Goal: Task Accomplishment & Management: Manage account settings

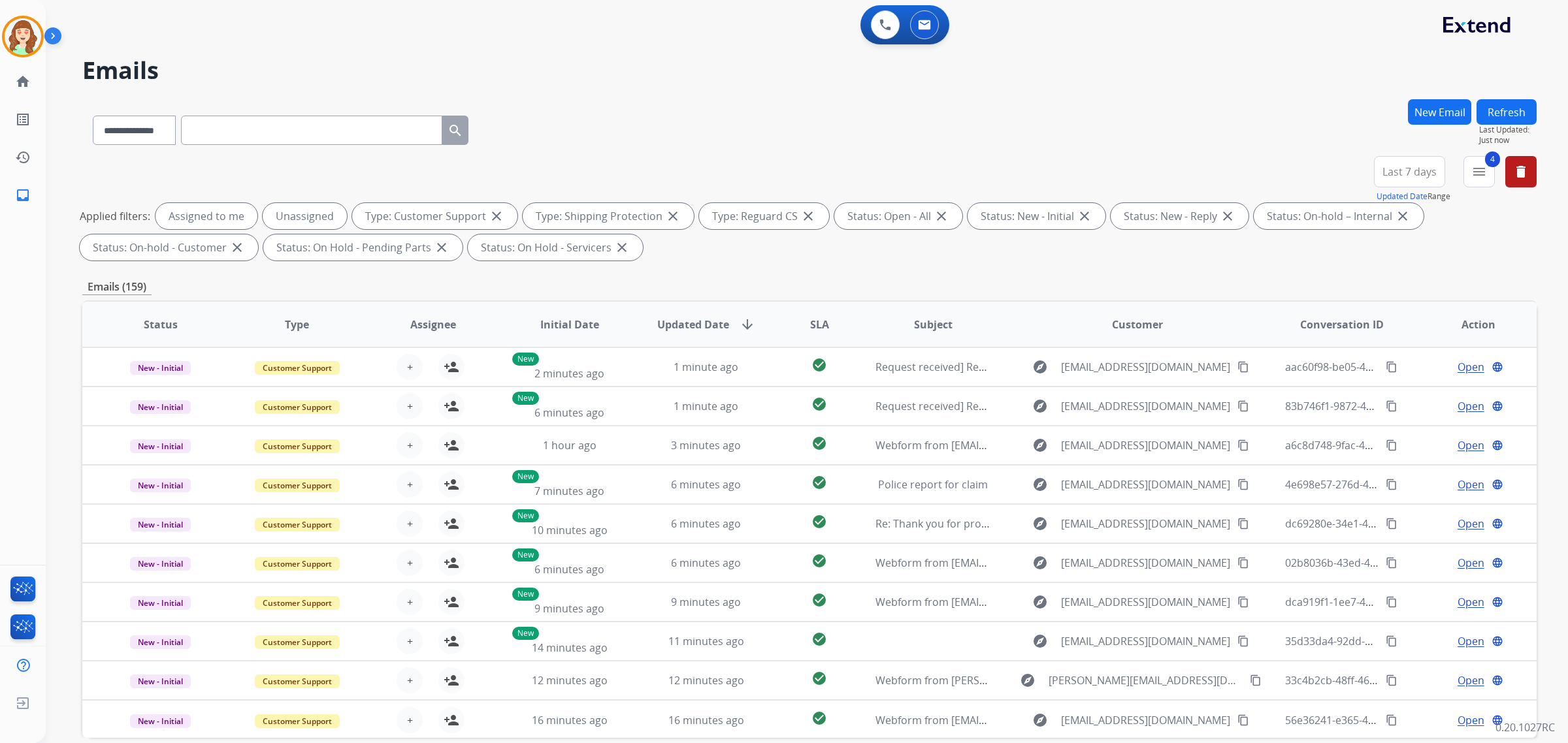
select select "**********"
paste input "**********"
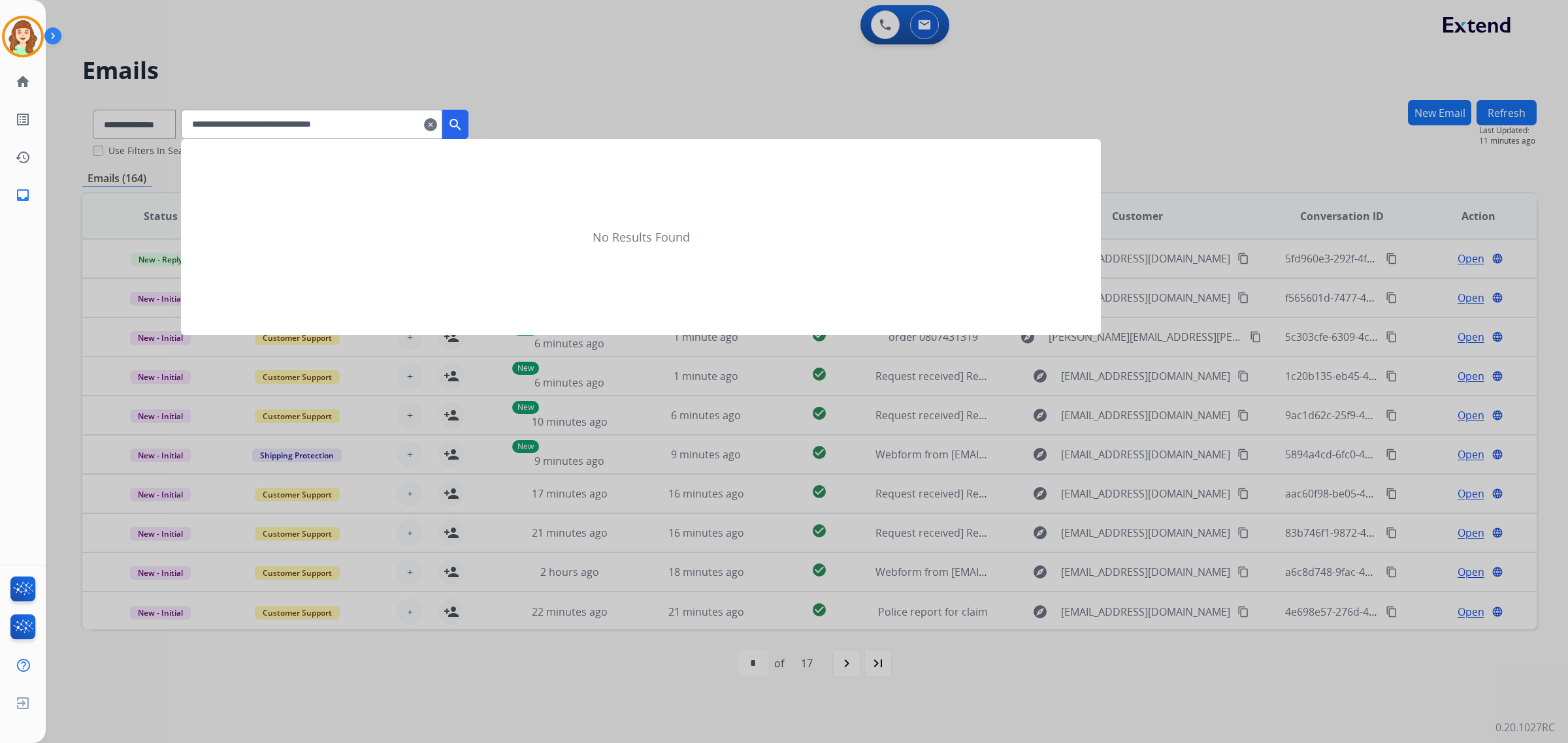
type input "**********"
click at [463, 129] on mat-icon "search" at bounding box center [455, 125] width 16 height 16
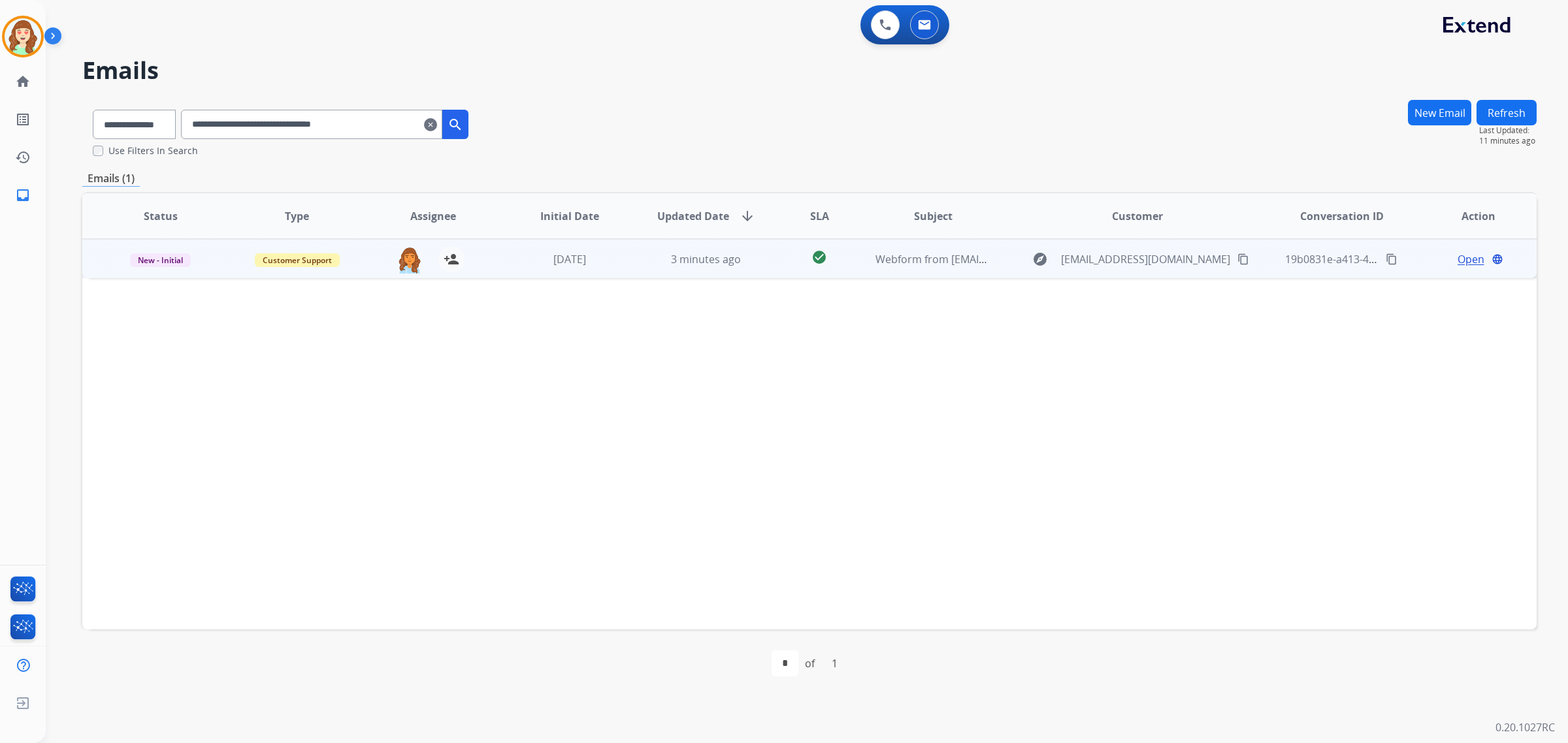
click at [1474, 259] on span "Open" at bounding box center [1471, 259] width 27 height 16
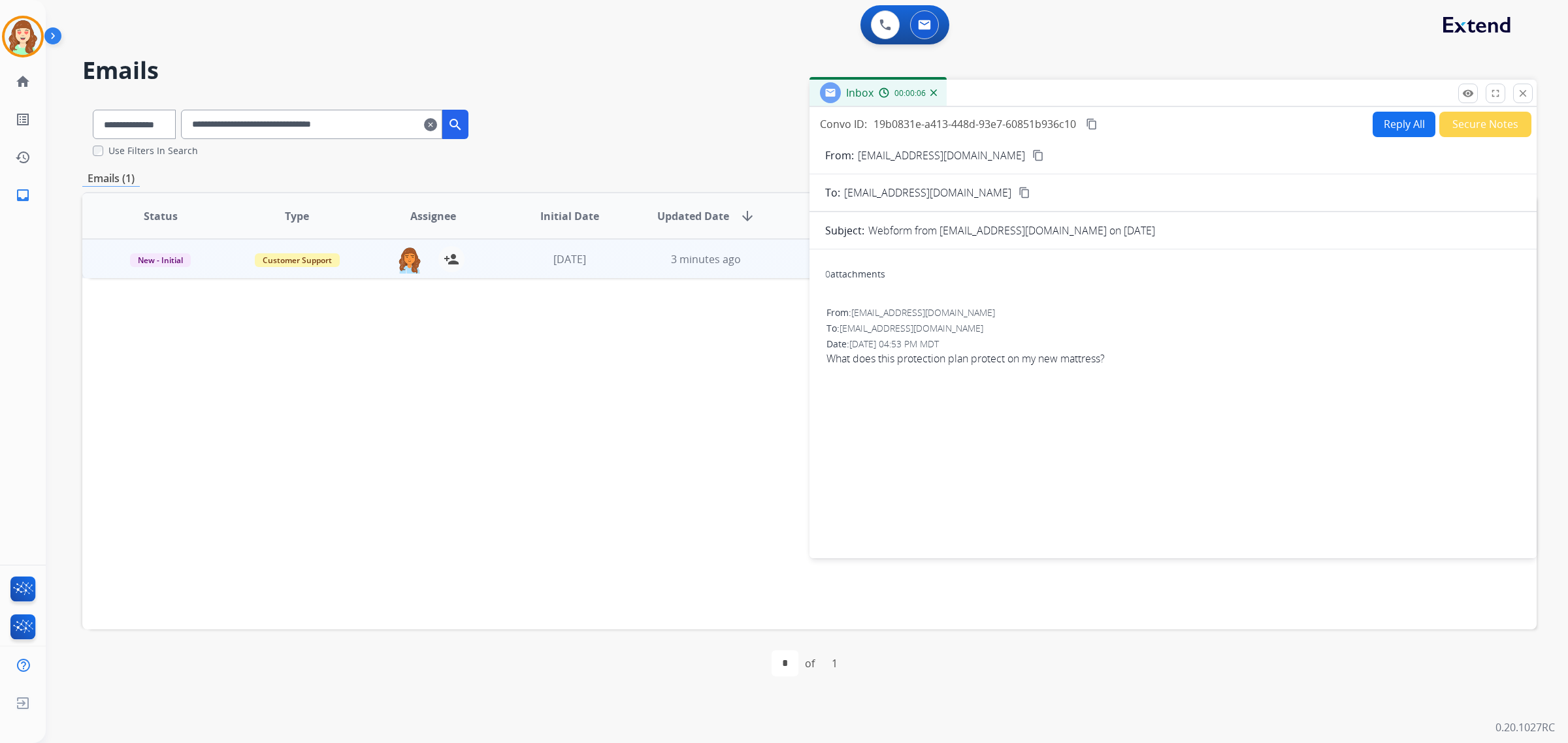
click at [1032, 155] on mat-icon "content_copy" at bounding box center [1038, 155] width 11 height 11
click at [1396, 129] on button "Reply All" at bounding box center [1404, 124] width 62 height 25
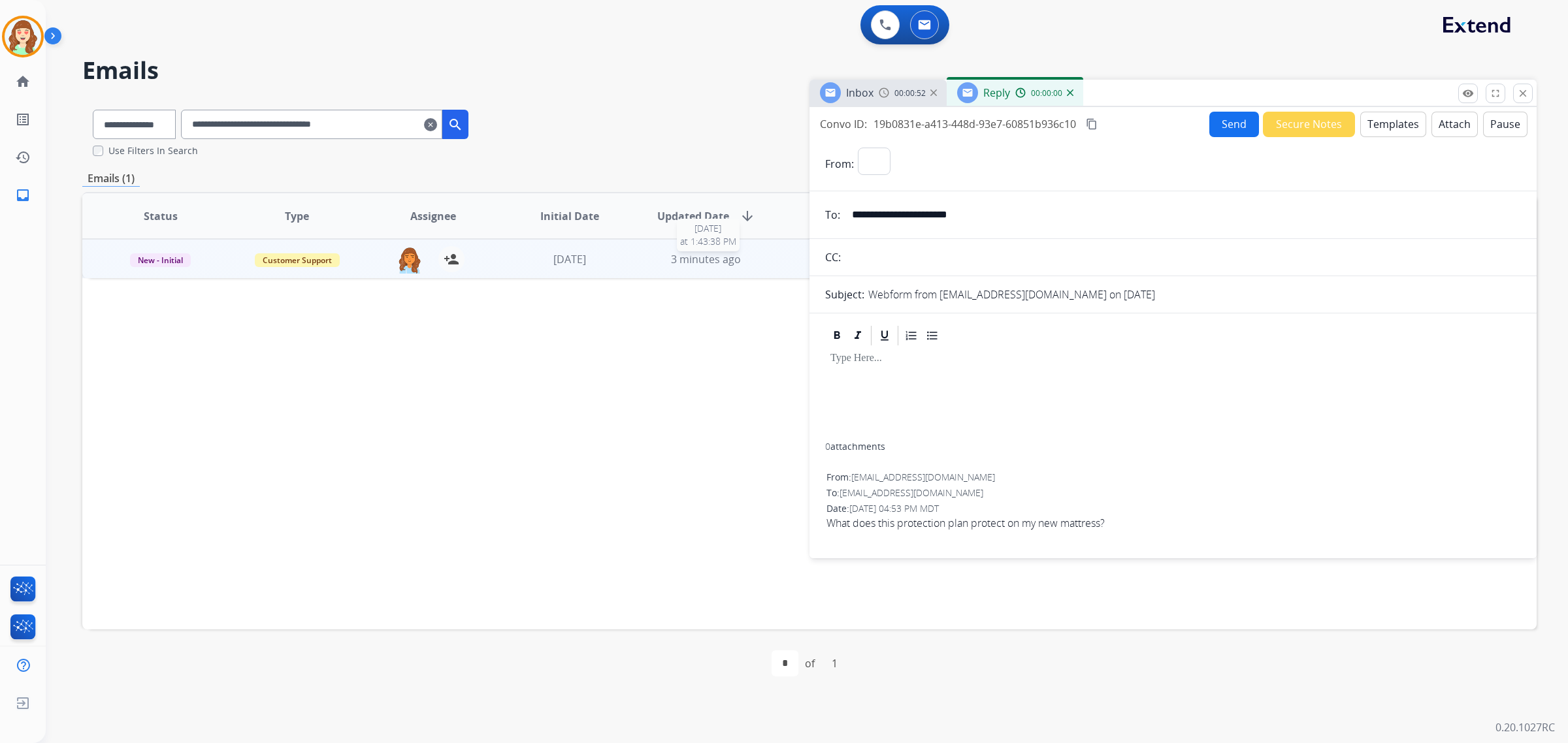
select select "**********"
click at [1386, 126] on button "Templates" at bounding box center [1393, 124] width 66 height 25
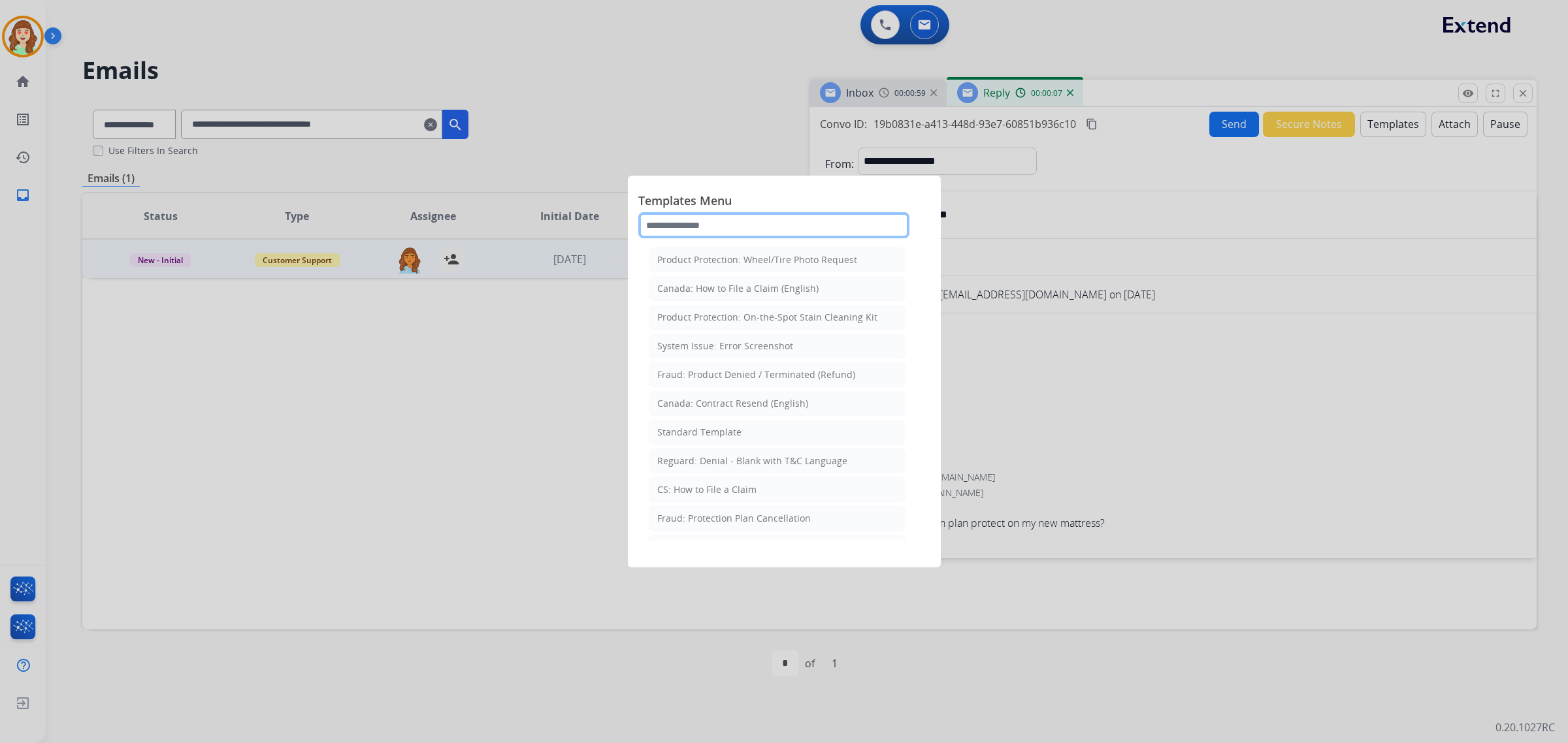
click at [749, 222] on input "text" at bounding box center [774, 225] width 271 height 26
type input "*"
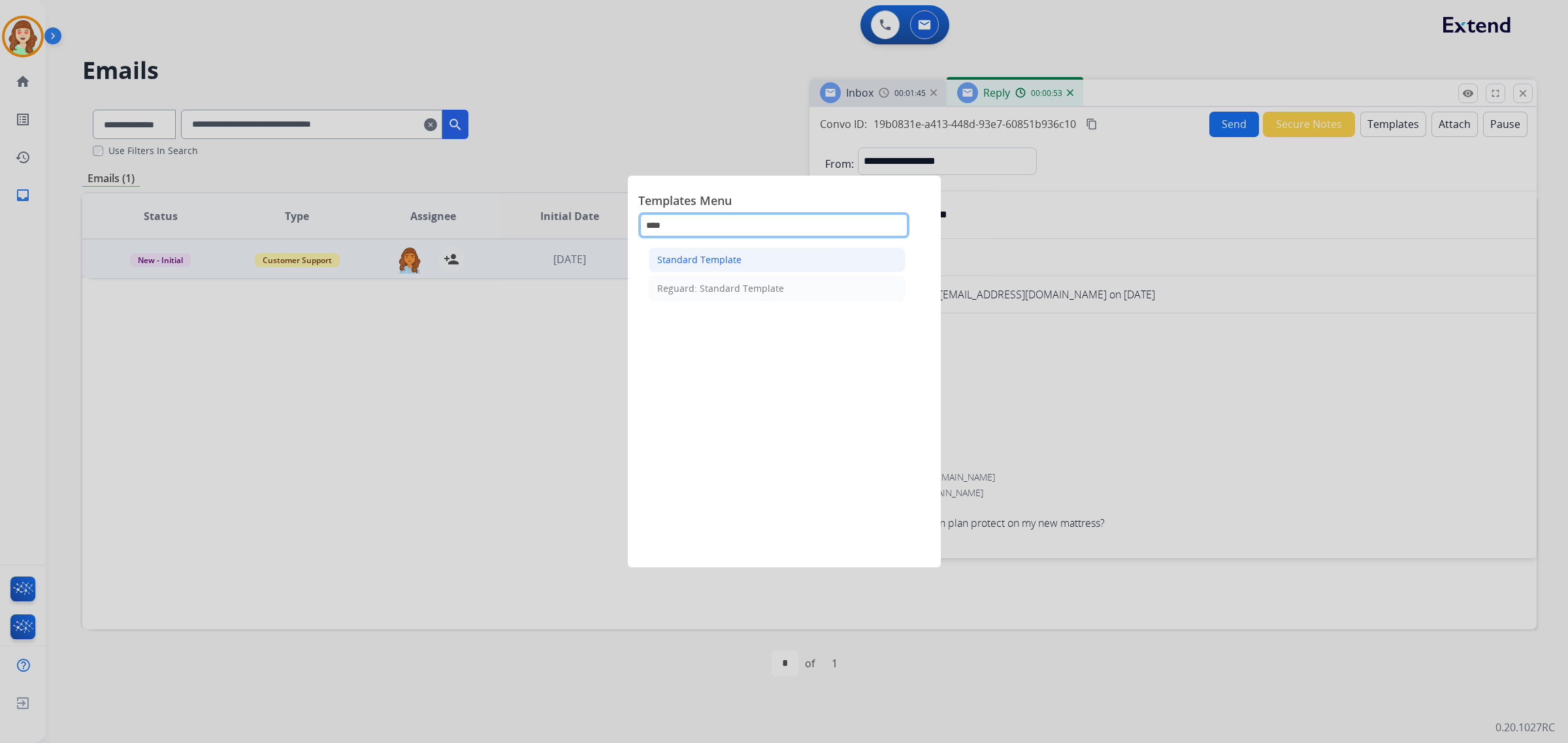
type input "****"
click at [768, 262] on li "Standard Template" at bounding box center [778, 260] width 257 height 25
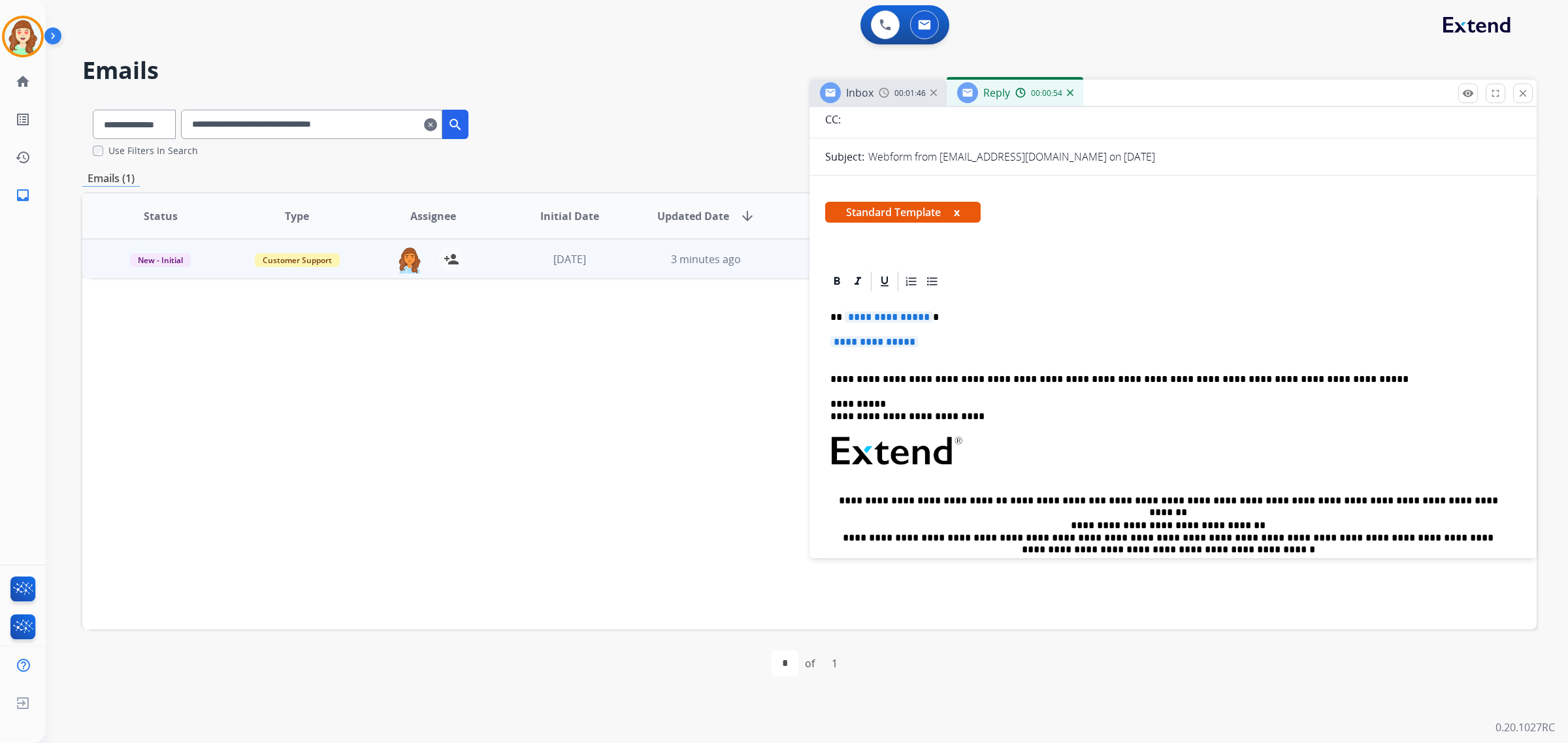
scroll to position [164, 0]
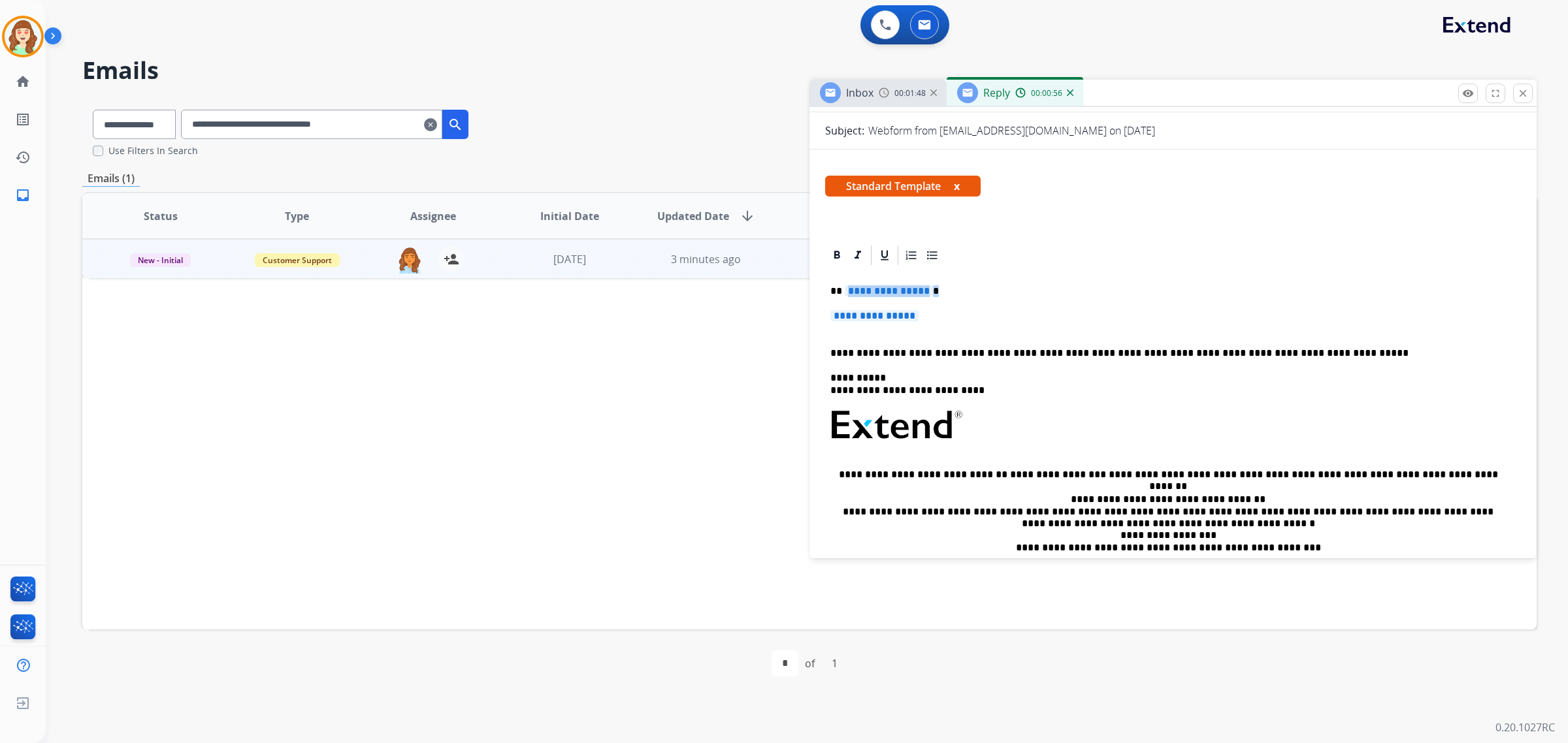
drag, startPoint x: 942, startPoint y: 317, endPoint x: 844, endPoint y: 292, distance: 101.1
click at [844, 292] on div "**********" at bounding box center [1173, 453] width 696 height 373
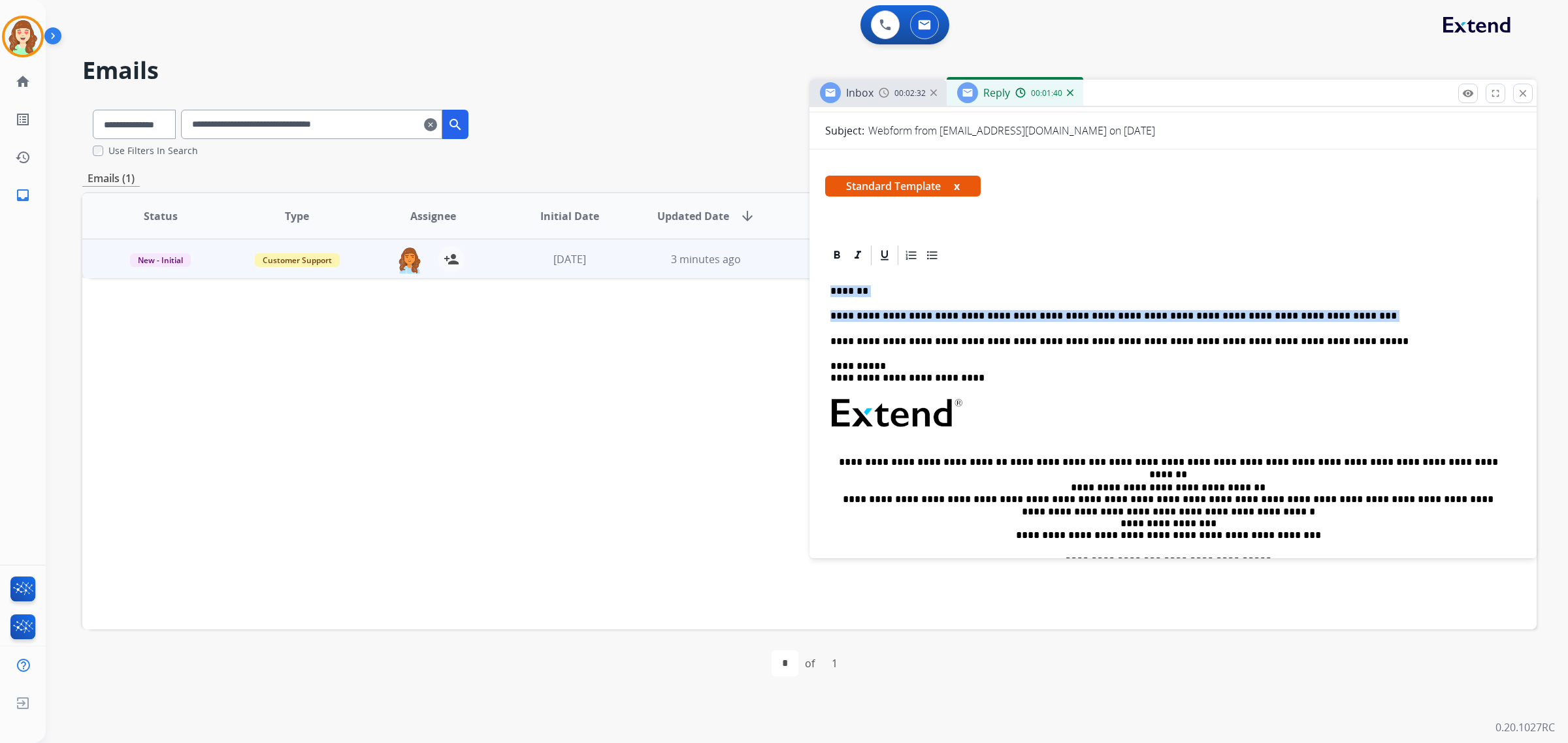
drag, startPoint x: 1312, startPoint y: 320, endPoint x: 841, endPoint y: 294, distance: 471.7
click at [830, 292] on div "**********" at bounding box center [1173, 448] width 696 height 362
drag, startPoint x: 1308, startPoint y: 309, endPoint x: 800, endPoint y: 282, distance: 508.7
click at [800, 282] on div "**********" at bounding box center [809, 398] width 1455 height 599
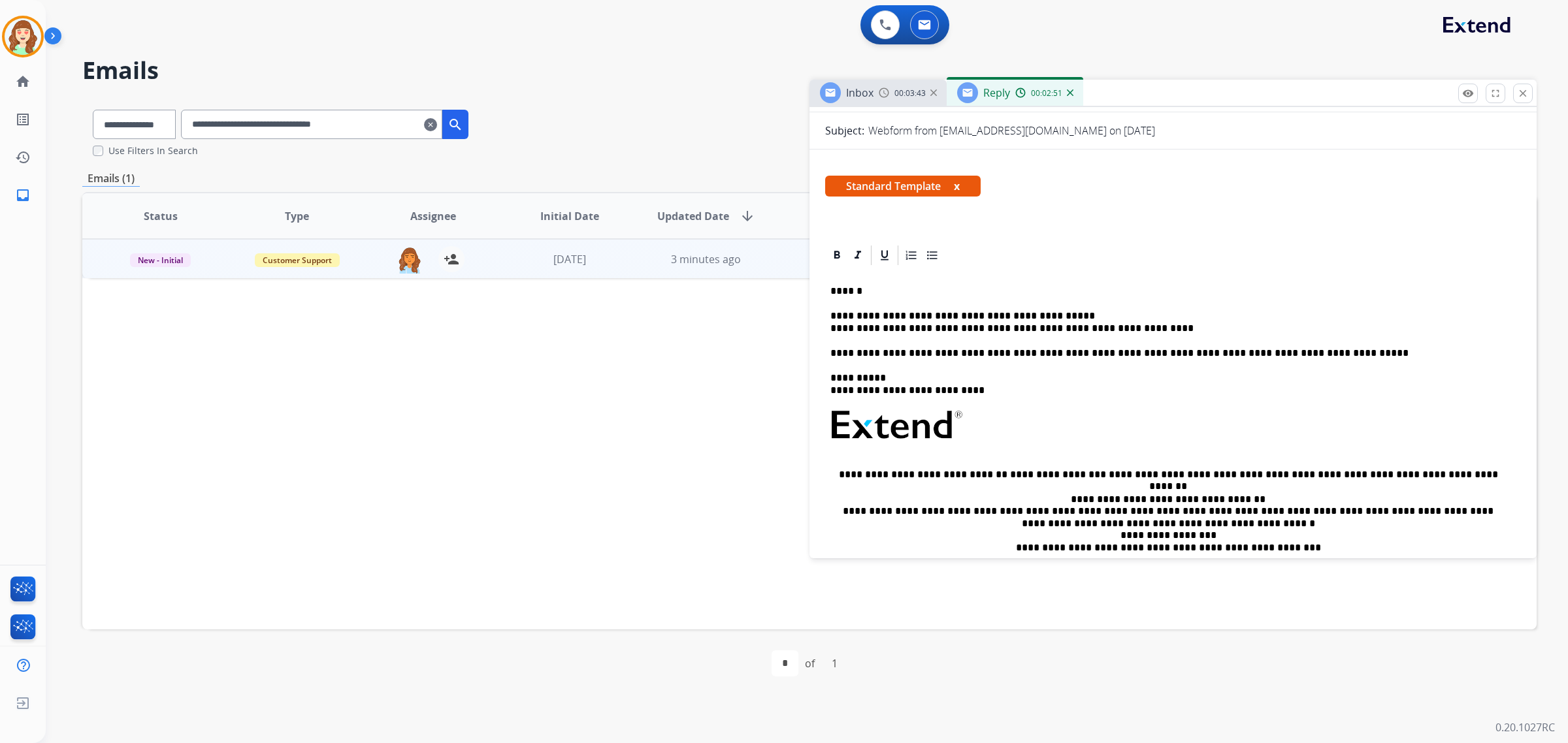
click at [1075, 312] on p "**********" at bounding box center [1169, 322] width 676 height 24
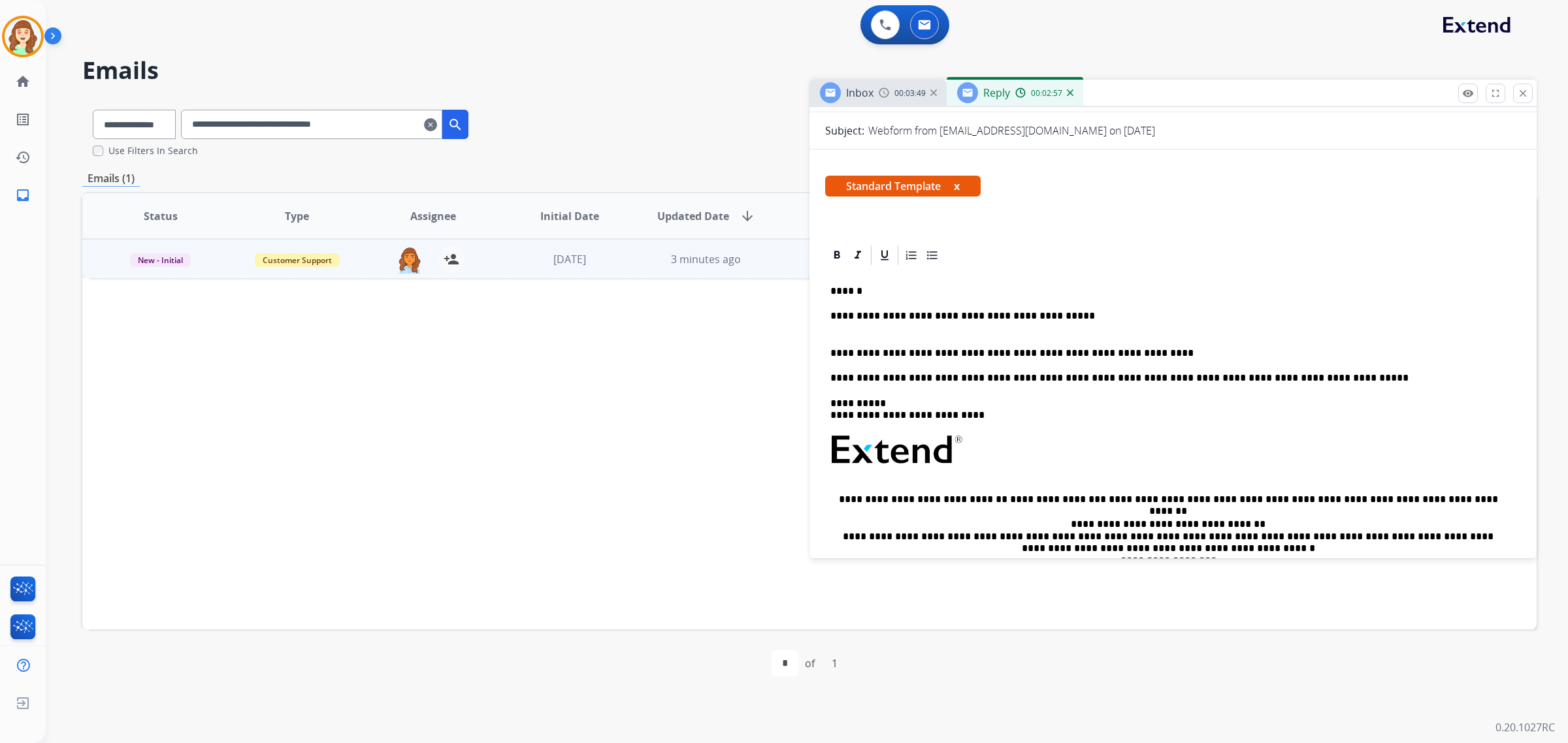
click at [828, 354] on div "**********" at bounding box center [1173, 466] width 696 height 398
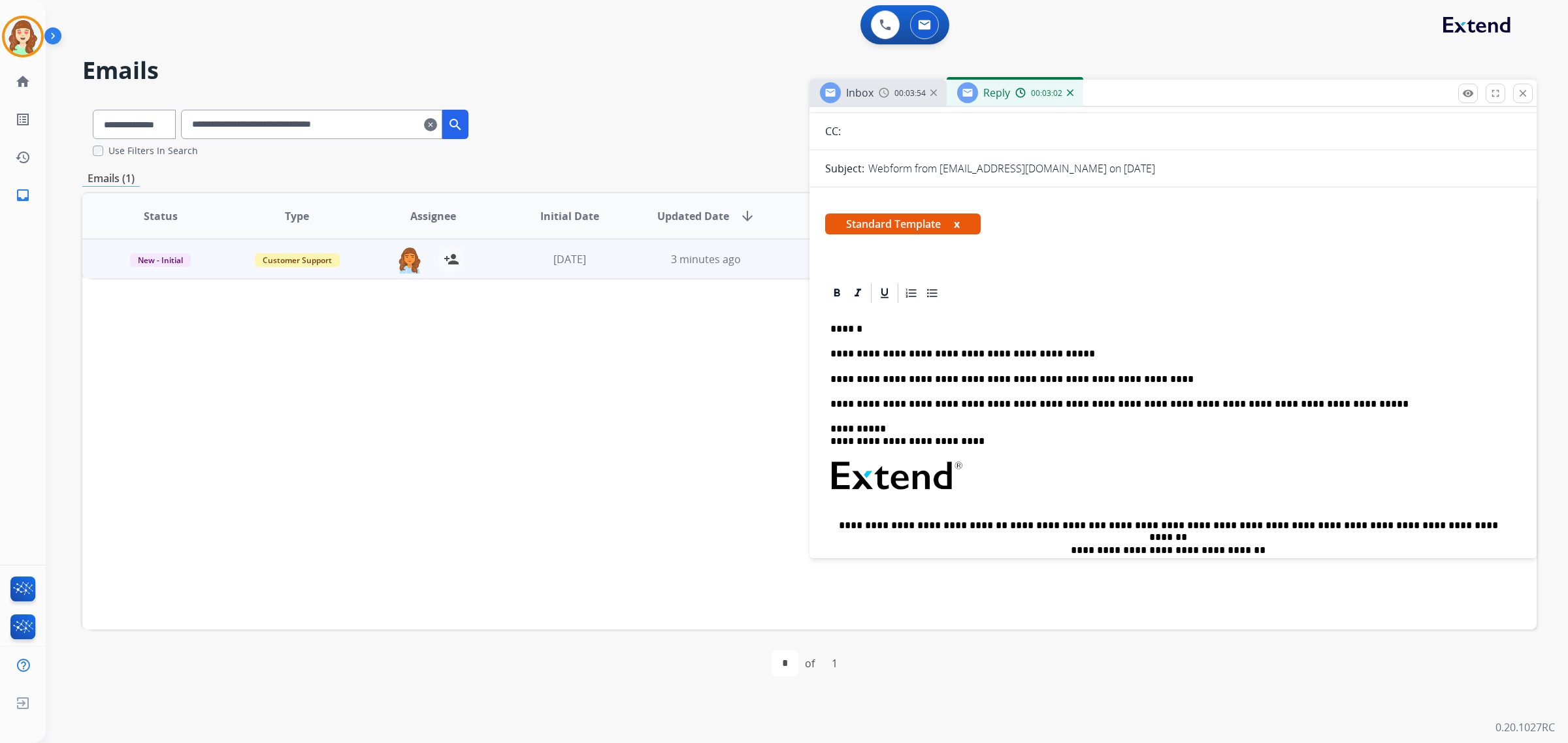
scroll to position [0, 0]
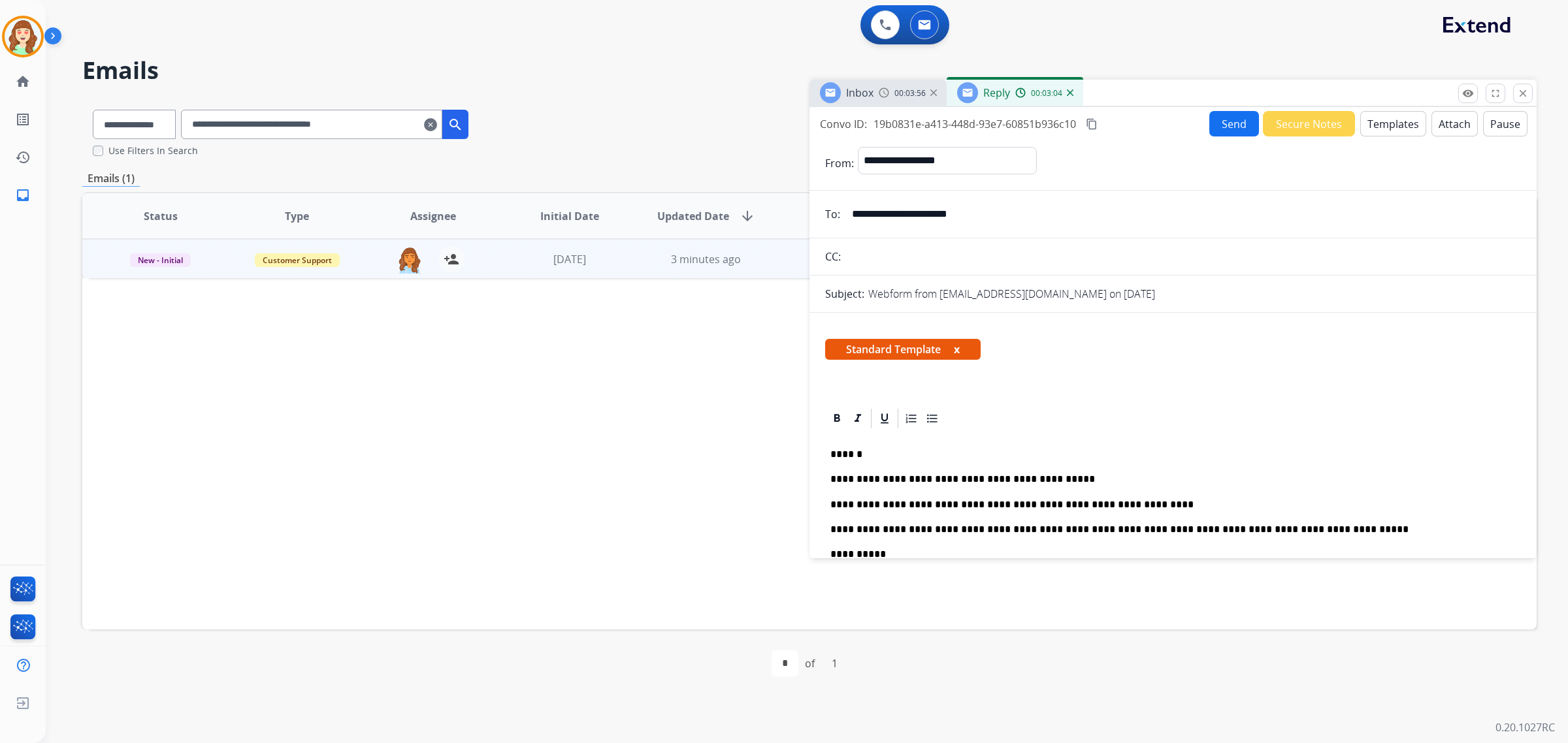
click at [1447, 125] on button "Attach" at bounding box center [1455, 123] width 46 height 25
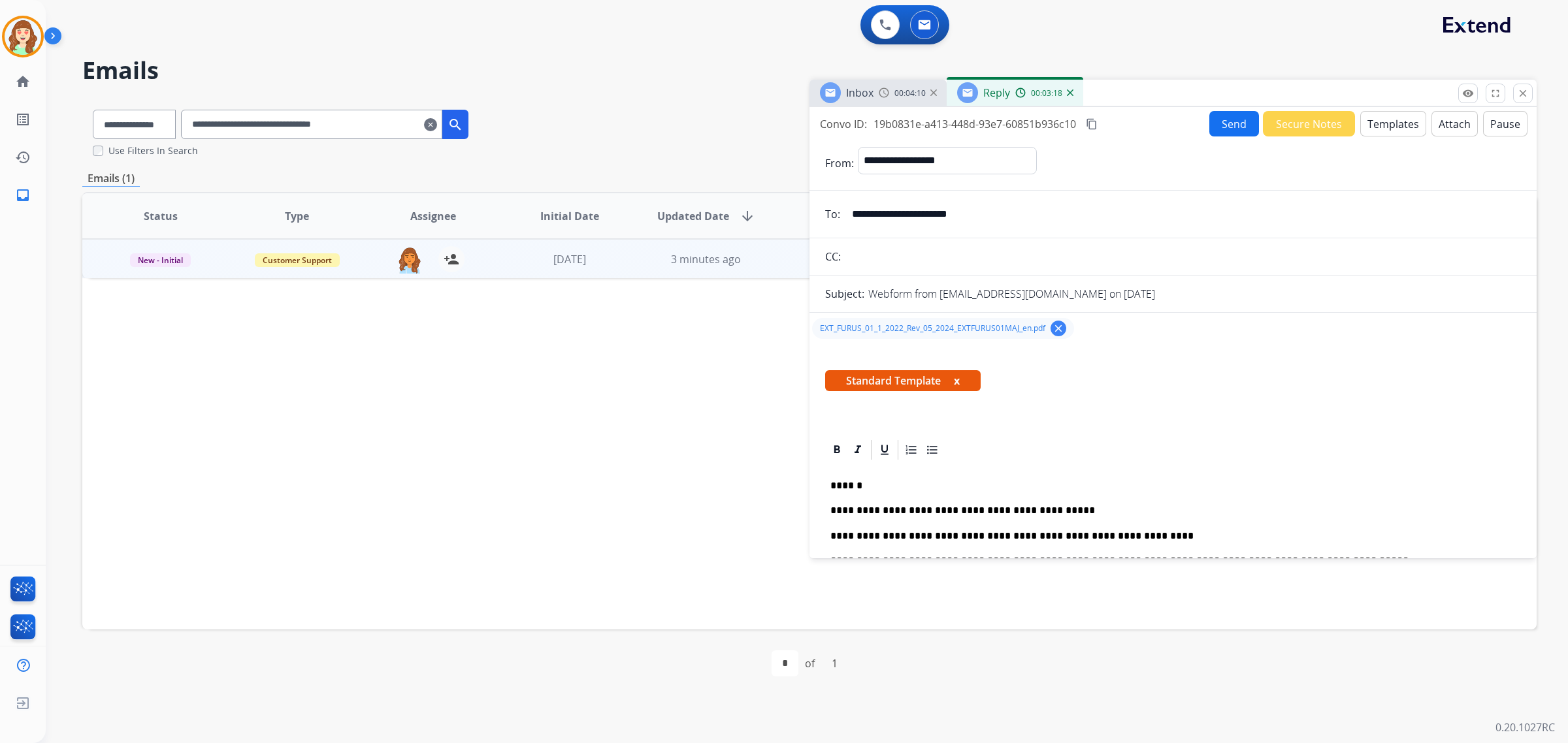
click at [1222, 122] on button "Send" at bounding box center [1234, 123] width 49 height 25
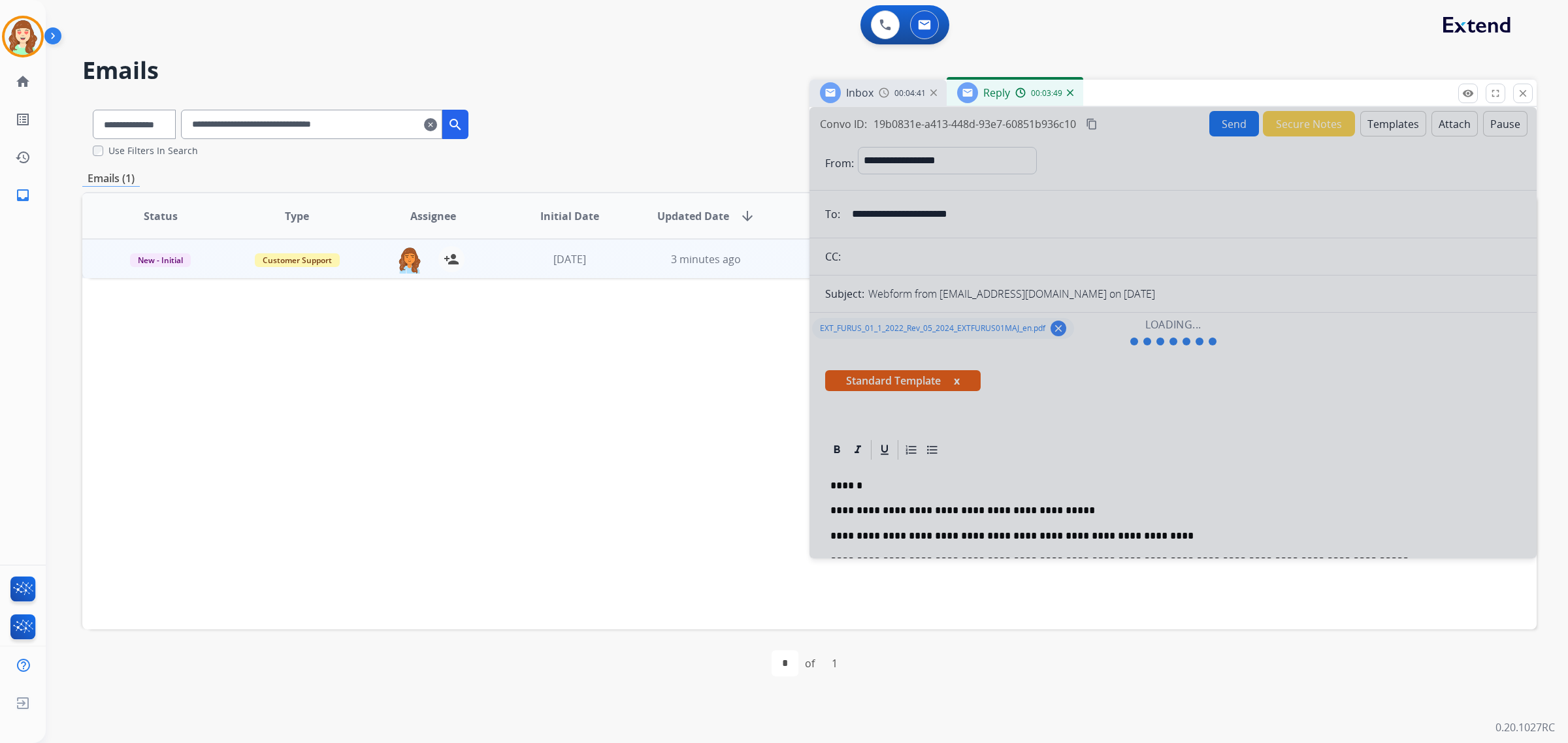
click at [1193, 259] on div at bounding box center [1173, 332] width 727 height 451
click at [1524, 91] on mat-icon "close" at bounding box center [1522, 93] width 11 height 11
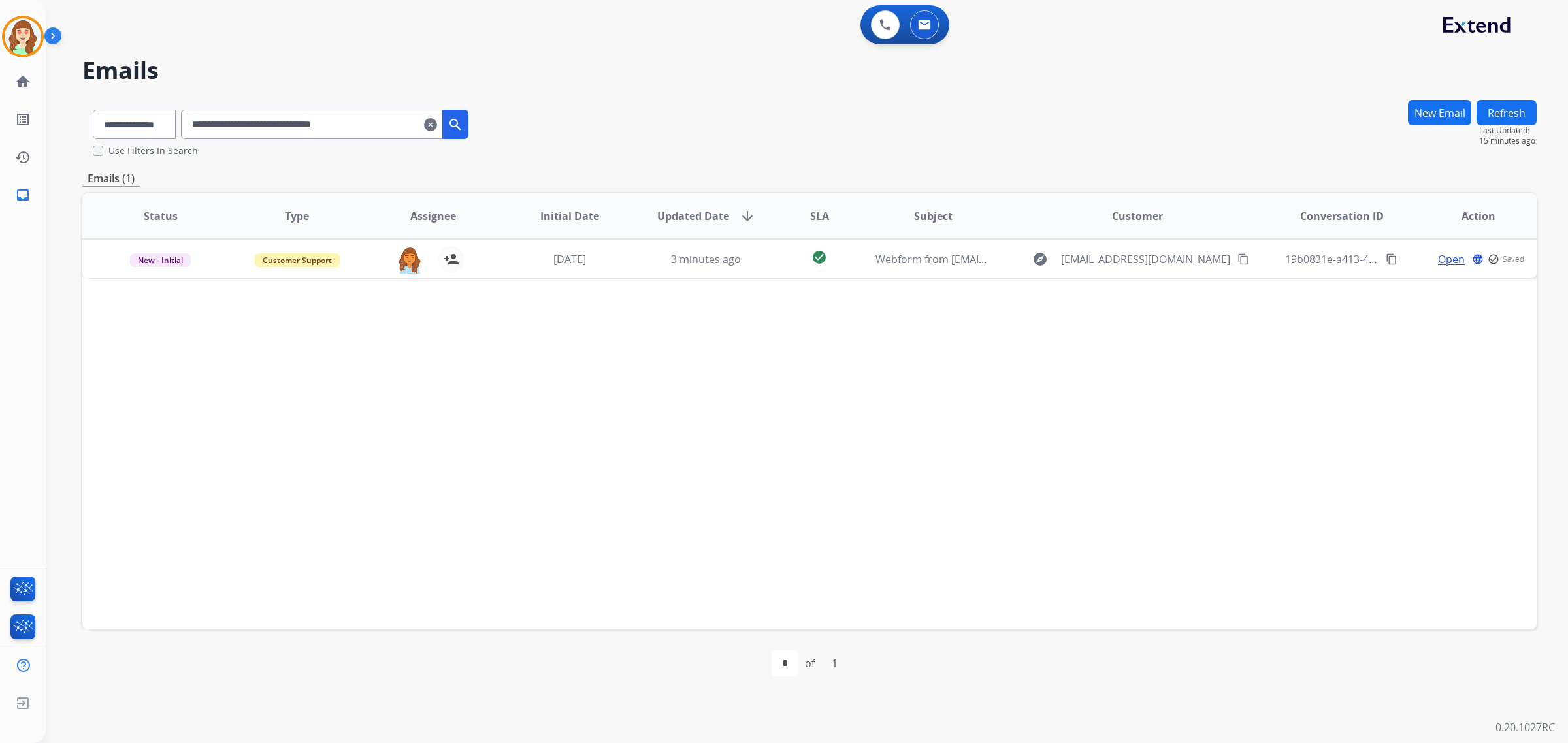
click at [1446, 111] on button "New Email" at bounding box center [1439, 112] width 63 height 25
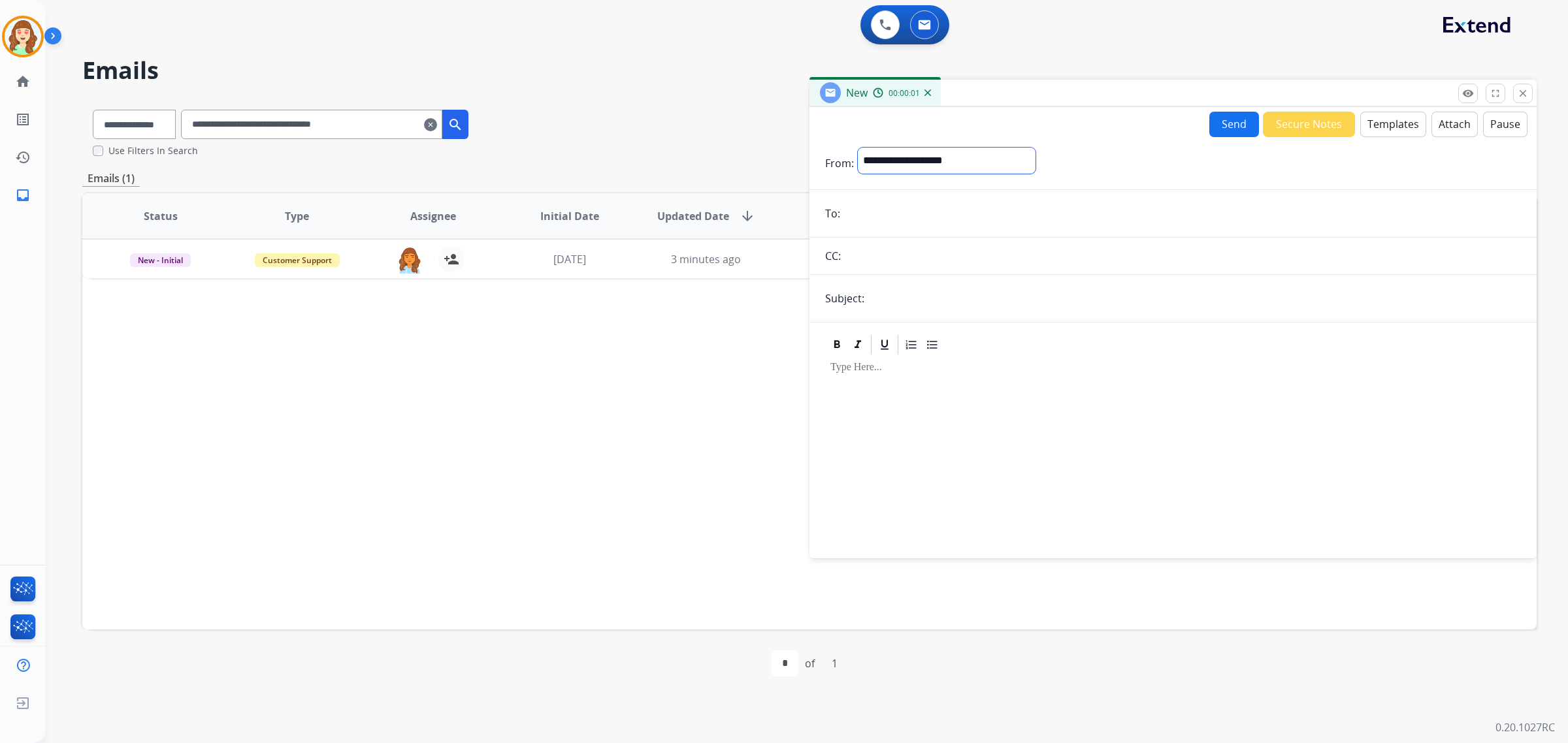
click at [895, 160] on select "**********" at bounding box center [947, 160] width 178 height 26
select select "**********"
click at [858, 148] on select "**********" at bounding box center [947, 160] width 178 height 26
click at [880, 302] on input "text" at bounding box center [1194, 300] width 653 height 26
click at [851, 461] on div at bounding box center [1173, 452] width 696 height 187
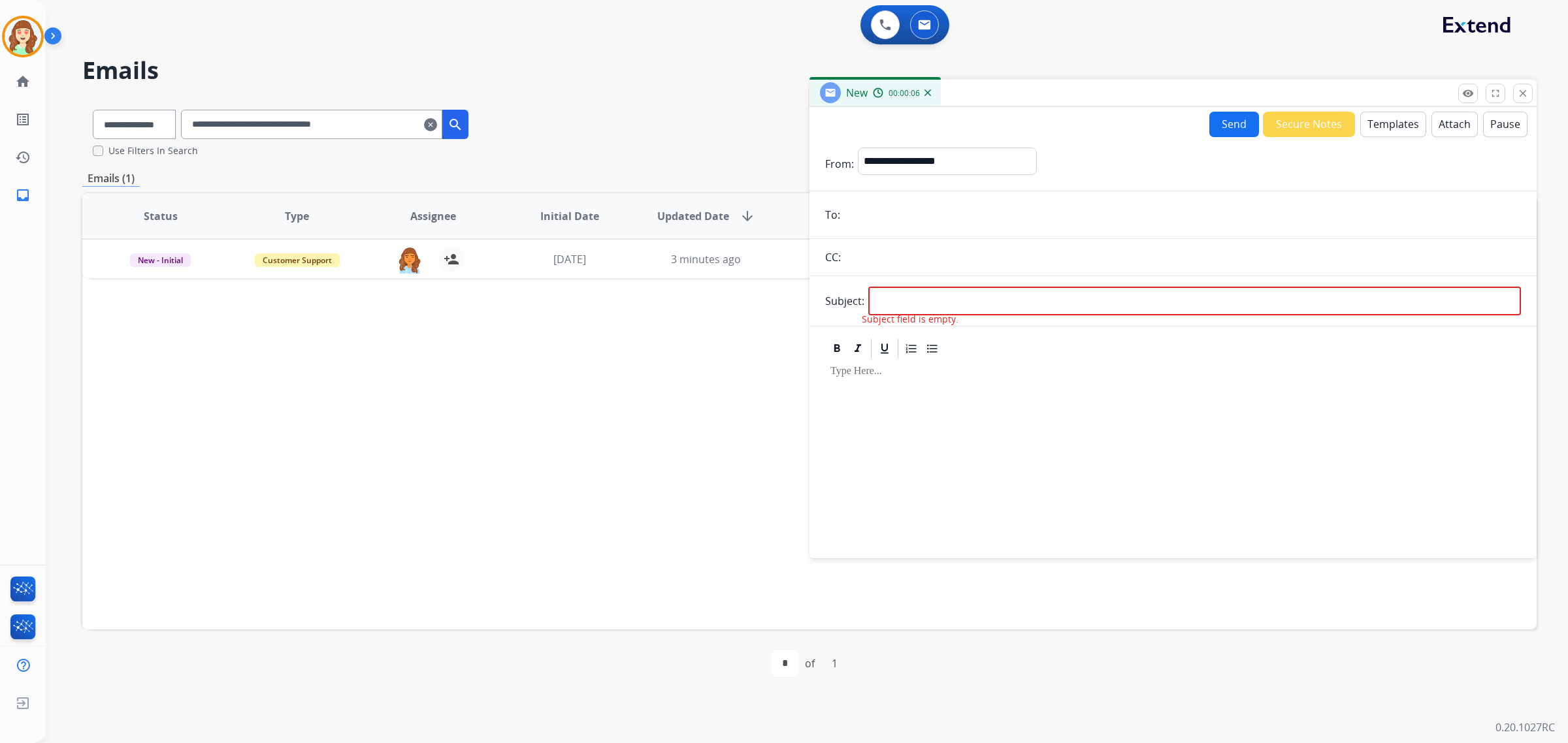
click at [850, 392] on div at bounding box center [1173, 452] width 696 height 185
click at [1384, 126] on button "Templates" at bounding box center [1393, 124] width 66 height 25
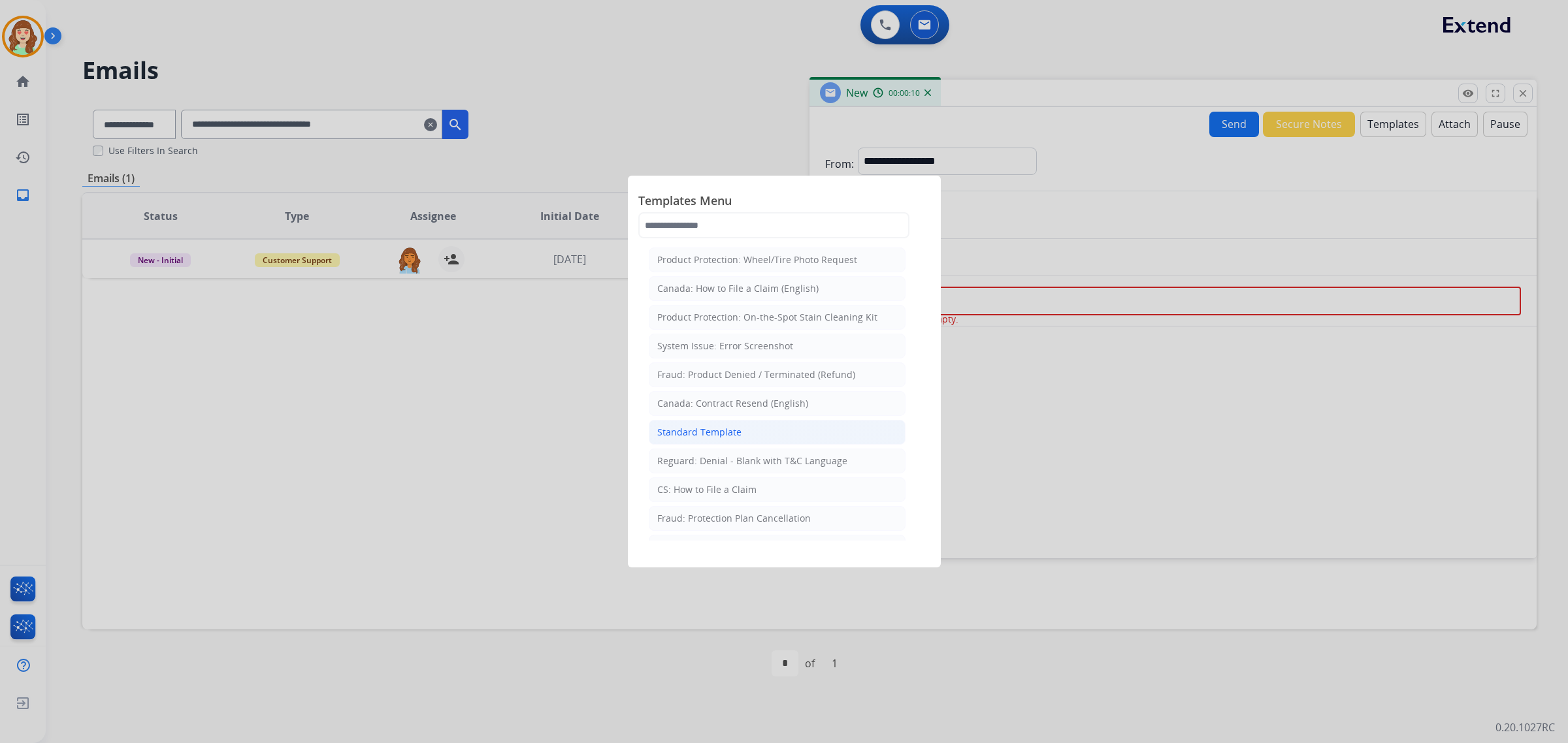
click at [714, 433] on div "Standard Template" at bounding box center [699, 432] width 84 height 13
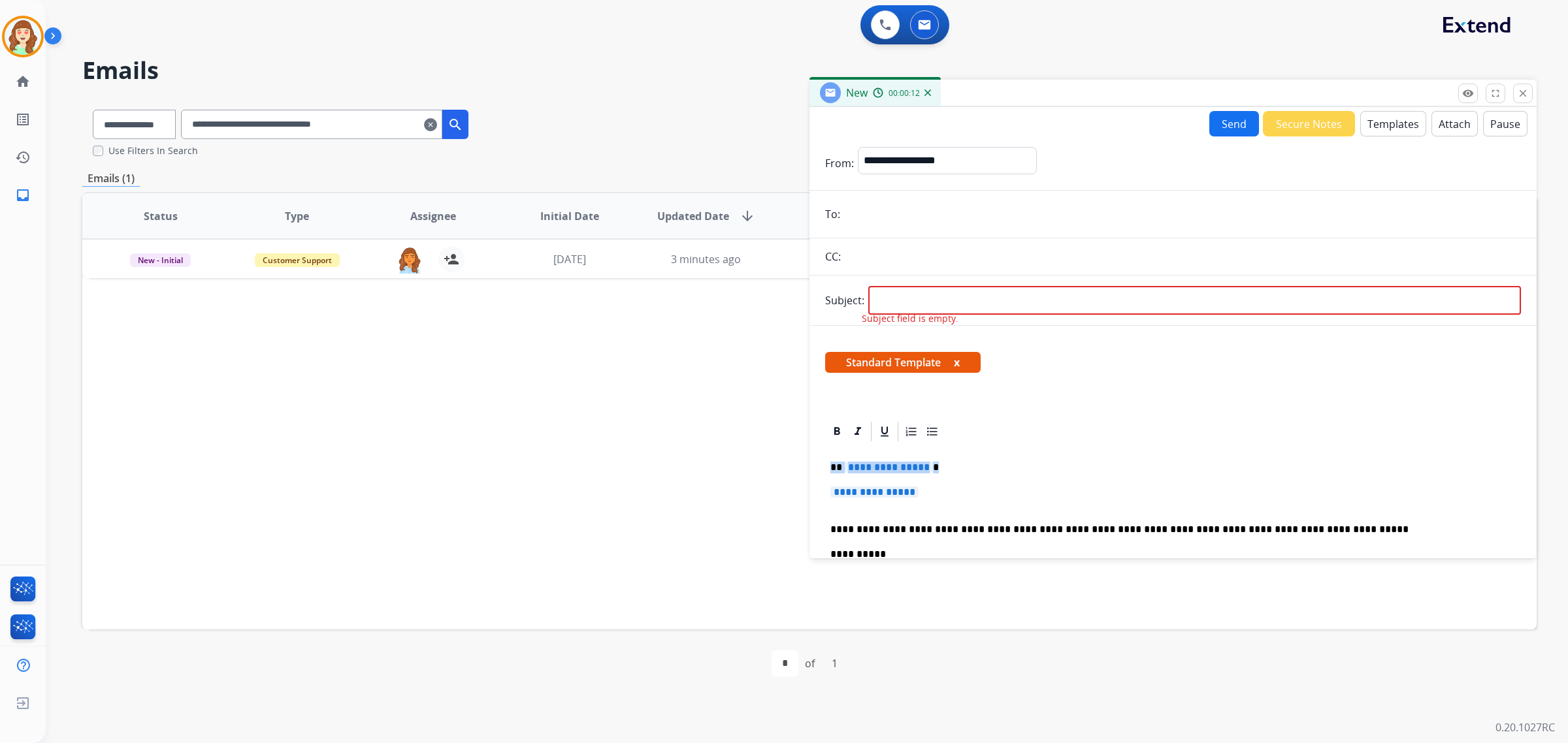
drag, startPoint x: 928, startPoint y: 494, endPoint x: 807, endPoint y: 457, distance: 126.5
click at [808, 457] on div "**********" at bounding box center [809, 398] width 1455 height 599
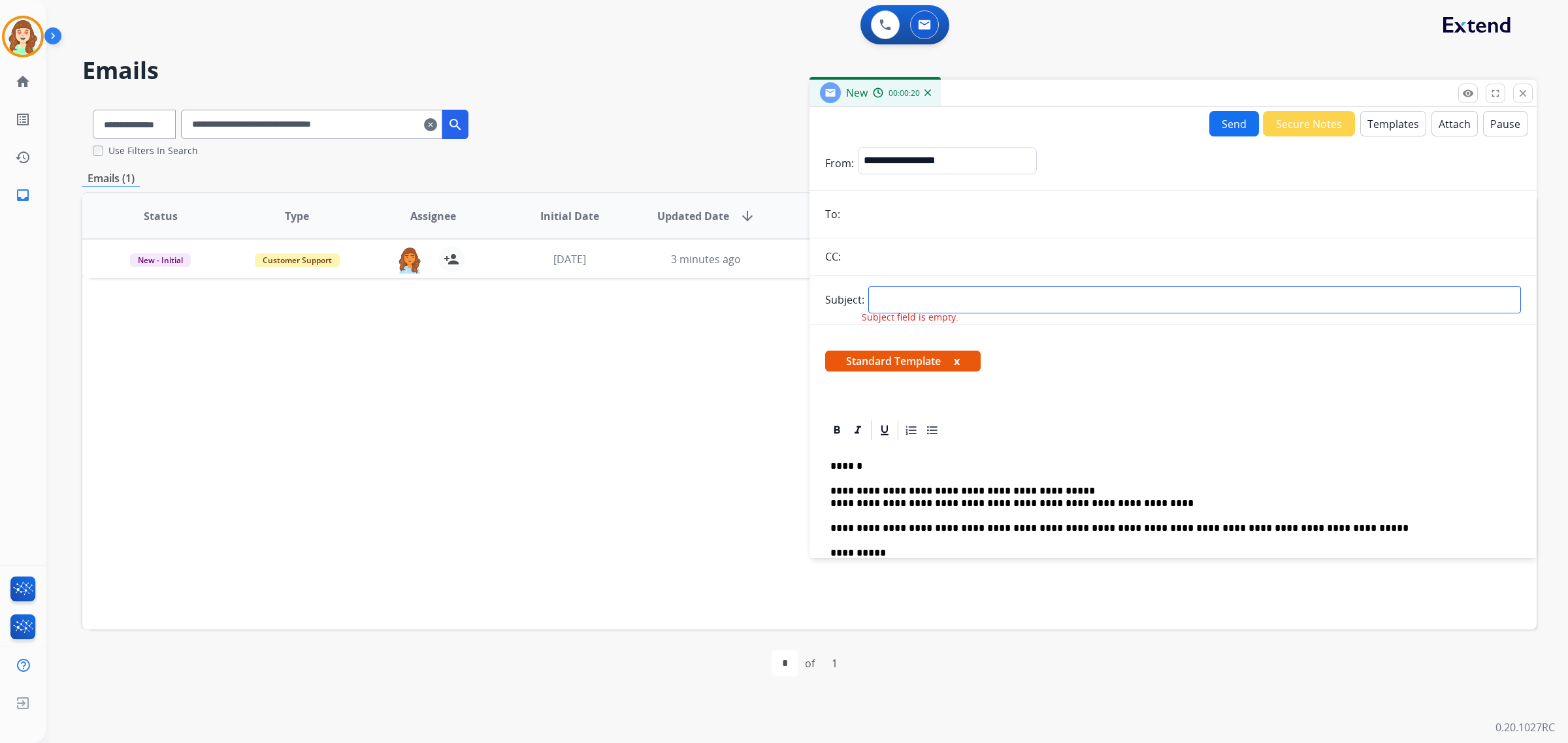
click at [920, 296] on input "text" at bounding box center [1194, 300] width 653 height 27
type input "**********"
drag, startPoint x: 1008, startPoint y: 293, endPoint x: 723, endPoint y: 299, distance: 285.1
click at [723, 299] on div "**********" at bounding box center [809, 398] width 1455 height 599
type input "**********"
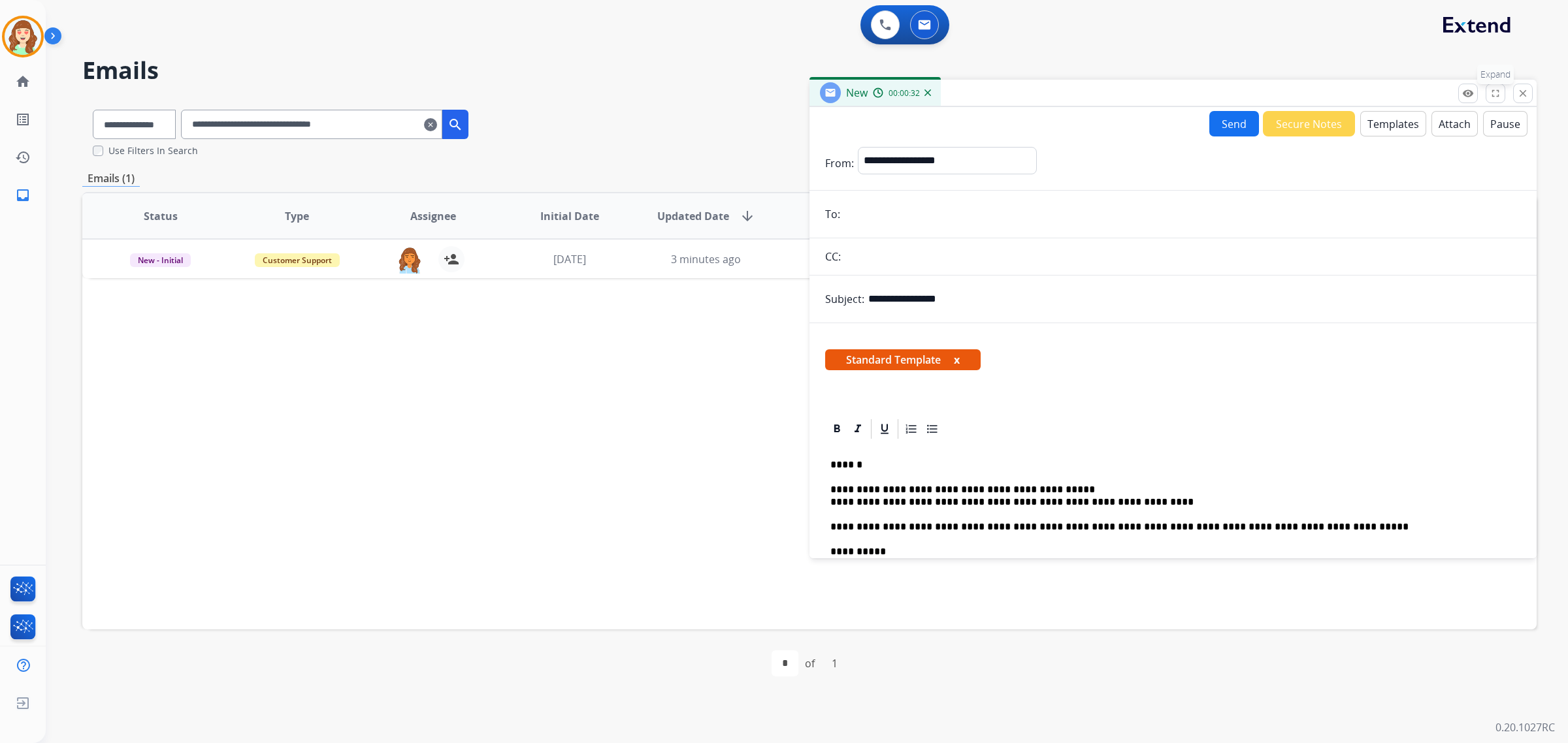
click at [1492, 91] on mat-icon "fullscreen" at bounding box center [1495, 93] width 11 height 11
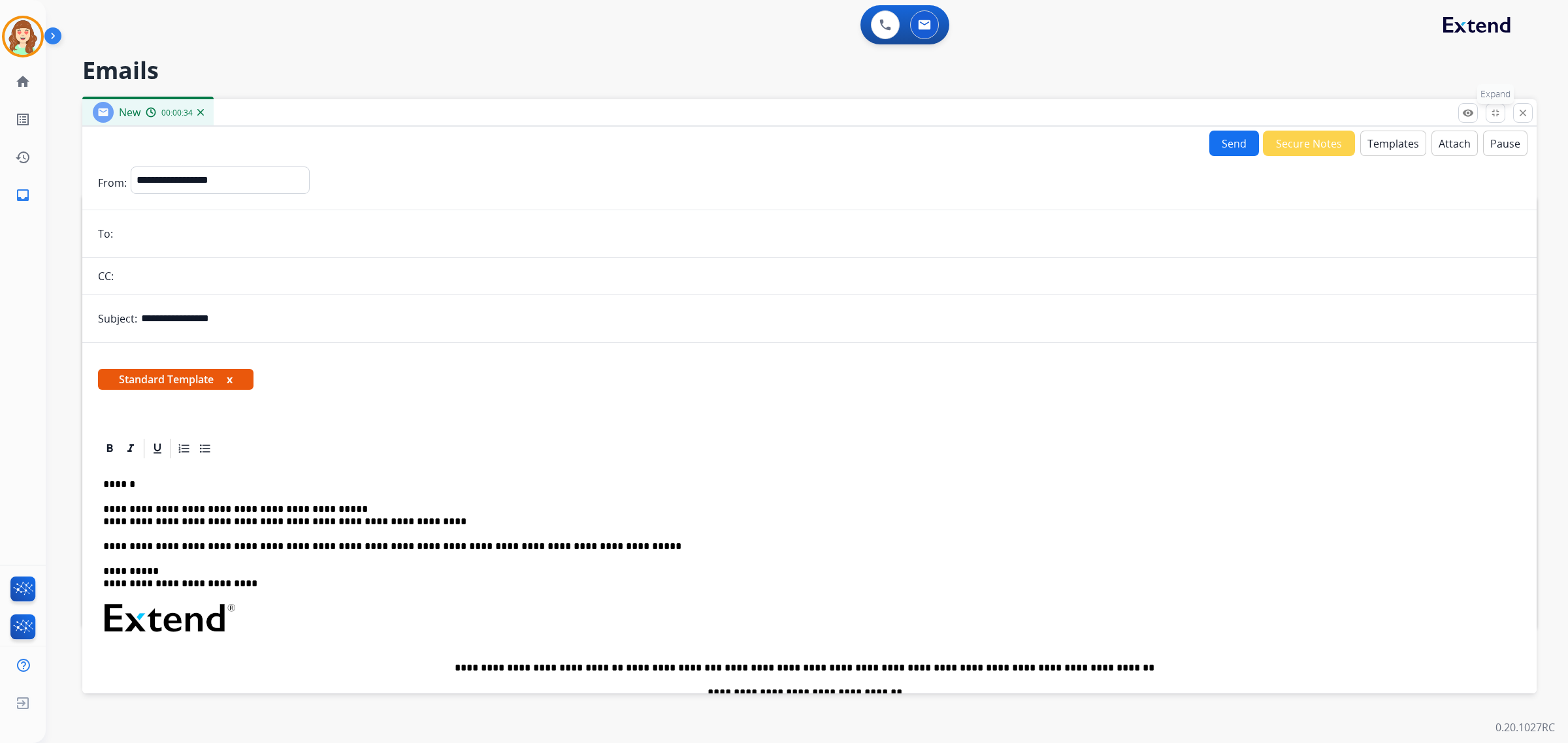
click at [1488, 109] on button "fullscreen_exit Expand" at bounding box center [1496, 113] width 20 height 20
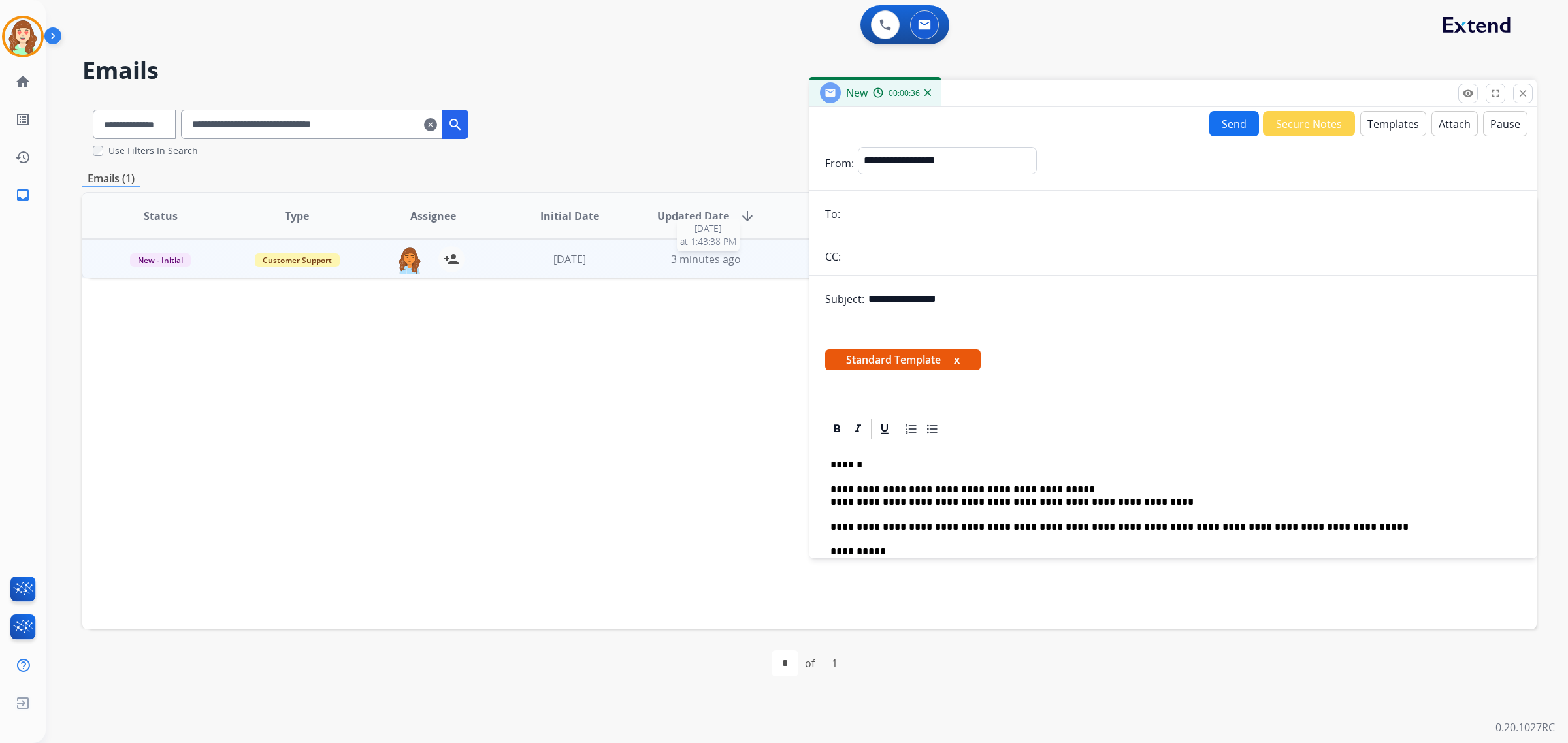
click at [711, 259] on span "3 minutes ago" at bounding box center [706, 259] width 70 height 14
click at [679, 305] on div "What does this protection plan protect on my new mattress?" at bounding box center [673, 307] width 1140 height 16
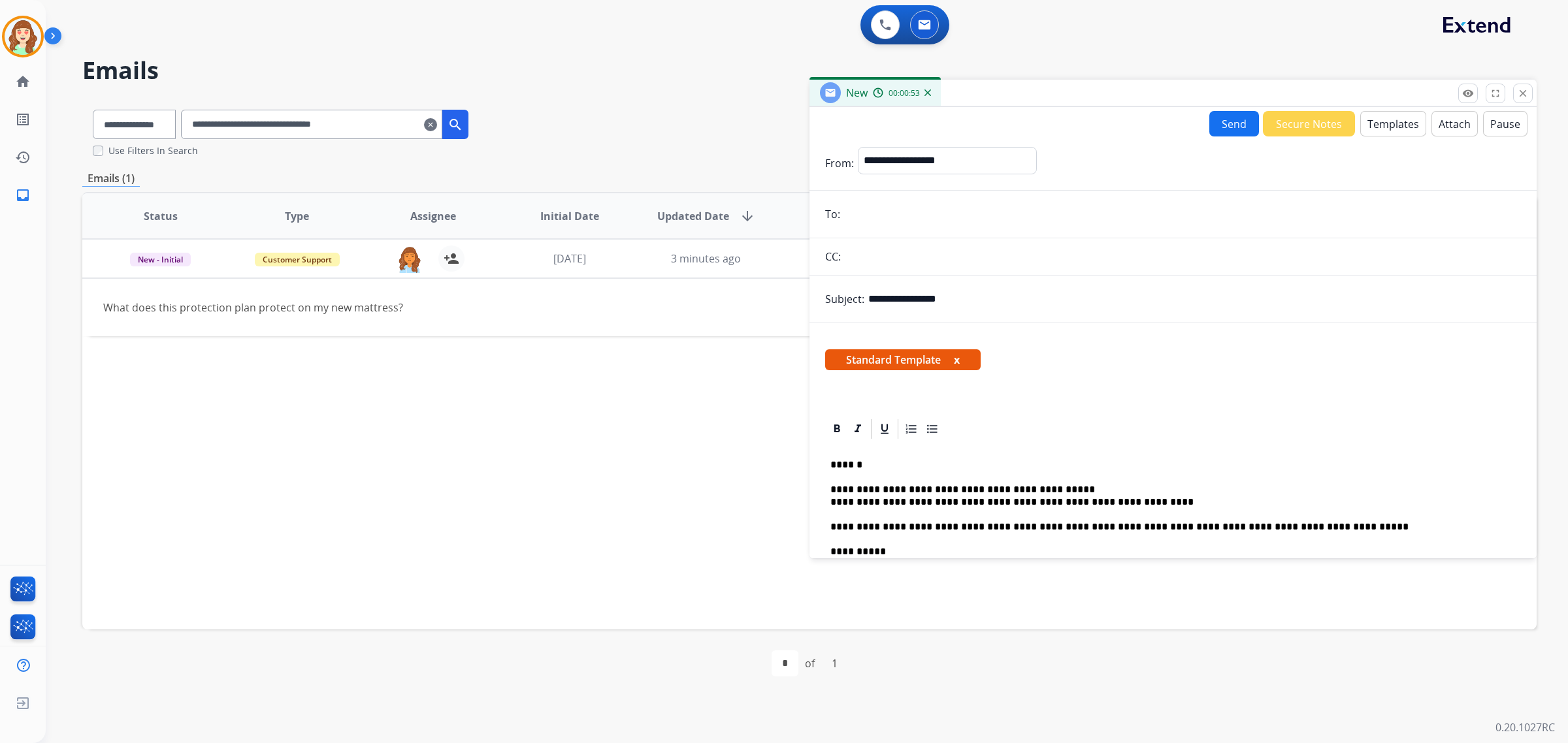
click at [1388, 127] on button "Templates" at bounding box center [1393, 123] width 66 height 25
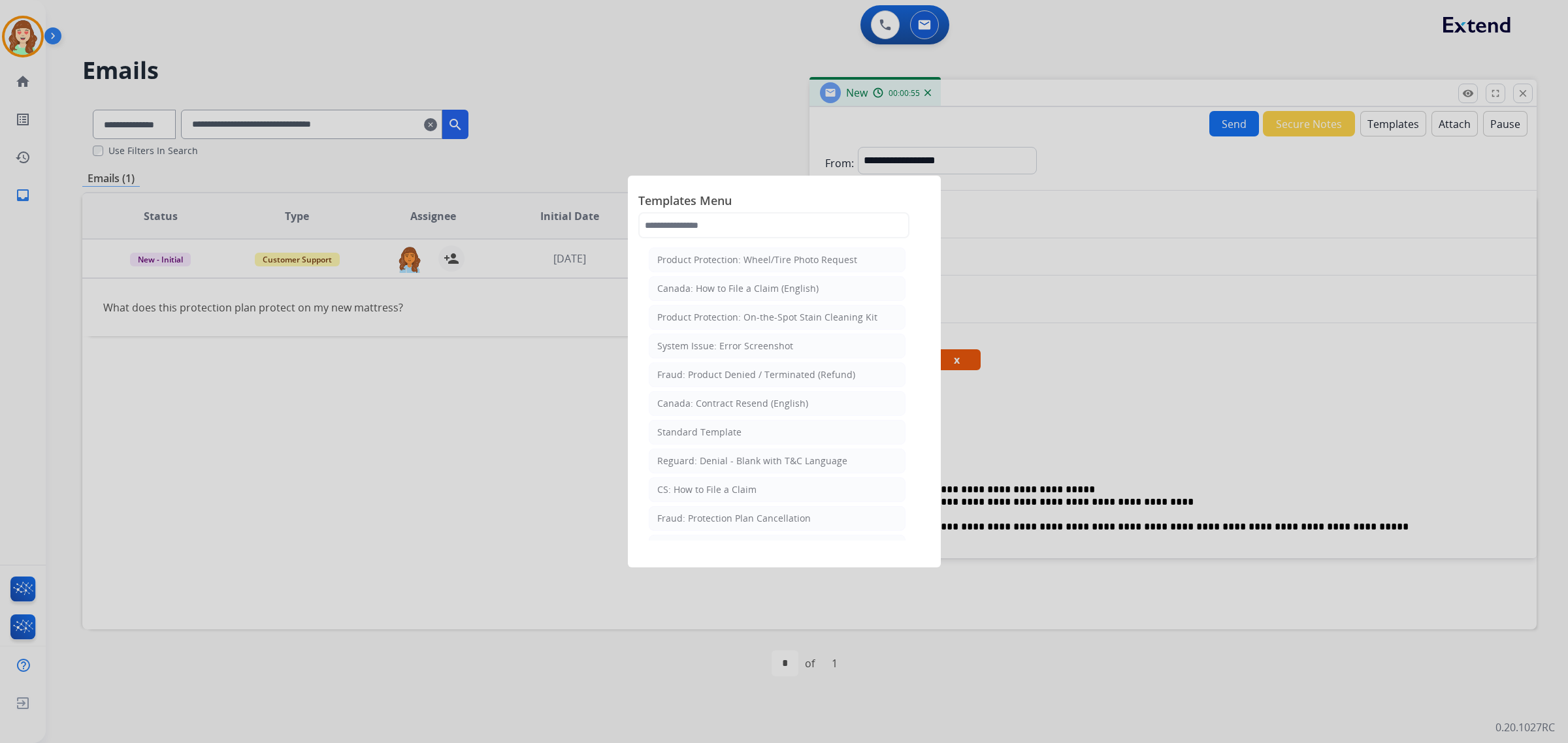
drag, startPoint x: 1118, startPoint y: 333, endPoint x: 1044, endPoint y: 281, distance: 90.4
click at [1118, 334] on div at bounding box center [784, 371] width 1568 height 743
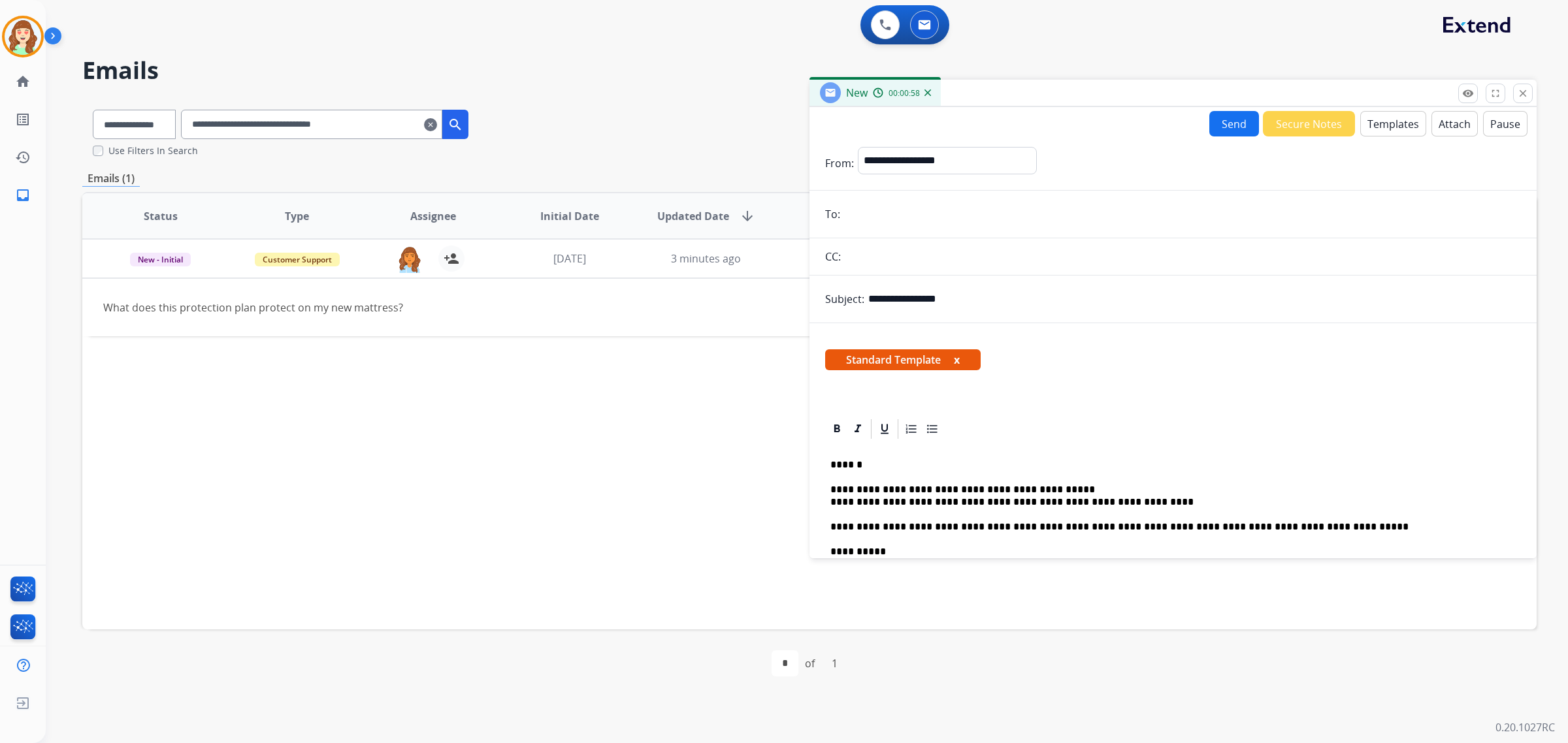
click at [1062, 482] on div "**********" at bounding box center [1173, 624] width 696 height 366
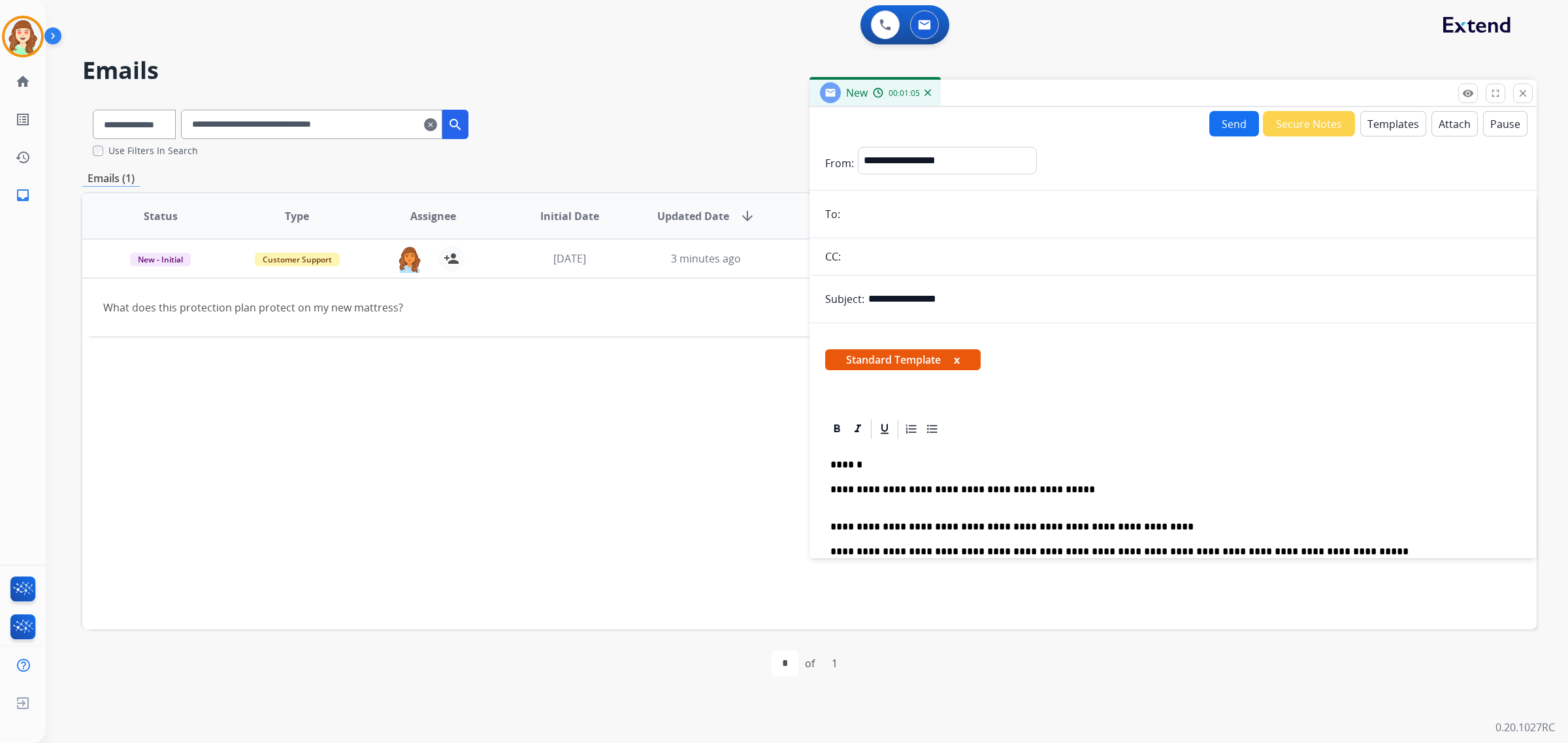
click at [828, 525] on div "**********" at bounding box center [1173, 637] width 696 height 391
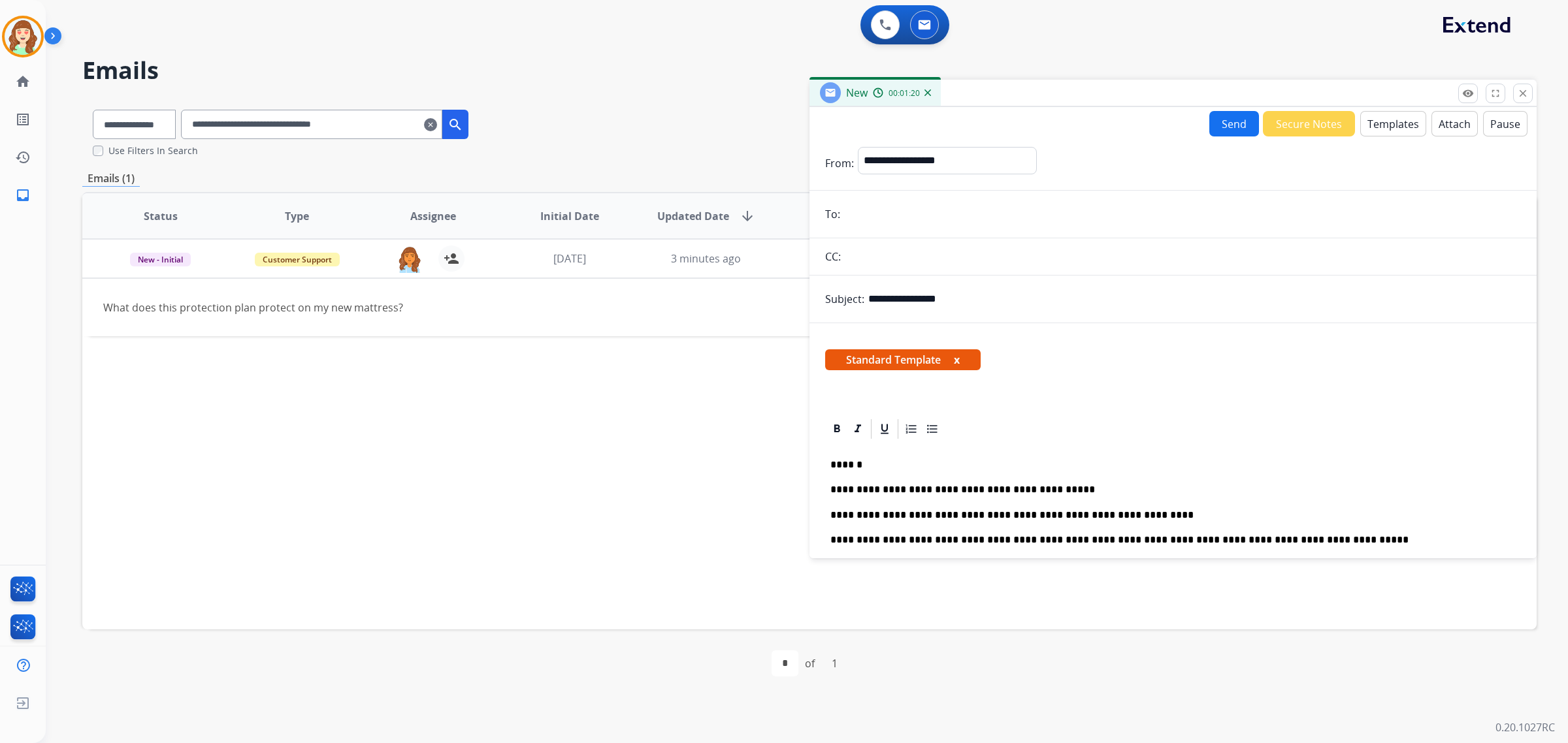
click at [873, 216] on input "email" at bounding box center [1183, 214] width 677 height 26
paste input "**********"
type input "**********"
click at [1156, 413] on div "**********" at bounding box center [1173, 575] width 727 height 504
click at [1439, 118] on button "Attach" at bounding box center [1455, 123] width 46 height 25
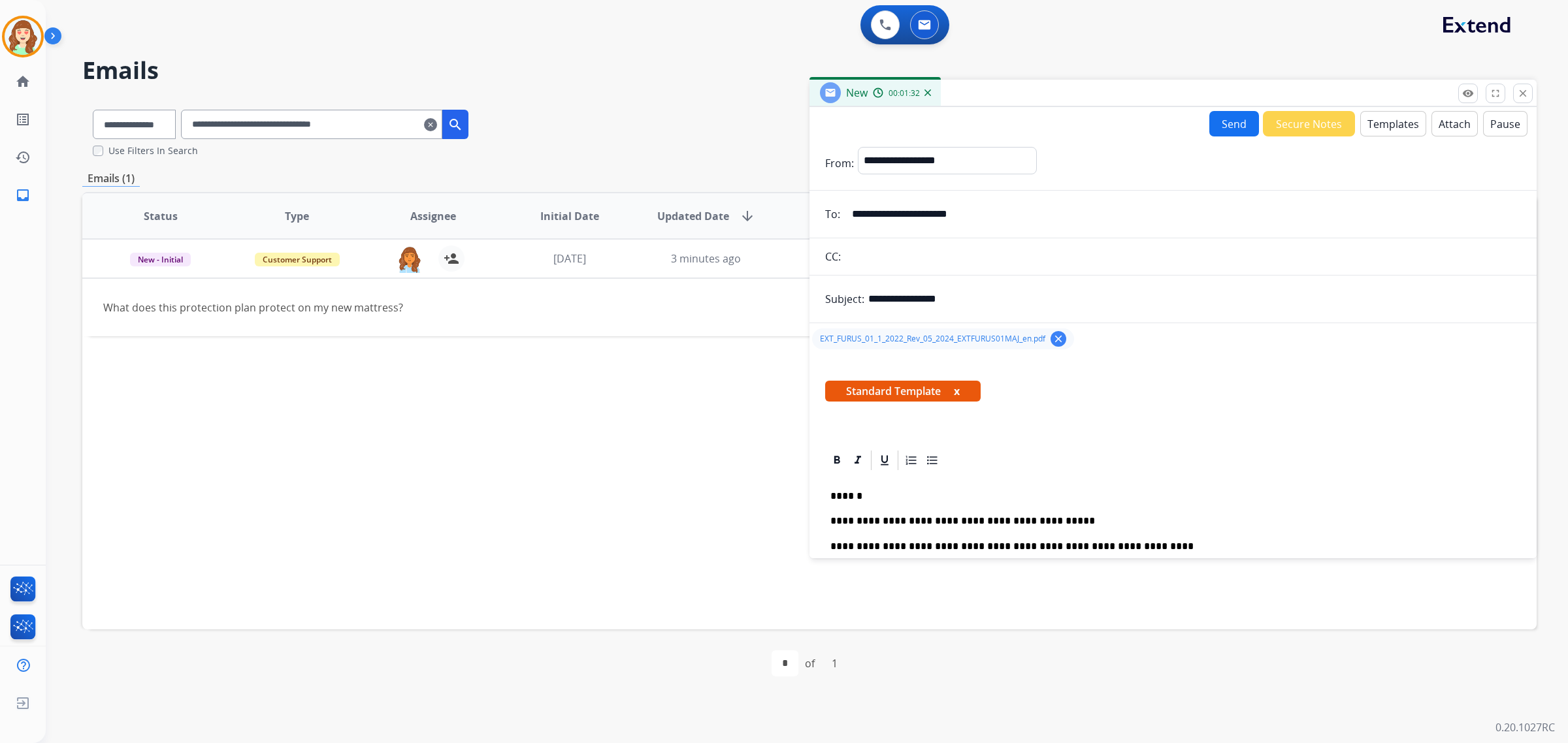
click at [1226, 122] on button "Send" at bounding box center [1234, 123] width 49 height 25
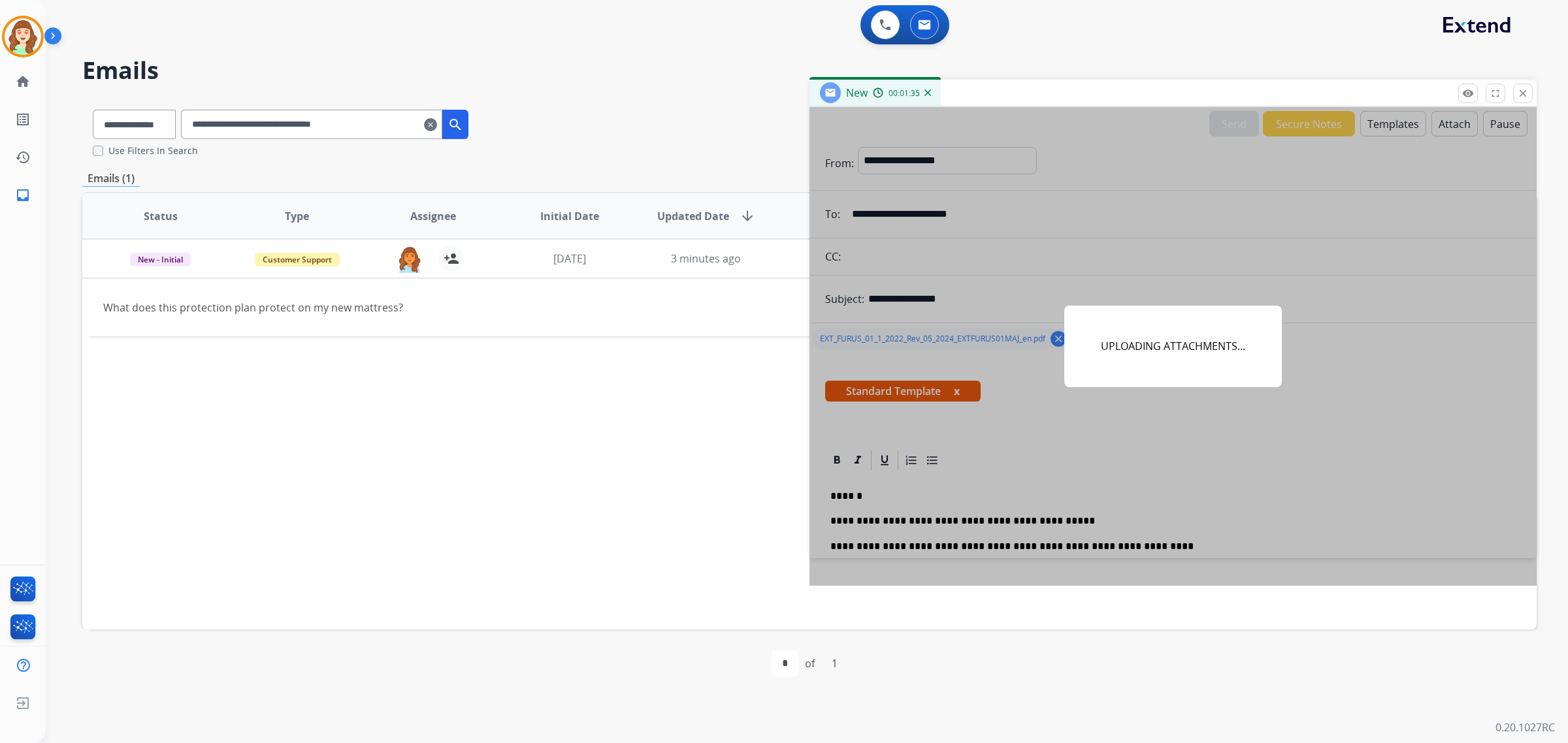
click at [1368, 282] on div "UPLOADING ATTACHMENTS..." at bounding box center [1173, 347] width 727 height 479
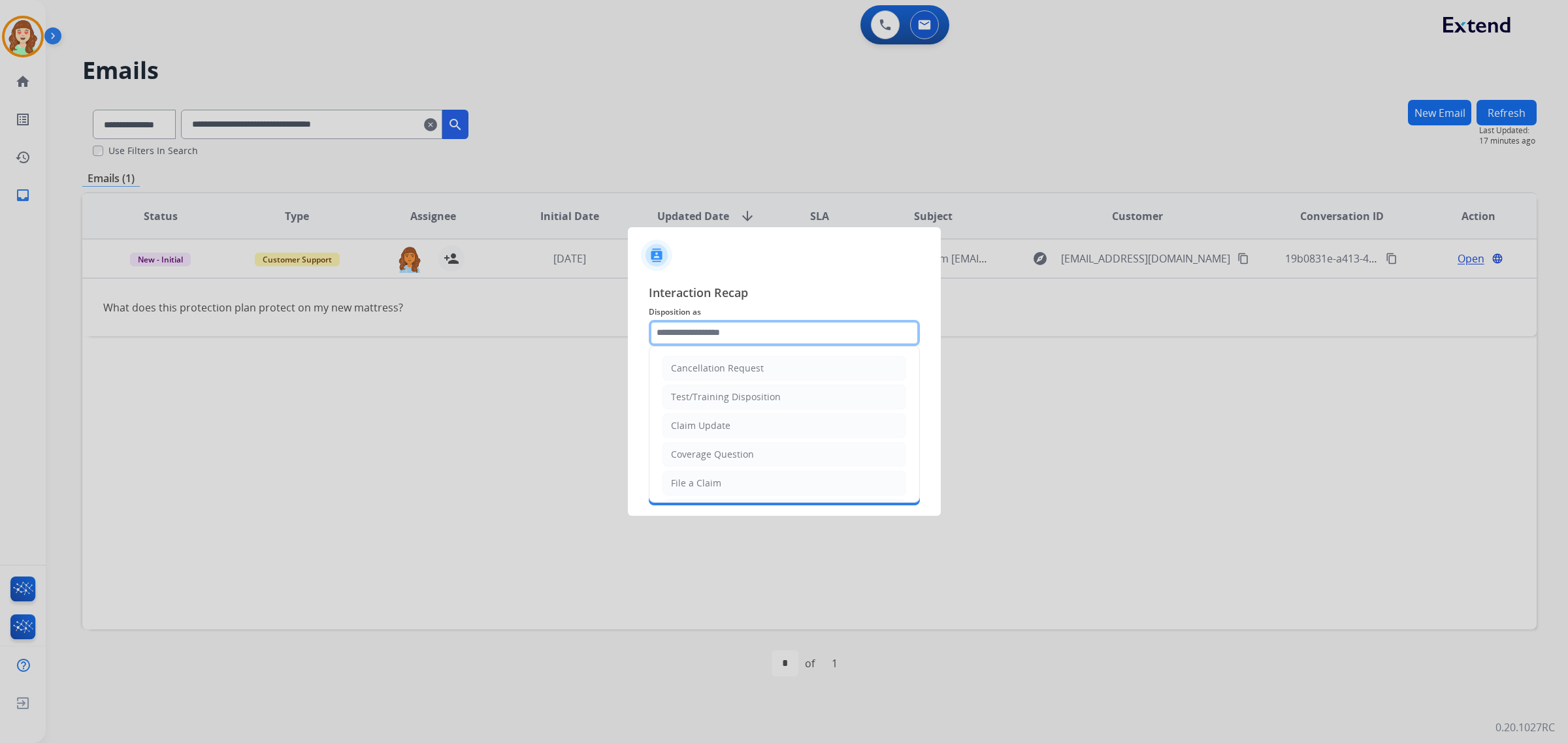
click at [739, 328] on input "text" at bounding box center [784, 333] width 271 height 26
click at [799, 451] on li "Coverage Question" at bounding box center [784, 454] width 243 height 25
type input "**********"
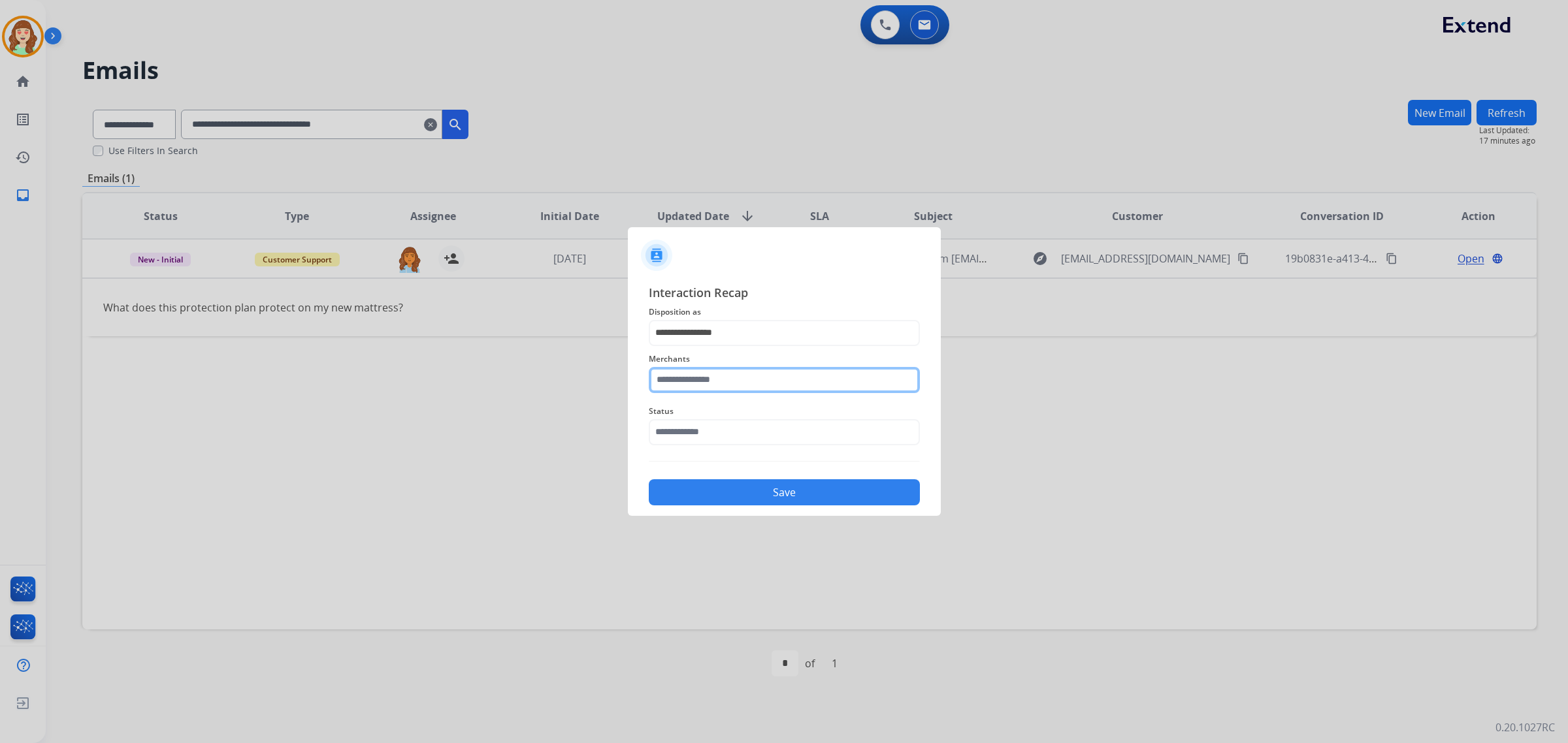
click at [701, 376] on input "text" at bounding box center [784, 380] width 271 height 26
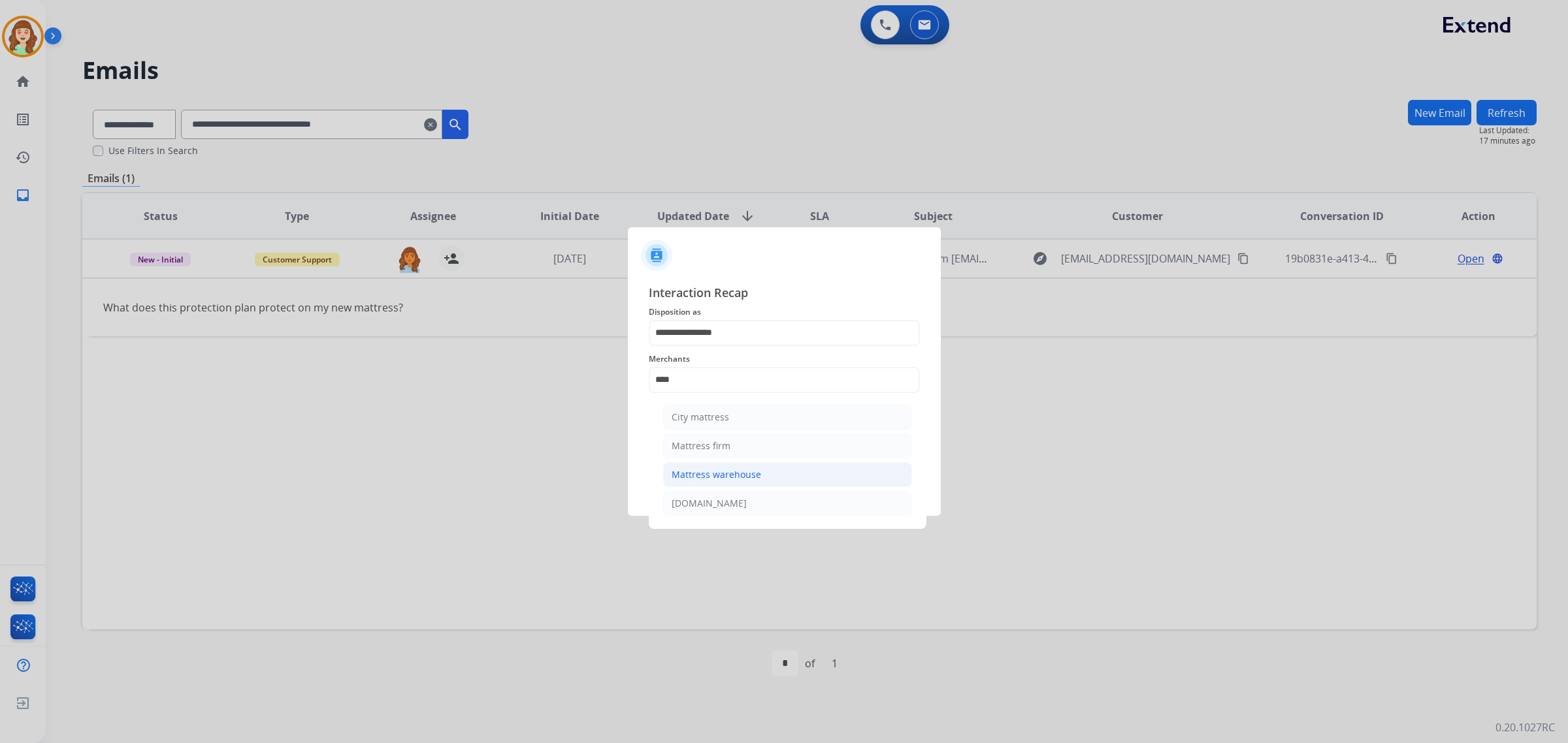
click at [768, 474] on li "Mattress warehouse" at bounding box center [787, 475] width 249 height 25
type input "**********"
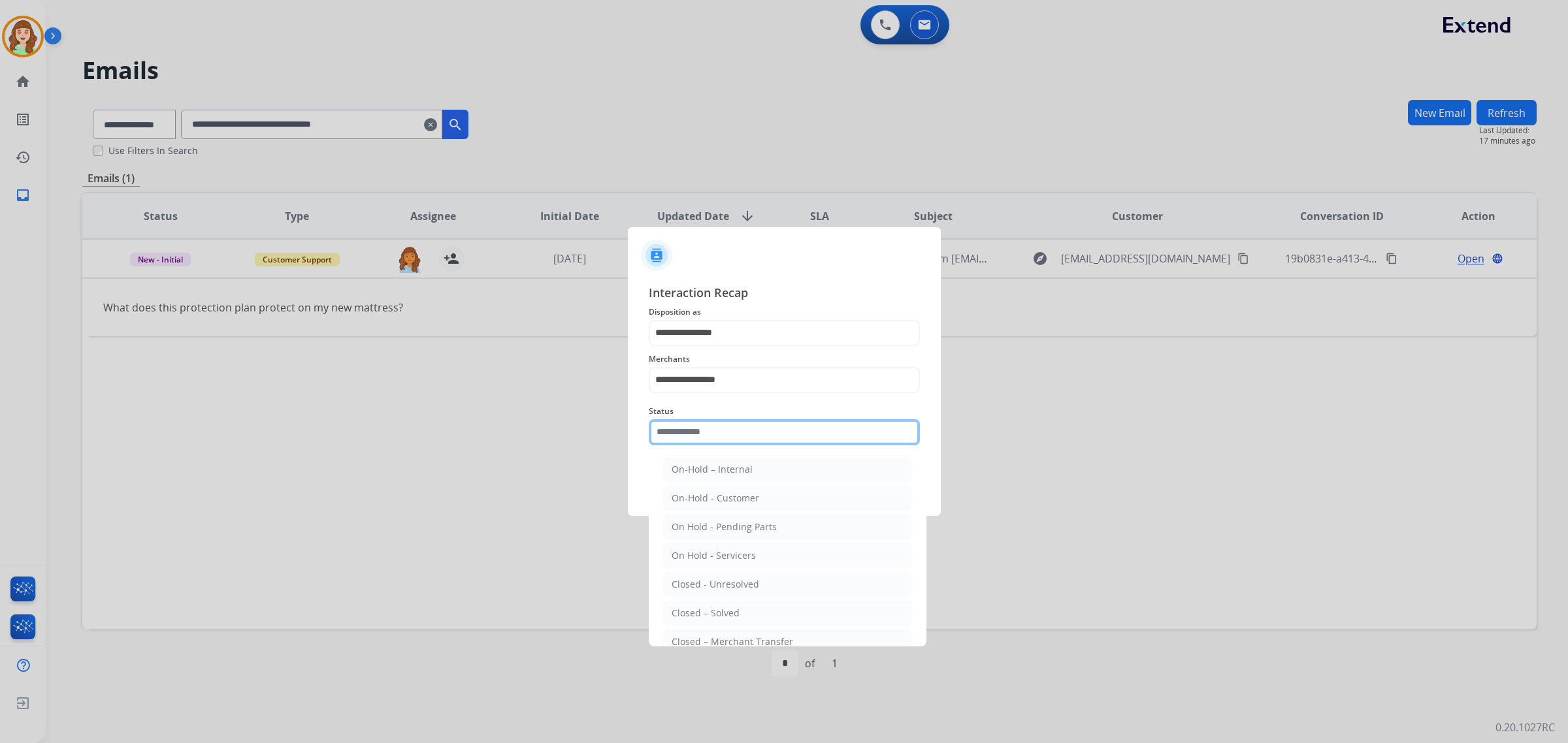
click at [692, 436] on input "text" at bounding box center [784, 432] width 271 height 26
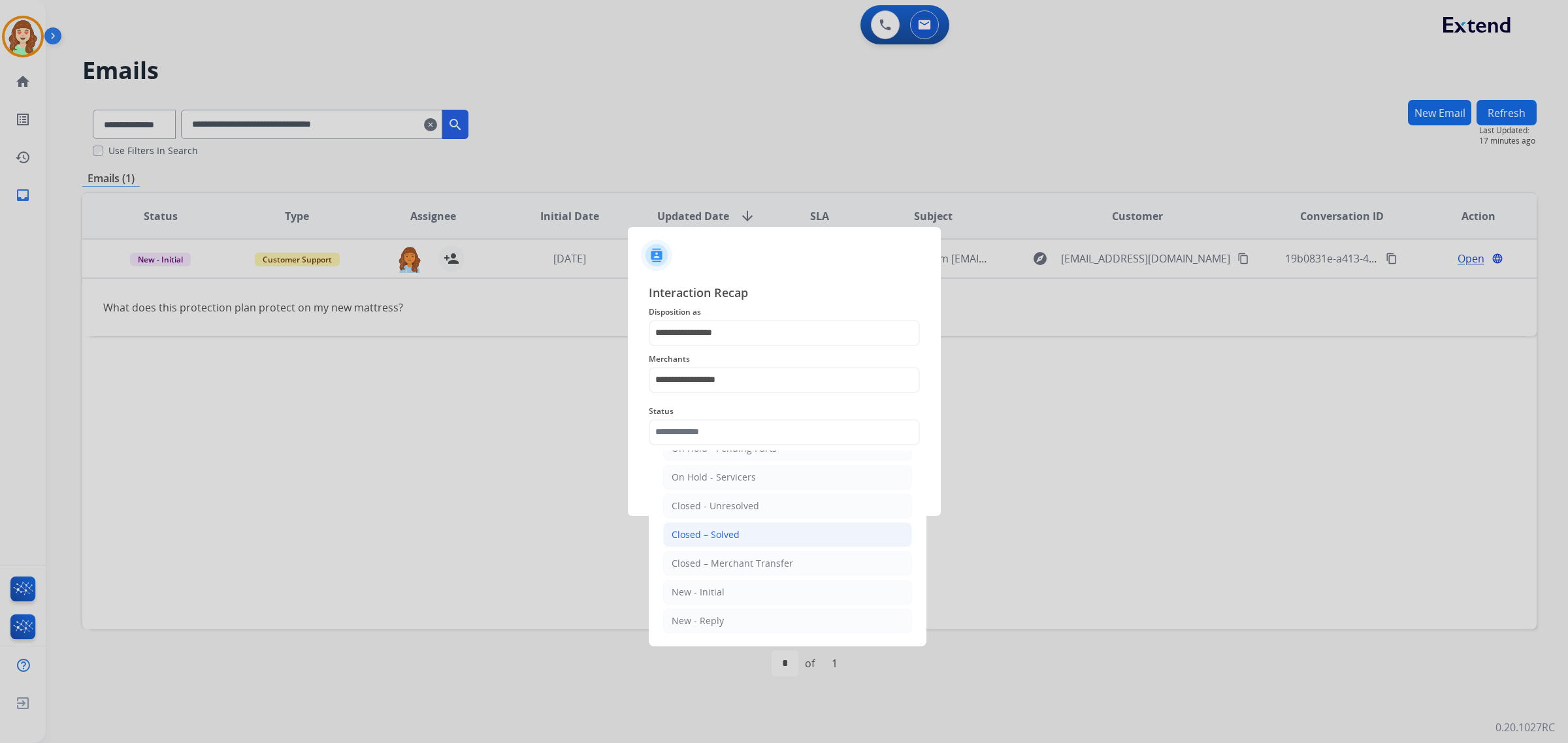
click at [714, 532] on div "Closed – Solved" at bounding box center [705, 535] width 68 height 13
type input "**********"
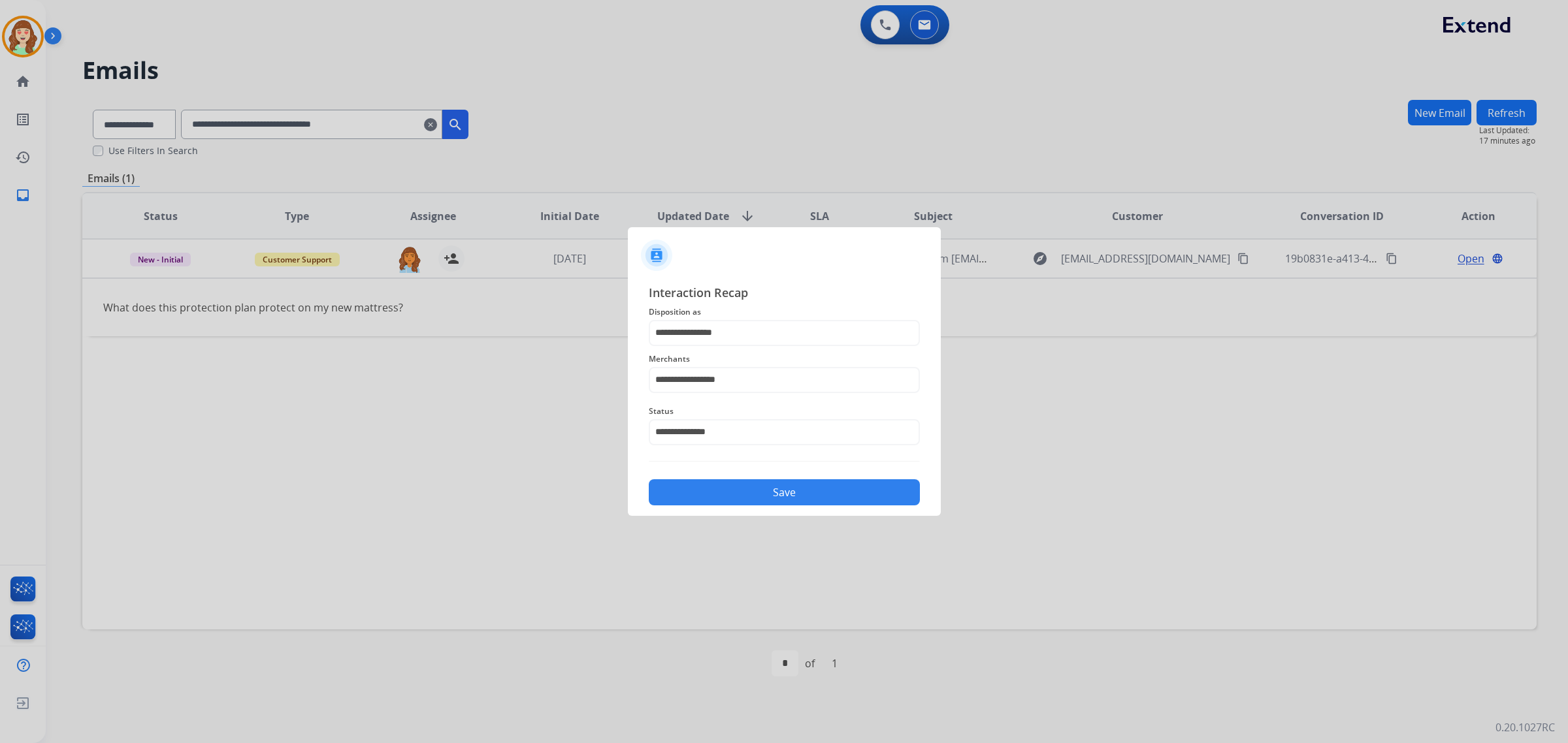
click at [838, 504] on button "Save" at bounding box center [784, 492] width 271 height 26
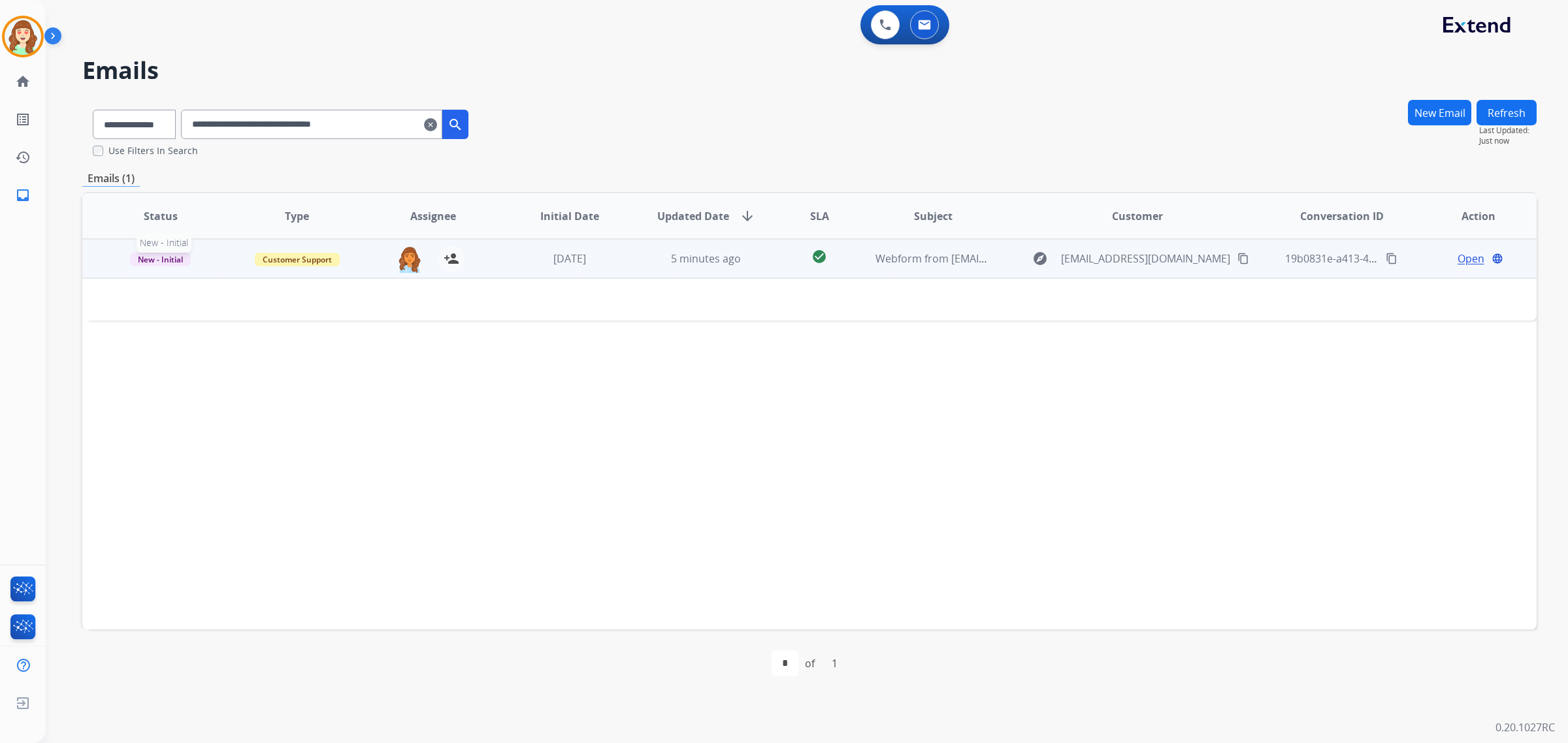
click at [169, 256] on span "New - Initial" at bounding box center [161, 259] width 61 height 14
click at [252, 377] on p "Closed – Solved" at bounding box center [239, 382] width 75 height 18
drag, startPoint x: 447, startPoint y: 125, endPoint x: 308, endPoint y: 125, distance: 139.0
click at [437, 125] on mat-icon "clear" at bounding box center [430, 125] width 13 height 16
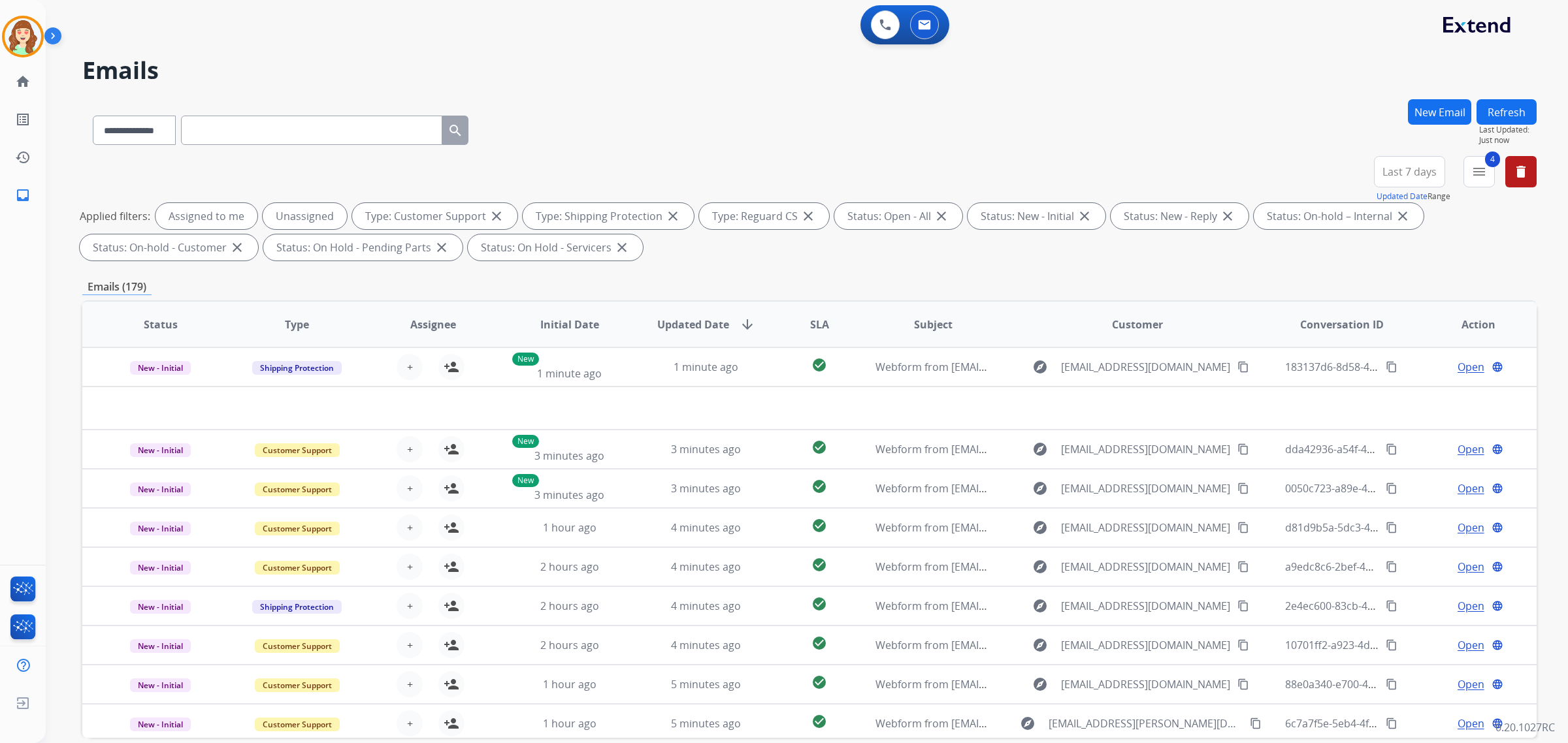
paste input "**********"
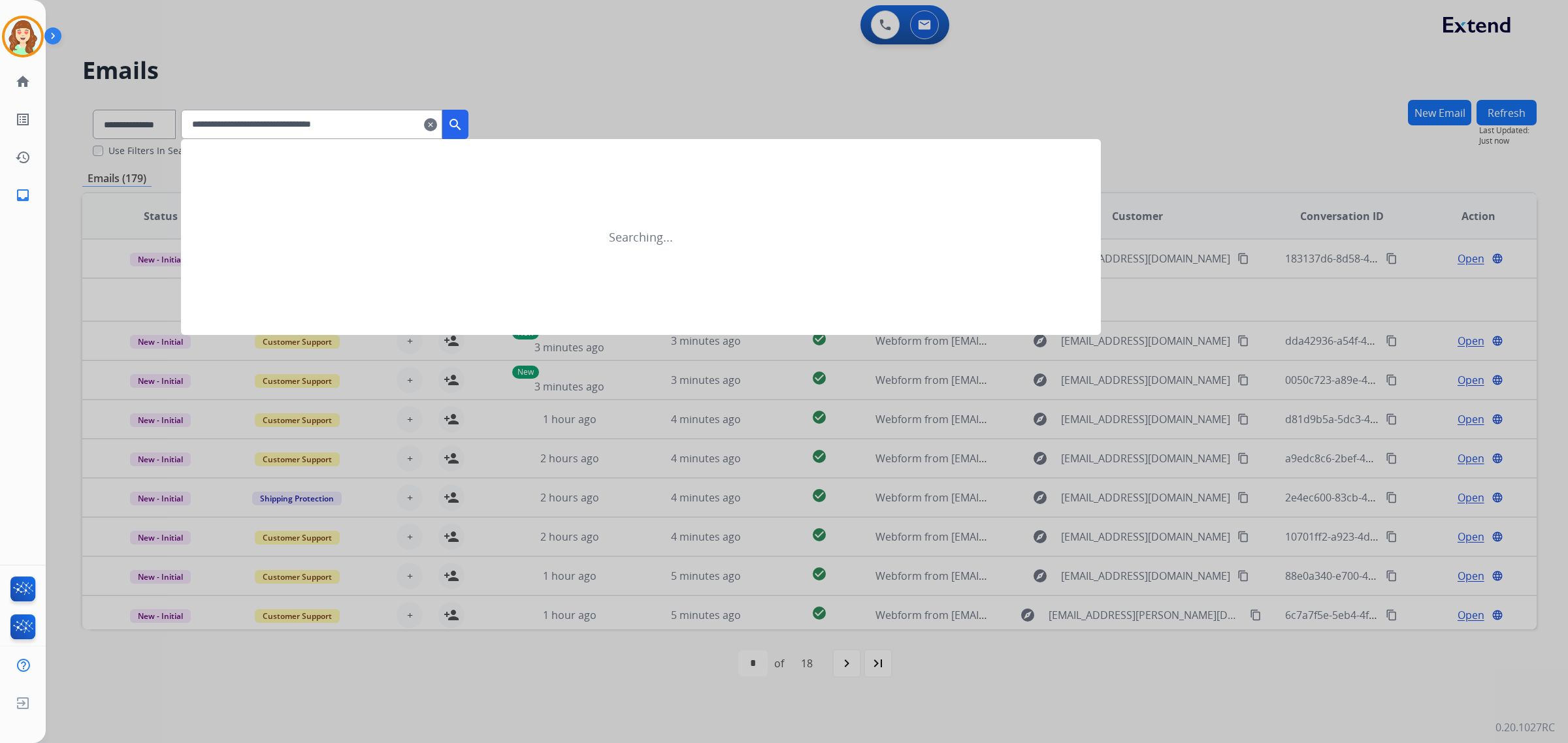
type input "**********"
click at [469, 132] on button "search" at bounding box center [455, 124] width 26 height 30
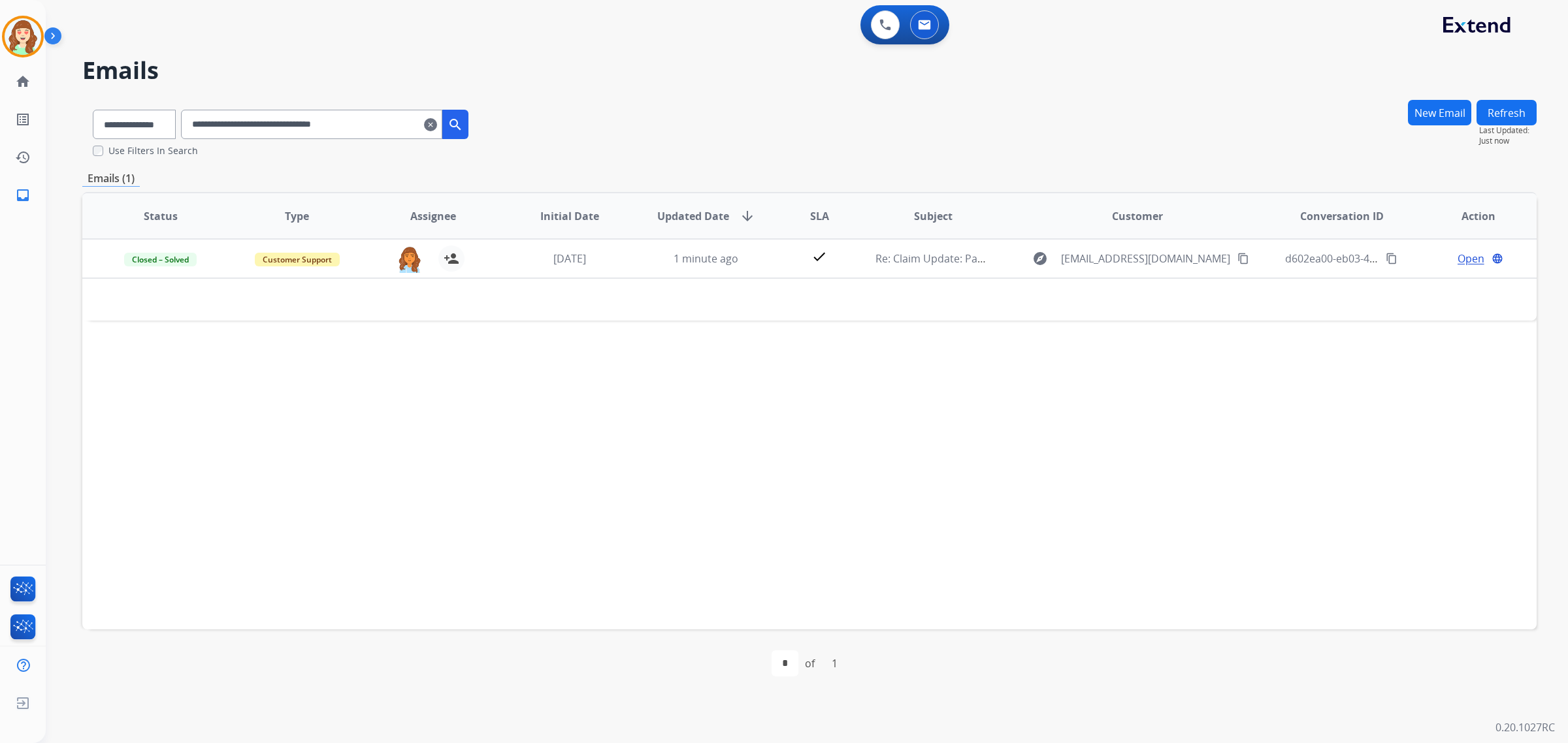
drag, startPoint x: 447, startPoint y: 128, endPoint x: 381, endPoint y: 135, distance: 66.4
click at [437, 128] on mat-icon "clear" at bounding box center [430, 125] width 13 height 16
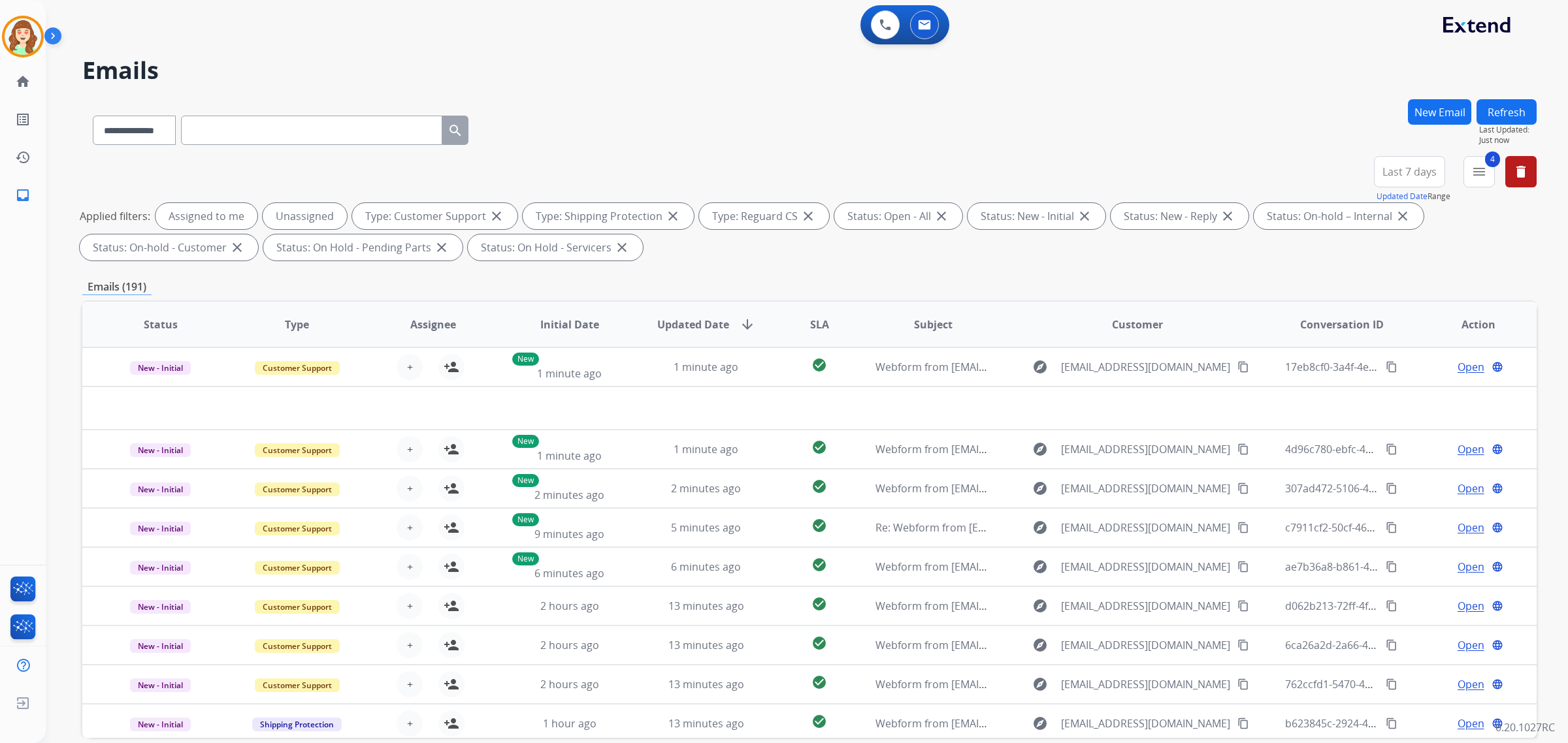
click at [288, 127] on input "text" at bounding box center [312, 130] width 262 height 30
paste input "**********"
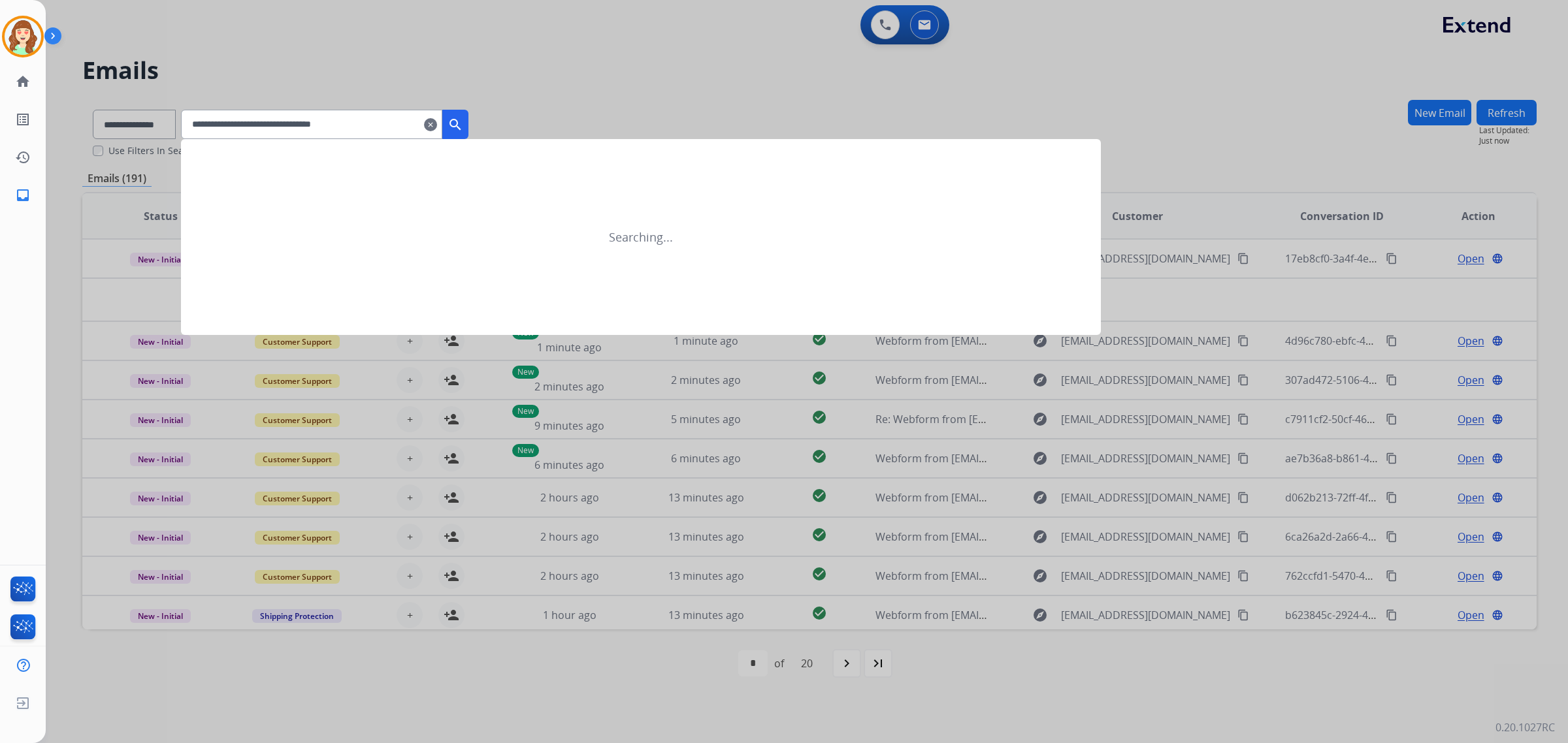
type input "**********"
click at [463, 128] on mat-icon "search" at bounding box center [455, 125] width 16 height 16
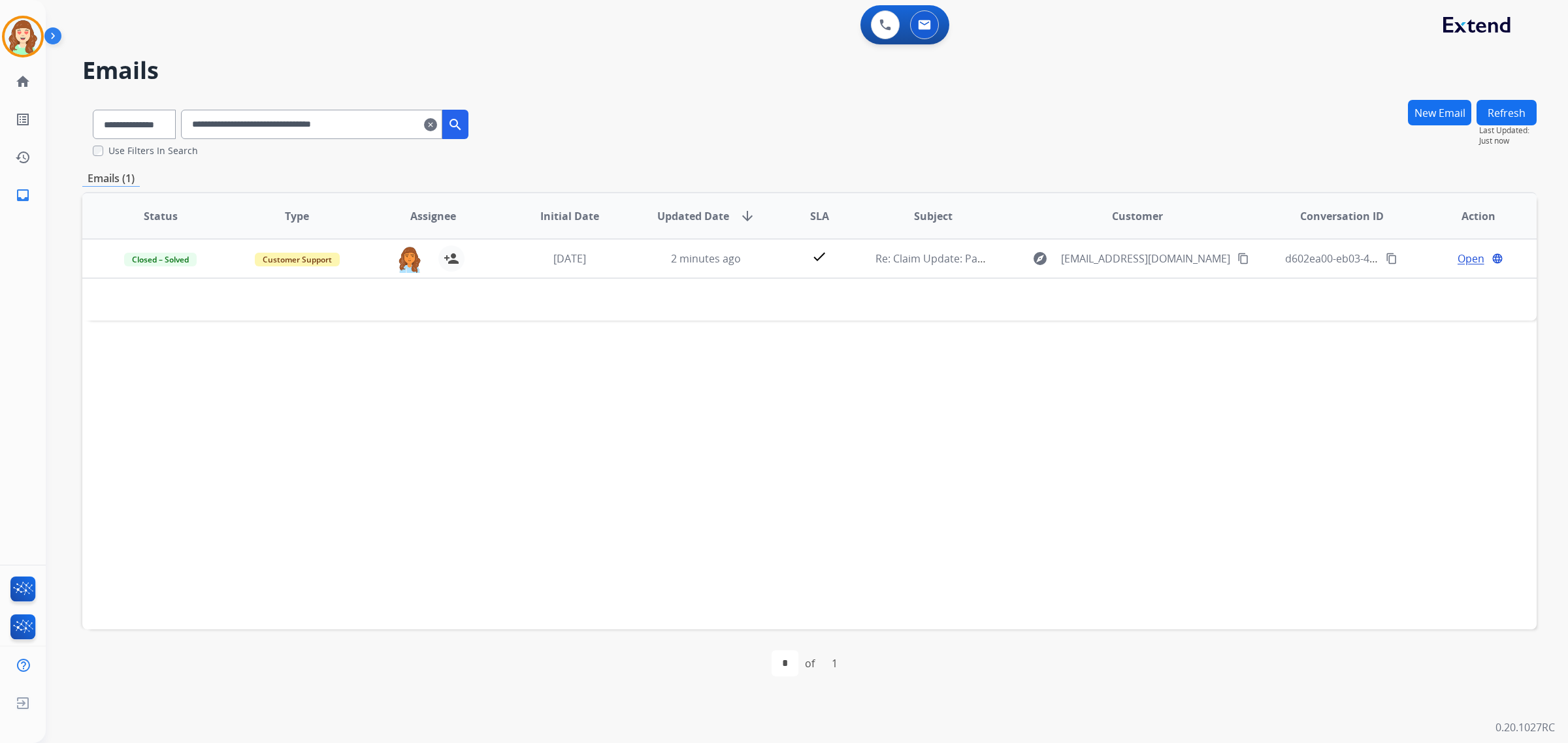
click at [437, 122] on mat-icon "clear" at bounding box center [430, 125] width 13 height 16
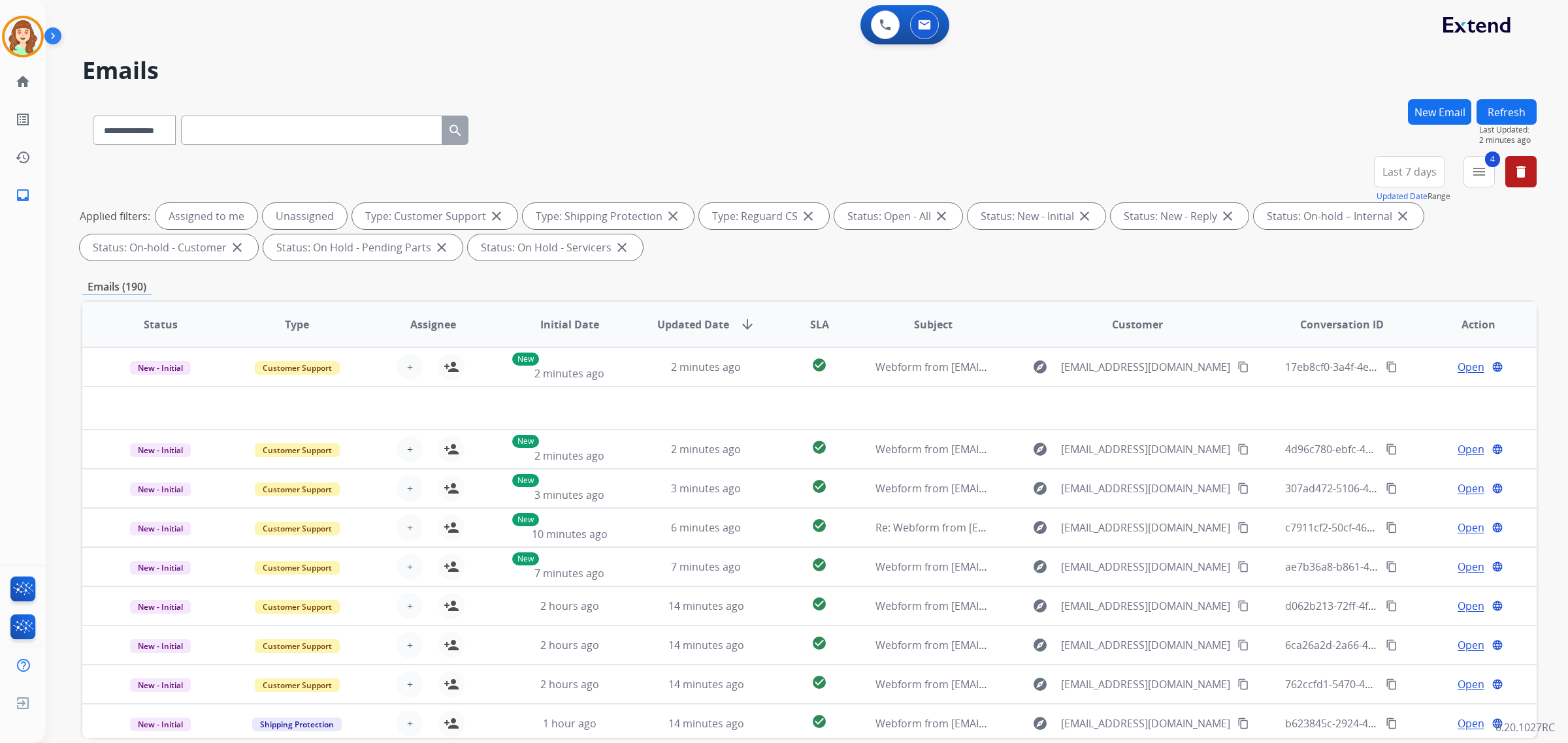
click at [1410, 171] on span "Last 7 days" at bounding box center [1409, 171] width 54 height 5
click at [1478, 167] on mat-icon "menu" at bounding box center [1479, 172] width 16 height 16
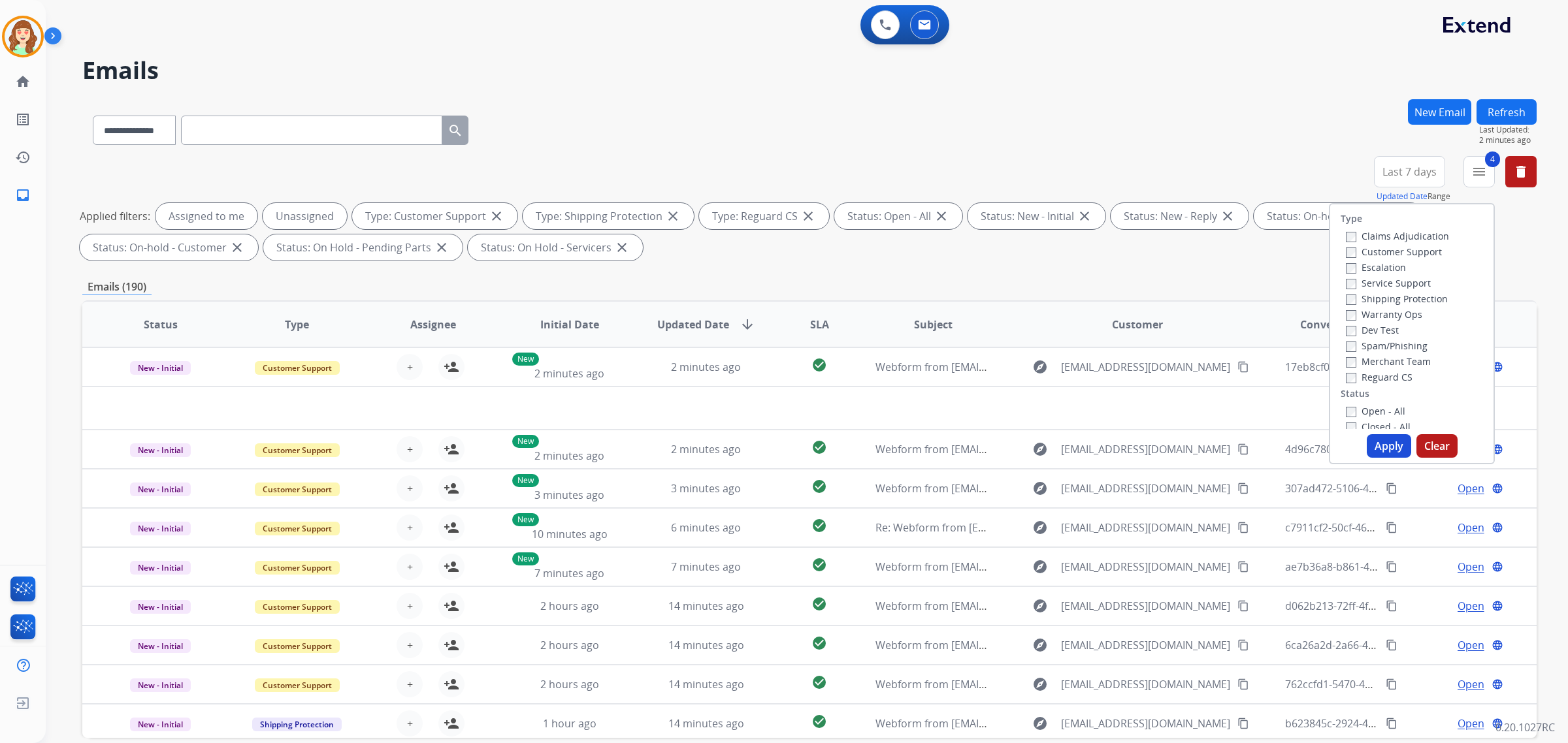
click at [1369, 444] on button "Apply" at bounding box center [1389, 446] width 44 height 24
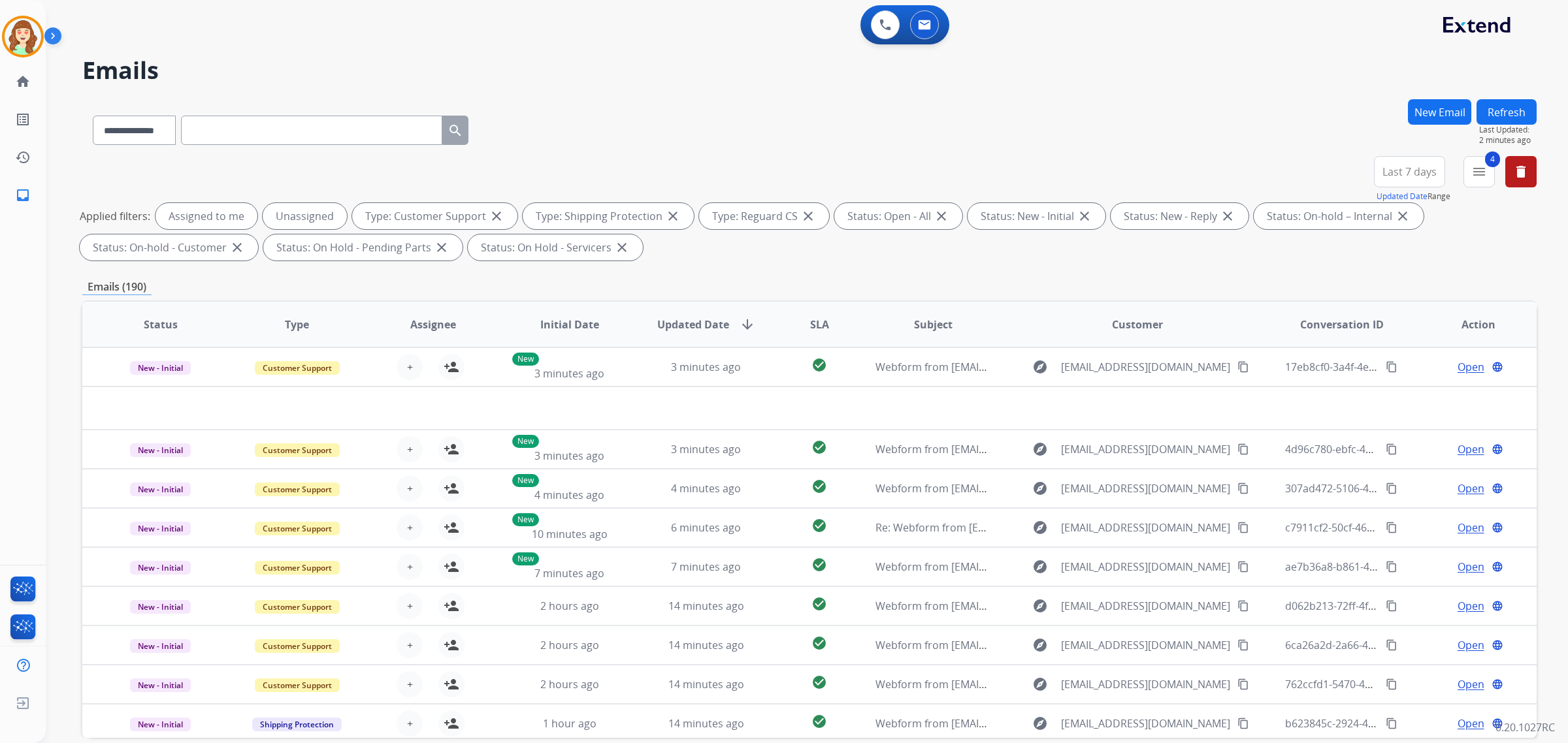
click at [1410, 173] on span "Last 7 days" at bounding box center [1409, 171] width 54 height 5
drag, startPoint x: 1398, startPoint y: 336, endPoint x: 1393, endPoint y: 330, distance: 7.8
click at [1396, 336] on div "Last 90 days" at bounding box center [1405, 331] width 72 height 20
click at [1405, 170] on span "Last 90 days" at bounding box center [1410, 171] width 60 height 5
click at [1347, 174] on div "+148" at bounding box center [1347, 176] width 31 height 31
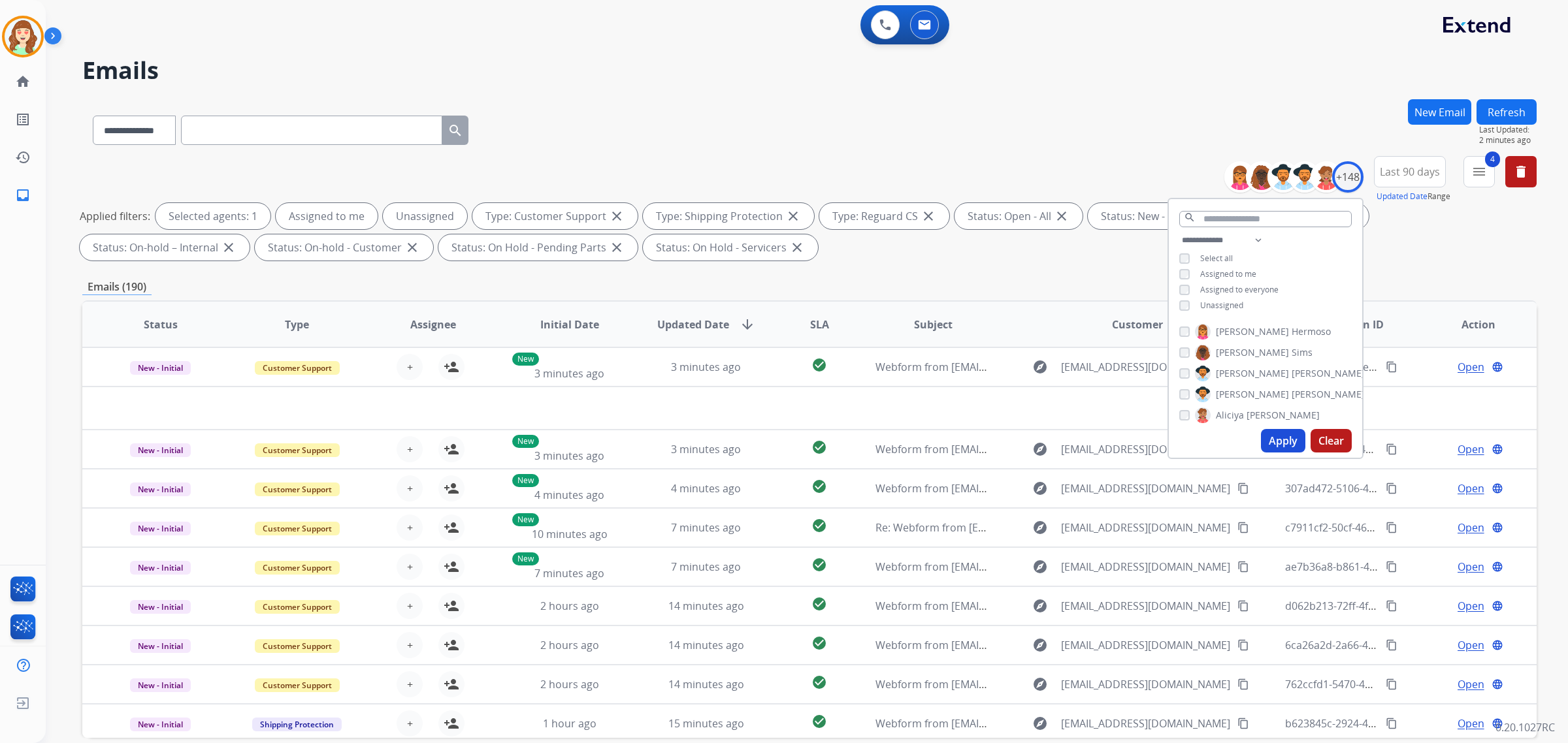
click at [1177, 271] on div "**********" at bounding box center [1266, 275] width 193 height 84
click at [1189, 269] on div "Assigned to me" at bounding box center [1217, 275] width 77 height 11
drag, startPoint x: 1222, startPoint y: 236, endPoint x: 1220, endPoint y: 243, distance: 7.3
click at [1222, 236] on select "**********" at bounding box center [1224, 240] width 91 height 16
select select "**********"
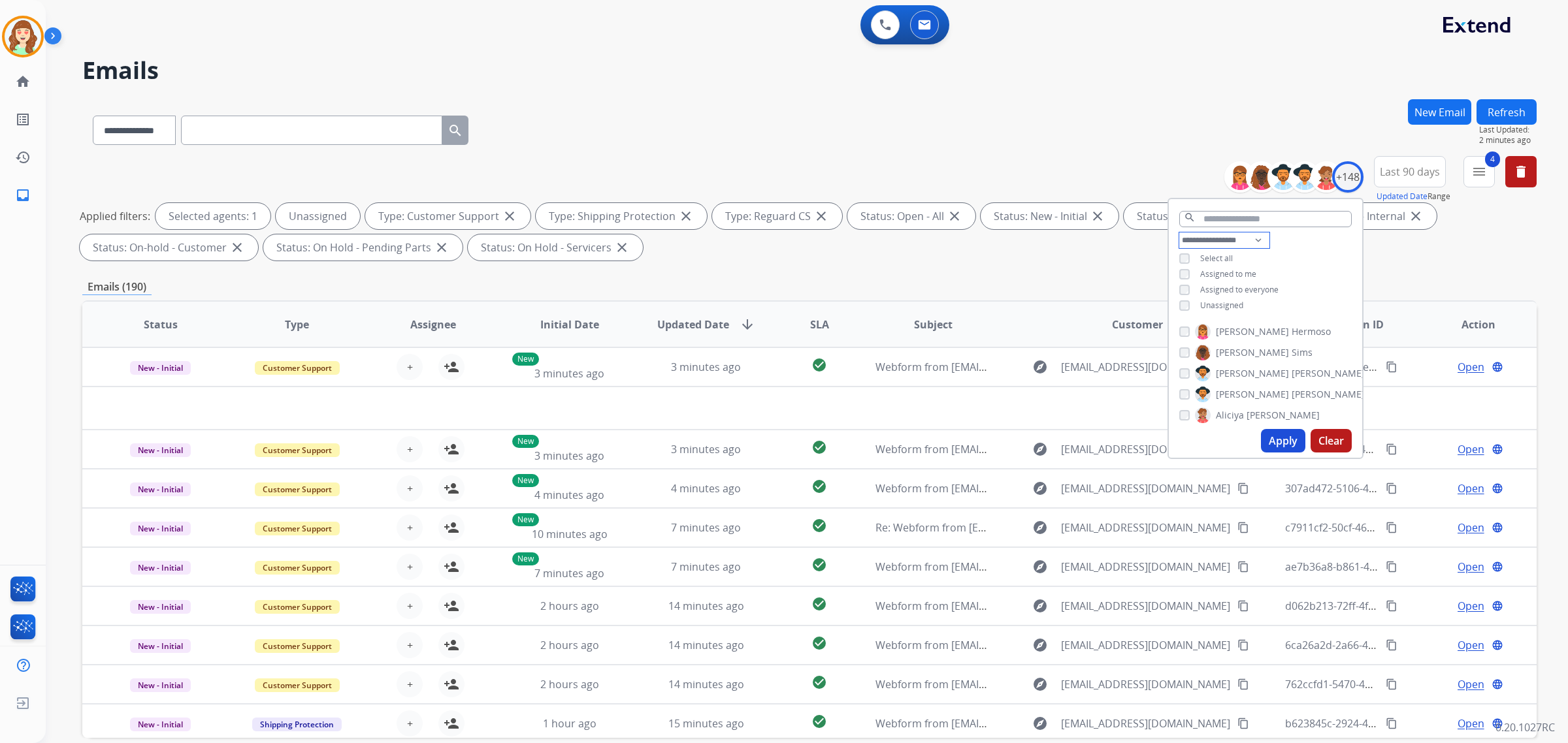
click at [1179, 233] on select "**********" at bounding box center [1224, 240] width 91 height 16
click at [1173, 279] on div "**********" at bounding box center [1266, 266] width 193 height 68
click at [1269, 443] on button "Apply" at bounding box center [1283, 440] width 44 height 24
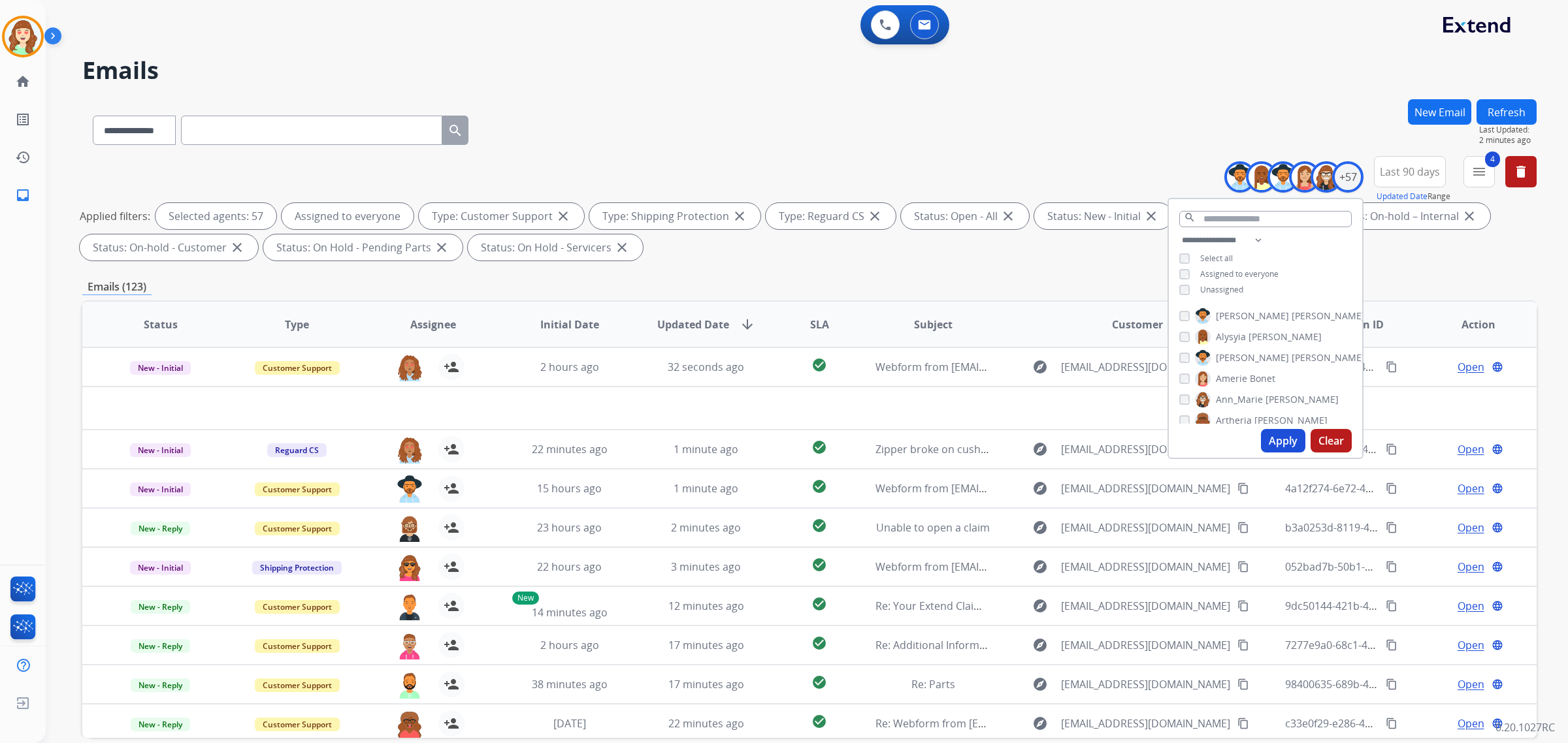
click at [821, 325] on span "SLA" at bounding box center [819, 325] width 19 height 16
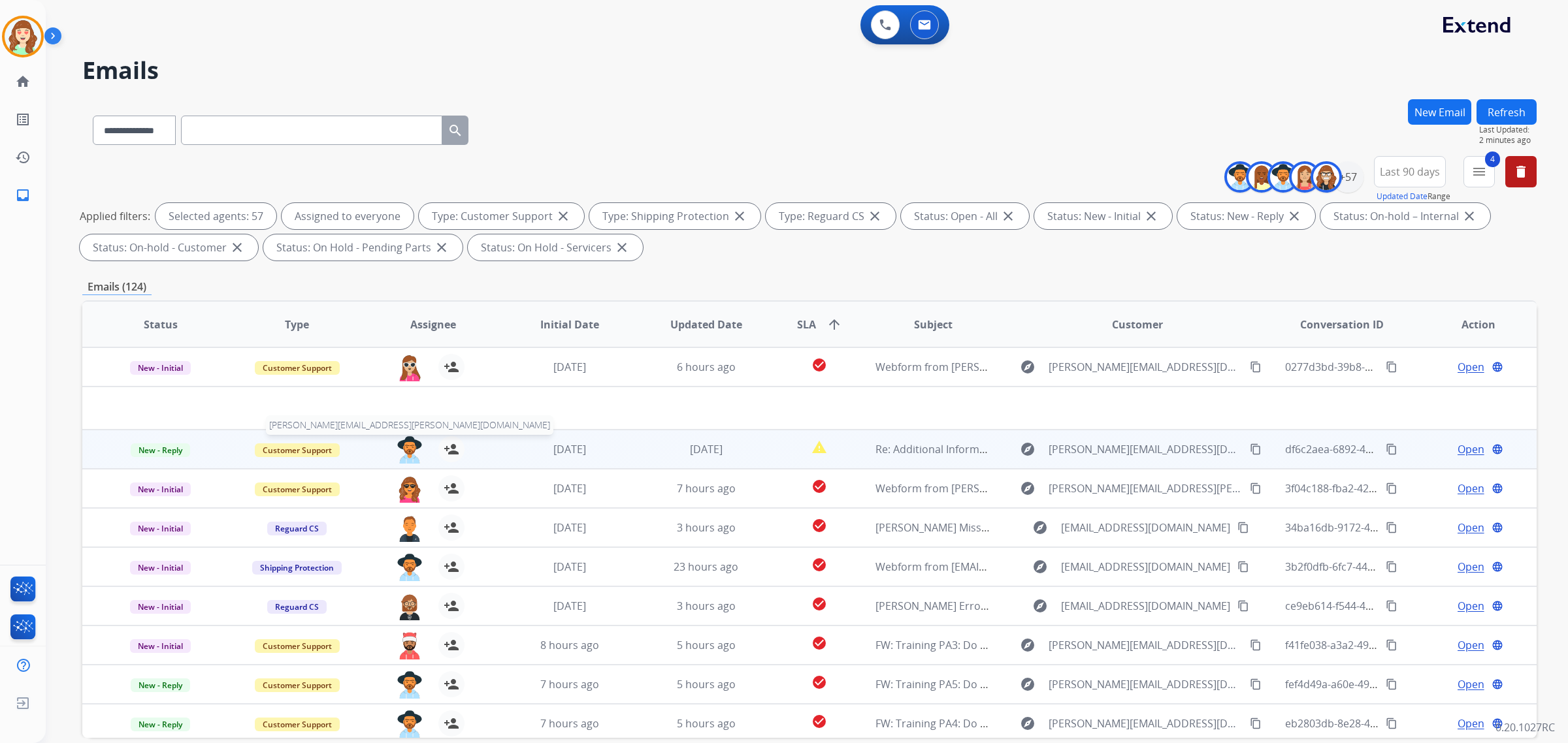
click at [400, 448] on img at bounding box center [409, 450] width 26 height 27
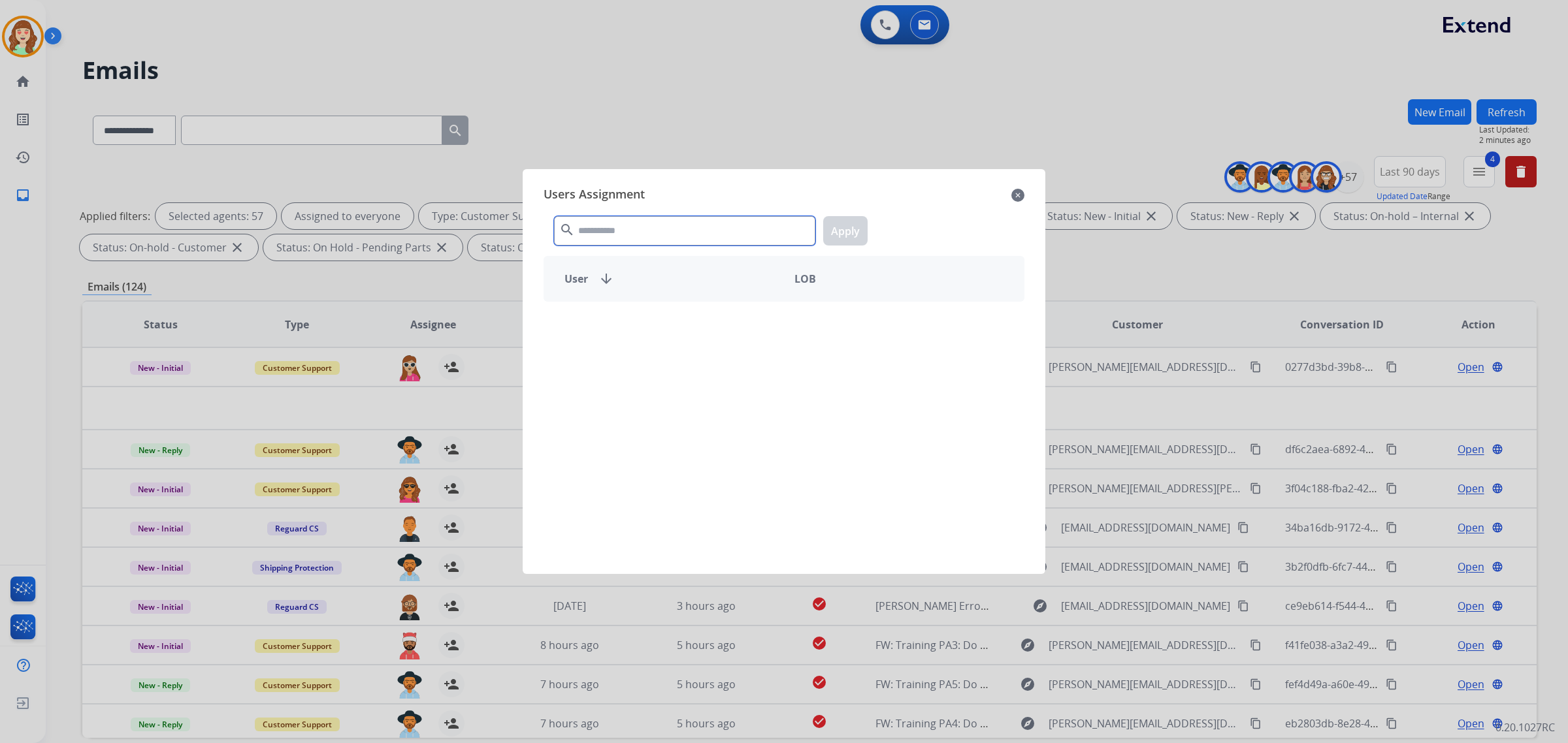
click at [625, 223] on input "text" at bounding box center [685, 230] width 262 height 30
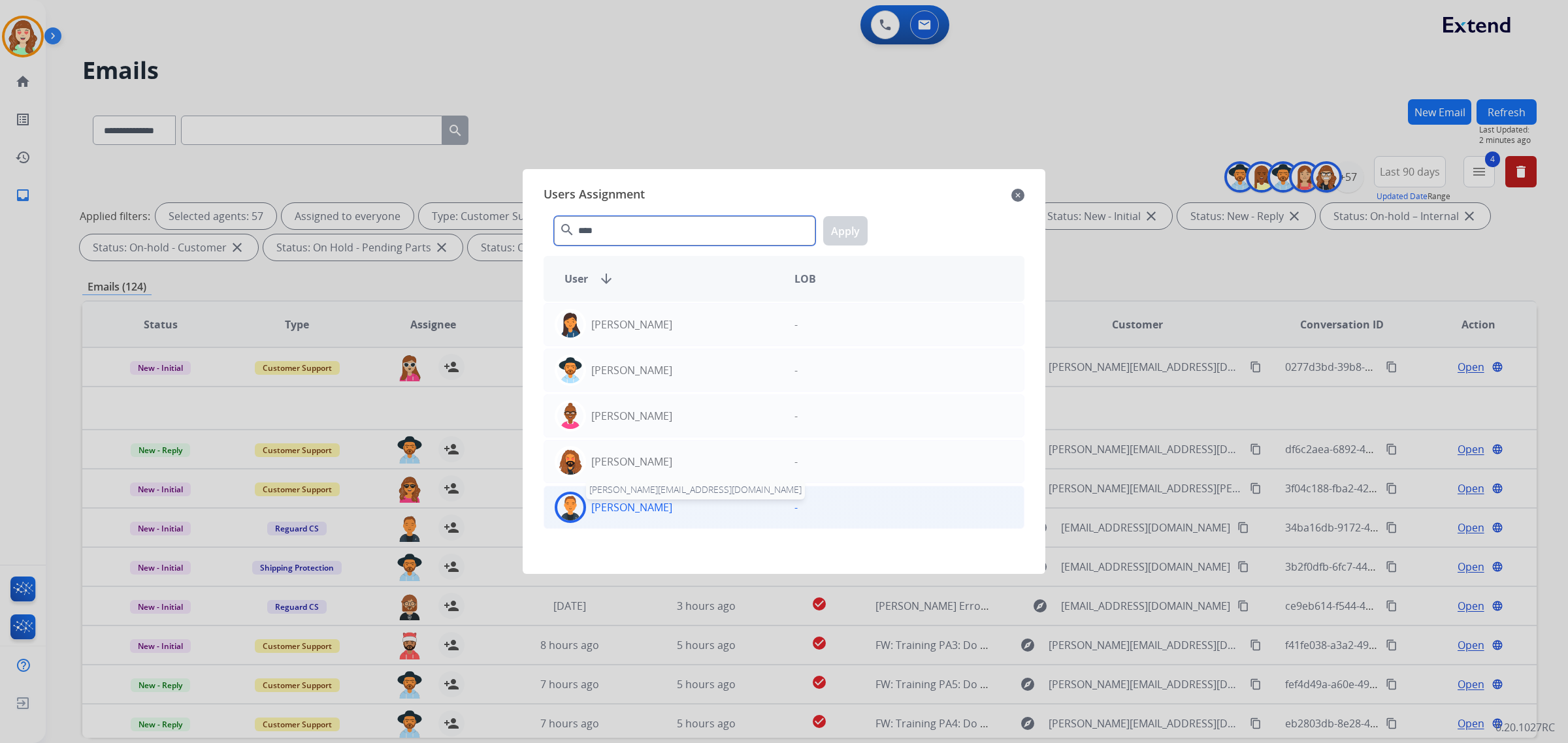
type input "****"
click at [615, 505] on p "[PERSON_NAME]" at bounding box center [631, 507] width 81 height 16
drag, startPoint x: 854, startPoint y: 225, endPoint x: 514, endPoint y: 296, distance: 347.3
click at [854, 225] on button "Apply" at bounding box center [845, 230] width 44 height 30
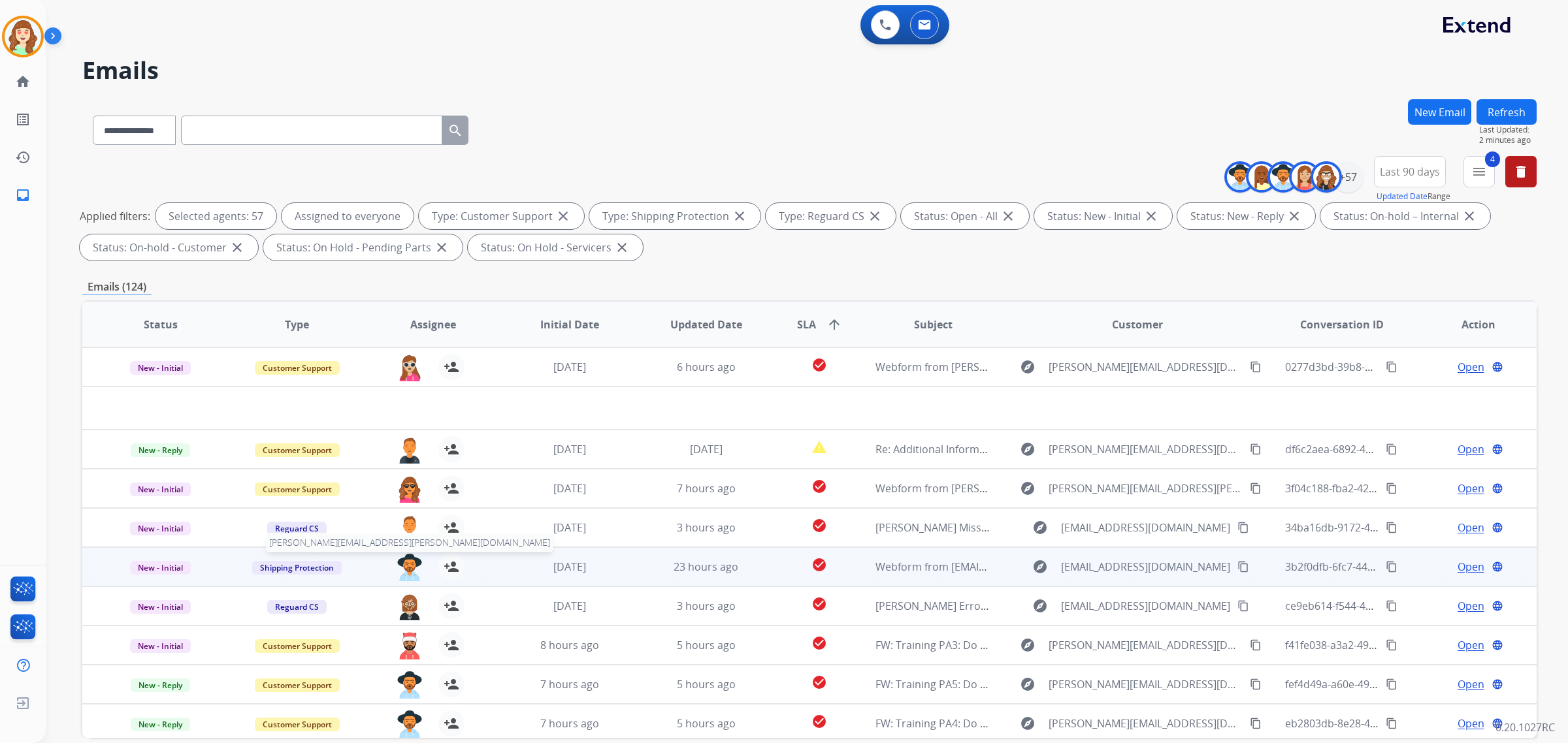
click at [407, 570] on img at bounding box center [409, 567] width 26 height 27
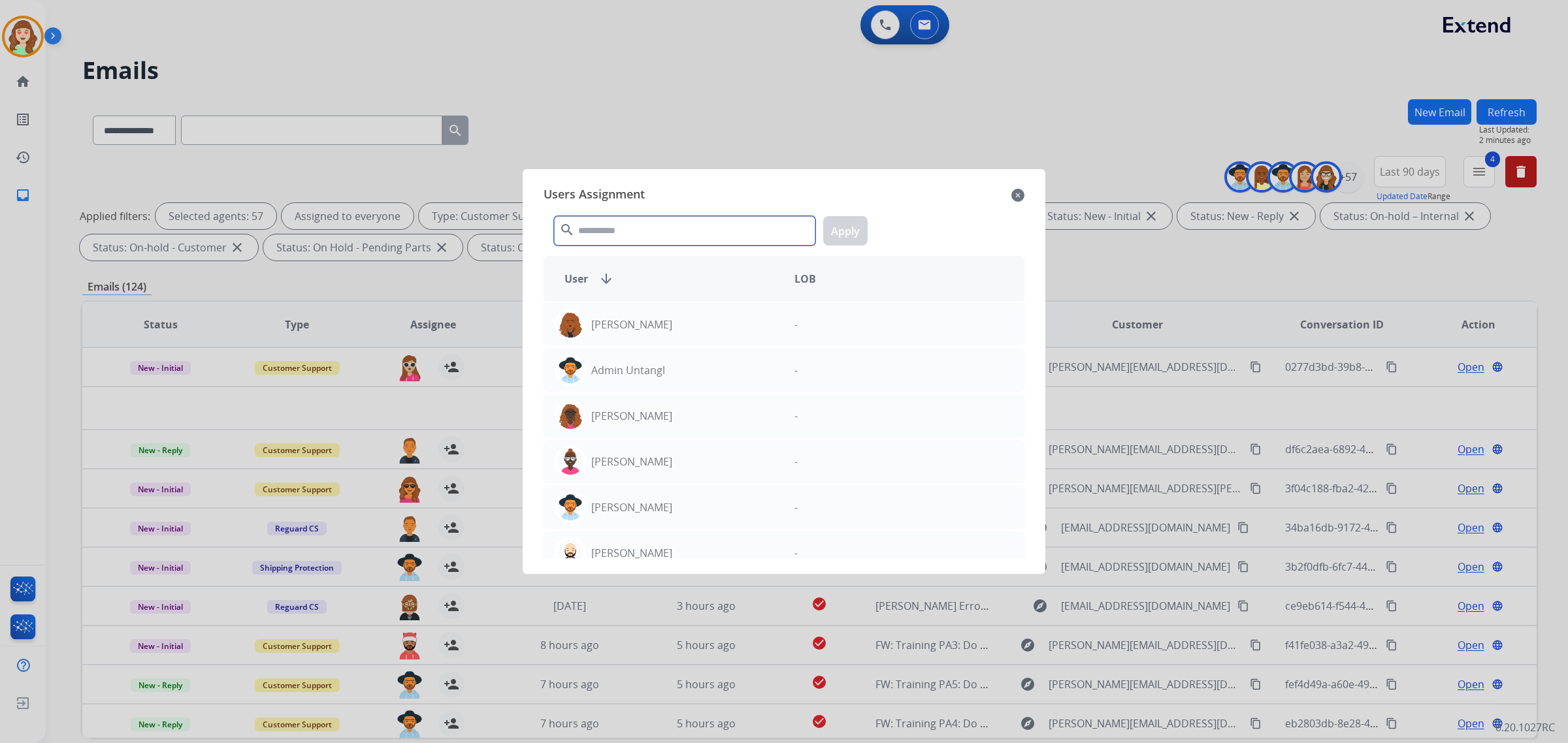
click at [650, 236] on input "text" at bounding box center [685, 230] width 262 height 30
type input "****"
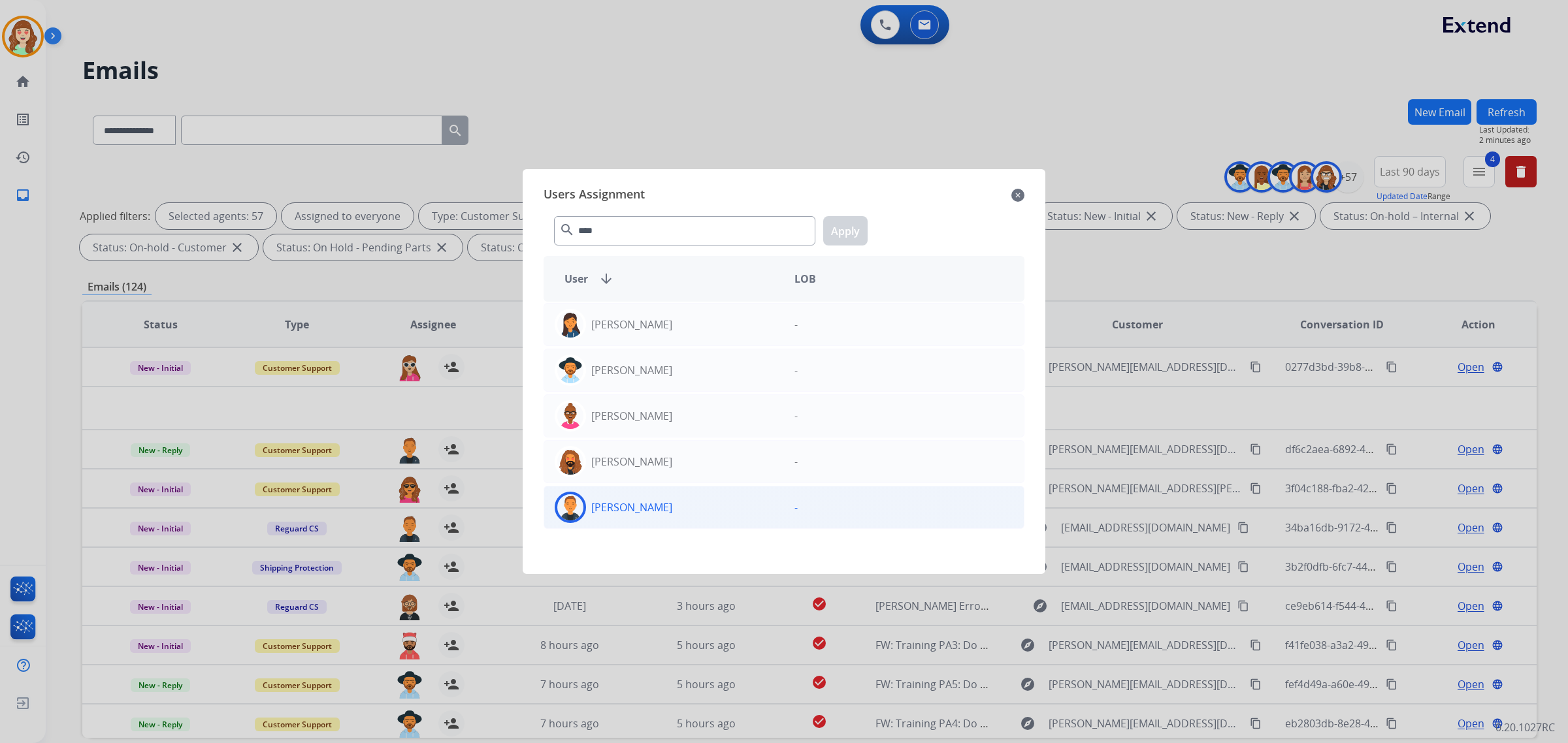
click at [659, 512] on div "[PERSON_NAME]" at bounding box center [663, 507] width 240 height 31
click at [840, 229] on button "Apply" at bounding box center [845, 230] width 44 height 30
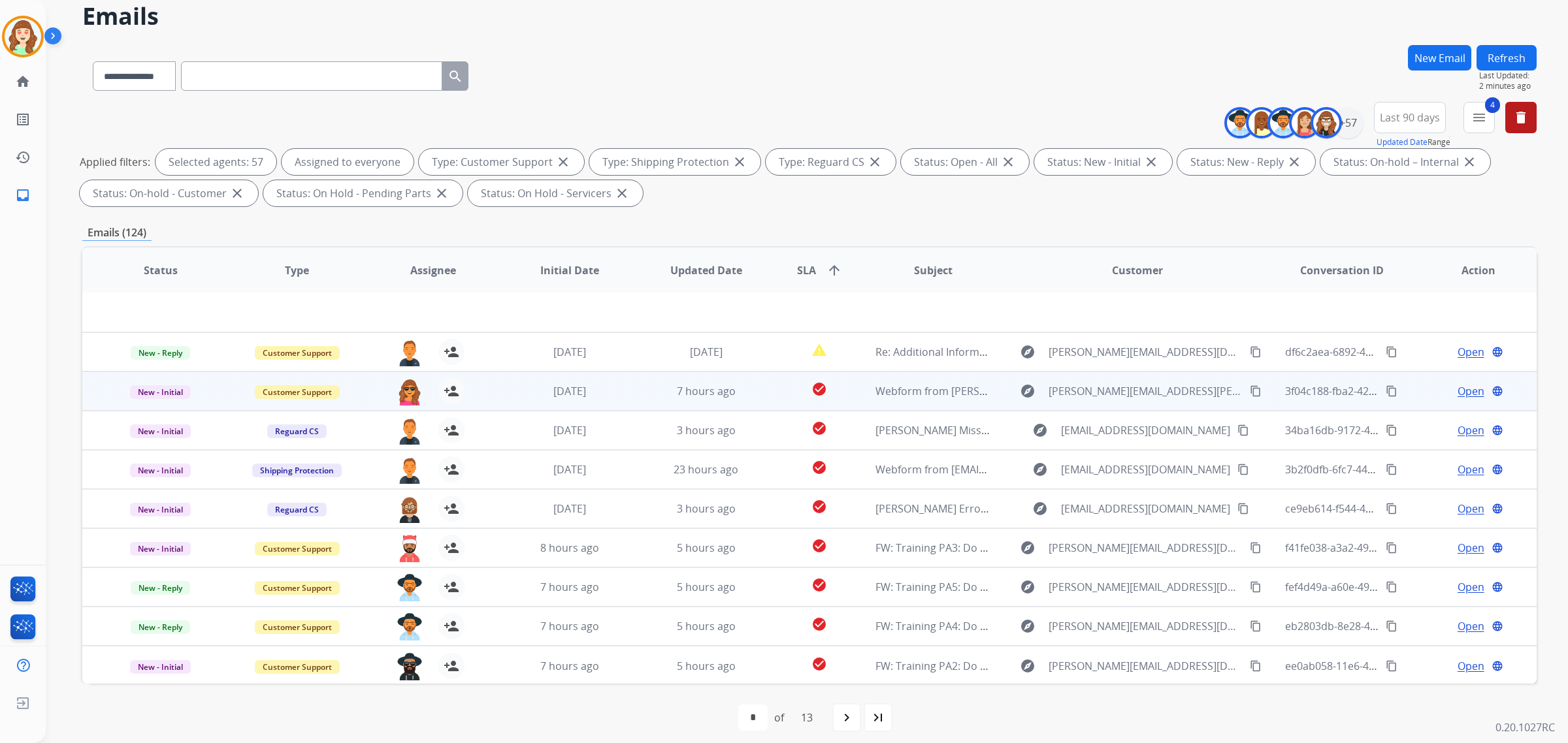
scroll to position [62, 0]
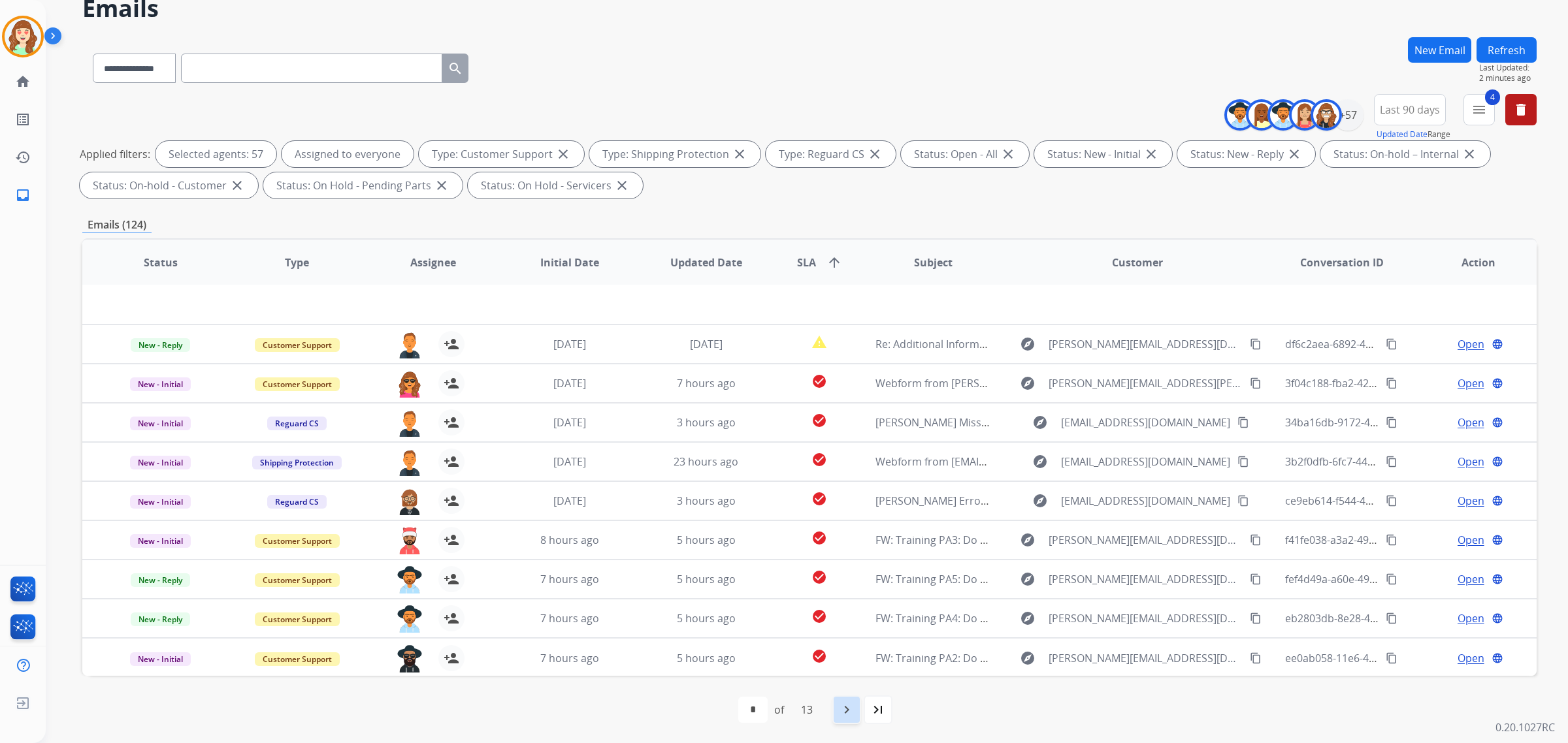
click at [857, 707] on div "navigate_next" at bounding box center [847, 710] width 29 height 29
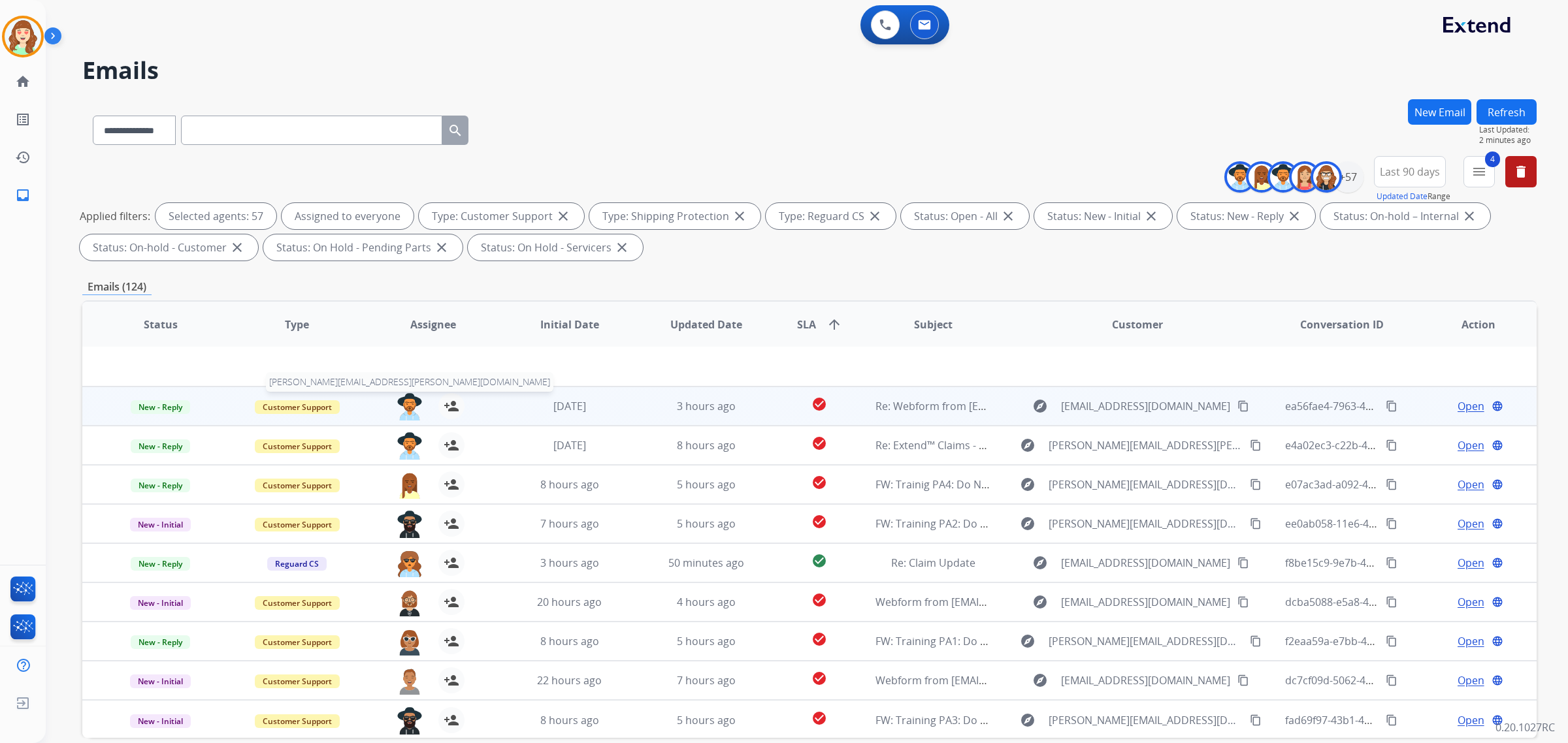
click at [406, 406] on img at bounding box center [409, 407] width 26 height 27
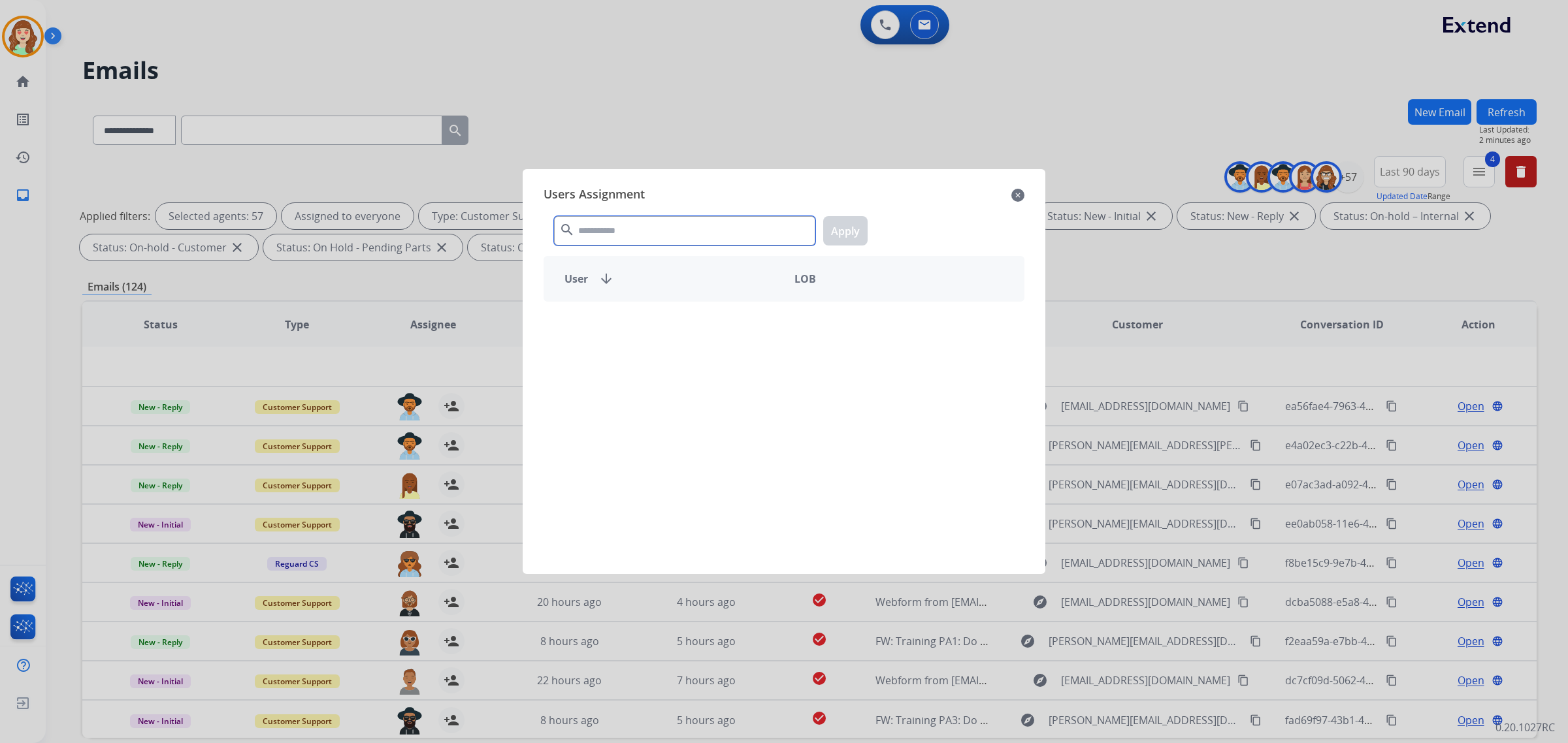
click at [674, 221] on input "text" at bounding box center [685, 230] width 262 height 30
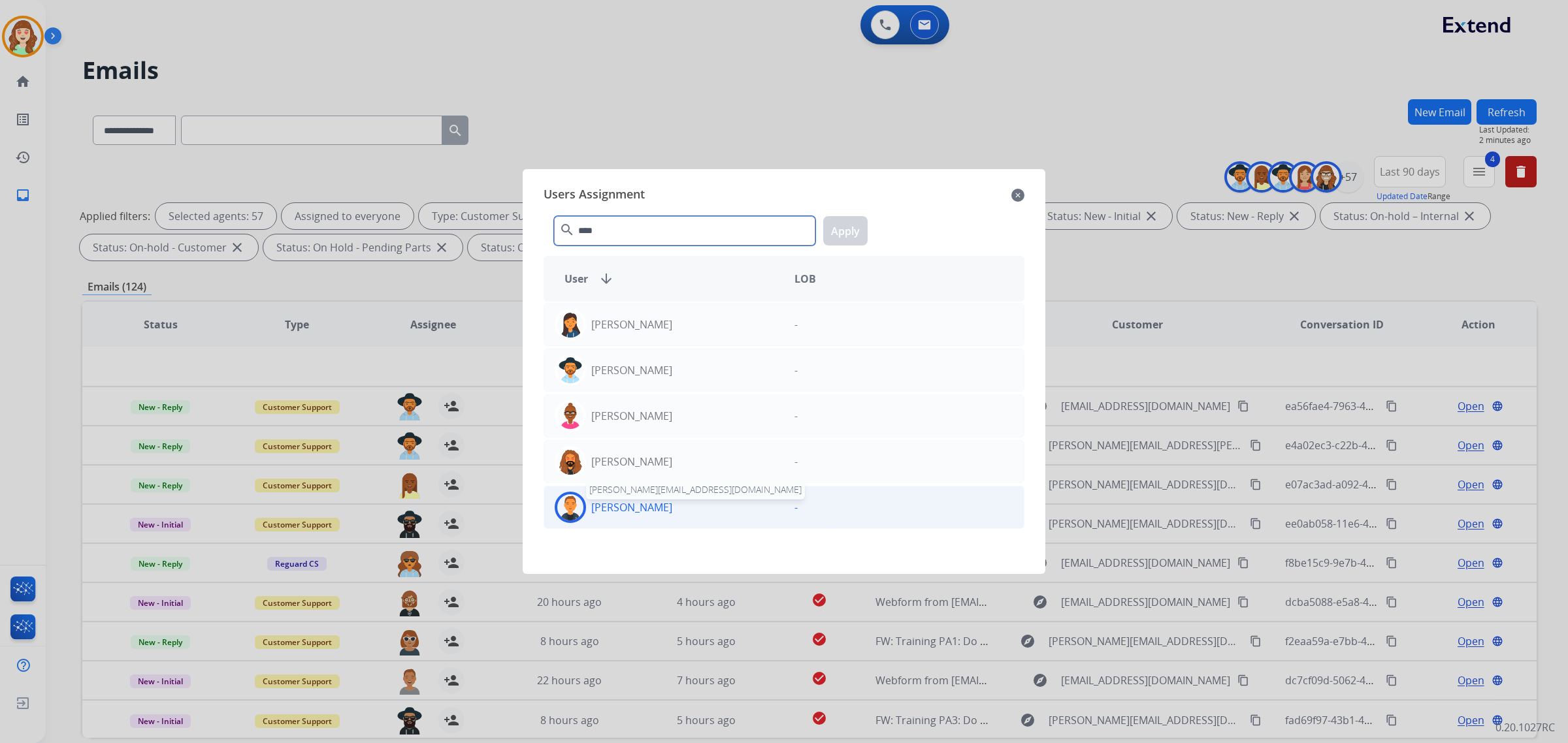
type input "****"
click at [647, 508] on p "[PERSON_NAME]" at bounding box center [631, 507] width 81 height 16
click at [845, 224] on button "Apply" at bounding box center [845, 230] width 44 height 30
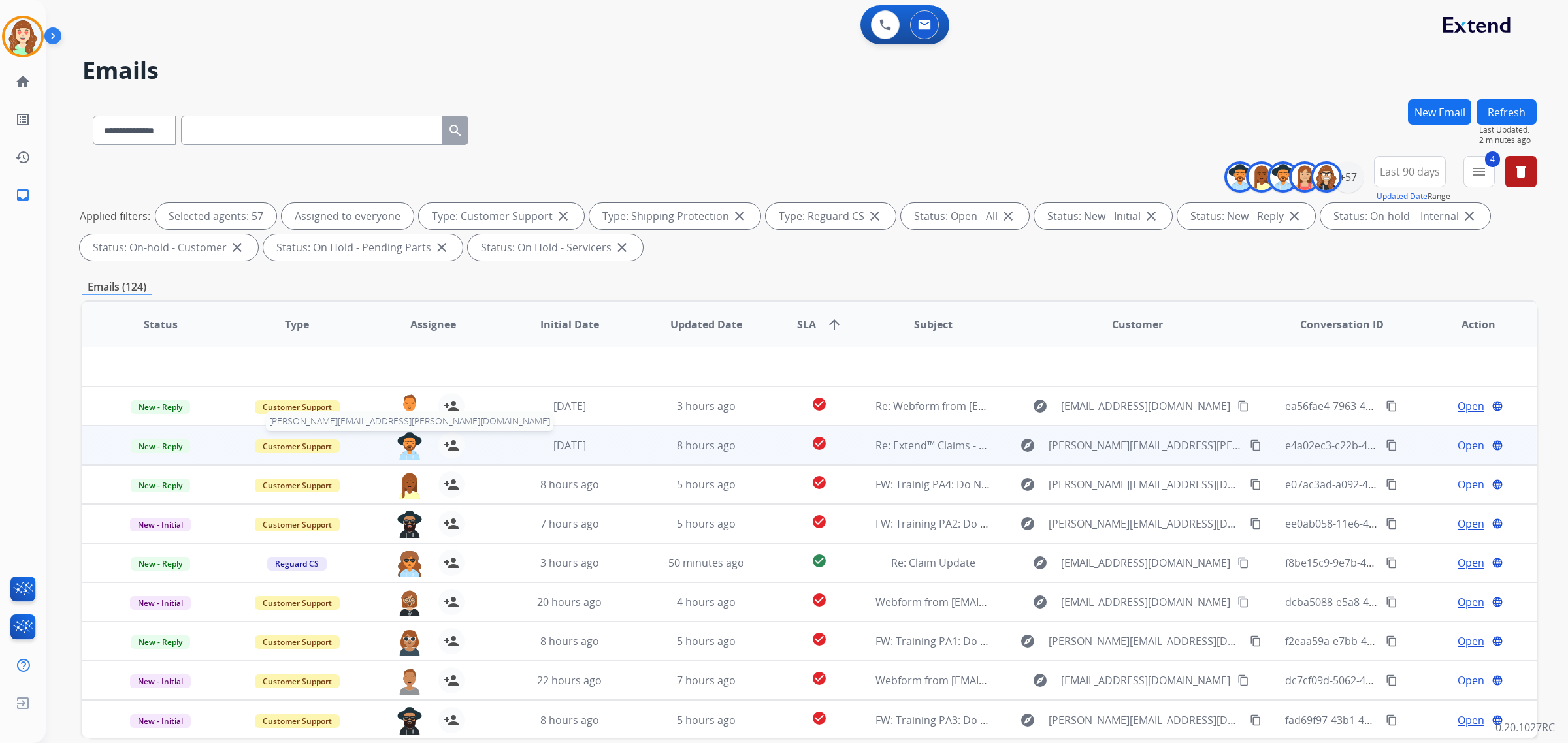
click at [406, 446] on img at bounding box center [409, 446] width 26 height 27
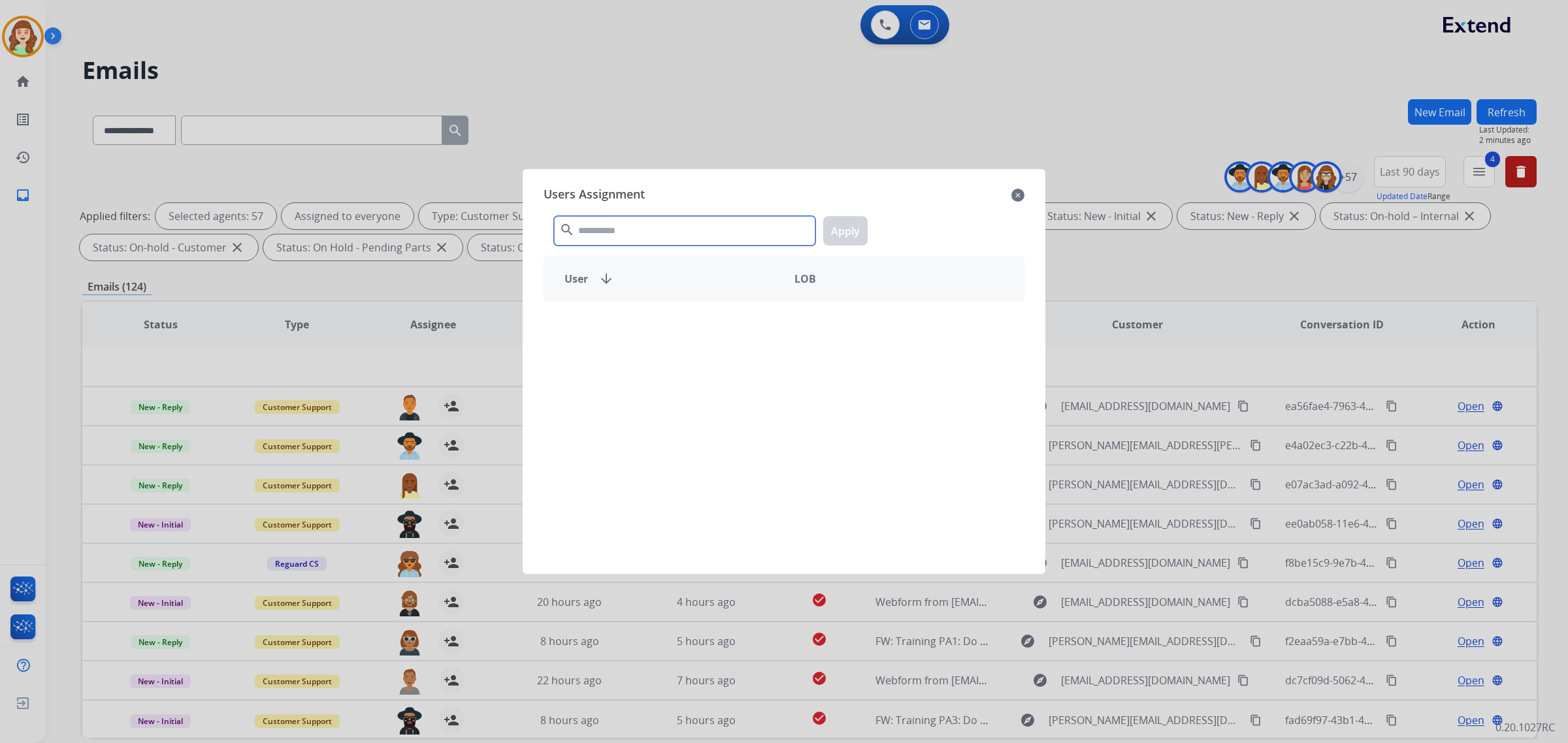
click at [662, 239] on input "text" at bounding box center [685, 230] width 262 height 30
type input "*****"
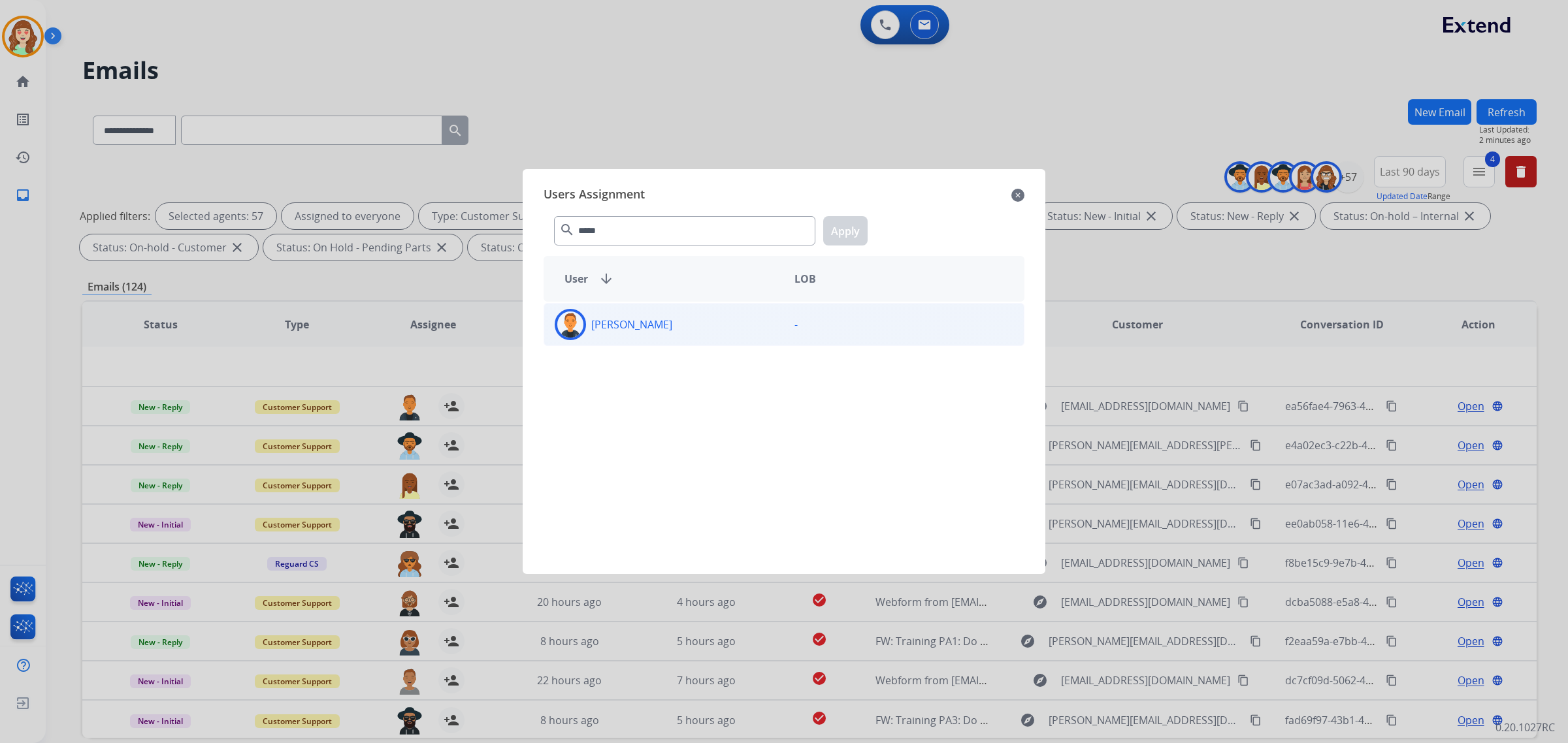
click at [605, 333] on div "[PERSON_NAME]" at bounding box center [663, 324] width 240 height 31
click at [871, 230] on div "***** search Apply" at bounding box center [784, 228] width 481 height 45
drag, startPoint x: 860, startPoint y: 235, endPoint x: 549, endPoint y: 377, distance: 341.9
click at [858, 235] on button "Apply" at bounding box center [845, 230] width 44 height 30
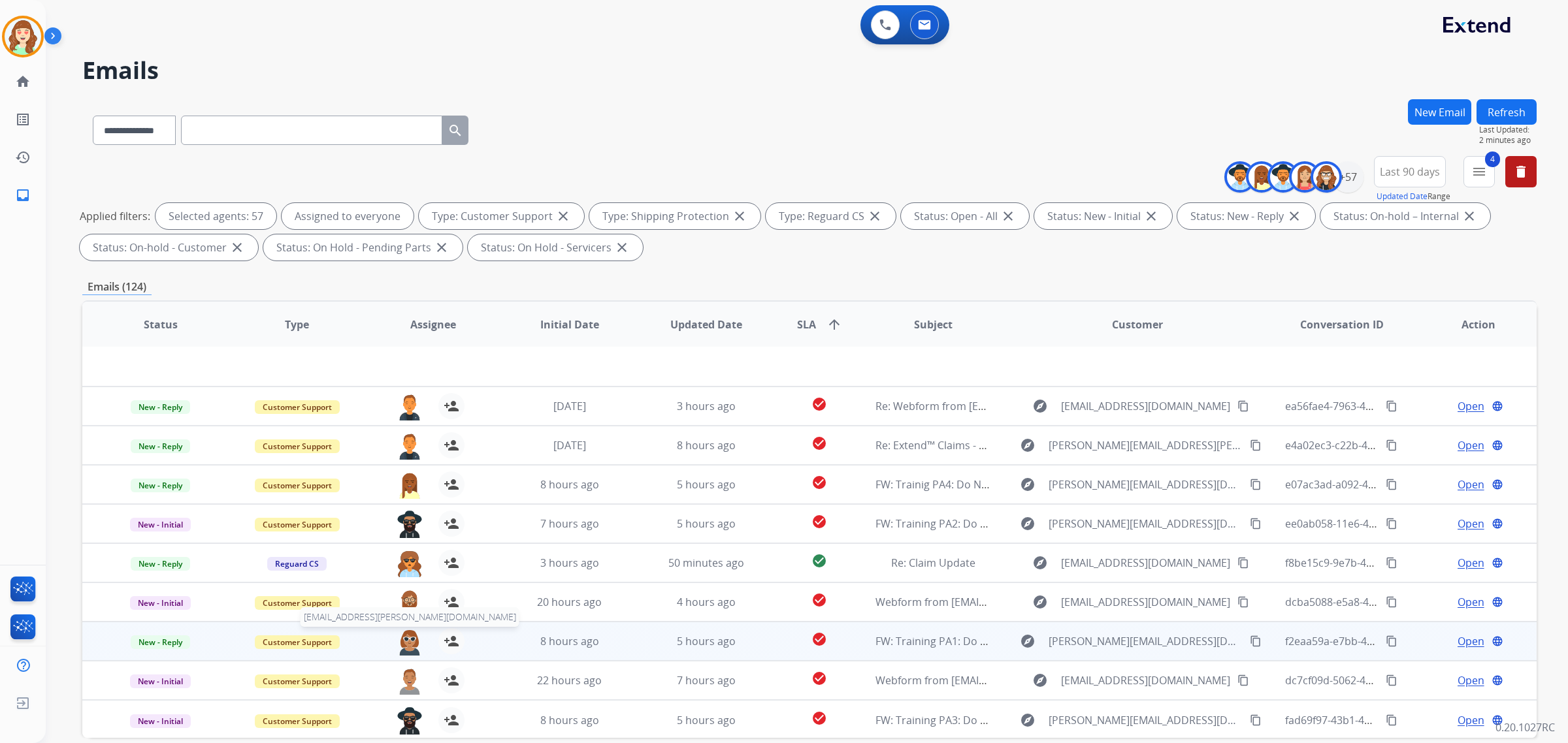
scroll to position [62, 0]
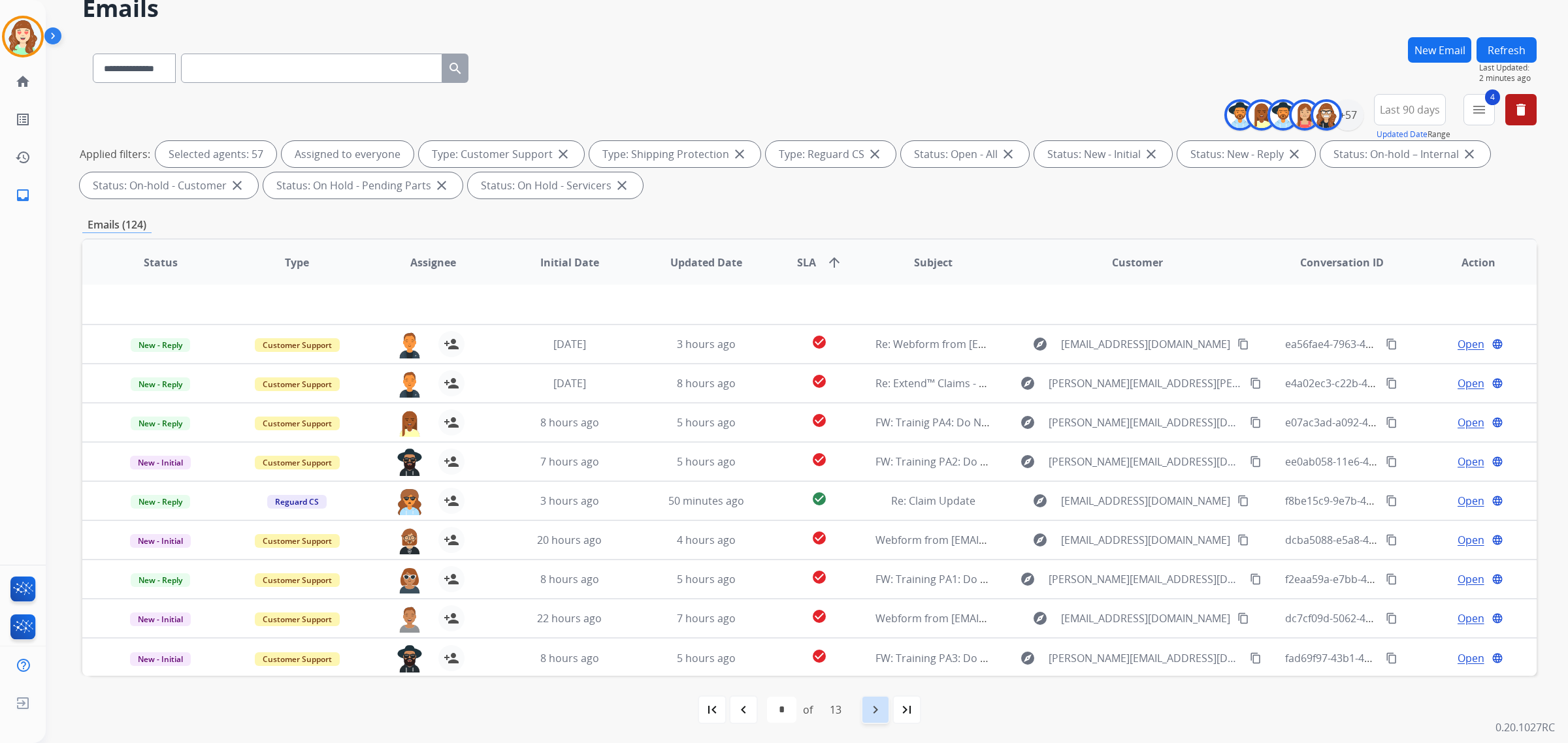
click at [883, 707] on mat-icon "navigate_next" at bounding box center [876, 710] width 16 height 16
select select "*"
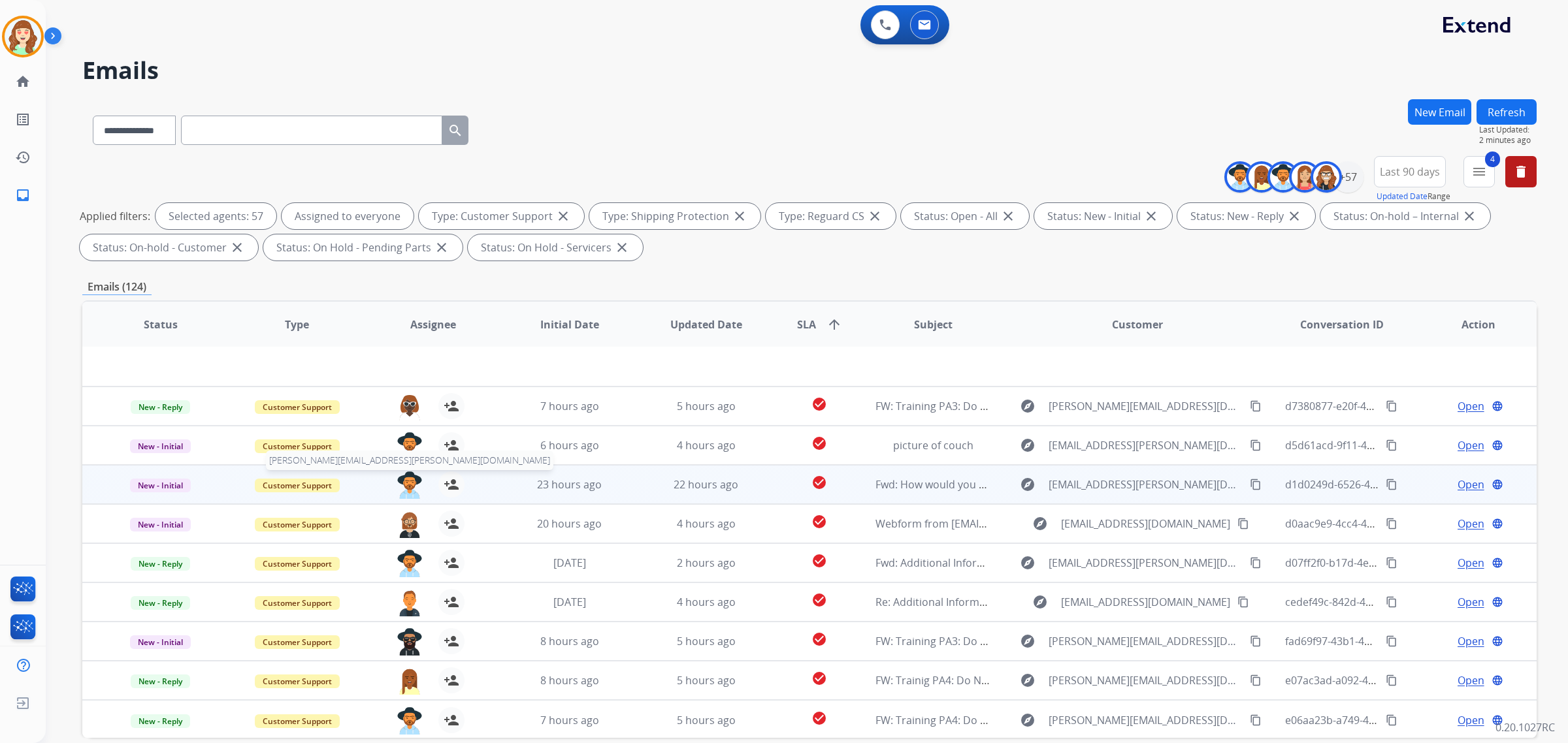
click at [406, 479] on img at bounding box center [409, 485] width 26 height 27
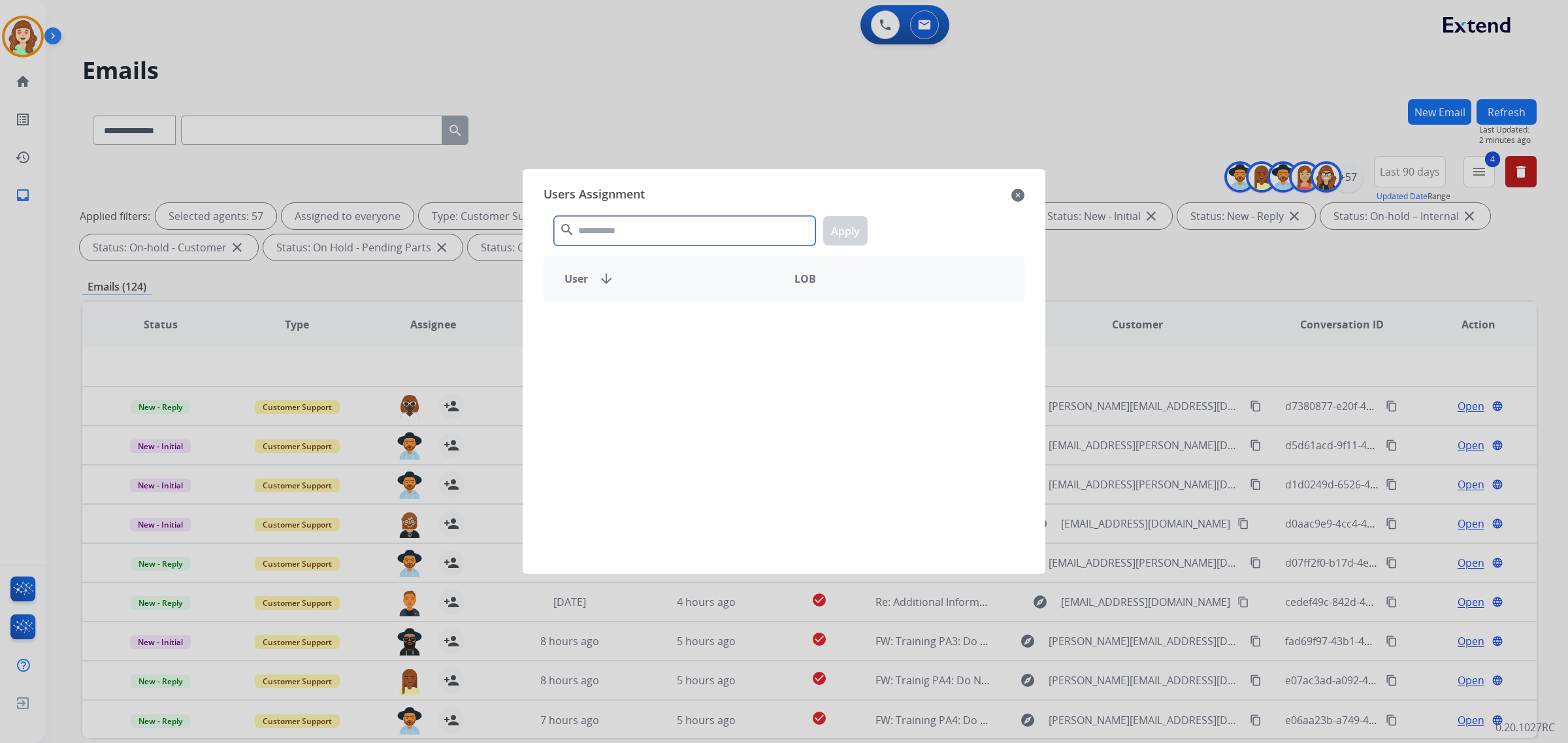
click at [676, 232] on input "text" at bounding box center [685, 230] width 262 height 30
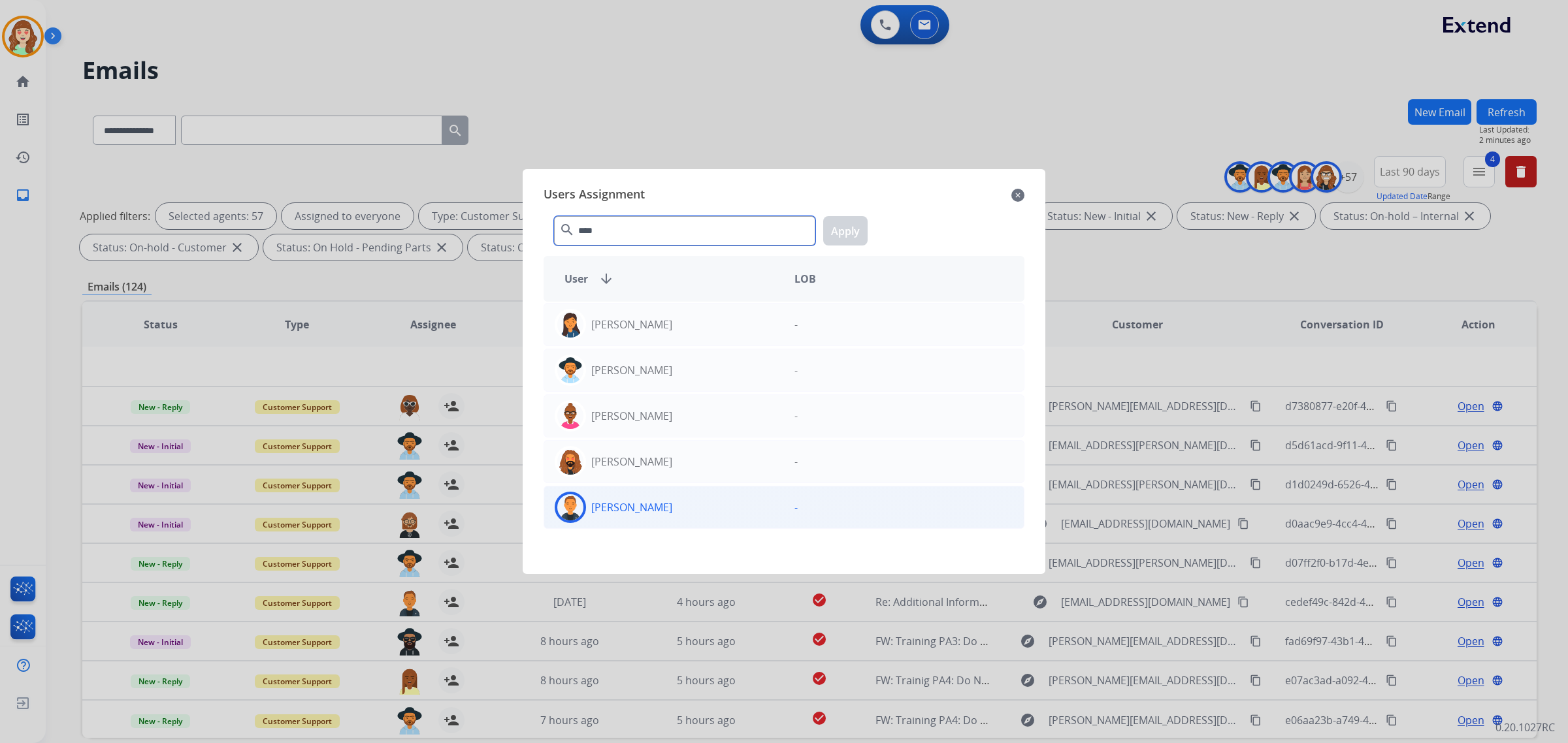
type input "****"
click at [712, 519] on div "[PERSON_NAME]" at bounding box center [663, 507] width 240 height 31
click at [843, 227] on button "Apply" at bounding box center [845, 230] width 44 height 30
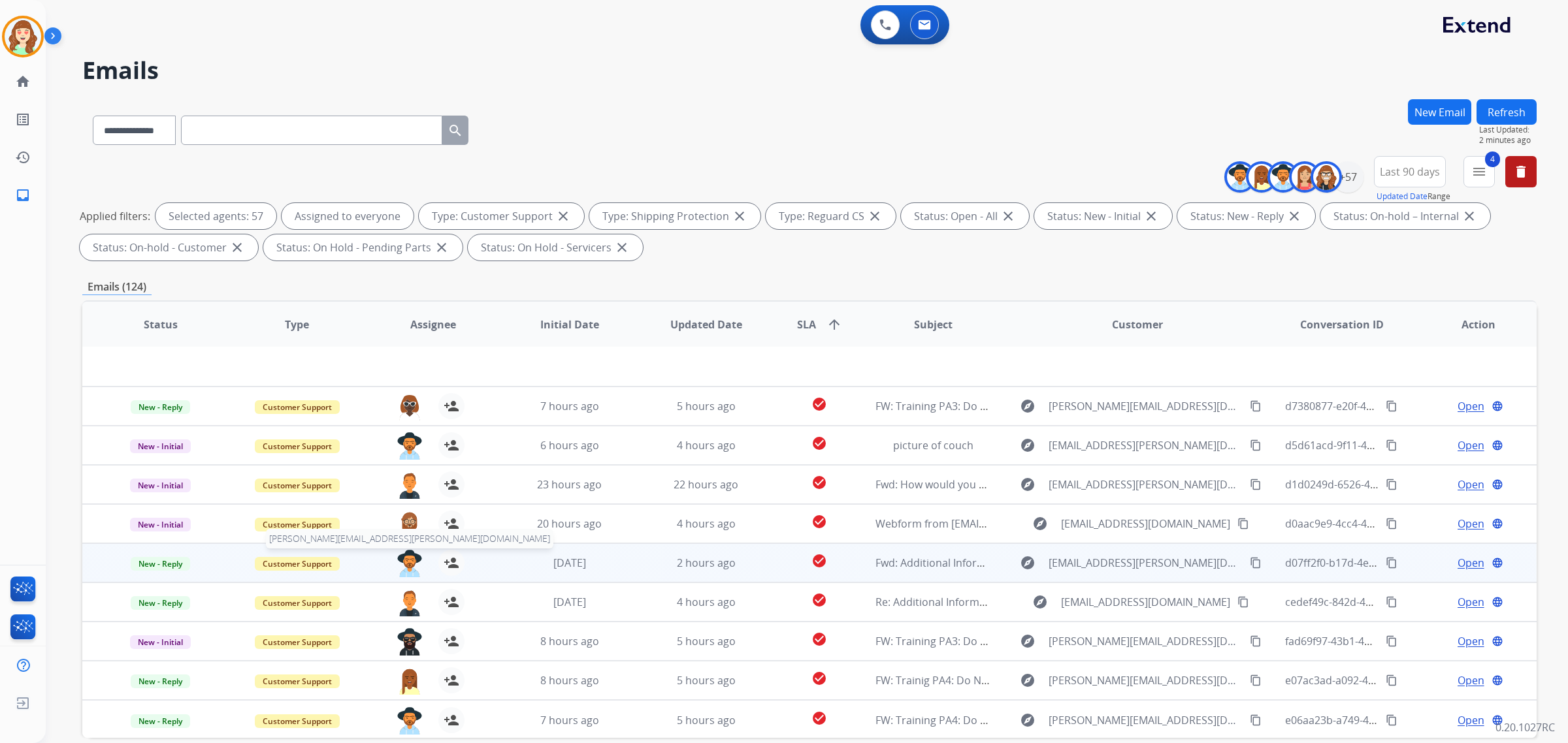
click at [403, 553] on img at bounding box center [409, 564] width 26 height 27
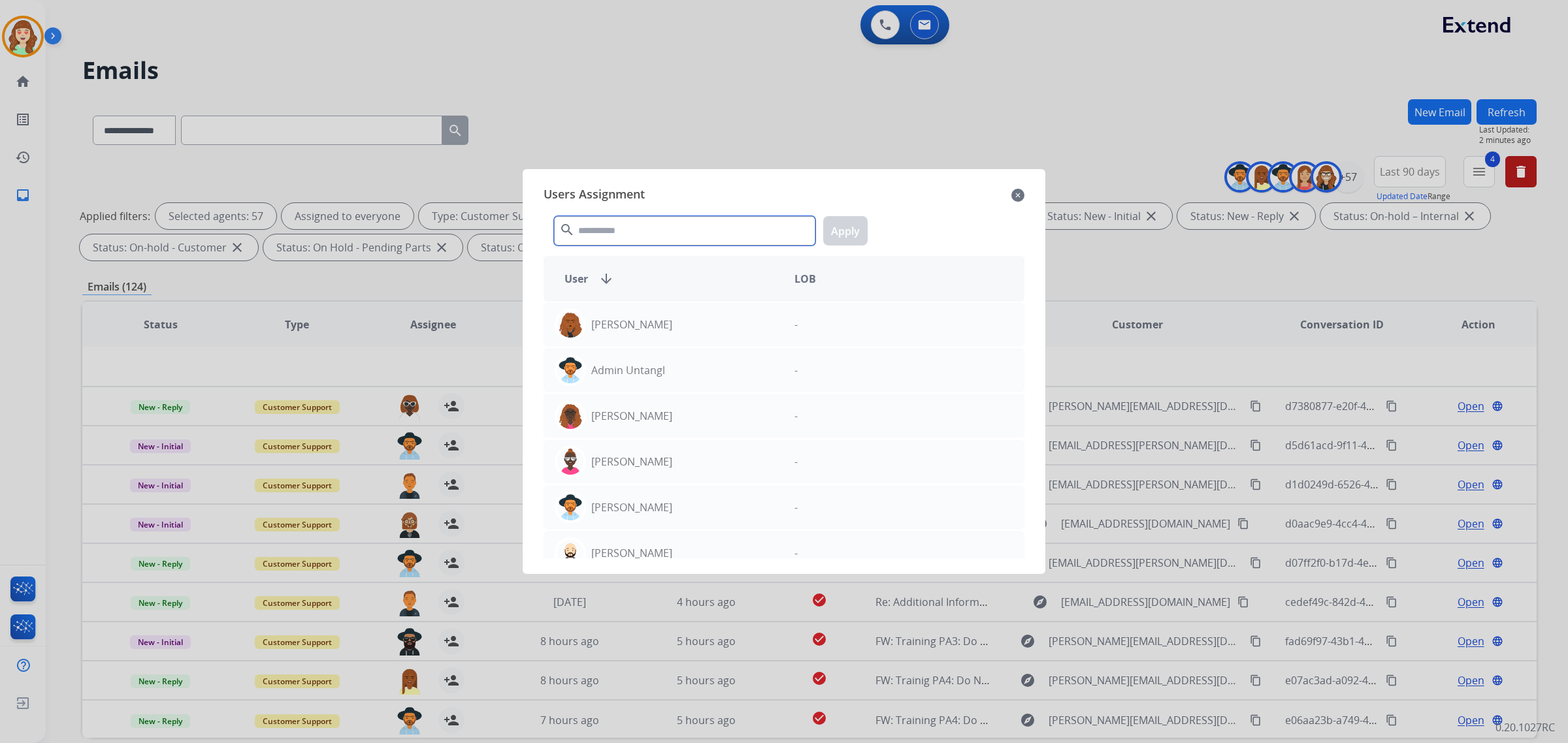
click at [635, 223] on input "text" at bounding box center [685, 230] width 262 height 30
type input "****"
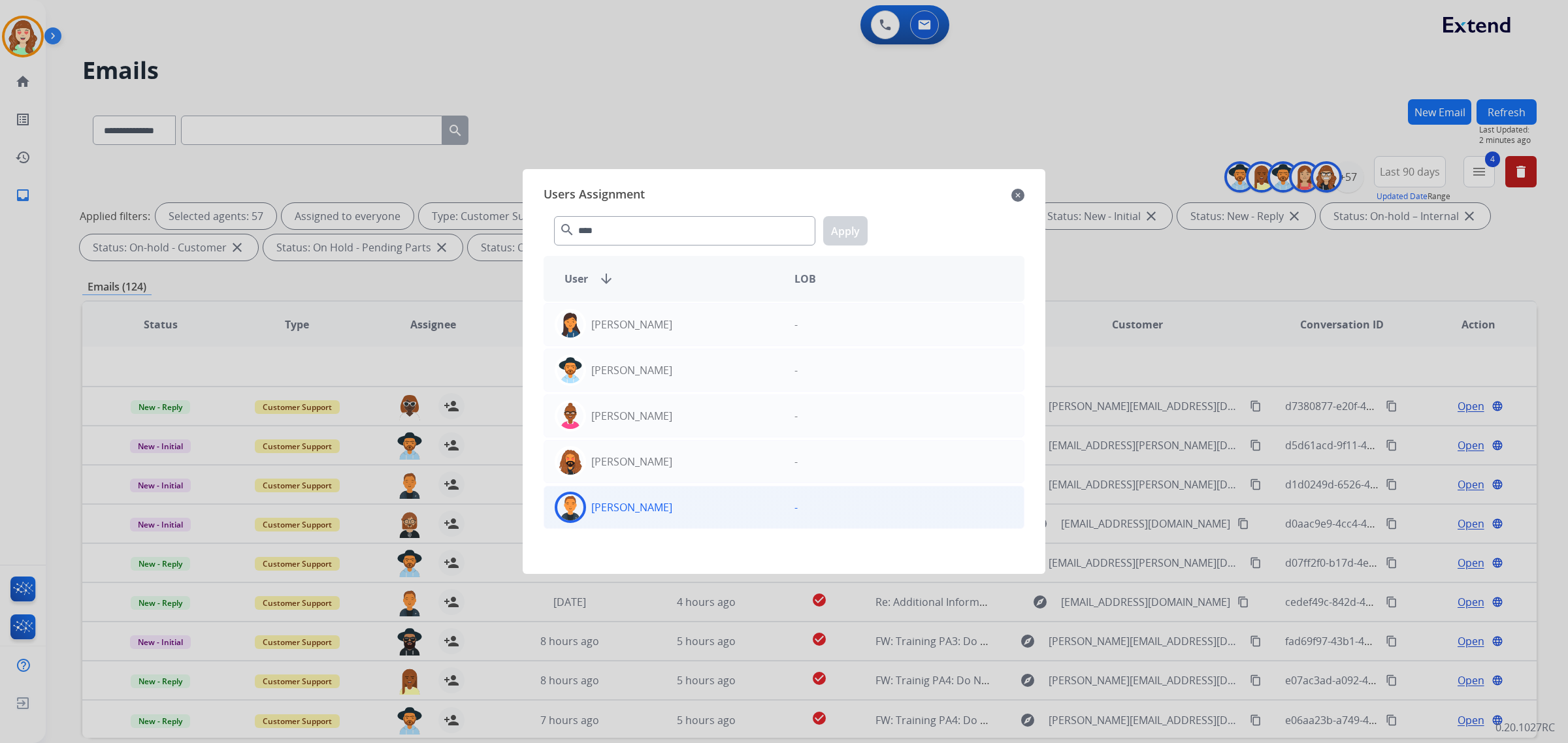
click at [673, 518] on div "[PERSON_NAME]" at bounding box center [663, 507] width 240 height 31
drag, startPoint x: 844, startPoint y: 233, endPoint x: 838, endPoint y: 233, distance: 6.0
click at [844, 233] on button "Apply" at bounding box center [845, 230] width 44 height 30
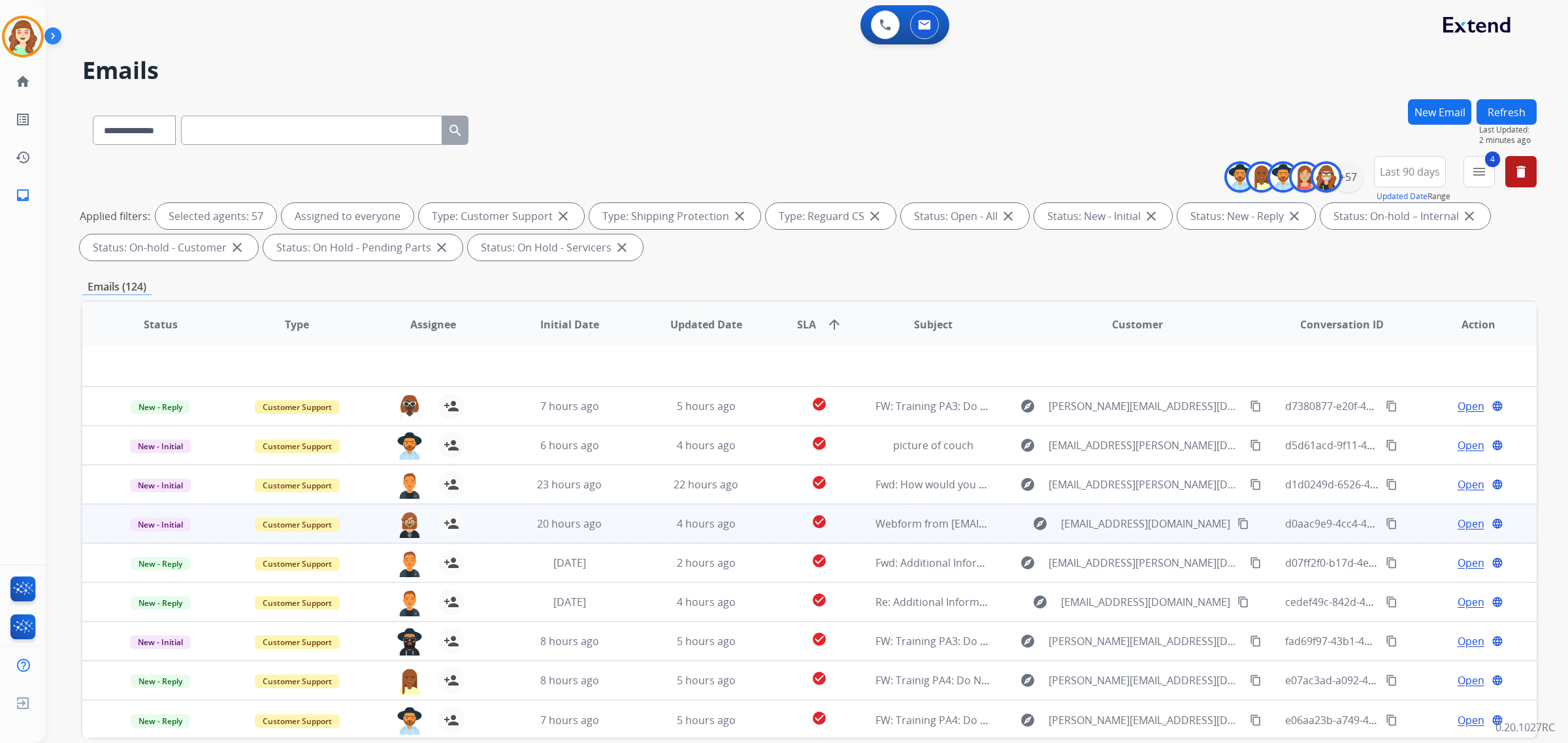
scroll to position [62, 0]
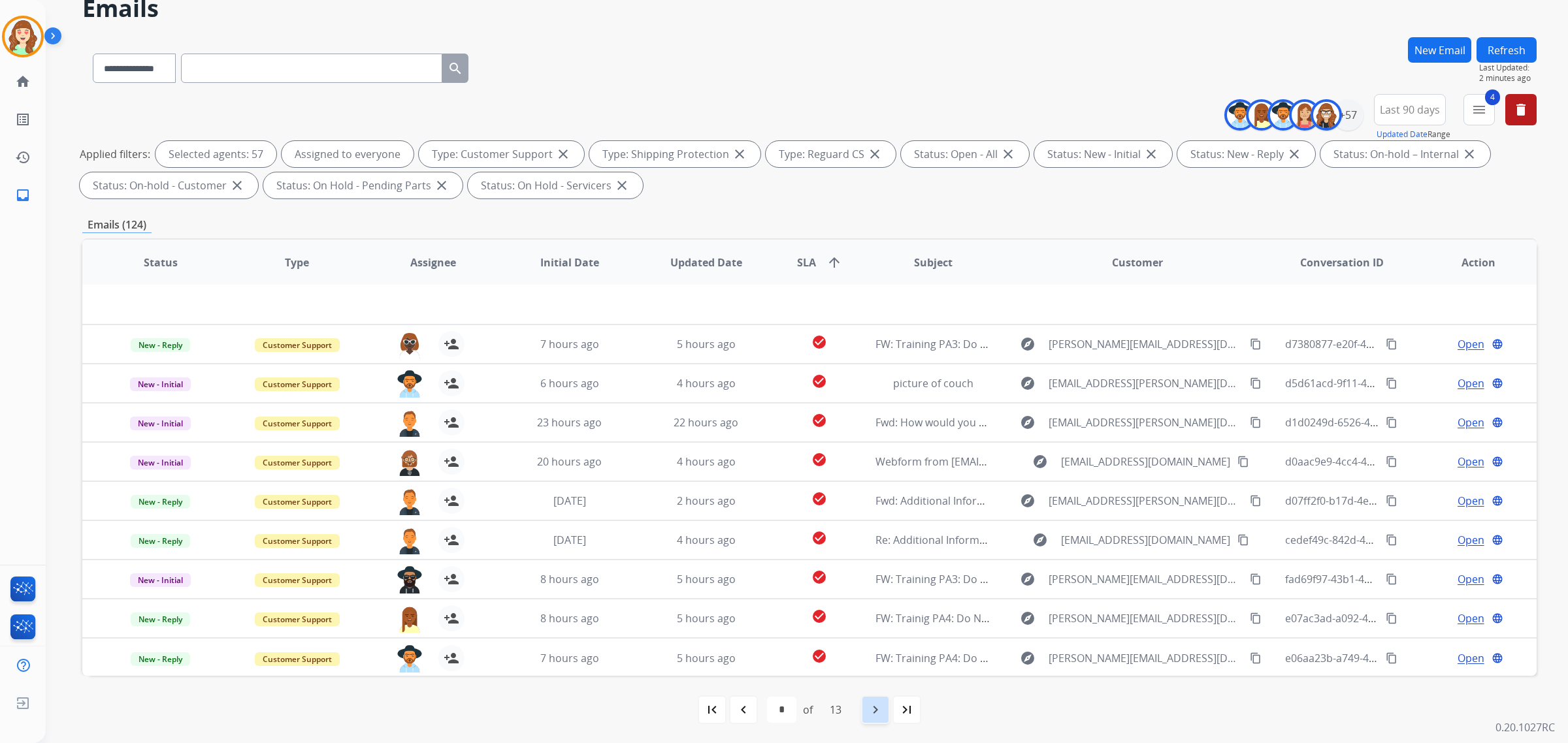
click at [876, 719] on div "navigate_next" at bounding box center [876, 710] width 29 height 29
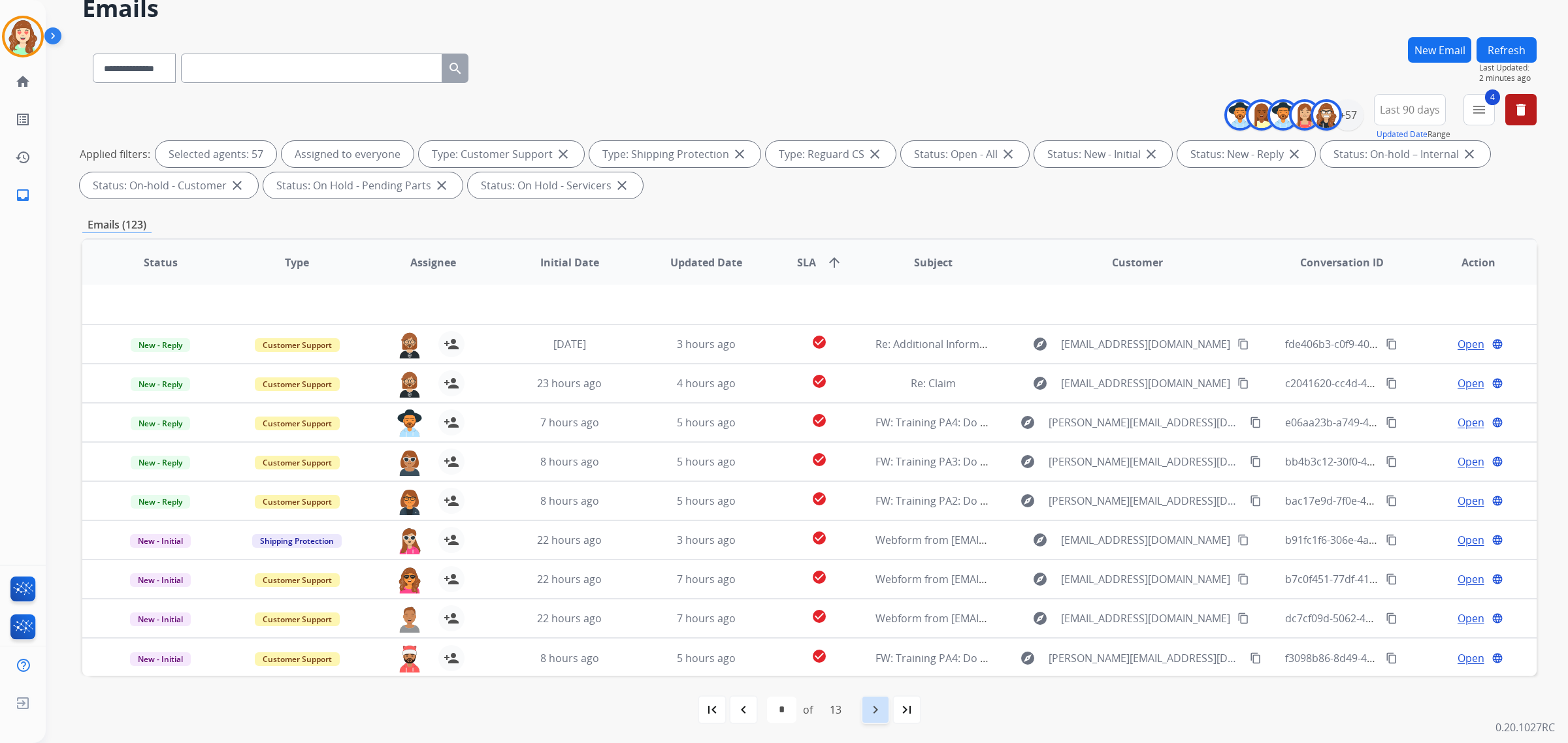
click at [873, 707] on mat-icon "navigate_next" at bounding box center [876, 710] width 16 height 16
select select "*"
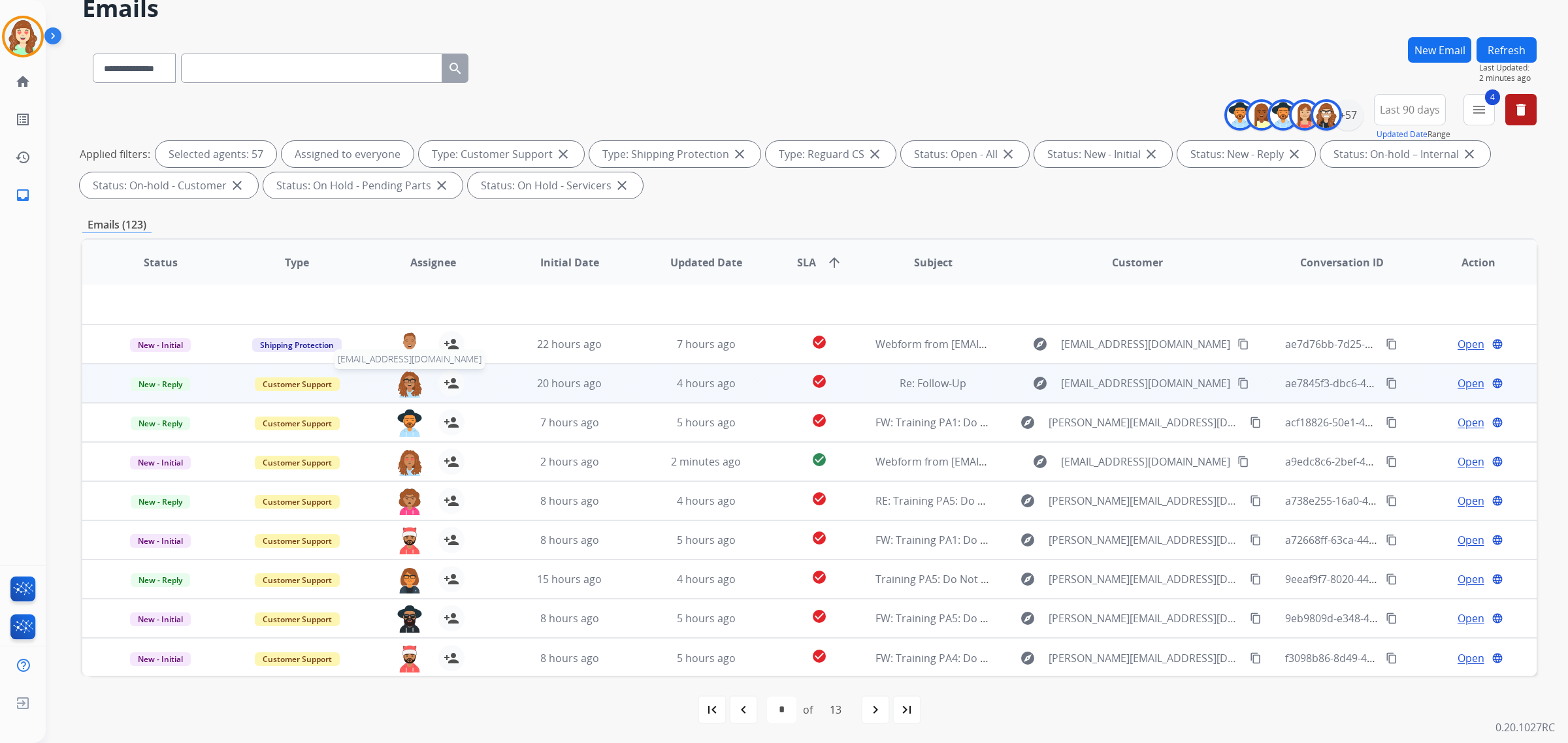
click at [407, 386] on img at bounding box center [409, 384] width 26 height 27
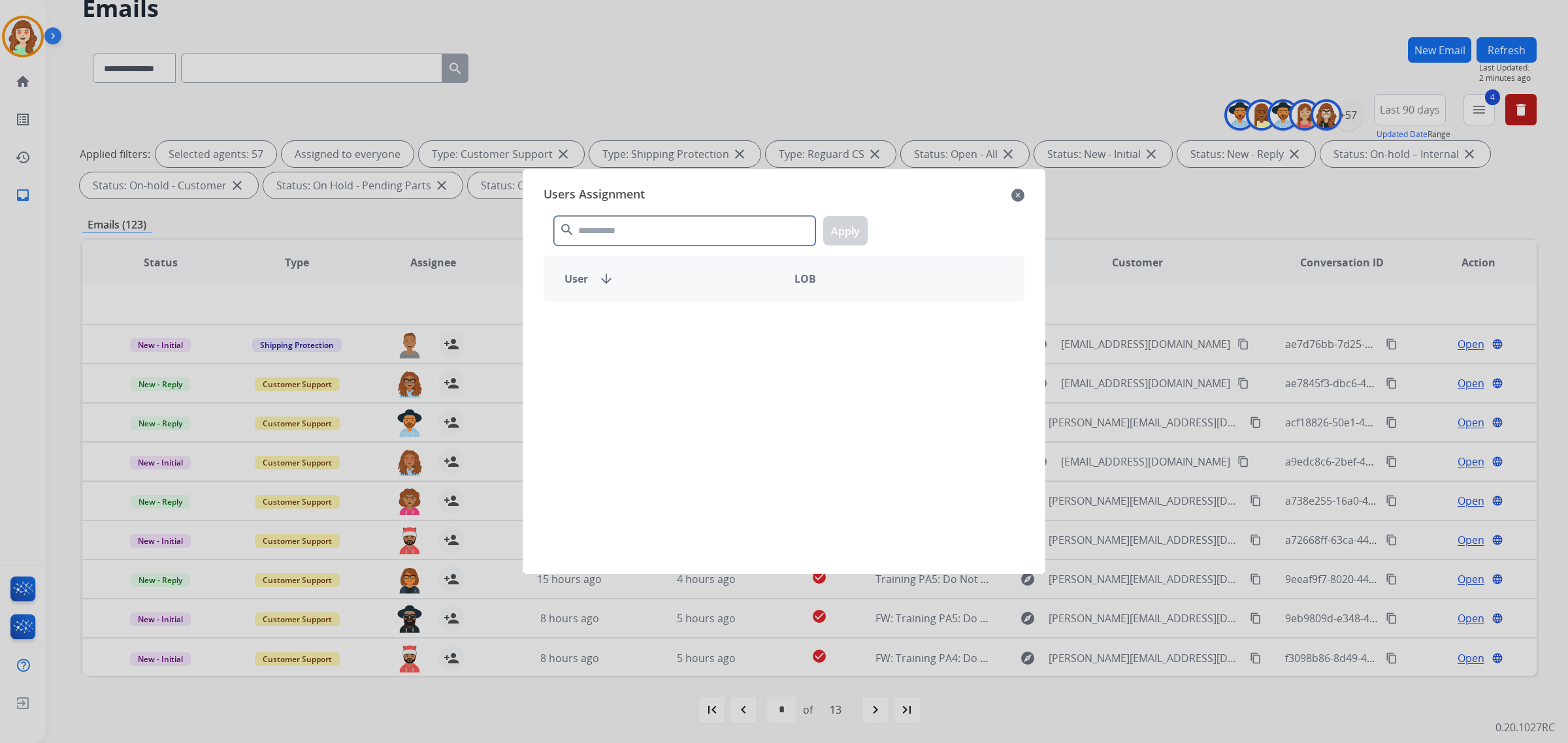
click at [671, 240] on input "text" at bounding box center [685, 230] width 262 height 30
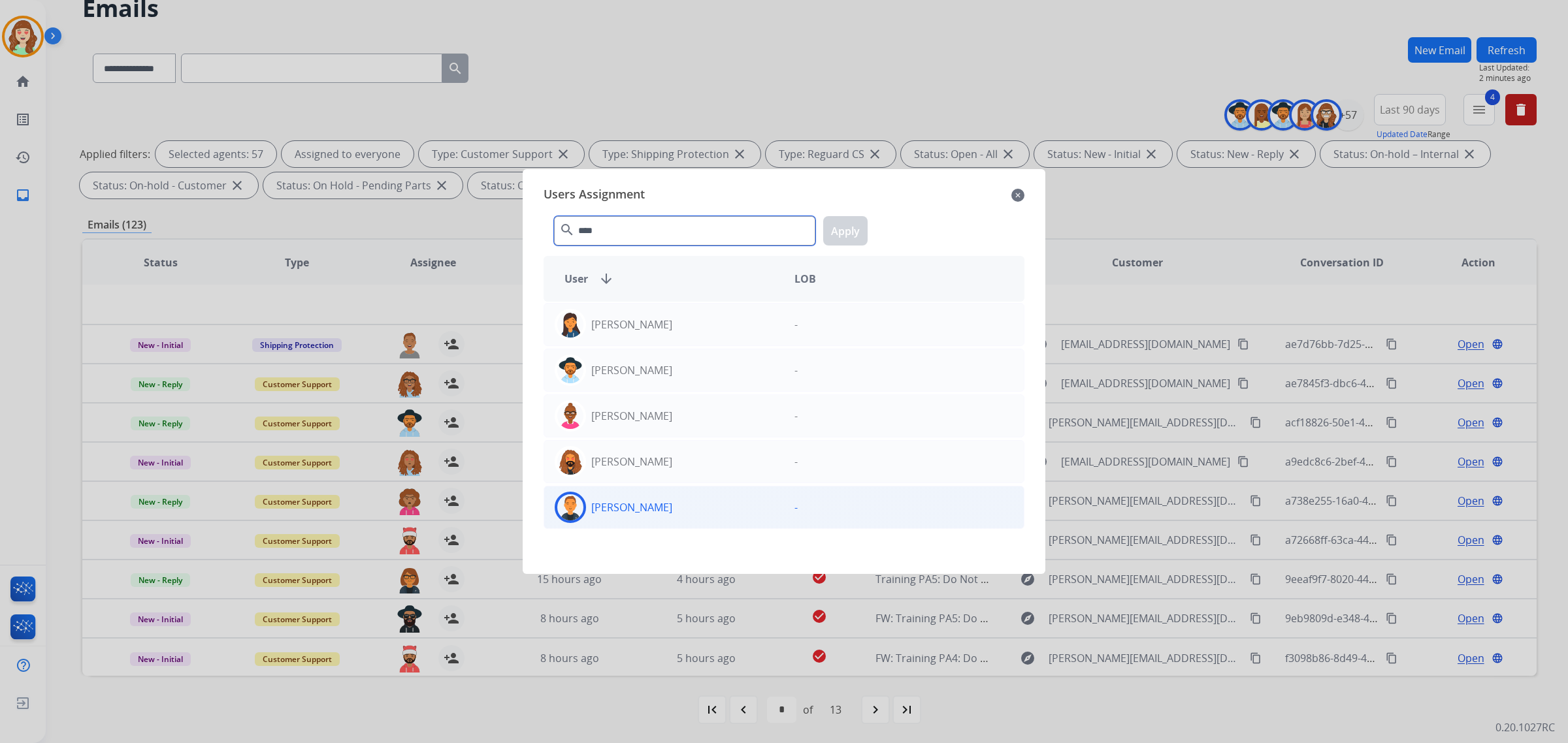
type input "****"
click at [739, 519] on div "[PERSON_NAME]" at bounding box center [663, 507] width 240 height 31
click at [848, 233] on button "Apply" at bounding box center [845, 230] width 44 height 30
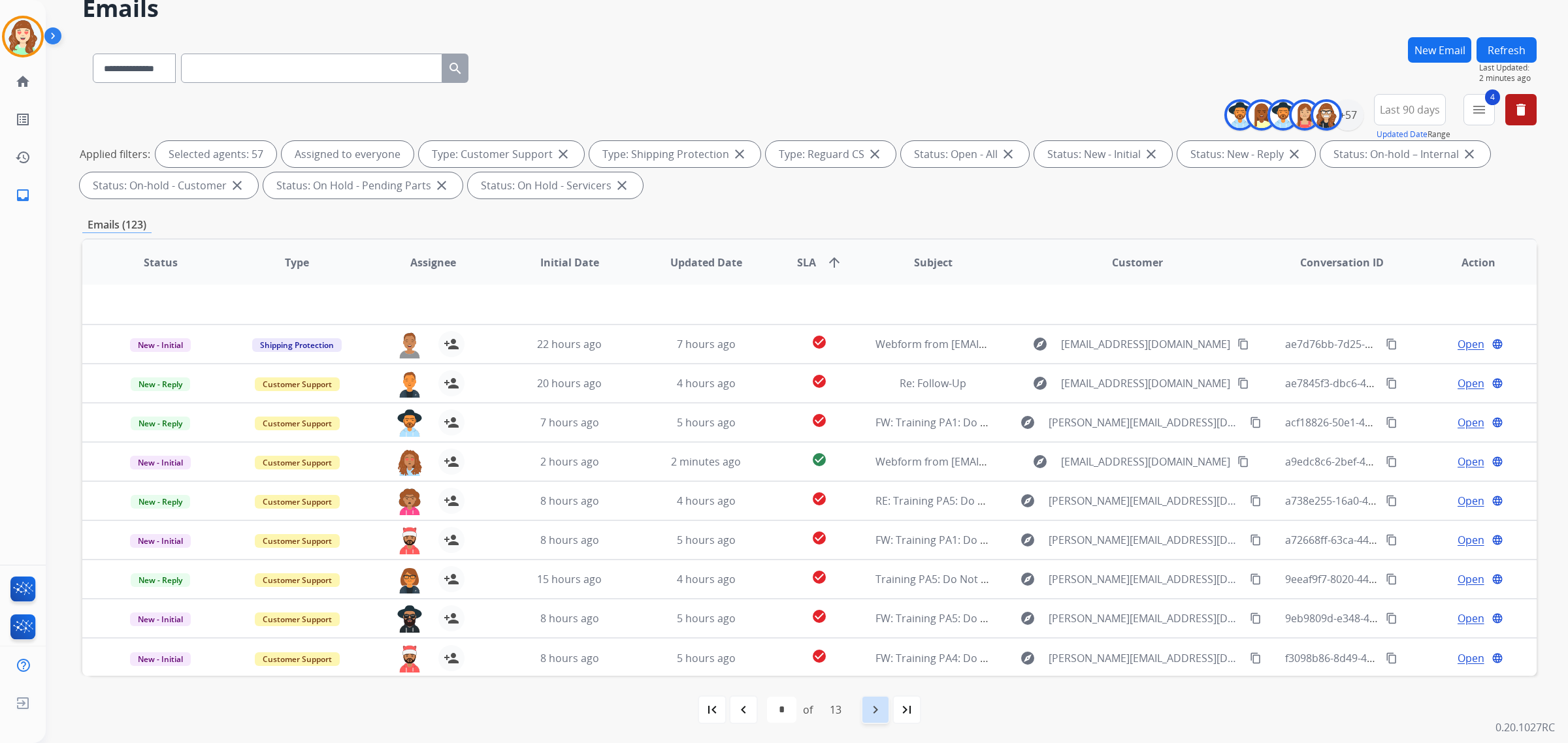
click at [883, 707] on mat-icon "navigate_next" at bounding box center [876, 710] width 16 height 16
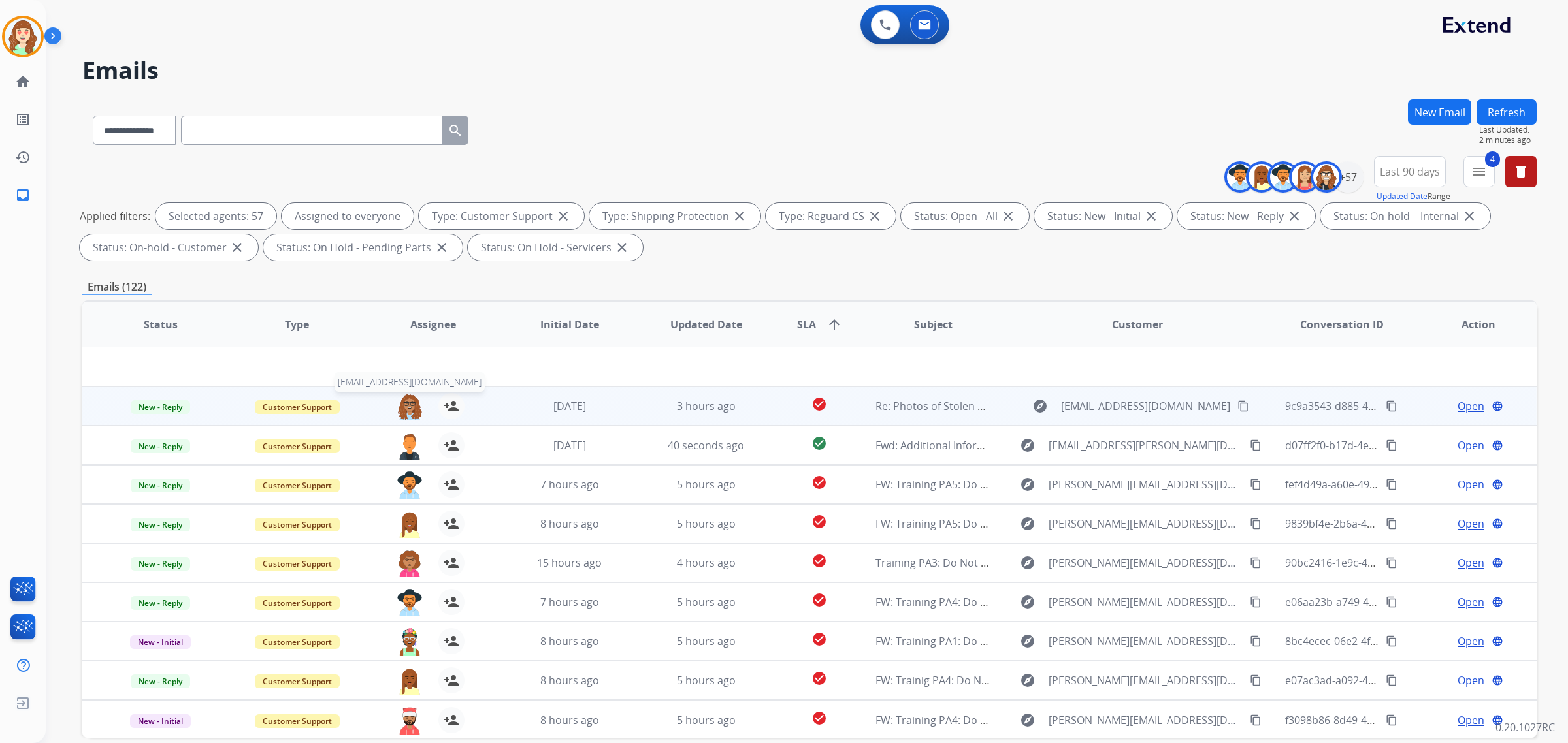
click at [402, 410] on img at bounding box center [409, 407] width 26 height 27
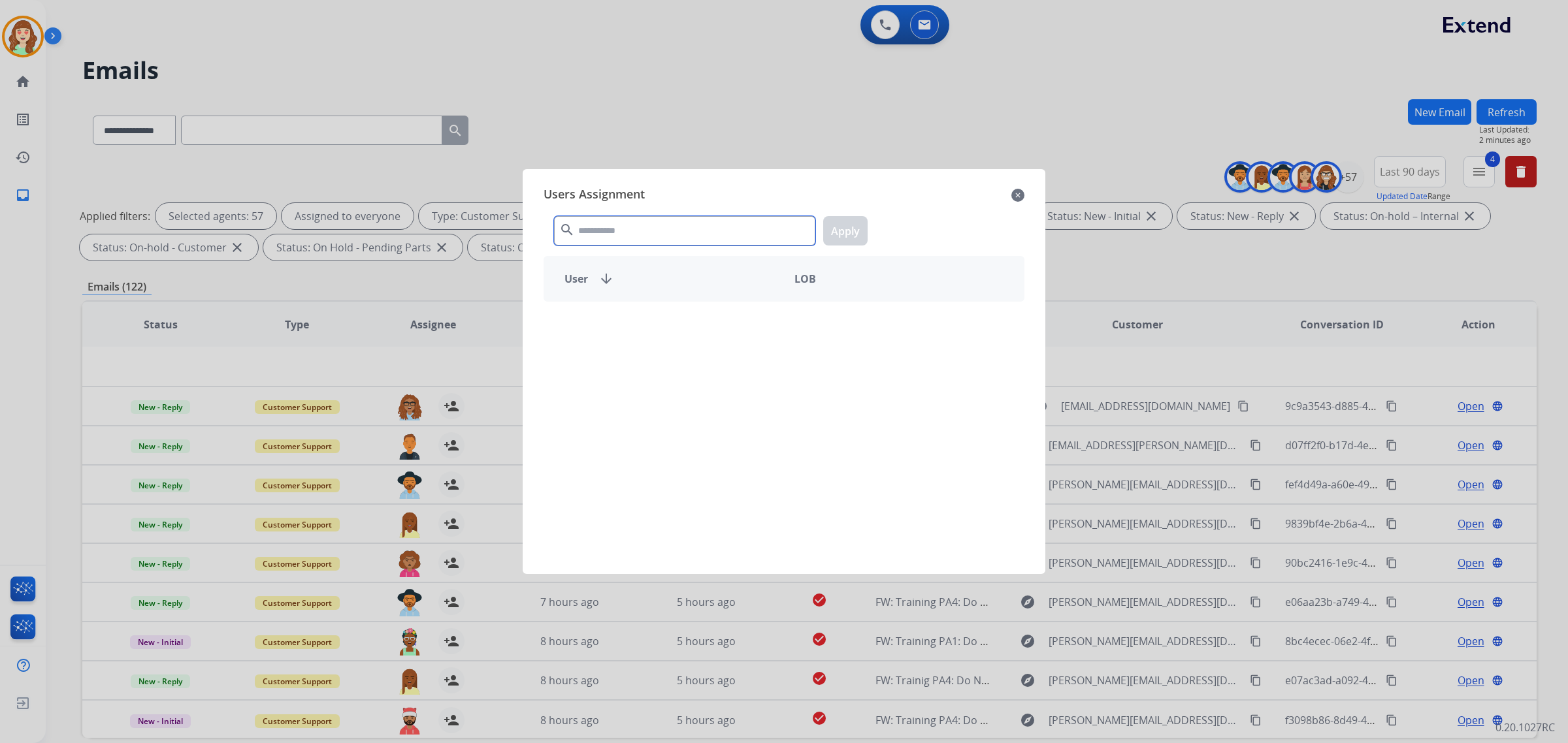
click at [666, 224] on input "text" at bounding box center [685, 230] width 262 height 30
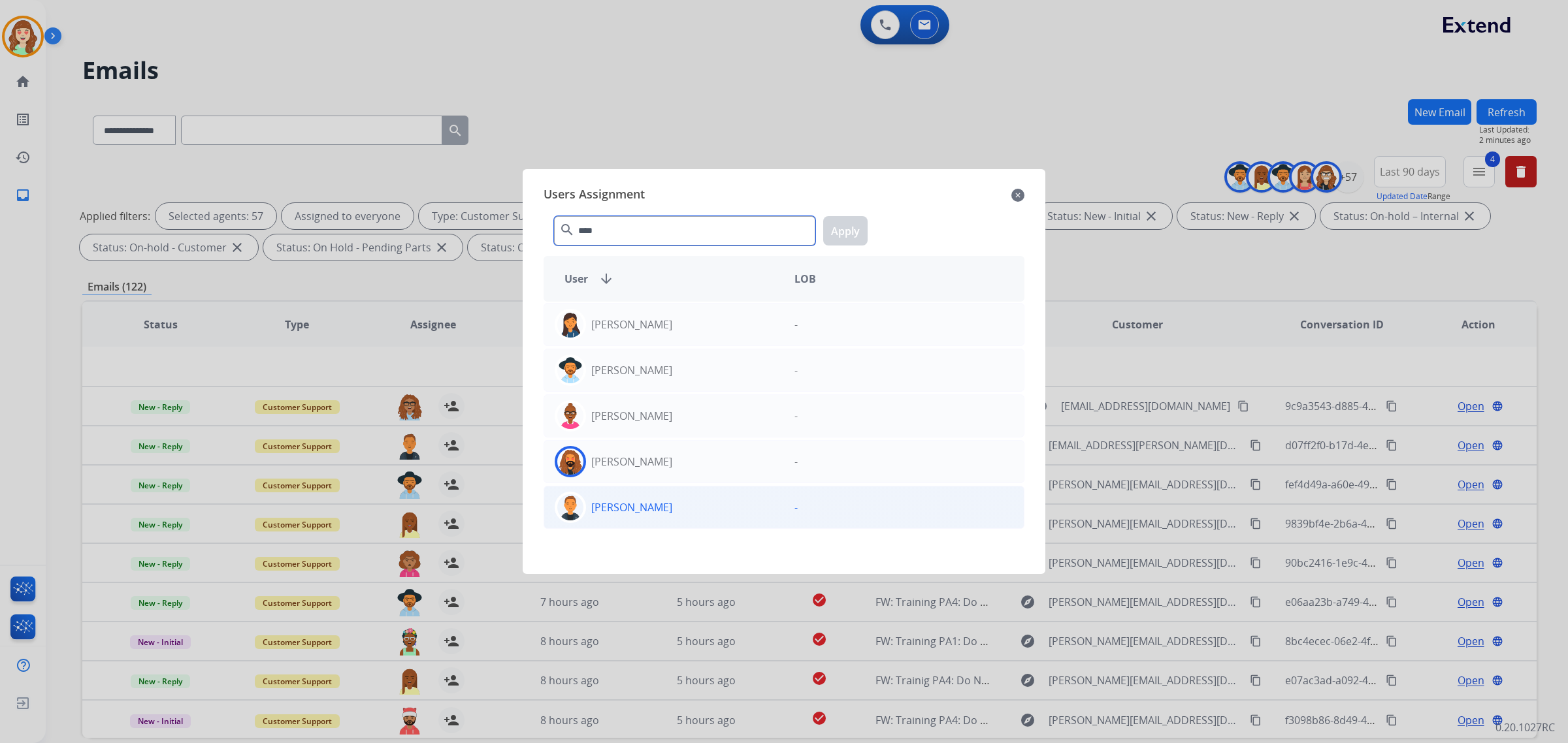
type input "****"
click at [699, 513] on div "[PERSON_NAME]" at bounding box center [663, 507] width 240 height 31
click at [857, 226] on button "Apply" at bounding box center [845, 230] width 44 height 30
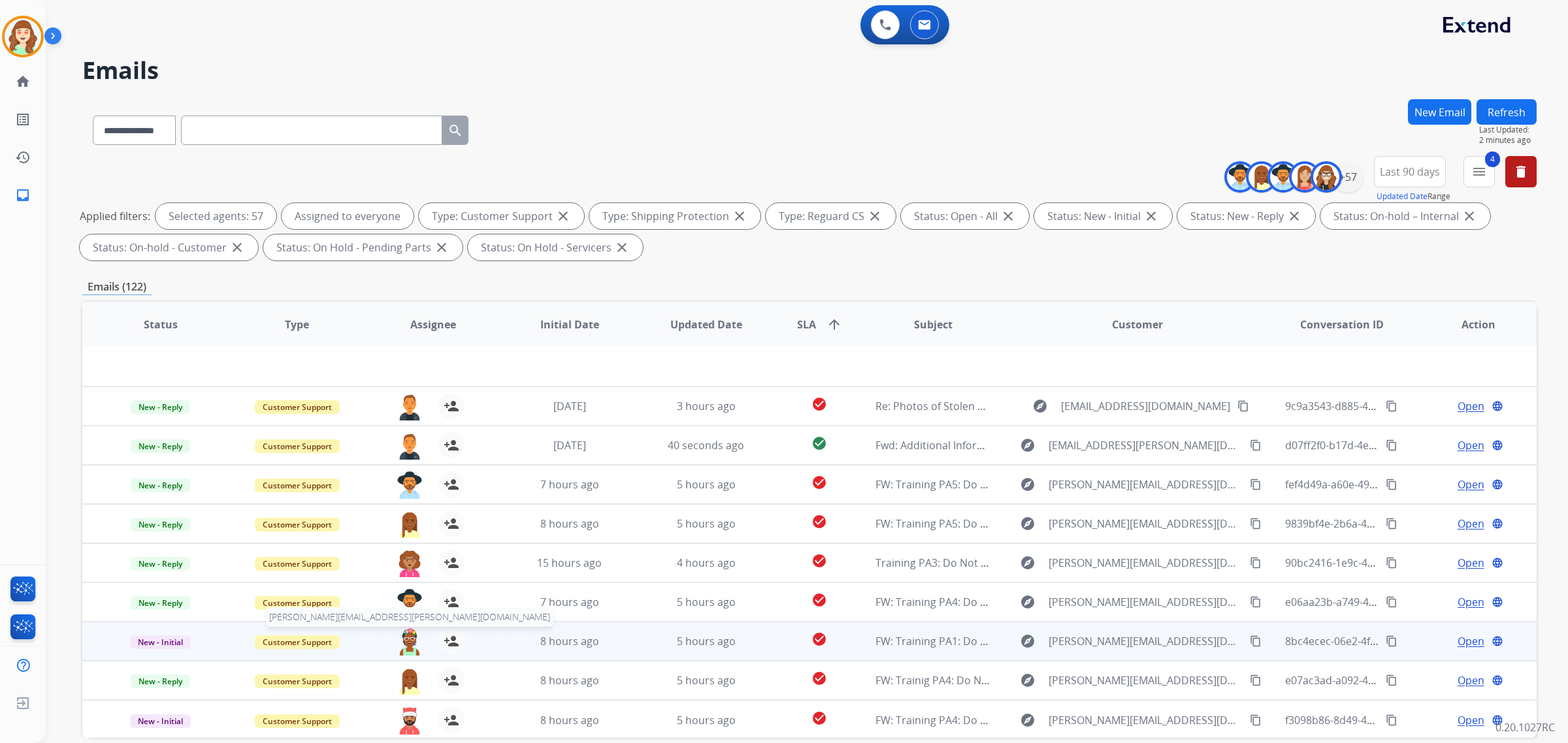
scroll to position [62, 0]
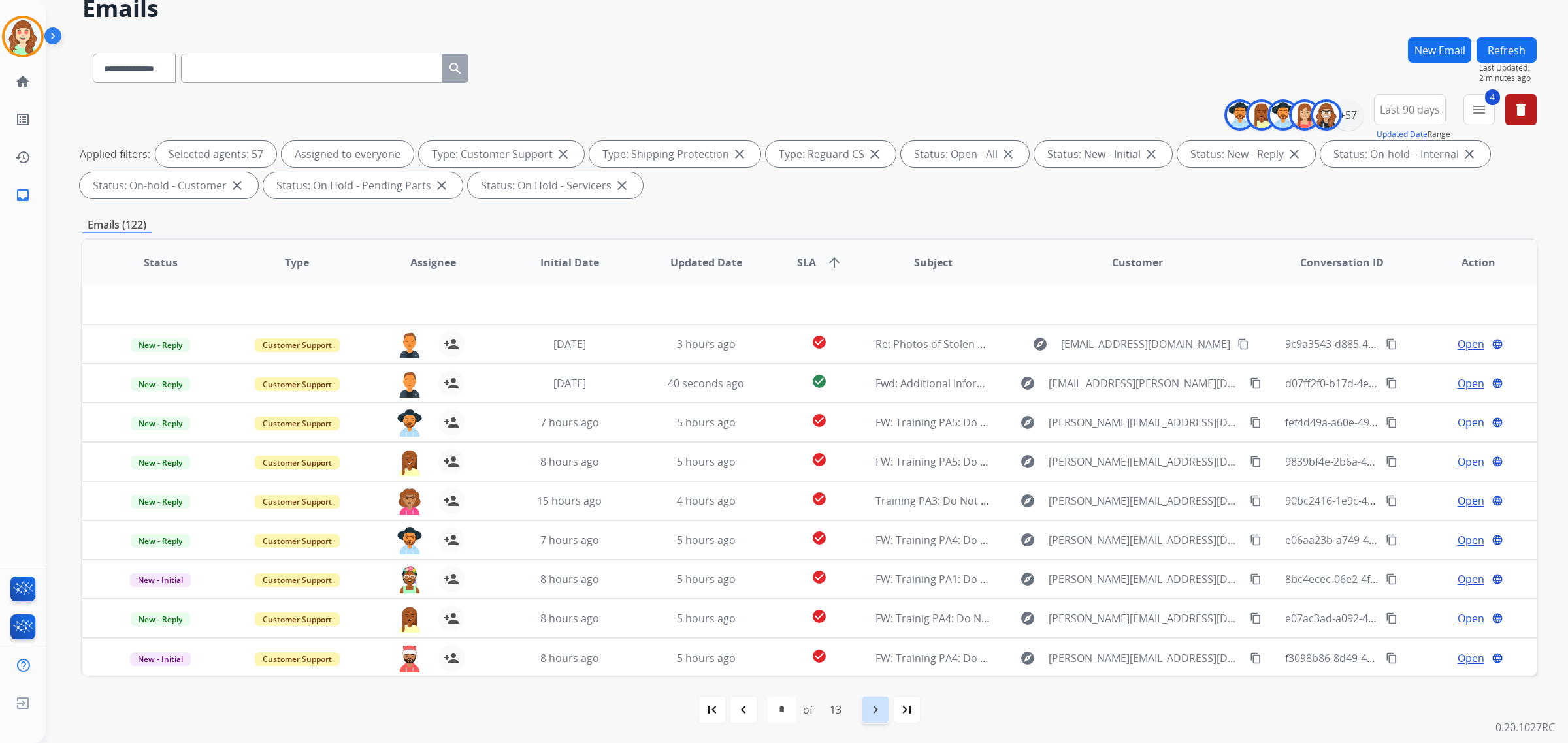
click at [873, 710] on mat-icon "navigate_next" at bounding box center [876, 710] width 16 height 16
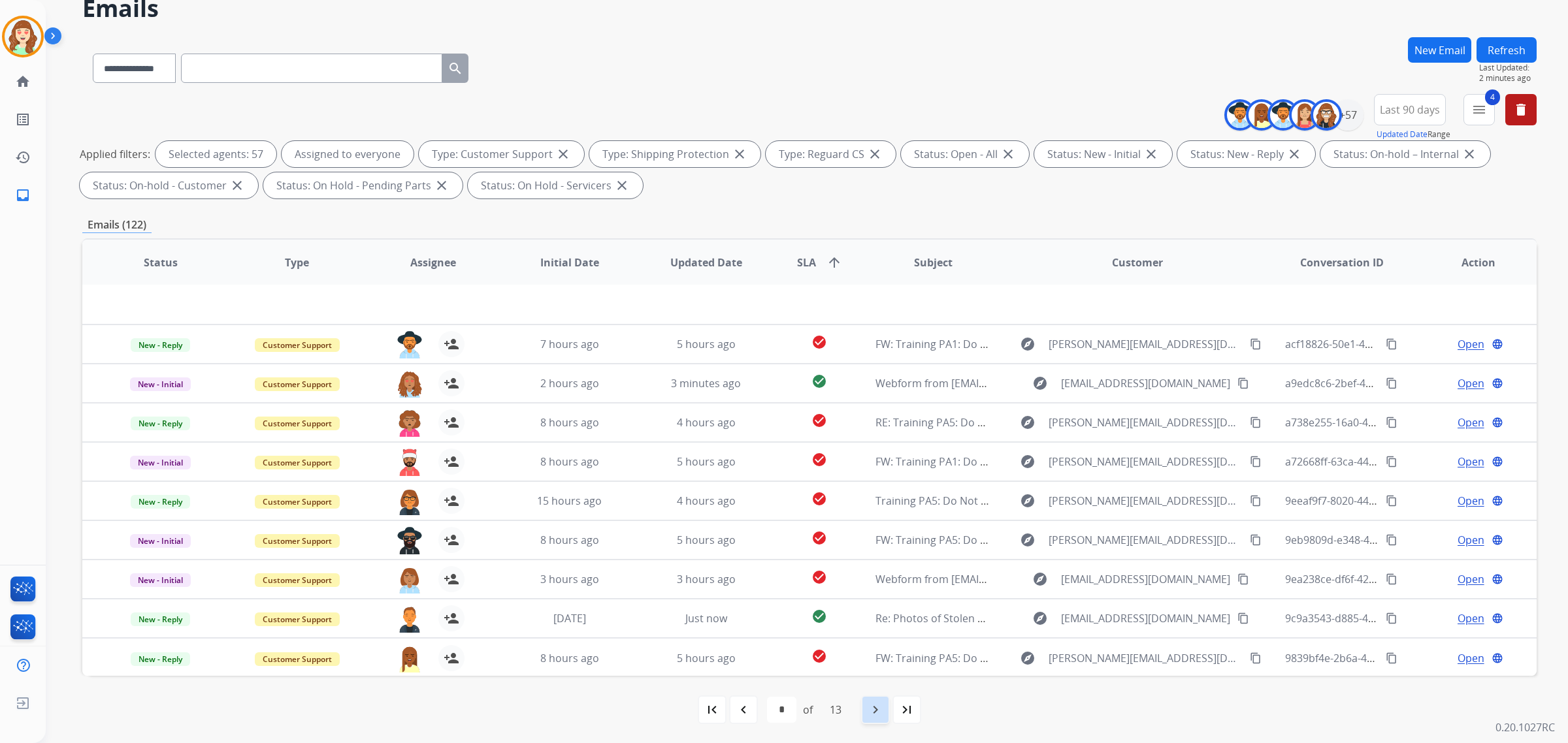
click at [876, 710] on mat-icon "navigate_next" at bounding box center [876, 710] width 16 height 16
select select "*"
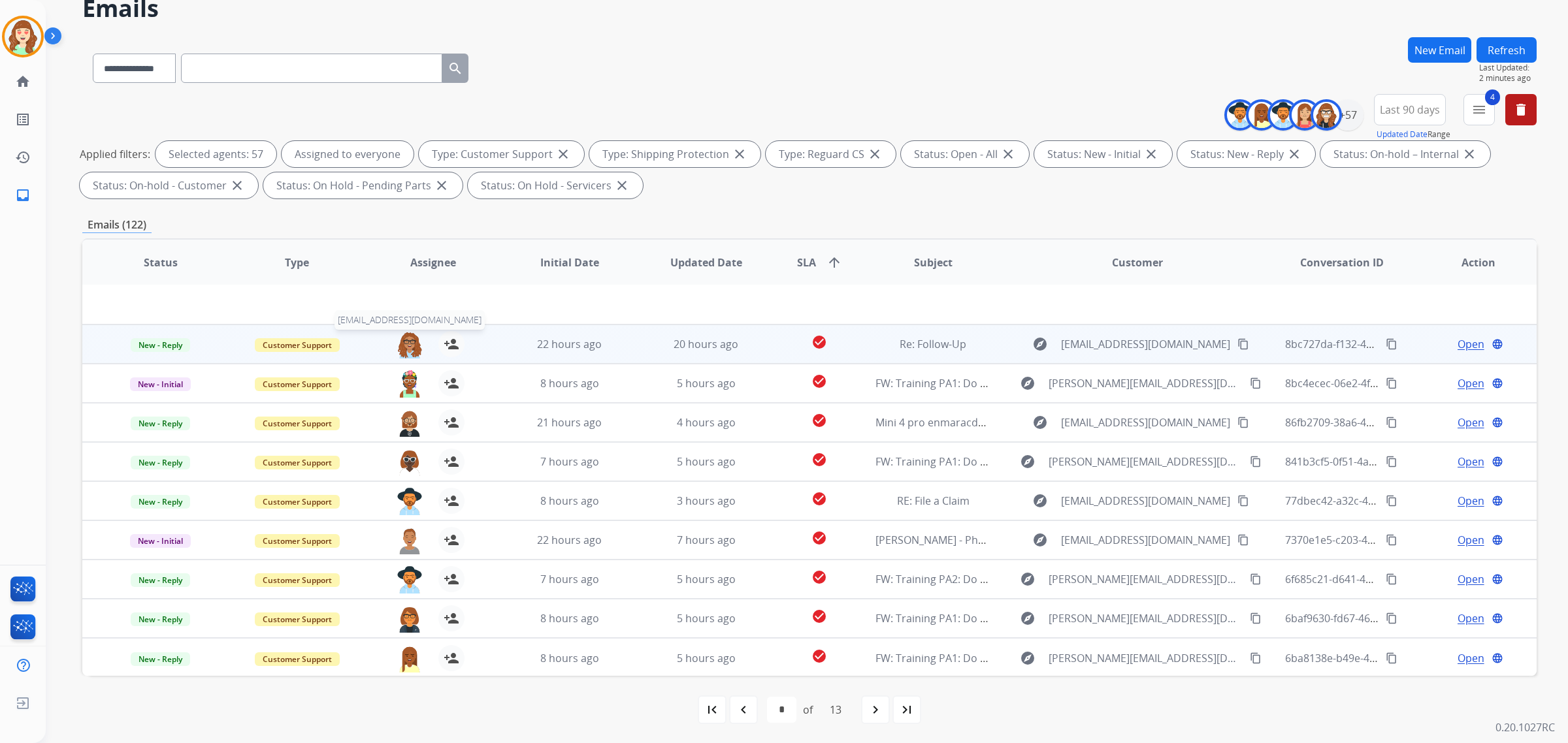
click at [403, 340] on img at bounding box center [409, 345] width 26 height 27
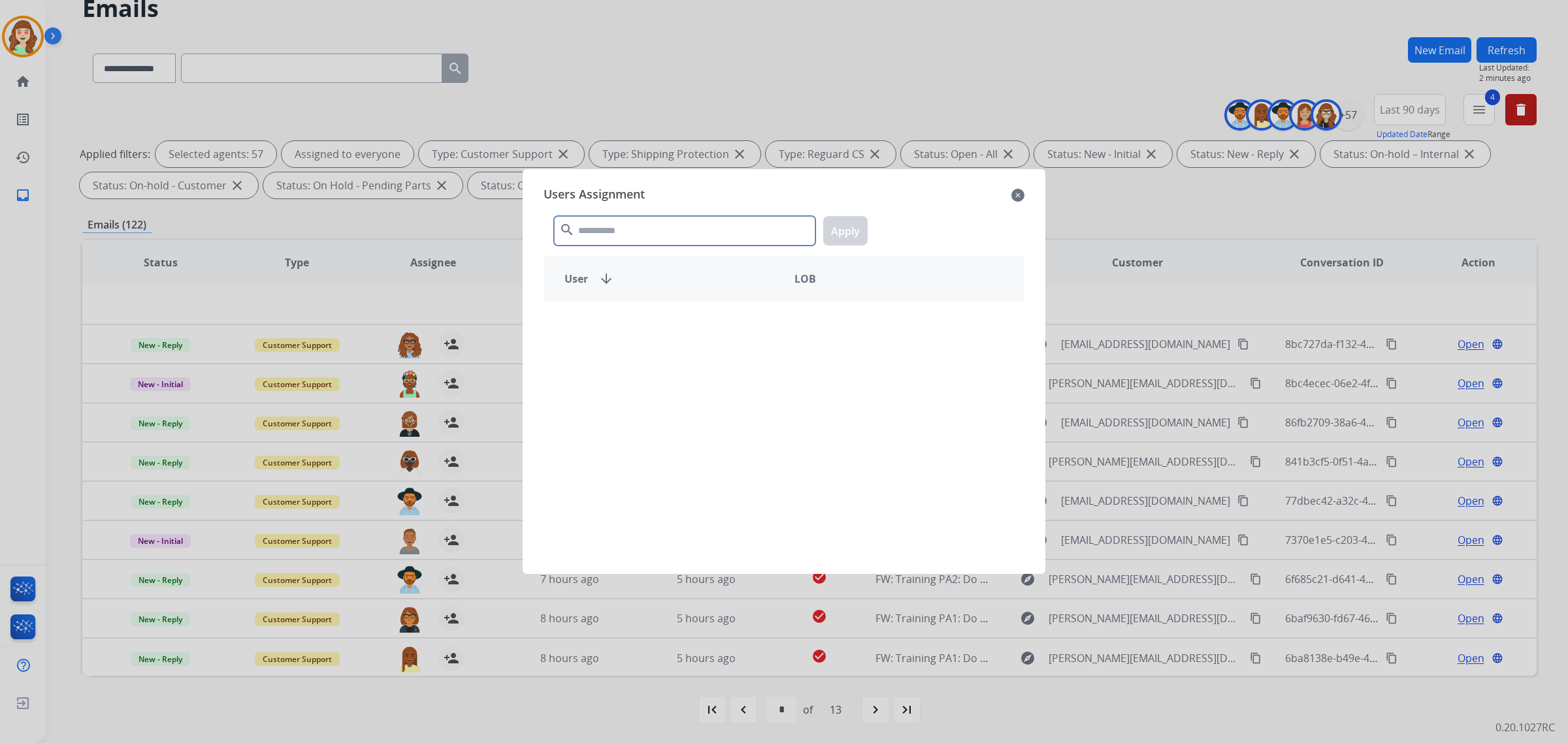
click at [683, 233] on input "text" at bounding box center [685, 230] width 262 height 30
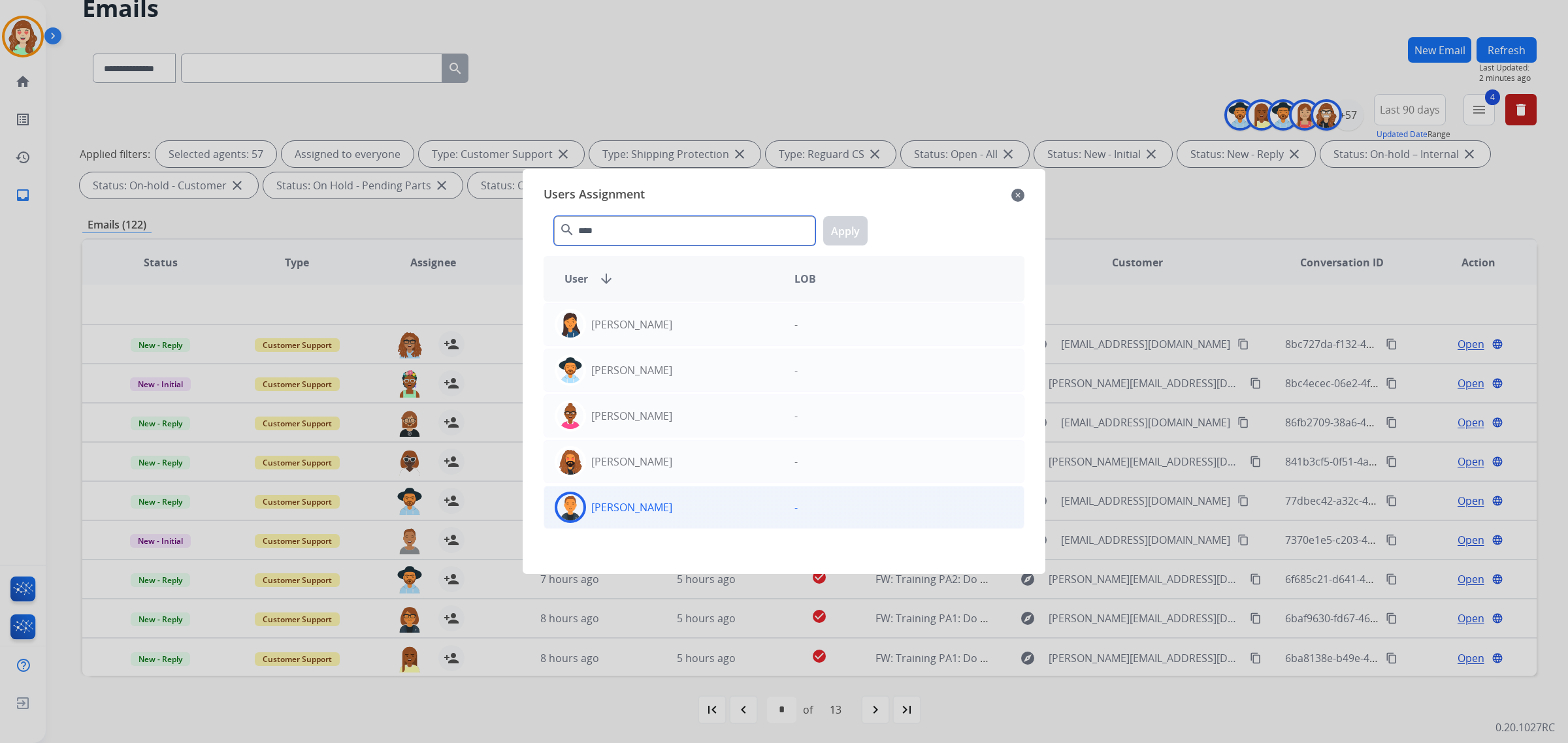
type input "****"
click at [692, 511] on div "[PERSON_NAME]" at bounding box center [663, 507] width 240 height 31
click at [848, 229] on button "Apply" at bounding box center [845, 230] width 44 height 30
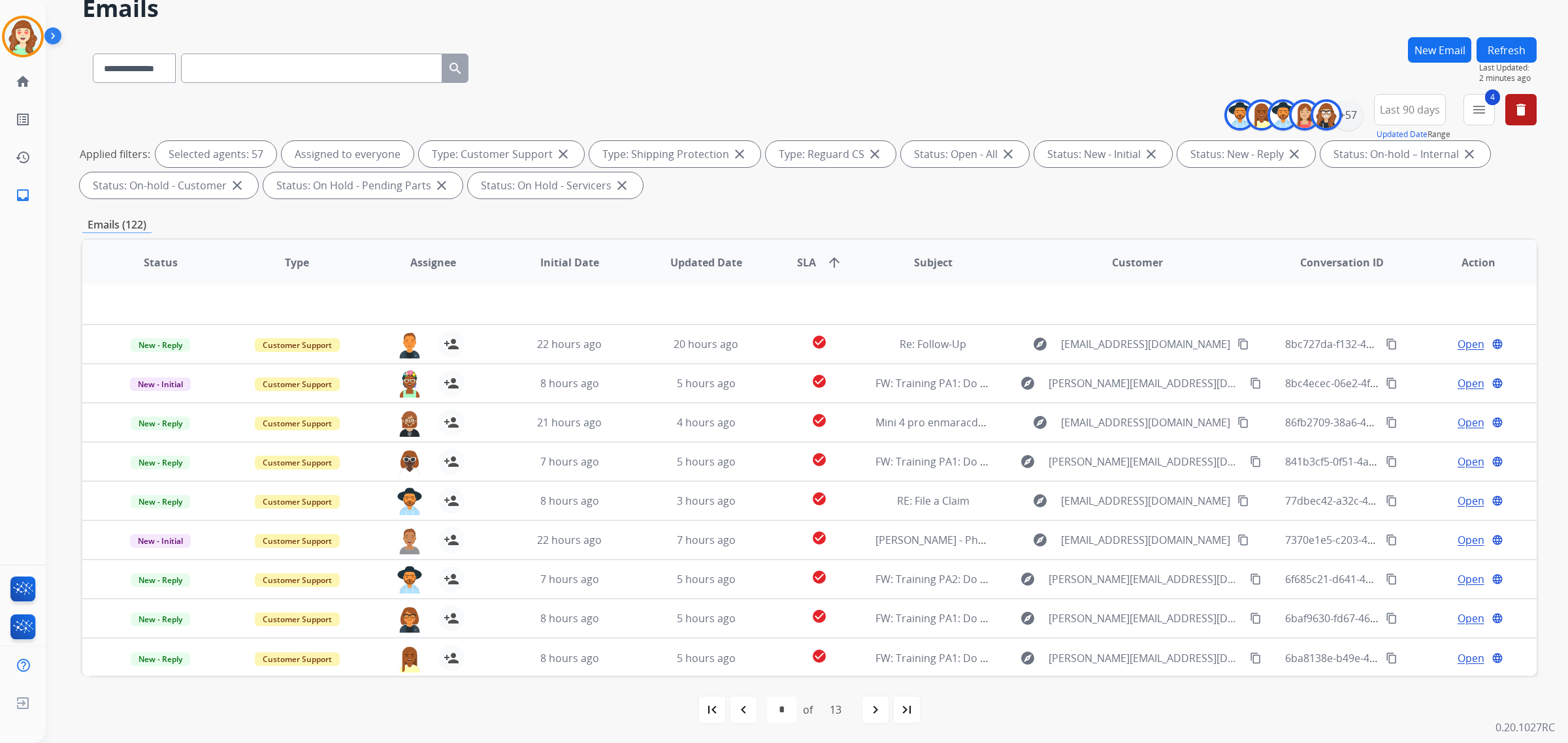
click at [879, 716] on mat-icon "navigate_next" at bounding box center [876, 710] width 16 height 16
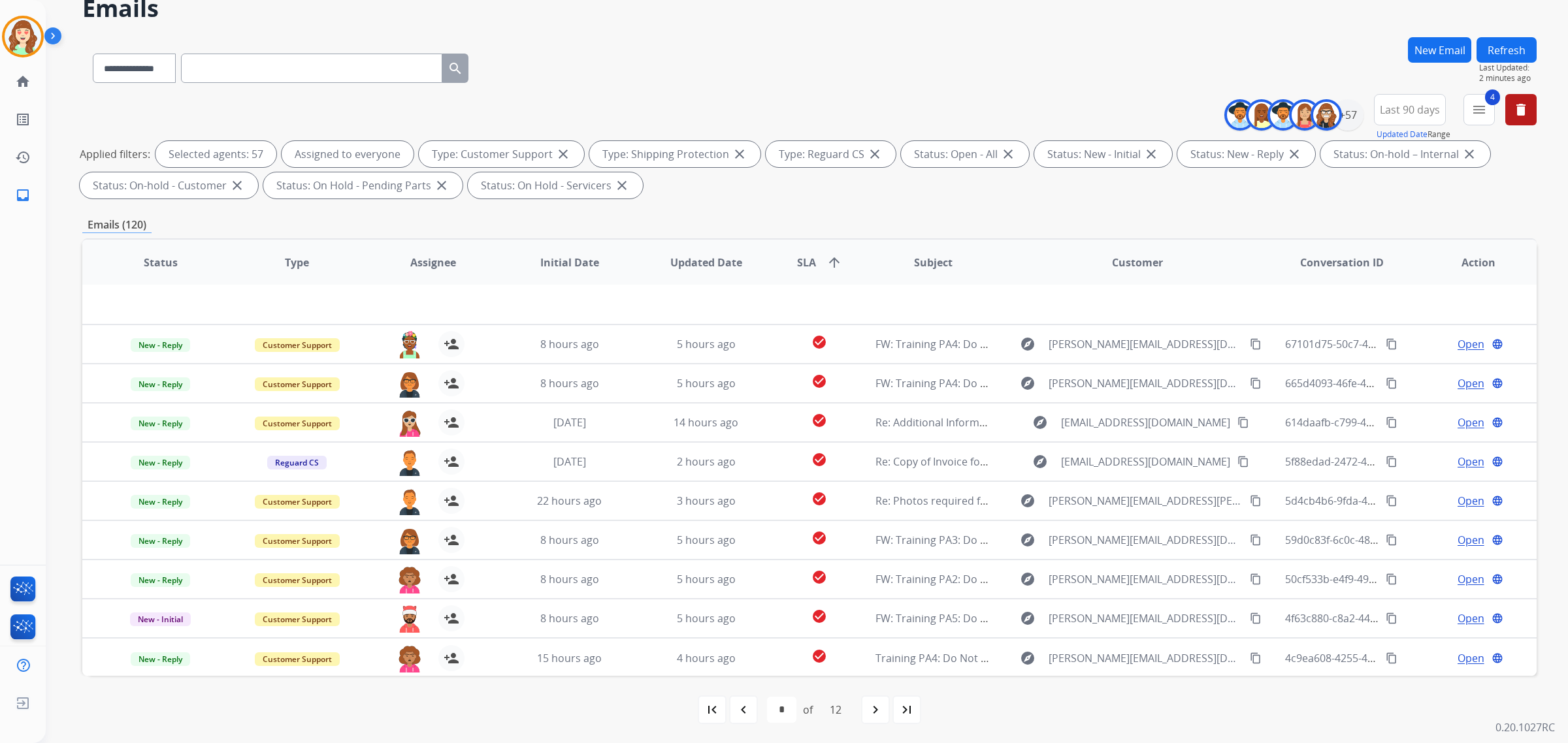
click at [879, 707] on mat-icon "navigate_next" at bounding box center [876, 710] width 16 height 16
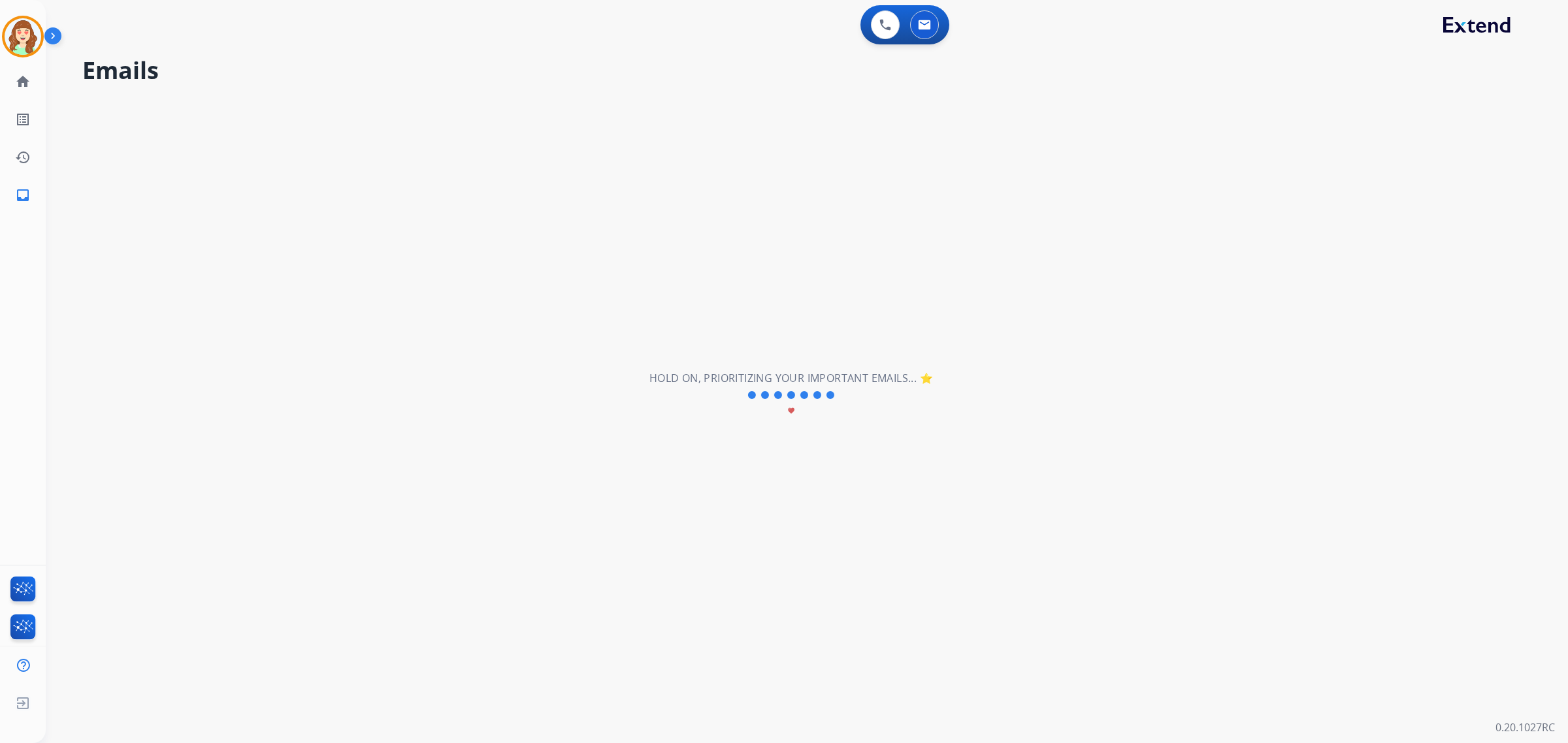
select select "**"
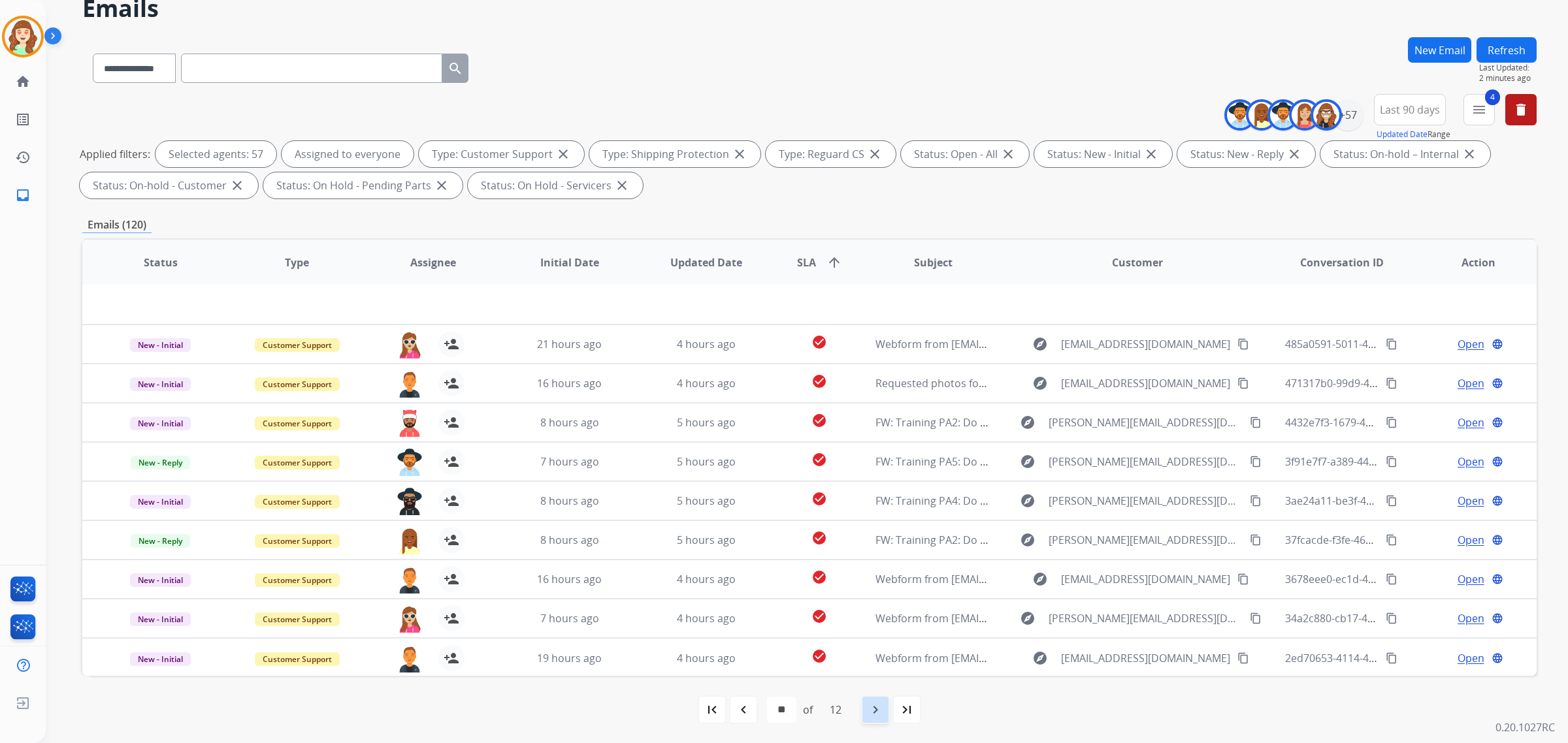
click at [877, 715] on mat-icon "navigate_next" at bounding box center [876, 710] width 16 height 16
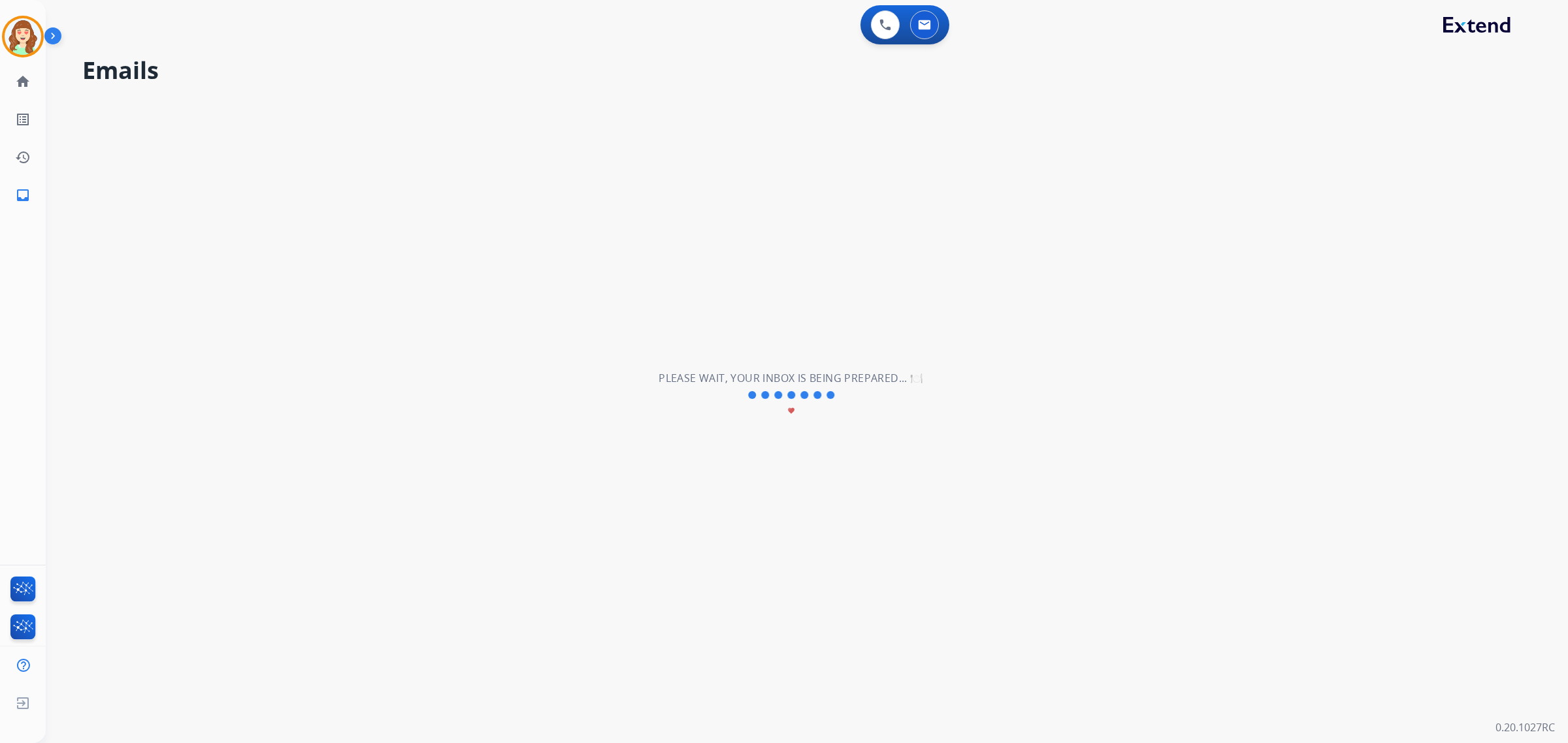
scroll to position [0, 0]
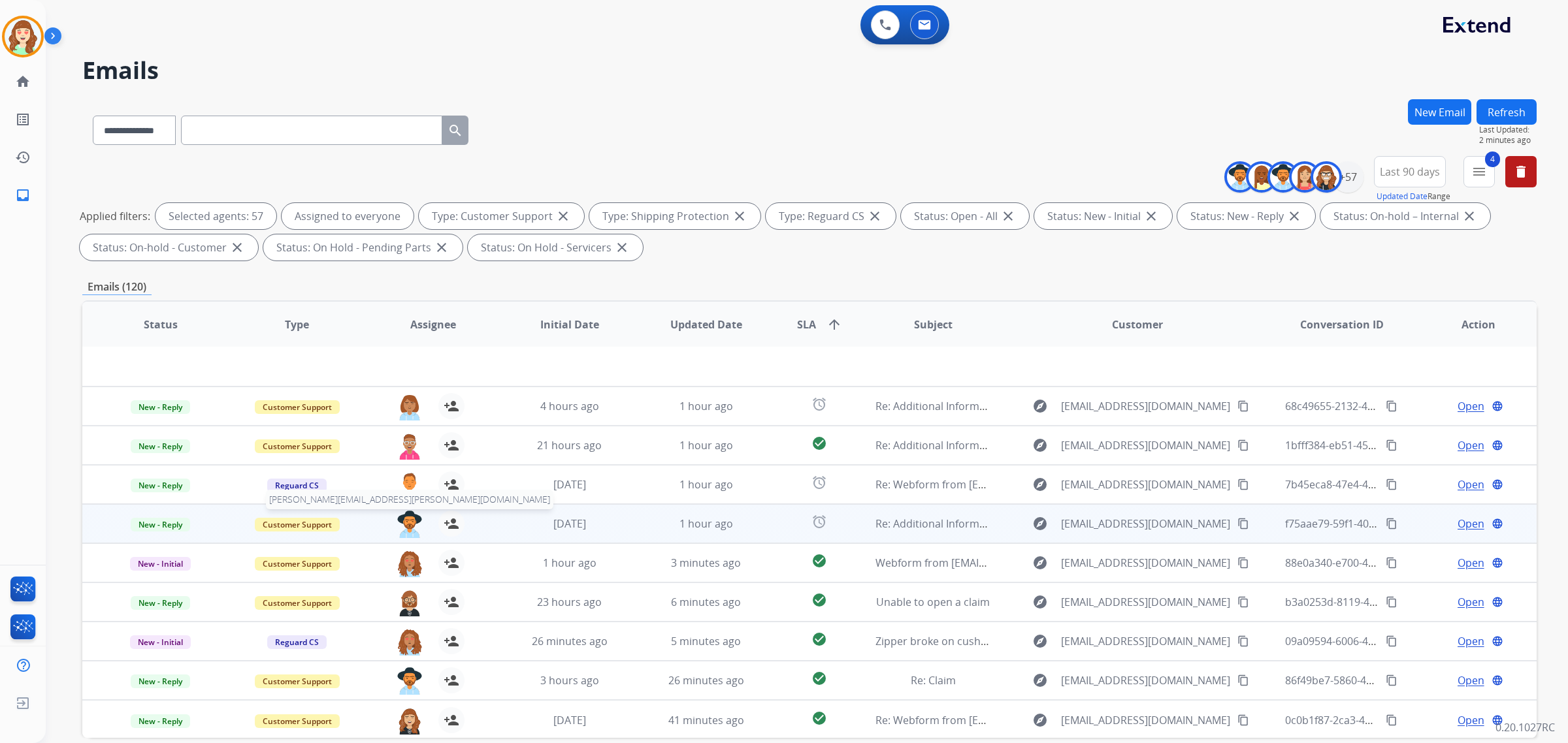
click at [400, 516] on img at bounding box center [409, 525] width 26 height 27
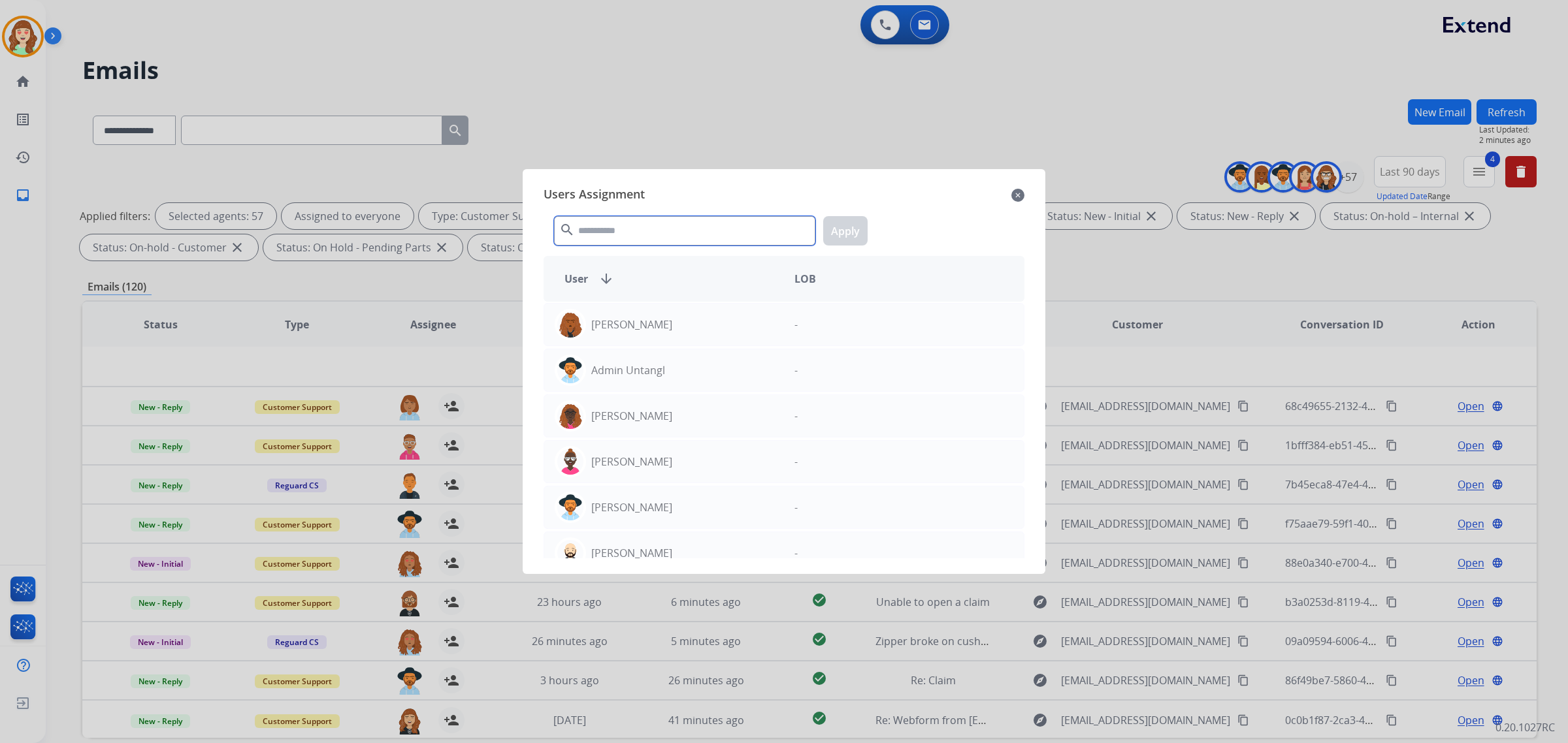
click at [655, 233] on input "text" at bounding box center [685, 230] width 262 height 30
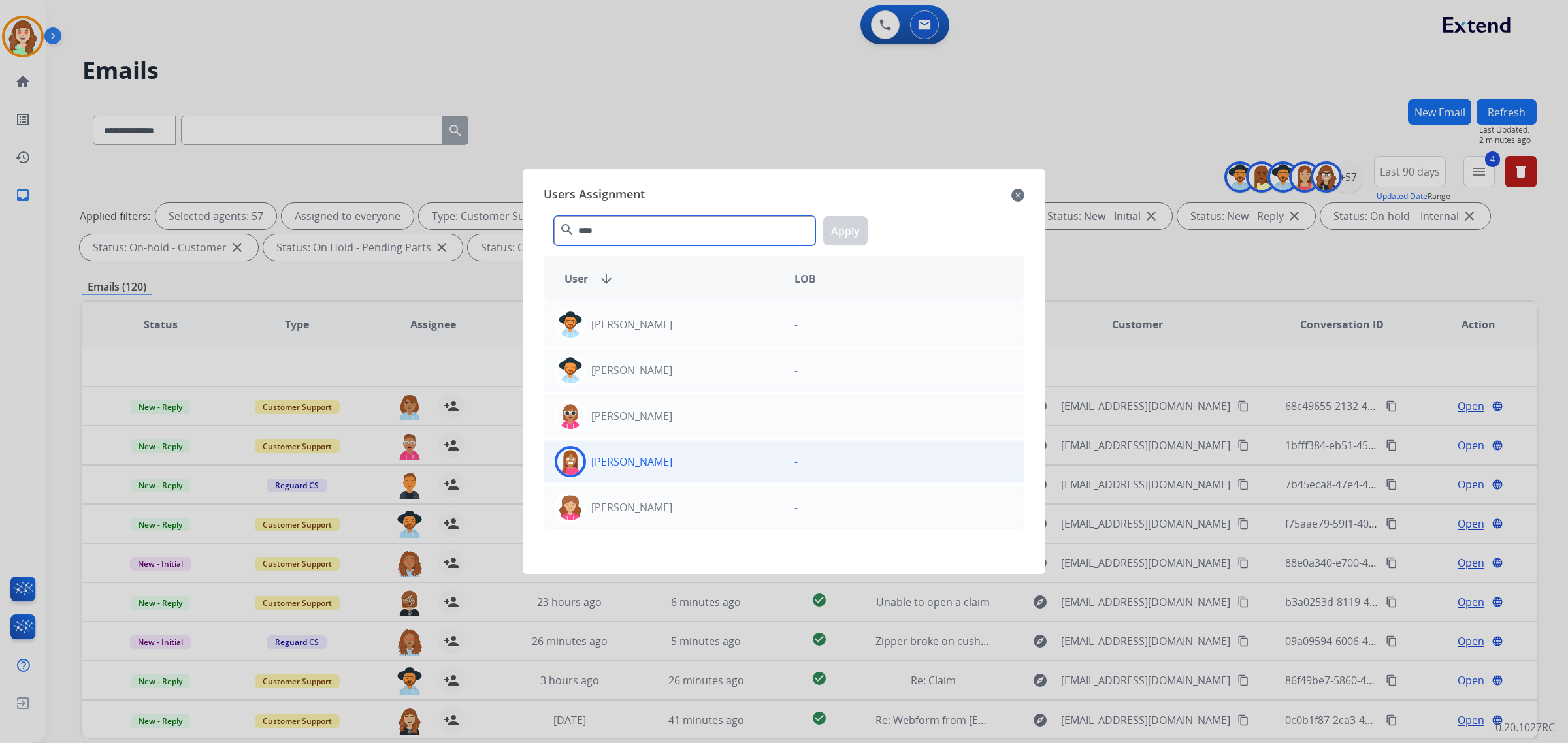
type input "****"
click at [688, 467] on div "[PERSON_NAME]" at bounding box center [663, 462] width 240 height 31
click at [841, 233] on button "Apply" at bounding box center [845, 230] width 44 height 30
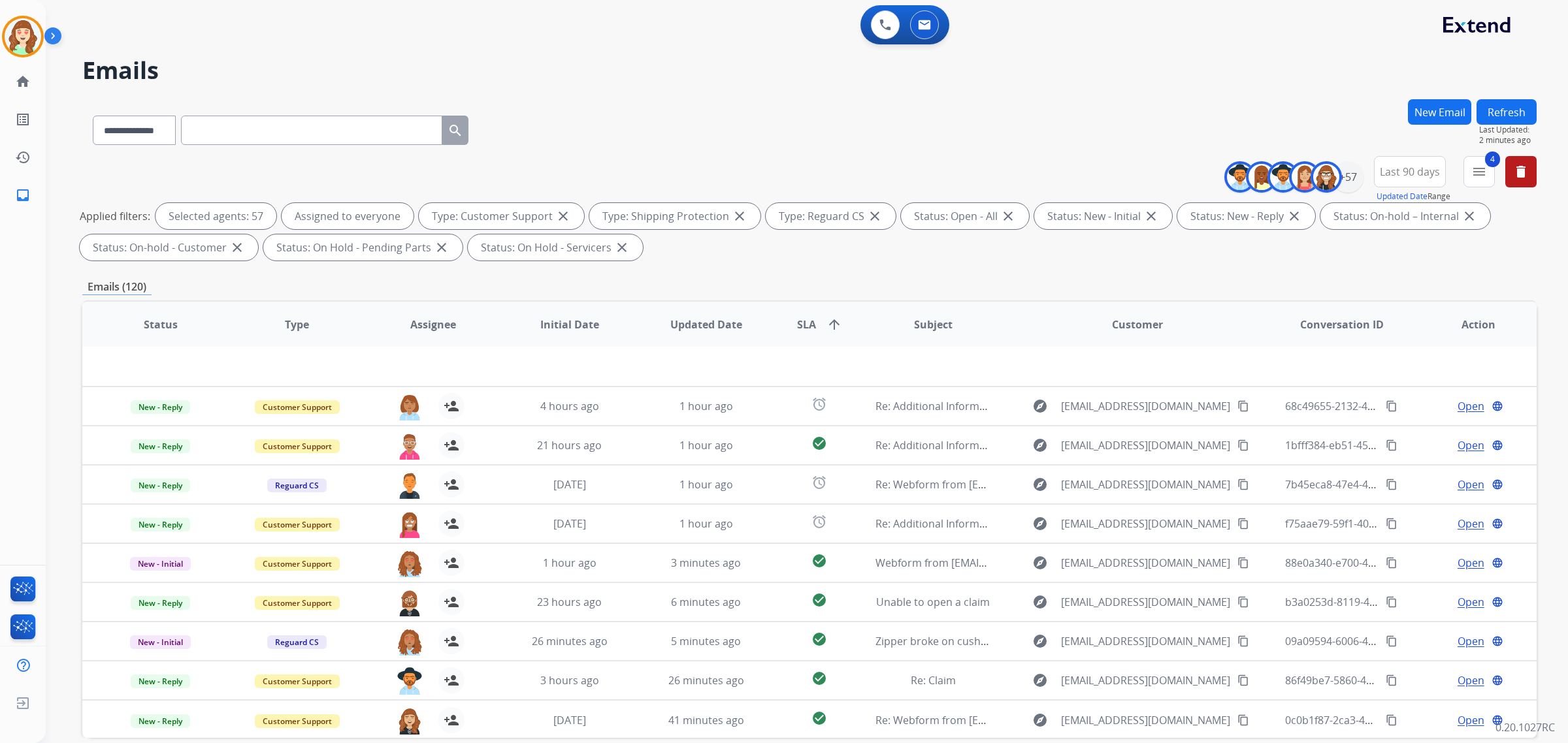
scroll to position [62, 0]
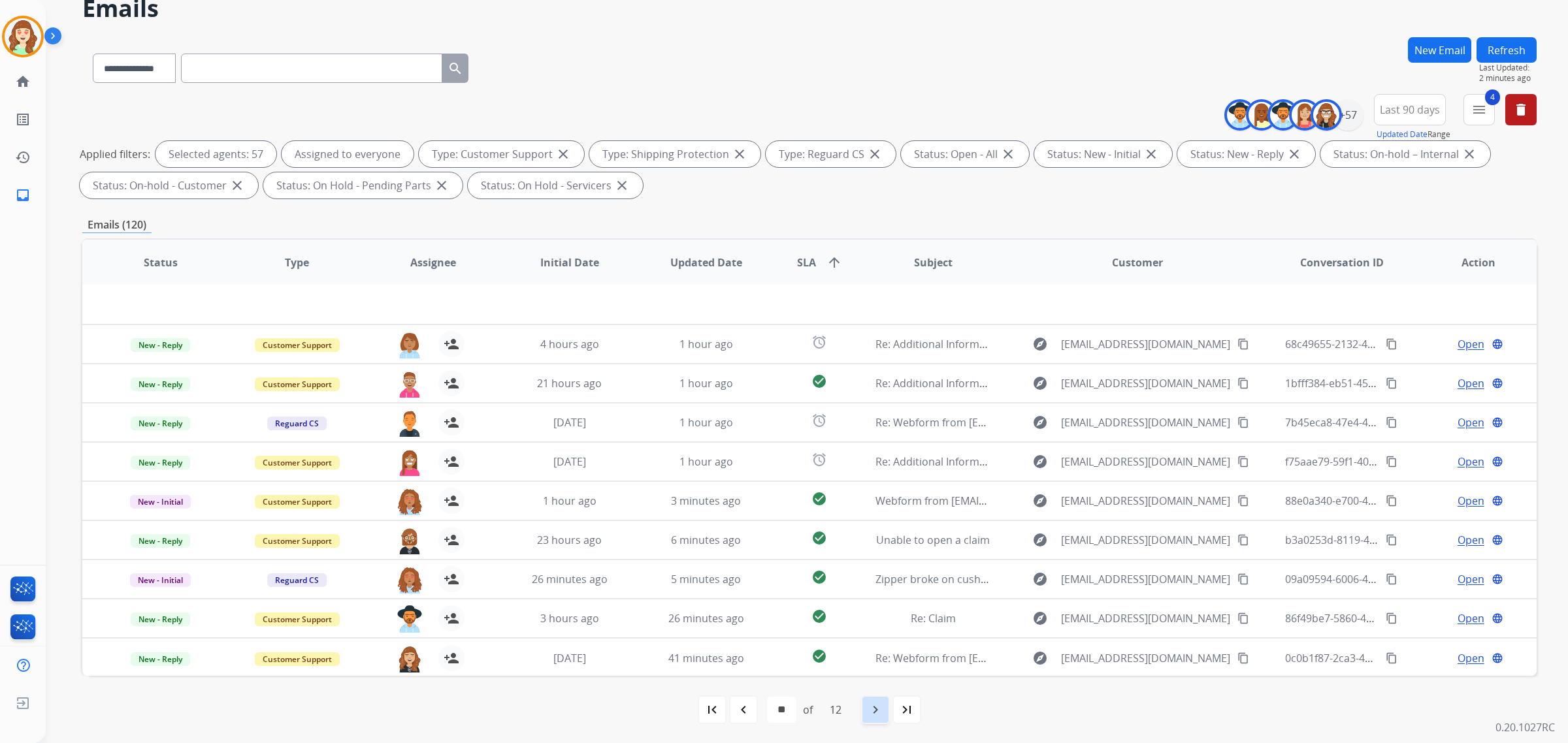
click at [870, 713] on mat-icon "navigate_next" at bounding box center [876, 710] width 16 height 16
select select "**"
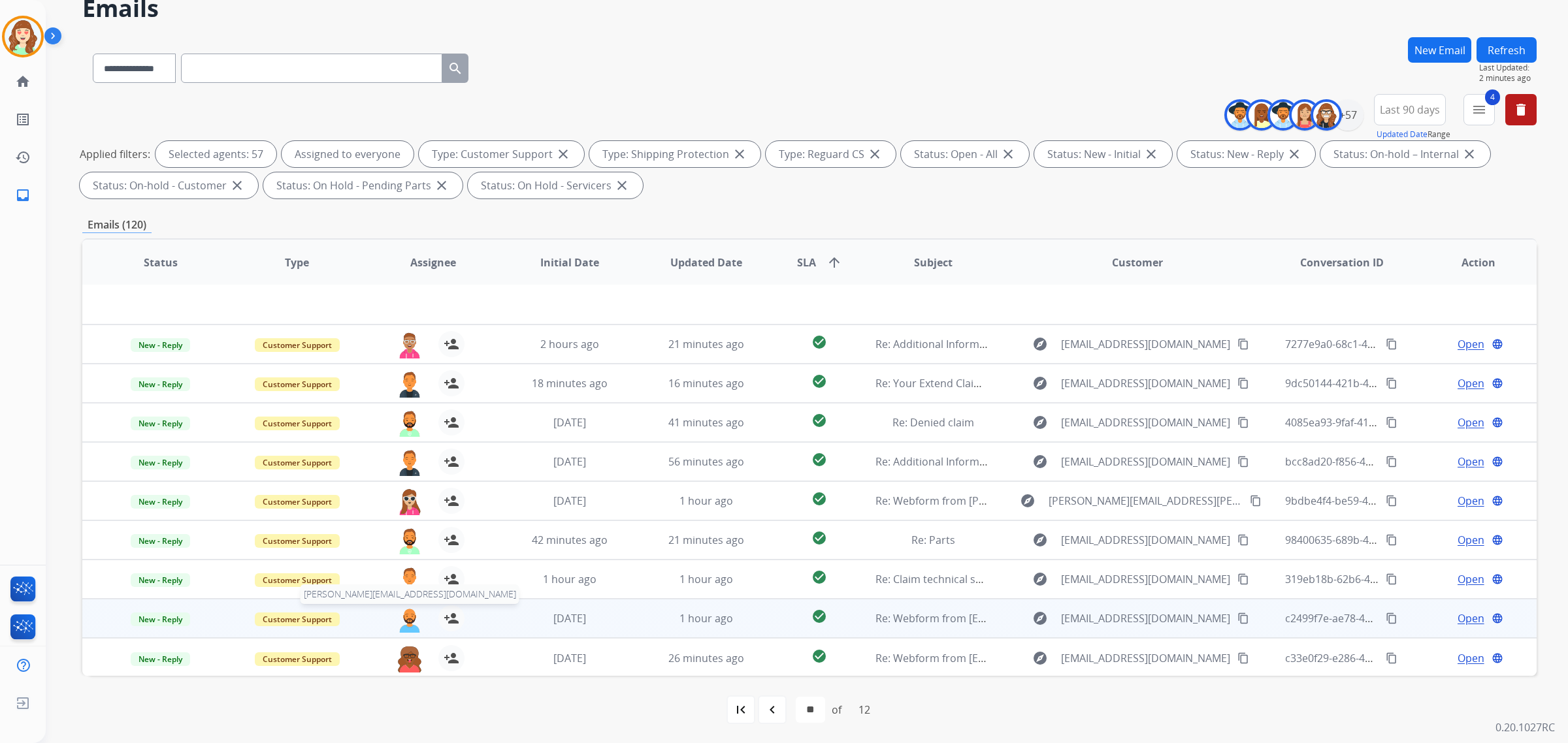
click at [406, 618] on img at bounding box center [409, 619] width 26 height 27
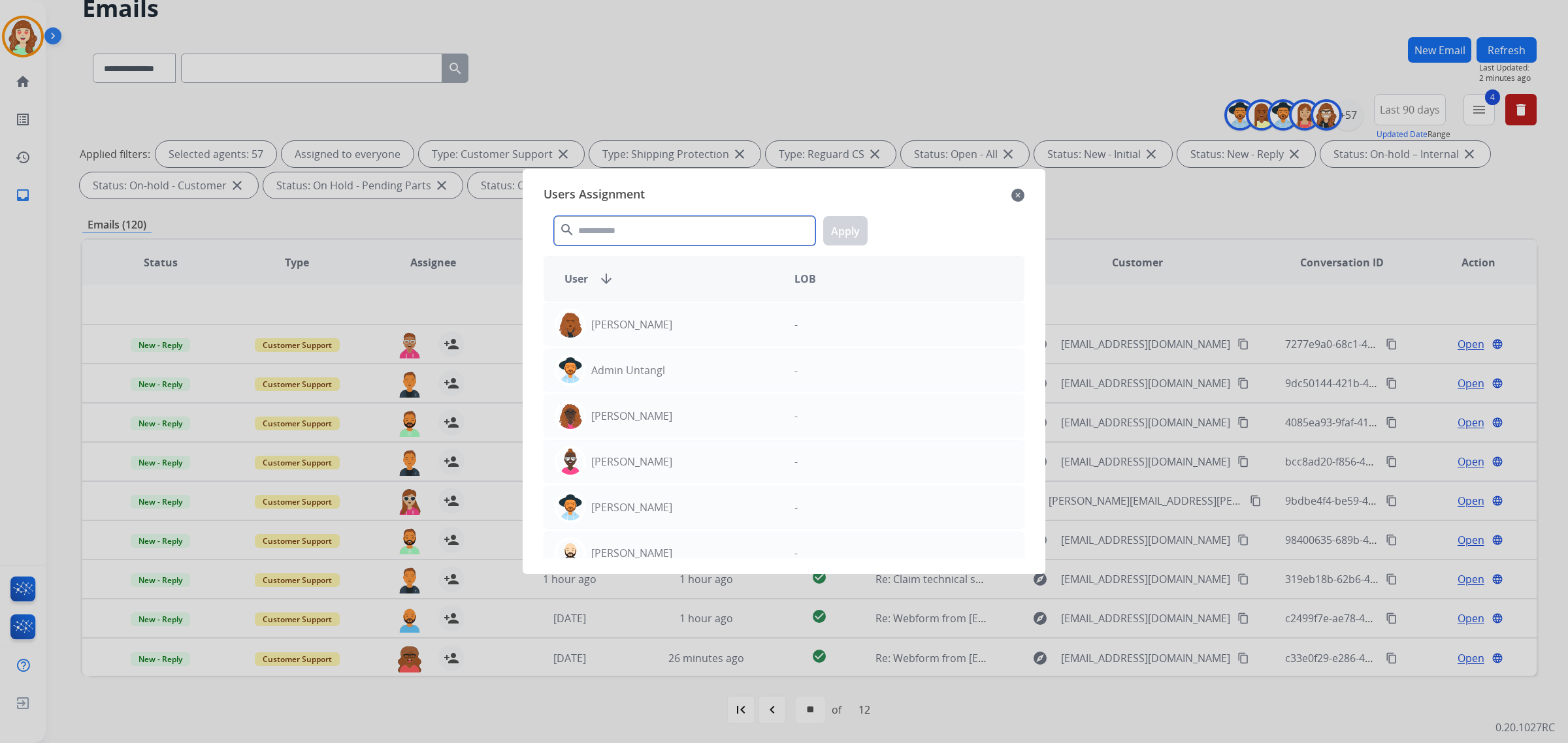
click at [624, 230] on input "text" at bounding box center [685, 230] width 262 height 30
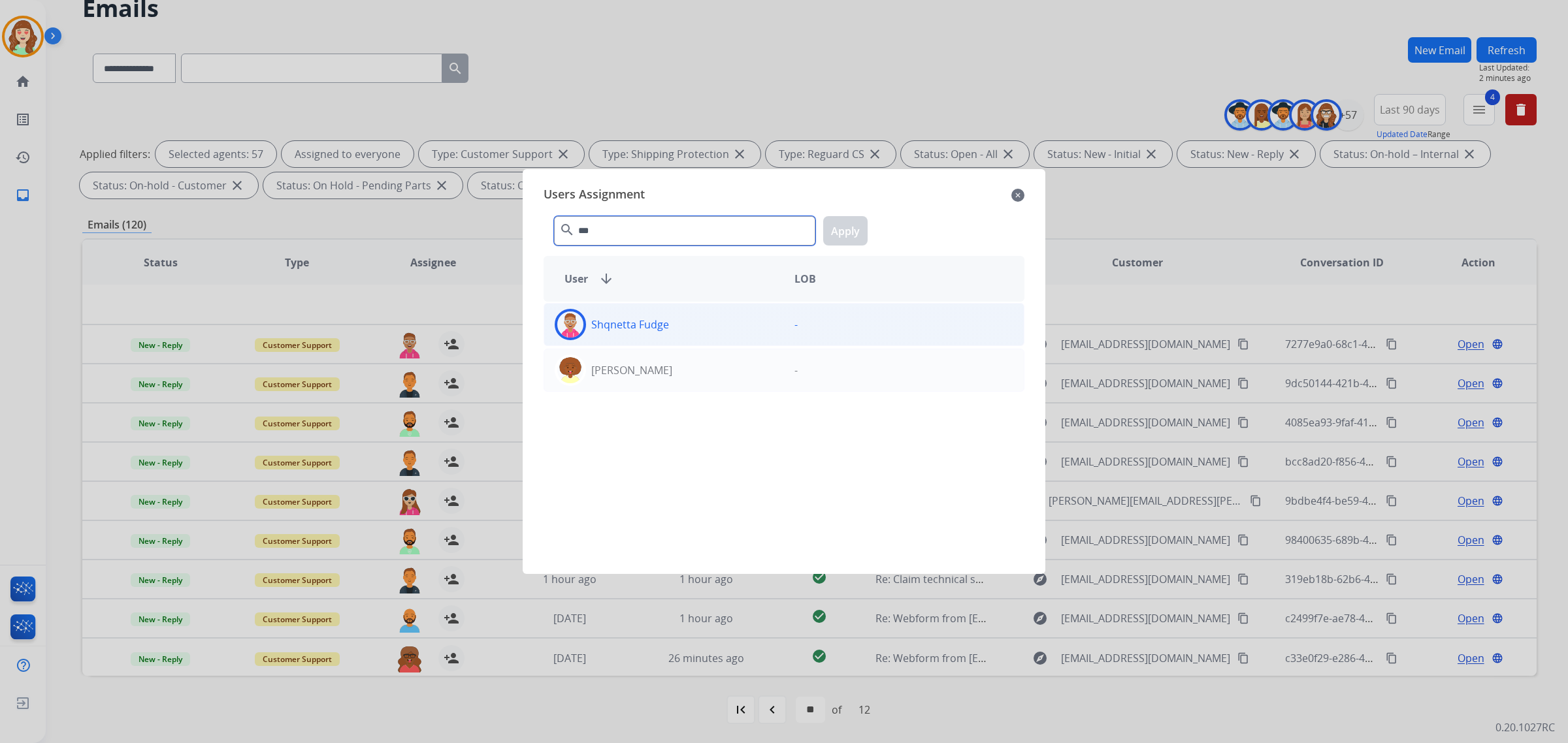
type input "***"
click at [700, 334] on div "Shqnetta Fudge" at bounding box center [663, 324] width 240 height 31
click at [844, 233] on button "Apply" at bounding box center [845, 230] width 44 height 30
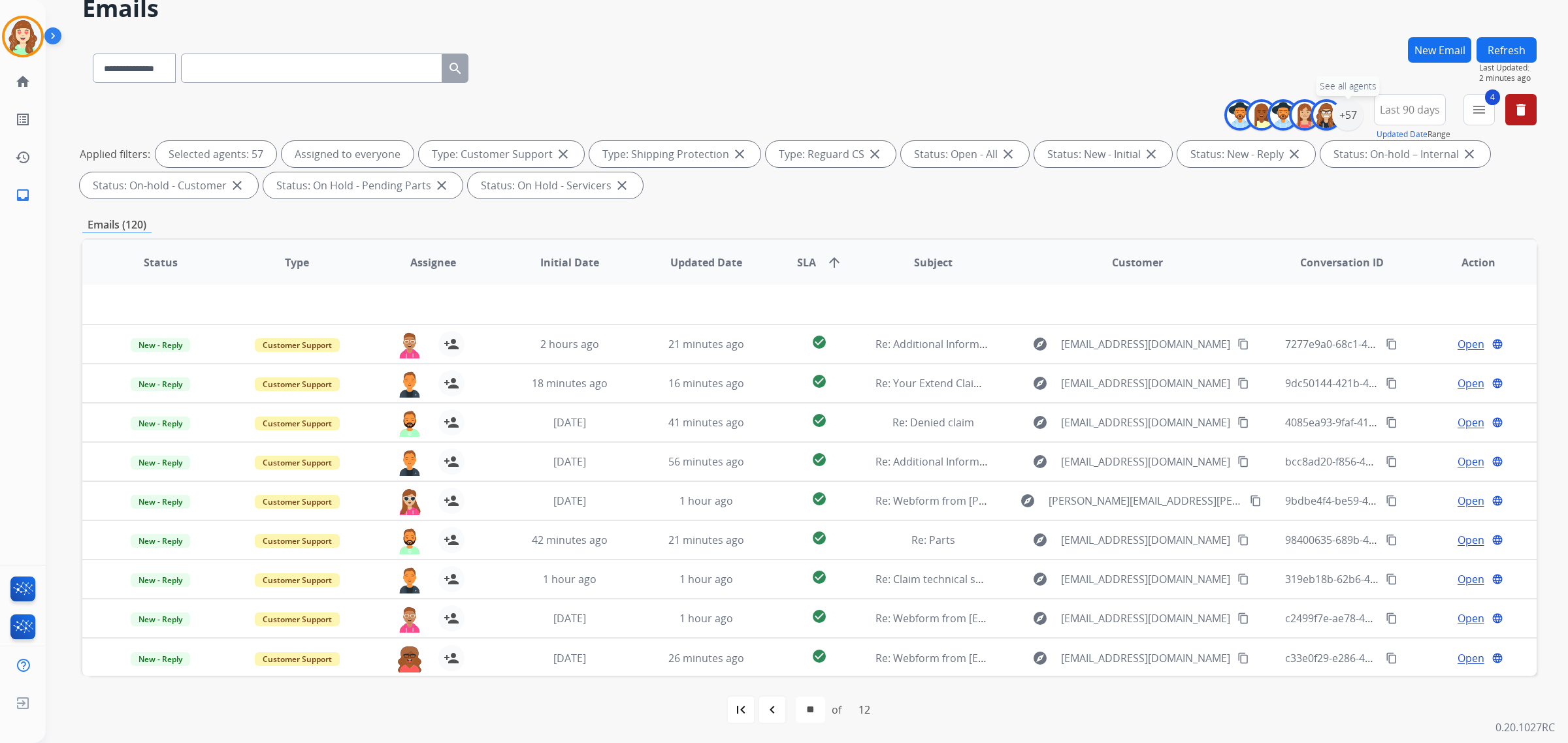
drag, startPoint x: 1350, startPoint y: 119, endPoint x: 1334, endPoint y: 193, distance: 75.7
click at [1350, 119] on div "+57" at bounding box center [1347, 115] width 31 height 31
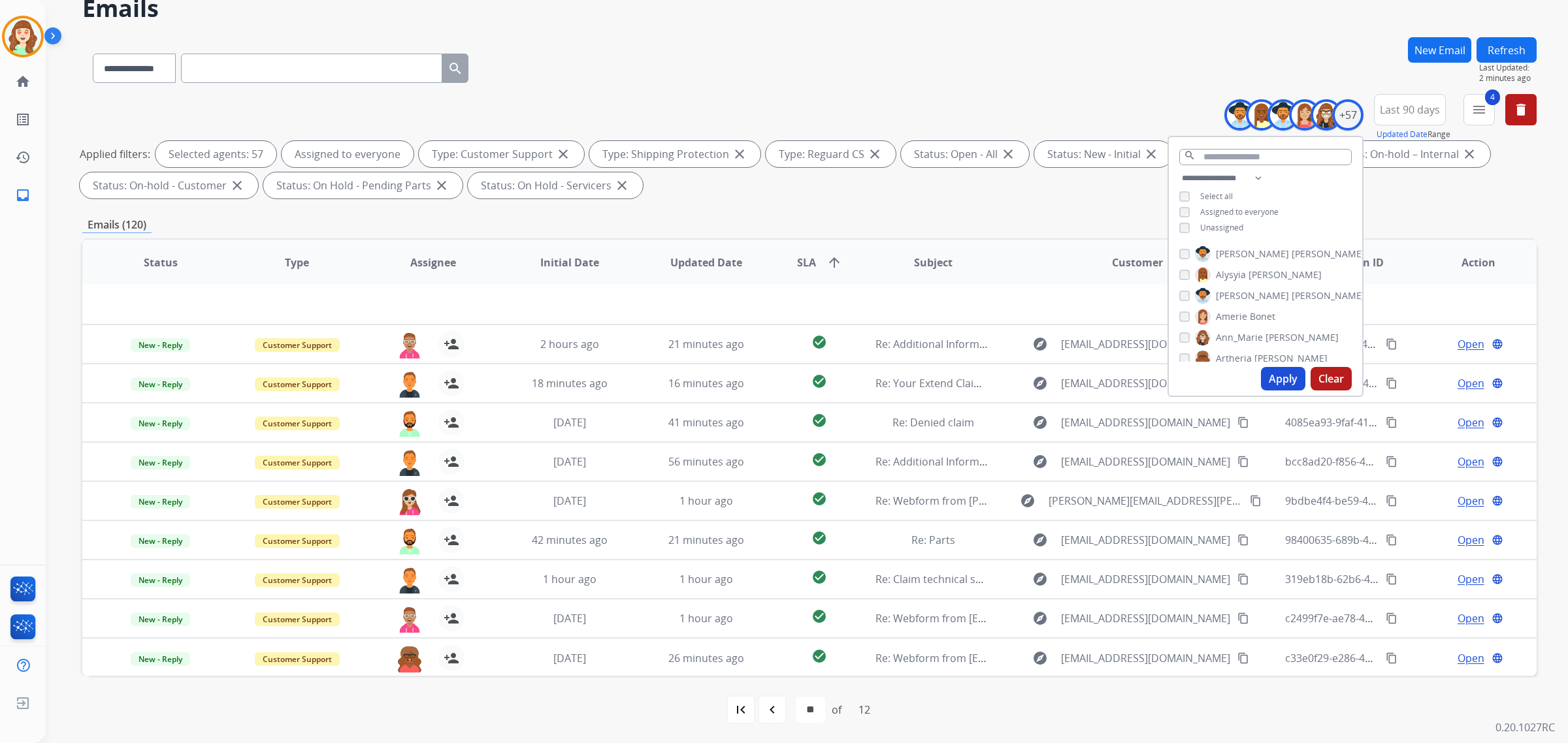
click at [1327, 377] on button "Clear" at bounding box center [1331, 379] width 41 height 24
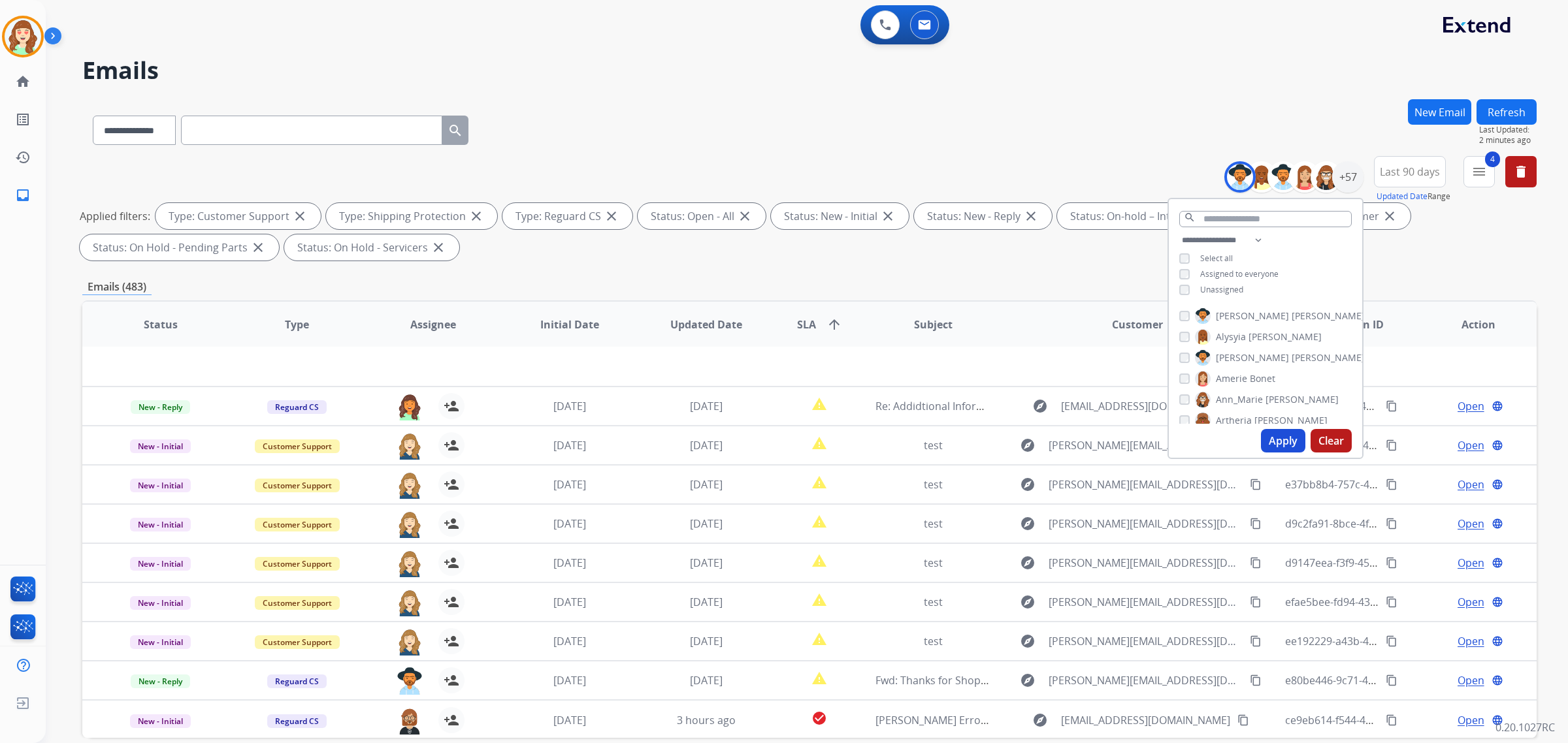
click at [1270, 442] on button "Apply" at bounding box center [1283, 440] width 44 height 24
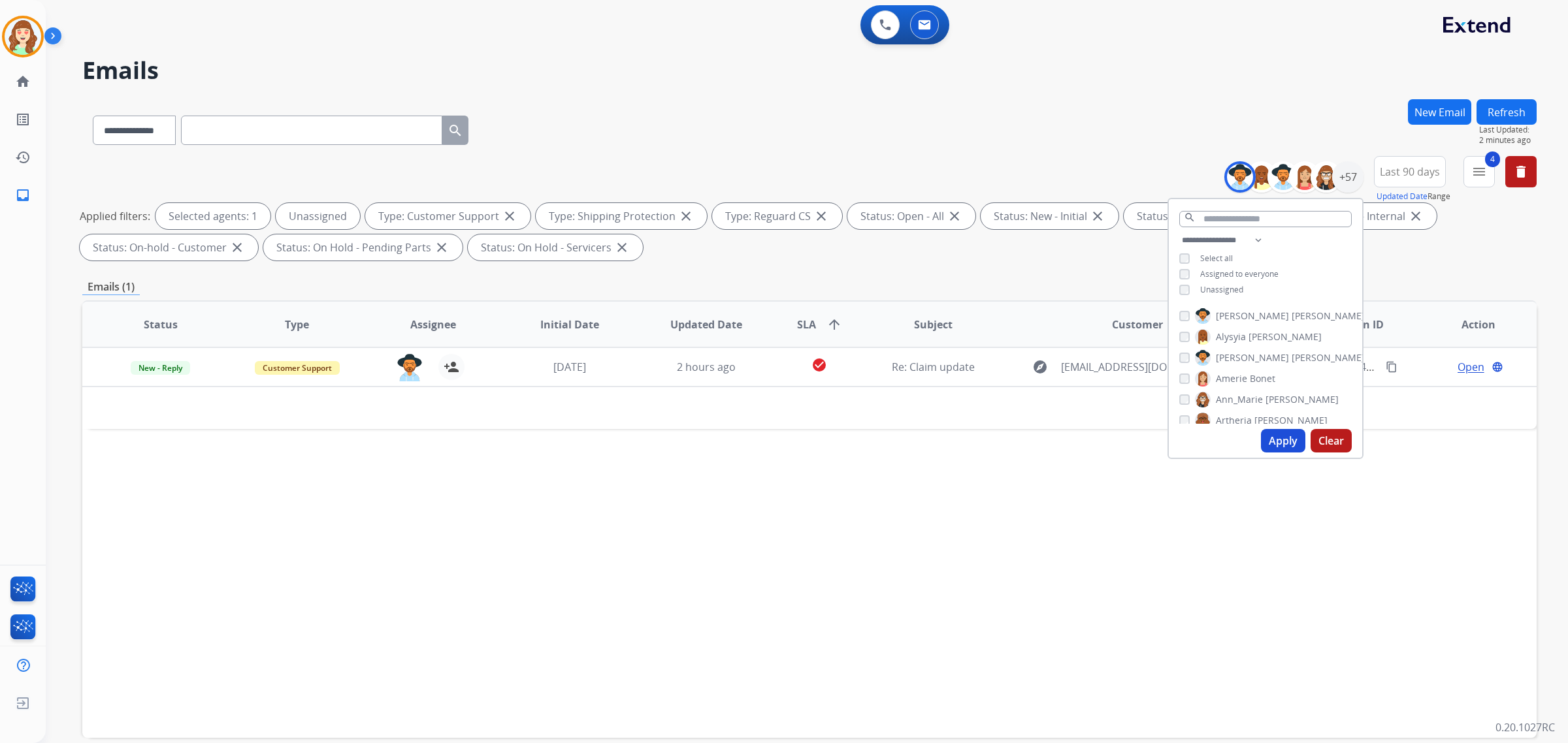
click at [1267, 440] on button "Apply" at bounding box center [1283, 440] width 44 height 24
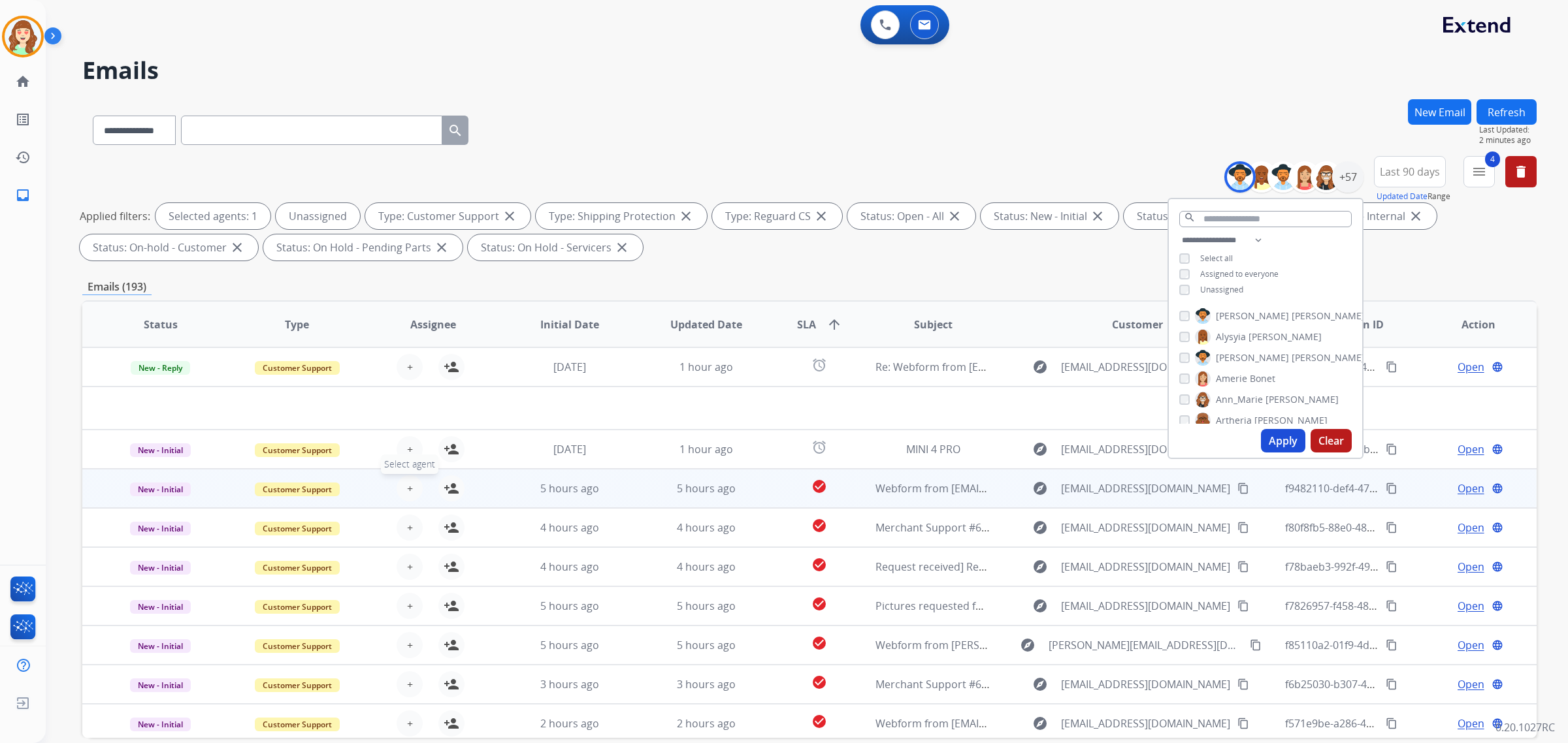
click at [409, 484] on span "+" at bounding box center [410, 488] width 6 height 16
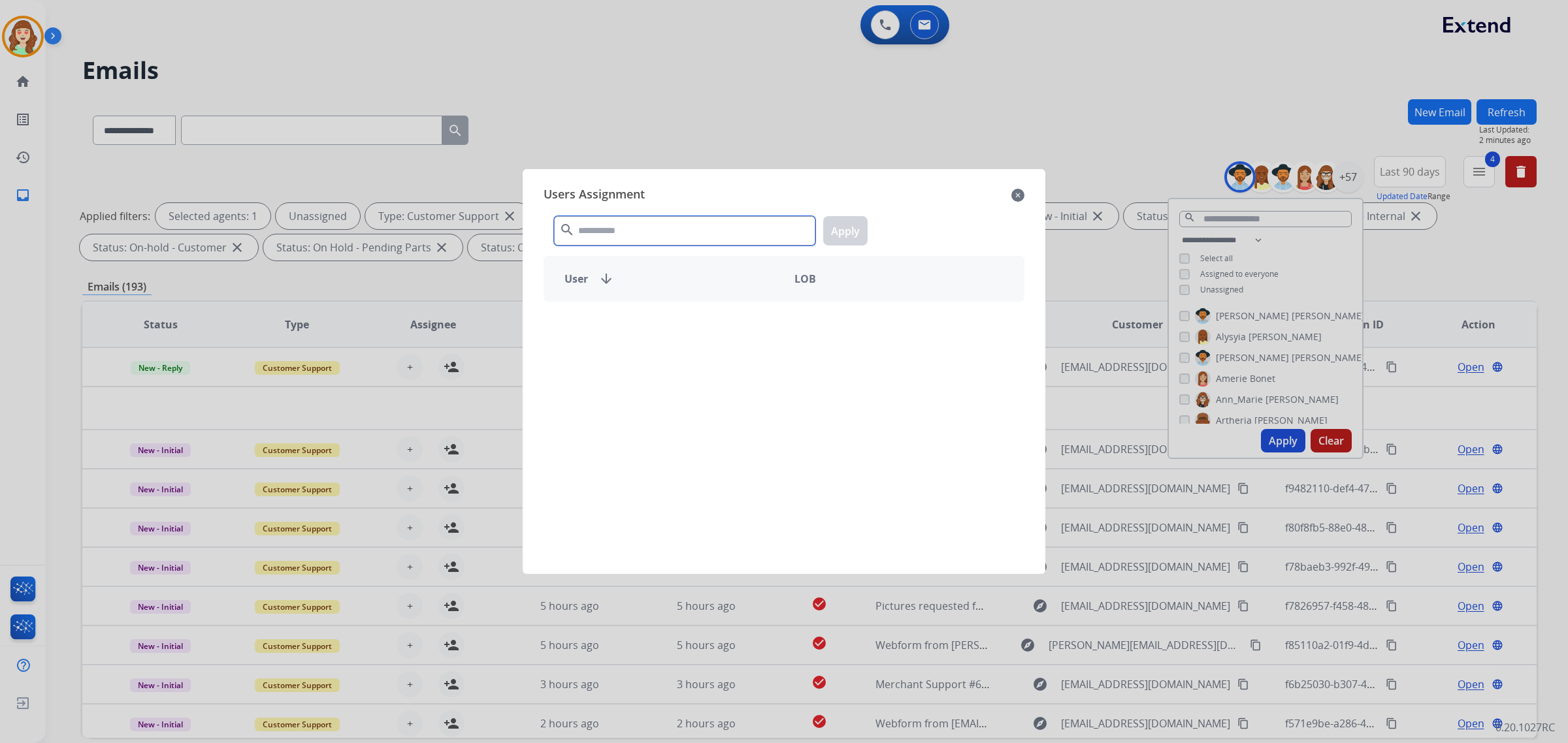
click at [665, 243] on input "text" at bounding box center [685, 230] width 262 height 30
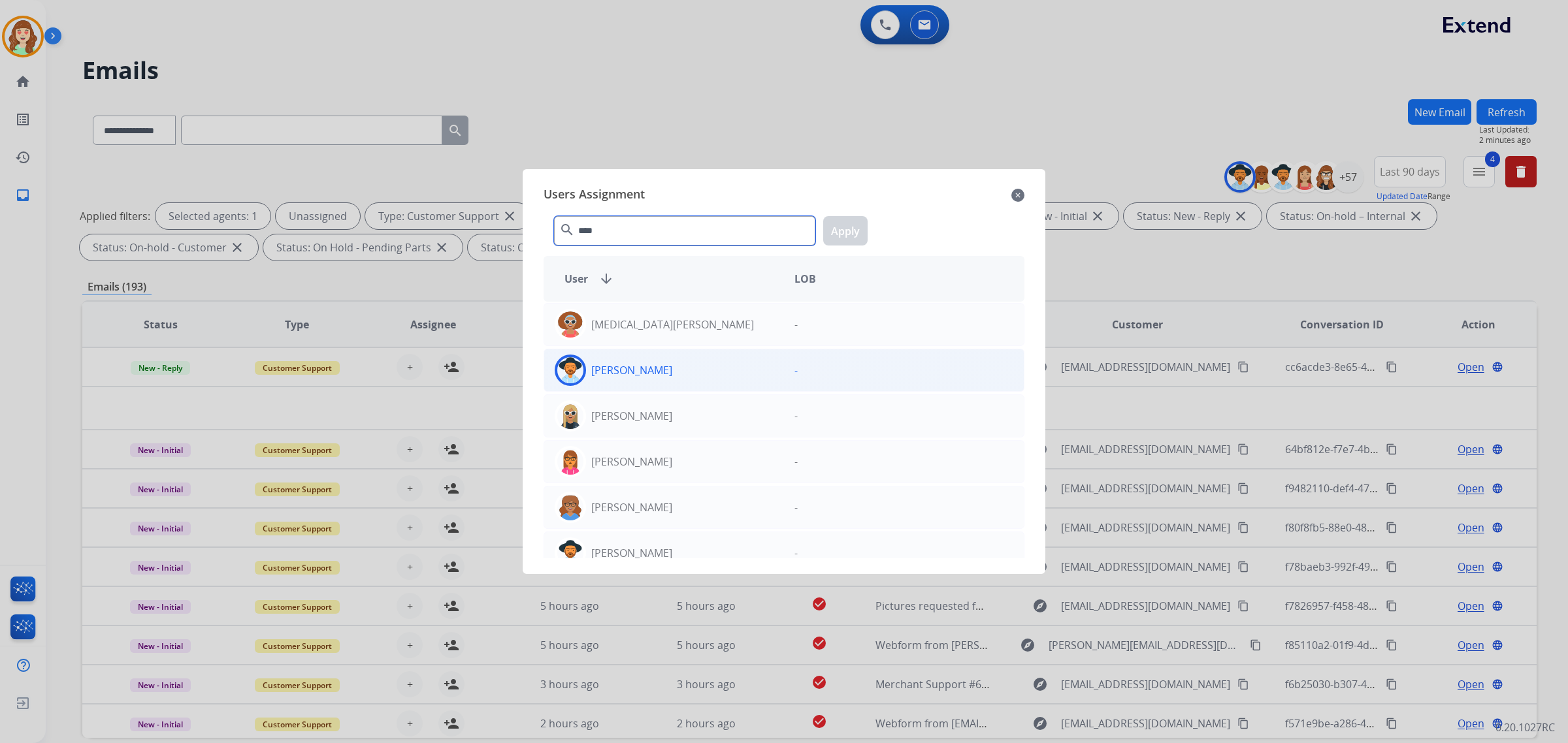
type input "****"
click at [692, 373] on div "[PERSON_NAME]" at bounding box center [663, 370] width 240 height 31
click at [850, 230] on button "Apply" at bounding box center [845, 230] width 44 height 30
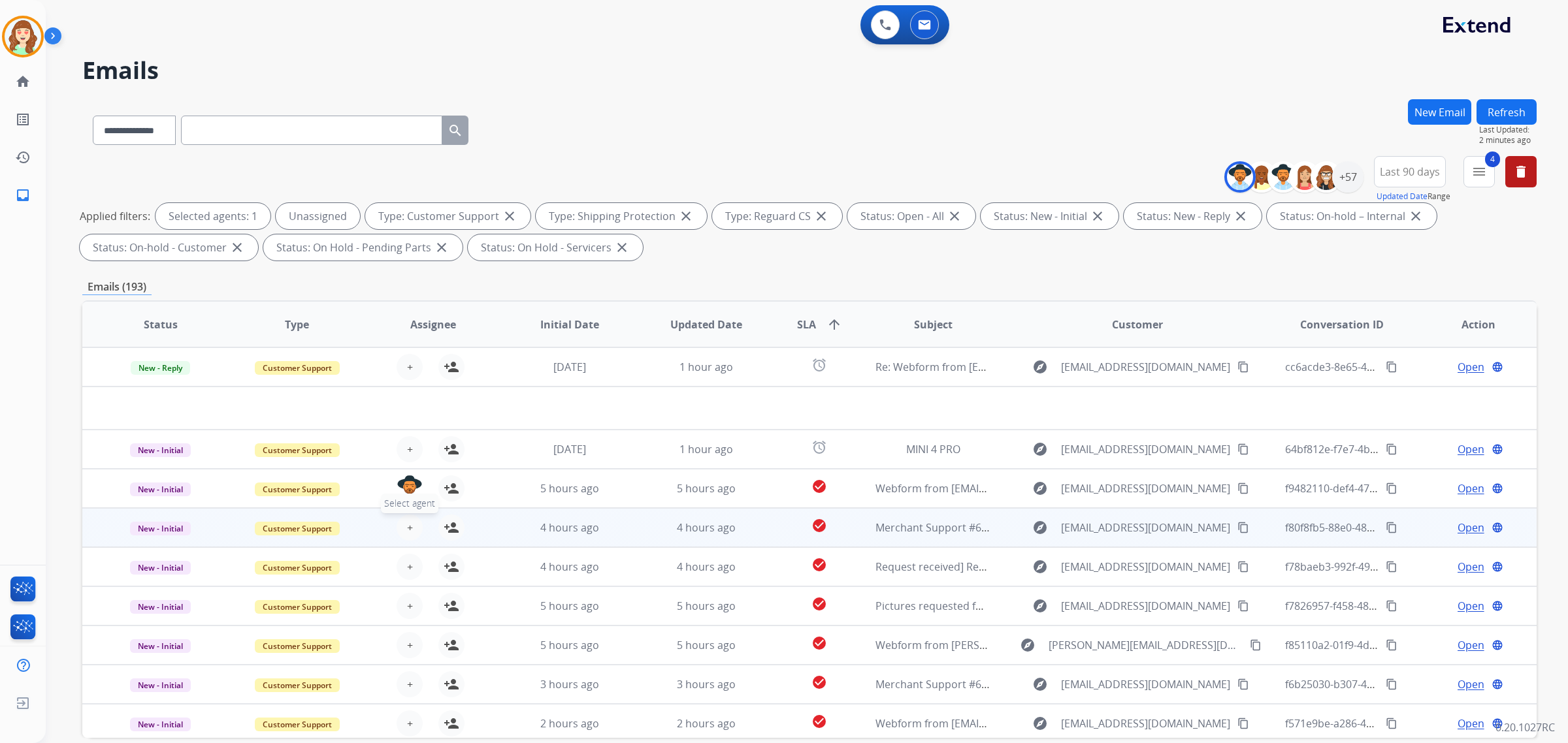
click at [407, 520] on span "+" at bounding box center [410, 528] width 6 height 16
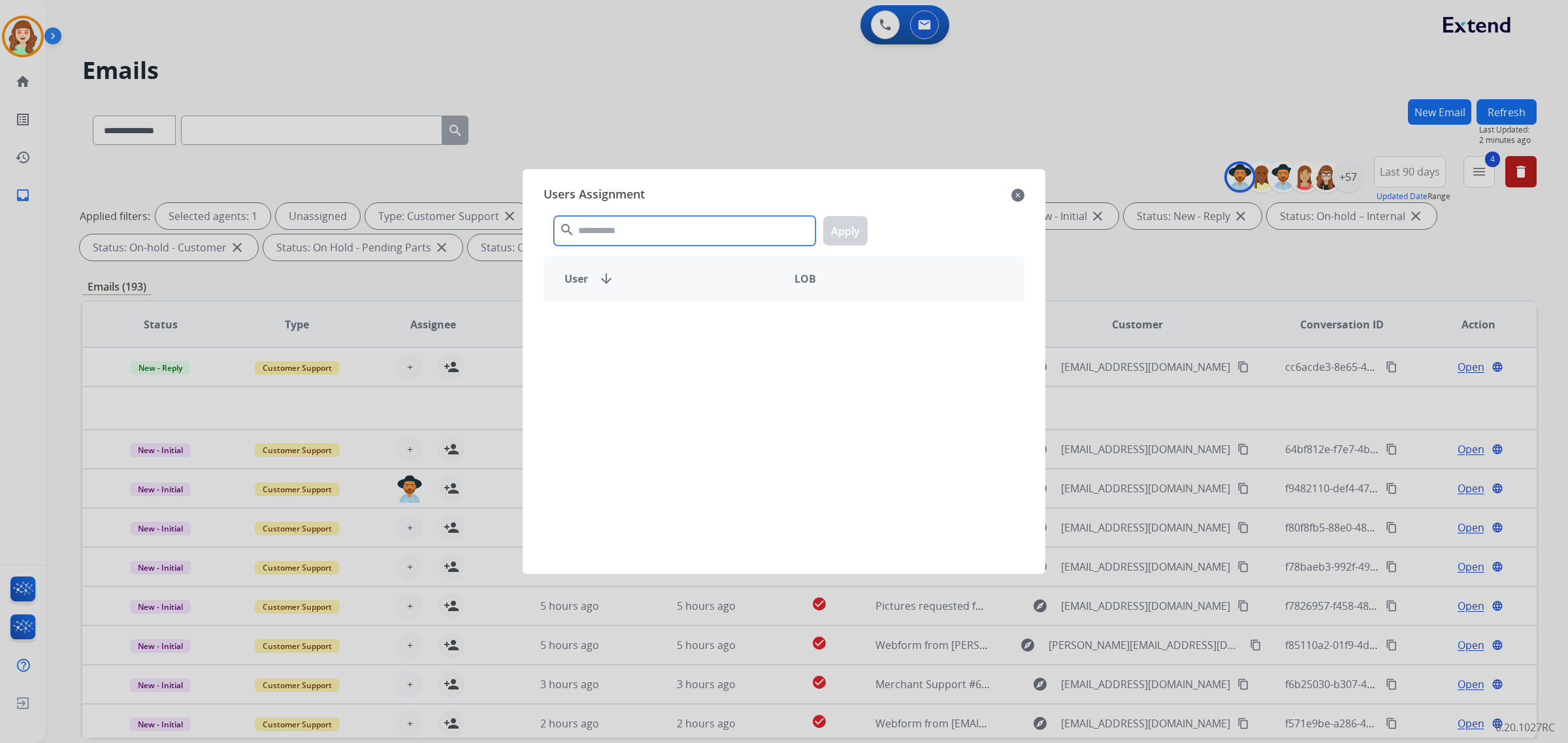
click at [622, 237] on input "text" at bounding box center [685, 230] width 262 height 30
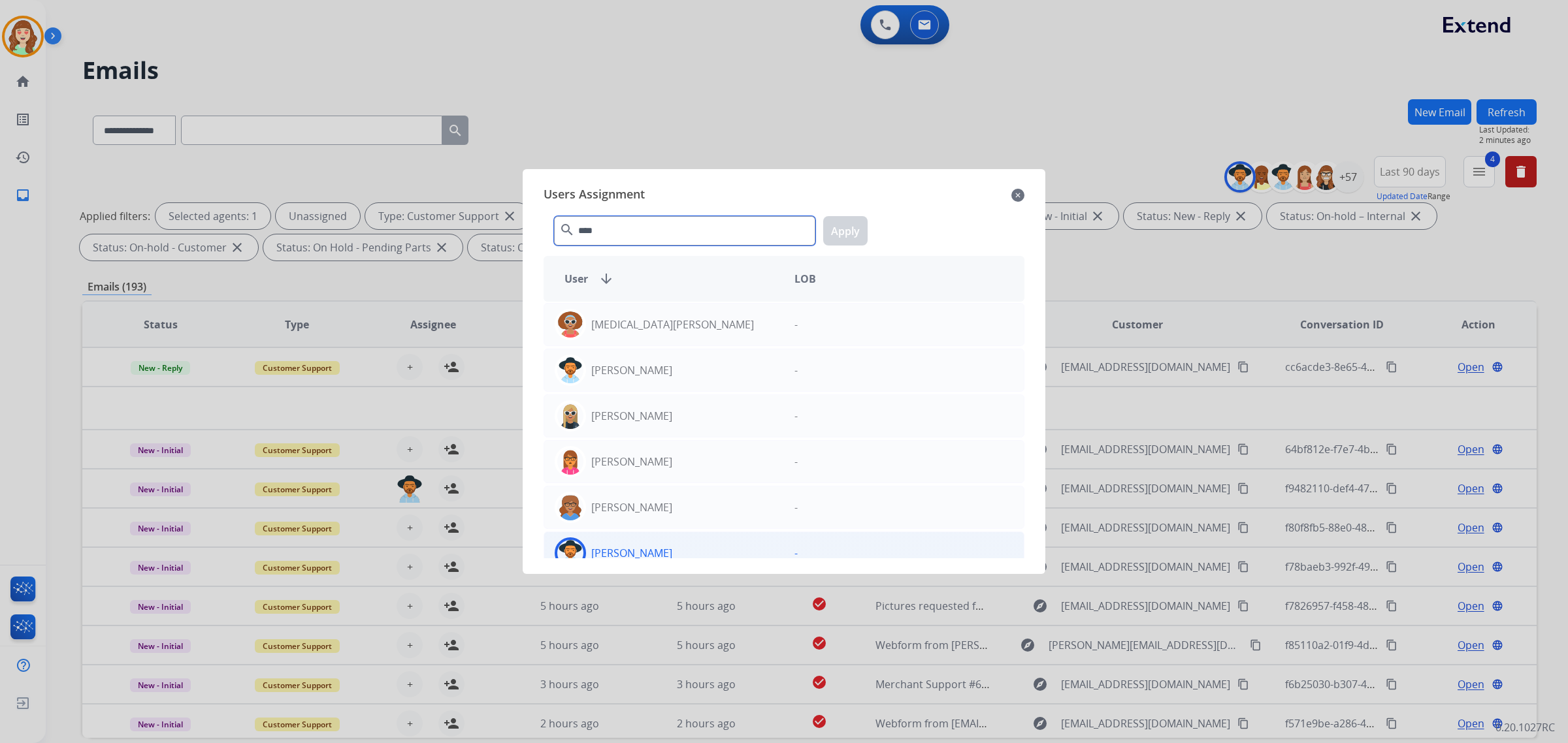
type input "****"
click at [671, 554] on div "[PERSON_NAME]" at bounding box center [663, 553] width 240 height 31
click at [840, 236] on button "Apply" at bounding box center [845, 230] width 44 height 30
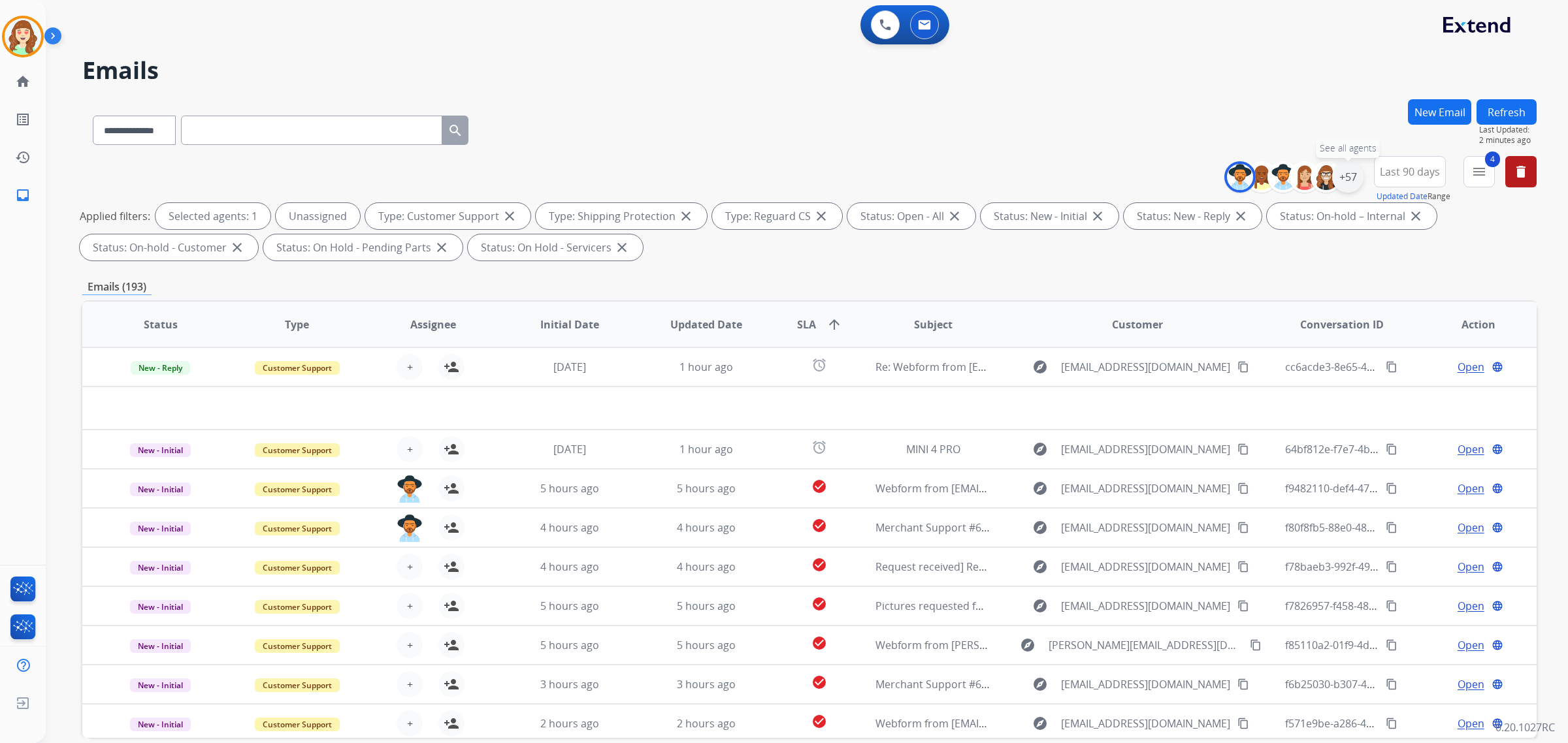
click at [1347, 172] on div "+57" at bounding box center [1347, 176] width 31 height 31
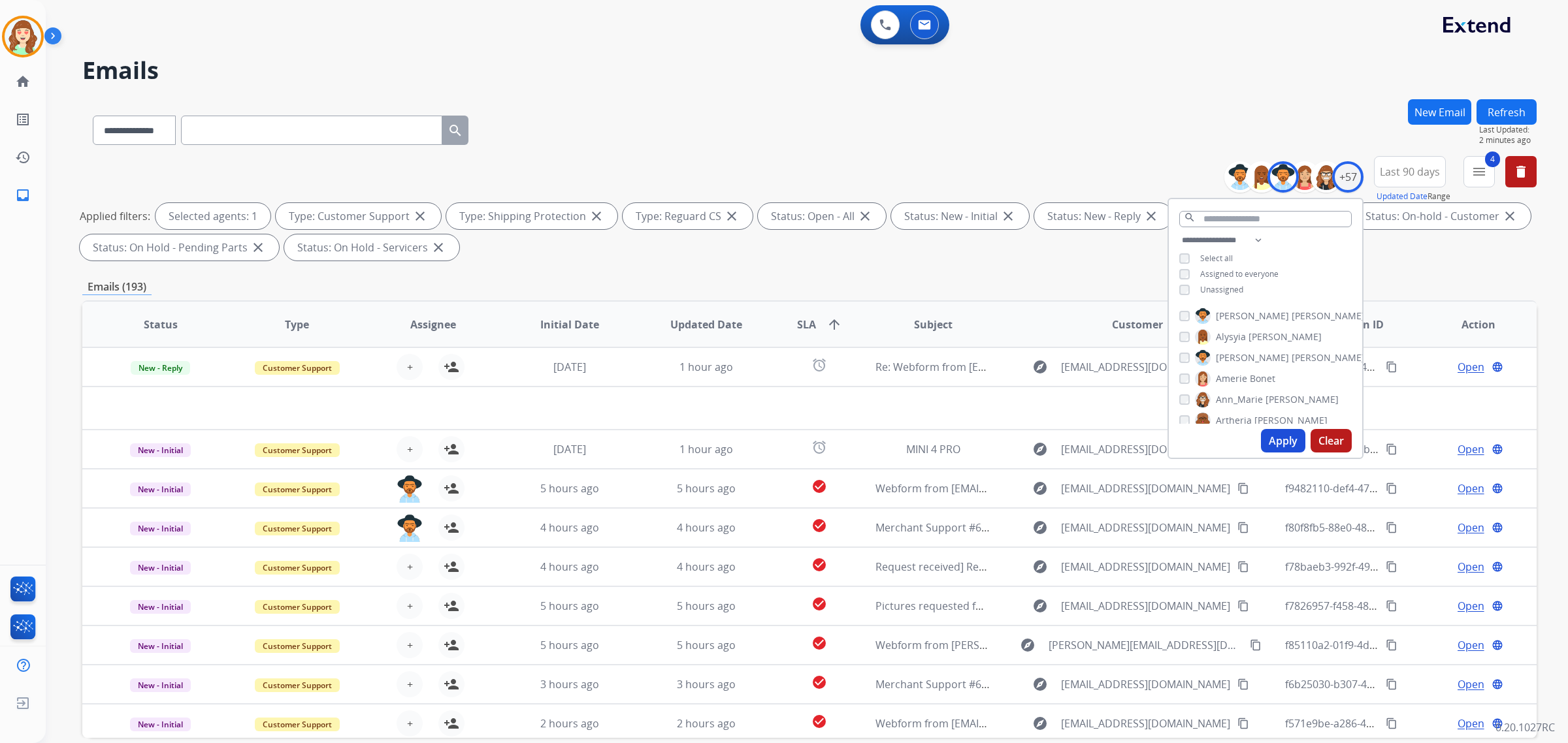
click at [1272, 441] on button "Apply" at bounding box center [1283, 440] width 44 height 24
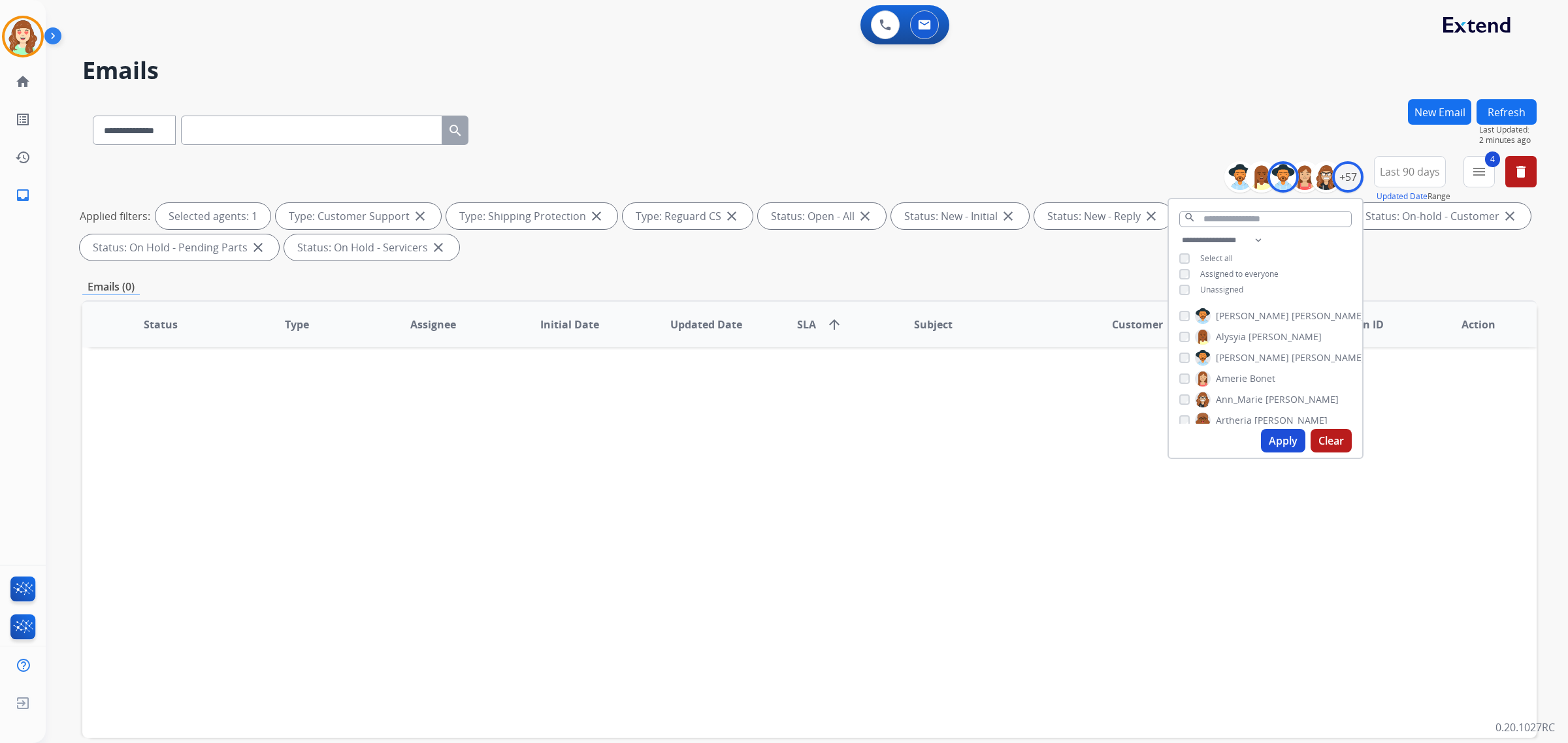
click at [1188, 376] on div "[PERSON_NAME] [PERSON_NAME]" at bounding box center [1227, 379] width 96 height 16
click at [1292, 442] on button "Apply" at bounding box center [1283, 440] width 44 height 24
drag, startPoint x: 1271, startPoint y: 438, endPoint x: 1207, endPoint y: 303, distance: 149.4
click at [1207, 305] on div "**********" at bounding box center [1266, 329] width 196 height 262
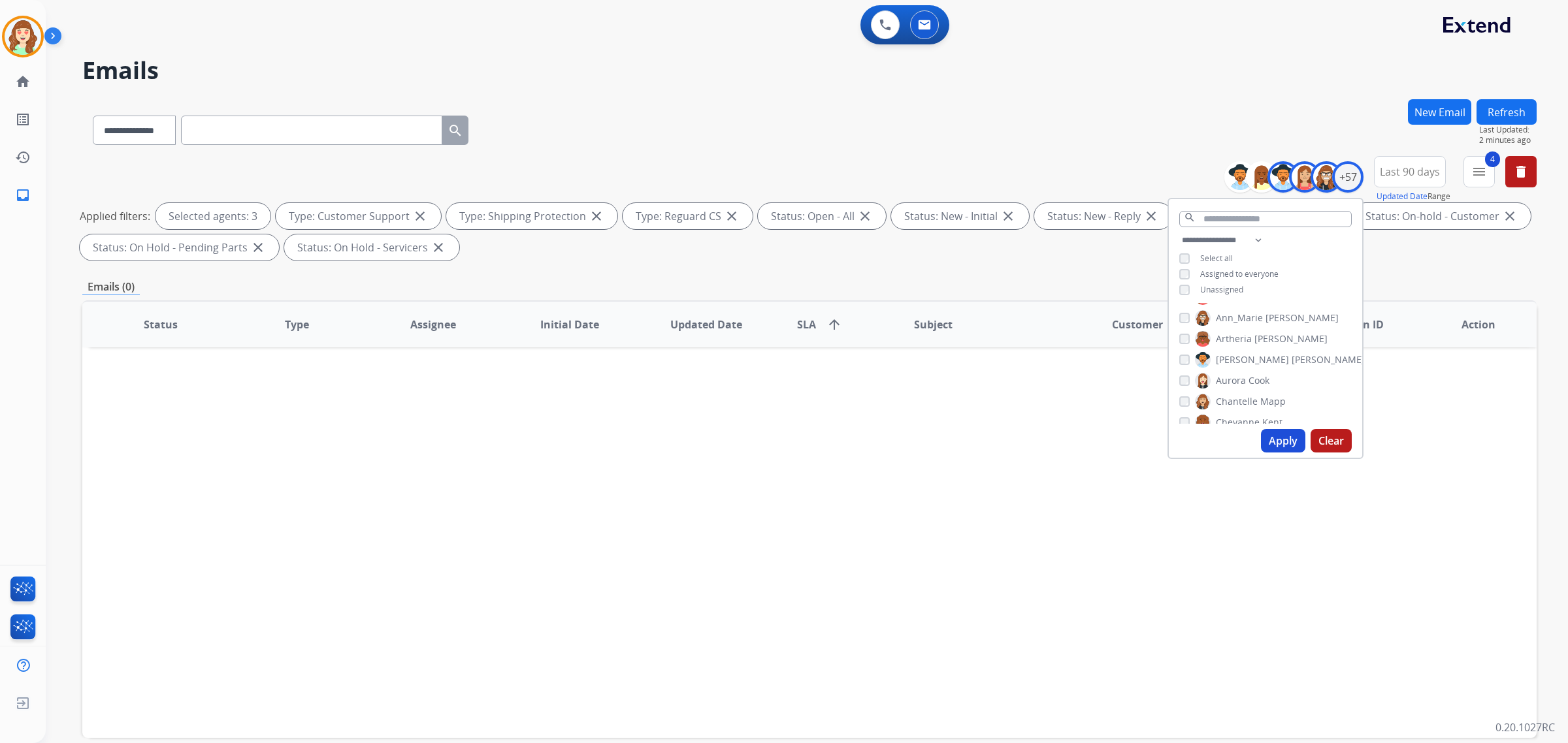
click at [1265, 433] on button "Apply" at bounding box center [1283, 440] width 44 height 24
click at [1270, 439] on button "Apply" at bounding box center [1283, 440] width 44 height 24
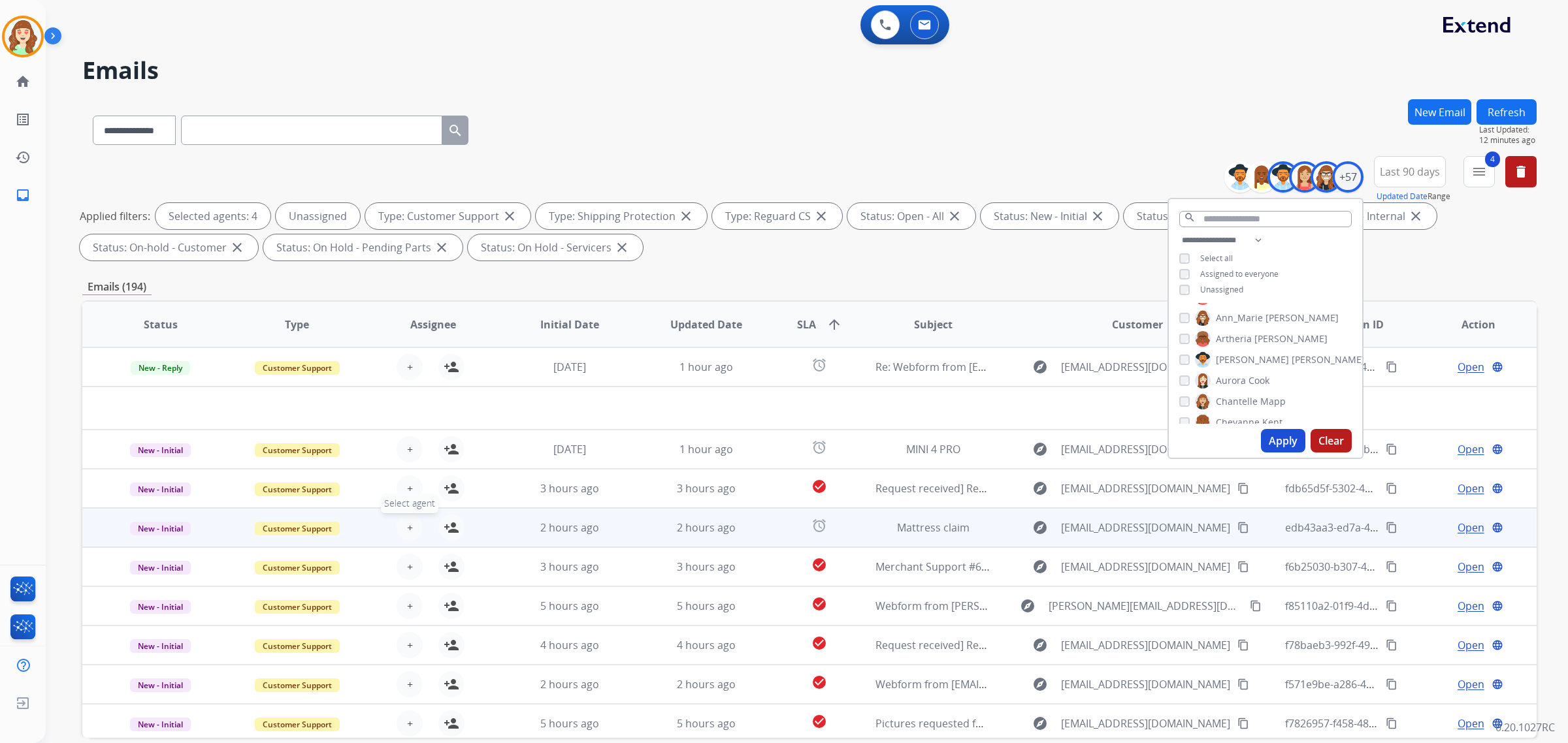
click at [409, 525] on span "+" at bounding box center [410, 528] width 6 height 16
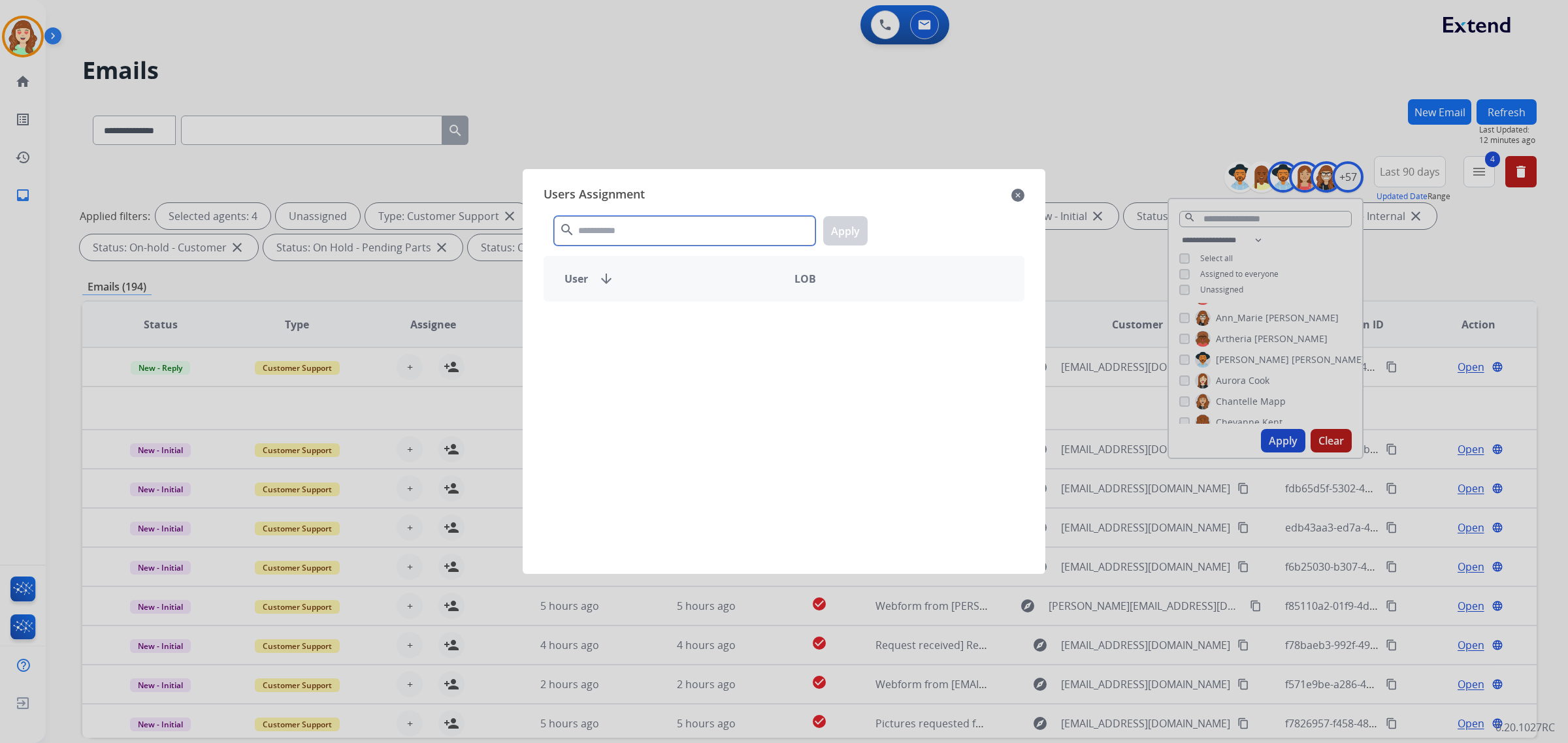
click at [618, 227] on input "text" at bounding box center [685, 230] width 262 height 30
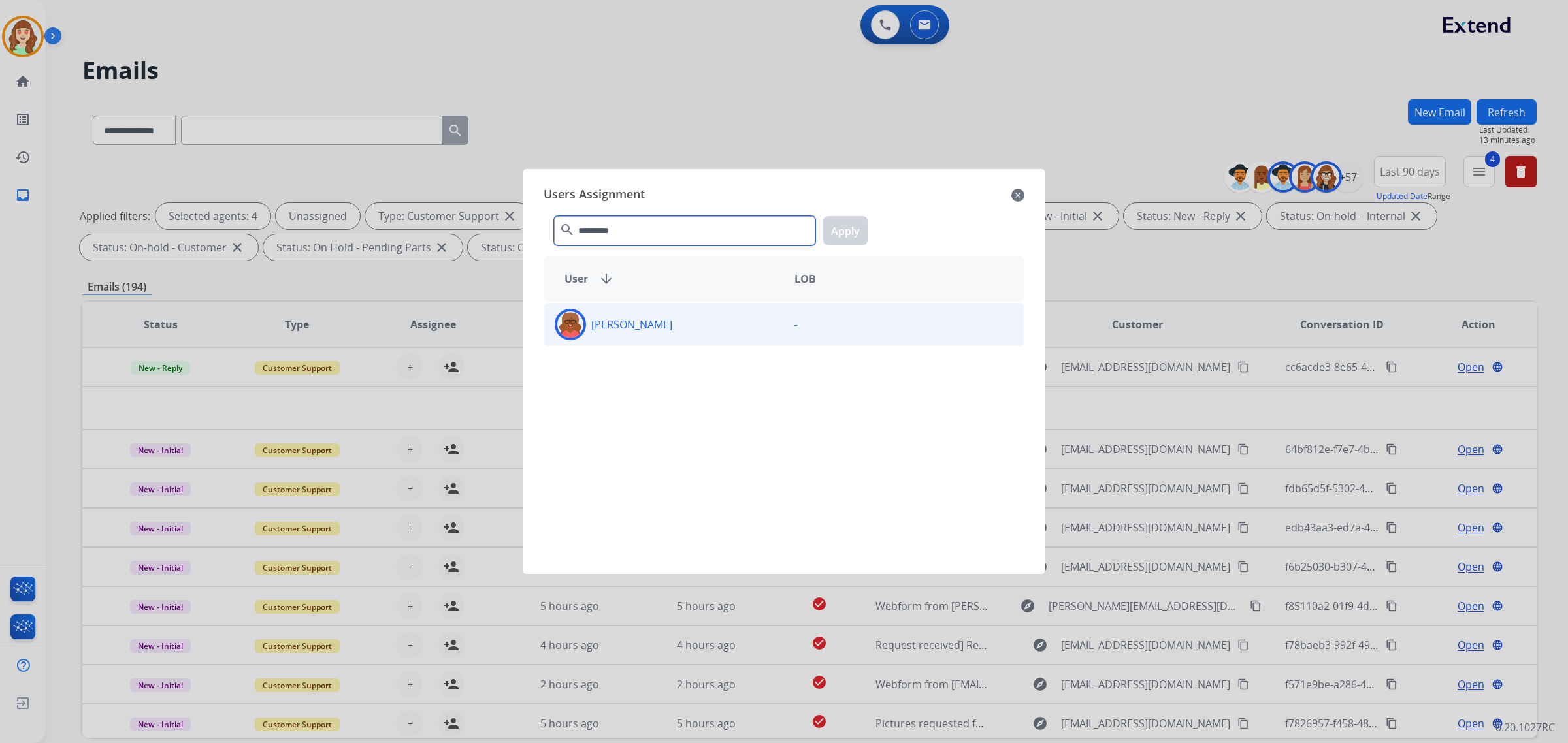
type input "********"
click at [652, 323] on p "[PERSON_NAME]" at bounding box center [631, 325] width 81 height 16
click at [835, 227] on button "Apply" at bounding box center [845, 230] width 44 height 30
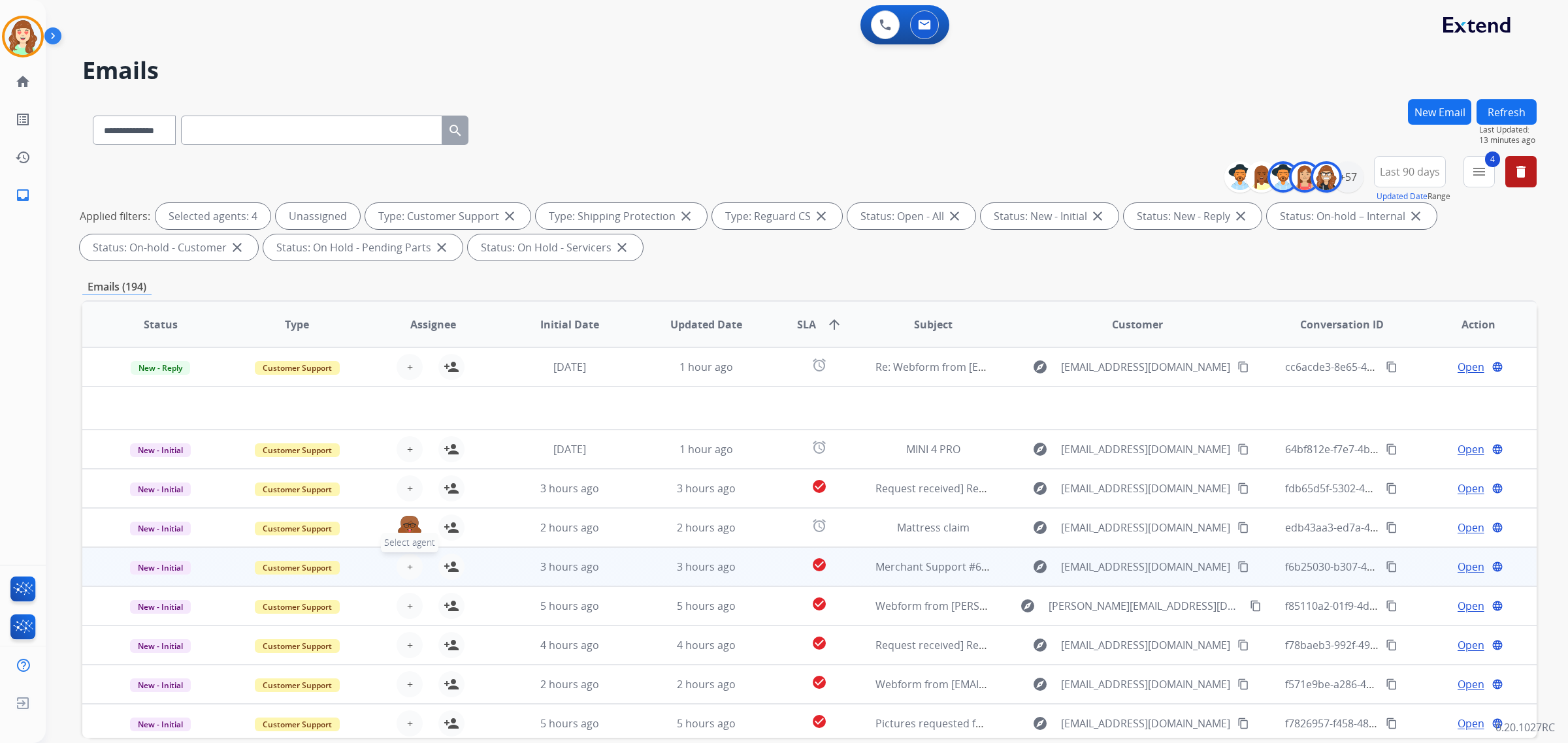
click at [407, 564] on span "+" at bounding box center [410, 567] width 6 height 16
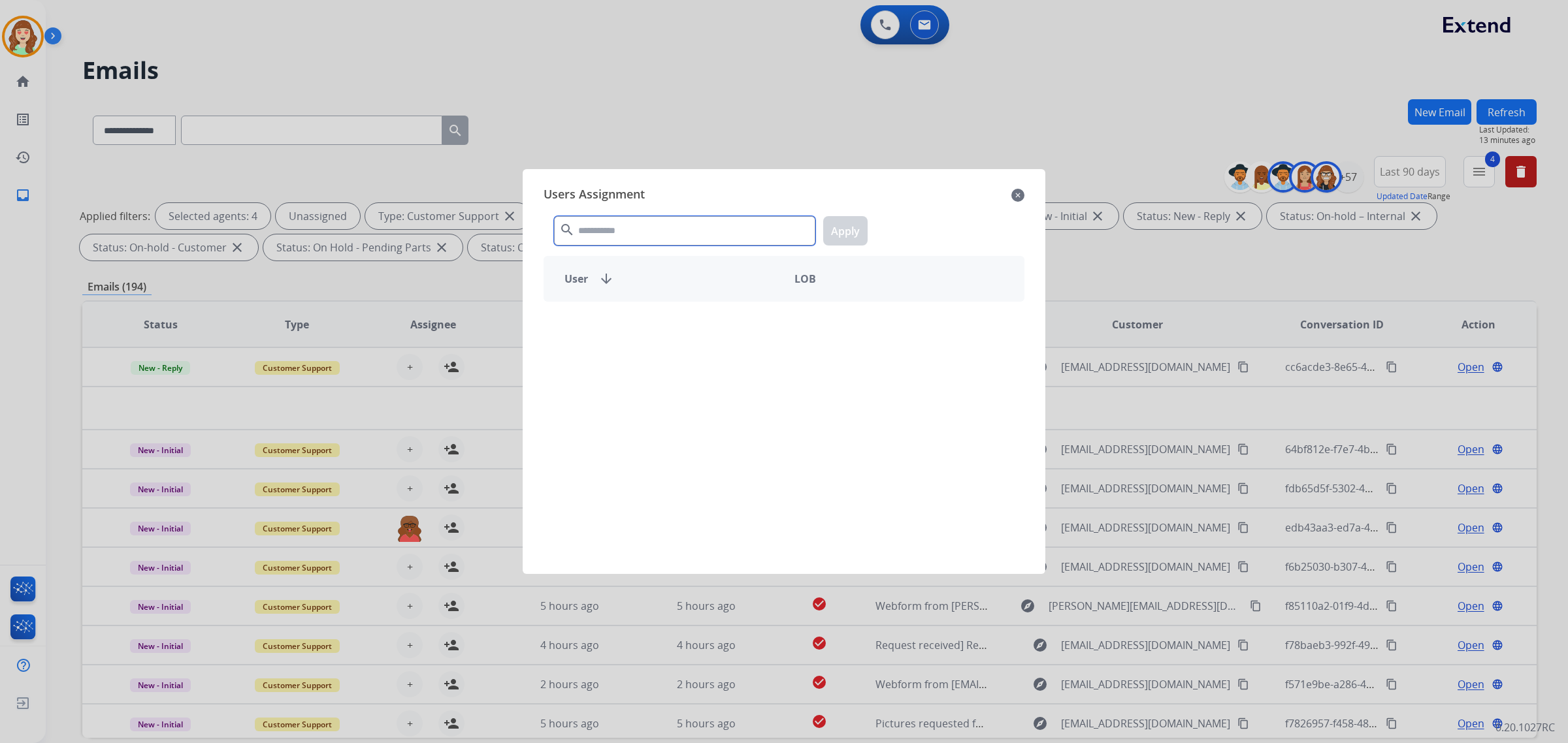
click at [714, 221] on input "text" at bounding box center [685, 230] width 262 height 30
type input "******"
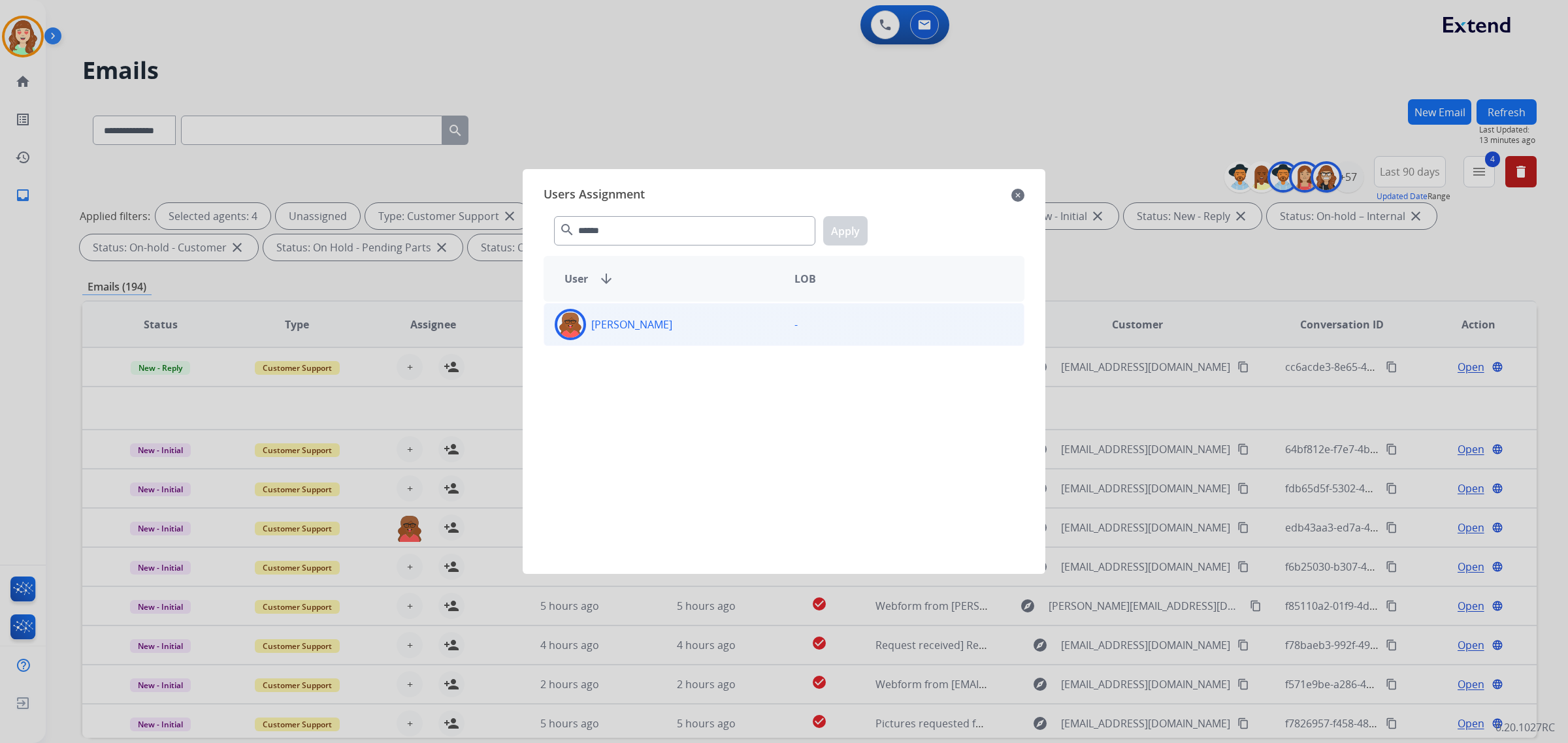
click at [725, 326] on div "[PERSON_NAME]" at bounding box center [663, 324] width 240 height 31
click at [854, 229] on button "Apply" at bounding box center [845, 230] width 44 height 30
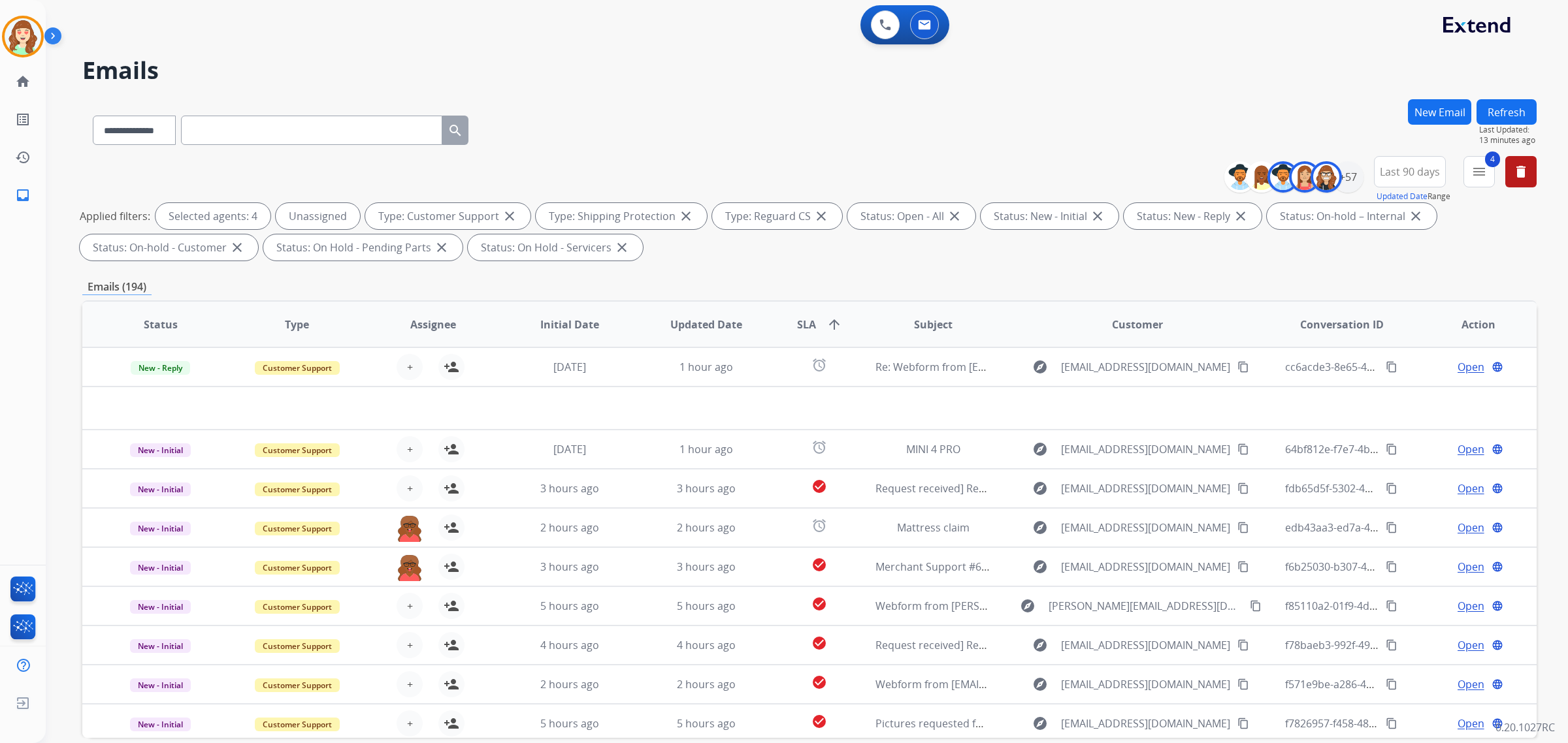
click at [400, 560] on img at bounding box center [409, 567] width 26 height 27
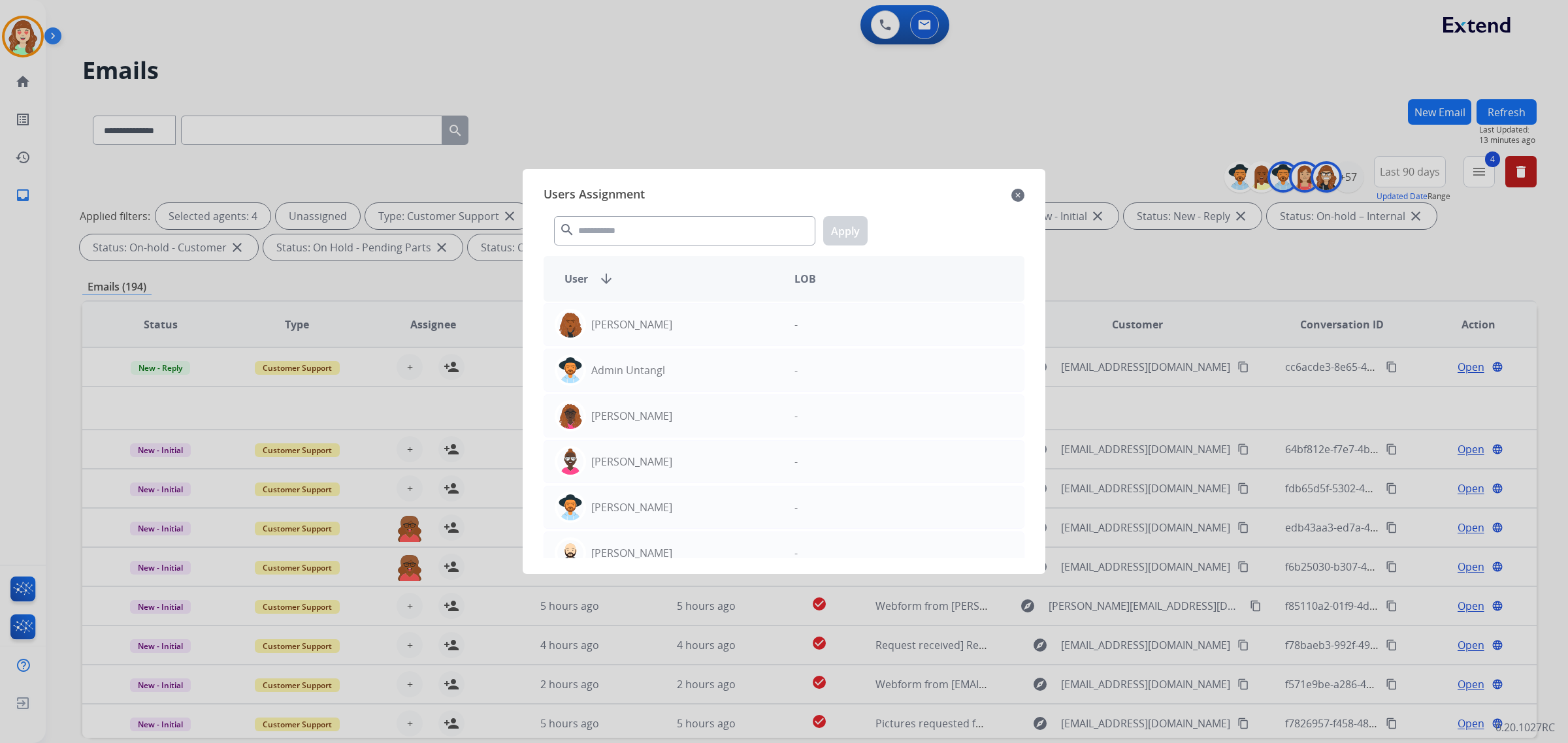
click at [400, 622] on div at bounding box center [784, 371] width 1568 height 743
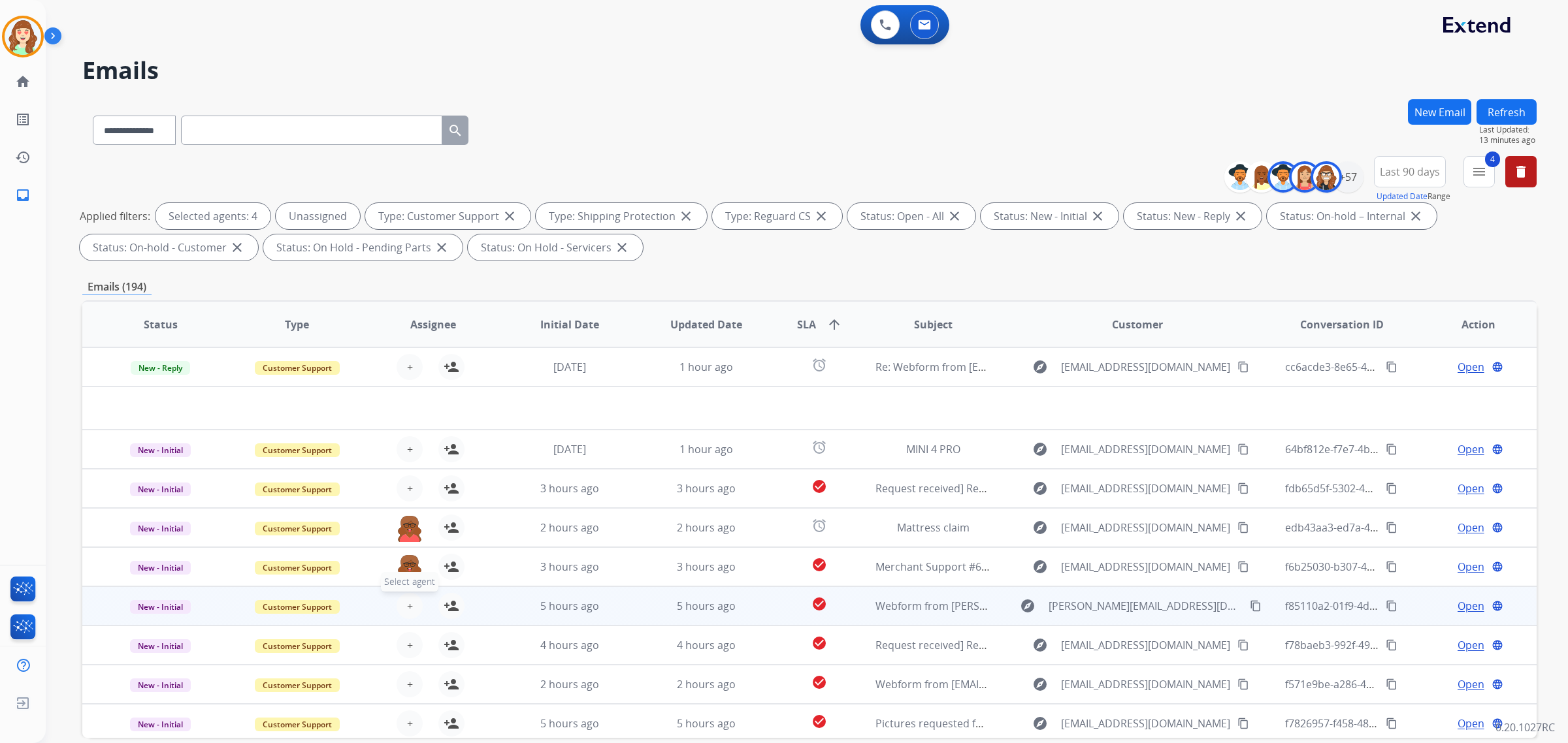
click at [403, 605] on button "+ Select agent" at bounding box center [409, 606] width 26 height 26
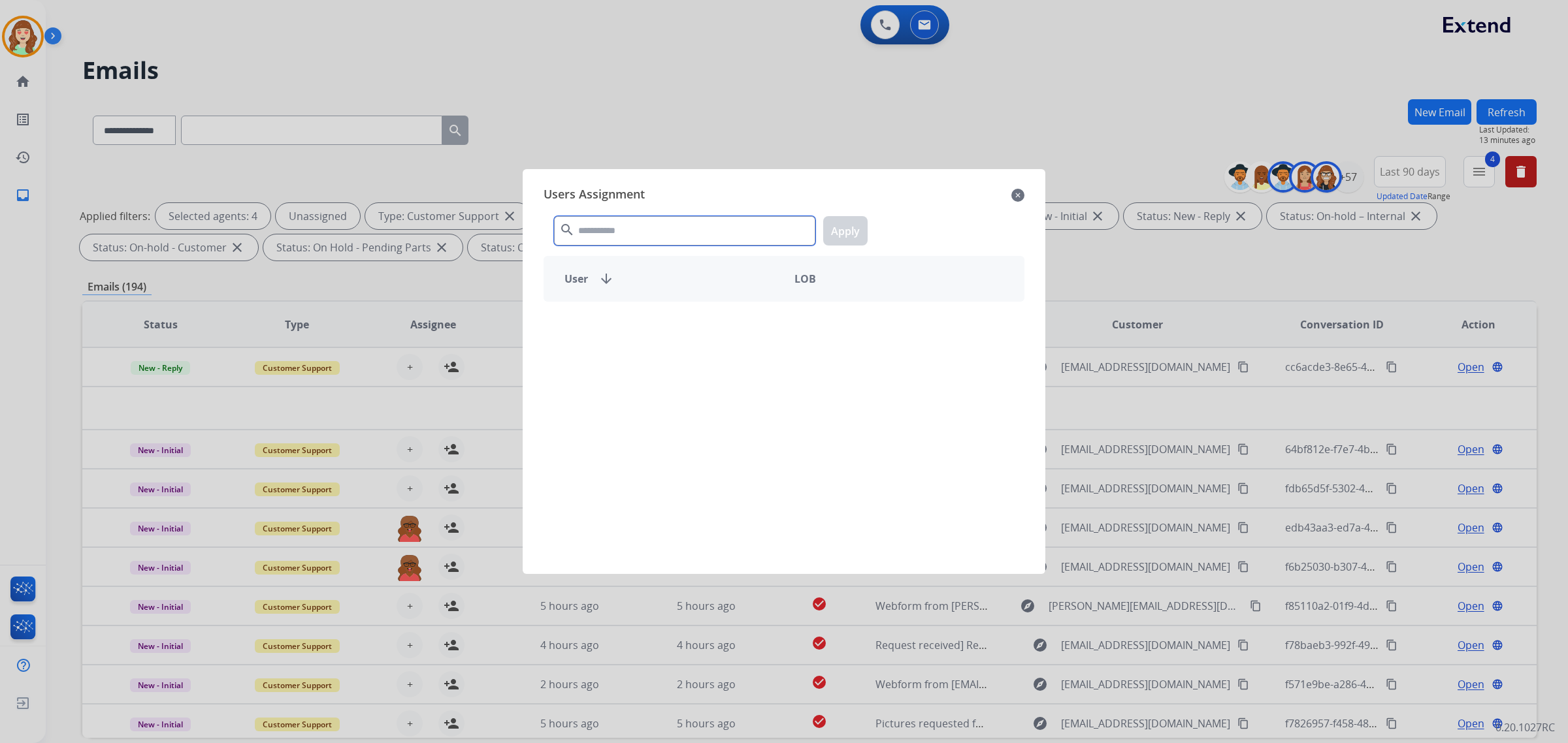
click at [638, 233] on input "text" at bounding box center [685, 230] width 262 height 30
type input "******"
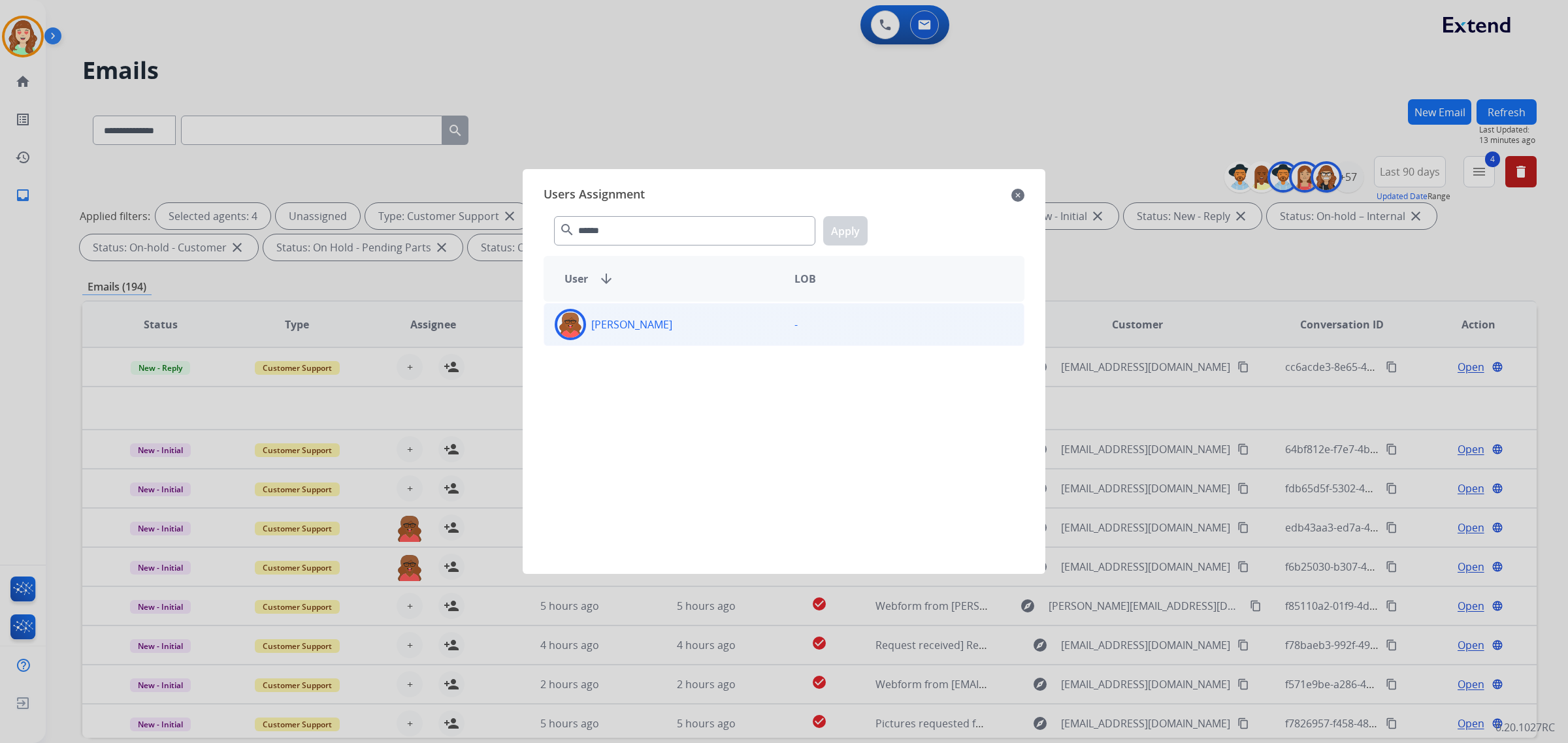
click at [687, 324] on div "[PERSON_NAME]" at bounding box center [663, 324] width 240 height 31
click at [844, 233] on button "Apply" at bounding box center [845, 230] width 44 height 30
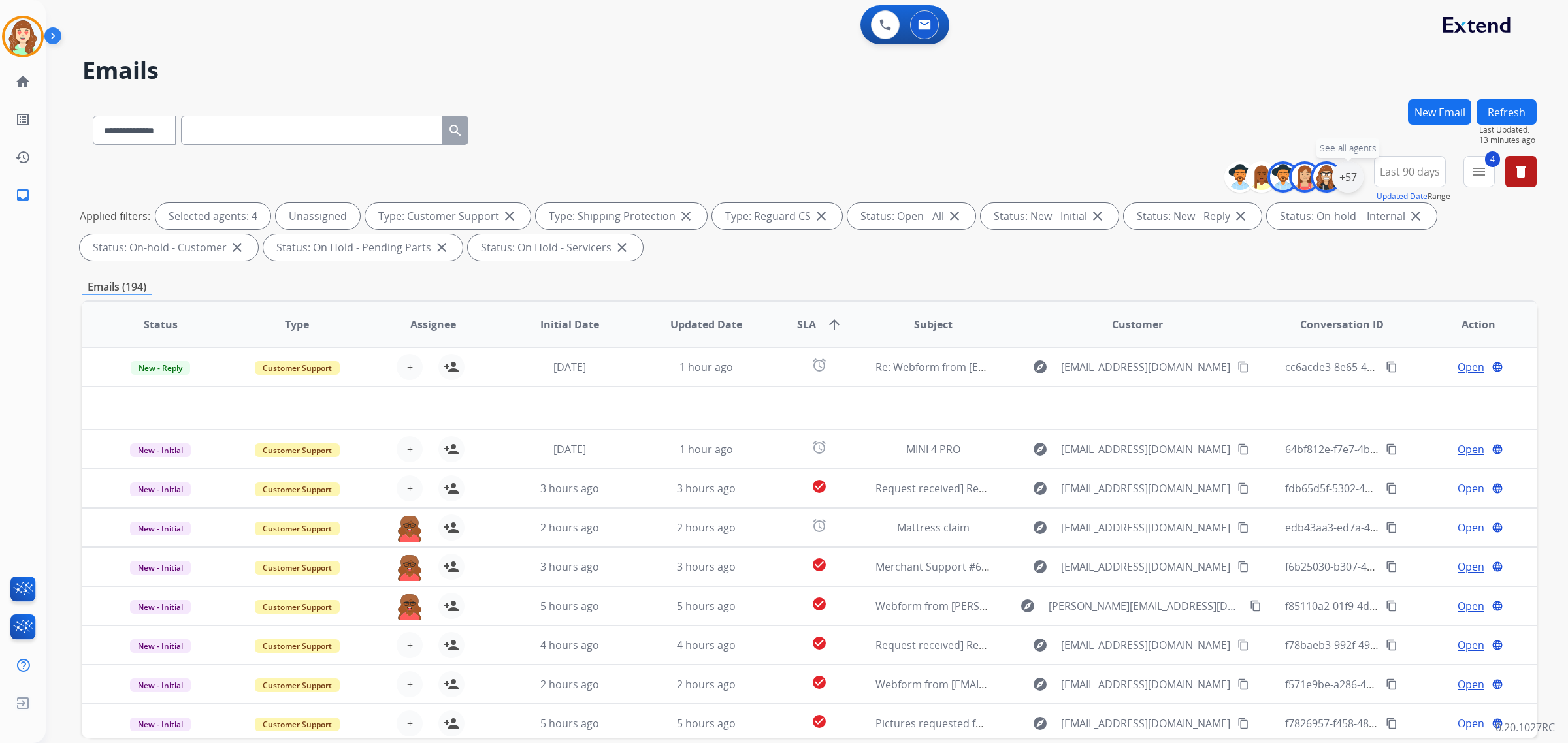
click at [1358, 174] on div "+57" at bounding box center [1347, 176] width 31 height 31
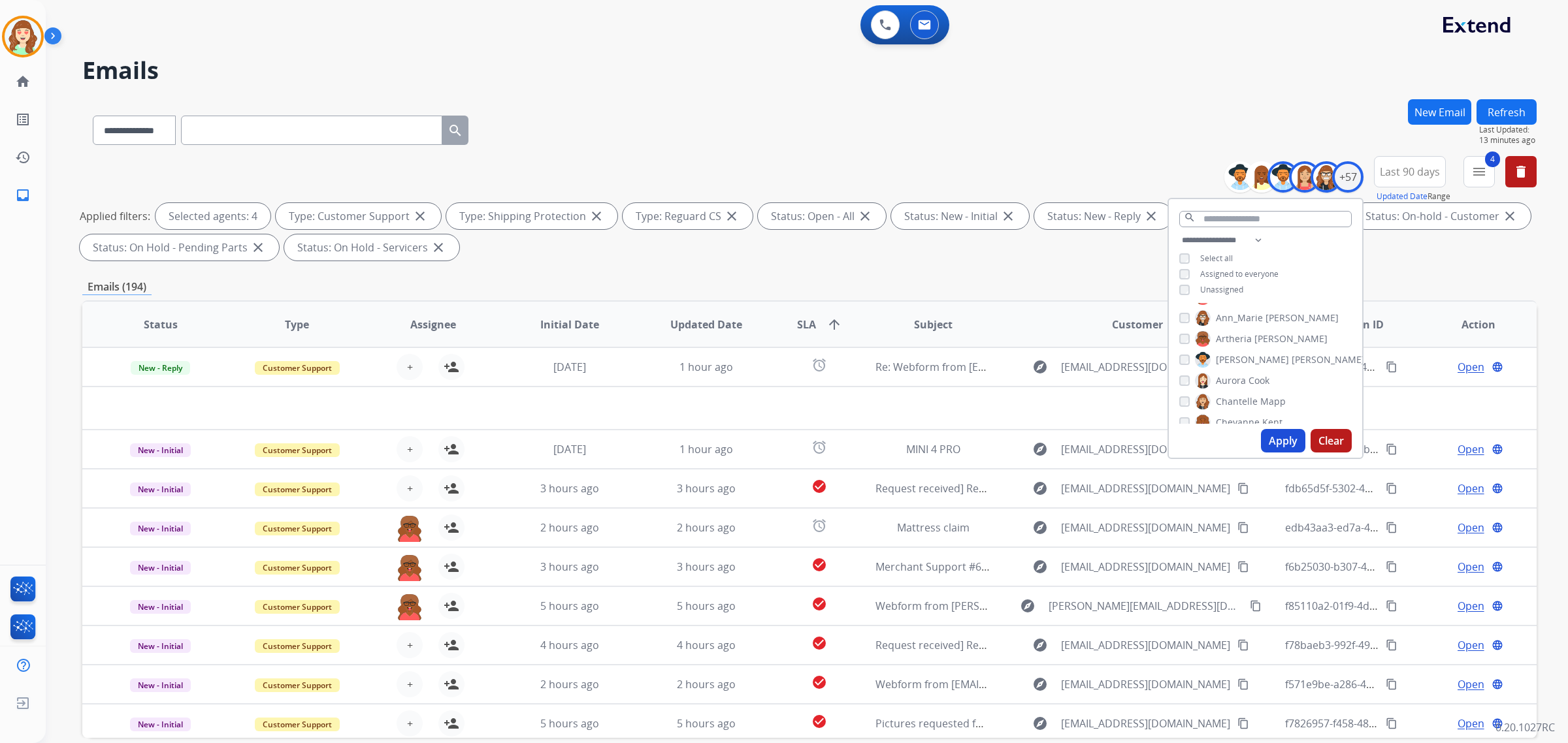
click at [1280, 436] on button "Apply" at bounding box center [1283, 440] width 44 height 24
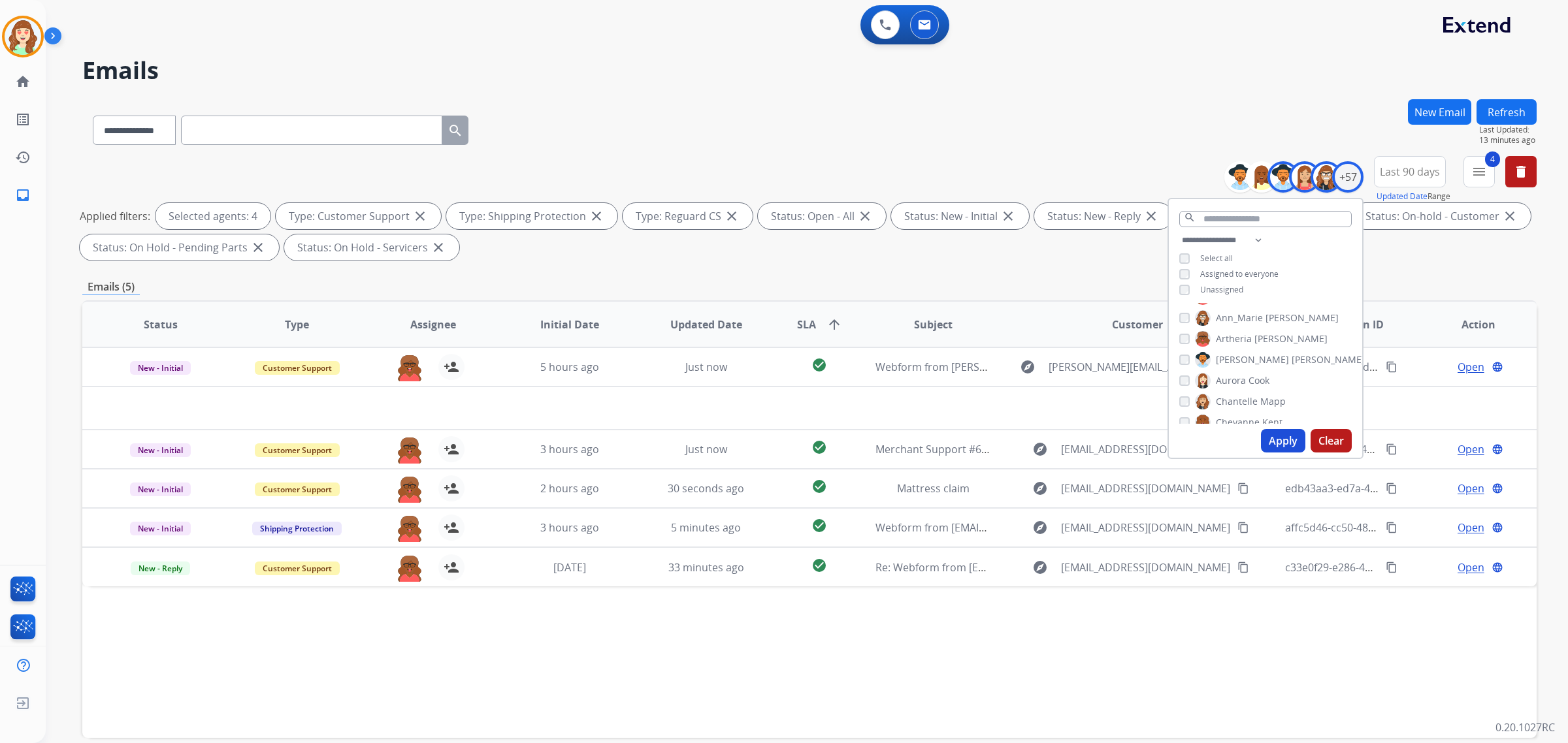
scroll to position [62, 0]
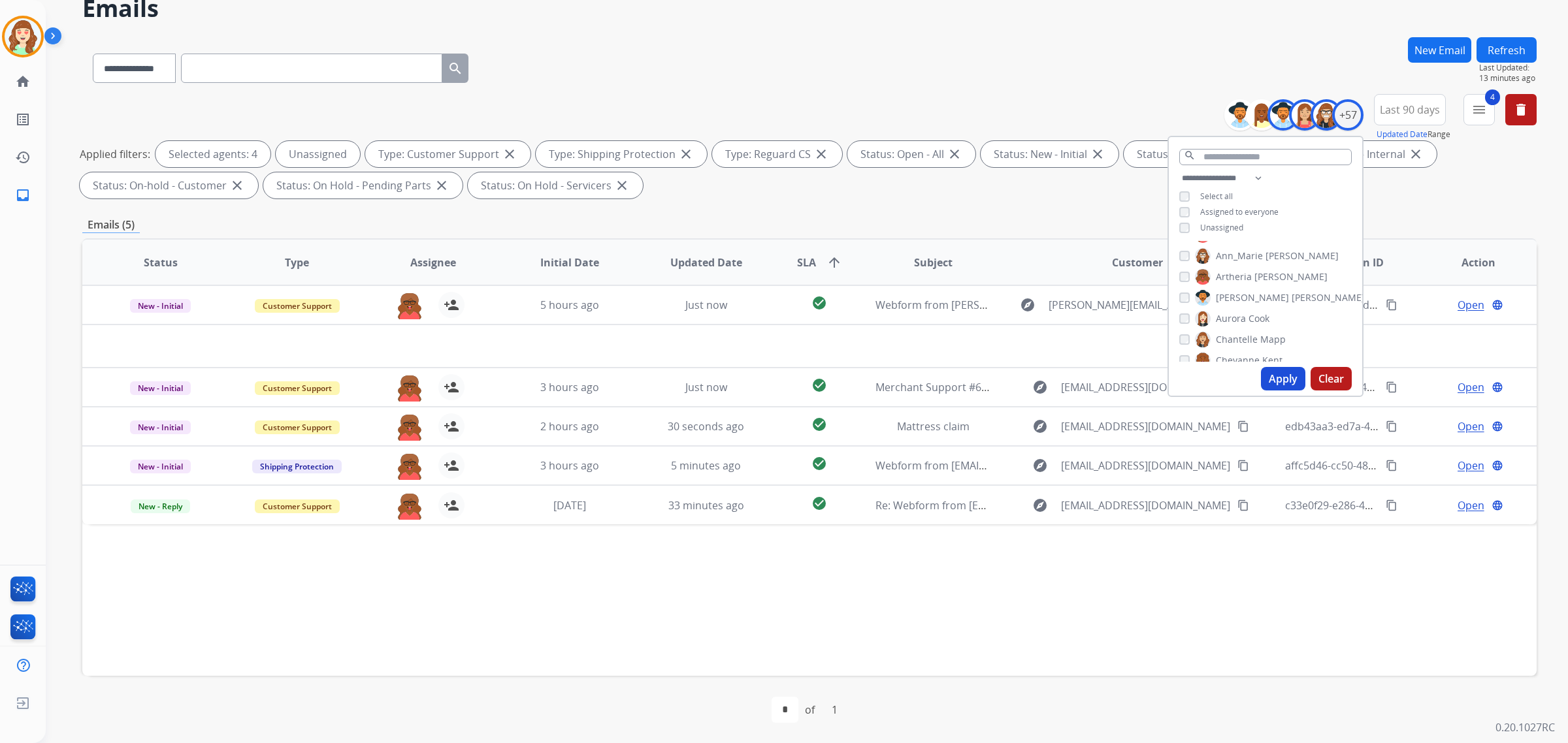
click at [1278, 381] on button "Apply" at bounding box center [1283, 379] width 44 height 24
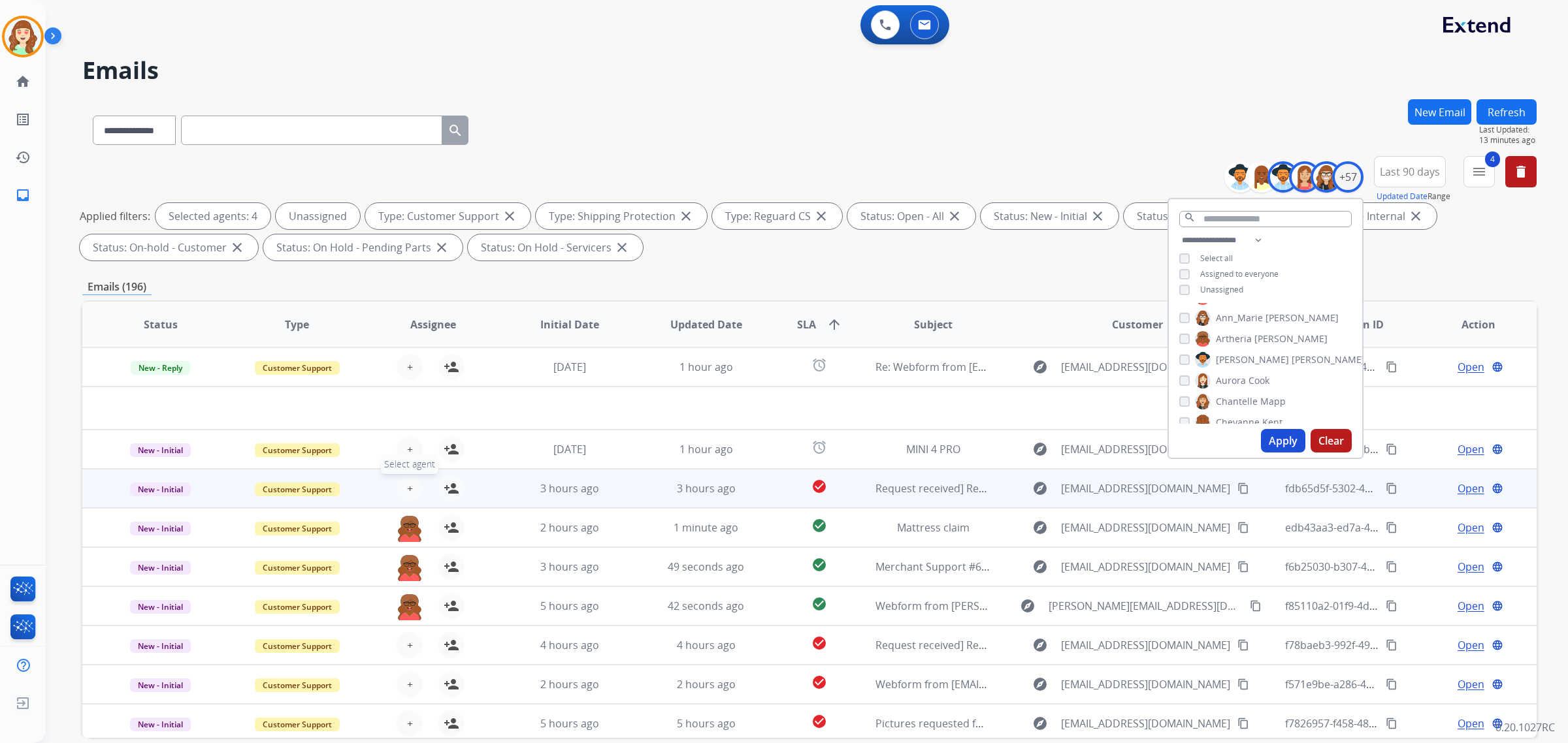
click at [403, 482] on button "+ Select agent" at bounding box center [409, 488] width 26 height 26
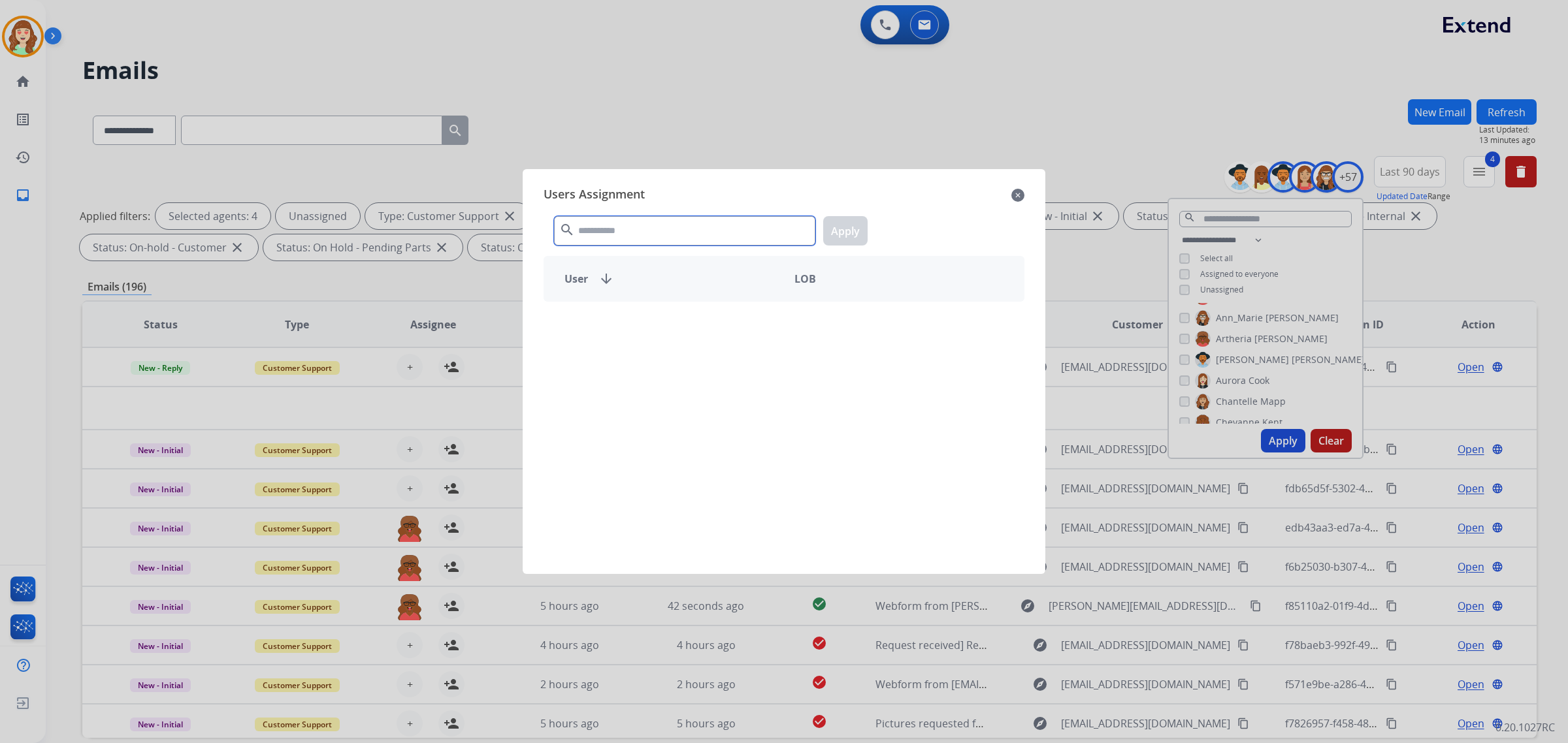
click at [679, 230] on input "text" at bounding box center [685, 230] width 262 height 30
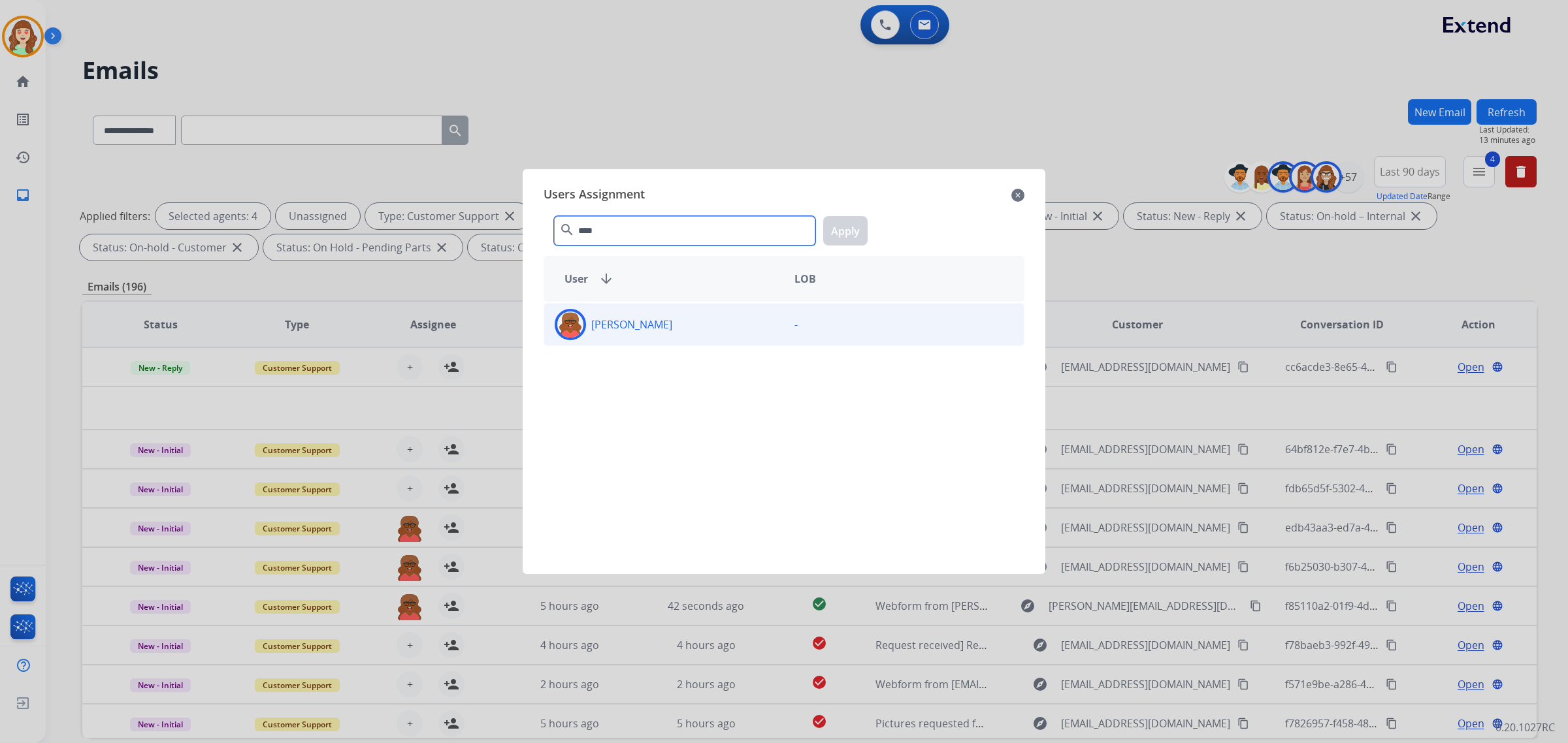
type input "****"
click at [694, 318] on div "[PERSON_NAME]" at bounding box center [663, 324] width 240 height 31
click at [851, 227] on button "Apply" at bounding box center [845, 230] width 44 height 30
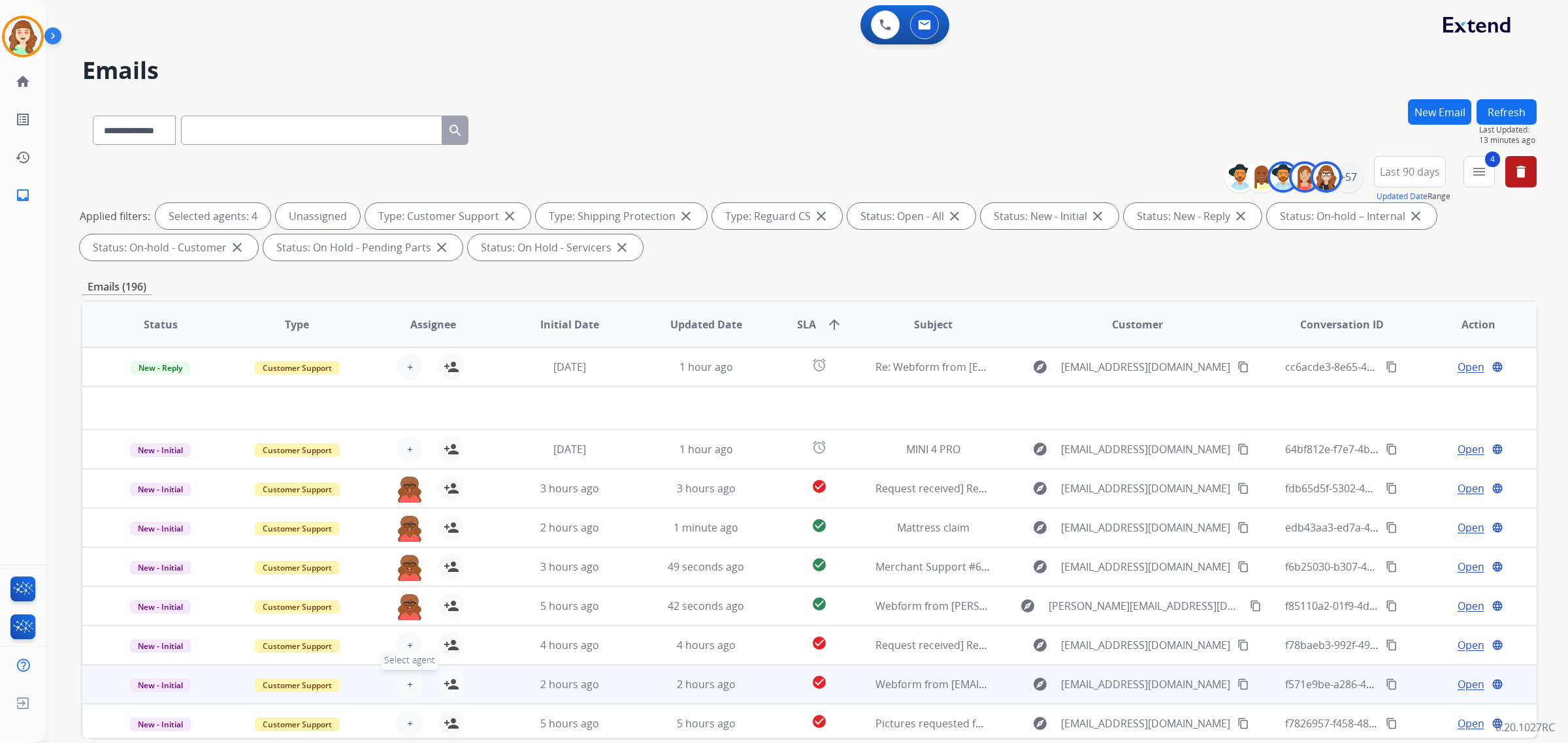
click at [402, 678] on button "+ Select agent" at bounding box center [409, 684] width 26 height 26
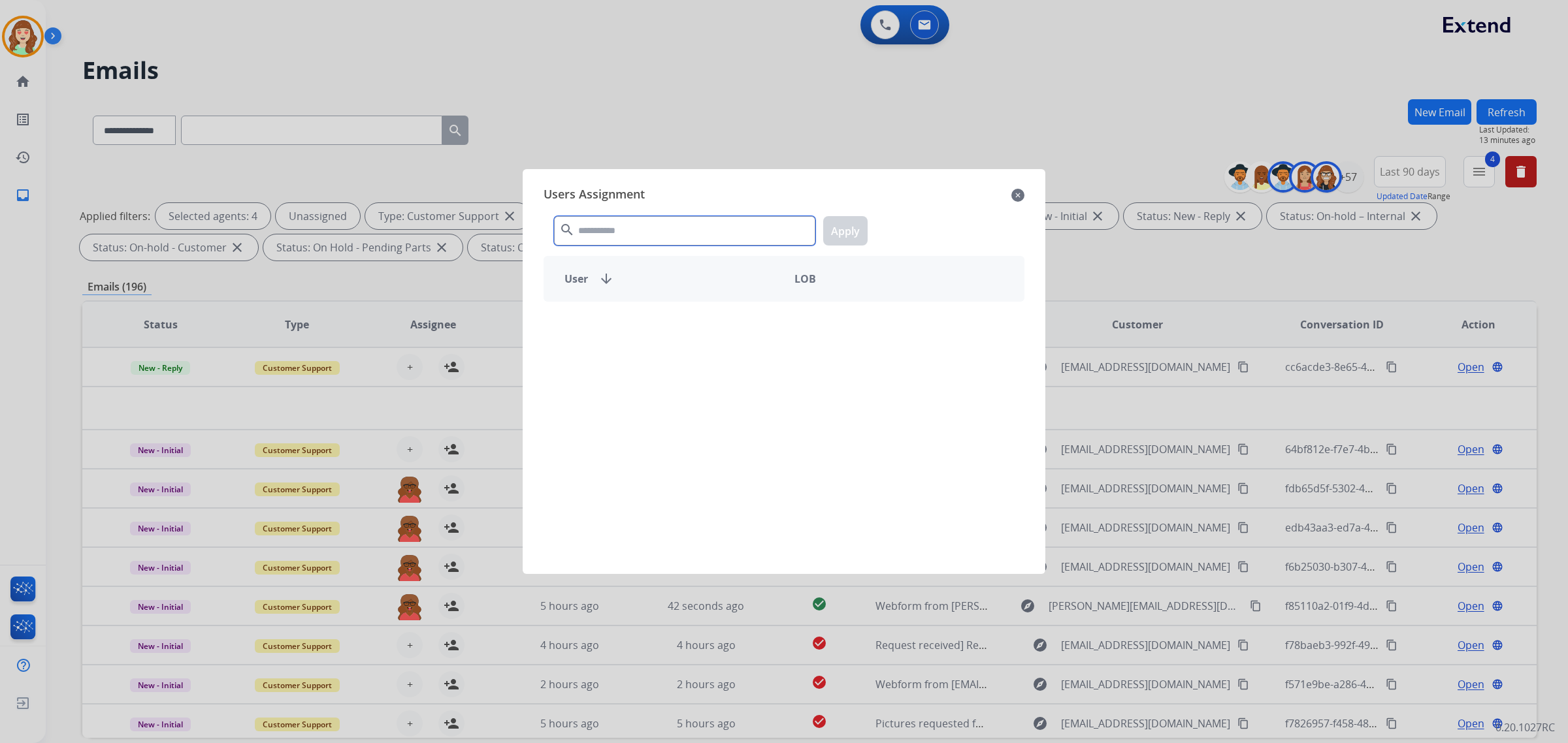
click at [688, 219] on input "text" at bounding box center [685, 230] width 262 height 30
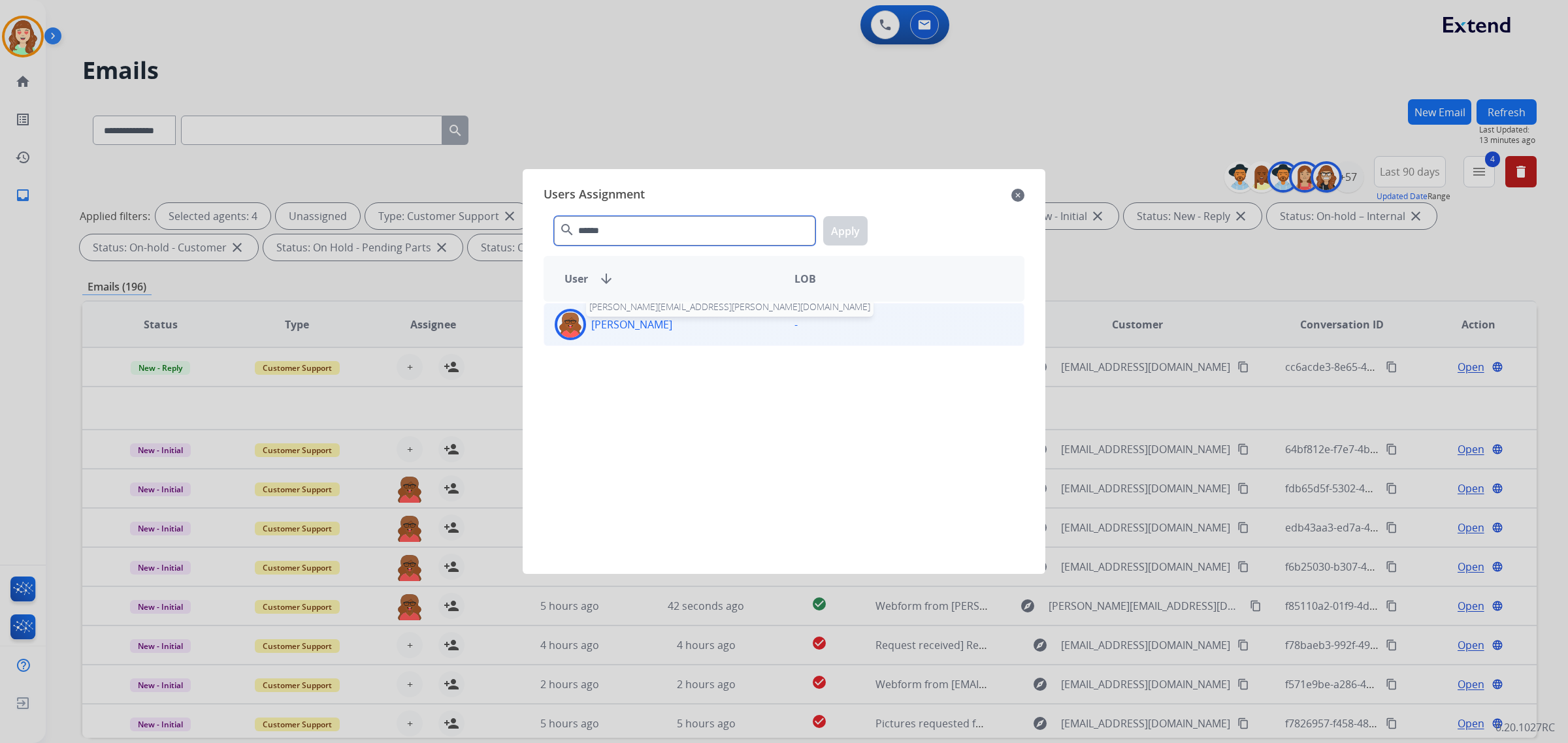
type input "******"
click at [668, 324] on p "[PERSON_NAME]" at bounding box center [631, 325] width 81 height 16
click at [846, 237] on button "Apply" at bounding box center [845, 230] width 44 height 30
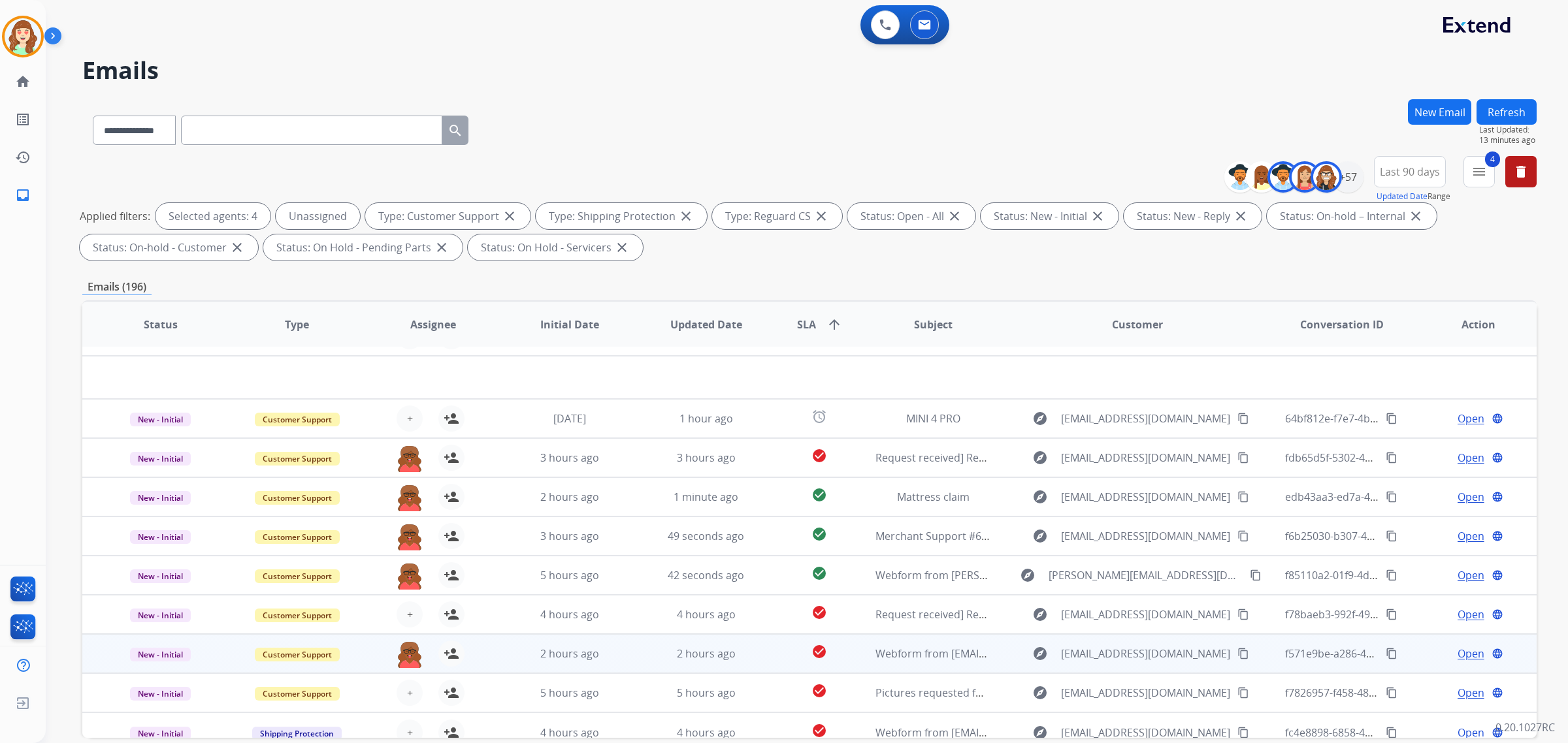
scroll to position [43, 0]
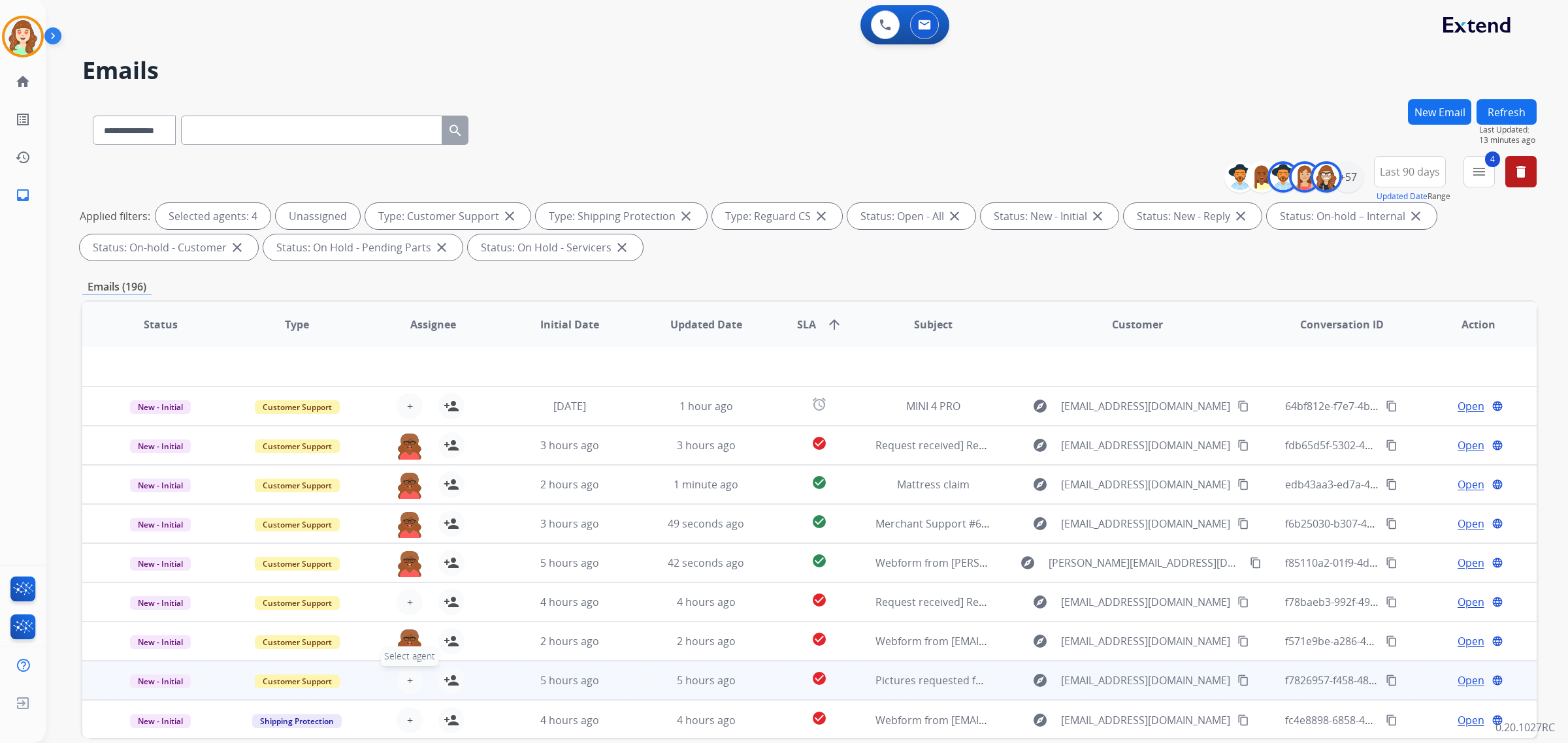
click at [413, 674] on button "+ Select agent" at bounding box center [409, 681] width 26 height 26
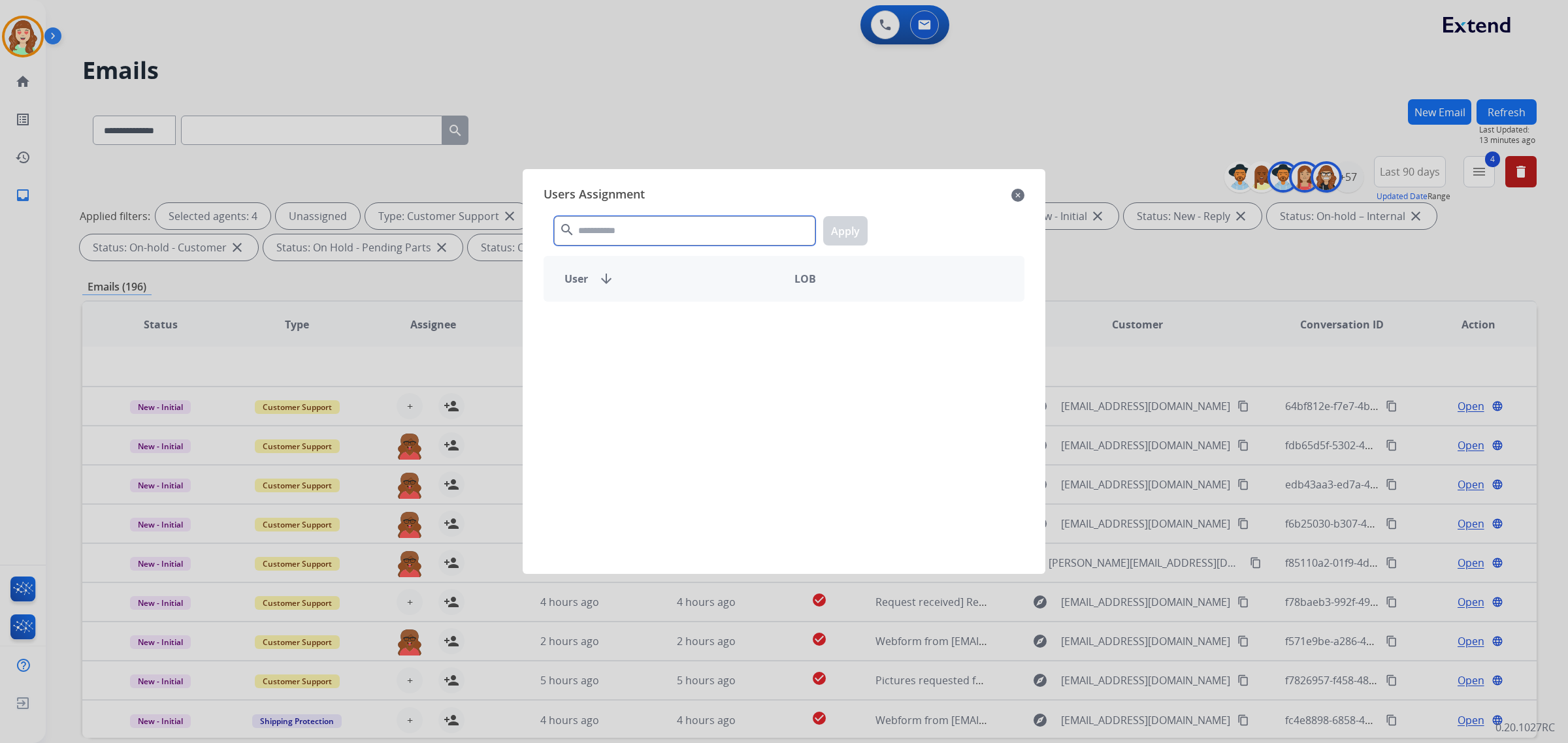
click at [609, 222] on input "text" at bounding box center [685, 230] width 262 height 30
type input "******"
drag, startPoint x: 688, startPoint y: 325, endPoint x: 816, endPoint y: 271, distance: 138.9
click at [690, 325] on div "[PERSON_NAME]" at bounding box center [663, 324] width 240 height 31
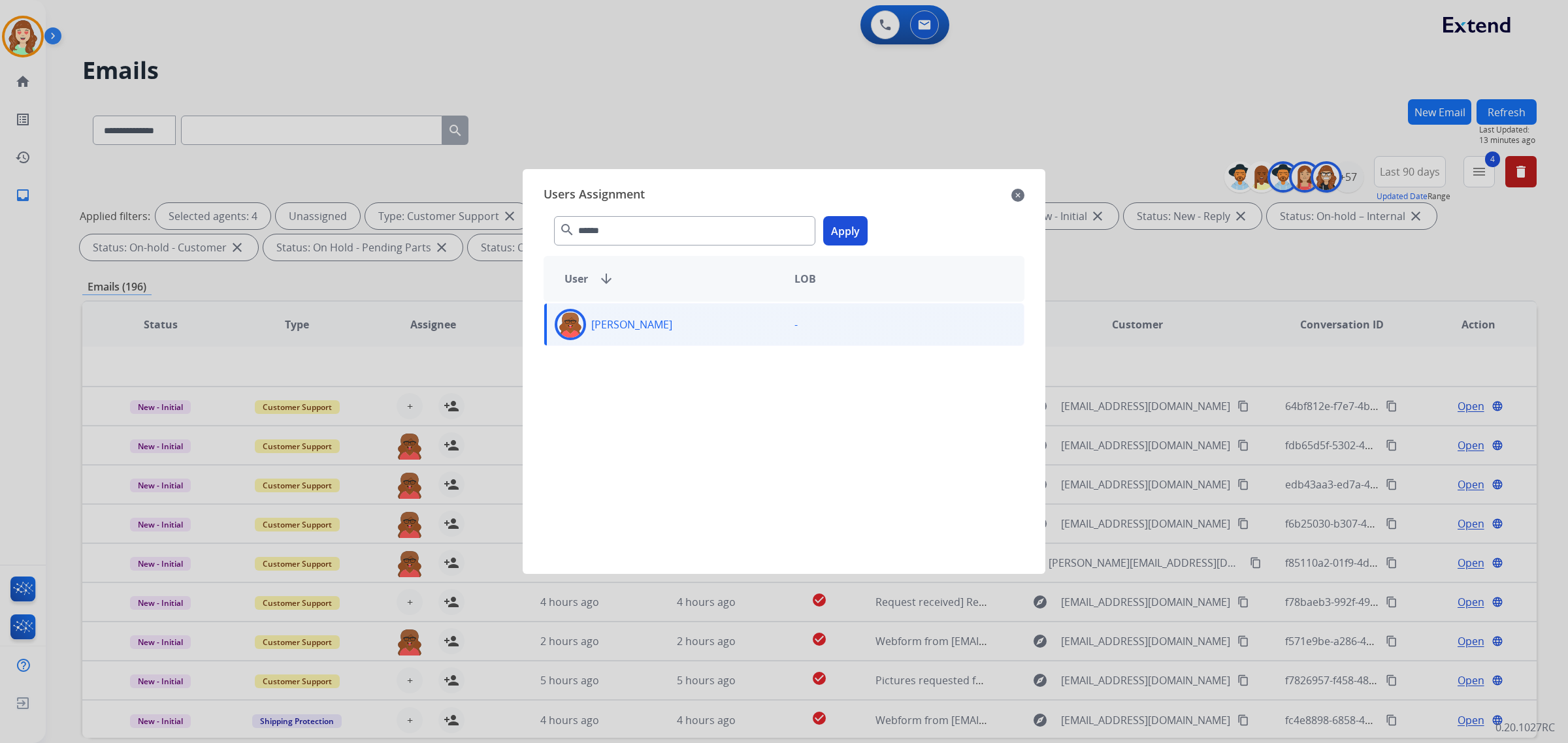
click at [851, 230] on button "Apply" at bounding box center [845, 230] width 44 height 30
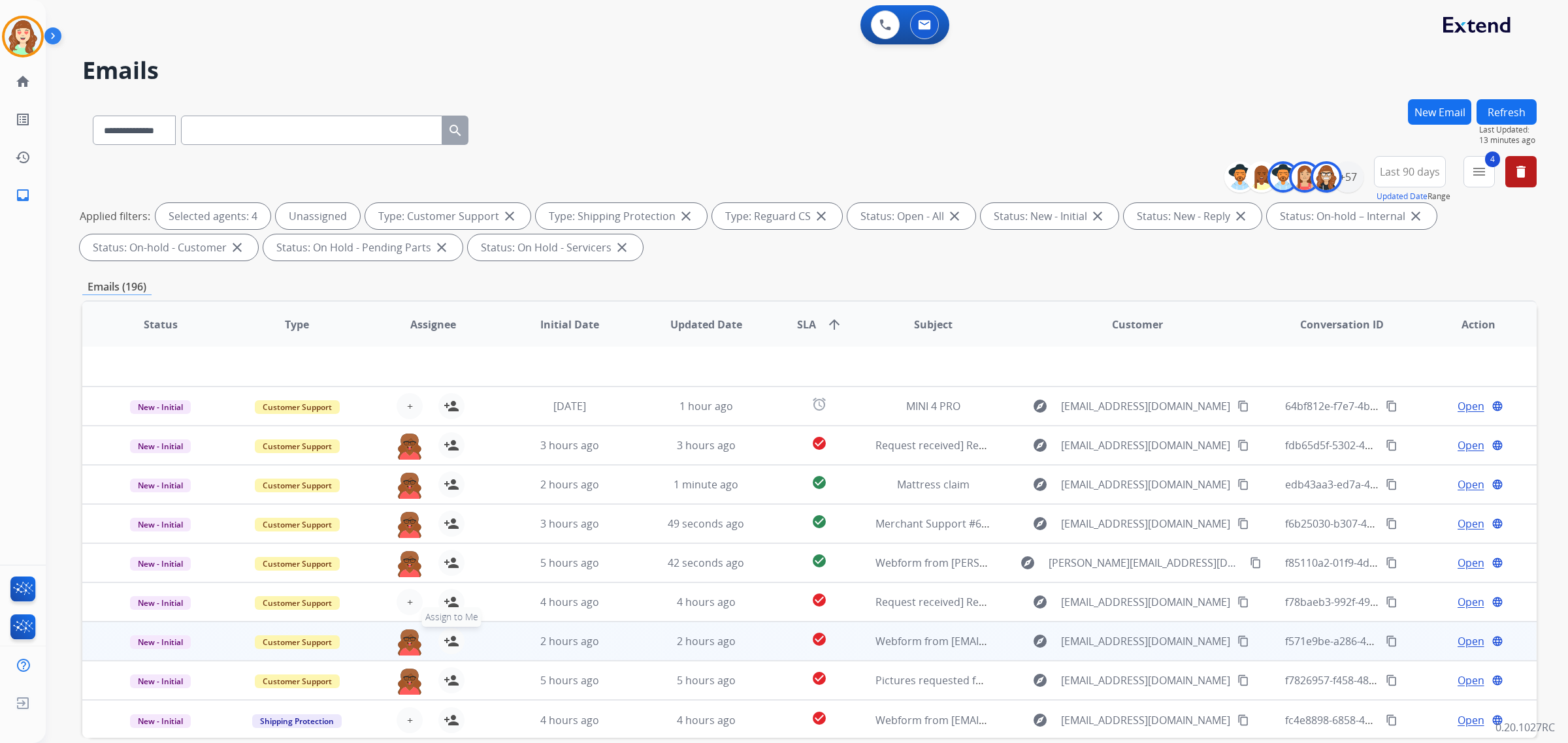
scroll to position [62, 0]
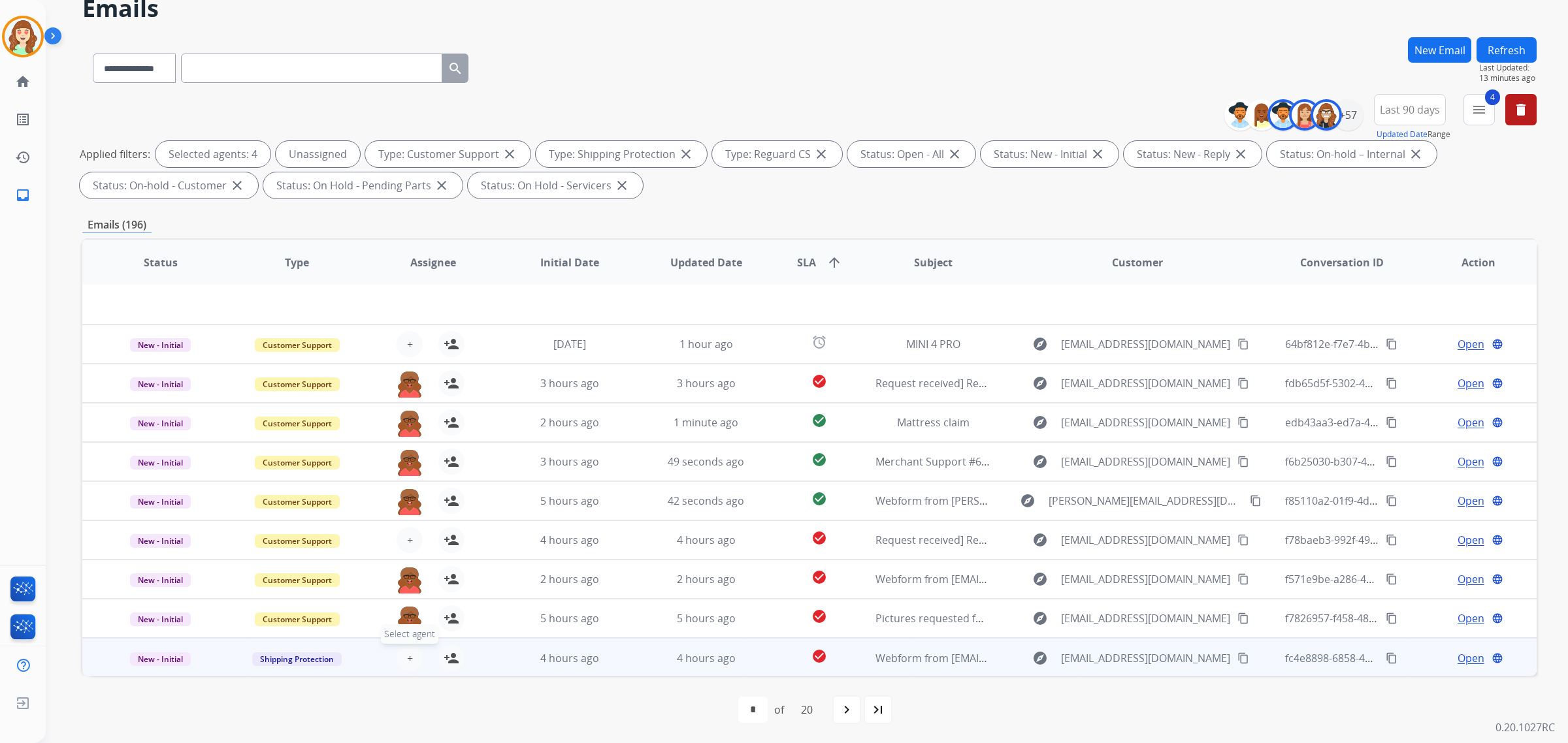
click at [409, 652] on span "+" at bounding box center [410, 658] width 6 height 16
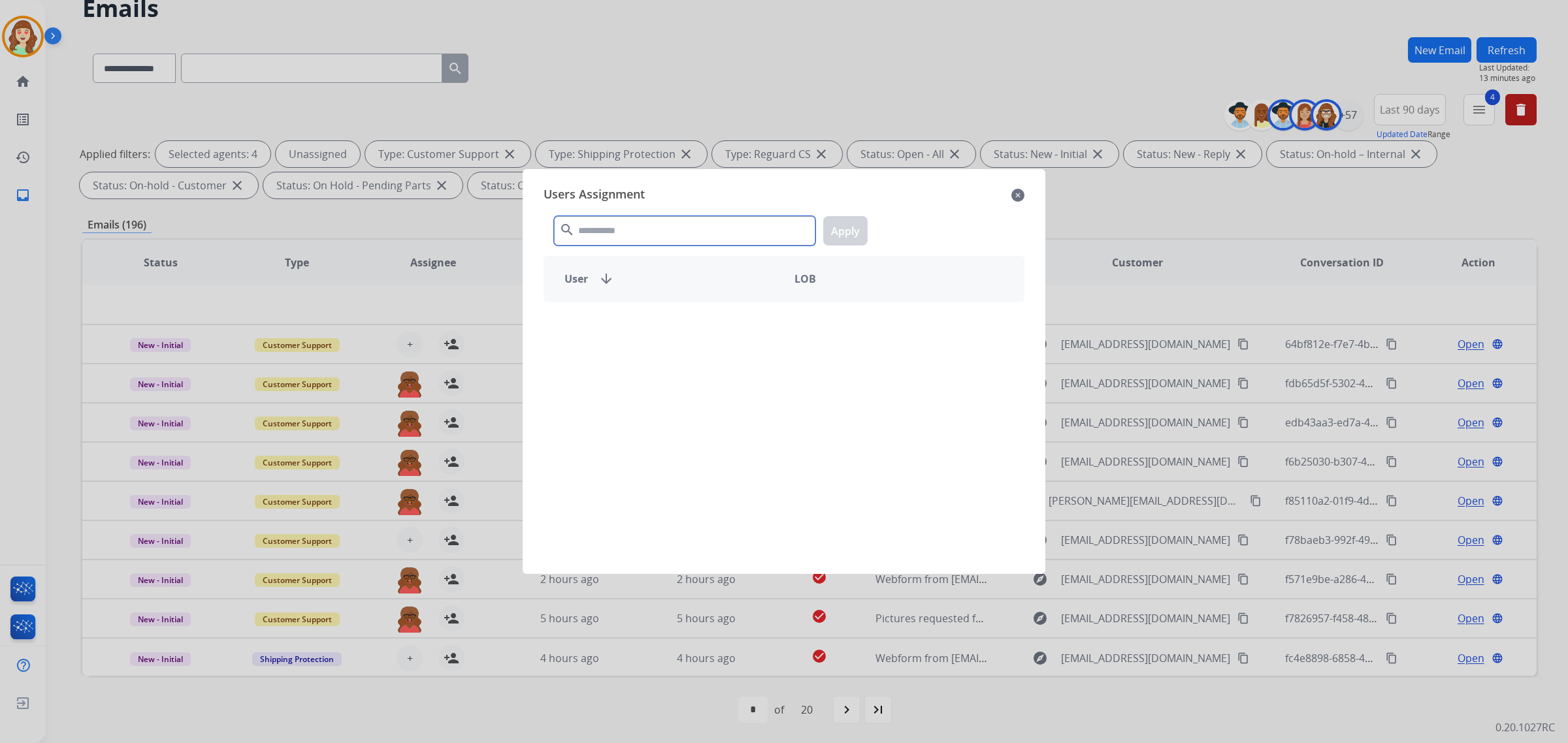
click at [664, 227] on input "text" at bounding box center [685, 230] width 262 height 30
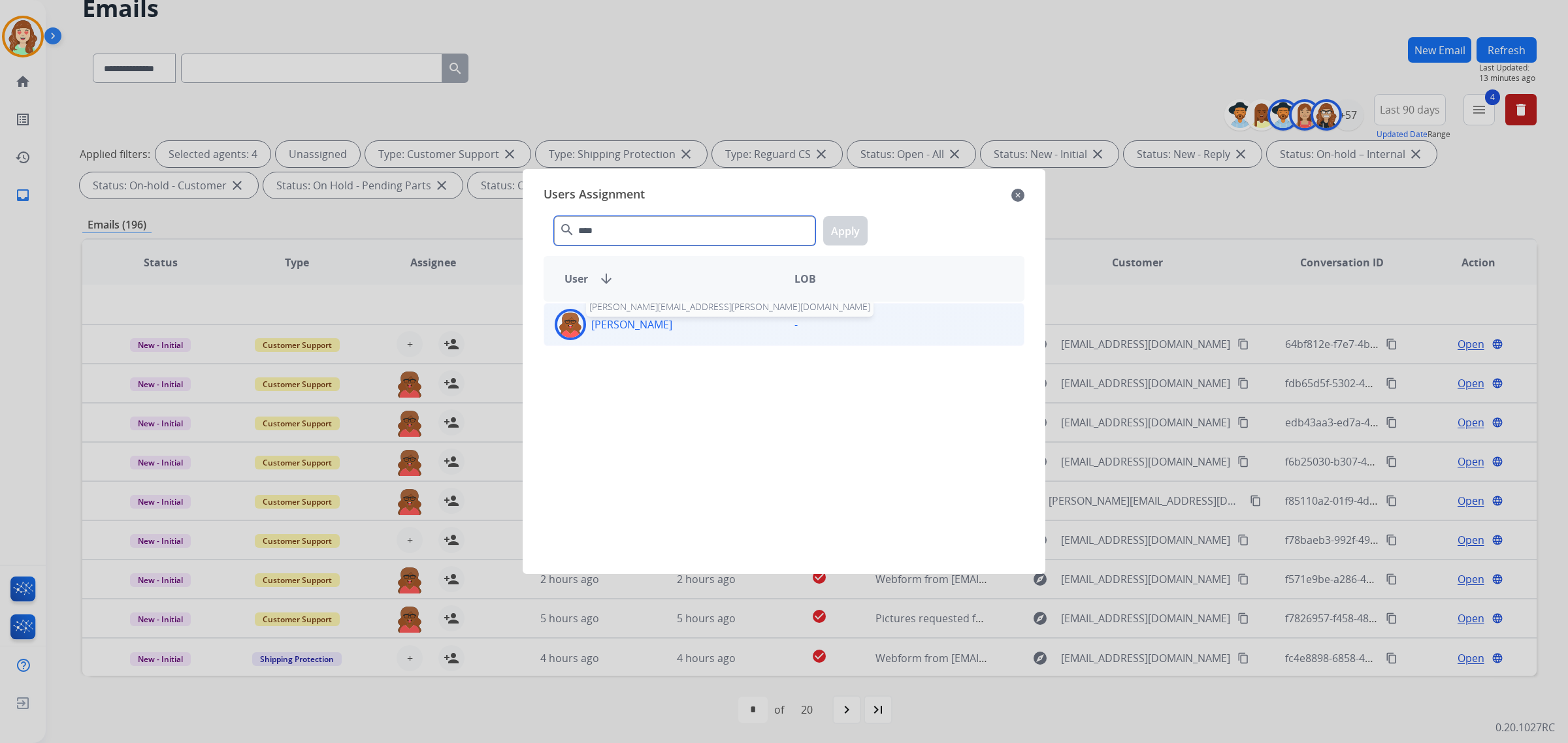
type input "****"
click at [673, 317] on p "[PERSON_NAME]" at bounding box center [631, 325] width 81 height 16
click at [843, 224] on button "Apply" at bounding box center [845, 230] width 44 height 30
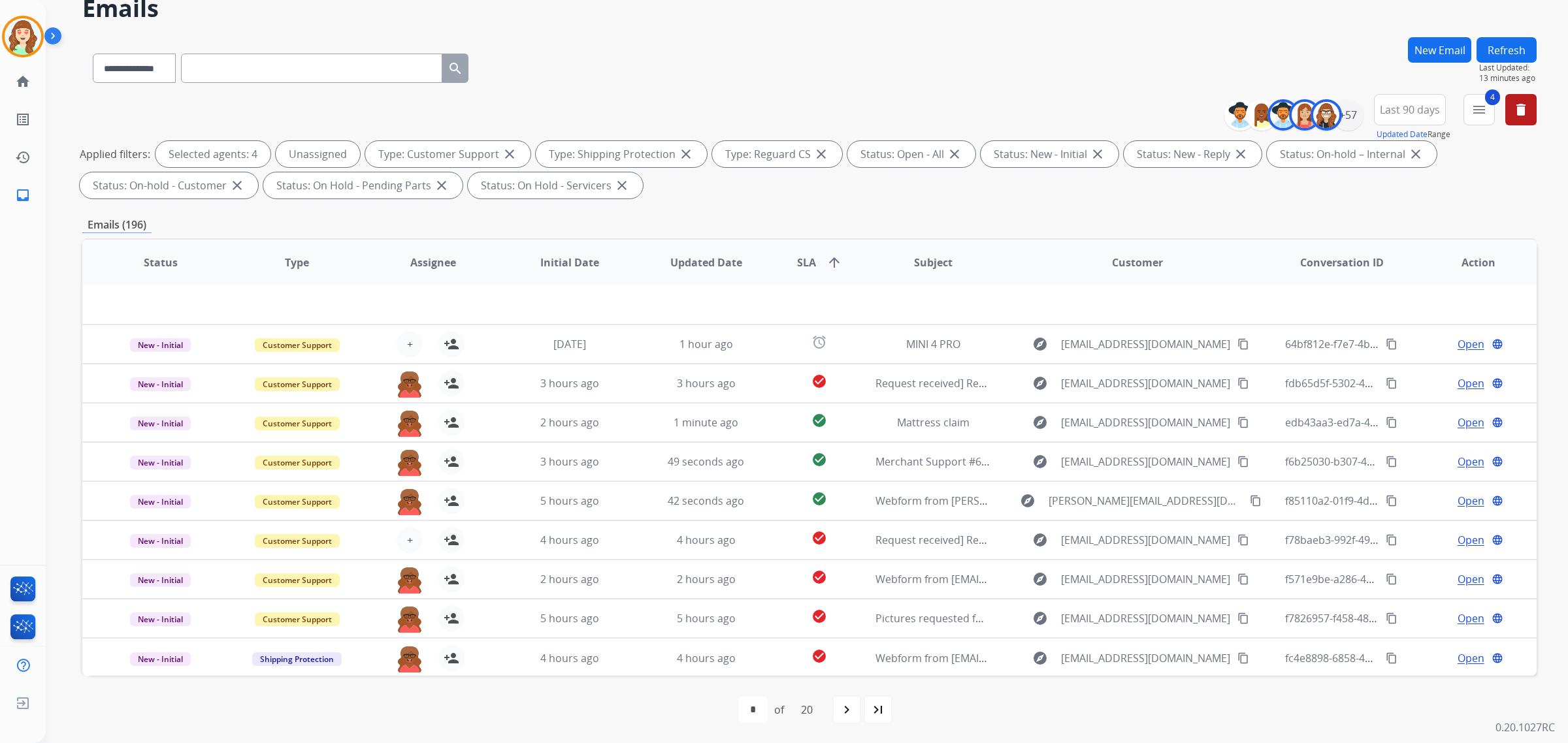
click at [847, 725] on div "first_page navigate_before * * * * * * * * * ** ** ** ** ** ** ** ** ** ** ** o…" at bounding box center [809, 710] width 1455 height 68
click at [848, 703] on mat-icon "navigate_next" at bounding box center [847, 710] width 16 height 16
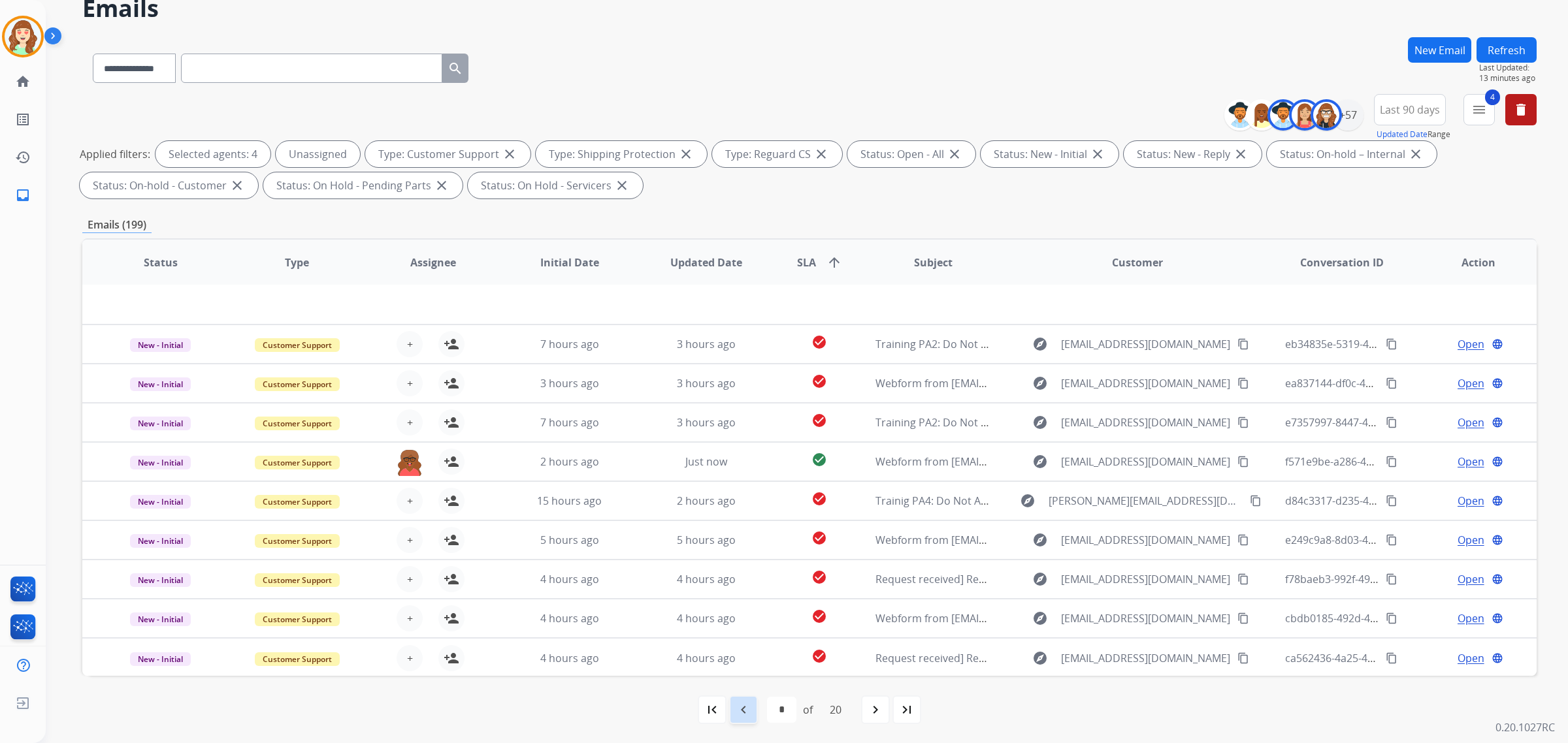
click at [748, 713] on mat-icon "navigate_before" at bounding box center [743, 710] width 16 height 16
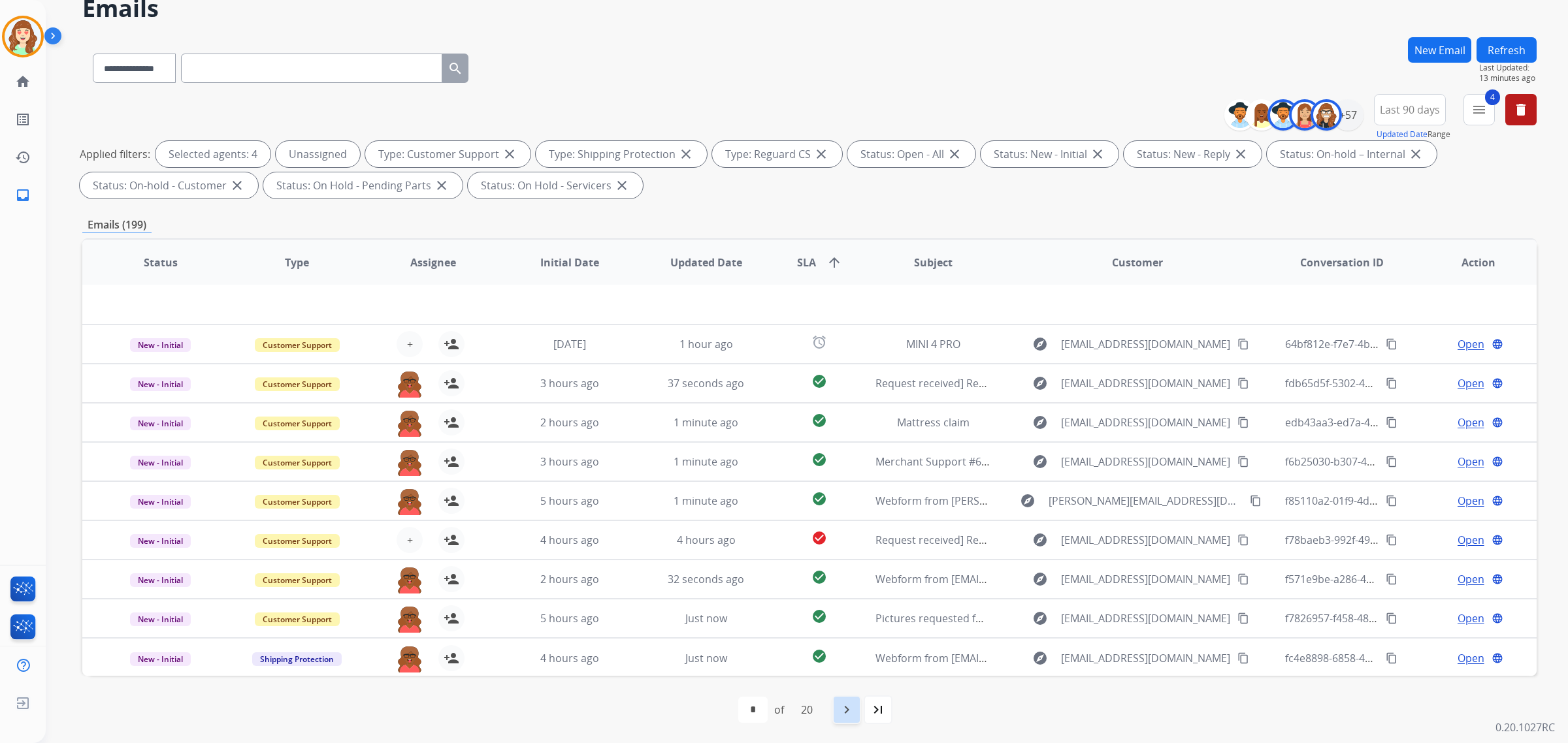
click at [857, 710] on div "navigate_next" at bounding box center [847, 710] width 29 height 29
select select "*"
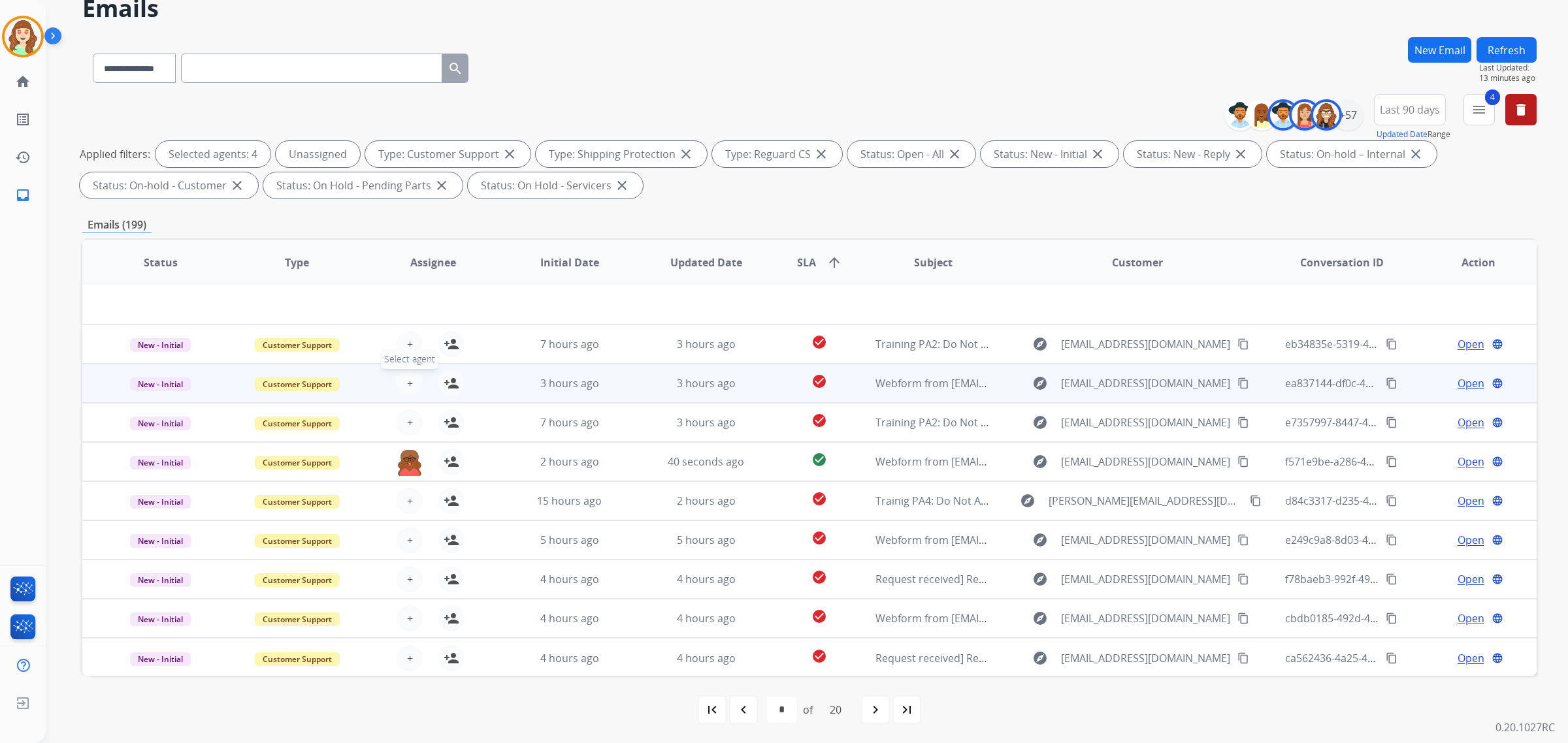
click at [407, 381] on span "+" at bounding box center [410, 383] width 6 height 16
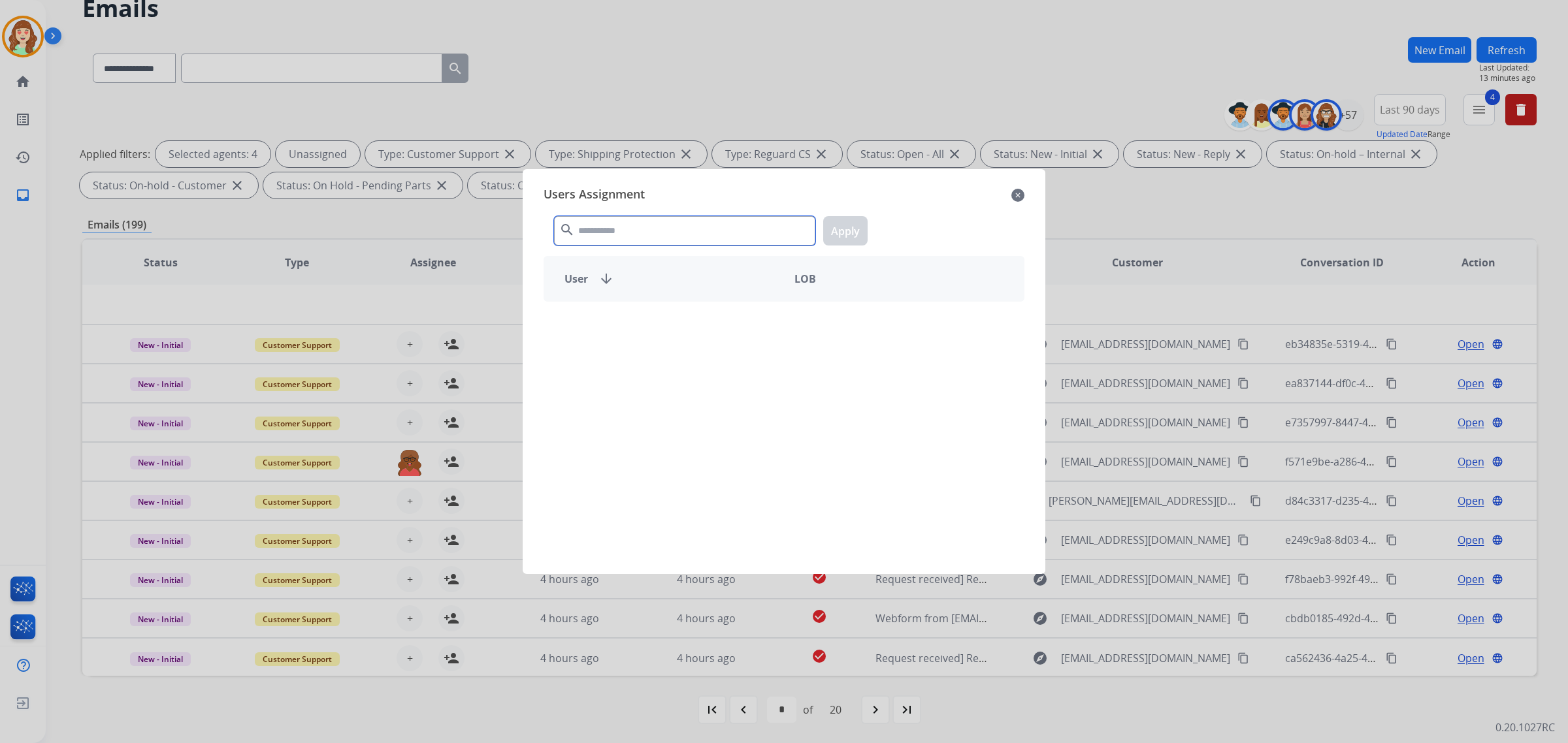
click at [628, 225] on input "text" at bounding box center [685, 230] width 262 height 30
type input "******"
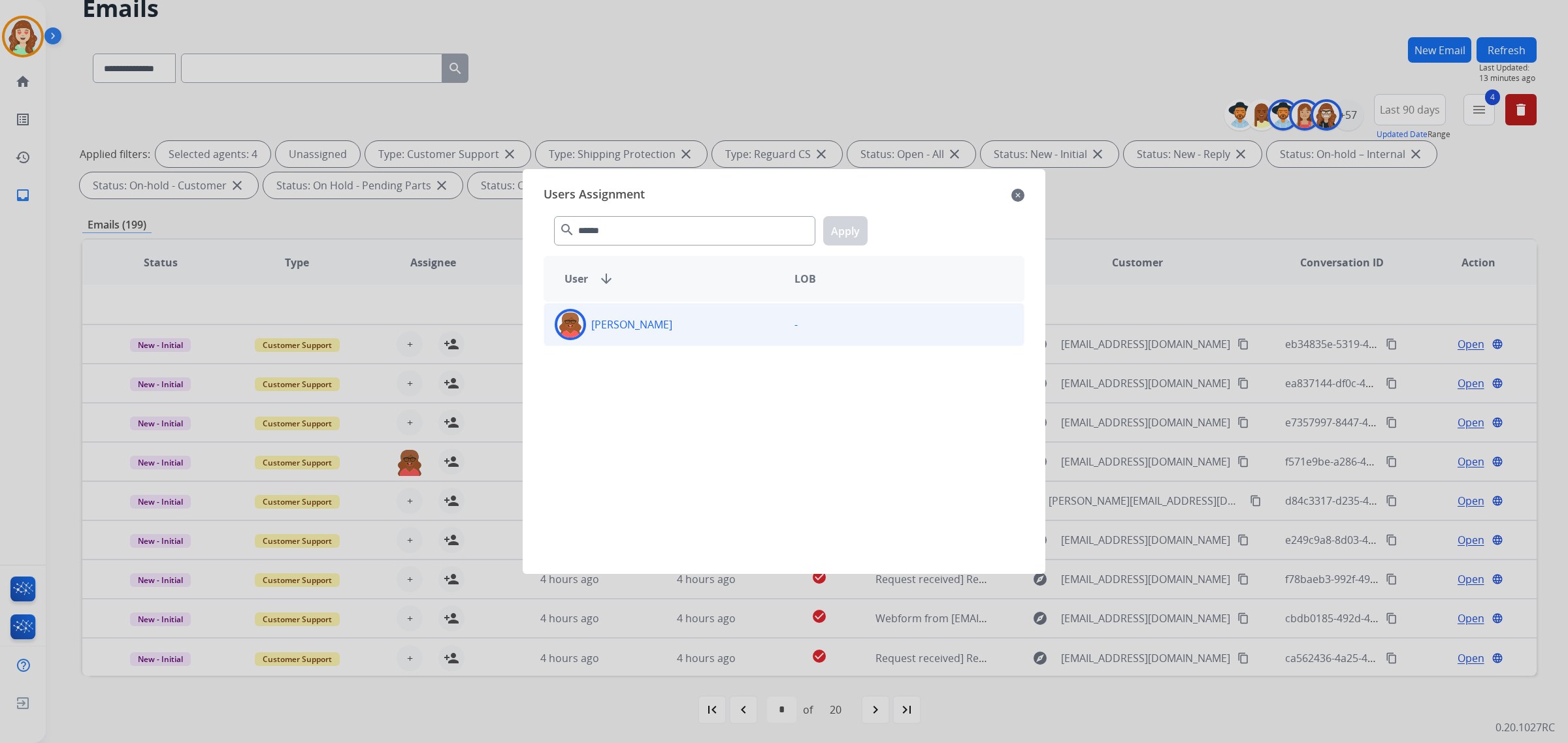
drag, startPoint x: 720, startPoint y: 332, endPoint x: 819, endPoint y: 266, distance: 119.0
click at [720, 330] on div "[PERSON_NAME]" at bounding box center [663, 324] width 240 height 31
click at [840, 225] on button "Apply" at bounding box center [845, 230] width 44 height 30
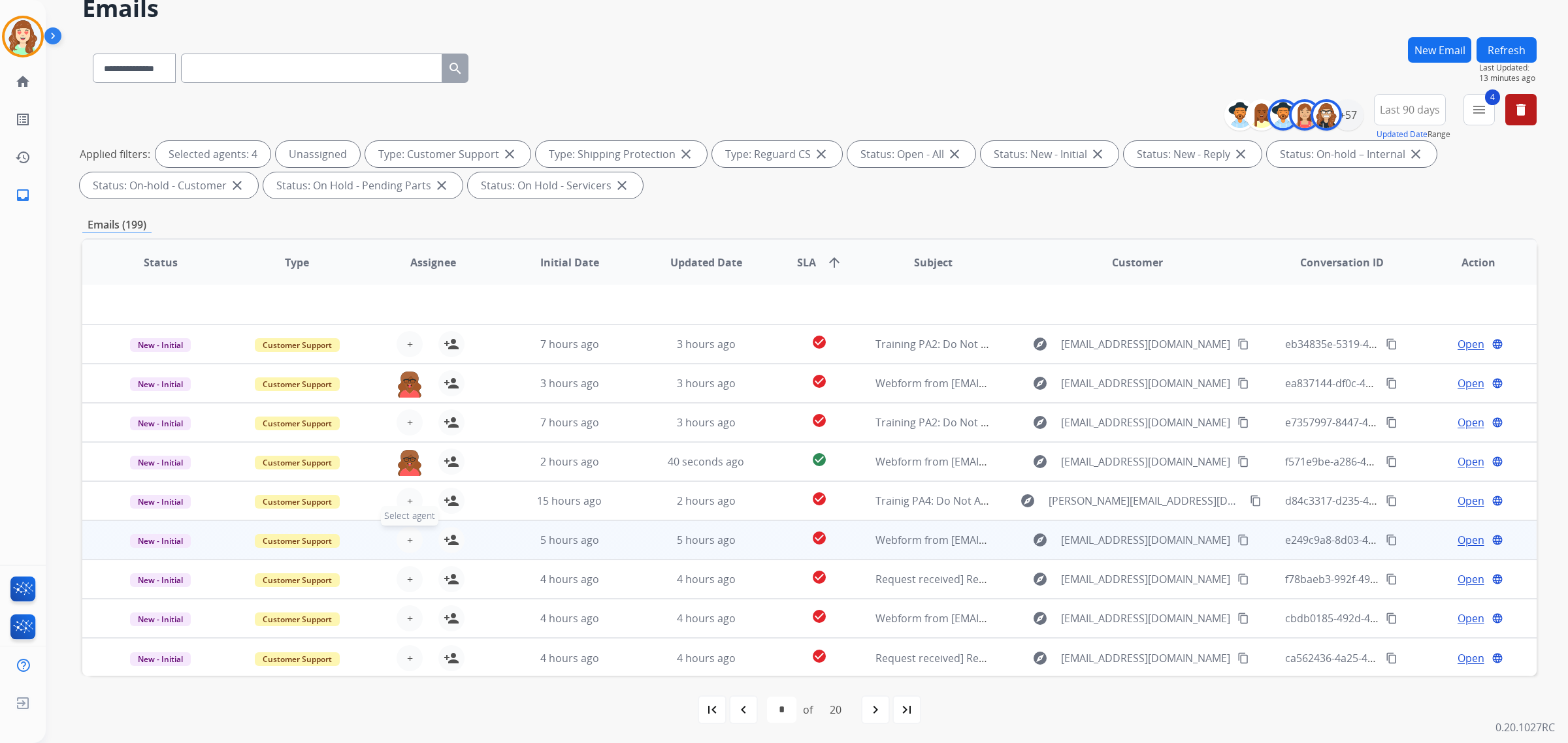
click at [403, 539] on button "+ Select agent" at bounding box center [409, 540] width 26 height 26
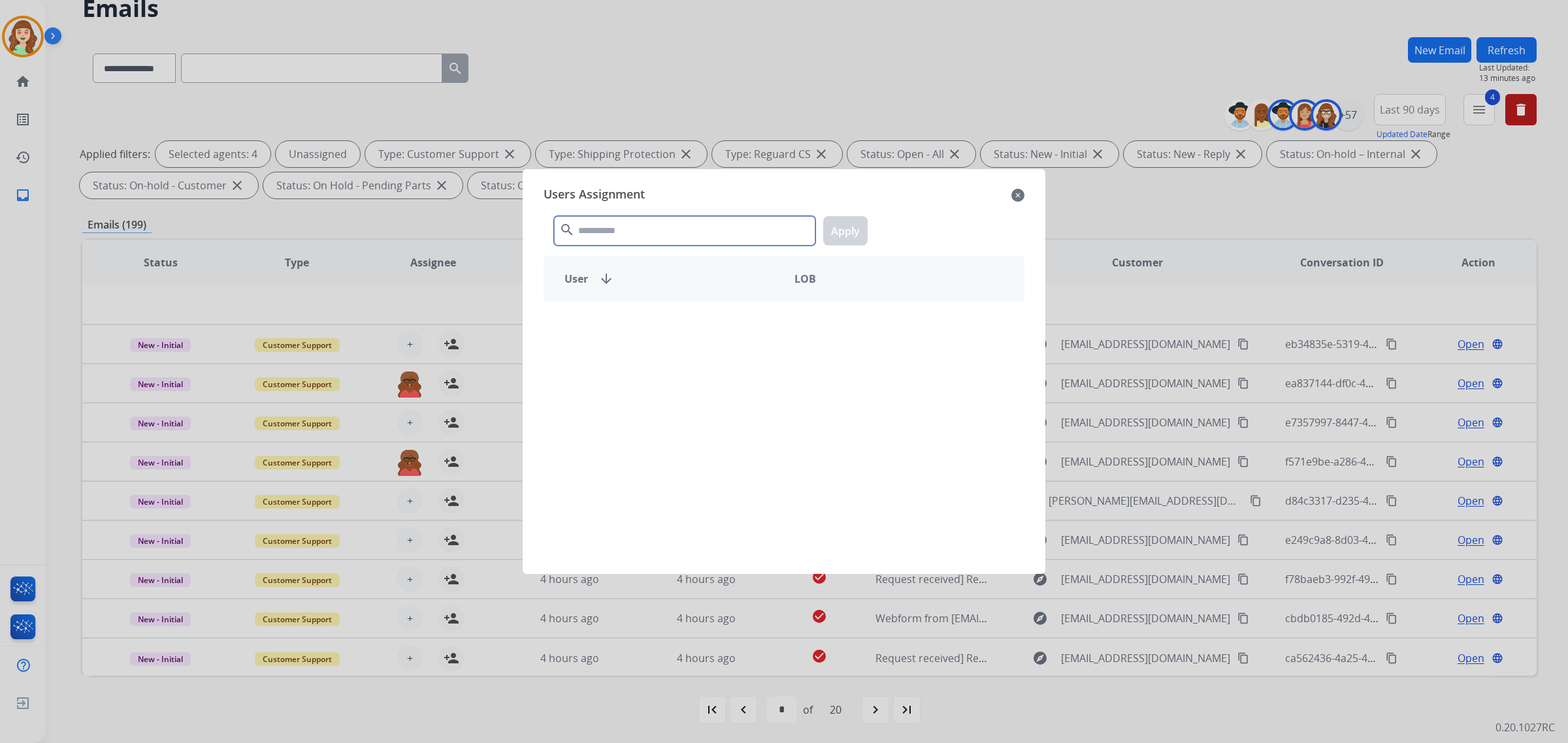
click at [659, 223] on input "text" at bounding box center [685, 230] width 262 height 30
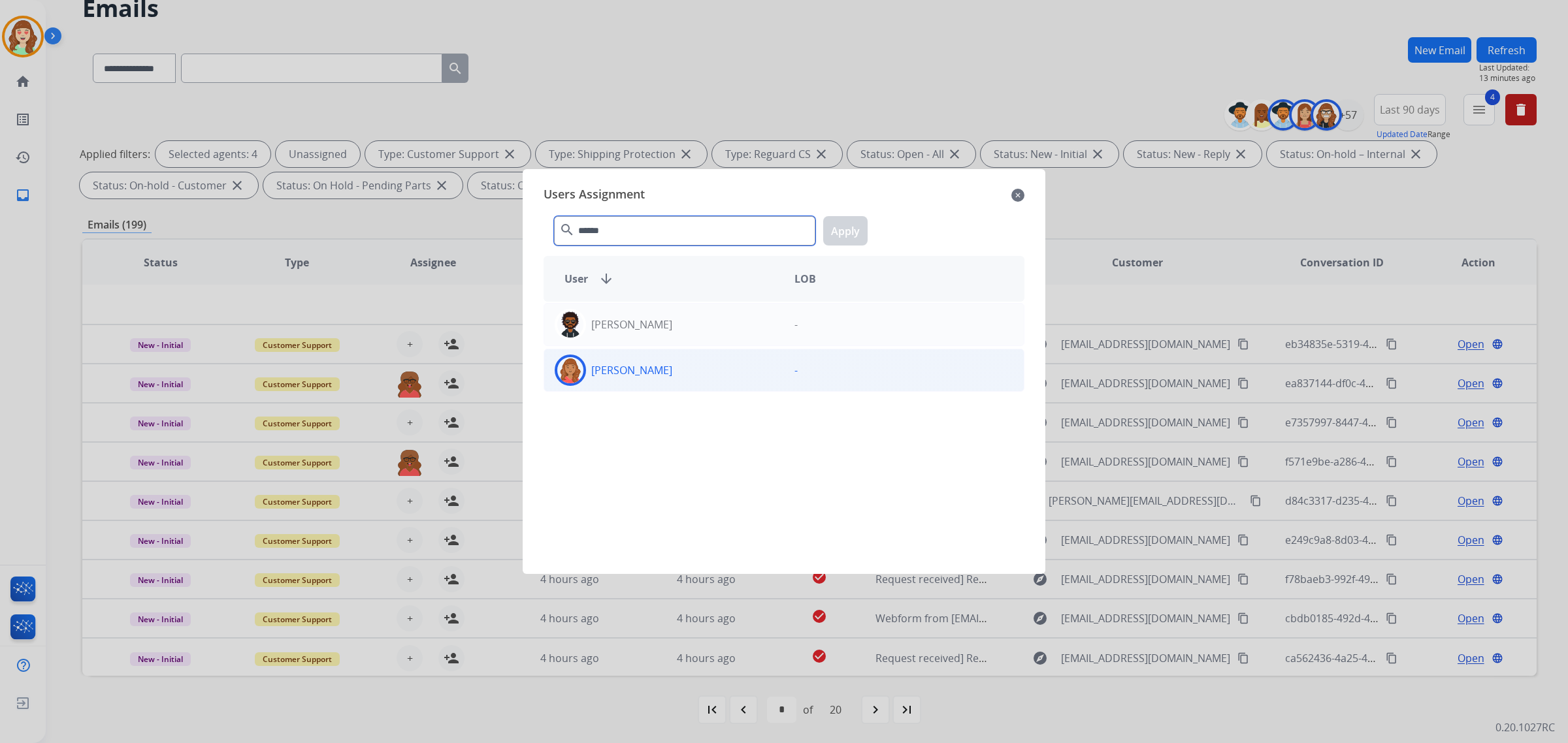
type input "******"
click at [679, 369] on div "[PERSON_NAME]" at bounding box center [663, 370] width 240 height 31
click at [848, 230] on button "Apply" at bounding box center [845, 230] width 44 height 30
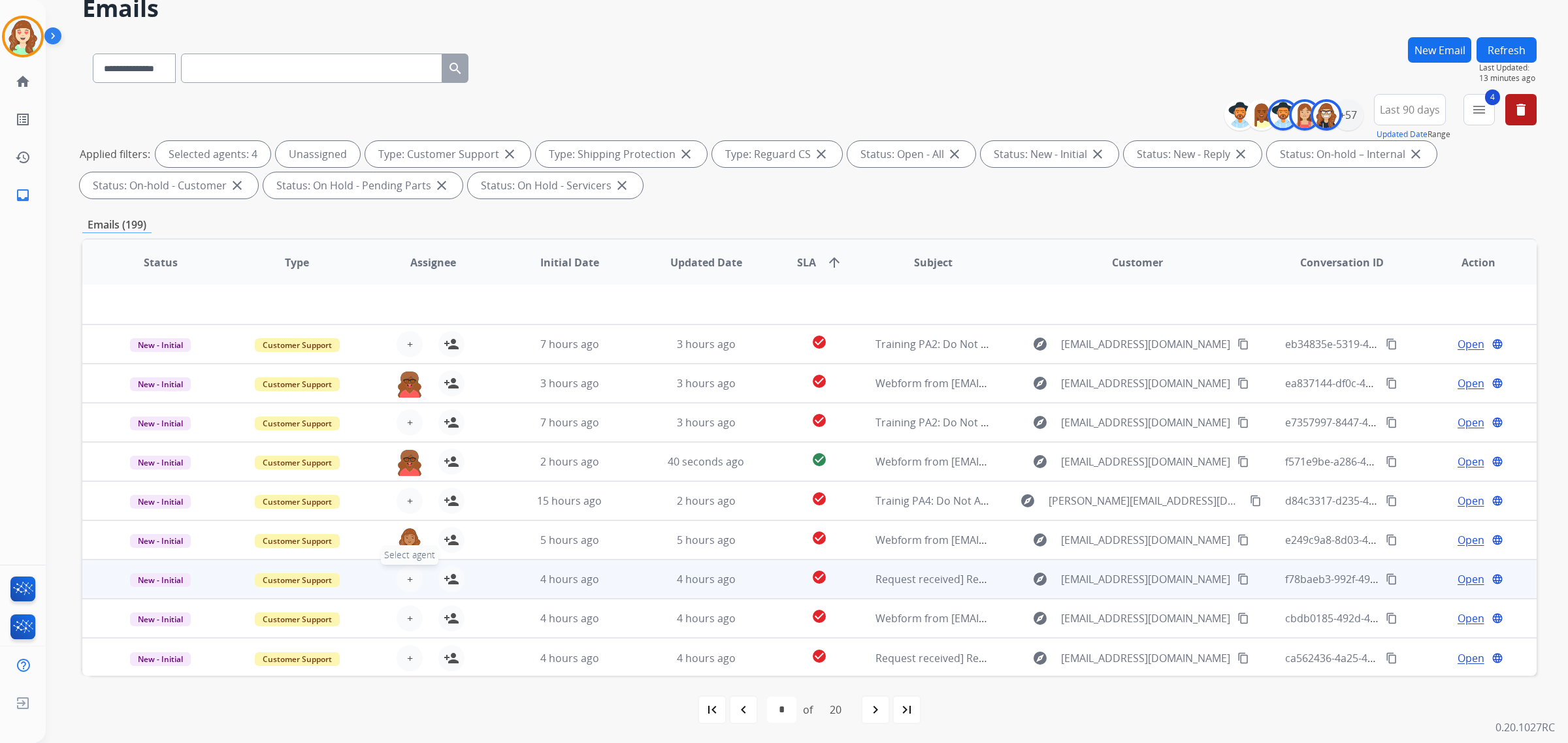
click at [402, 570] on button "+ Select agent" at bounding box center [409, 579] width 26 height 26
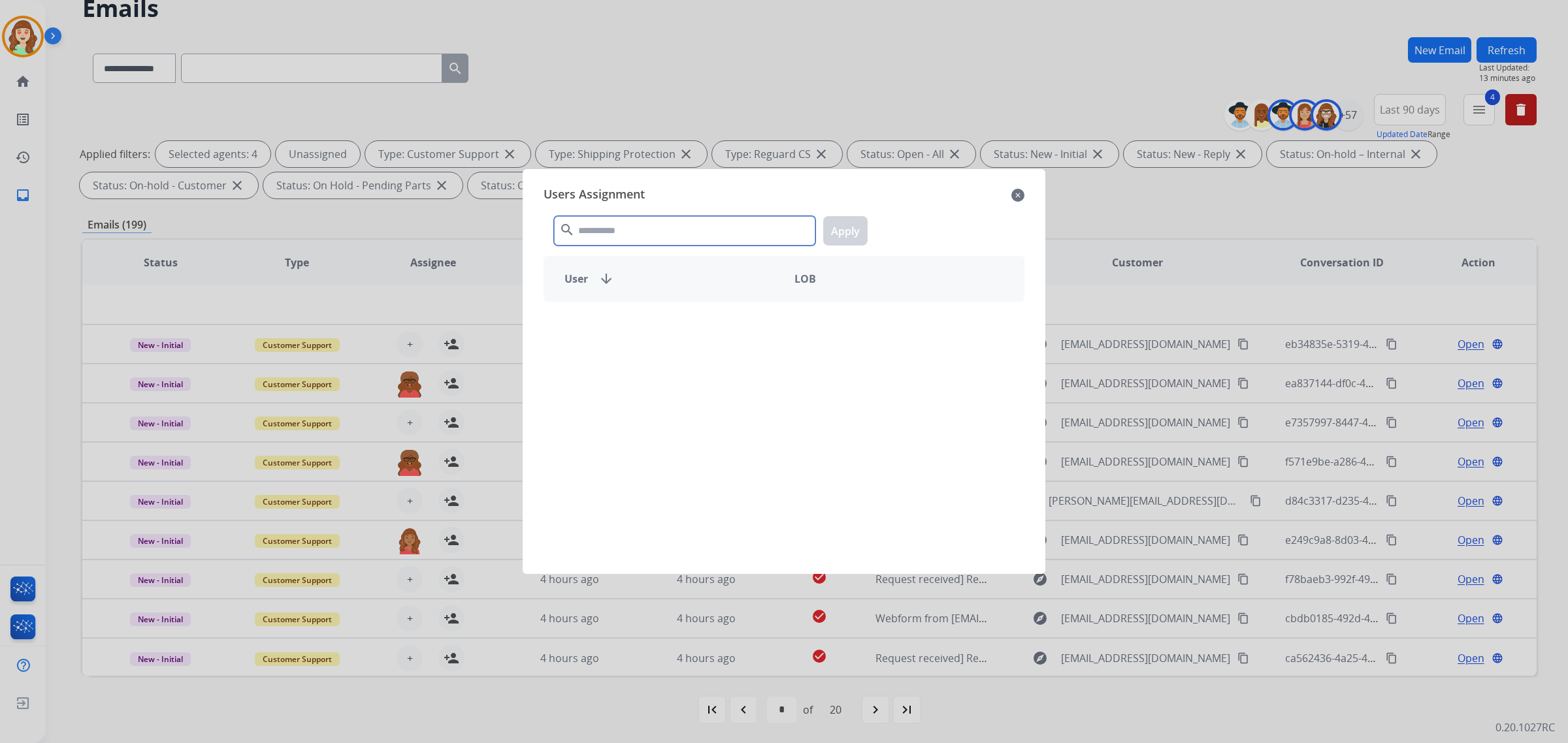
click at [622, 229] on input "text" at bounding box center [685, 230] width 262 height 30
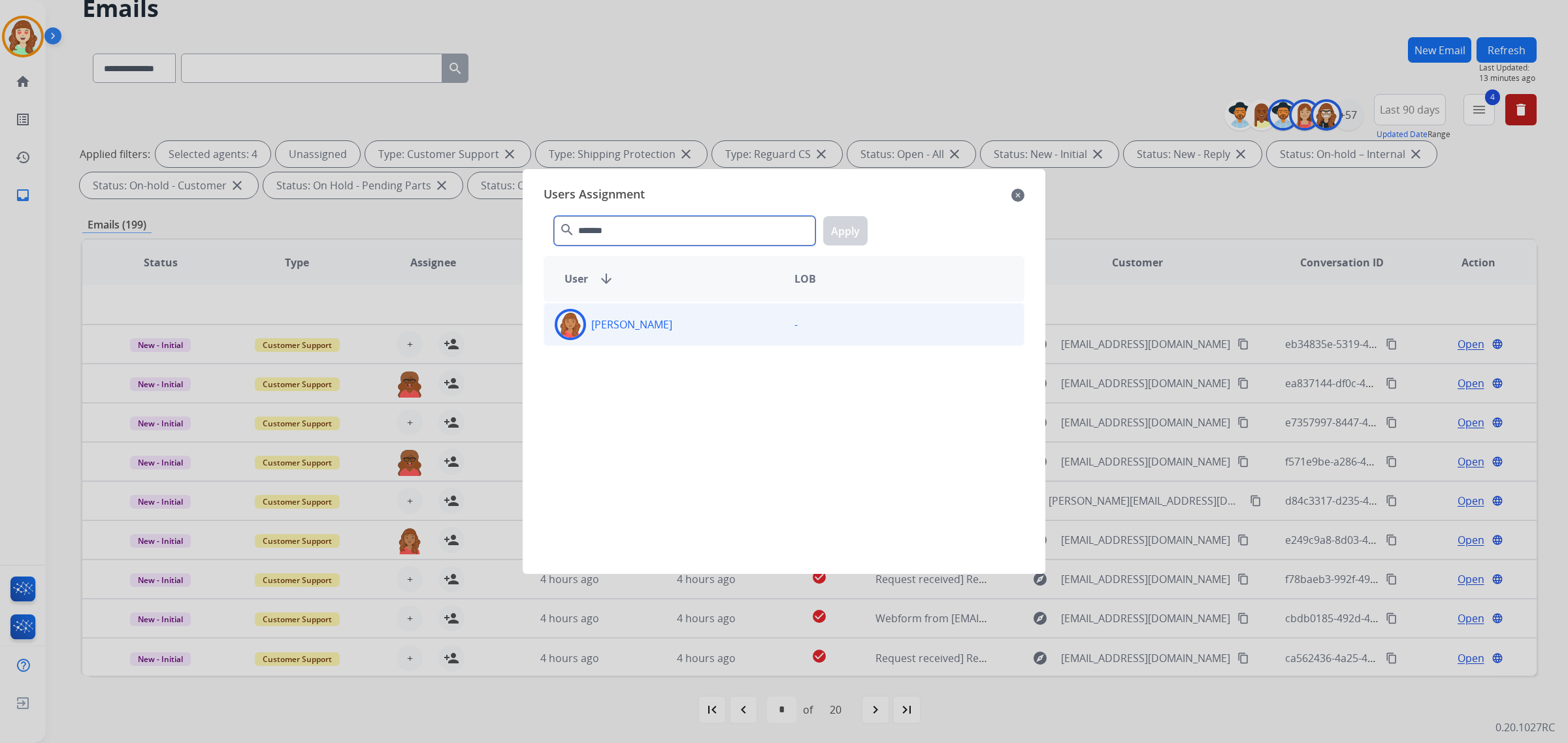
type input "*******"
click at [676, 324] on div "[PERSON_NAME]" at bounding box center [663, 324] width 240 height 31
click at [851, 229] on button "Apply" at bounding box center [845, 230] width 44 height 30
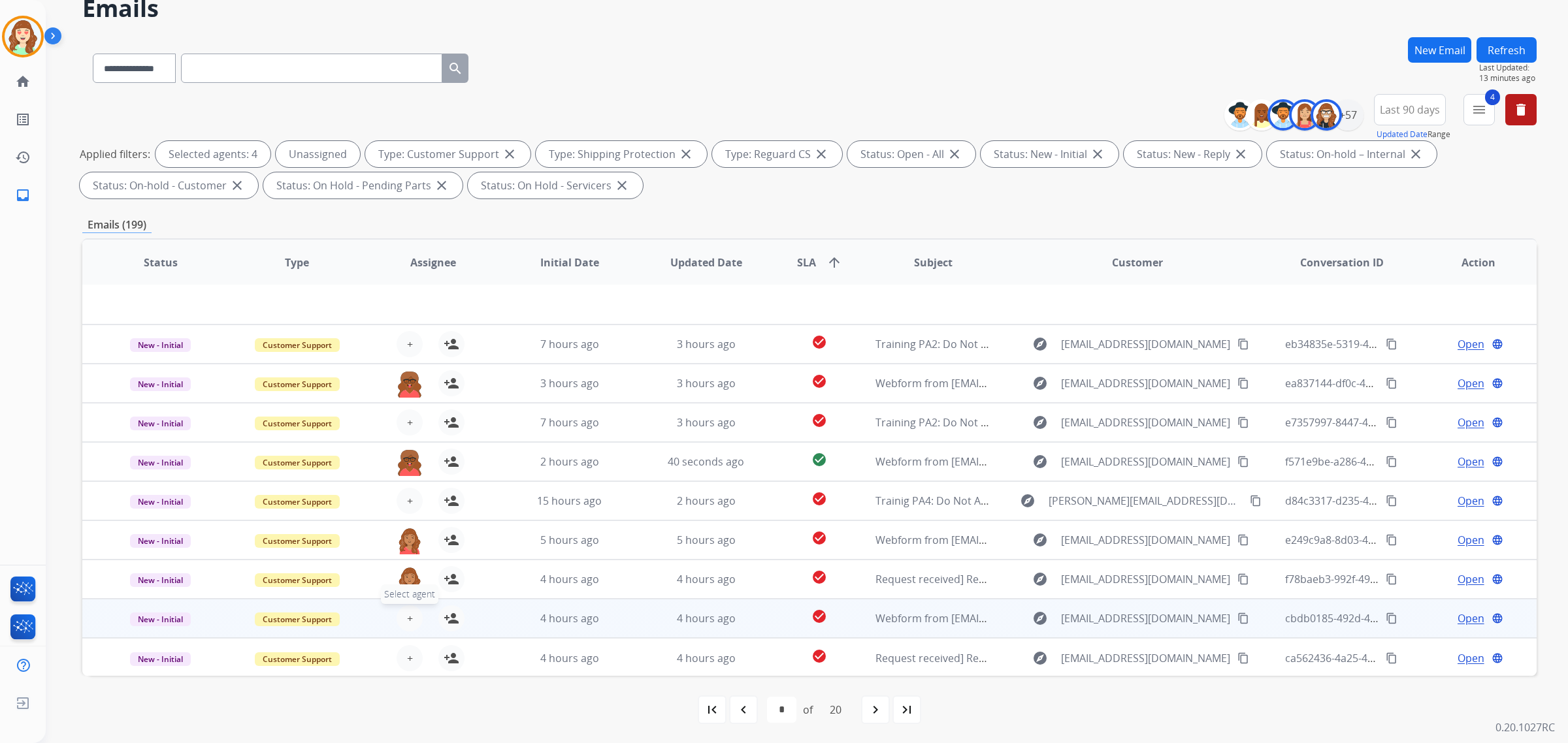
click at [407, 611] on span "+" at bounding box center [410, 618] width 6 height 16
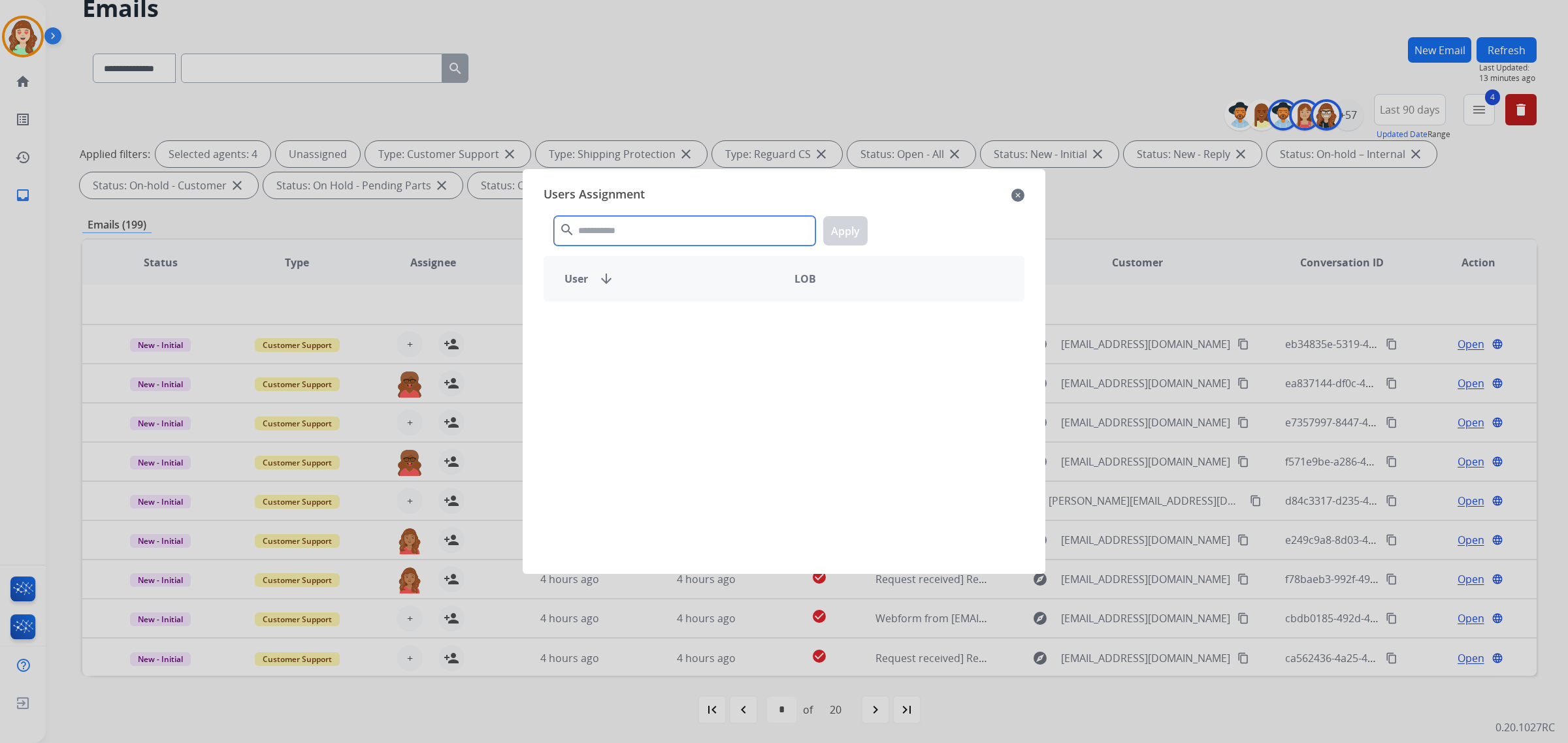
click at [650, 238] on input "text" at bounding box center [685, 230] width 262 height 30
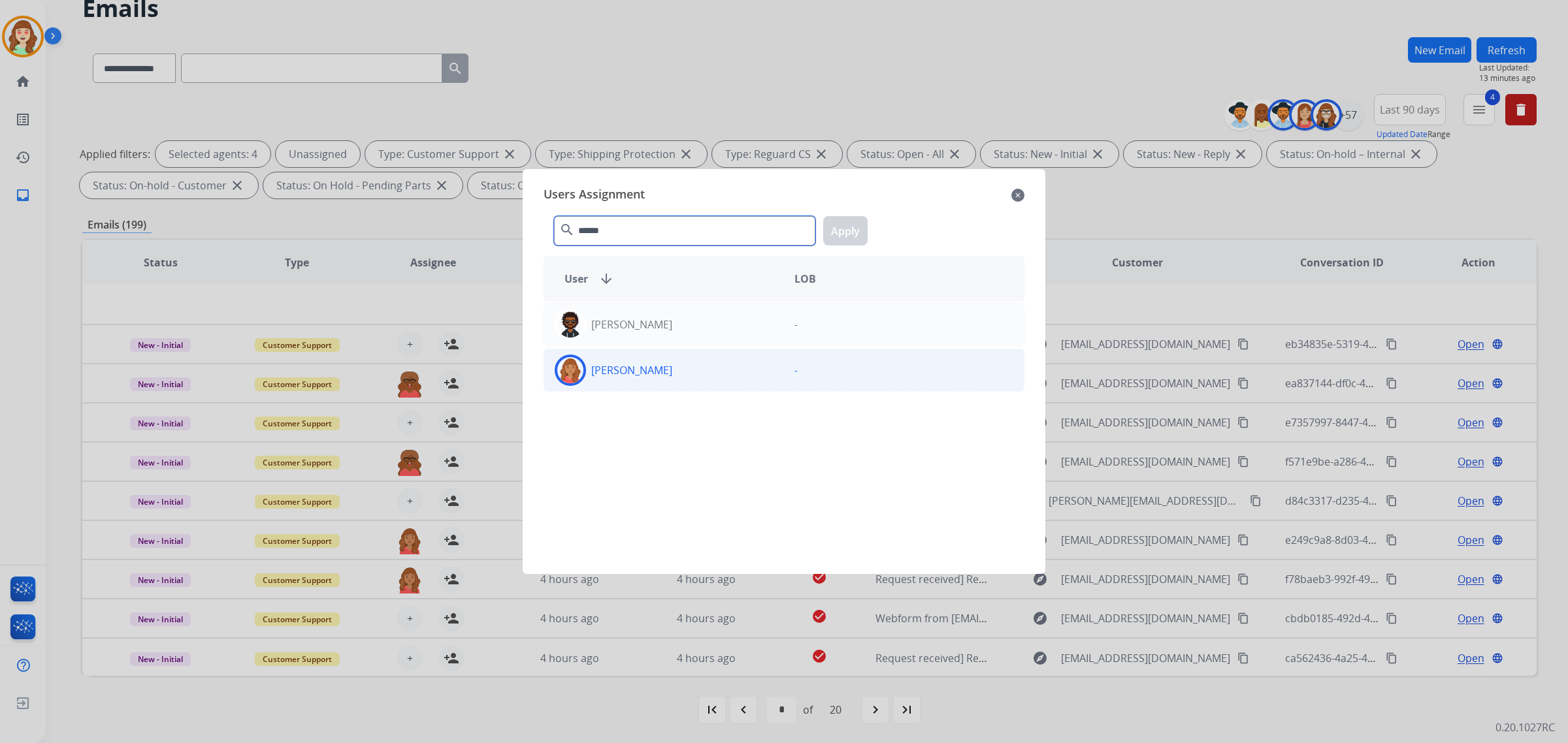
type input "******"
click at [678, 376] on div "[PERSON_NAME]" at bounding box center [663, 370] width 240 height 31
click at [857, 227] on button "Apply" at bounding box center [845, 230] width 44 height 30
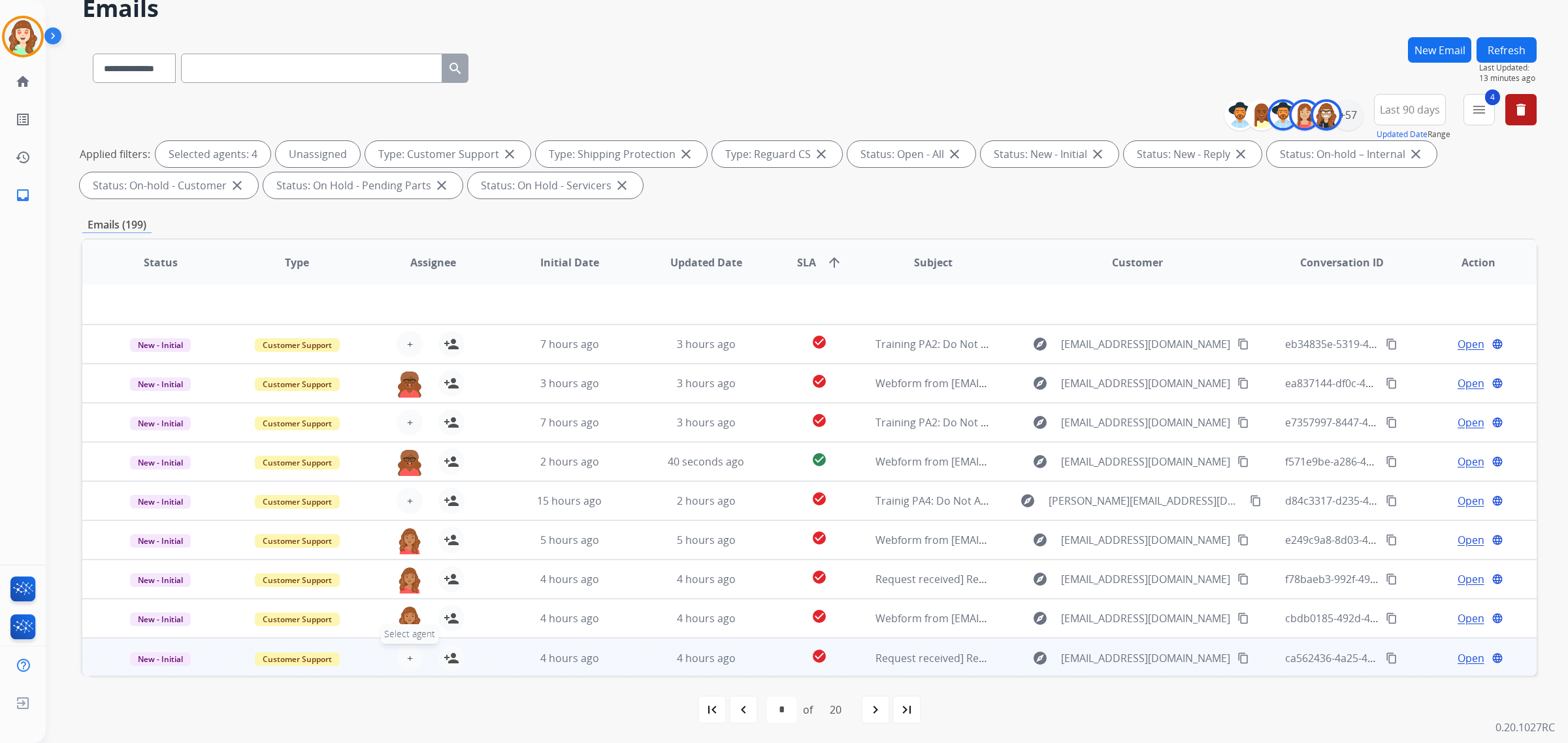
click at [407, 657] on span "+" at bounding box center [410, 658] width 6 height 16
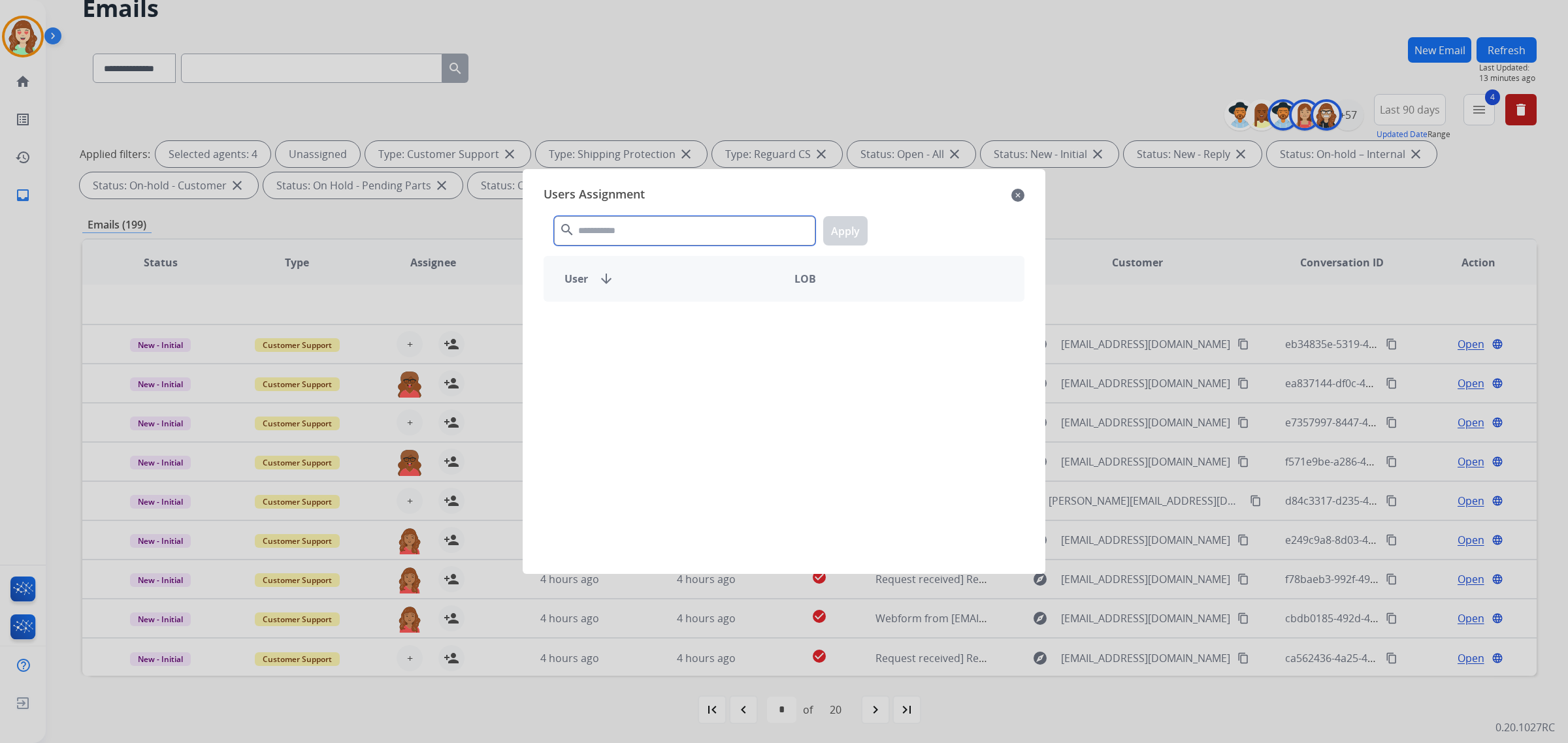
click at [621, 243] on input "text" at bounding box center [685, 230] width 262 height 30
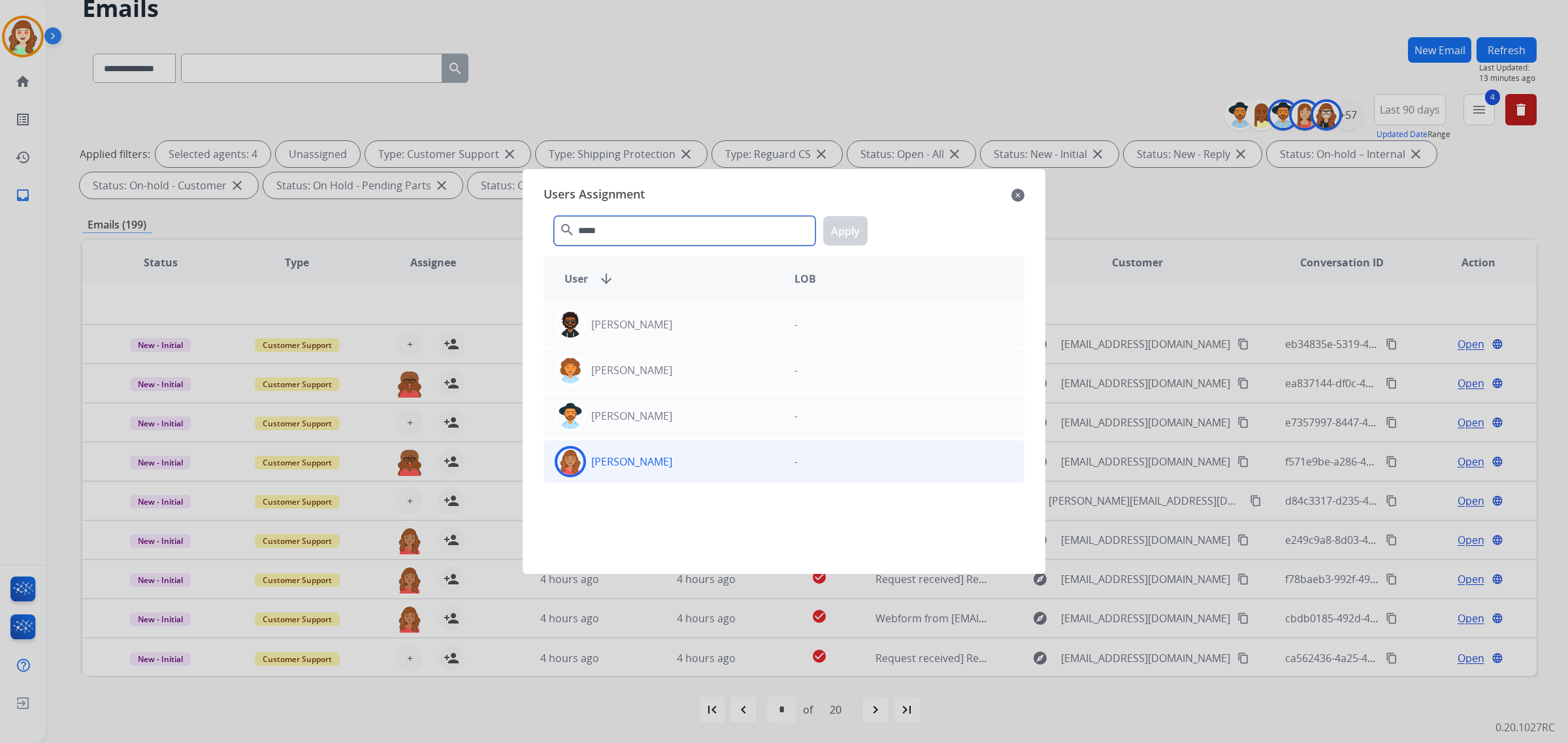
type input "*****"
click at [701, 456] on div "[PERSON_NAME]" at bounding box center [663, 462] width 240 height 31
drag, startPoint x: 841, startPoint y: 239, endPoint x: 838, endPoint y: 459, distance: 220.0
click at [841, 239] on button "Apply" at bounding box center [845, 230] width 44 height 30
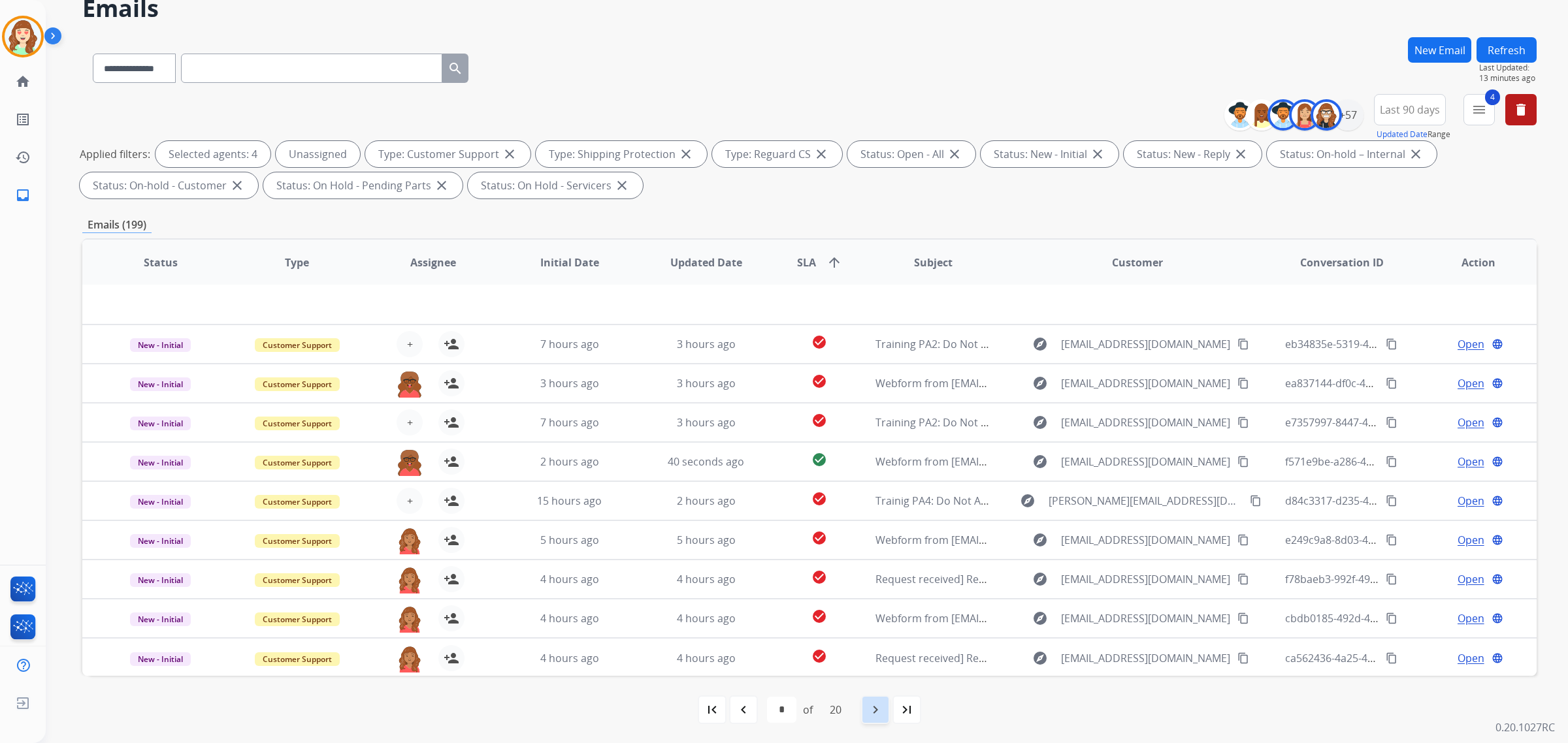
click at [877, 710] on mat-icon "navigate_next" at bounding box center [876, 710] width 16 height 16
select select "*"
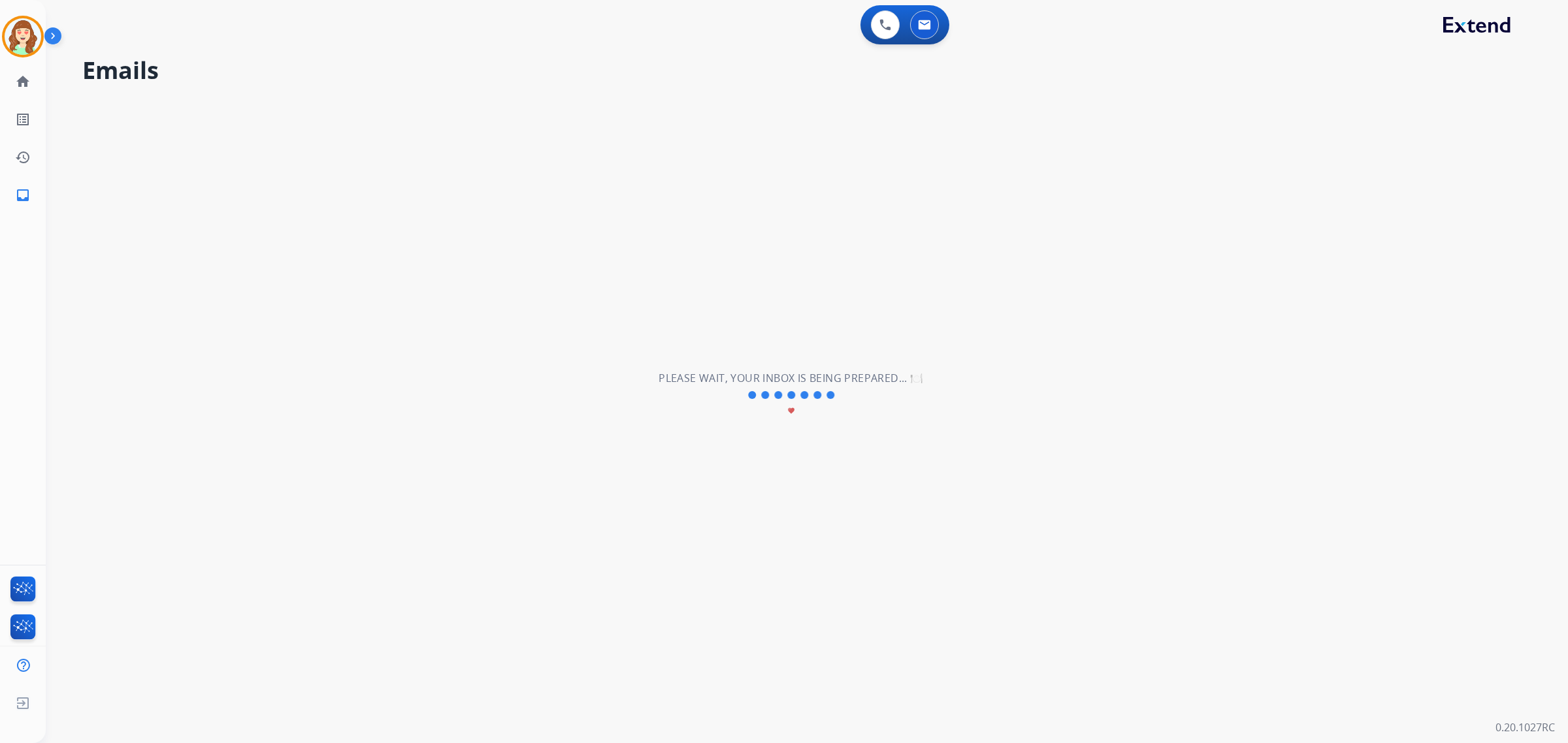
scroll to position [0, 0]
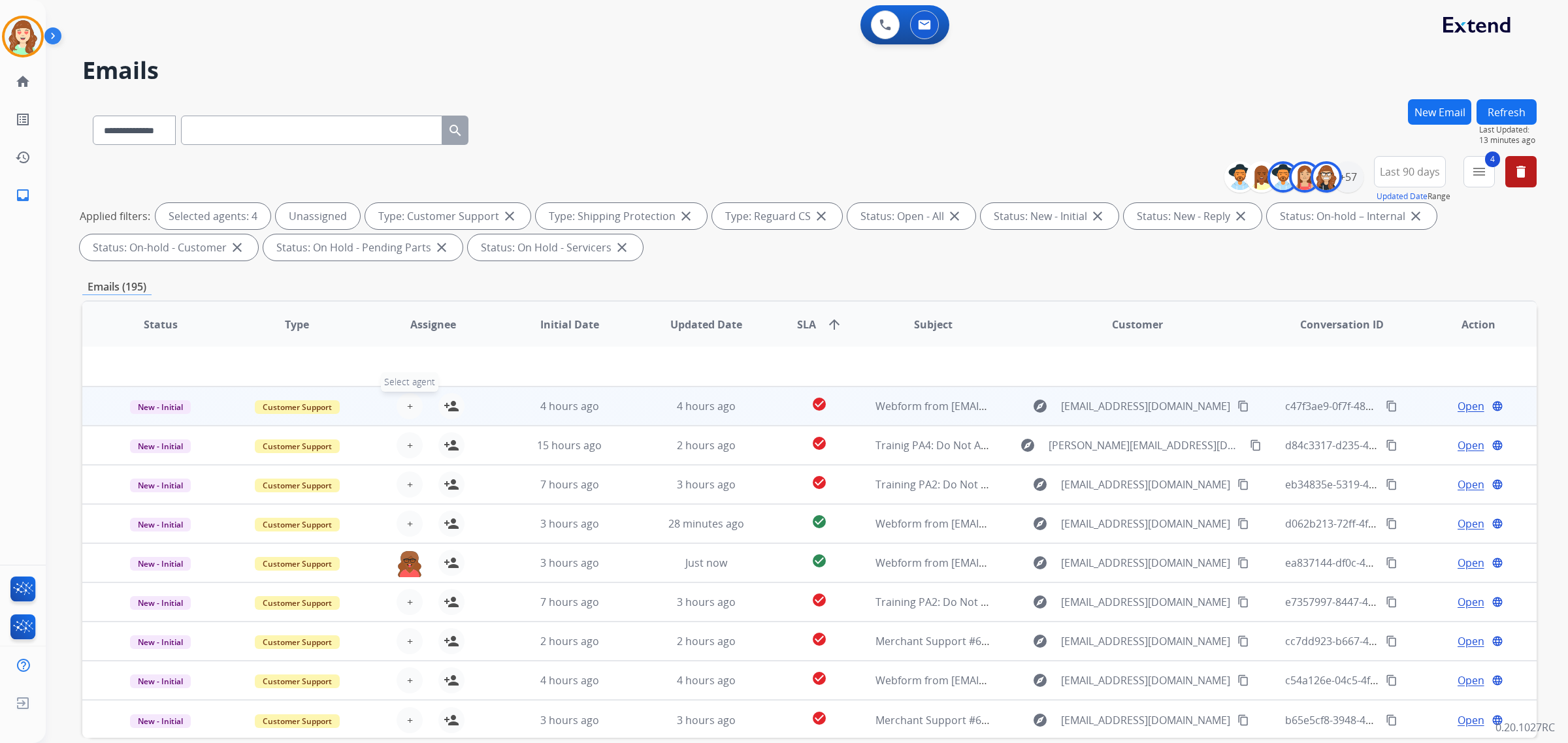
click at [407, 404] on span "+" at bounding box center [410, 406] width 6 height 16
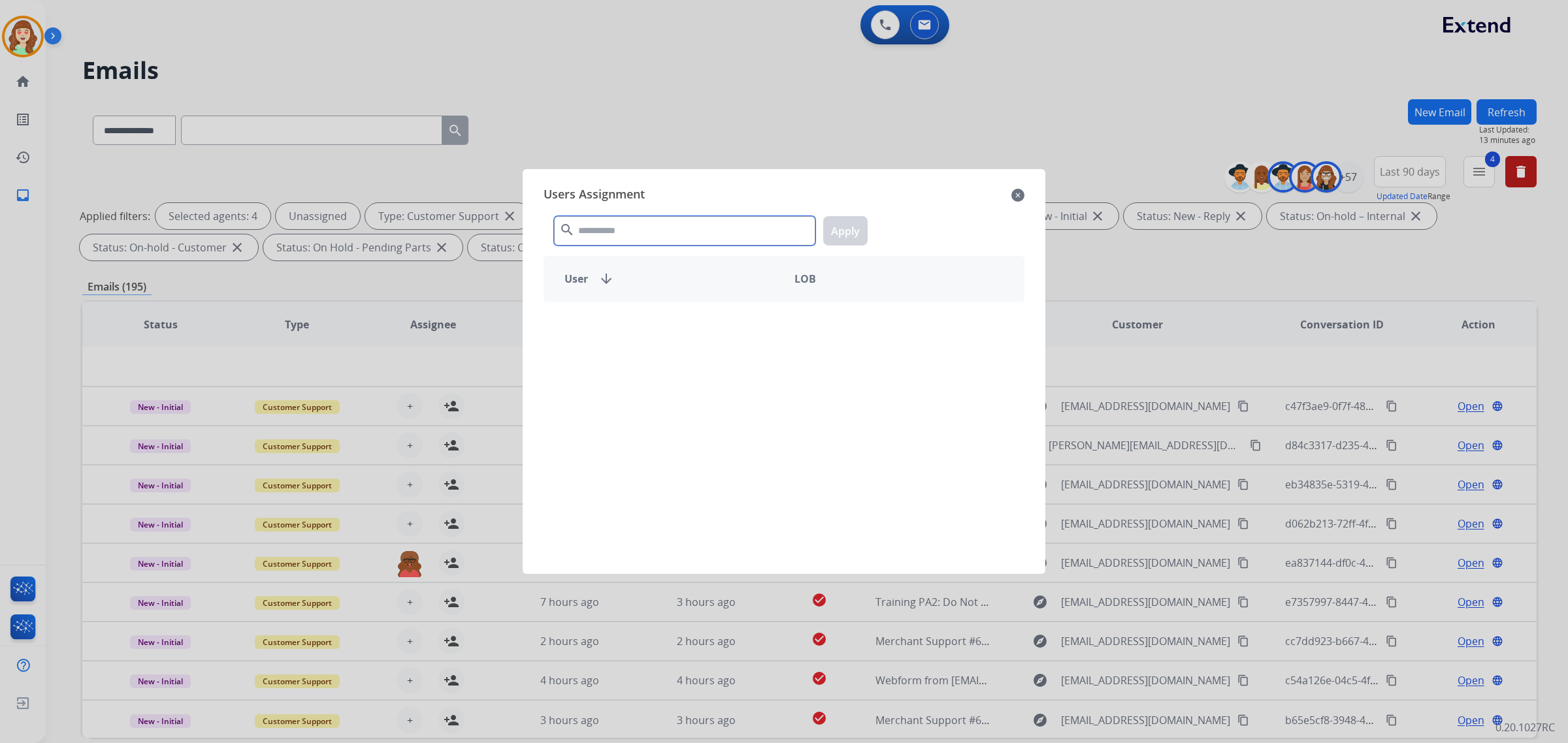
click at [657, 233] on input "text" at bounding box center [685, 230] width 262 height 30
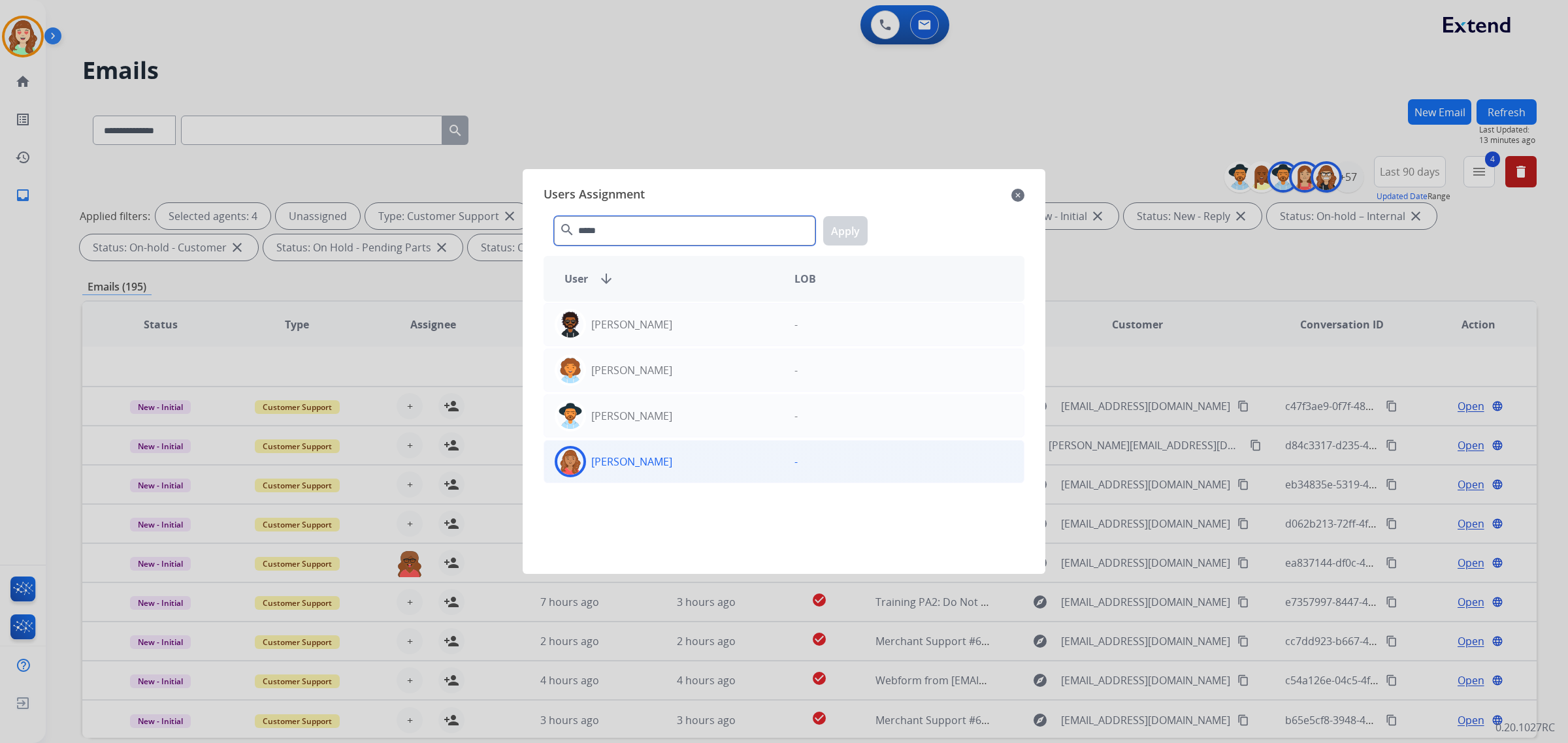
type input "*****"
click at [788, 472] on div "-" at bounding box center [904, 462] width 240 height 31
click at [841, 229] on button "Apply" at bounding box center [845, 230] width 44 height 30
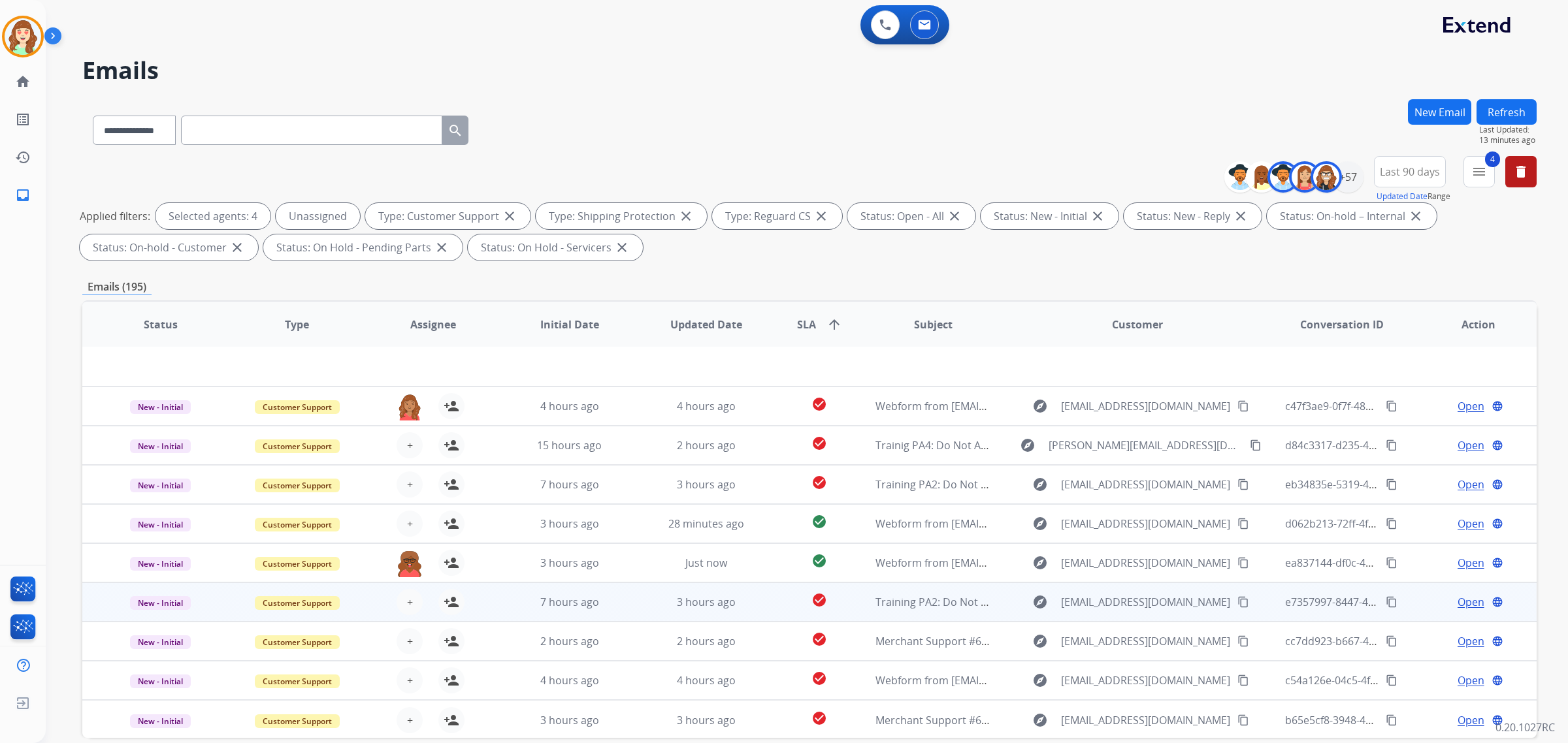
scroll to position [62, 0]
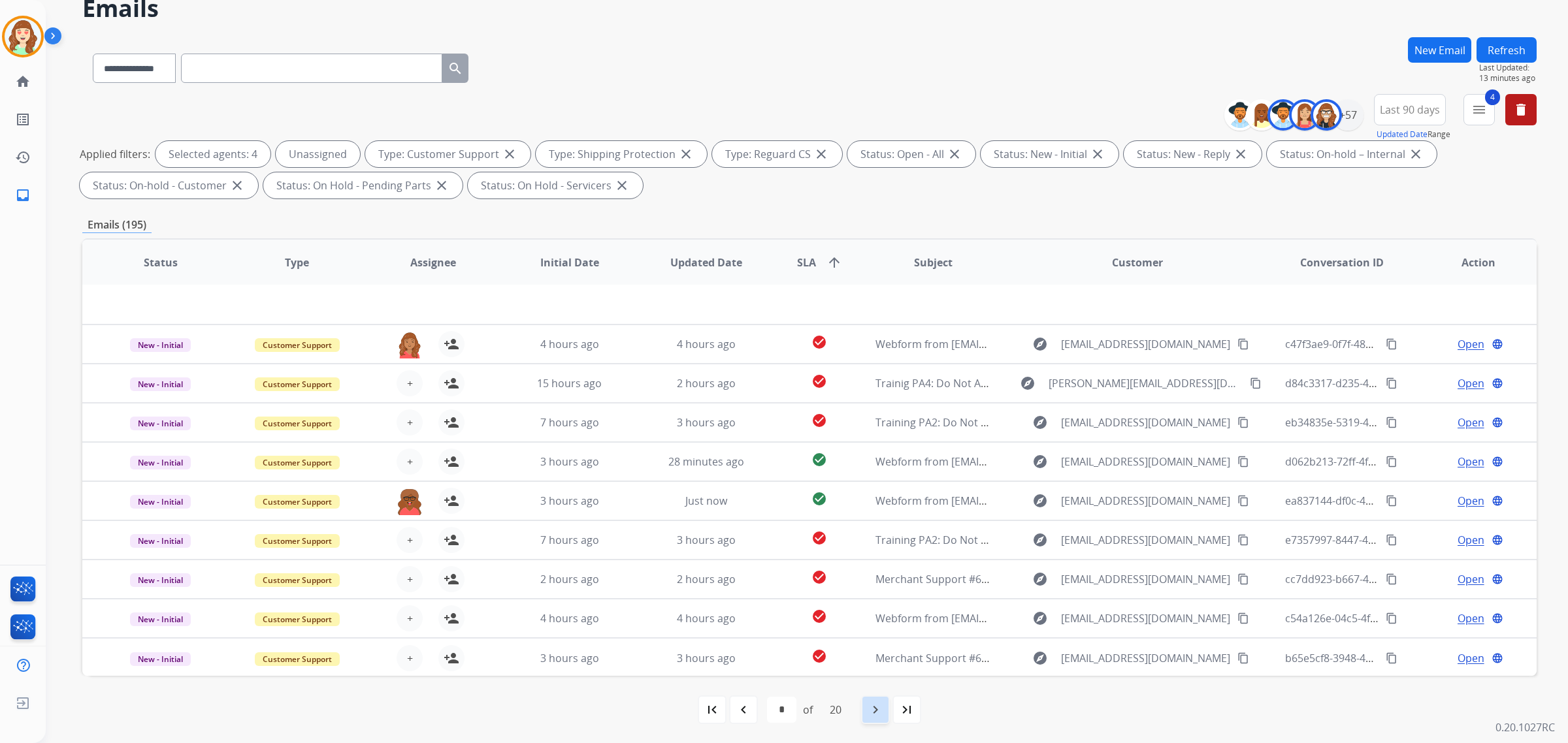
click at [881, 710] on mat-icon "navigate_next" at bounding box center [876, 710] width 16 height 16
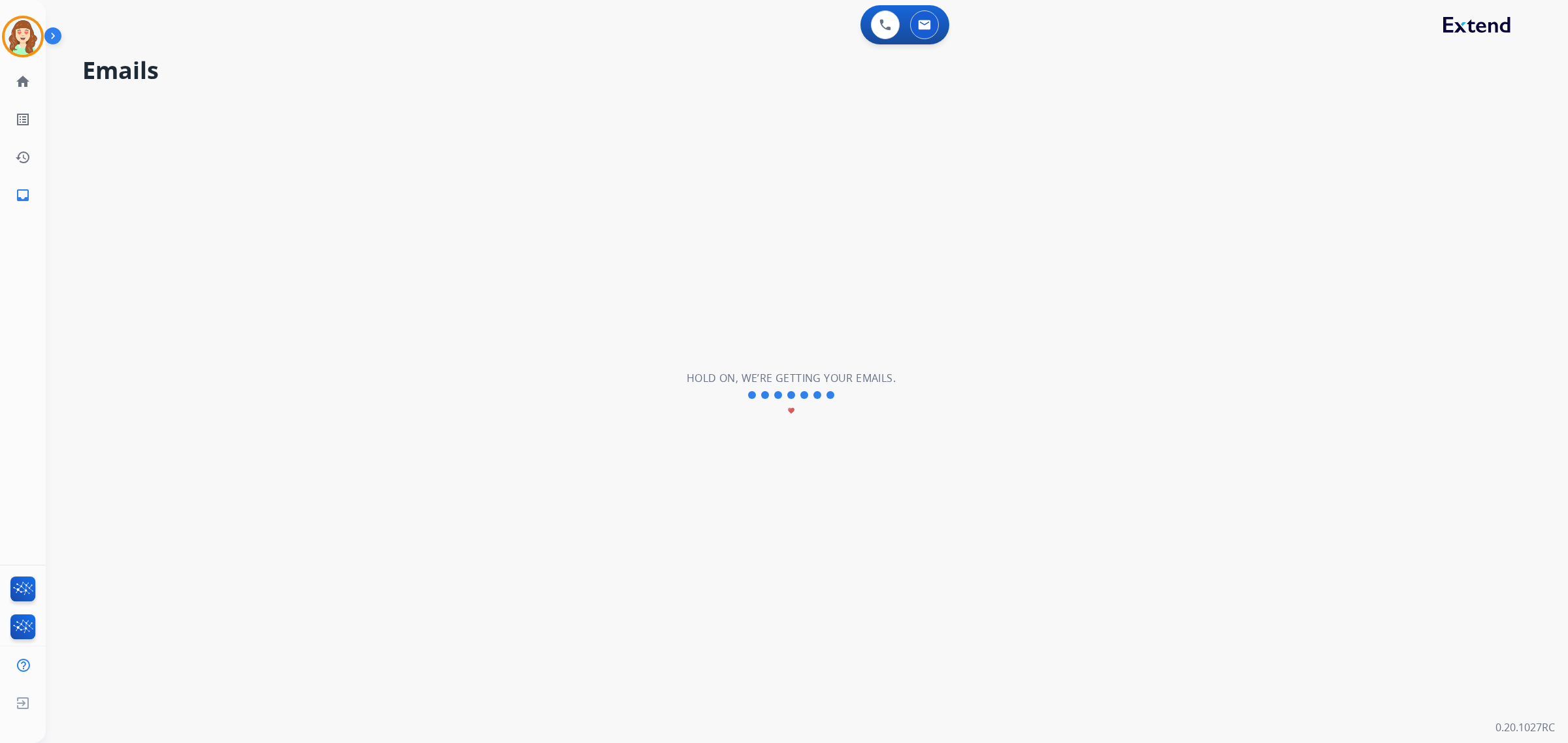
scroll to position [0, 0]
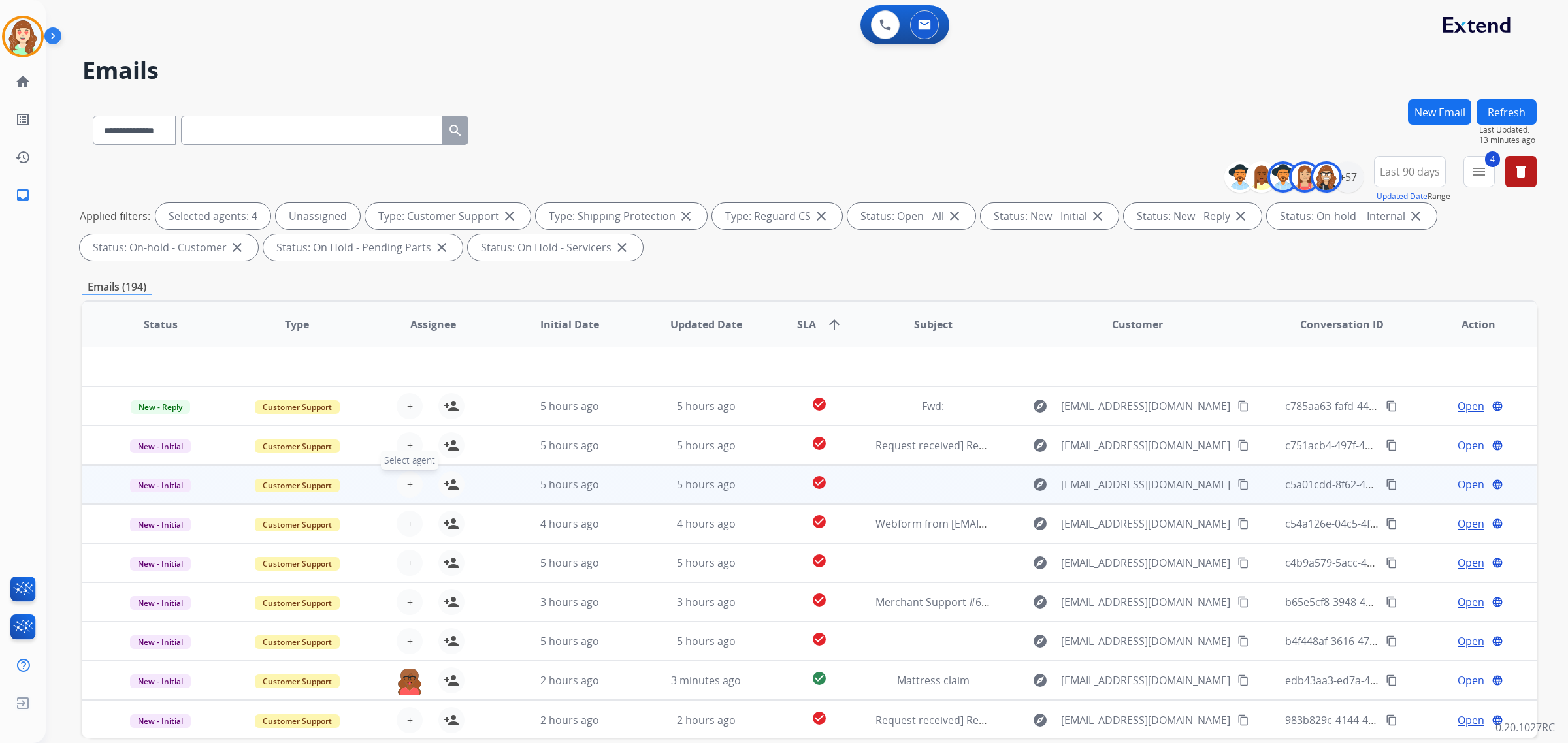
click at [406, 491] on button "+ Select agent" at bounding box center [409, 484] width 26 height 26
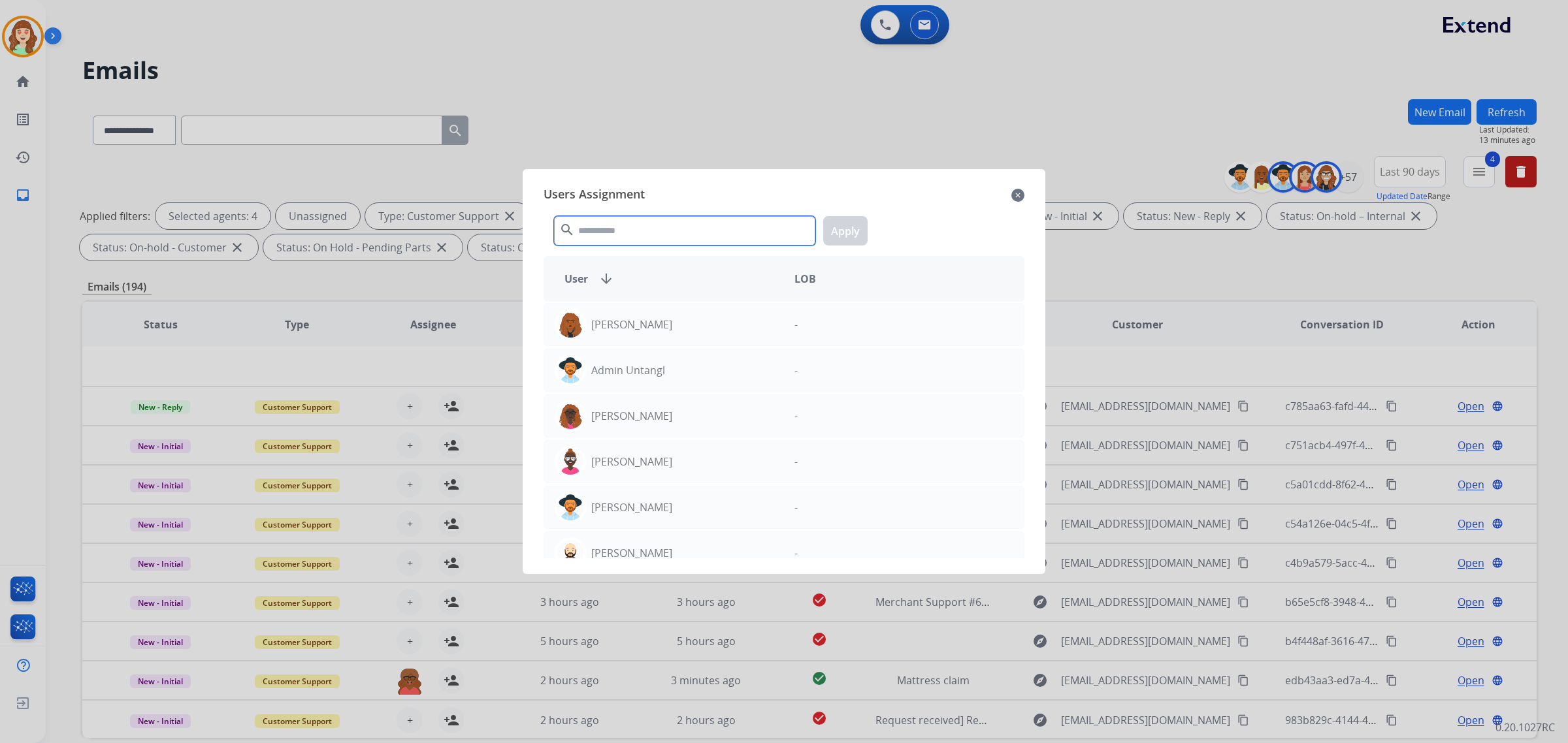
click at [623, 227] on input "text" at bounding box center [685, 230] width 262 height 30
type input "******"
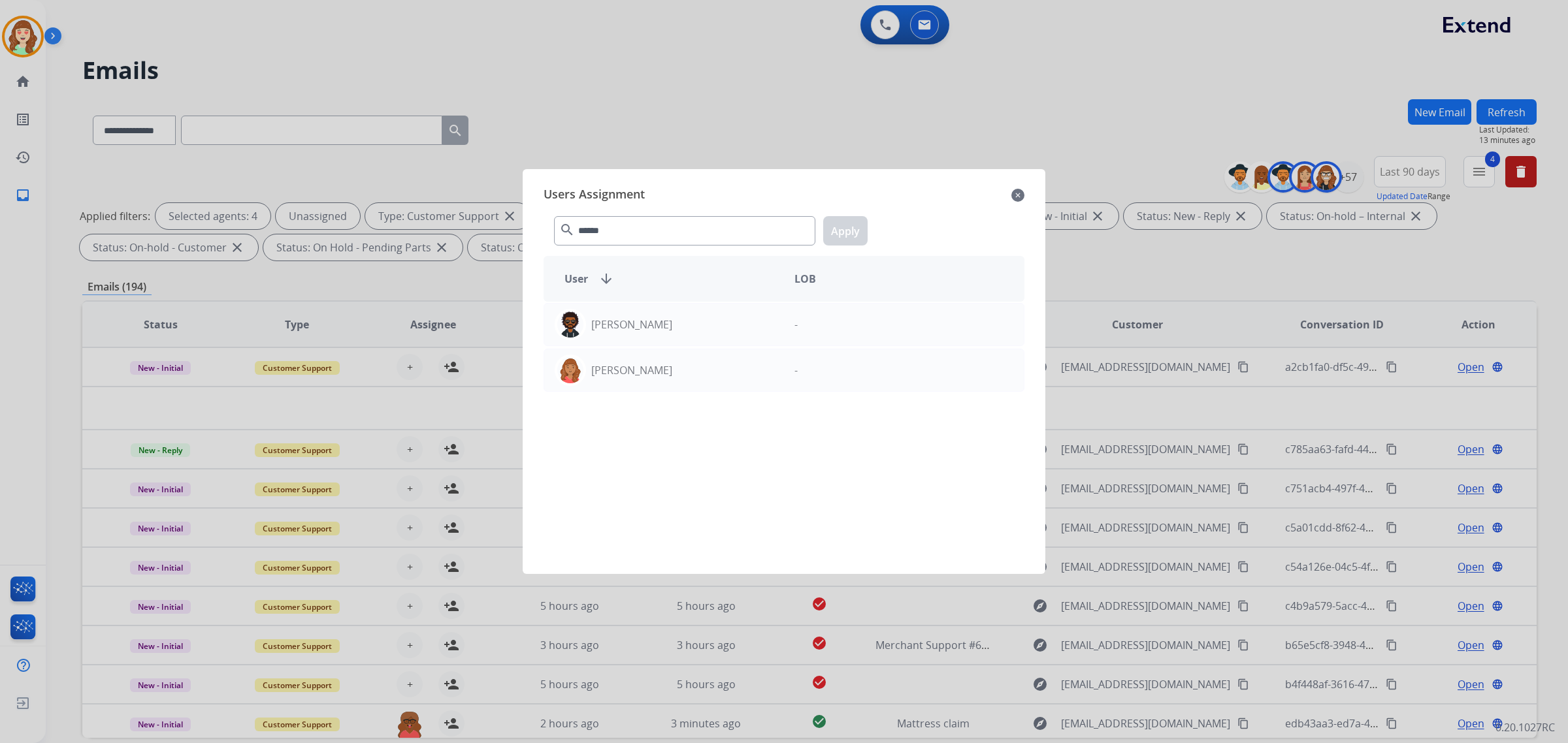
select select "**********"
select select "*"
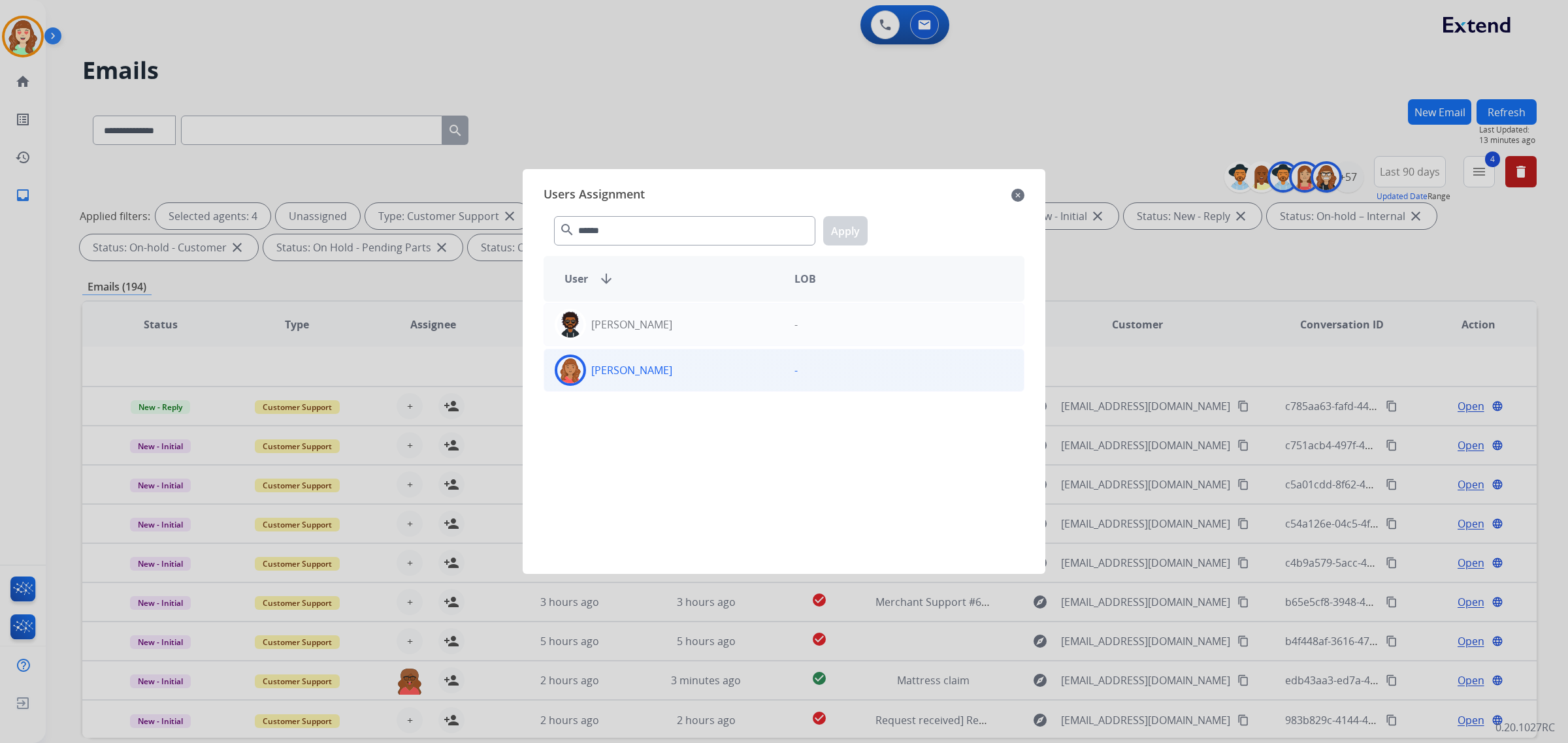
type input "******"
click at [665, 377] on div "[PERSON_NAME]" at bounding box center [663, 370] width 240 height 31
click at [854, 227] on button "Apply" at bounding box center [845, 230] width 44 height 30
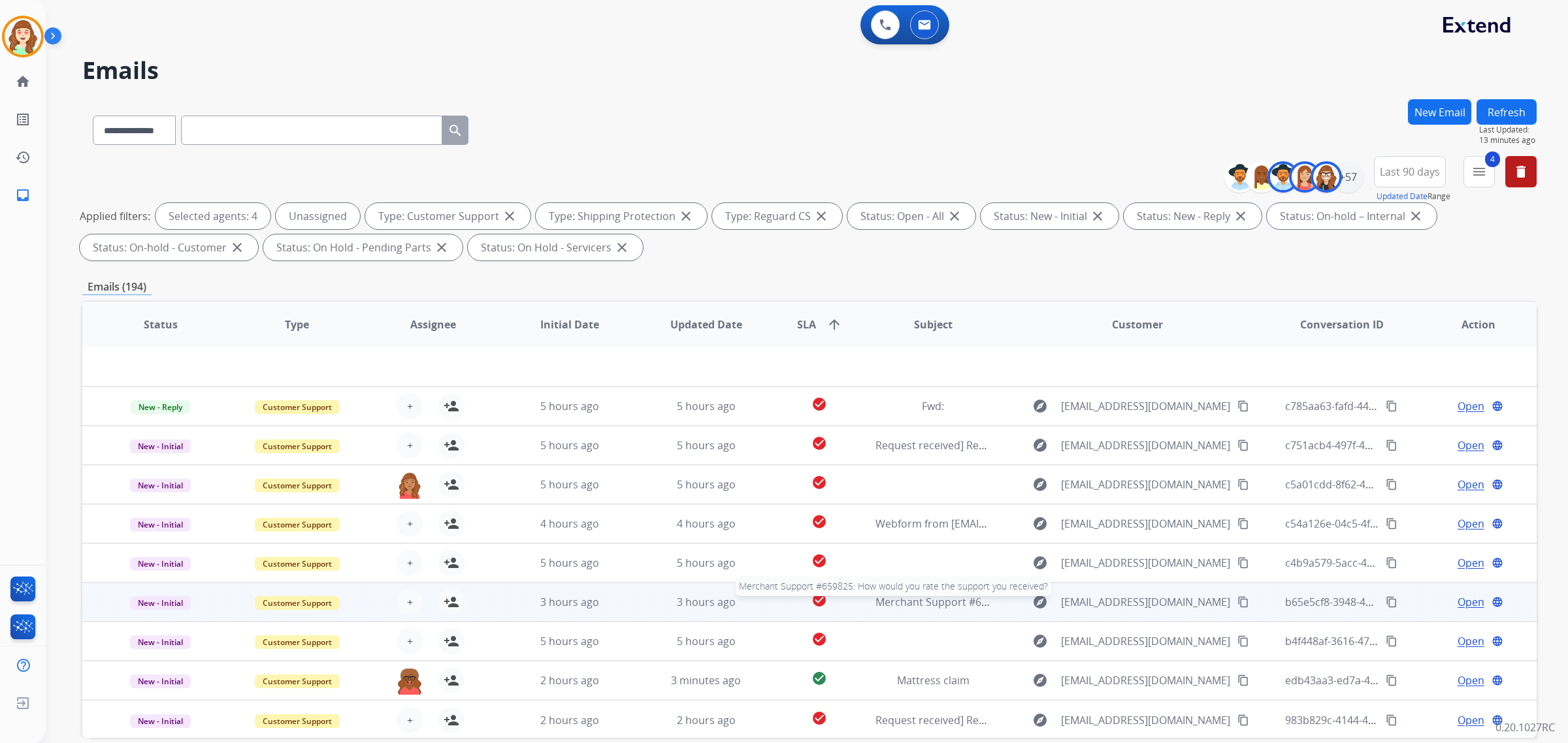
click at [905, 595] on span "Merchant Support #659825: How would you rate the support you received?" at bounding box center [1061, 602] width 371 height 14
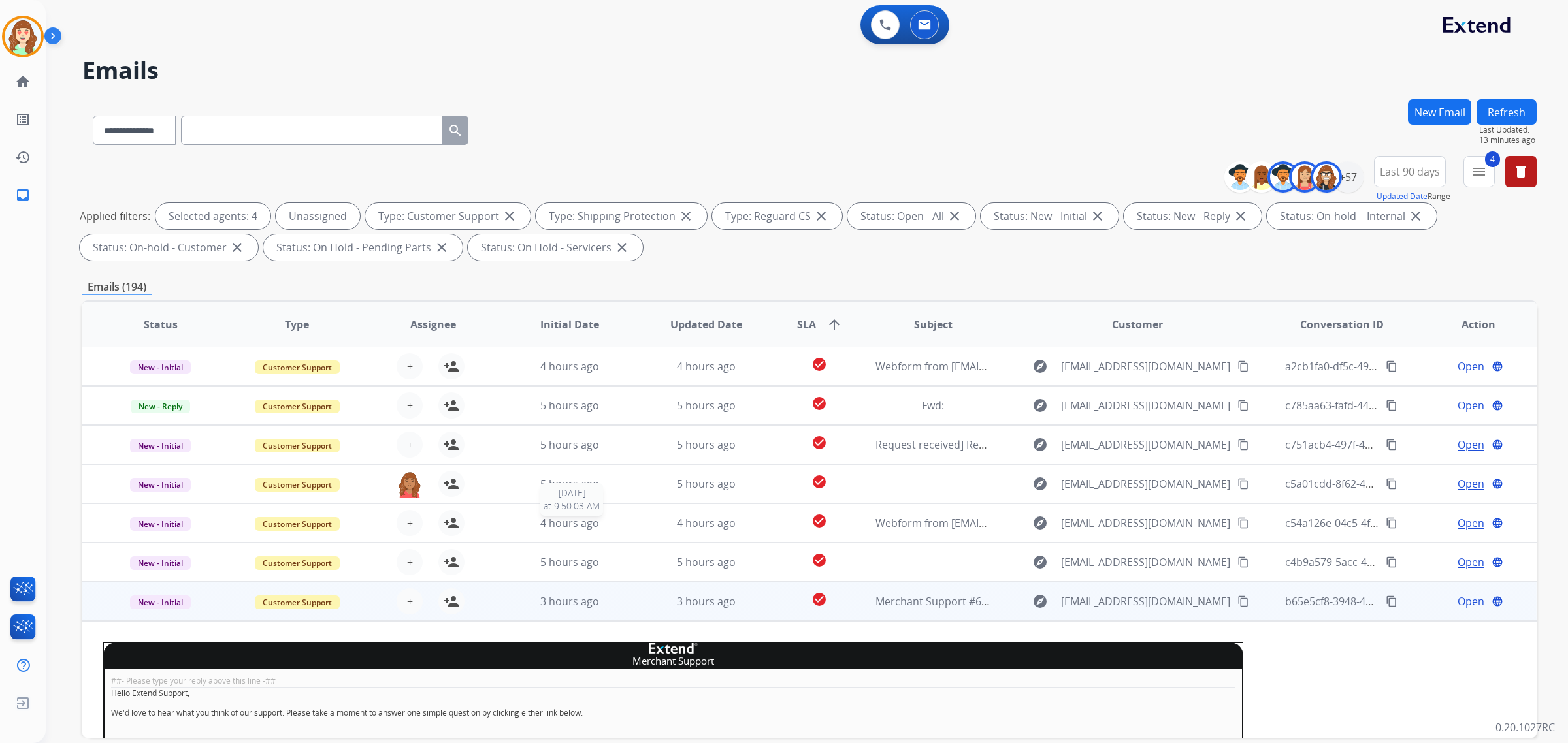
scroll to position [0, 0]
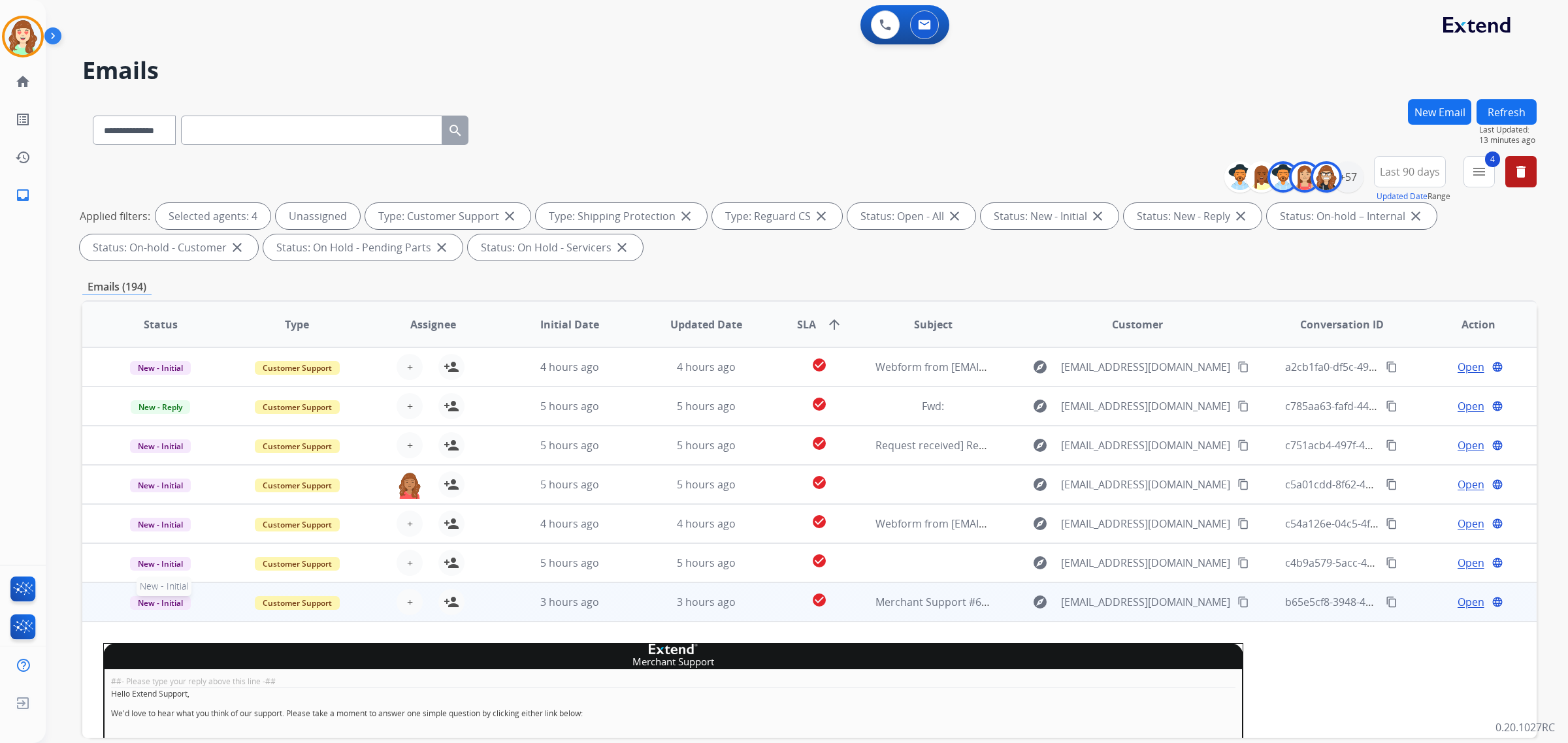
click at [164, 601] on span "New - Initial" at bounding box center [161, 603] width 61 height 14
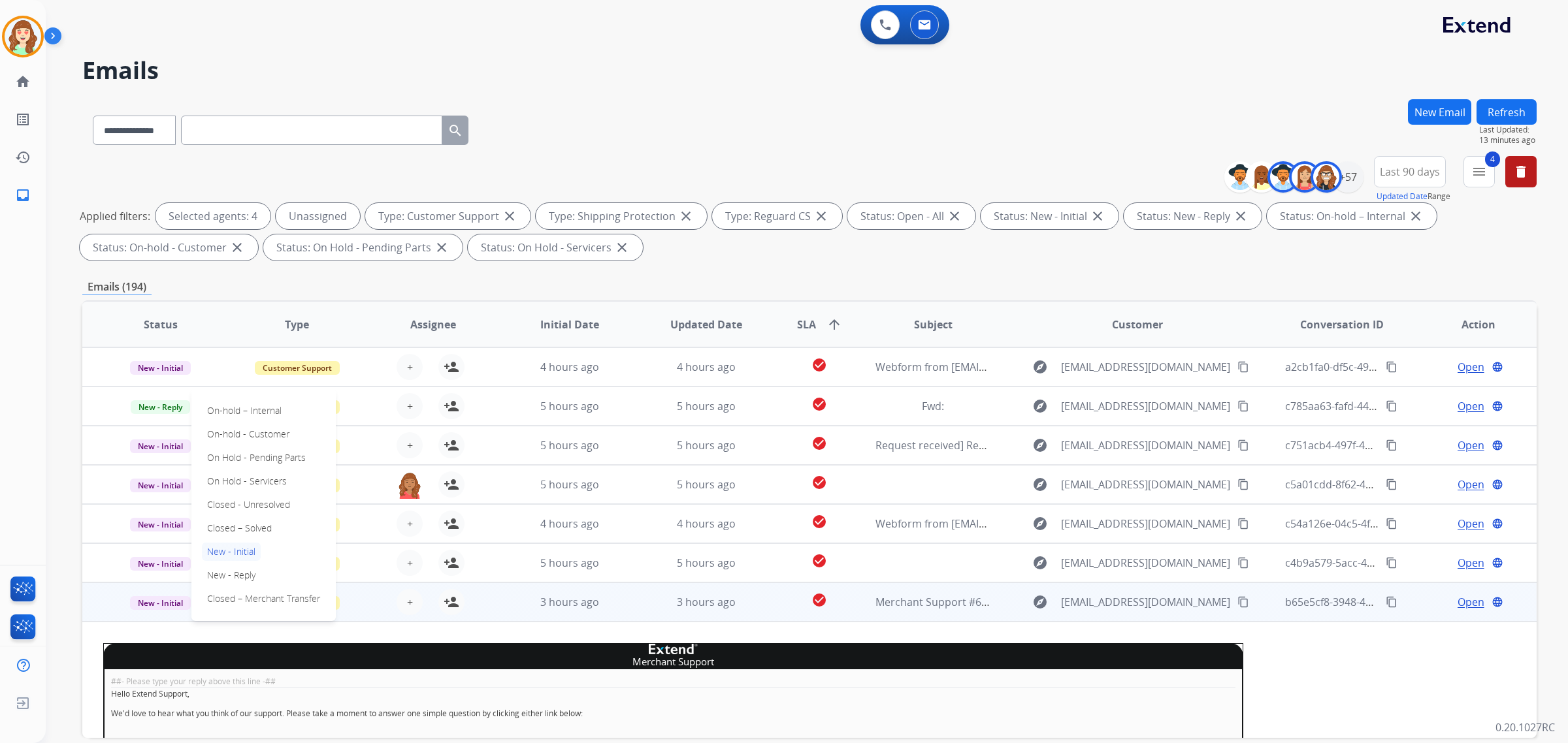
click at [1238, 601] on mat-icon "content_copy" at bounding box center [1243, 602] width 11 height 11
drag, startPoint x: 221, startPoint y: 129, endPoint x: 158, endPoint y: 144, distance: 64.8
click at [148, 125] on select "**********" at bounding box center [133, 130] width 81 height 30
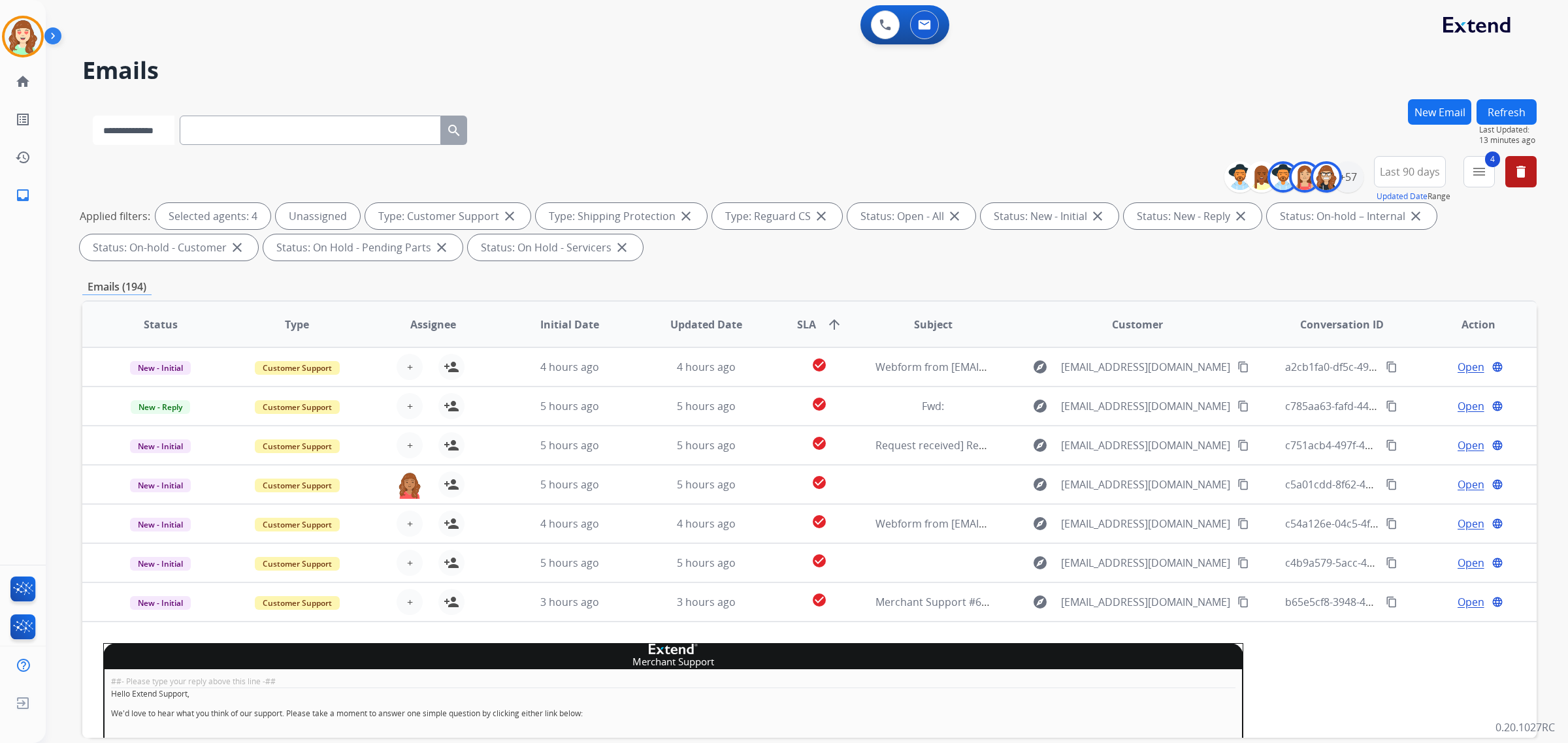
select select "**********"
click at [93, 116] on select "**********" at bounding box center [133, 130] width 81 height 30
paste input "**********"
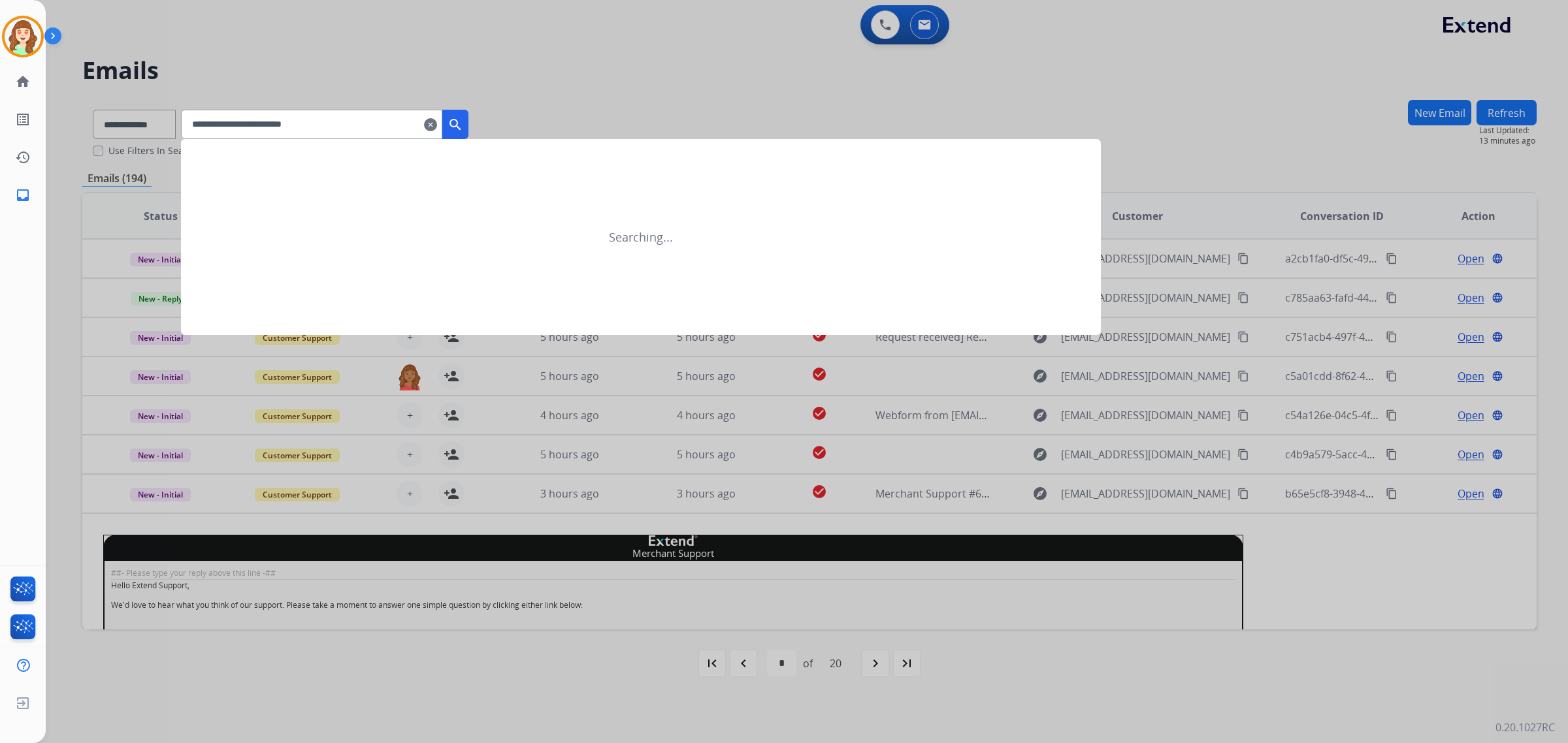
type input "**********"
click at [463, 122] on mat-icon "search" at bounding box center [455, 125] width 16 height 16
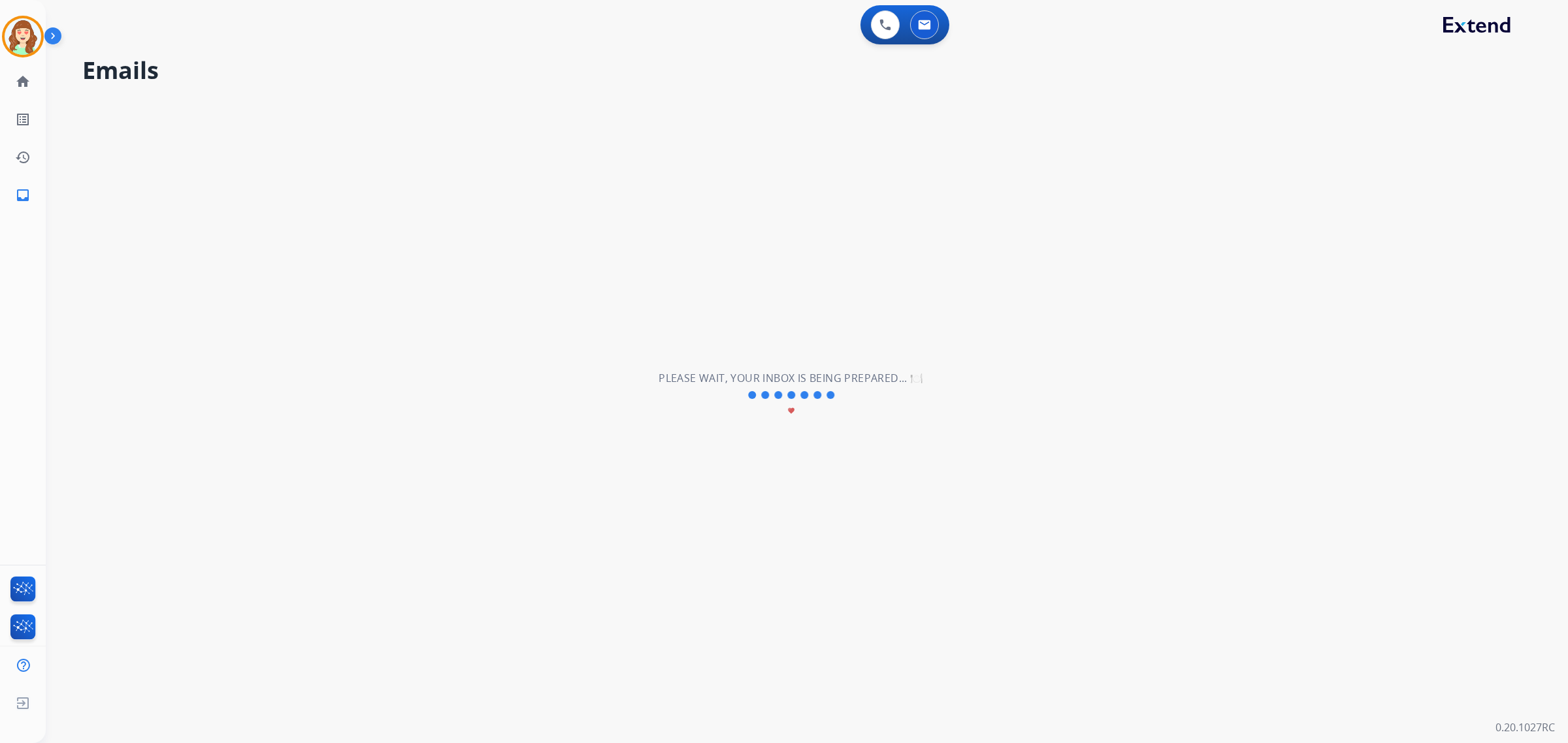
select select "*"
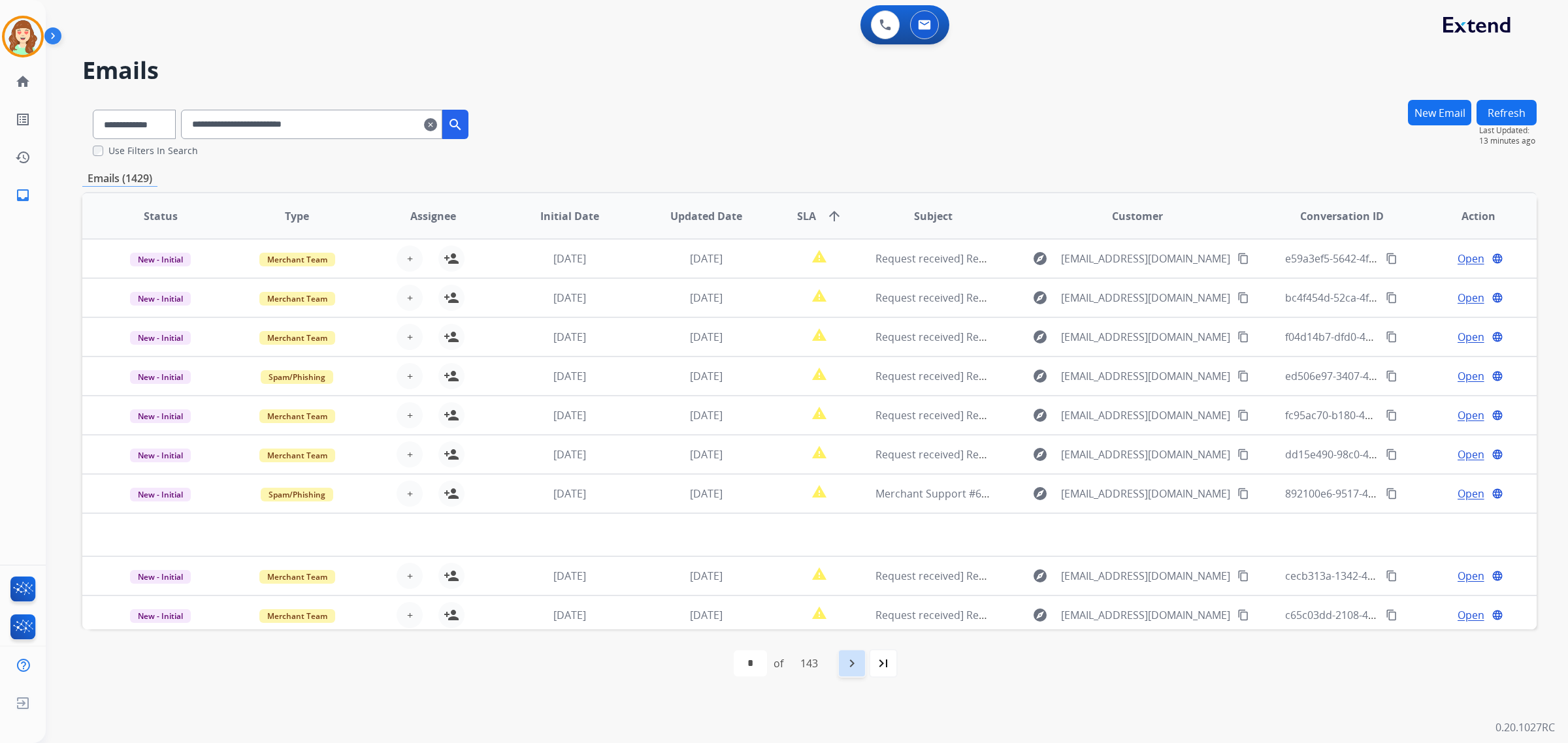
click at [853, 664] on mat-icon "navigate_next" at bounding box center [852, 663] width 16 height 16
click at [819, 211] on span "SLA arrow_upward" at bounding box center [819, 216] width 45 height 16
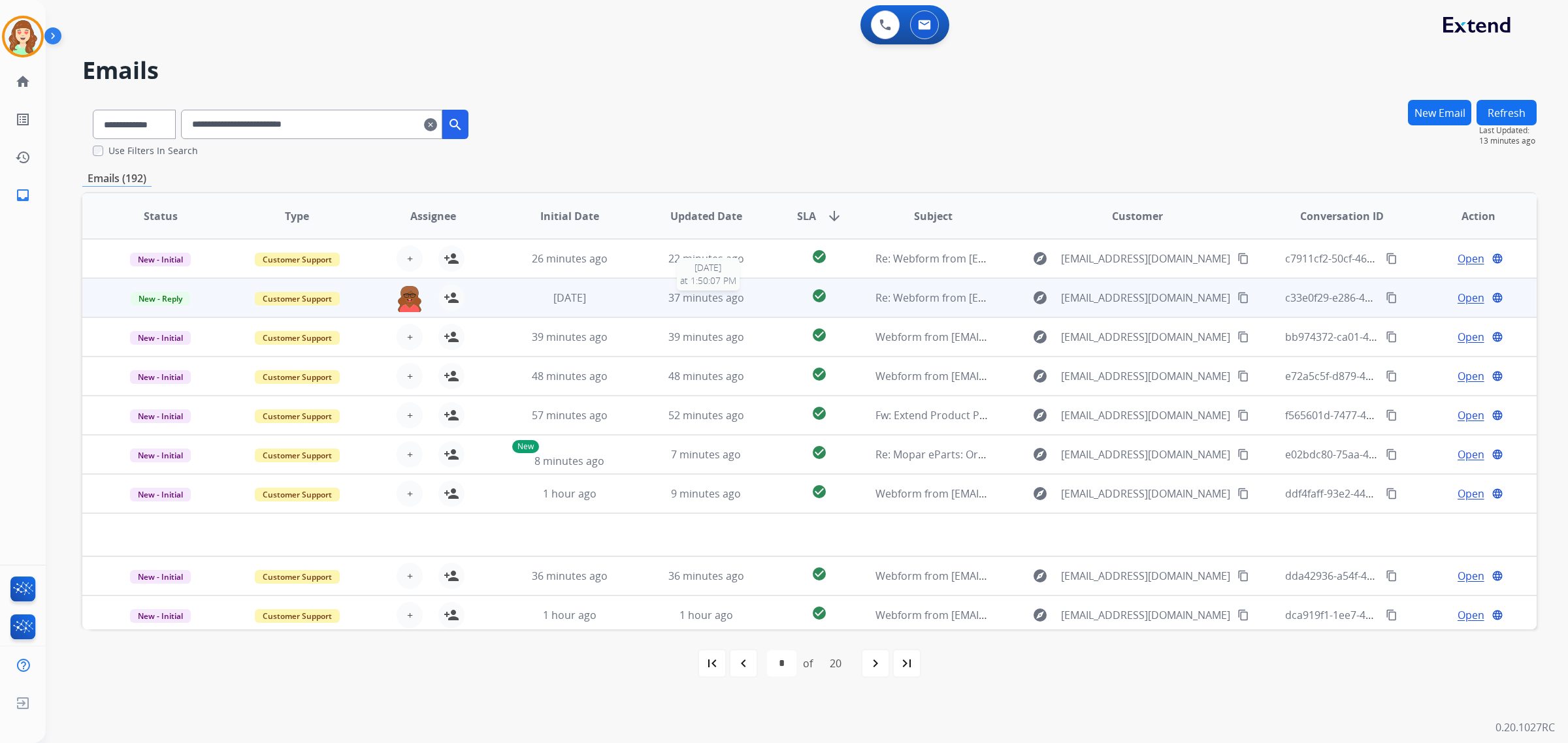
click at [716, 293] on span "37 minutes ago" at bounding box center [707, 297] width 76 height 14
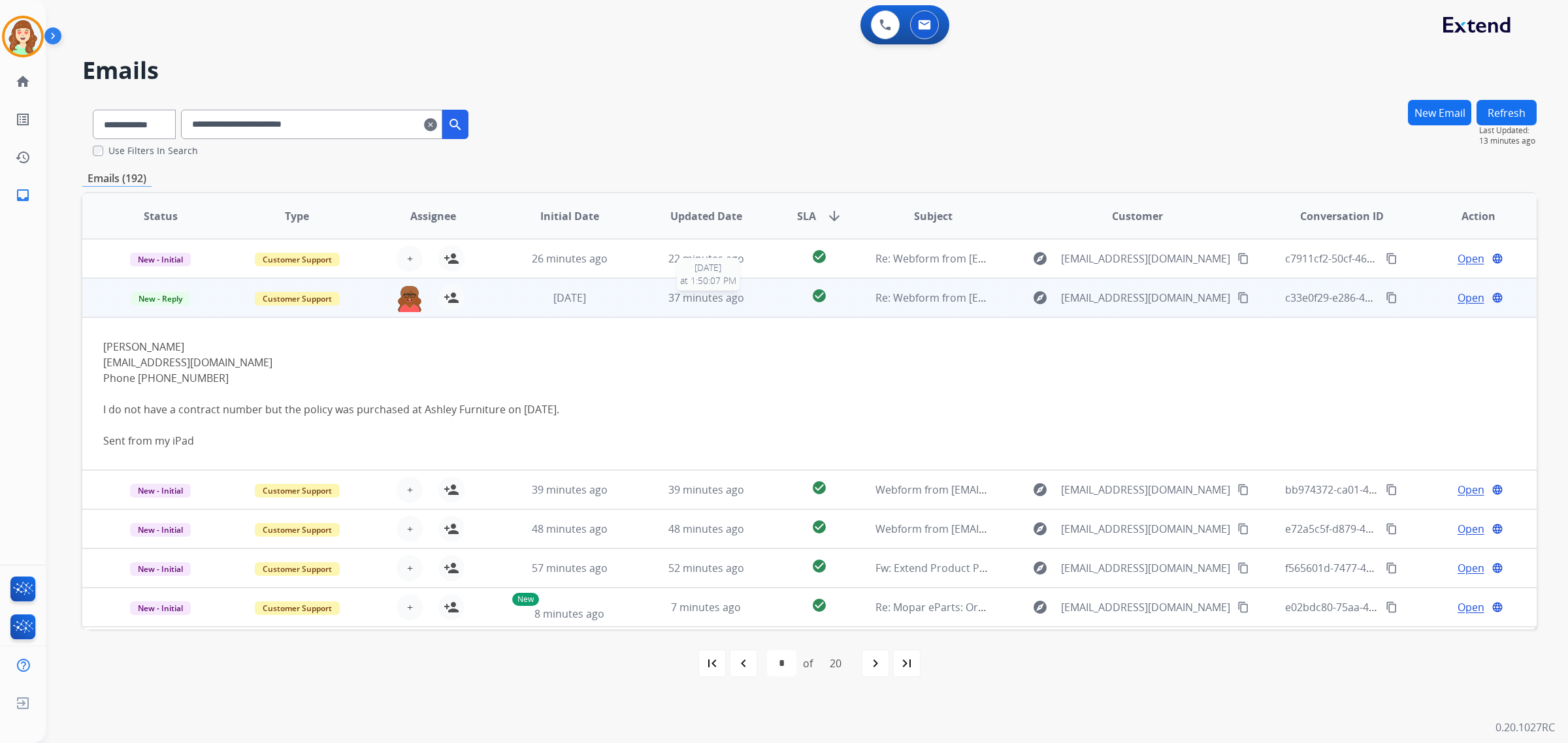
scroll to position [40, 0]
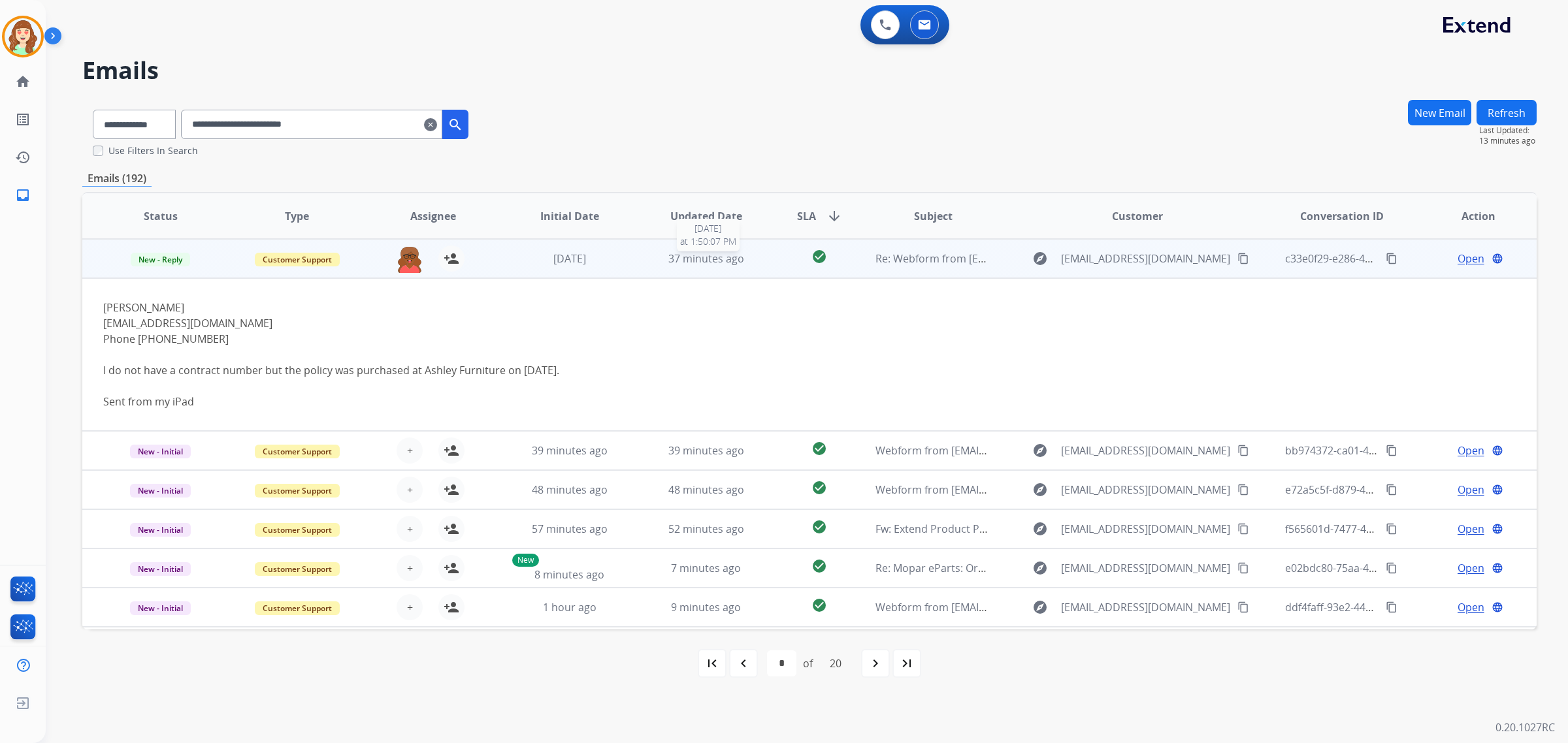
click at [720, 256] on span "37 minutes ago" at bounding box center [707, 259] width 76 height 14
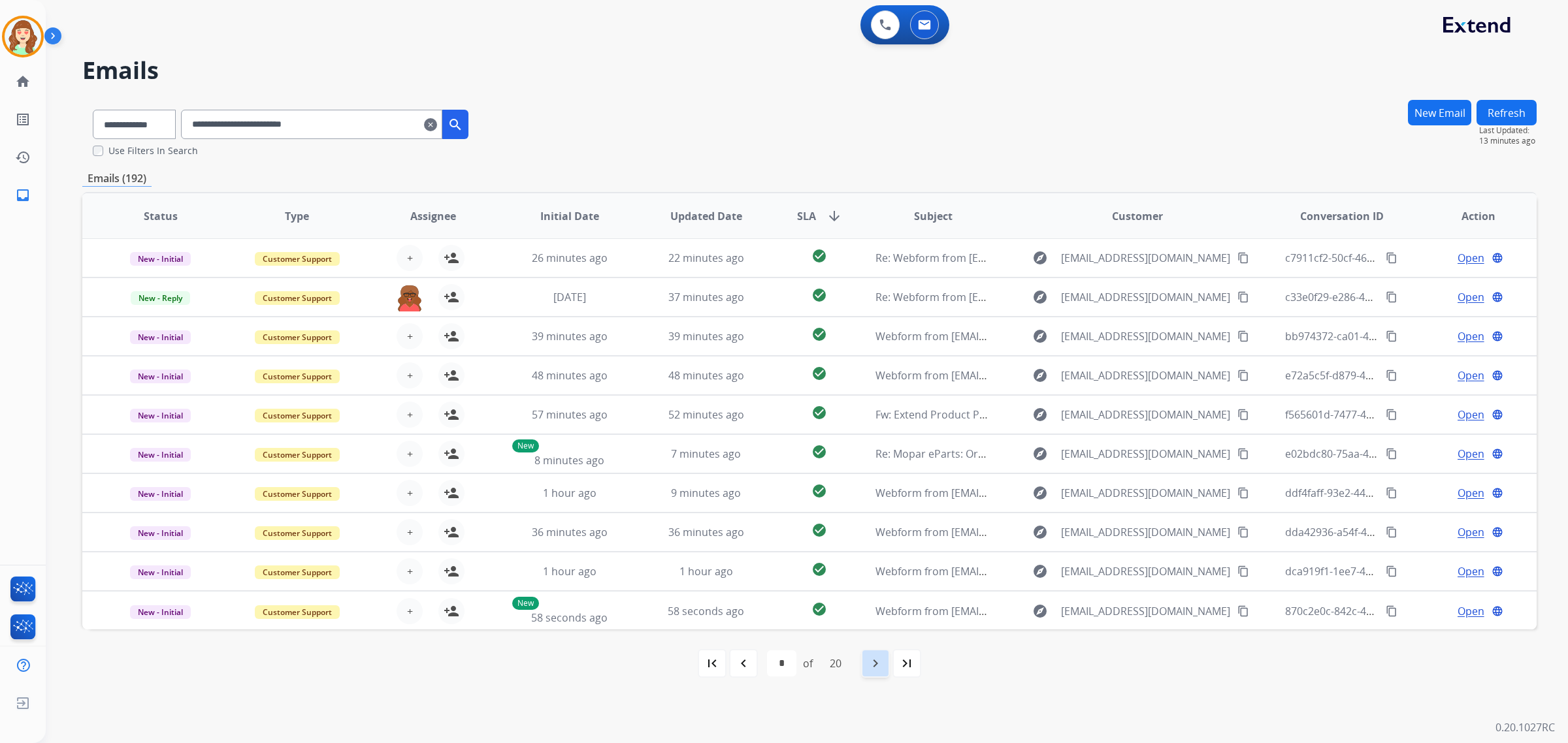
click at [873, 662] on mat-icon "navigate_next" at bounding box center [876, 663] width 16 height 16
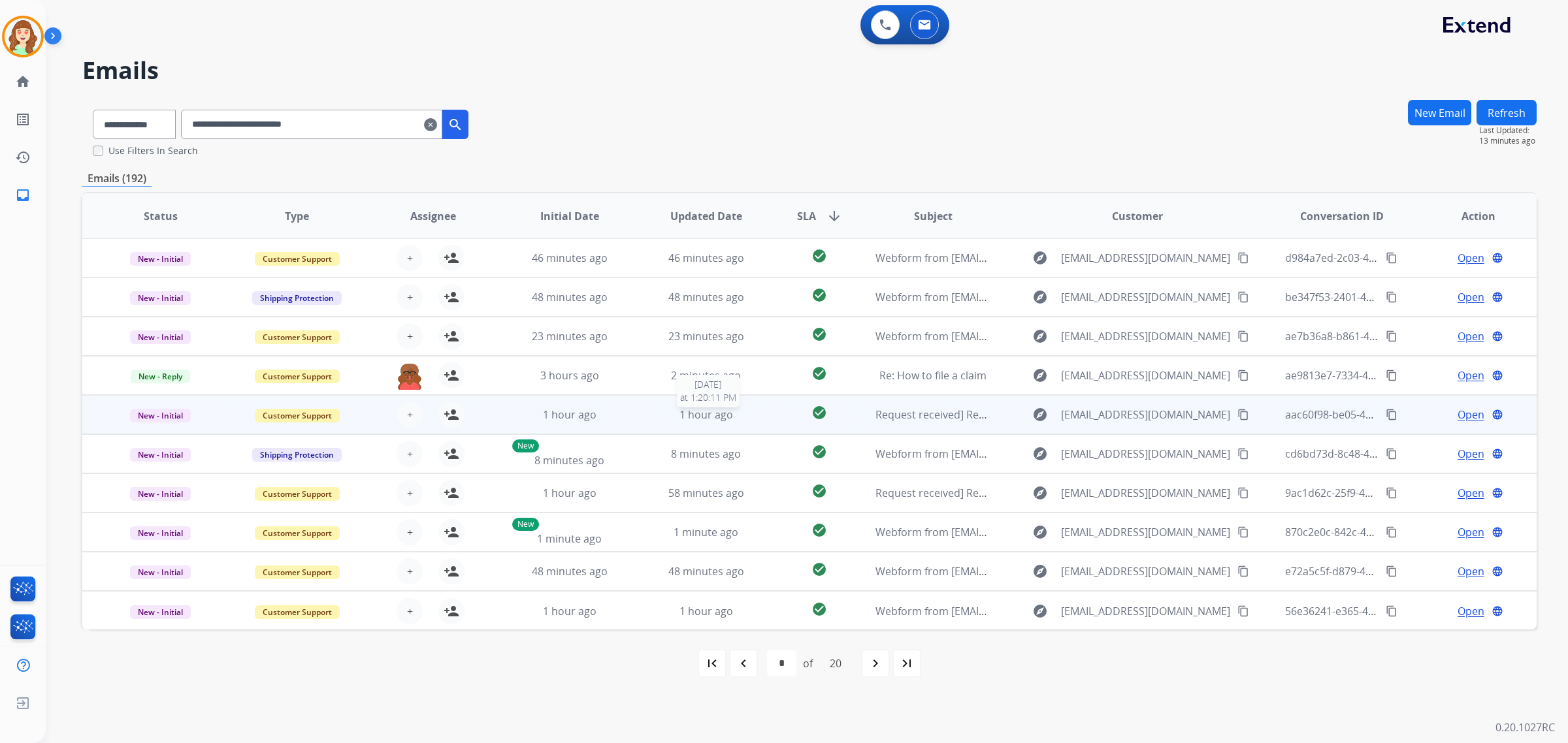
click at [711, 420] on span "1 hour ago" at bounding box center [706, 414] width 53 height 14
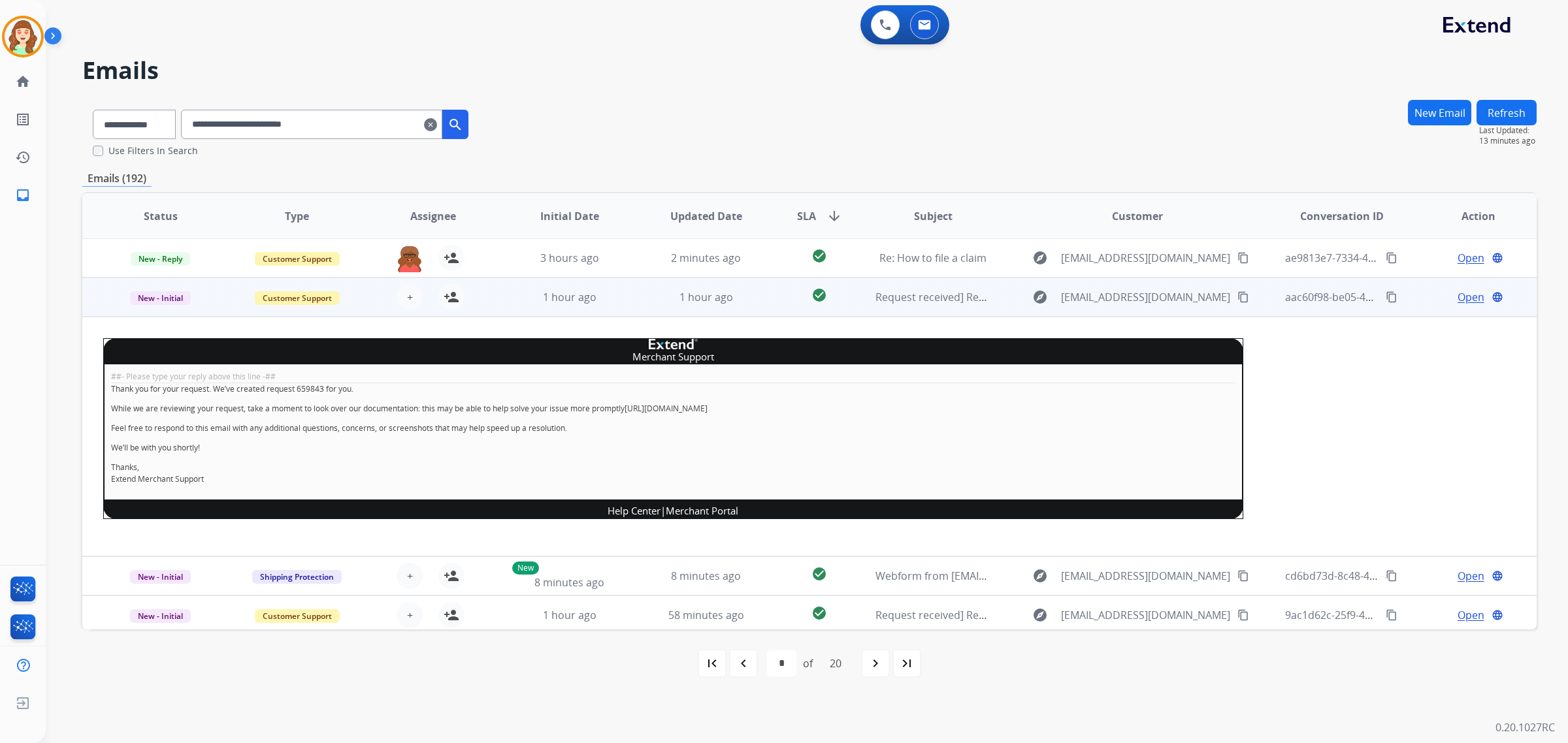
scroll to position [157, 0]
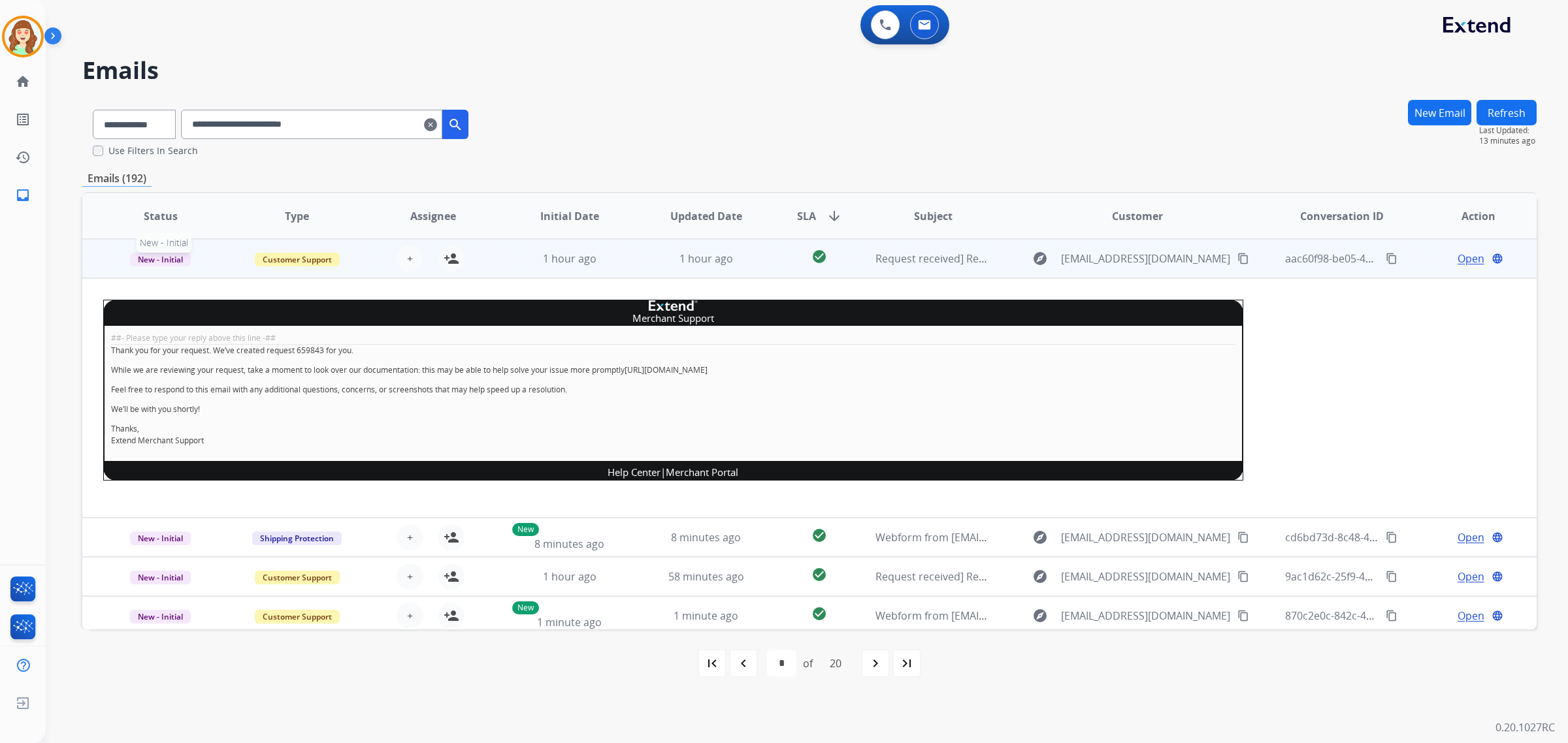
click at [145, 258] on span "New - Initial" at bounding box center [161, 259] width 61 height 14
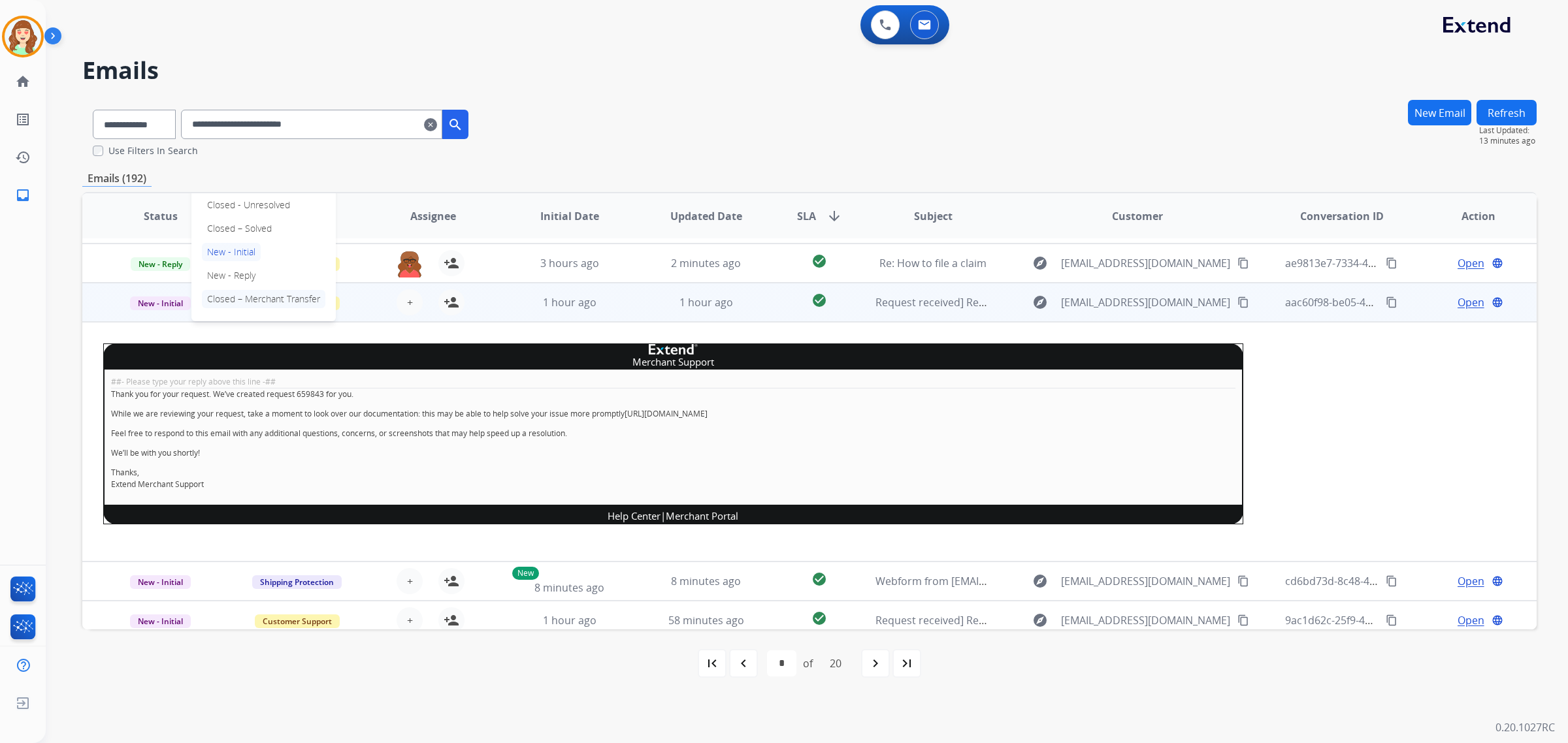
scroll to position [75, 0]
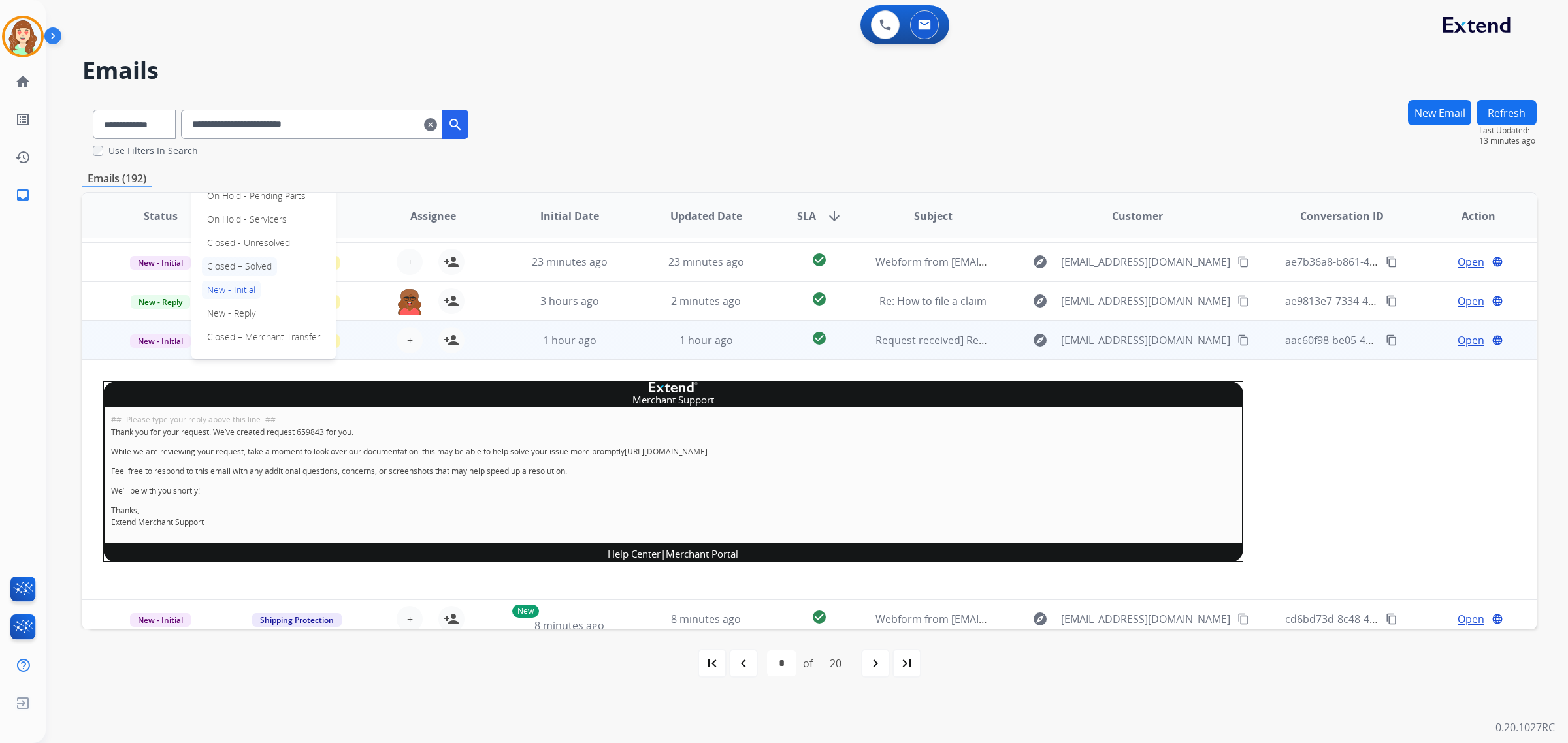
click at [273, 263] on p "Closed – Solved" at bounding box center [239, 266] width 75 height 18
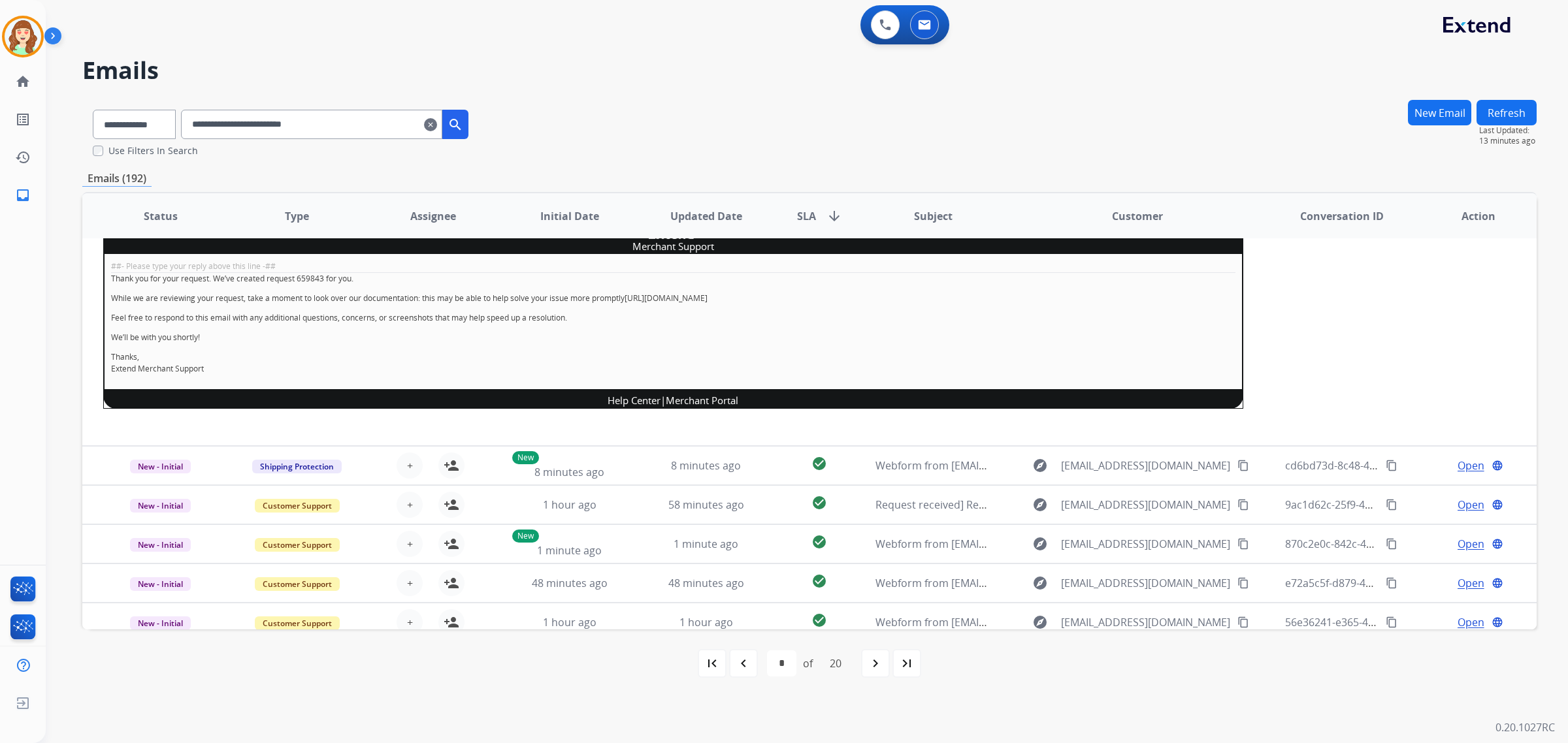
scroll to position [240, 0]
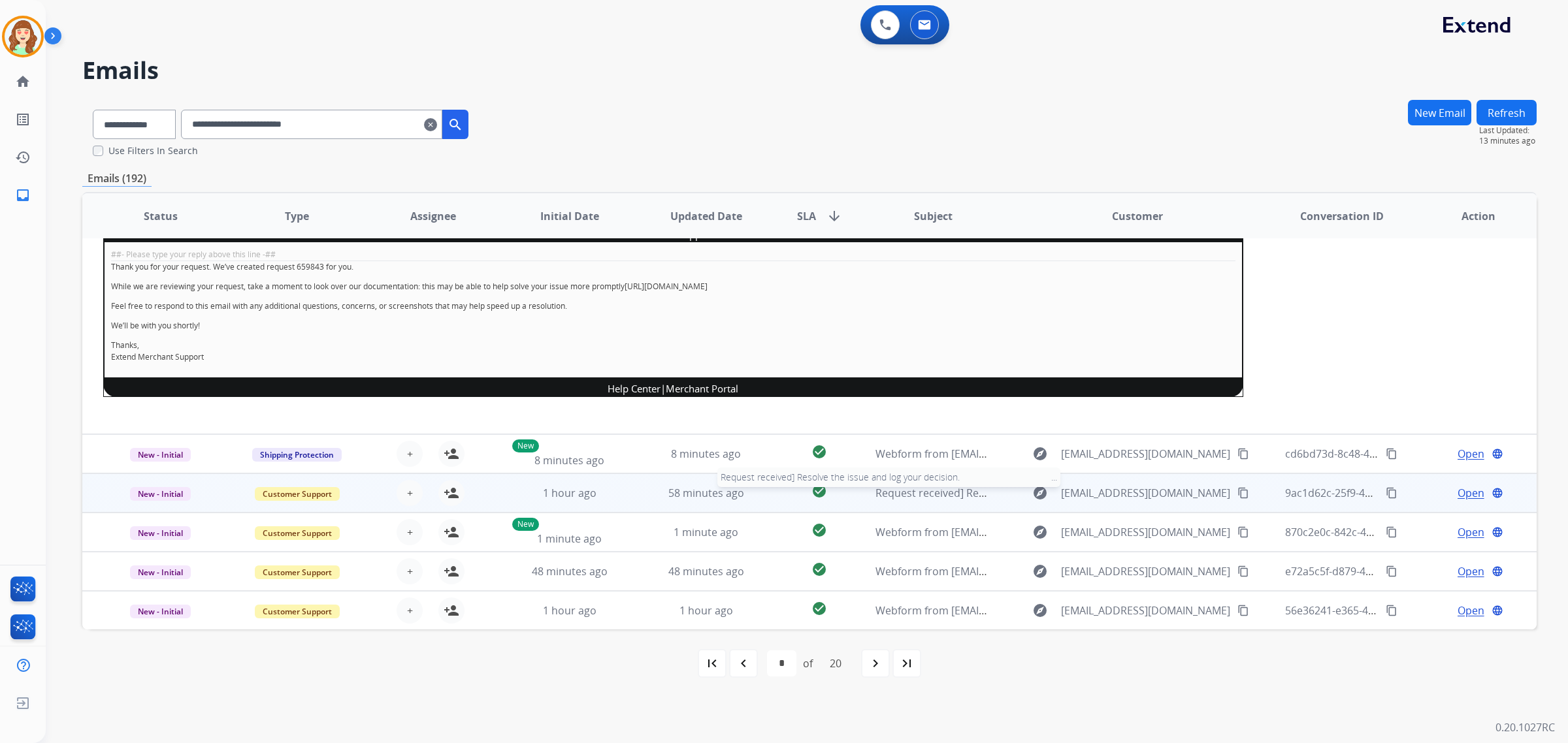
click at [907, 498] on span "Request received] Resolve the issue and log your decision. ͏‌ ͏‌ ͏‌ ͏‌ ͏‌ ͏‌ ͏‌…" at bounding box center [1069, 493] width 386 height 14
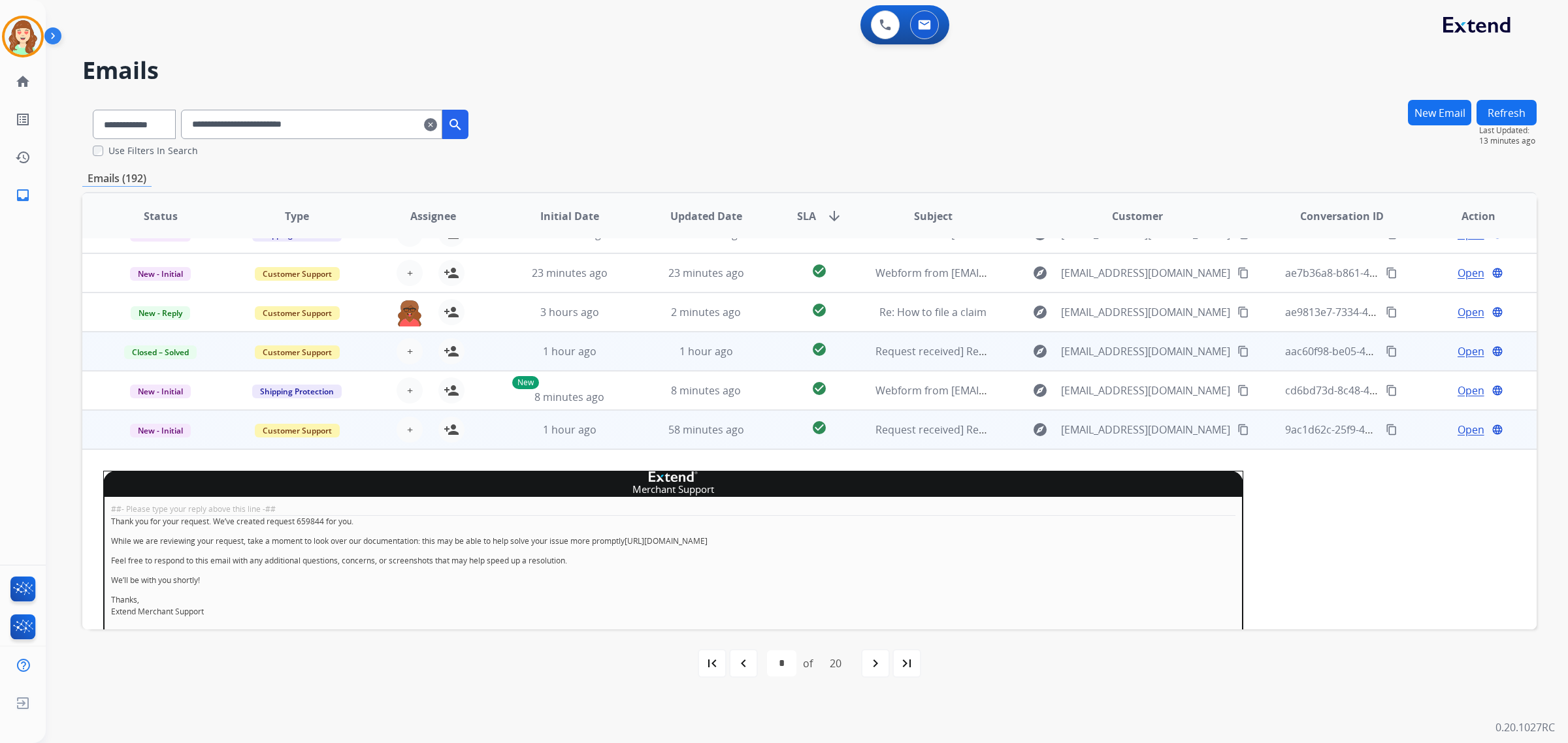
scroll to position [235, 0]
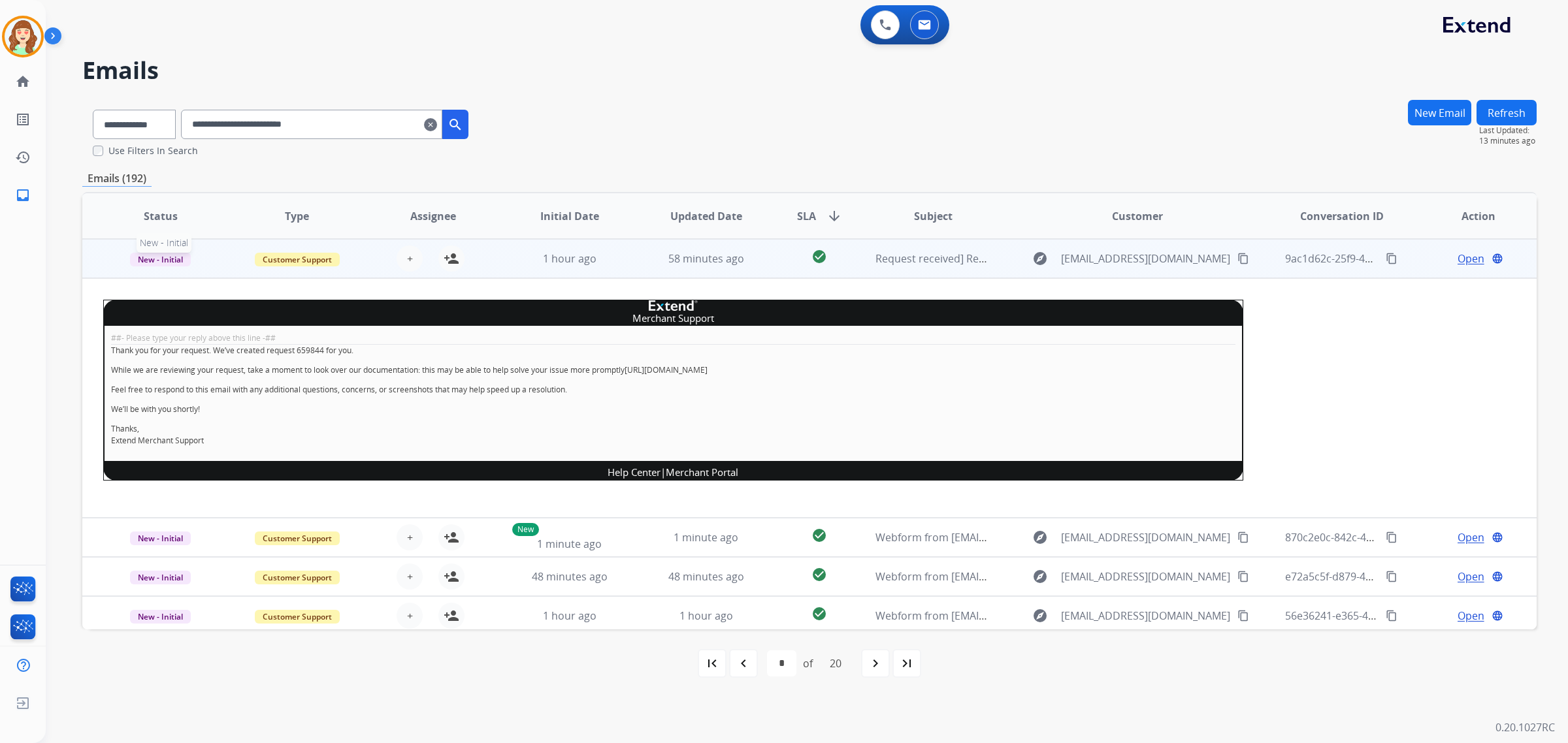
click at [159, 255] on span "New - Initial" at bounding box center [161, 259] width 61 height 14
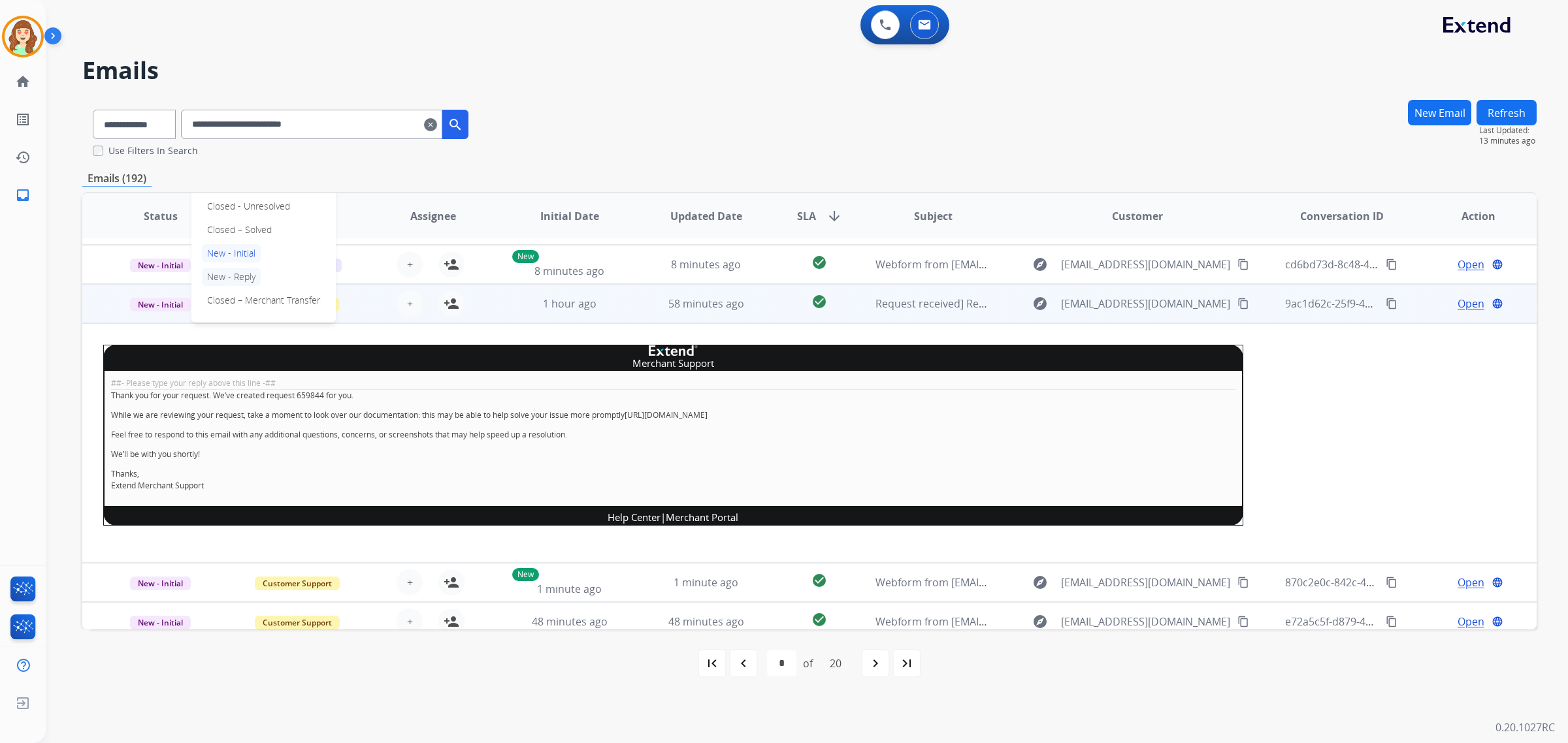
scroll to position [154, 0]
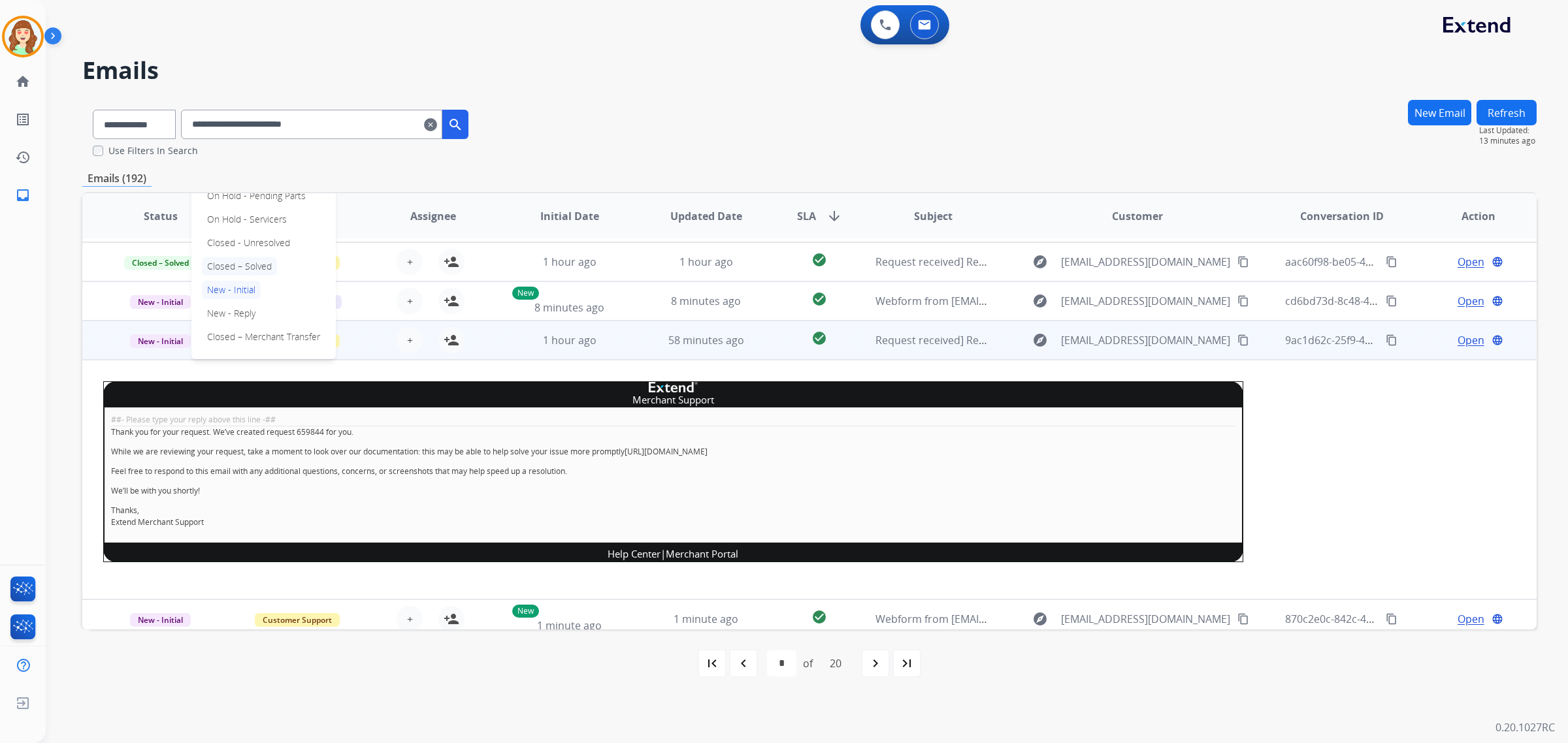
click at [252, 265] on p "Closed – Solved" at bounding box center [239, 266] width 75 height 18
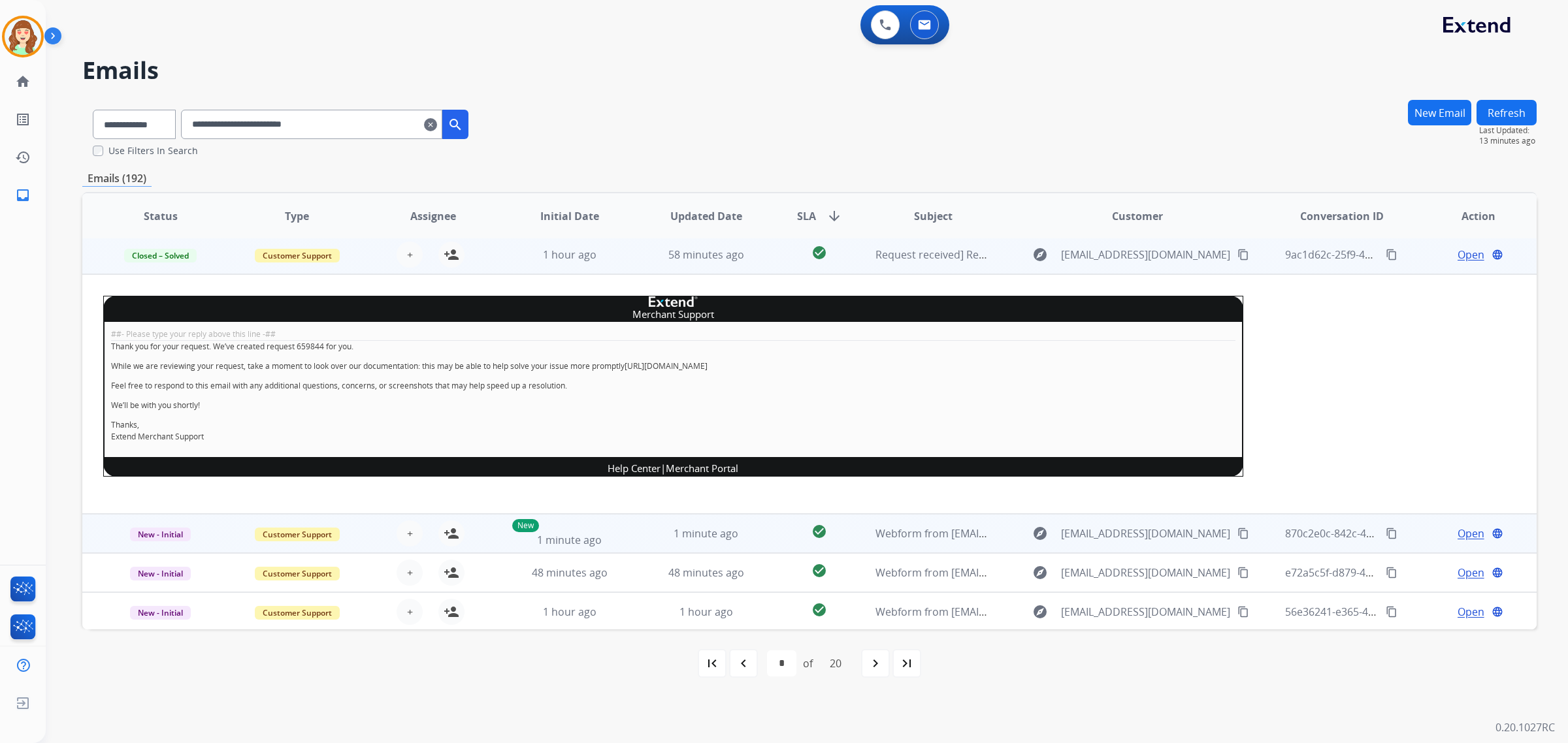
scroll to position [240, 0]
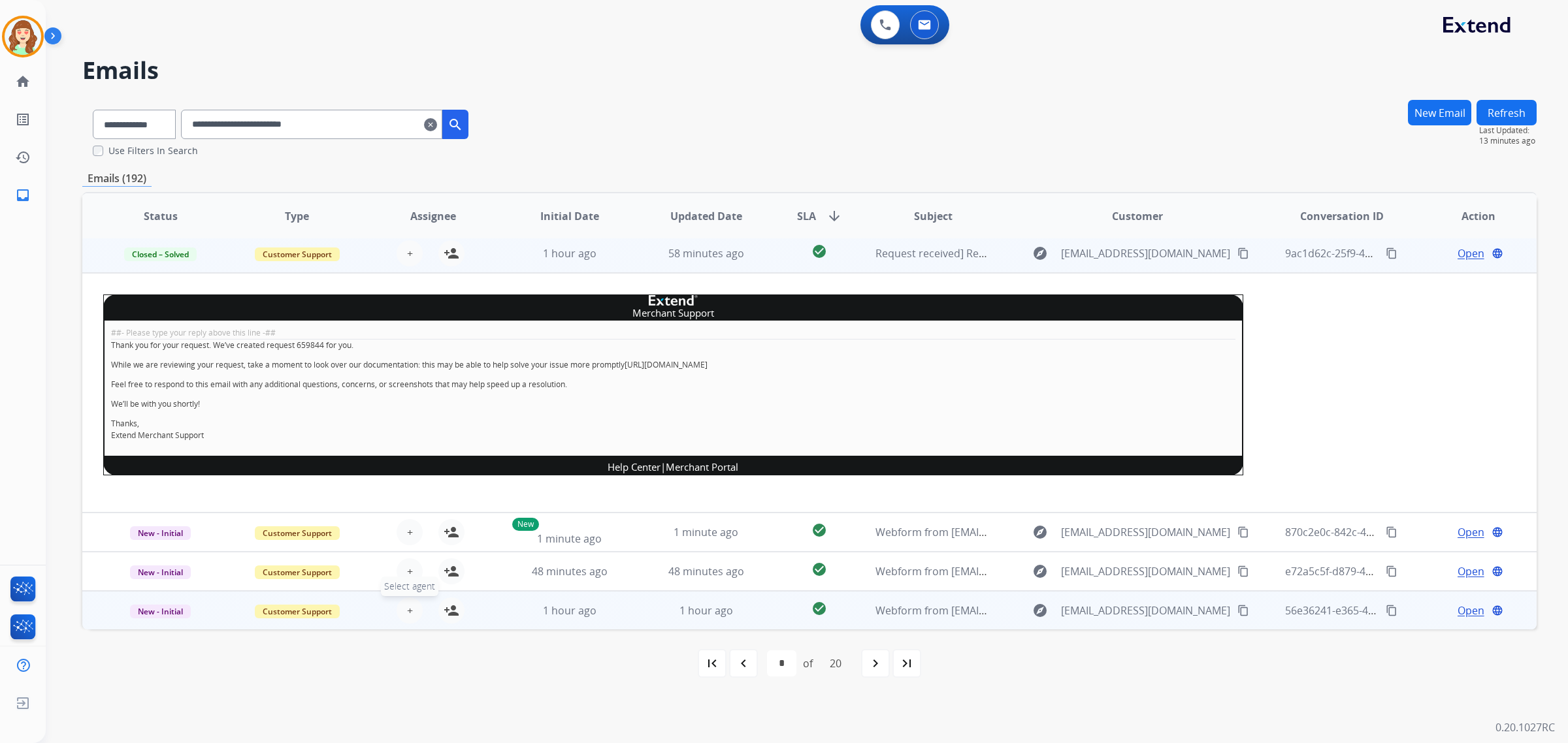
click at [407, 608] on span "+" at bounding box center [410, 611] width 6 height 16
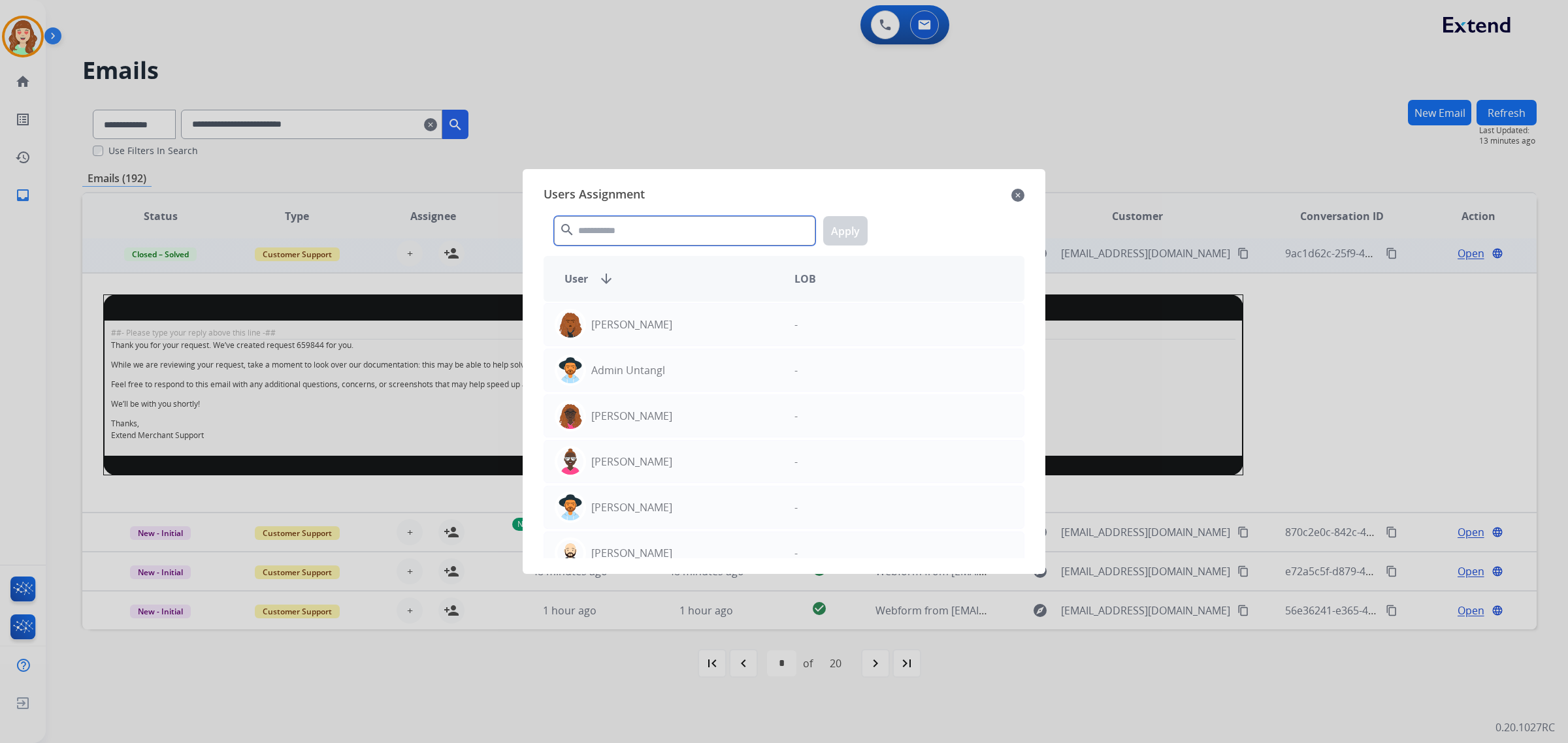
click at [619, 233] on input "text" at bounding box center [685, 230] width 262 height 30
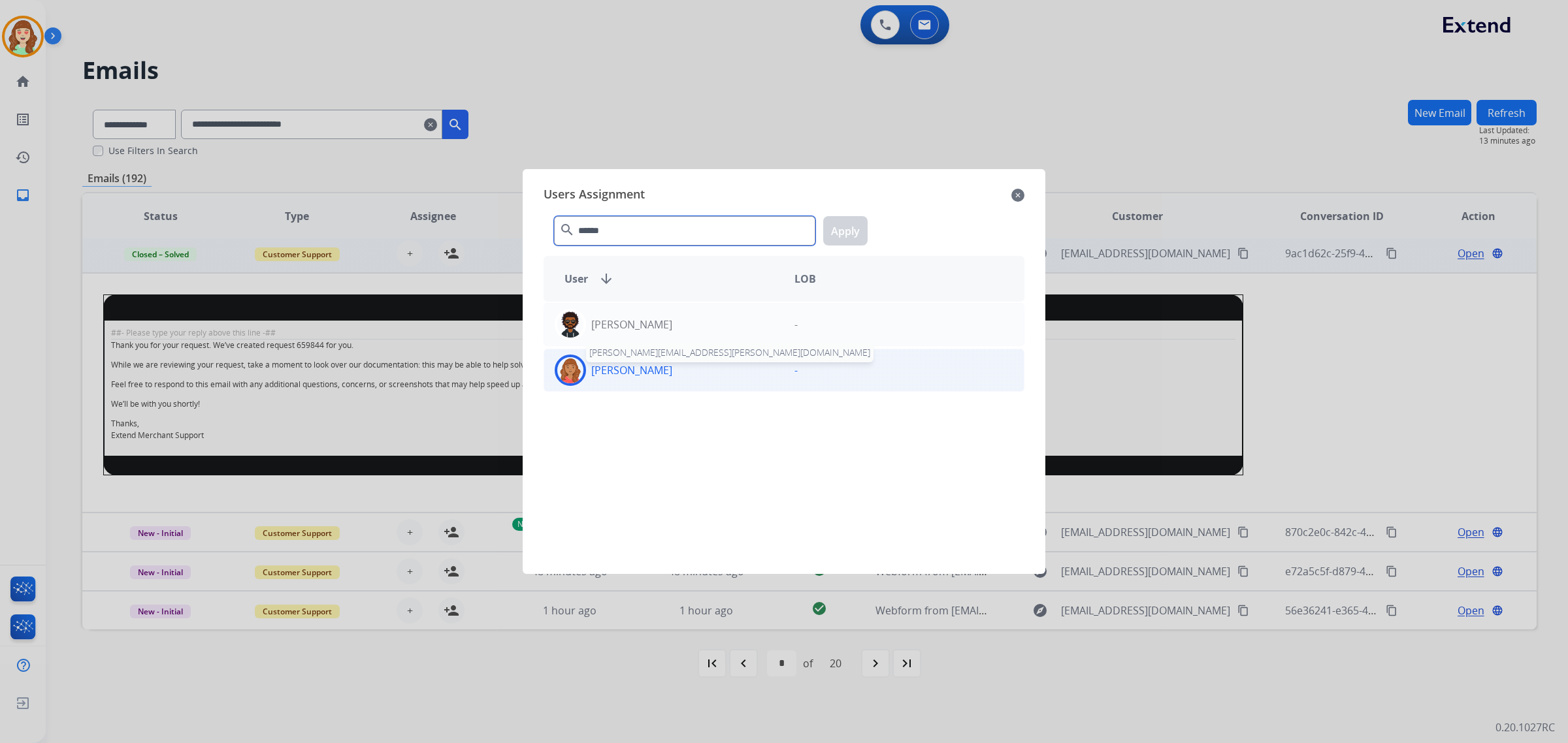
type input "******"
click at [650, 366] on p "[PERSON_NAME]" at bounding box center [631, 370] width 81 height 16
click at [843, 233] on button "Apply" at bounding box center [845, 230] width 44 height 30
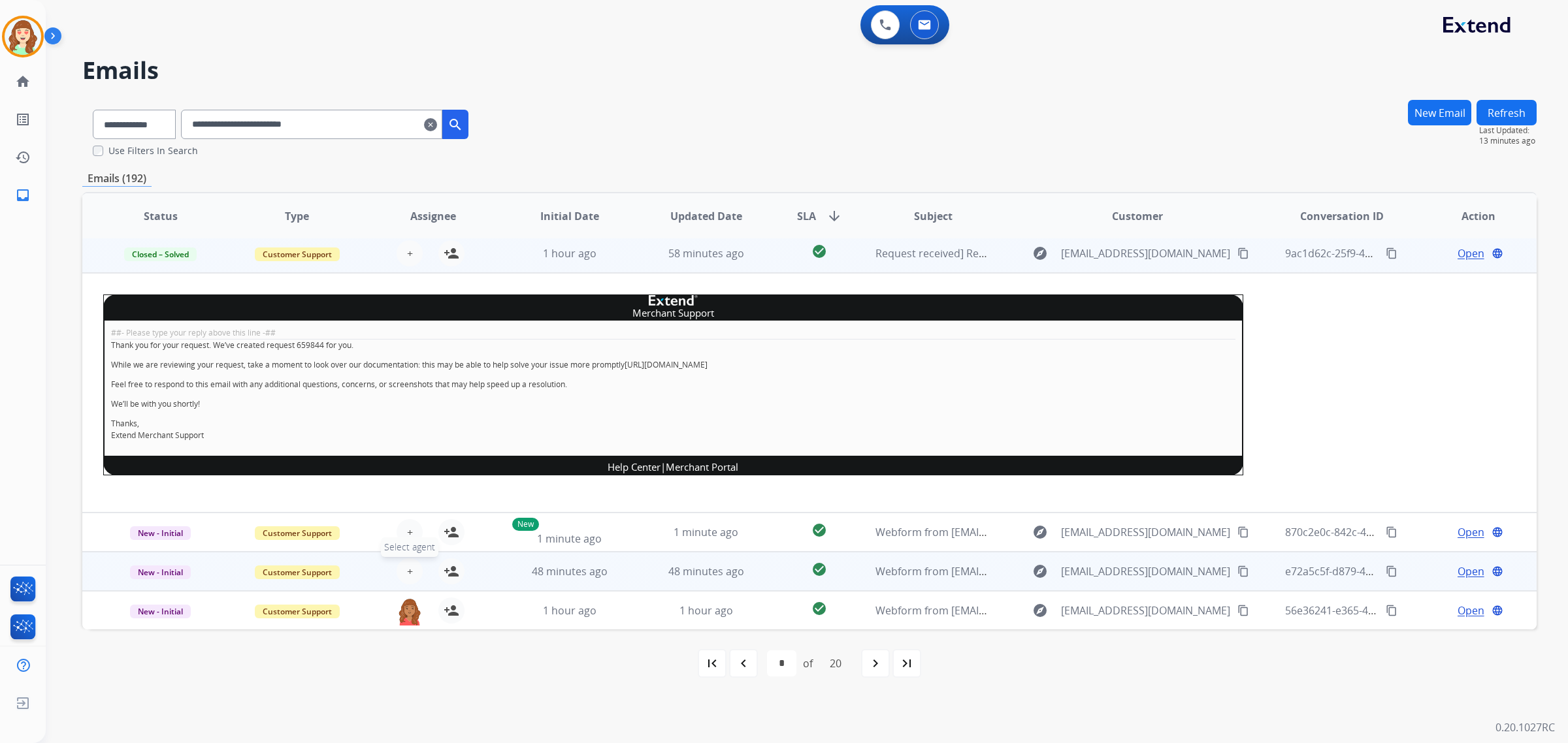
click at [407, 573] on span "+" at bounding box center [410, 571] width 6 height 16
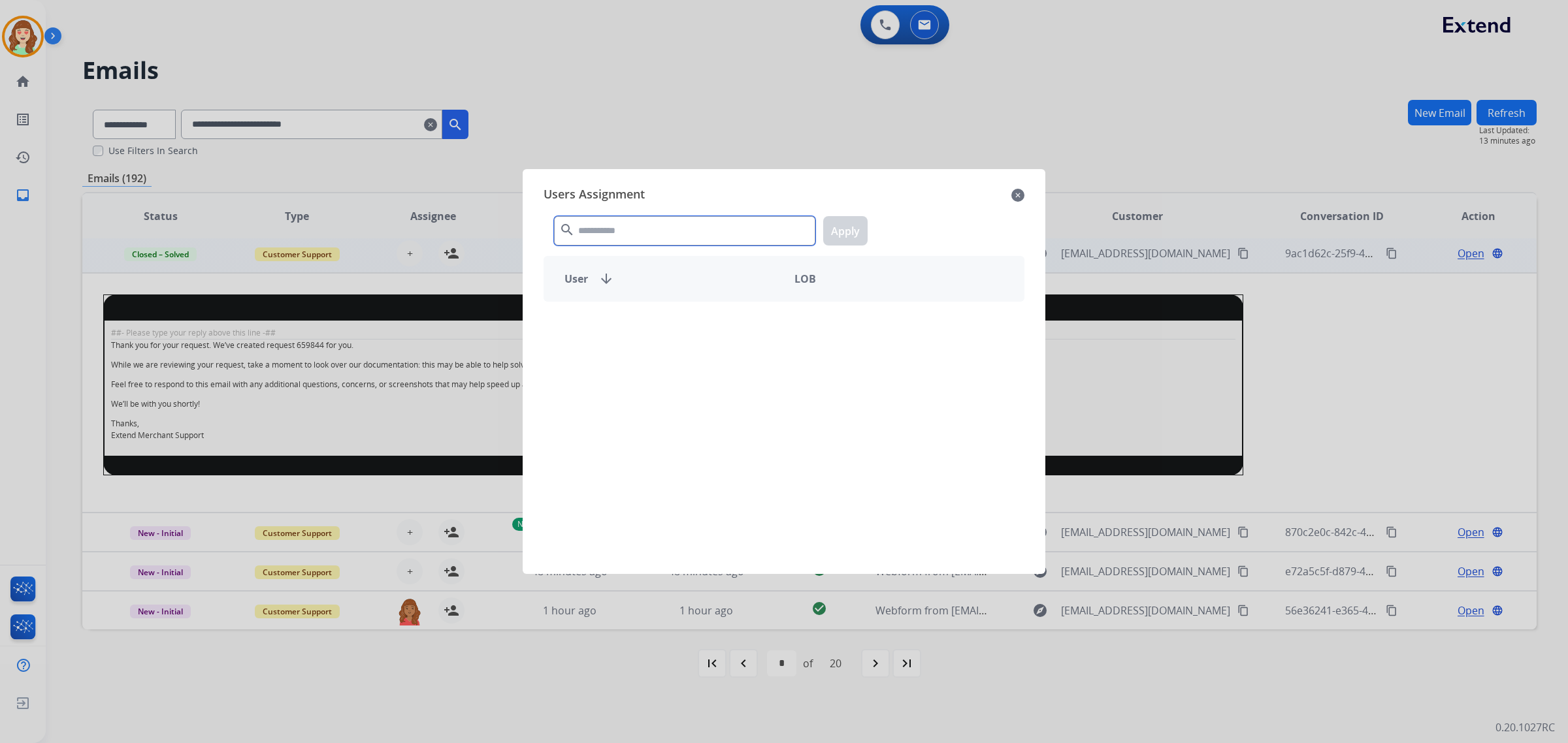
click at [654, 233] on input "text" at bounding box center [685, 230] width 262 height 30
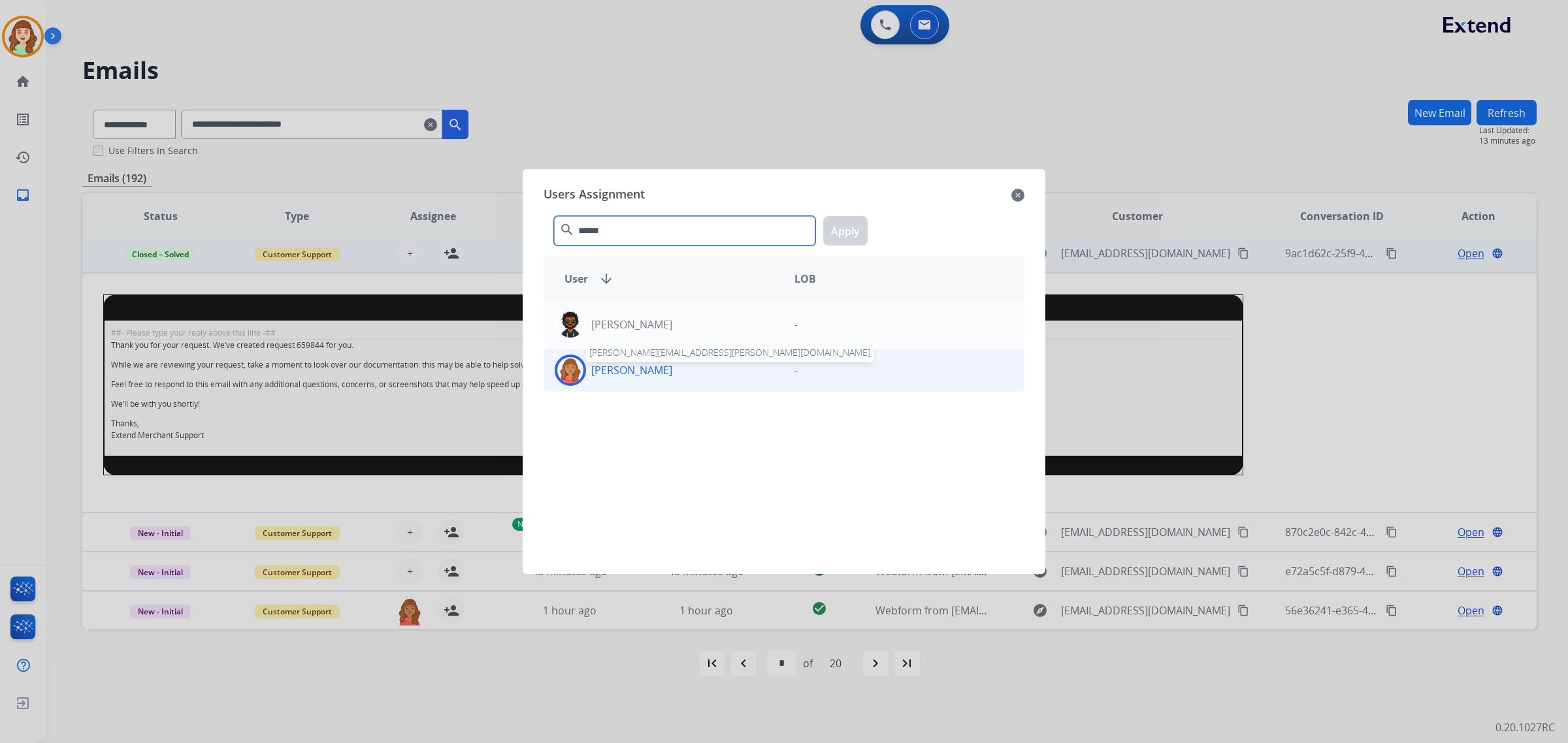
type input "******"
click at [651, 377] on p "[PERSON_NAME]" at bounding box center [631, 370] width 81 height 16
click at [851, 227] on button "Apply" at bounding box center [845, 230] width 44 height 30
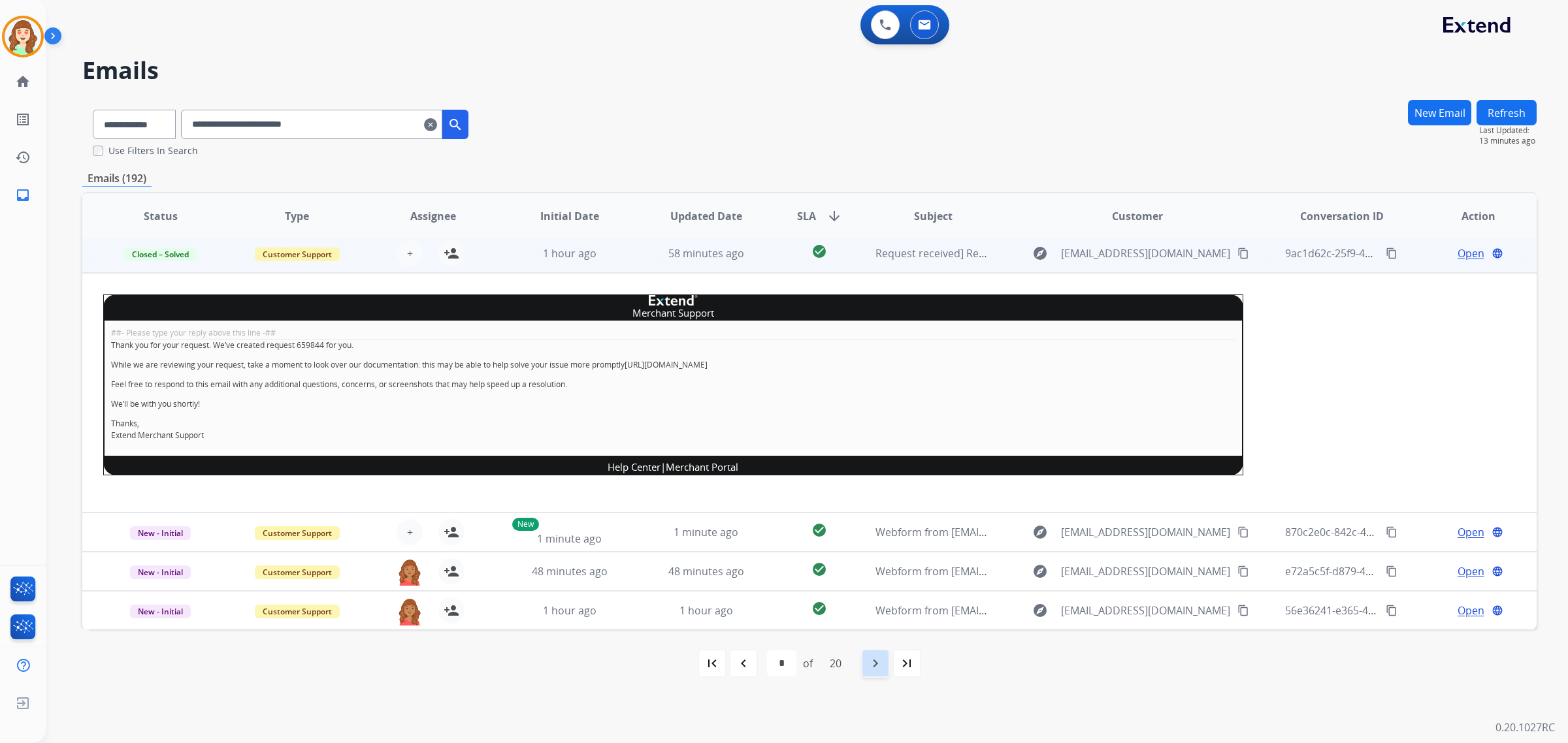
click at [877, 668] on mat-icon "navigate_next" at bounding box center [876, 663] width 16 height 16
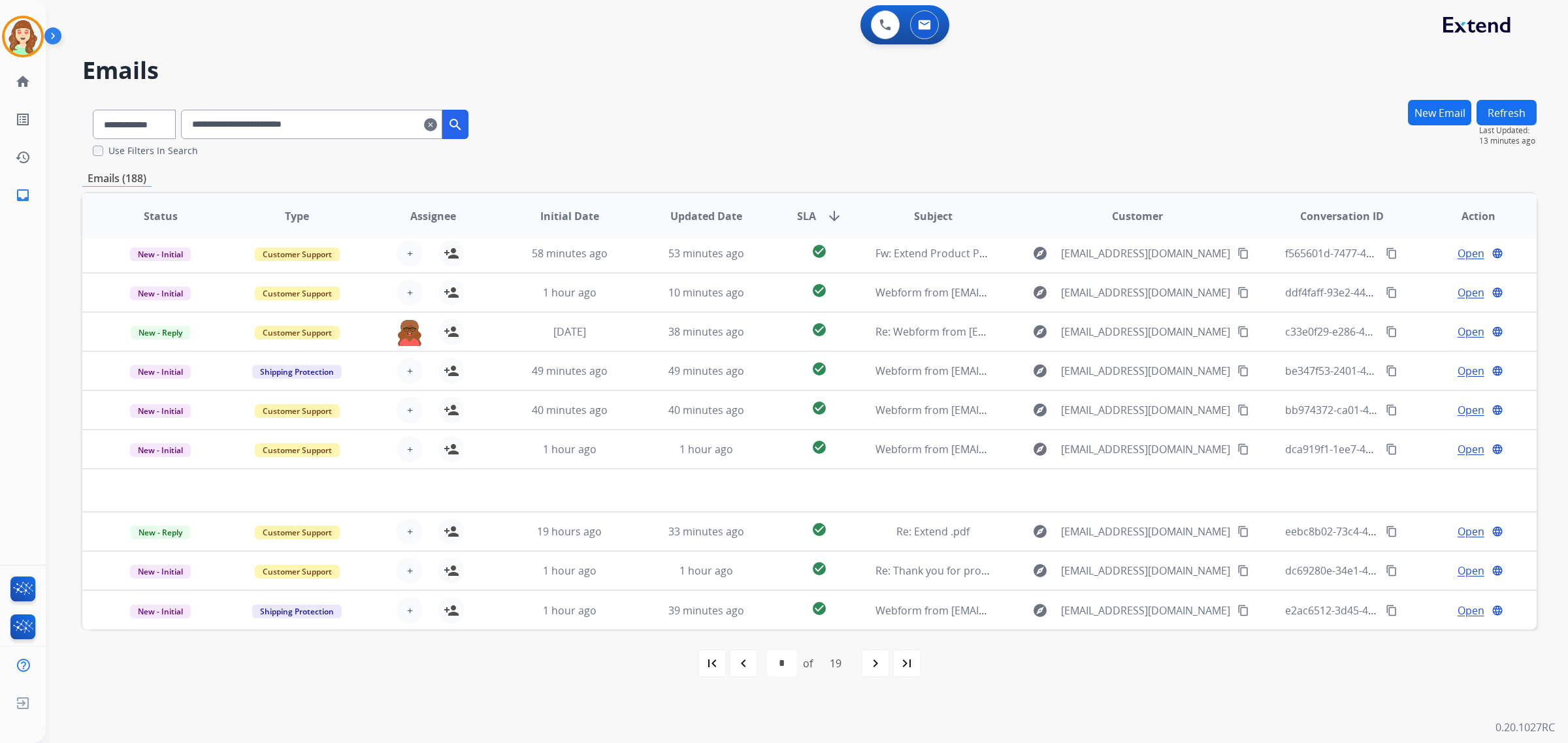
scroll to position [43, 0]
click at [437, 124] on mat-icon "clear" at bounding box center [430, 125] width 13 height 16
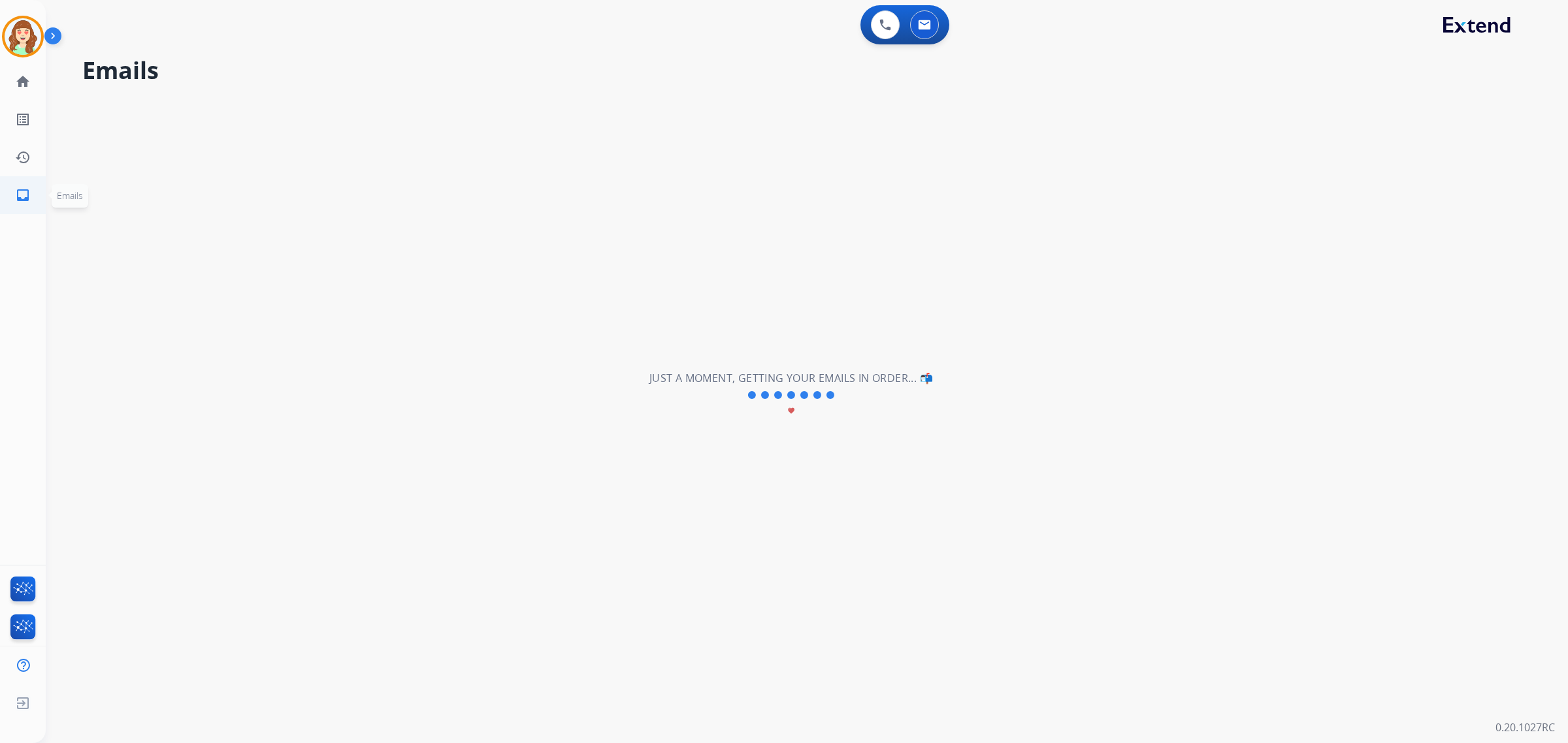
select select "**********"
select select "*"
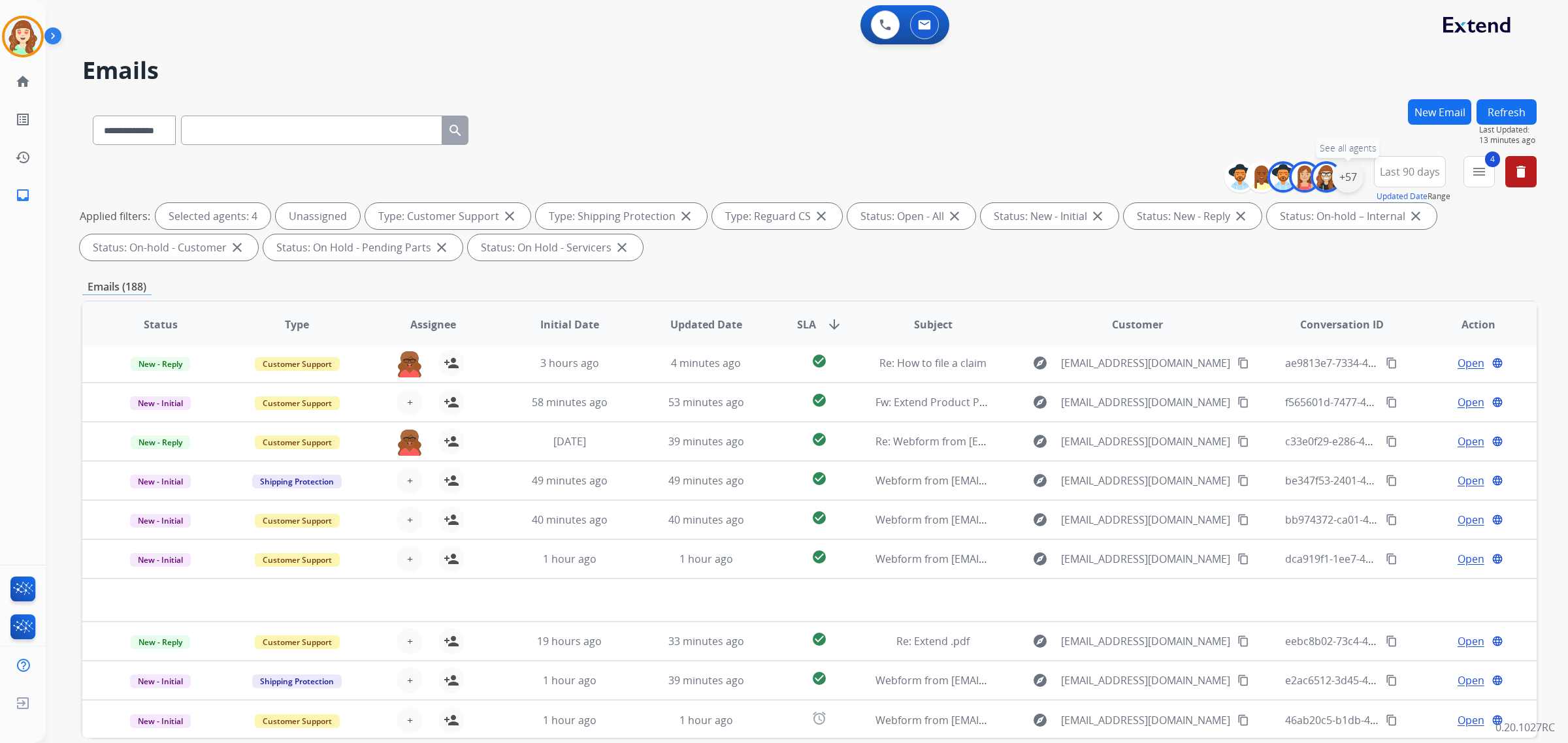
click at [1348, 177] on div "+57" at bounding box center [1347, 176] width 31 height 31
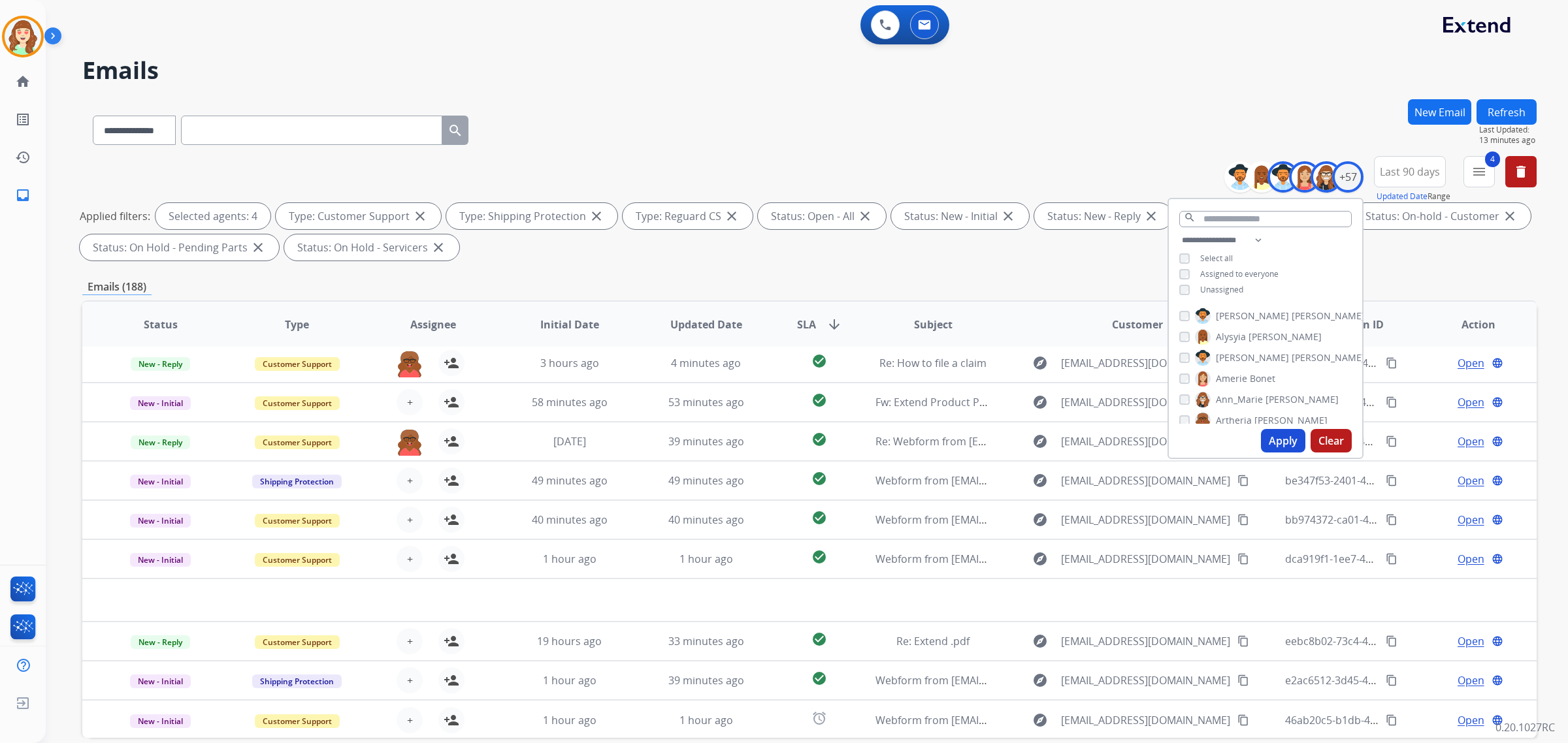
click at [1276, 437] on button "Apply" at bounding box center [1283, 440] width 44 height 24
click at [1286, 430] on button "Apply" at bounding box center [1283, 440] width 44 height 24
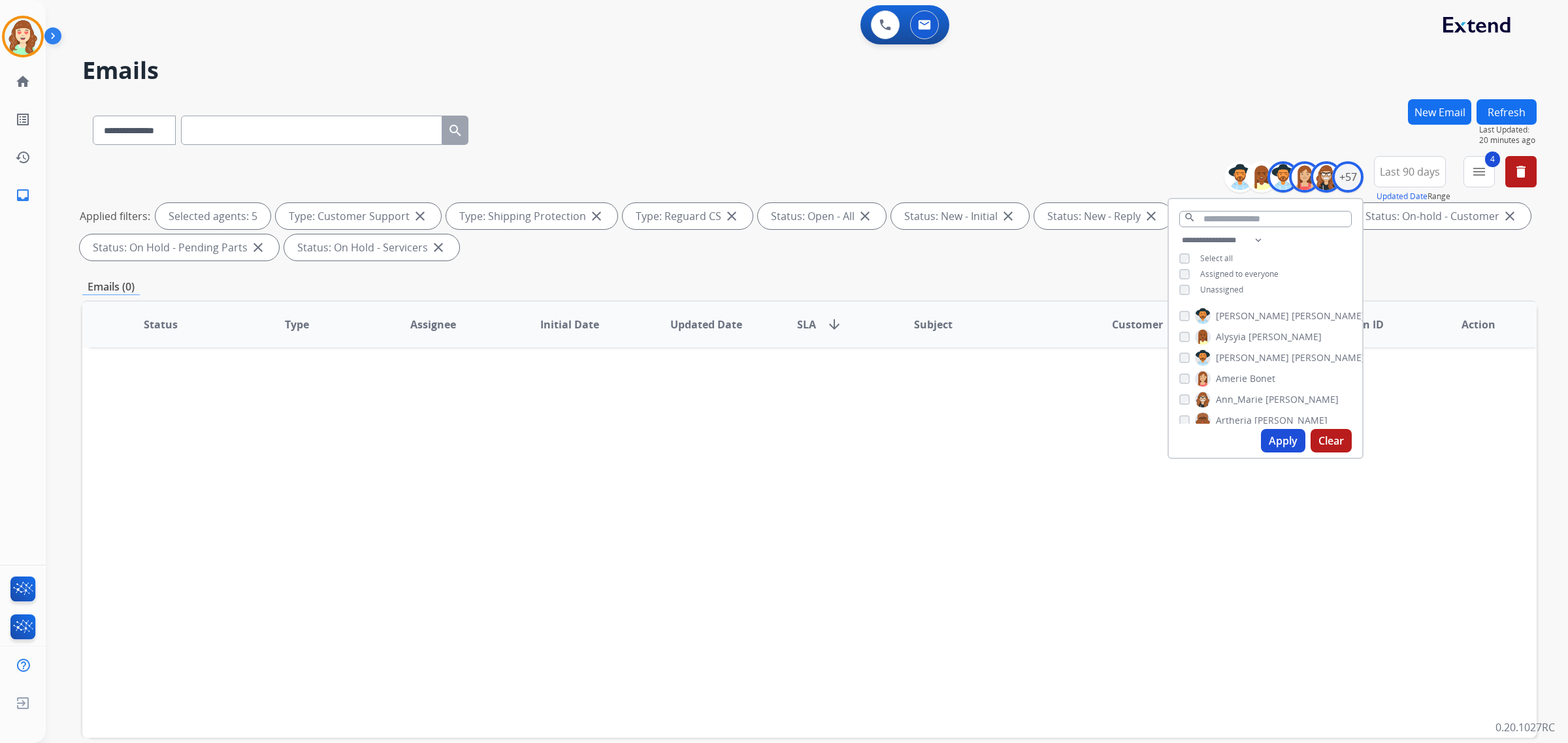
scroll to position [0, 0]
click at [1281, 442] on button "Apply" at bounding box center [1283, 440] width 44 height 24
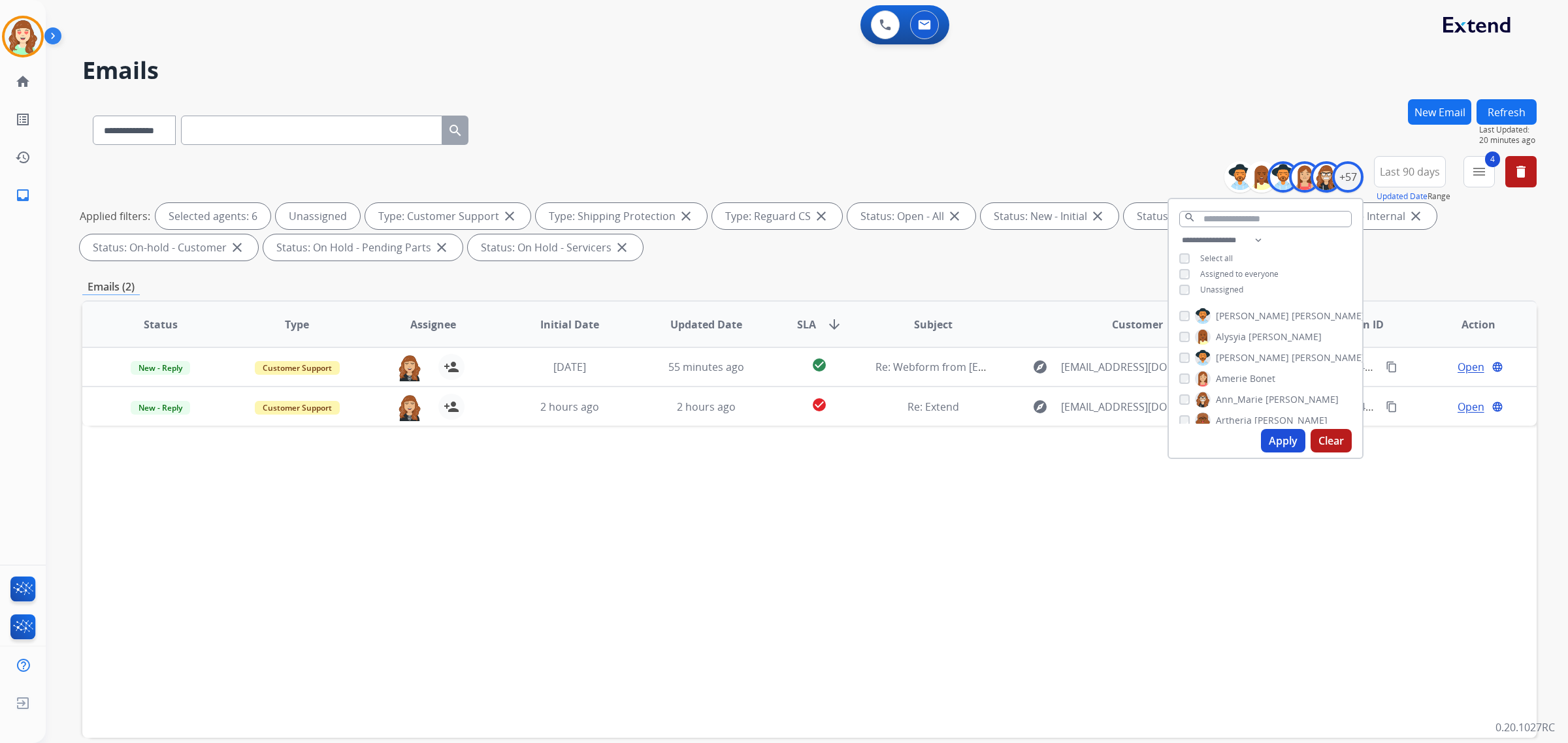
click at [1274, 444] on button "Apply" at bounding box center [1283, 440] width 44 height 24
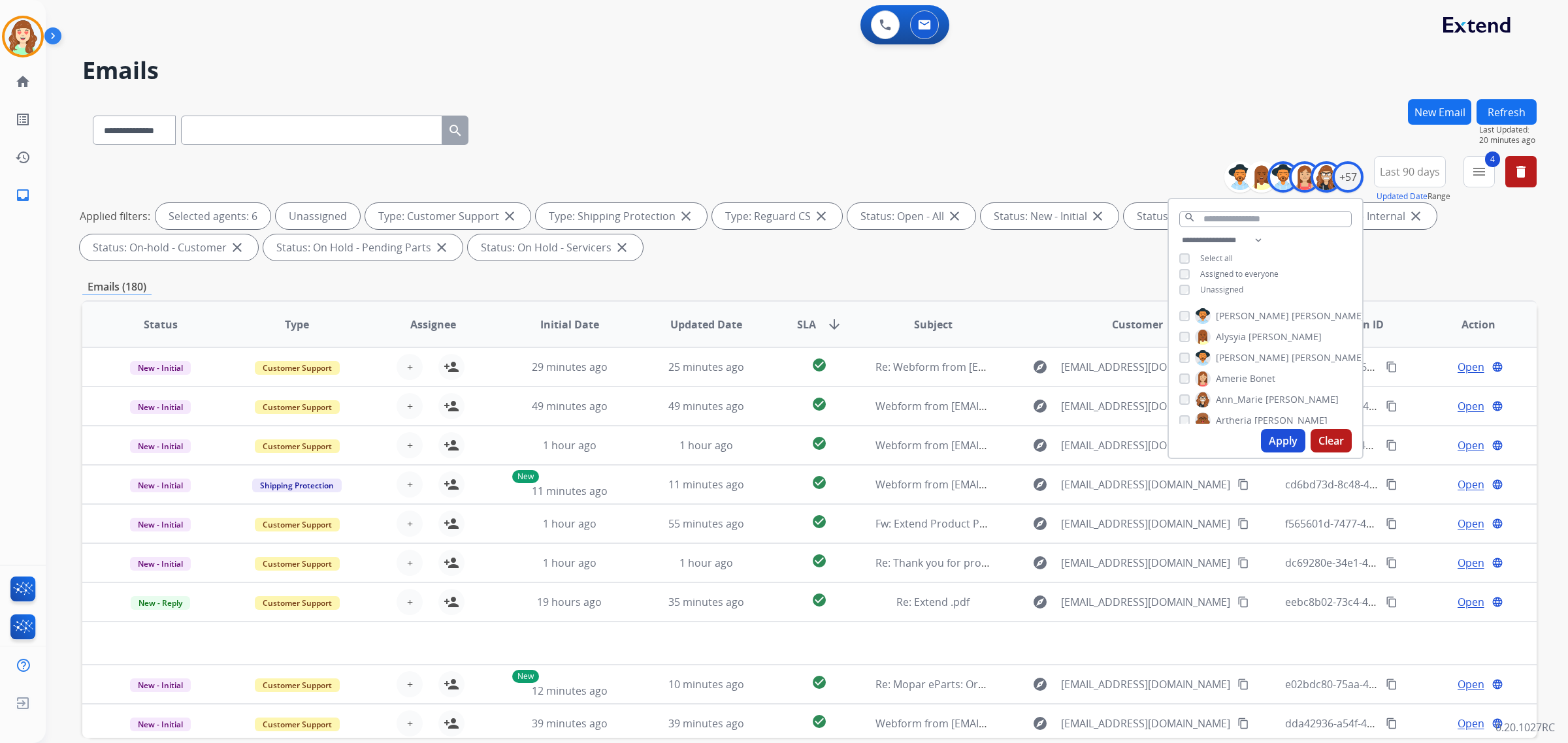
click at [809, 331] on span "SLA" at bounding box center [806, 325] width 19 height 16
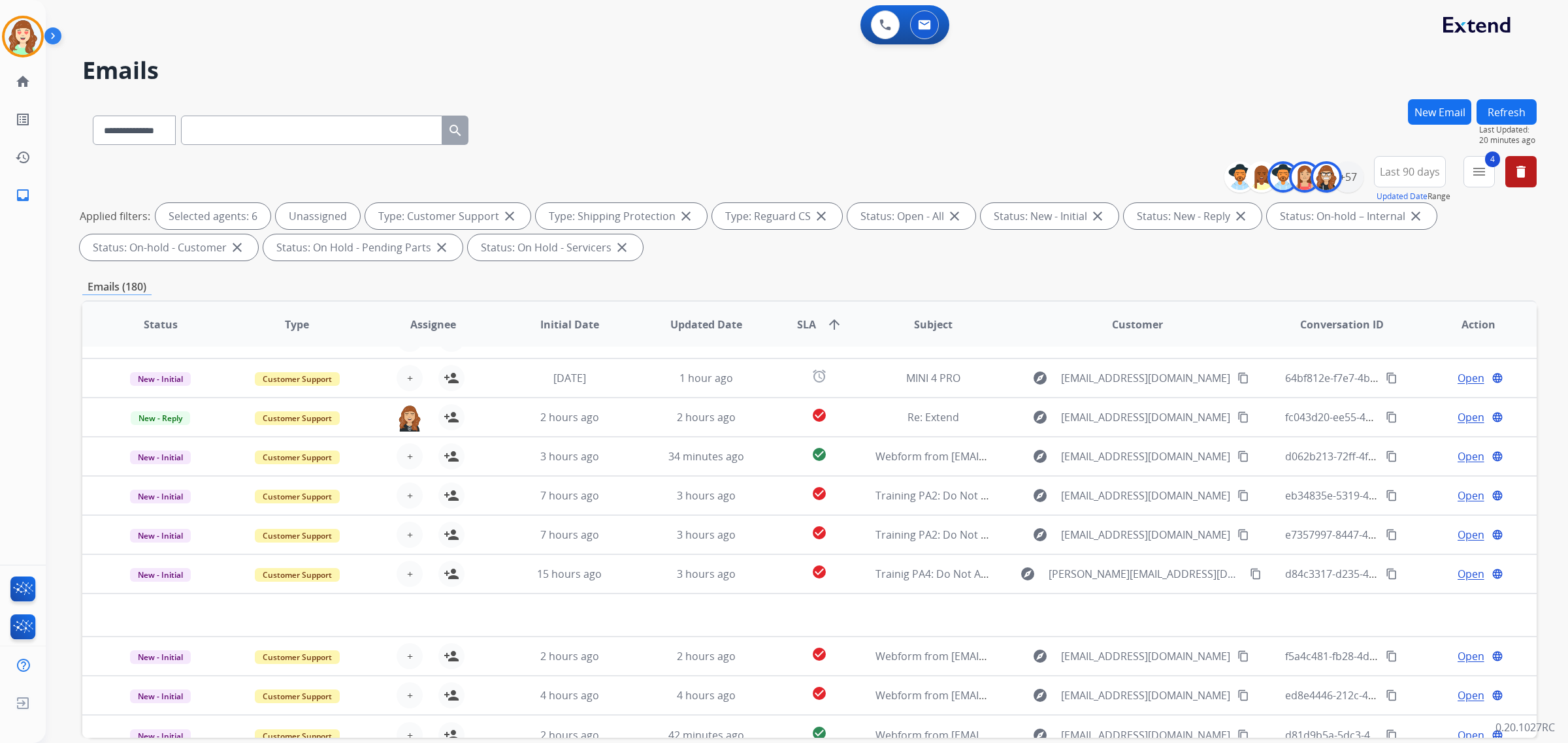
scroll to position [43, 0]
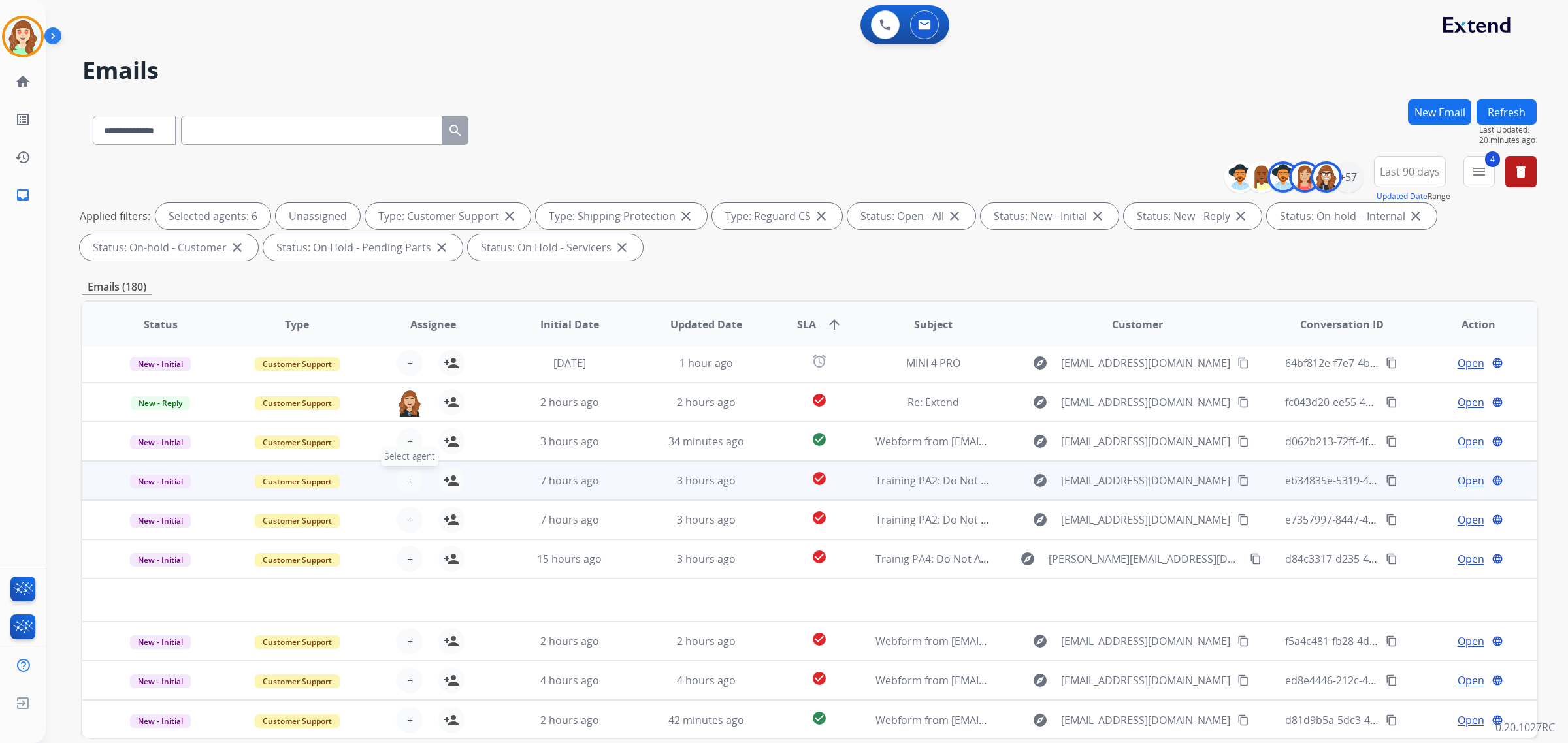
click at [400, 477] on button "+ Select agent" at bounding box center [409, 481] width 26 height 26
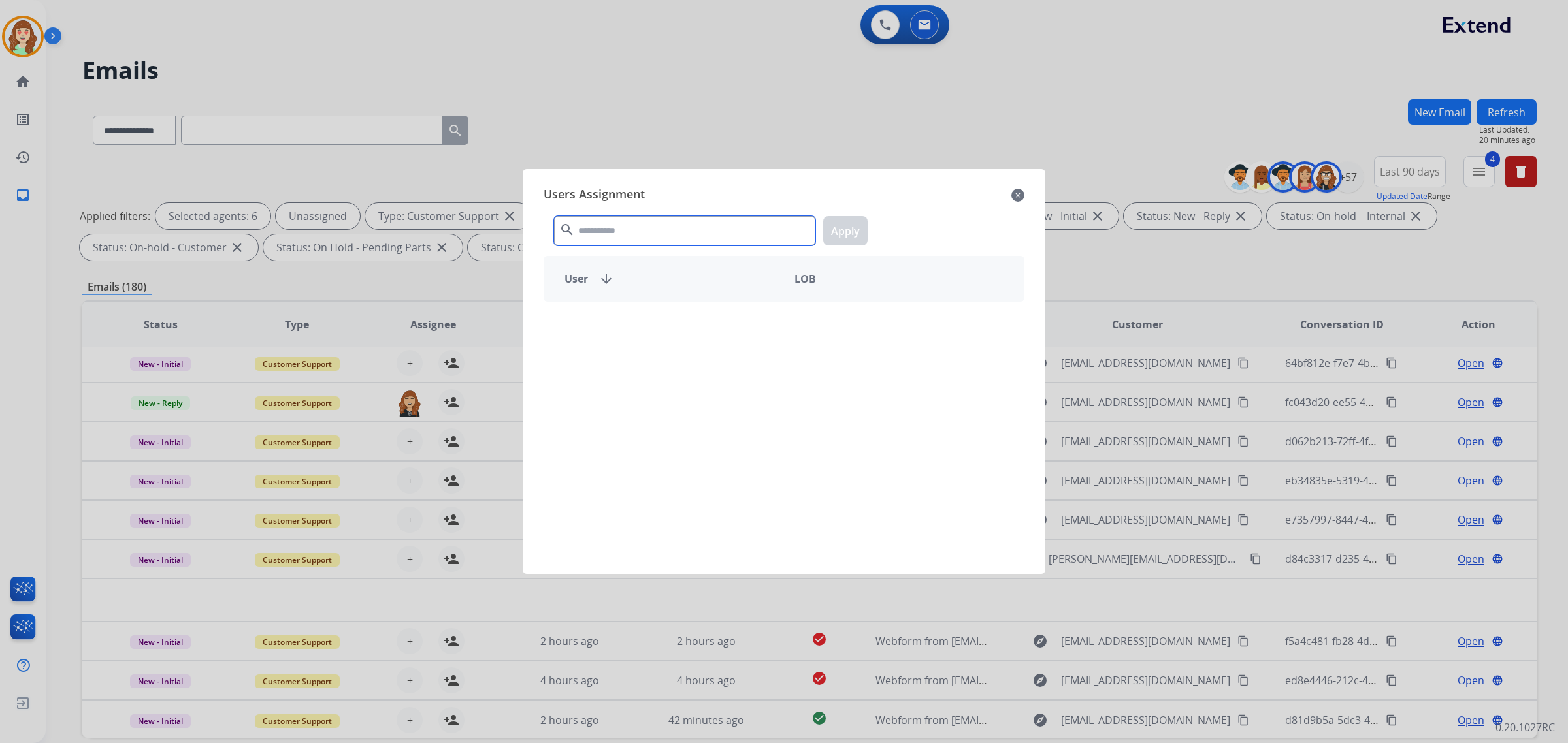
click at [701, 224] on input "text" at bounding box center [685, 230] width 262 height 30
type input "****"
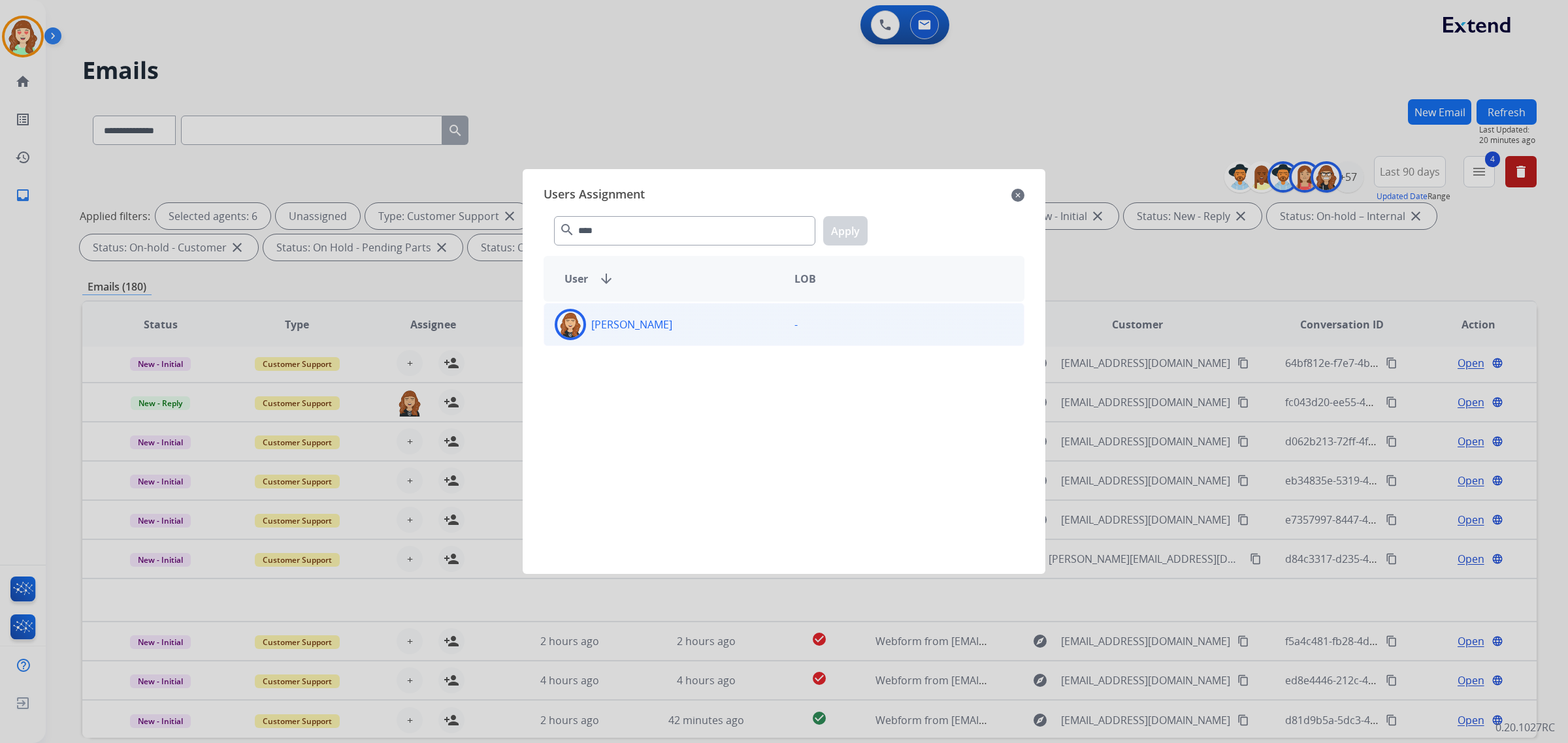
click at [683, 320] on div "[PERSON_NAME]" at bounding box center [663, 324] width 240 height 31
click at [838, 233] on button "Apply" at bounding box center [845, 230] width 44 height 30
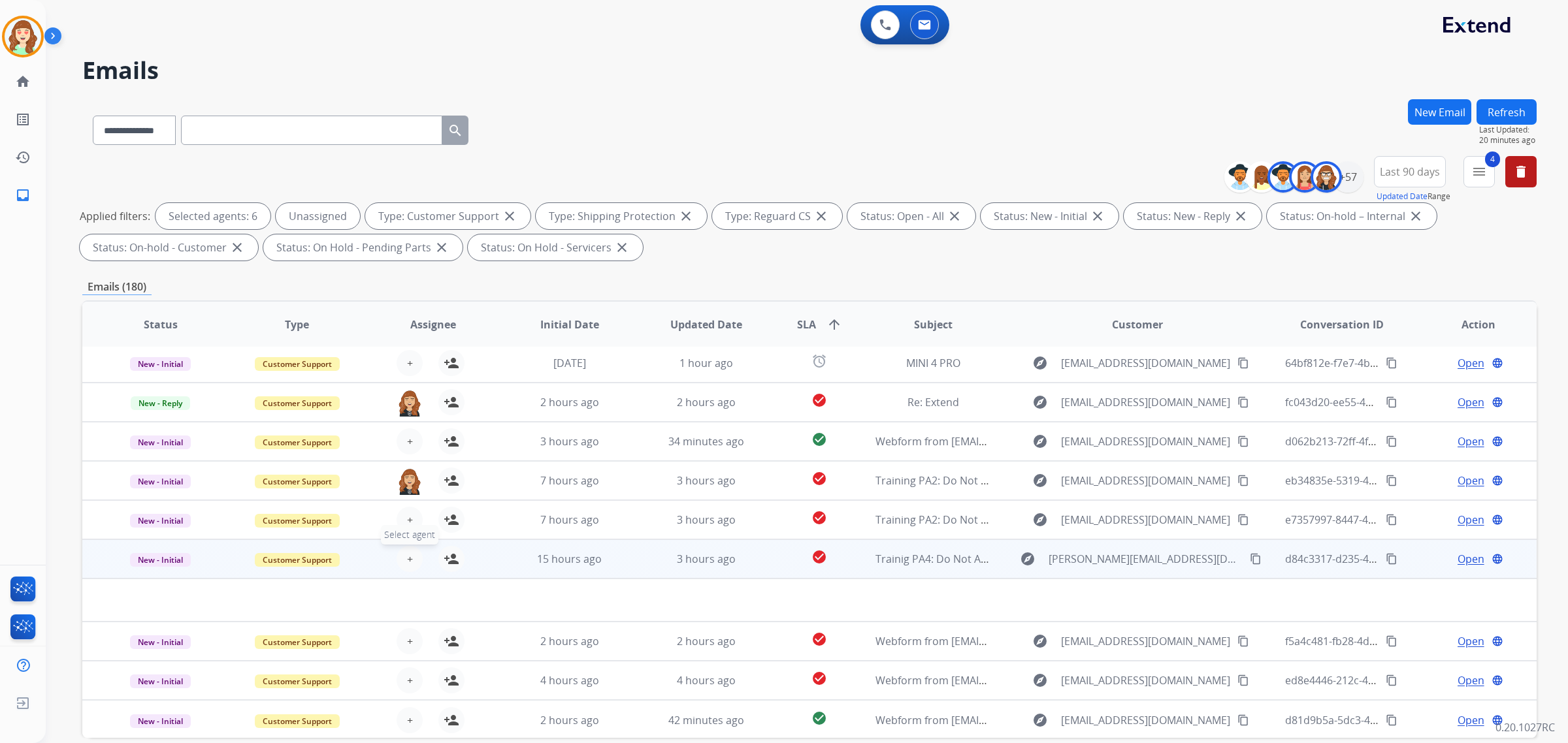
click at [399, 551] on button "+ Select agent" at bounding box center [409, 559] width 26 height 26
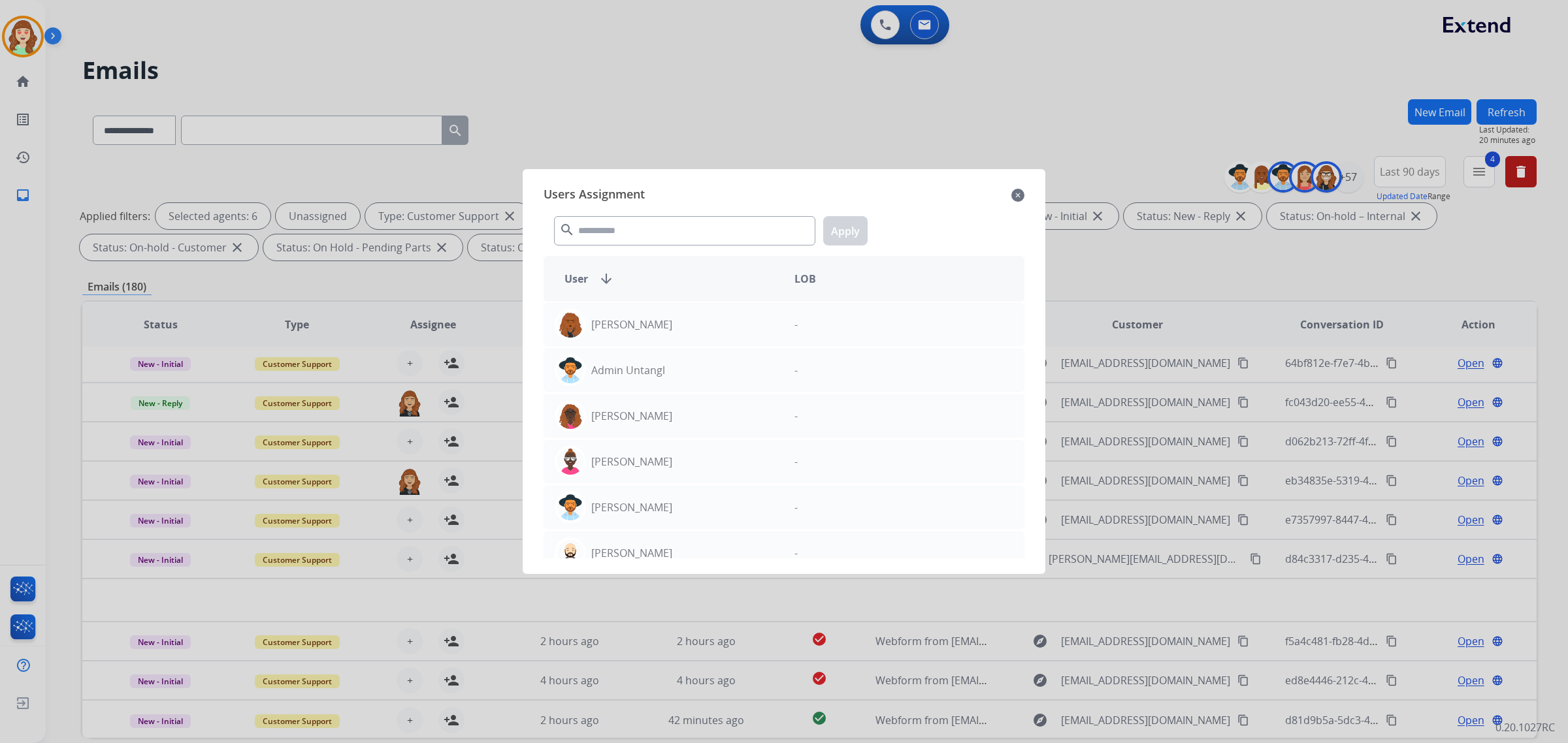
click at [1018, 187] on mat-icon "close" at bounding box center [1018, 195] width 13 height 16
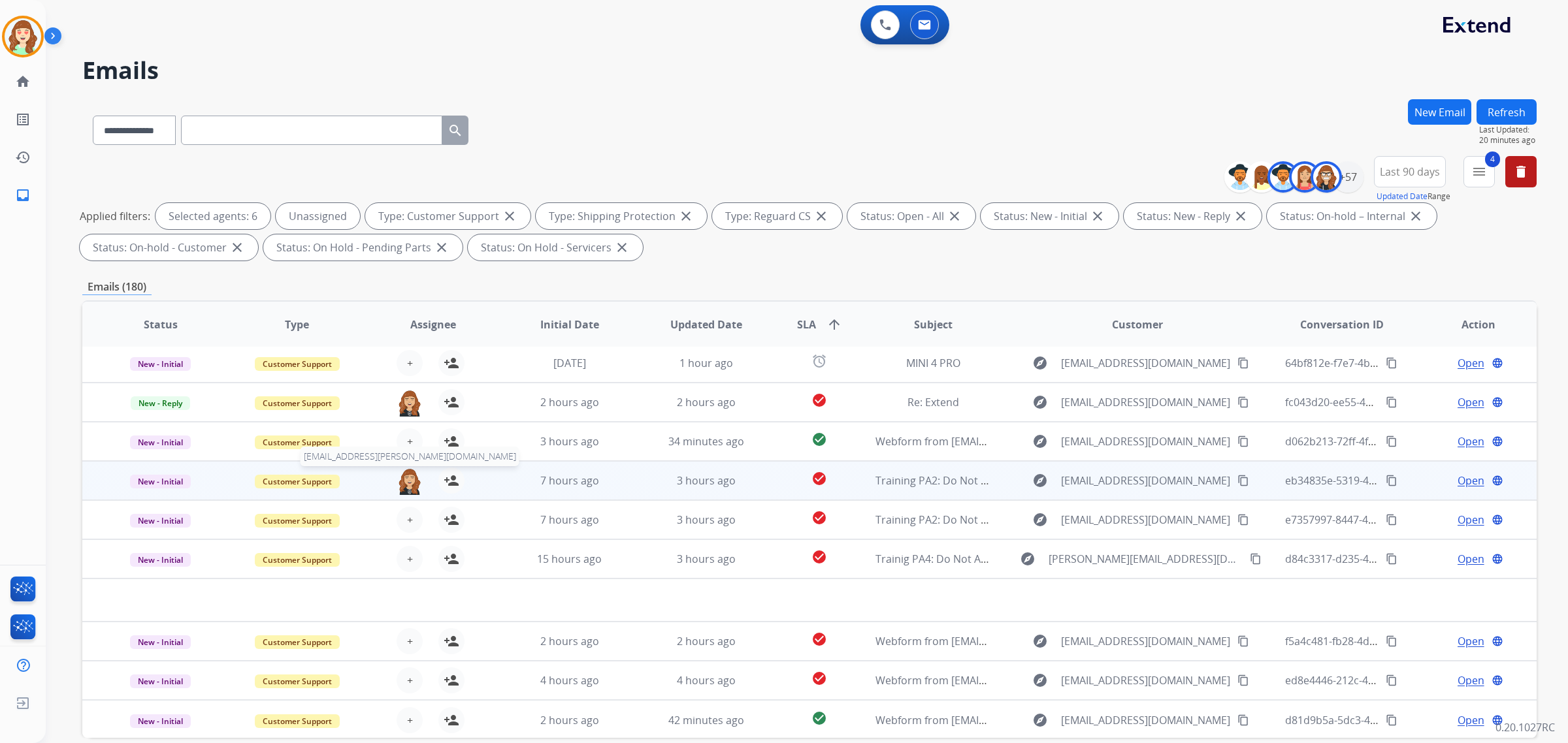
click at [406, 478] on img at bounding box center [409, 481] width 26 height 27
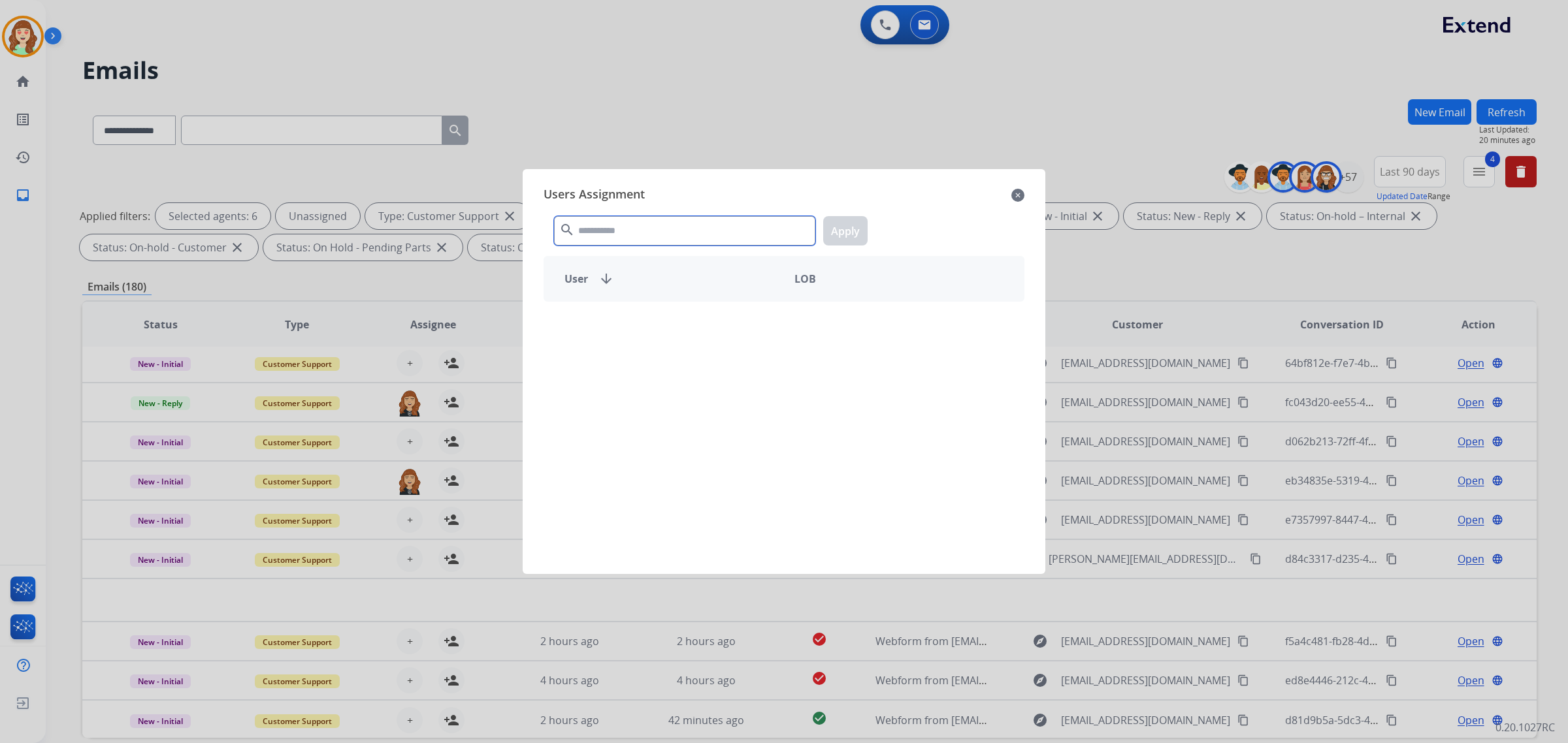
click at [688, 229] on input "text" at bounding box center [685, 230] width 262 height 30
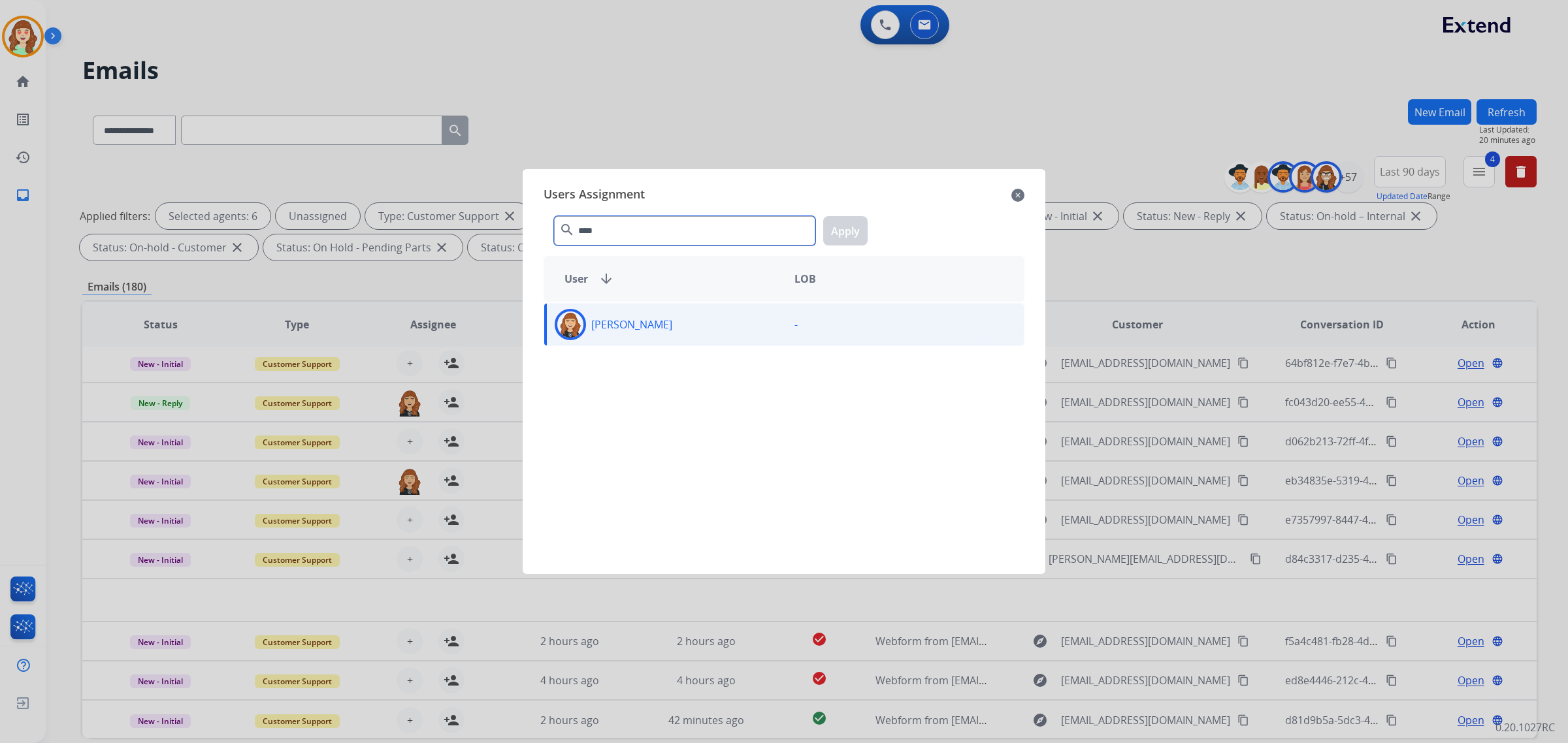
type input "****"
click at [662, 321] on p "[PERSON_NAME]" at bounding box center [631, 325] width 81 height 16
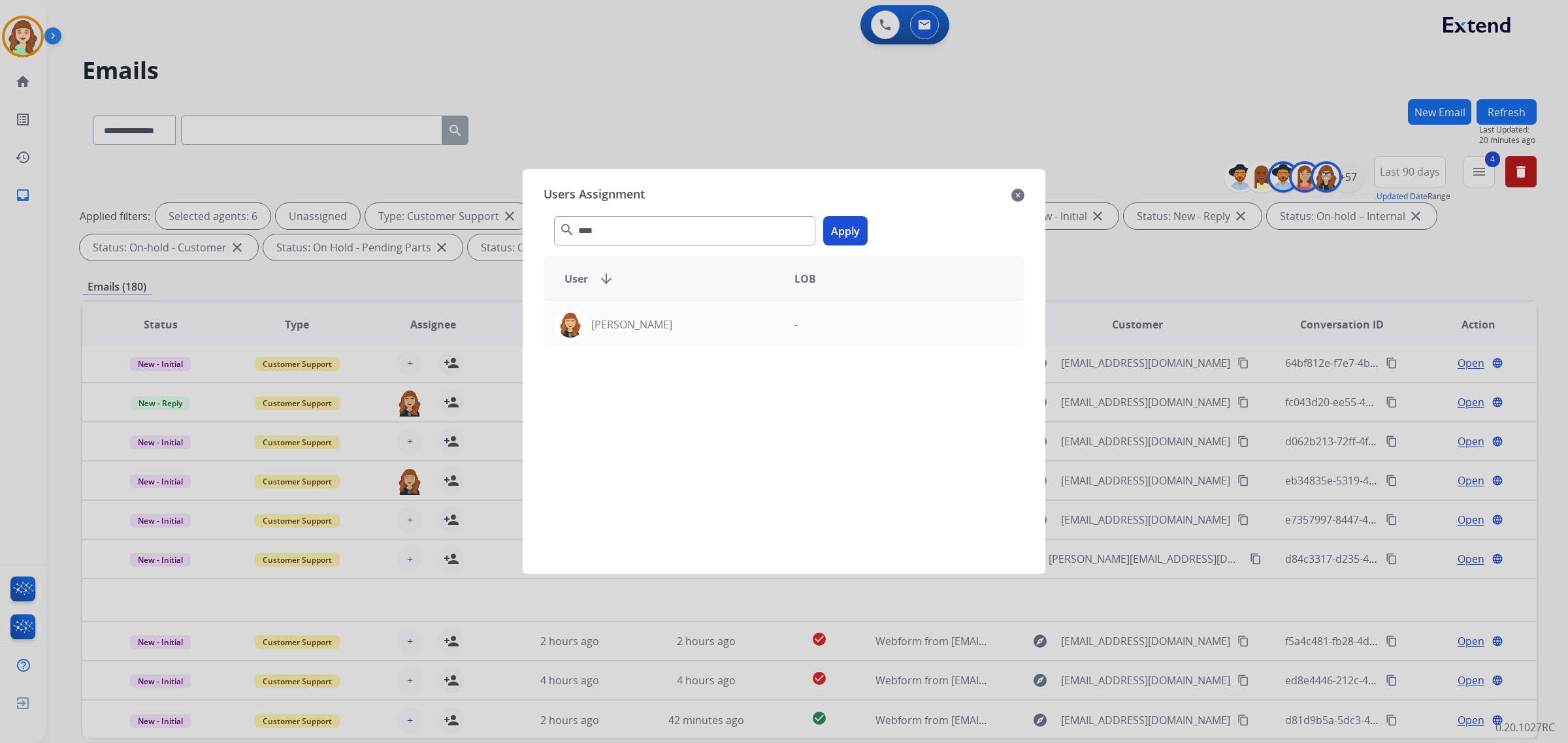
click at [848, 233] on button "Apply" at bounding box center [845, 230] width 44 height 30
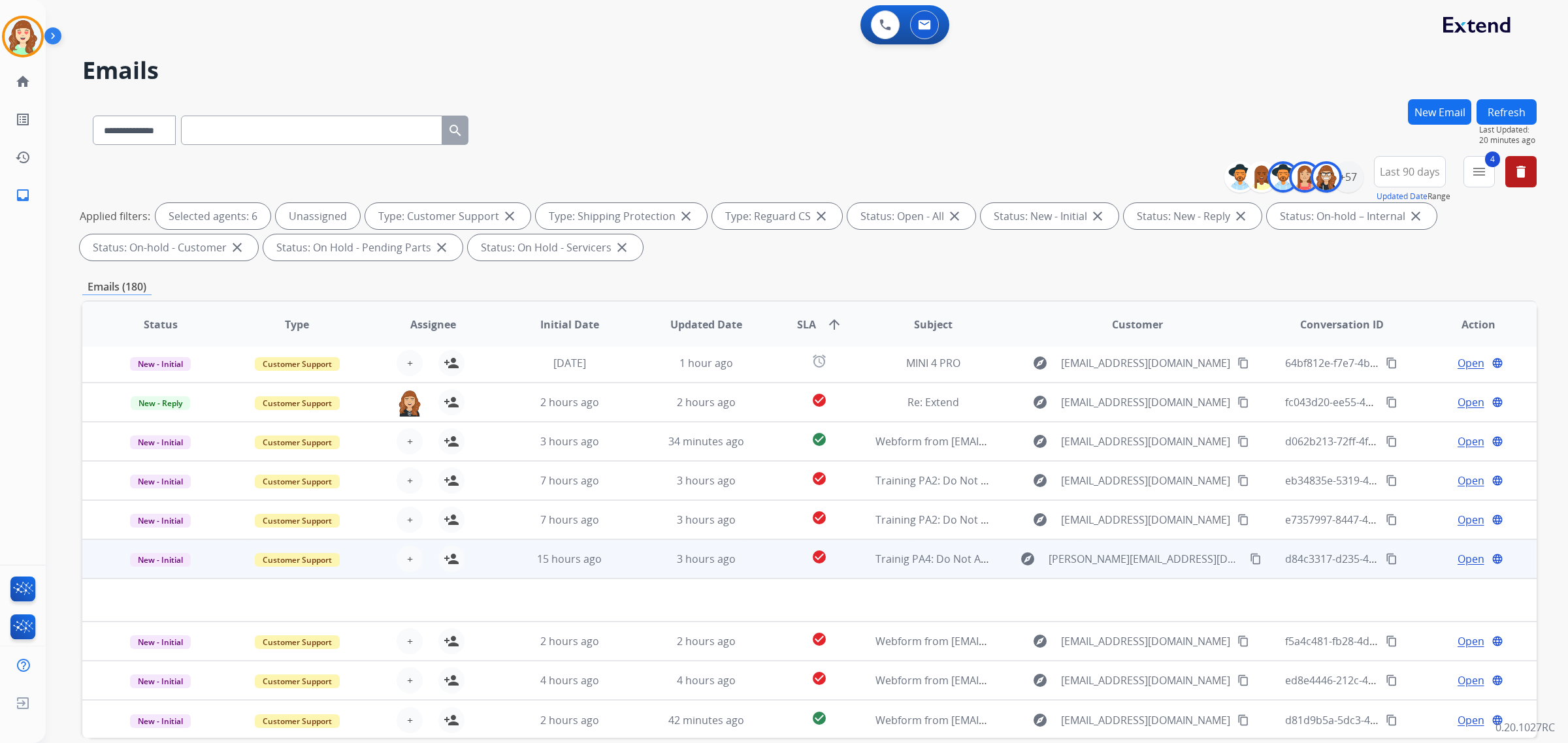
scroll to position [62, 0]
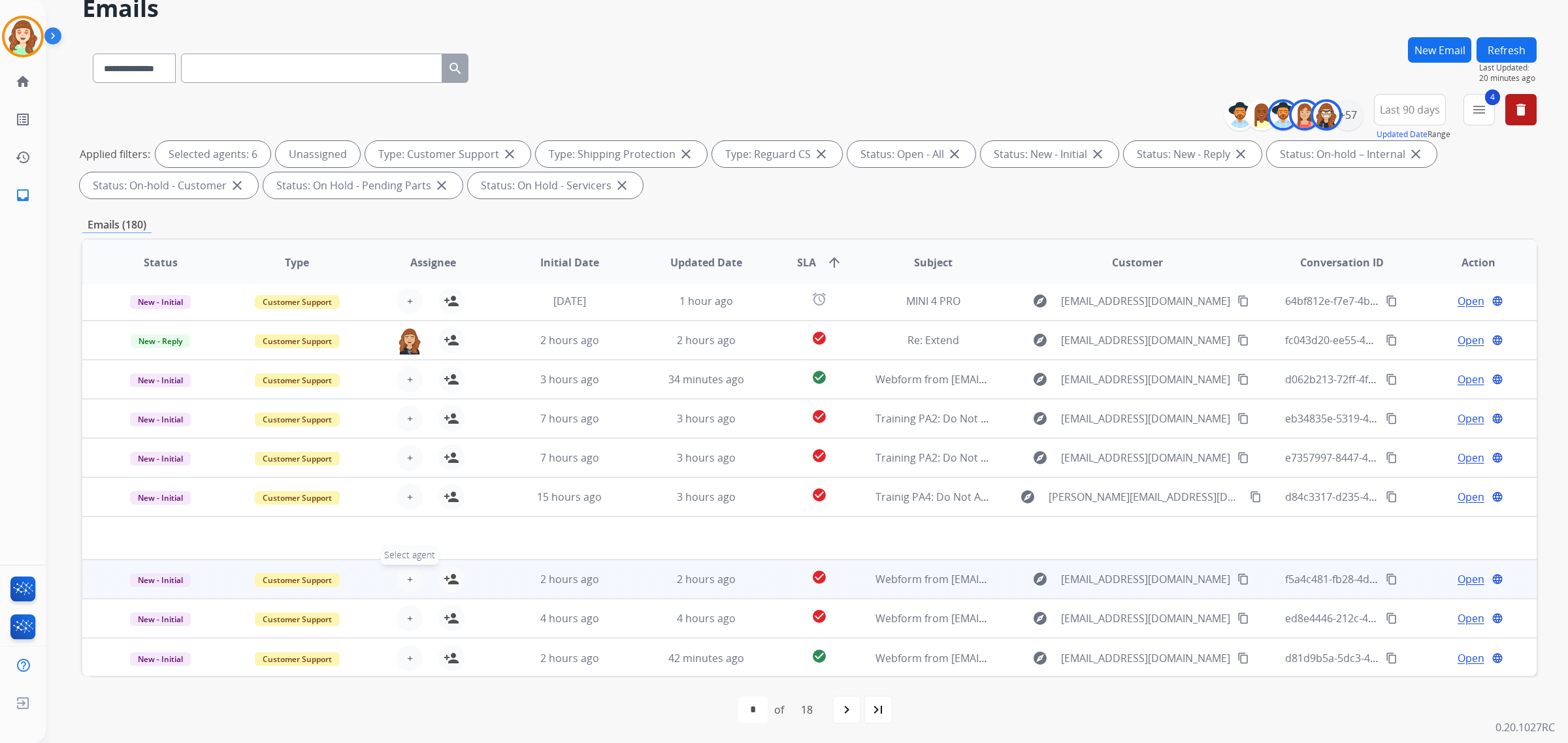
click at [403, 576] on button "+ Select agent" at bounding box center [409, 579] width 26 height 26
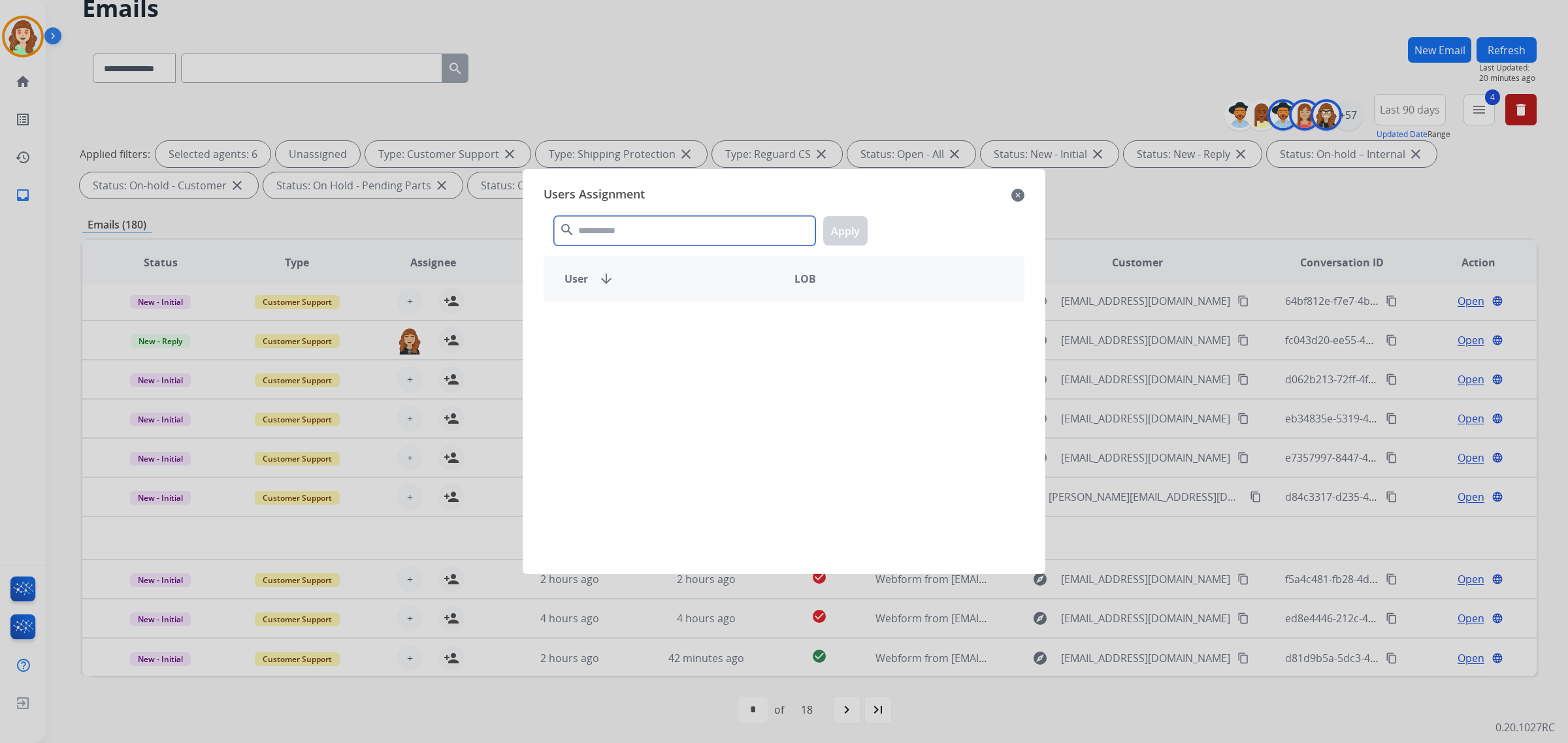
click at [668, 233] on input "text" at bounding box center [685, 230] width 262 height 30
type input "****"
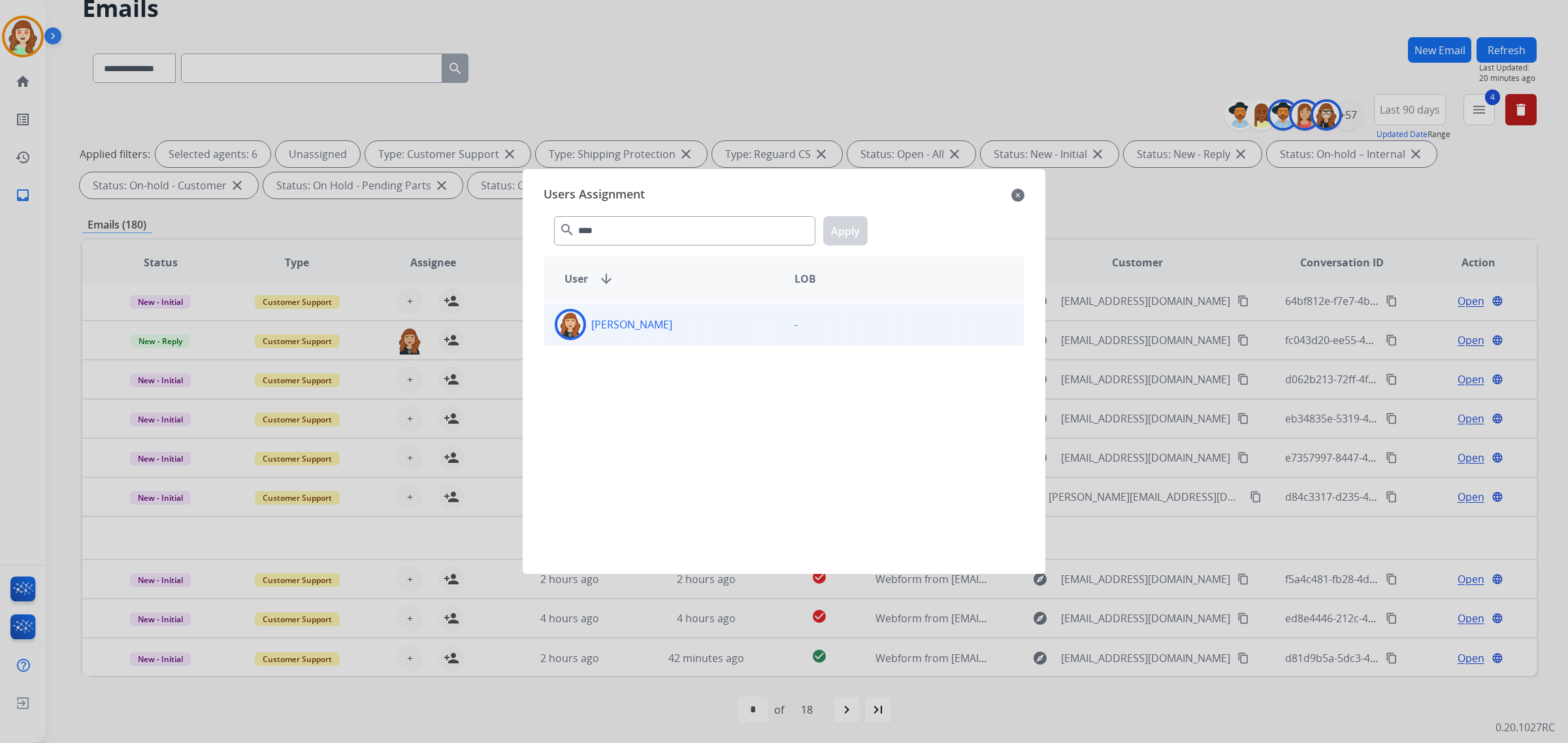
click at [704, 310] on div "[PERSON_NAME]" at bounding box center [663, 324] width 240 height 31
click at [846, 232] on button "Apply" at bounding box center [845, 230] width 44 height 30
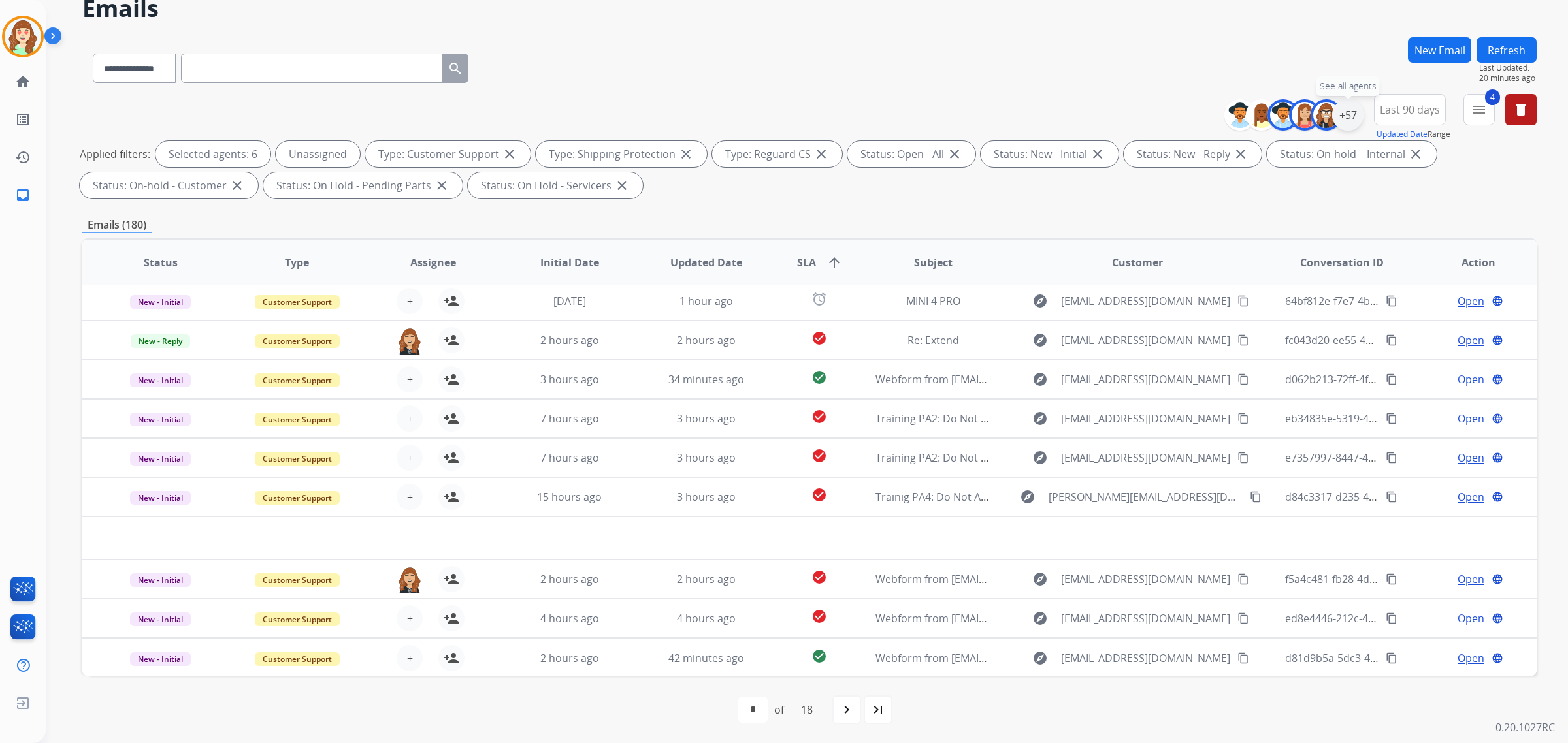
click at [1347, 106] on div "+57" at bounding box center [1347, 115] width 31 height 31
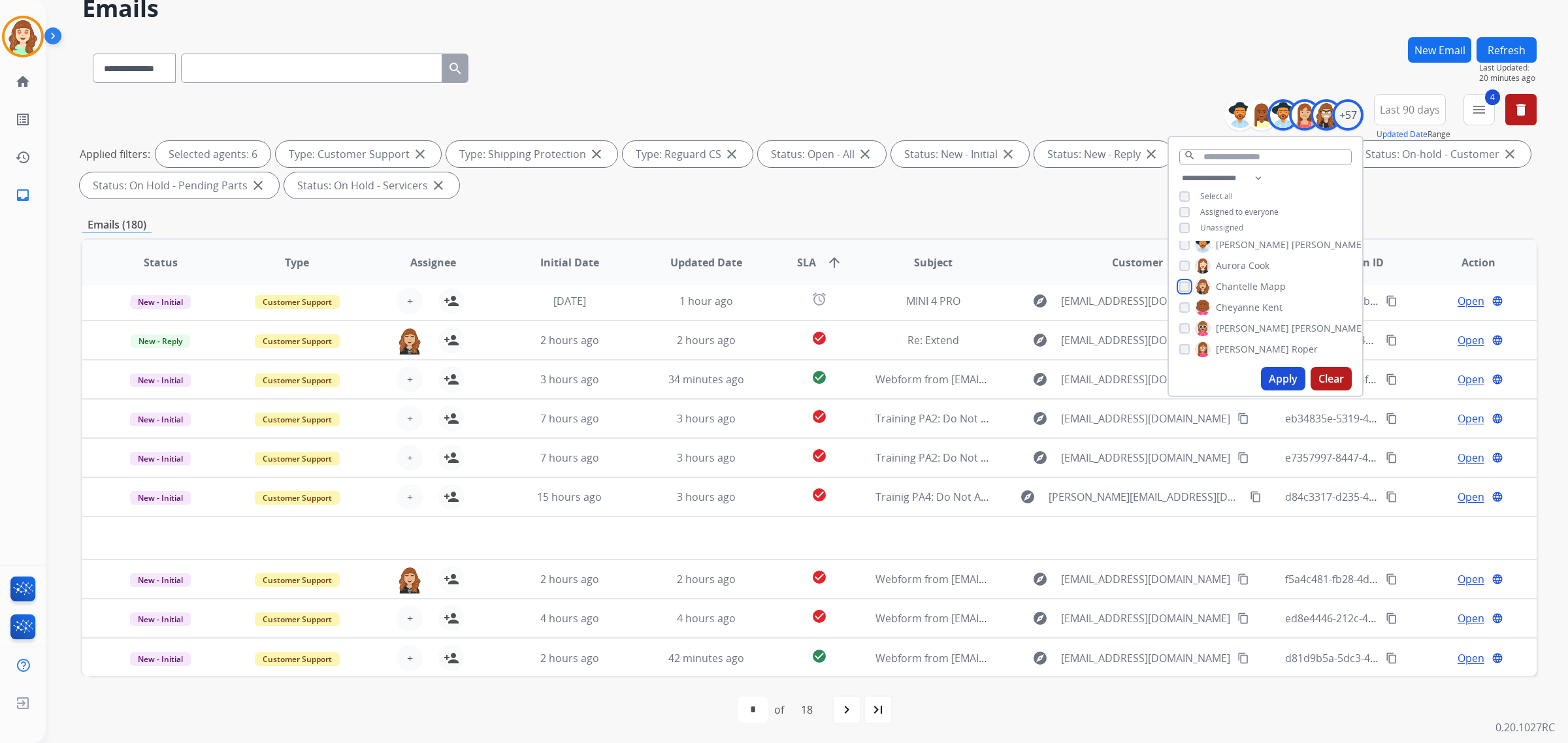
scroll to position [164, 0]
click at [1280, 383] on button "Apply" at bounding box center [1283, 379] width 44 height 24
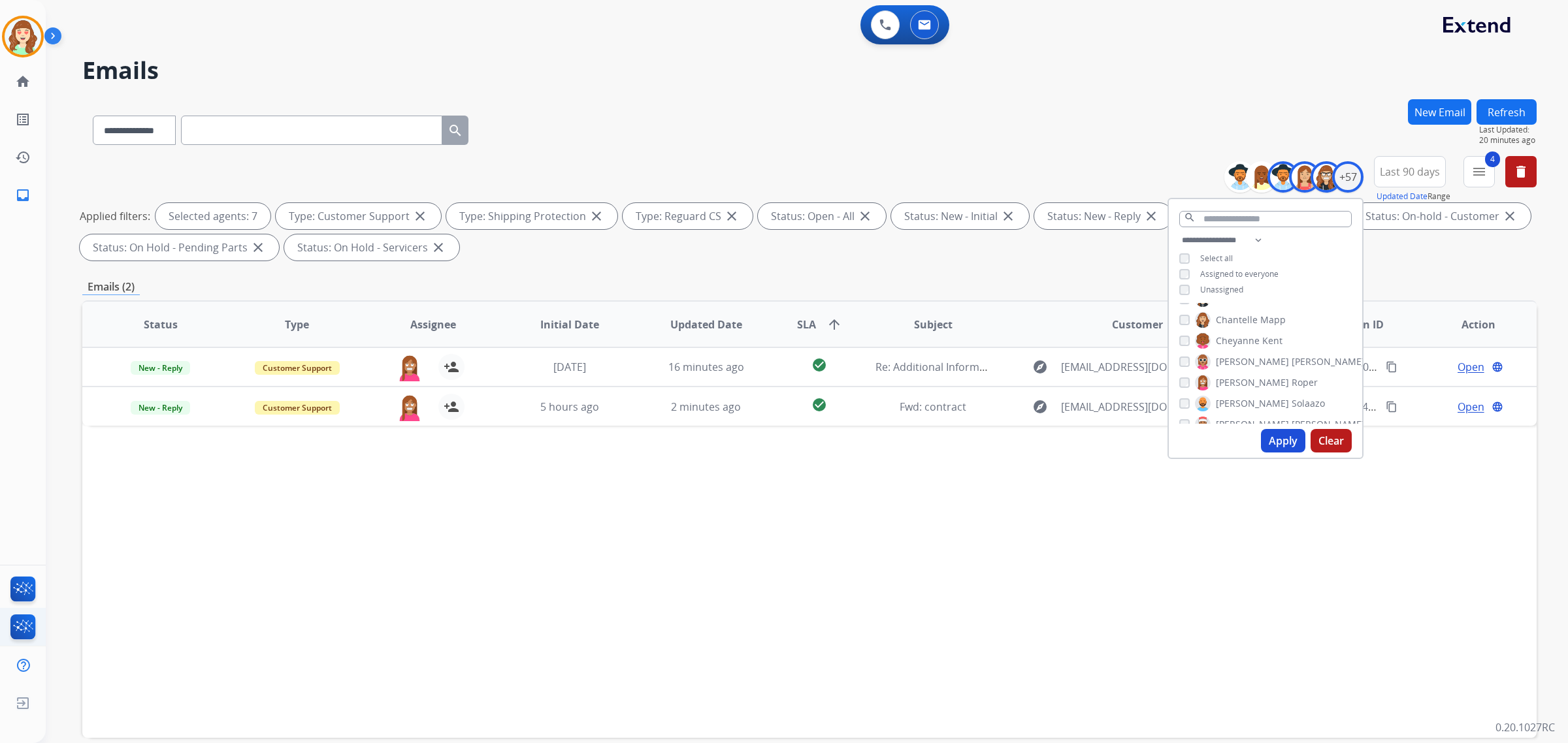
scroll to position [0, 0]
click at [1275, 440] on button "Apply" at bounding box center [1283, 440] width 44 height 24
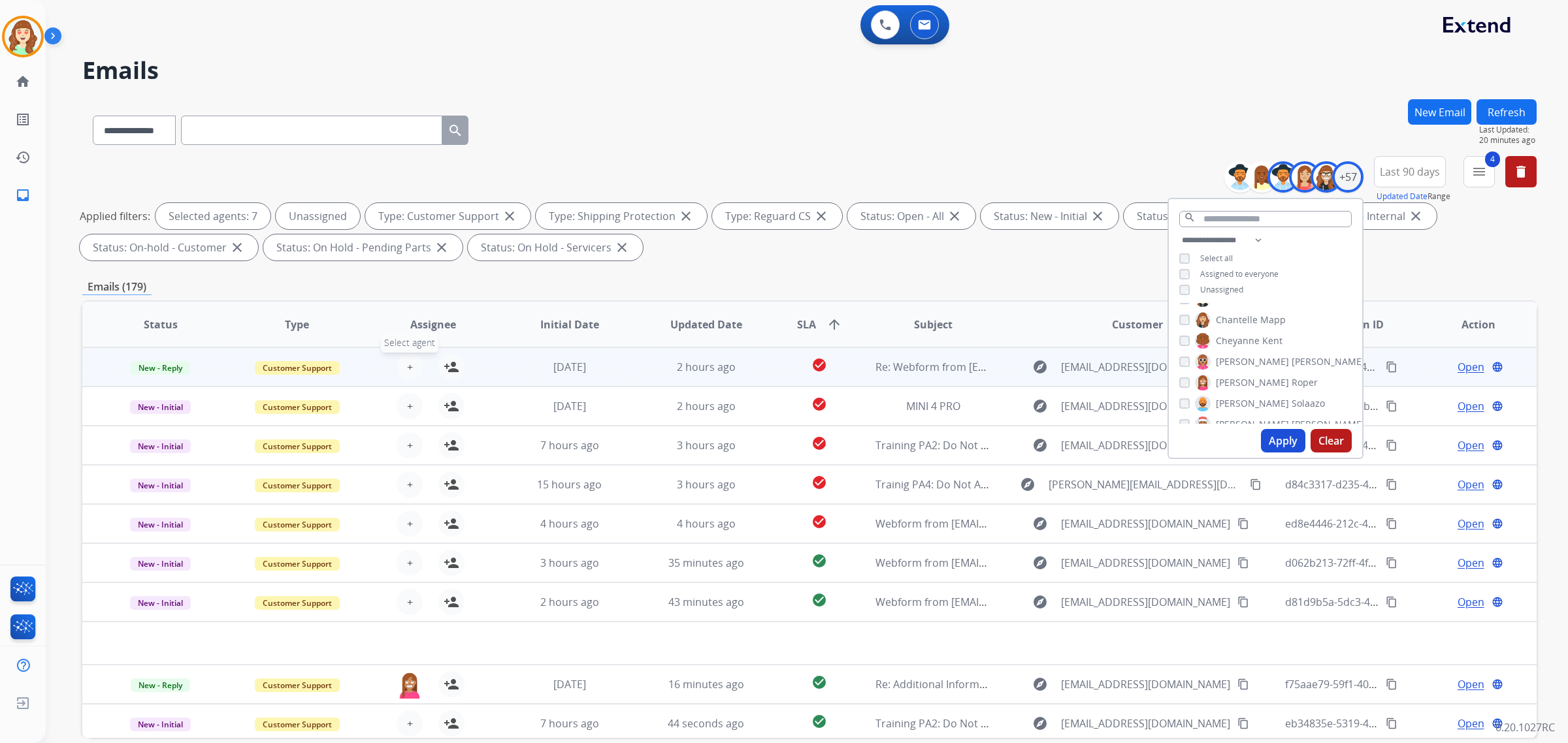
click at [407, 359] on span "+" at bounding box center [410, 367] width 6 height 16
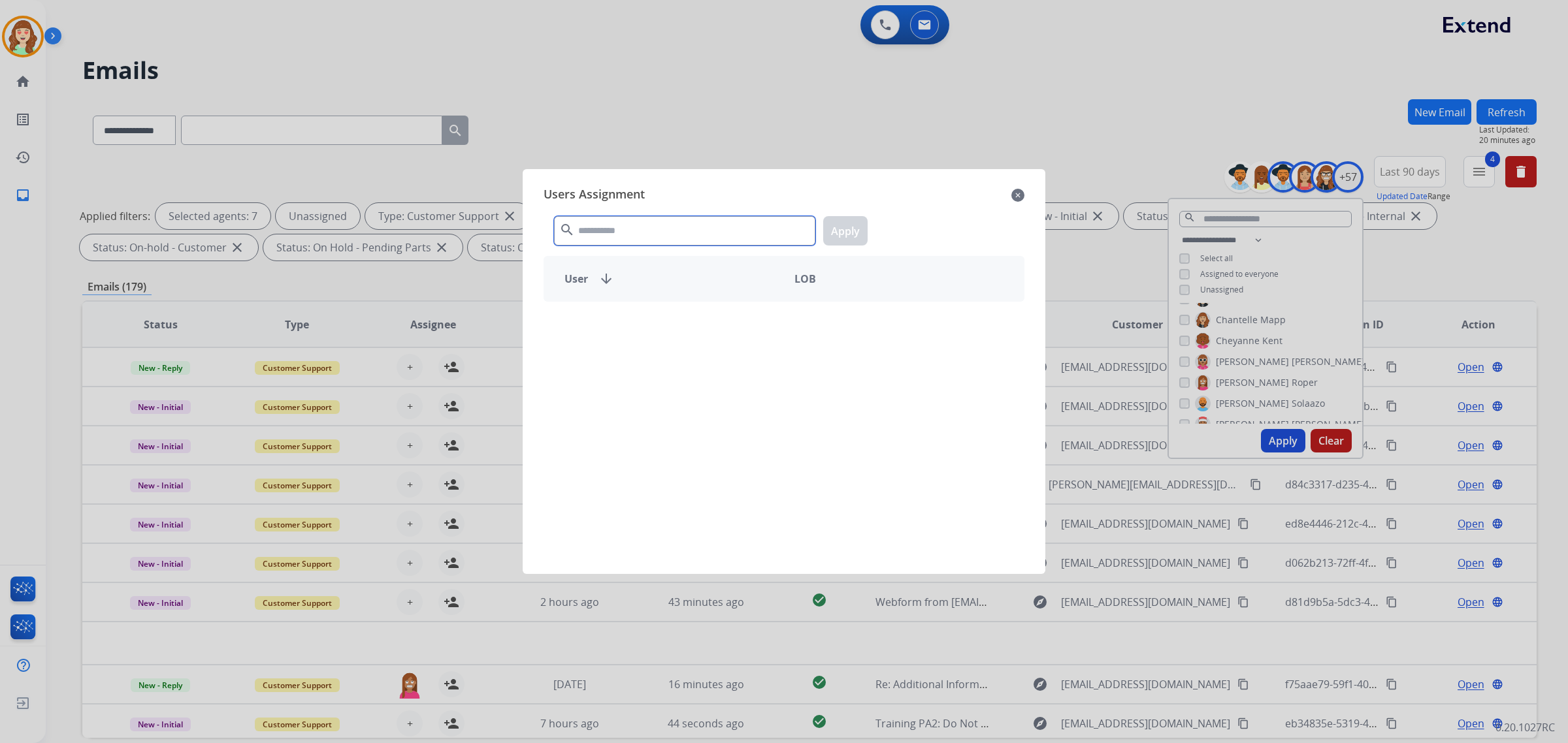
click at [667, 233] on input "text" at bounding box center [685, 230] width 262 height 30
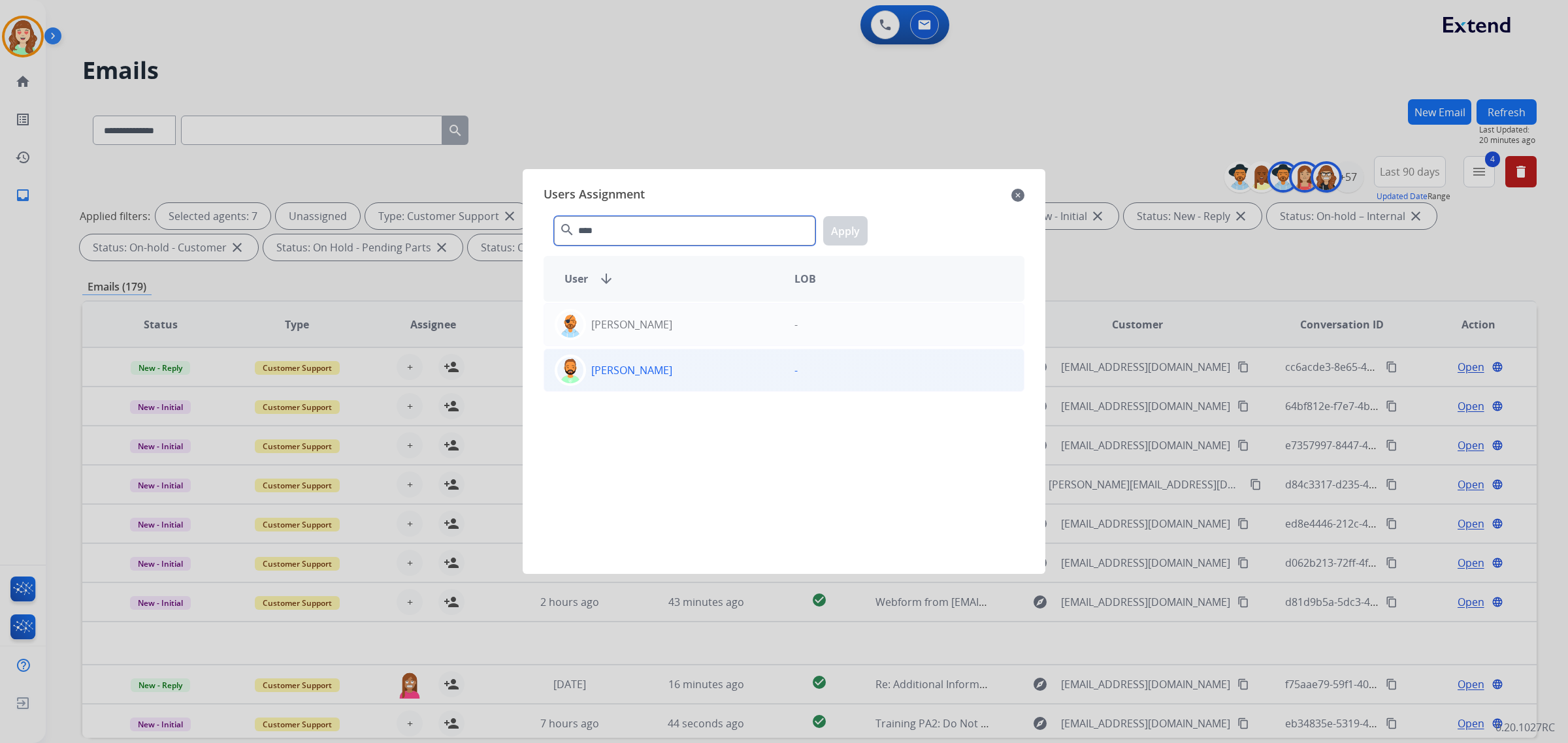
type input "****"
click at [678, 373] on div "[PERSON_NAME]" at bounding box center [663, 370] width 240 height 31
click at [841, 233] on button "Apply" at bounding box center [845, 230] width 44 height 30
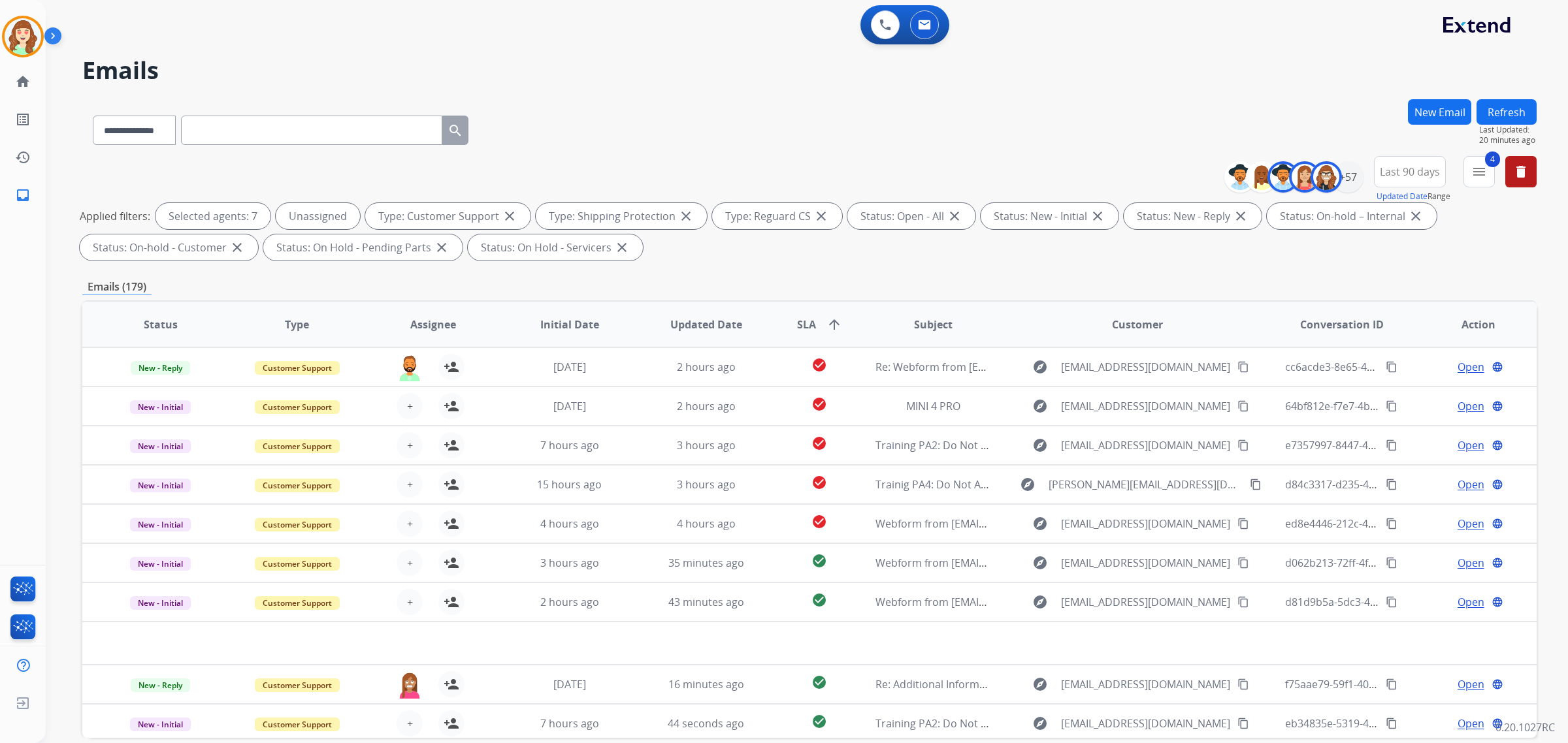
click at [410, 409] on button "+ Select agent" at bounding box center [409, 406] width 26 height 26
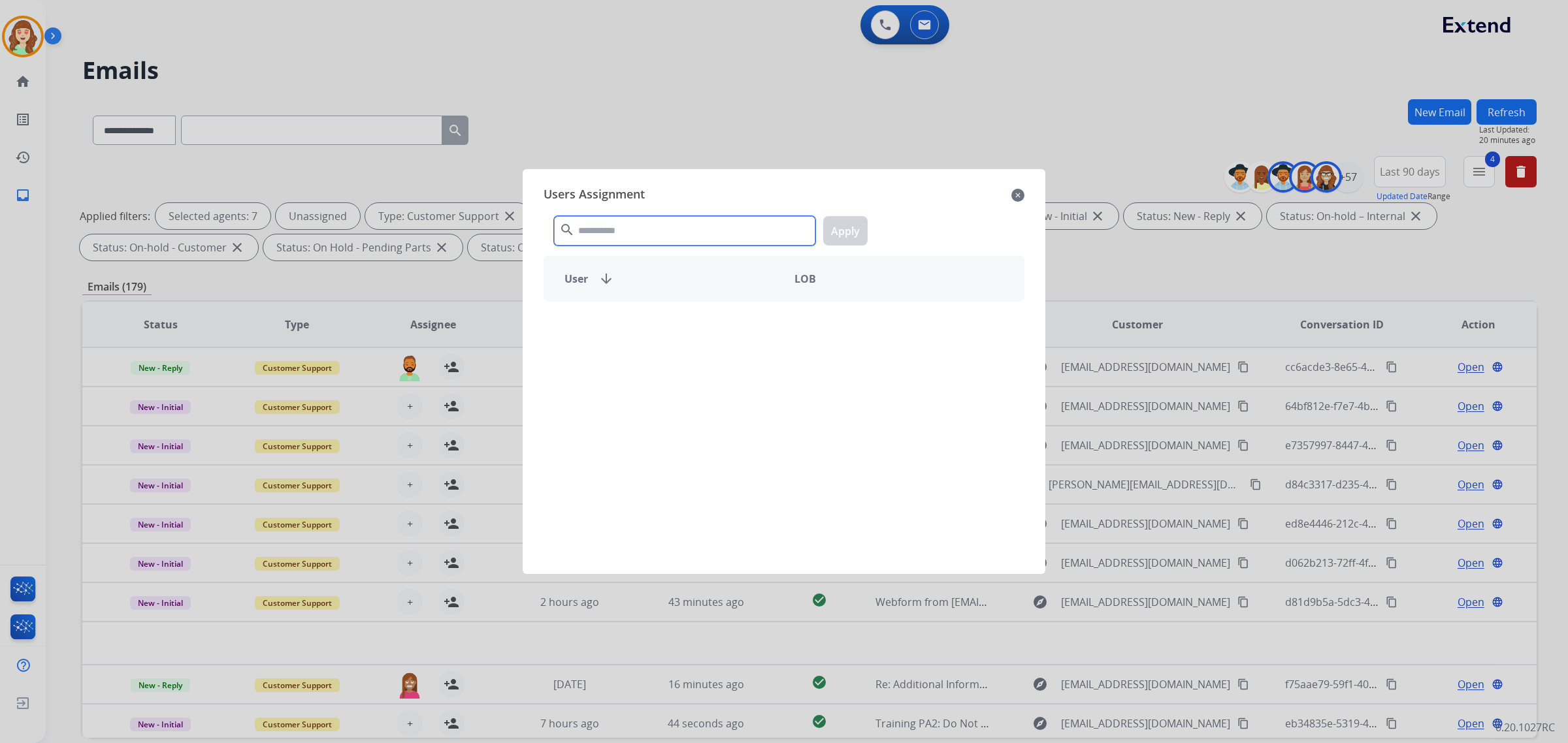
click at [747, 236] on input "text" at bounding box center [685, 230] width 262 height 30
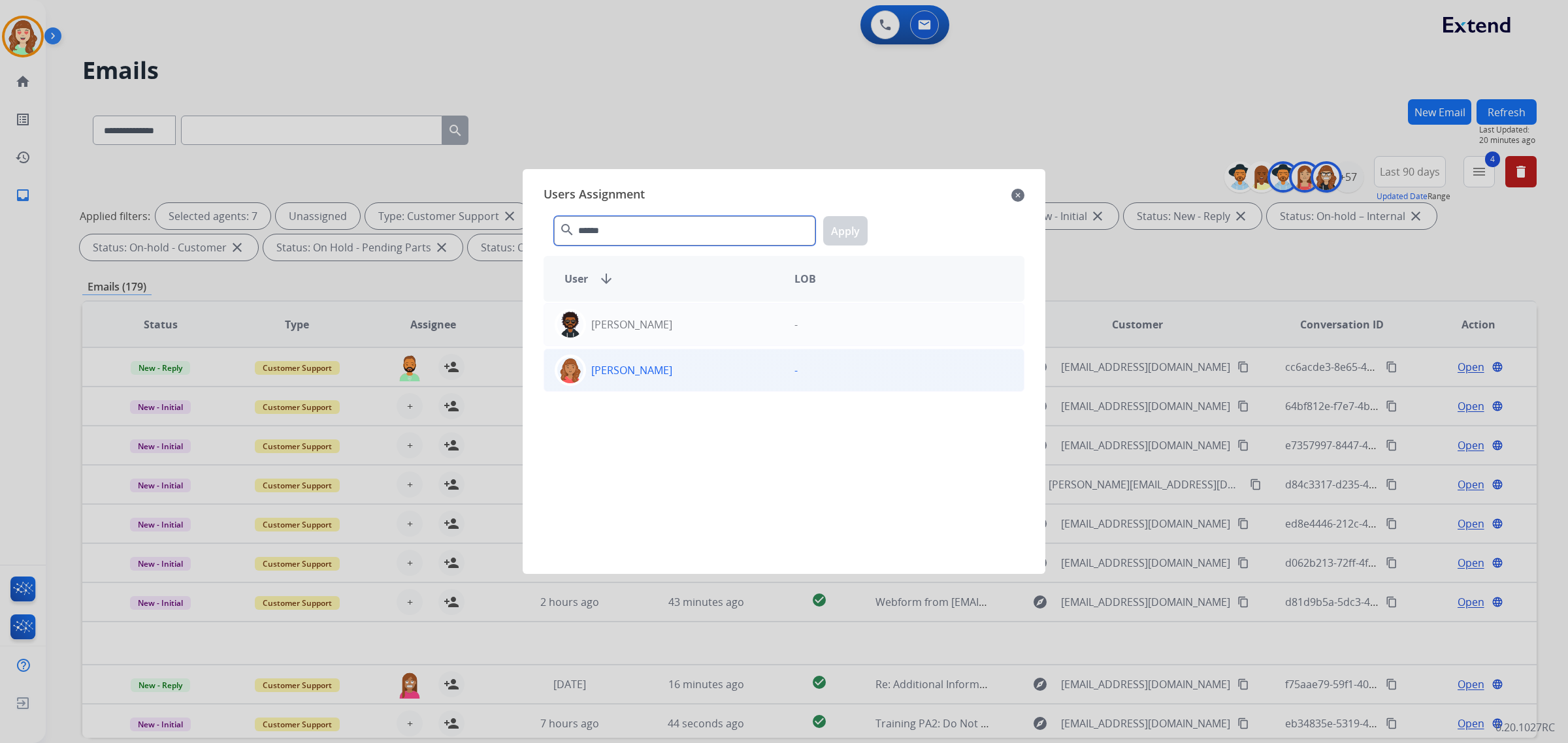
type input "******"
click at [722, 391] on div "Roberta Jordan -" at bounding box center [784, 370] width 481 height 43
click at [844, 232] on button "Apply" at bounding box center [845, 230] width 44 height 30
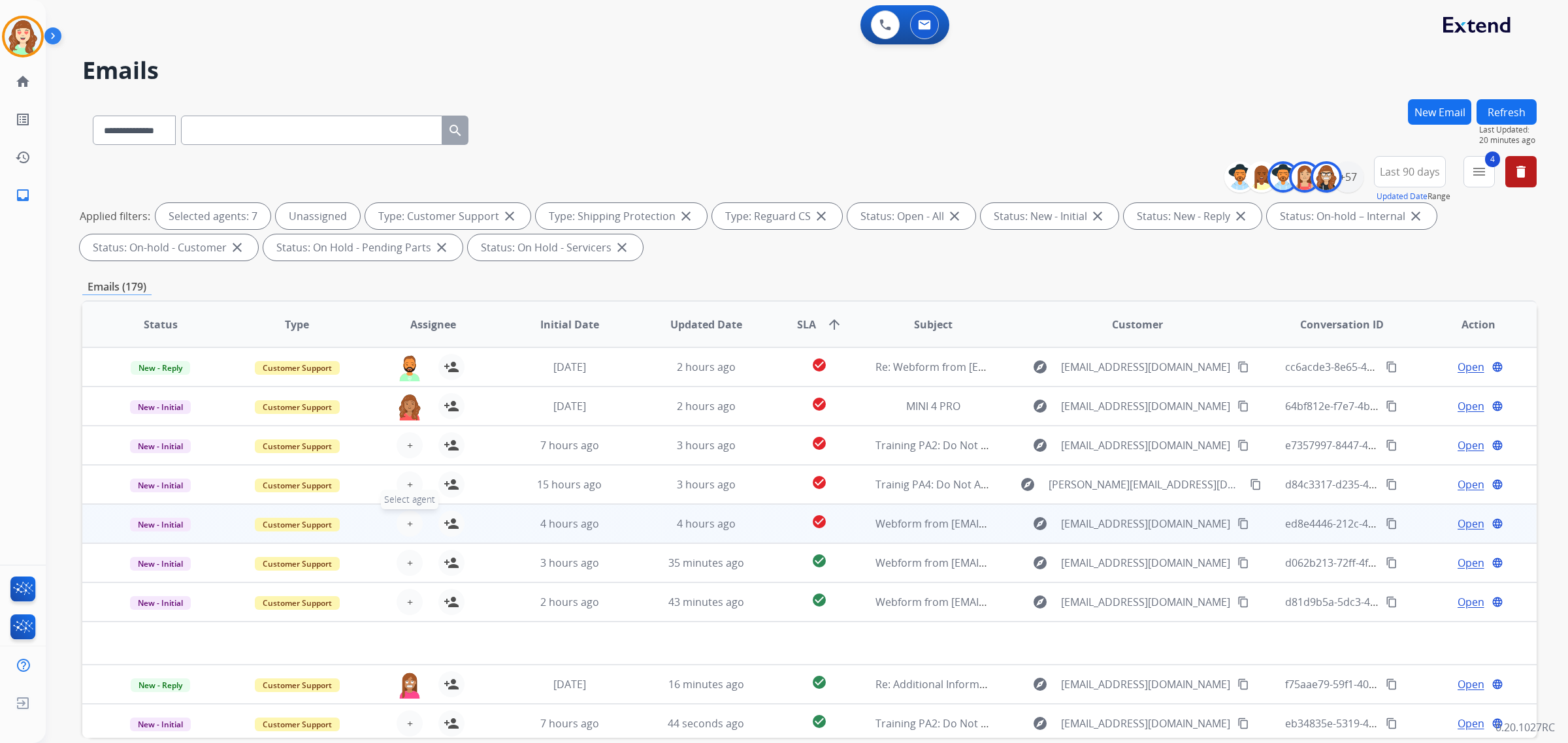
click at [407, 521] on span "+" at bounding box center [410, 524] width 6 height 16
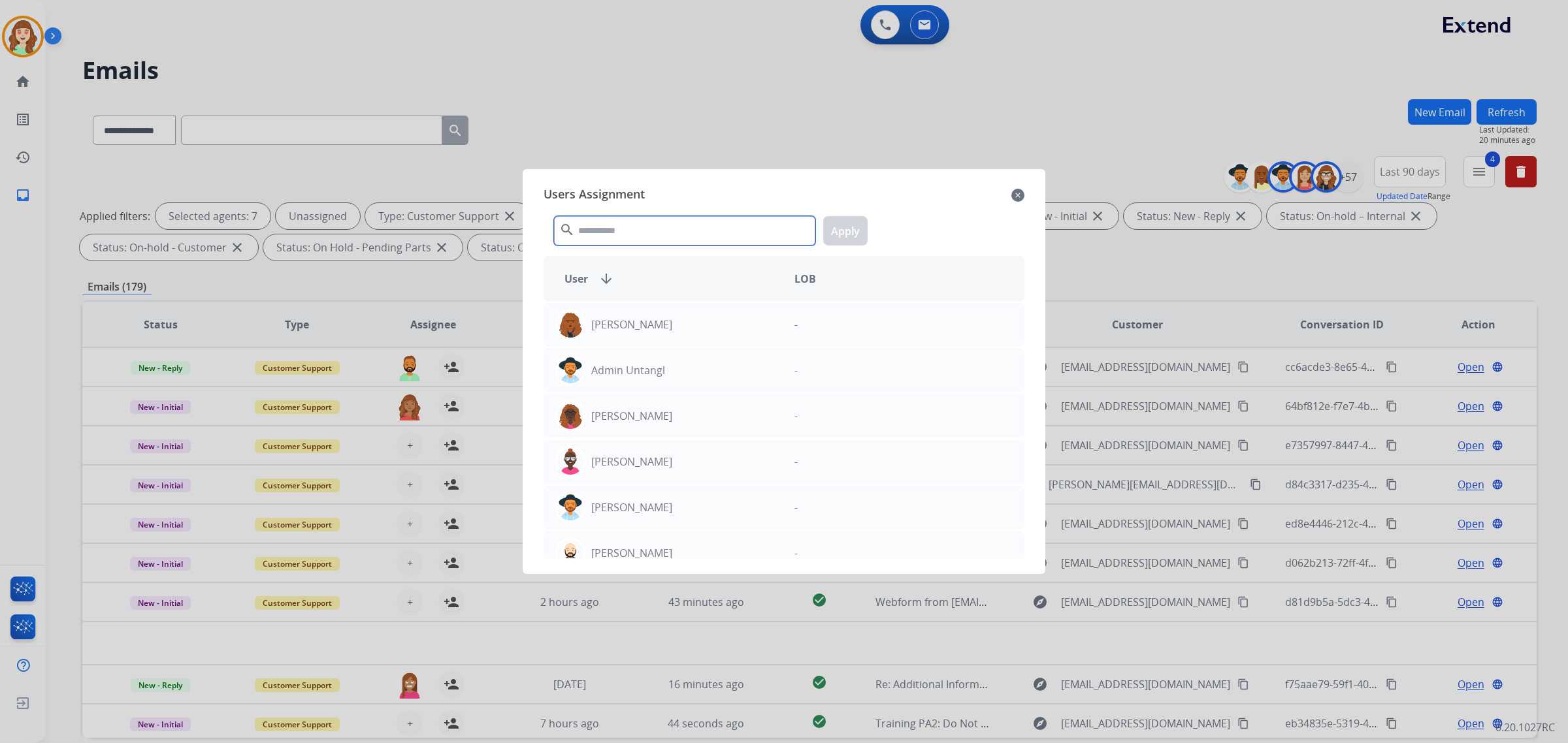
click at [711, 229] on input "text" at bounding box center [685, 230] width 262 height 30
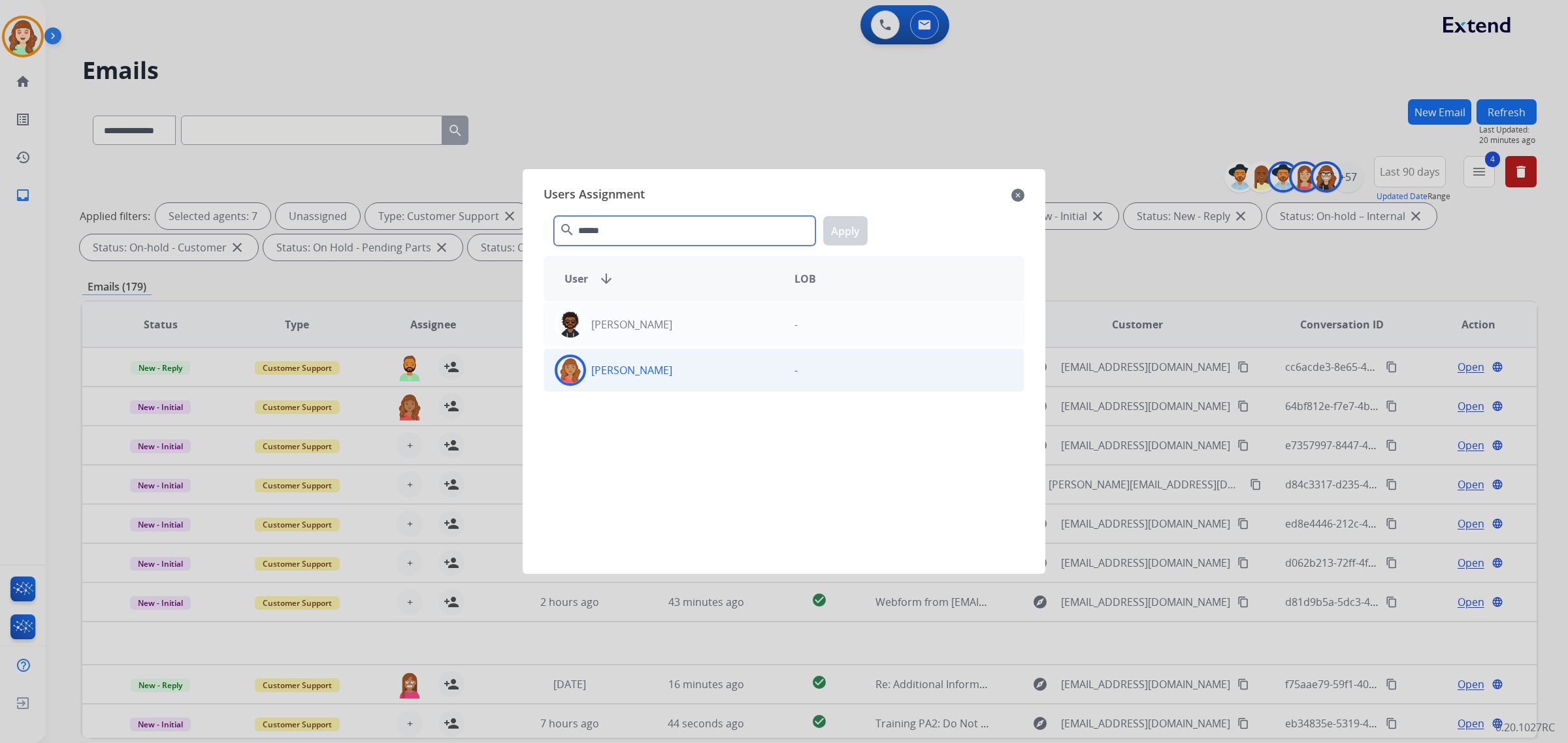
type input "******"
click at [750, 369] on div "[PERSON_NAME]" at bounding box center [663, 370] width 240 height 31
click at [845, 229] on button "Apply" at bounding box center [845, 230] width 44 height 30
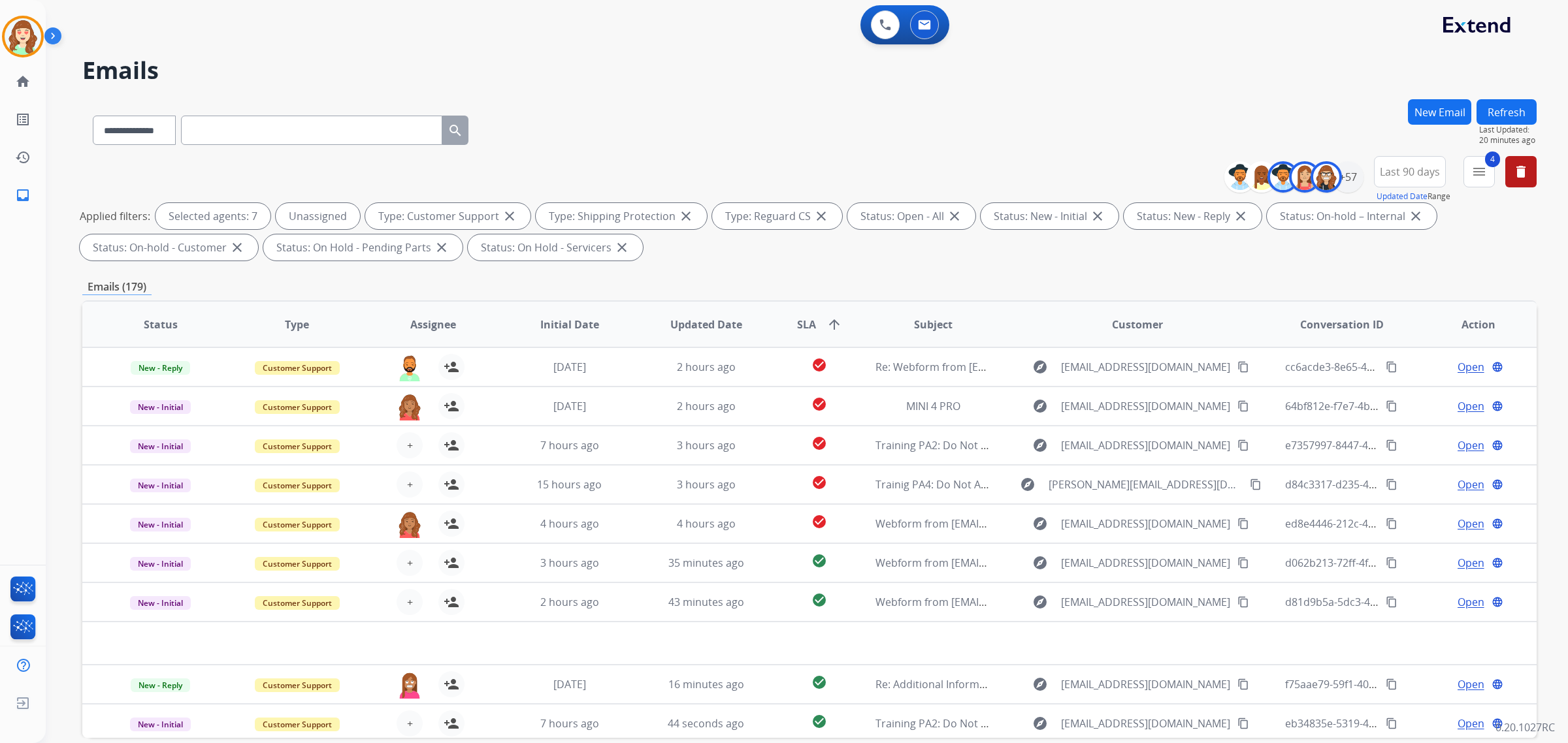
scroll to position [62, 0]
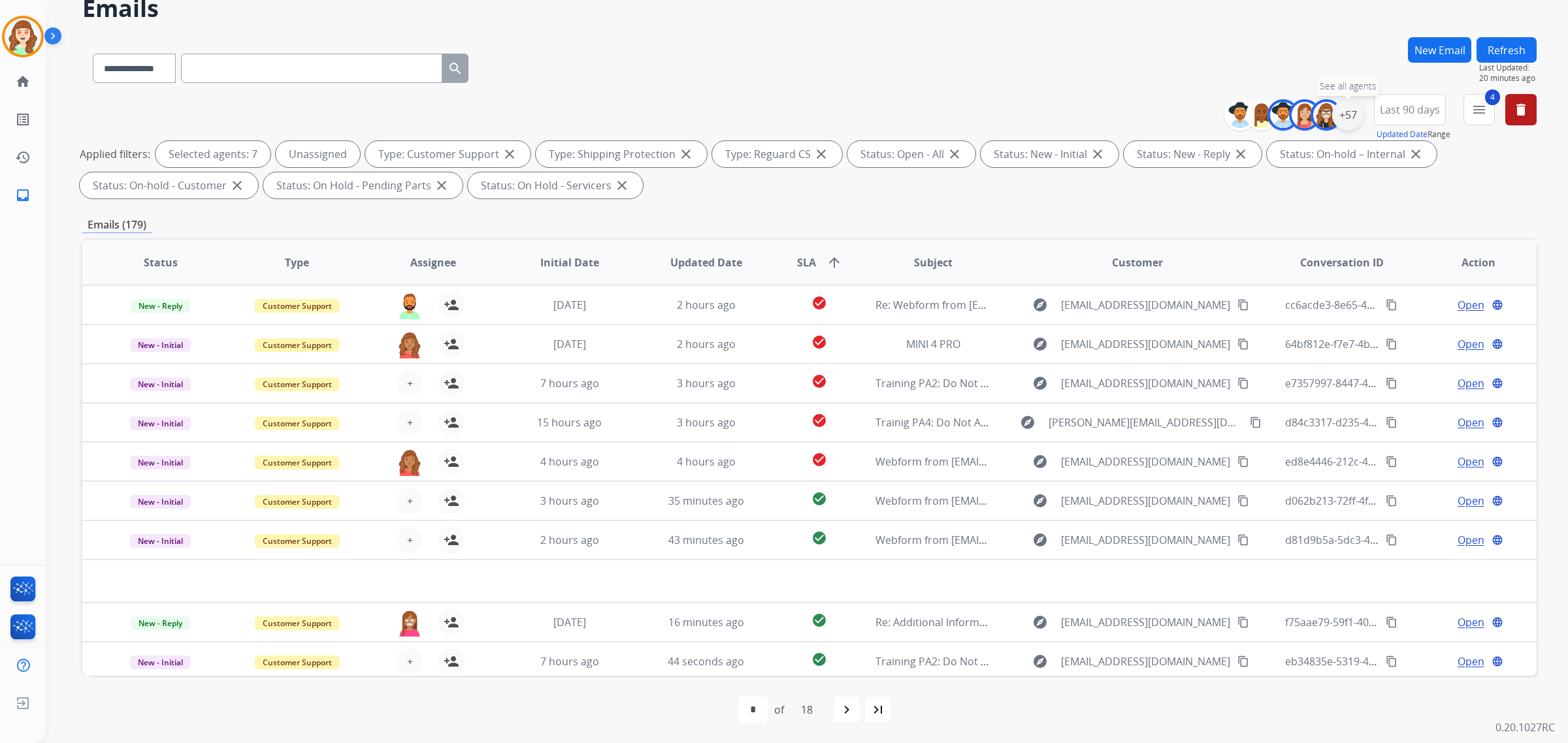
click at [1350, 114] on div "+57" at bounding box center [1347, 115] width 31 height 31
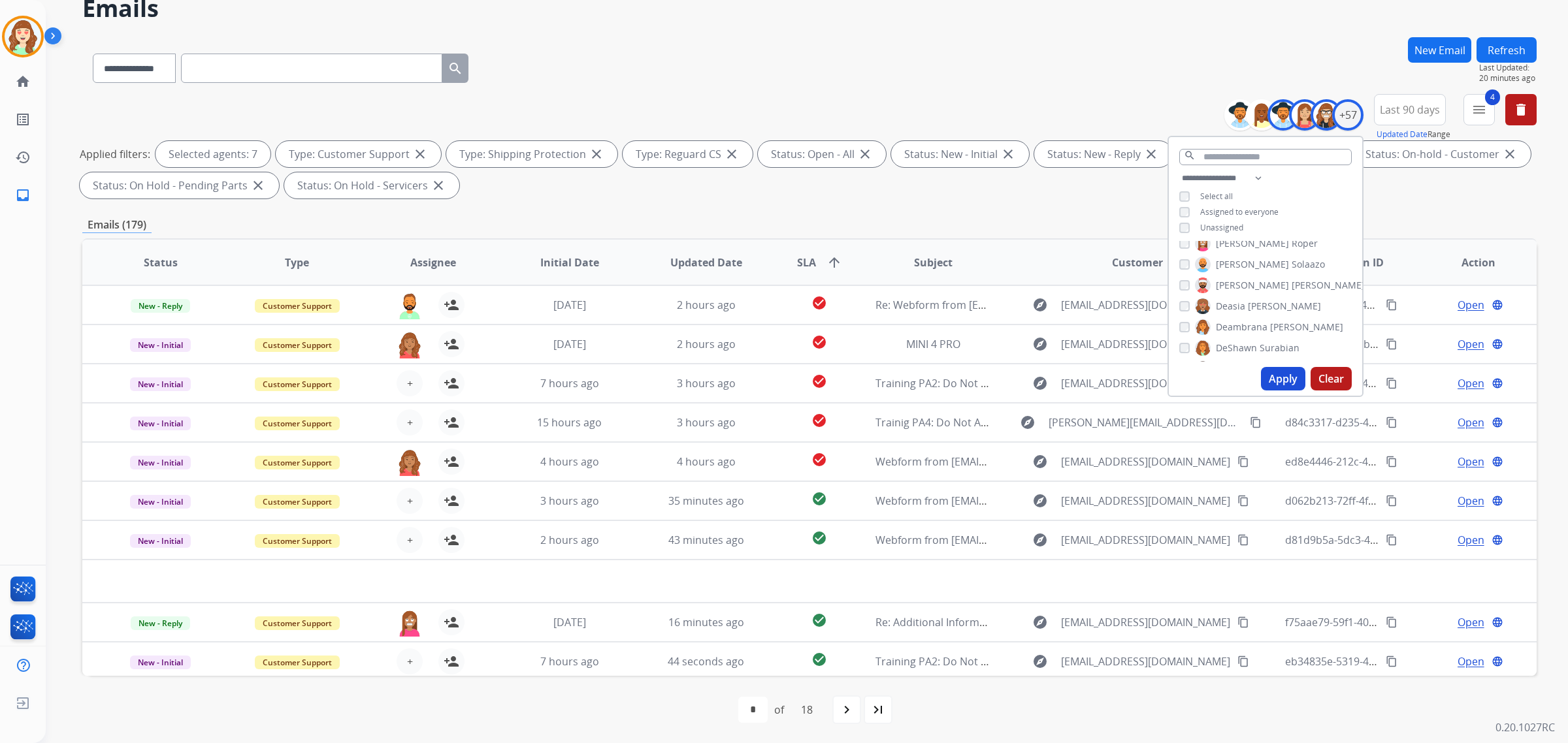
scroll to position [245, 0]
click at [1274, 376] on button "Apply" at bounding box center [1283, 379] width 44 height 24
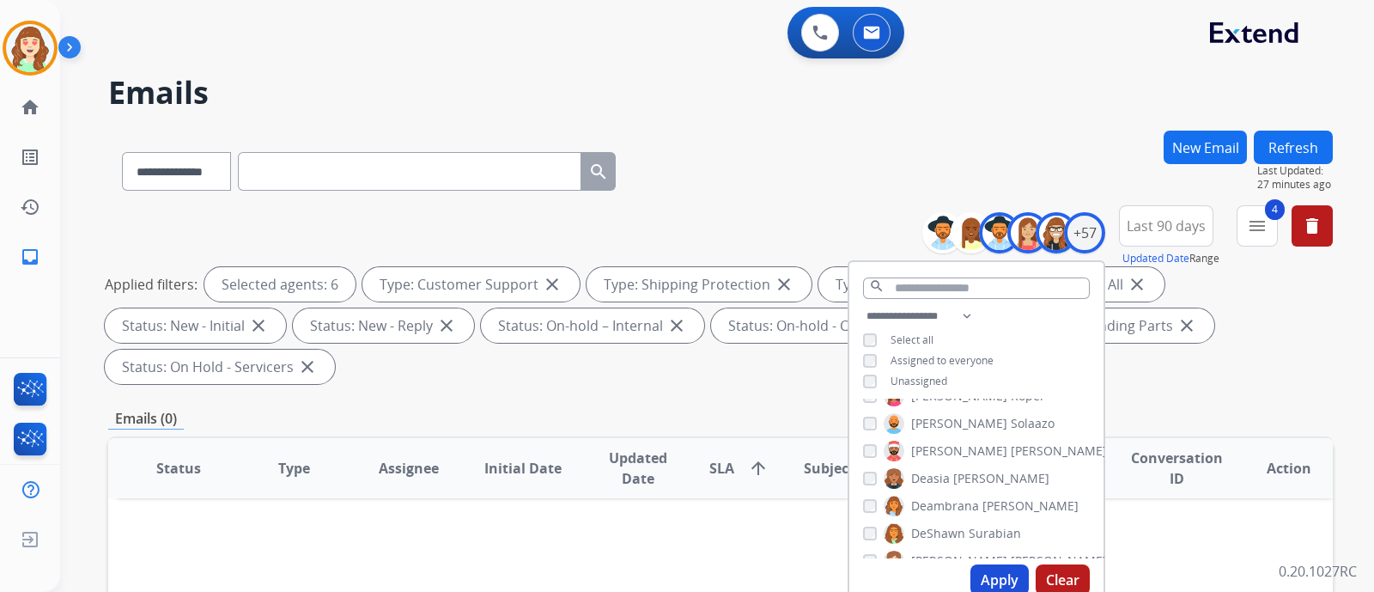
click at [1038, 115] on div "**********" at bounding box center [696, 358] width 1273 height 592
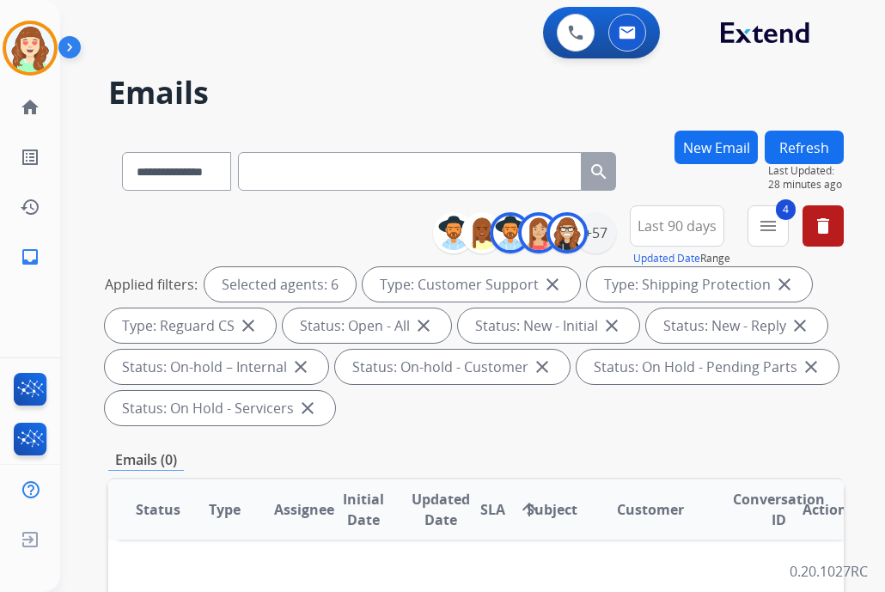
click at [373, 88] on h2 "Emails" at bounding box center [475, 93] width 735 height 34
click at [364, 83] on h2 "Emails" at bounding box center [475, 93] width 735 height 34
click at [709, 148] on button "New Email" at bounding box center [715, 147] width 83 height 33
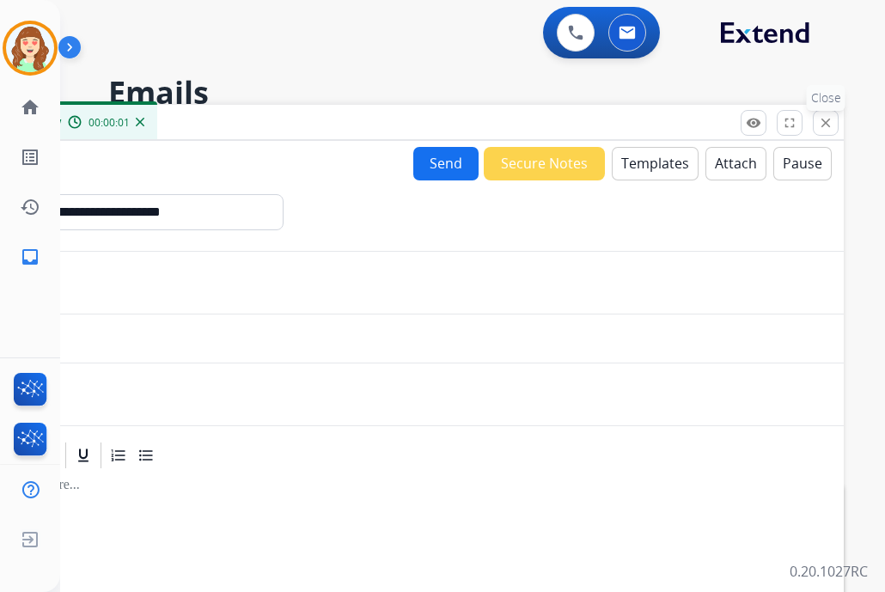
click at [826, 125] on mat-icon "close" at bounding box center [825, 122] width 15 height 15
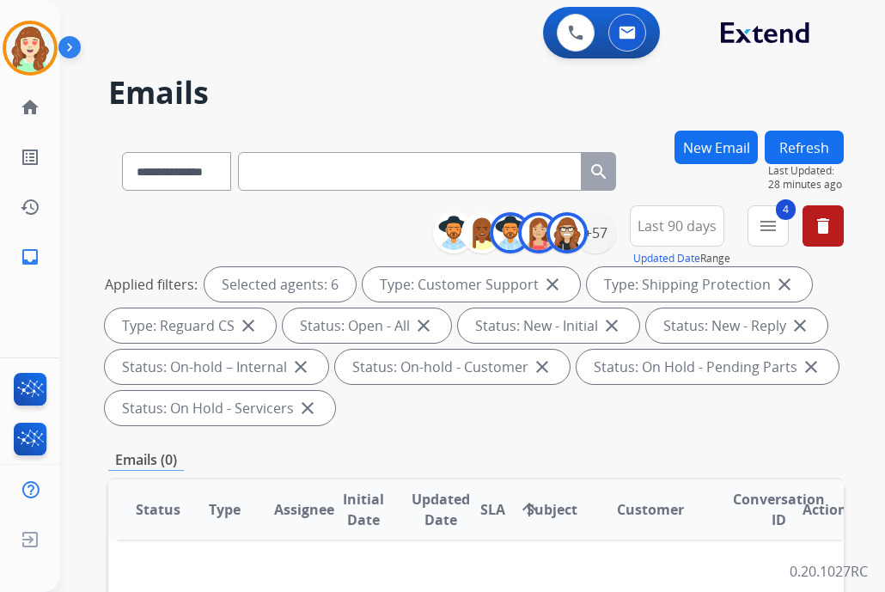
click at [315, 173] on input "text" at bounding box center [410, 171] width 344 height 39
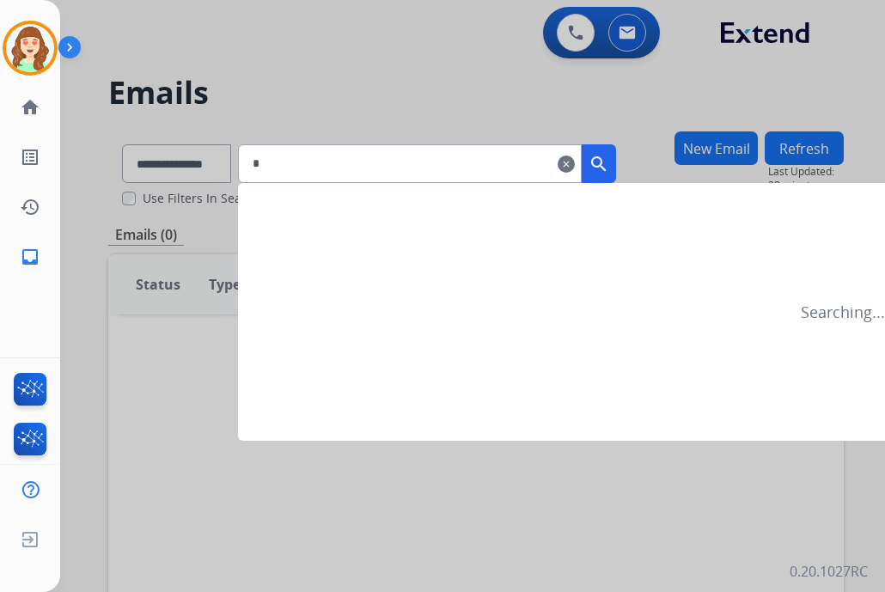
paste input "**********"
type input "**********"
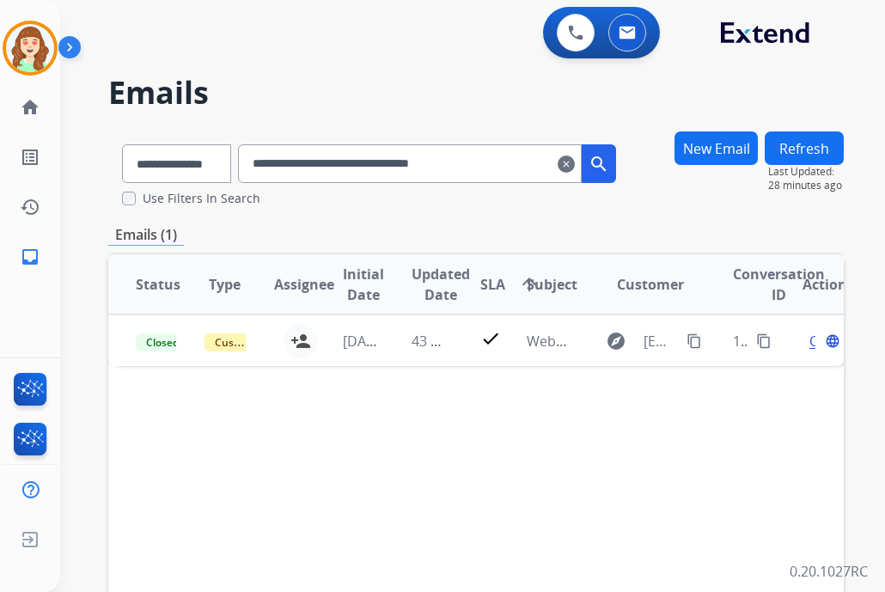
click at [408, 539] on div "Status Type Assignee Initial Date Updated Date SLA arrow_upward Subject Custome…" at bounding box center [475, 540] width 735 height 575
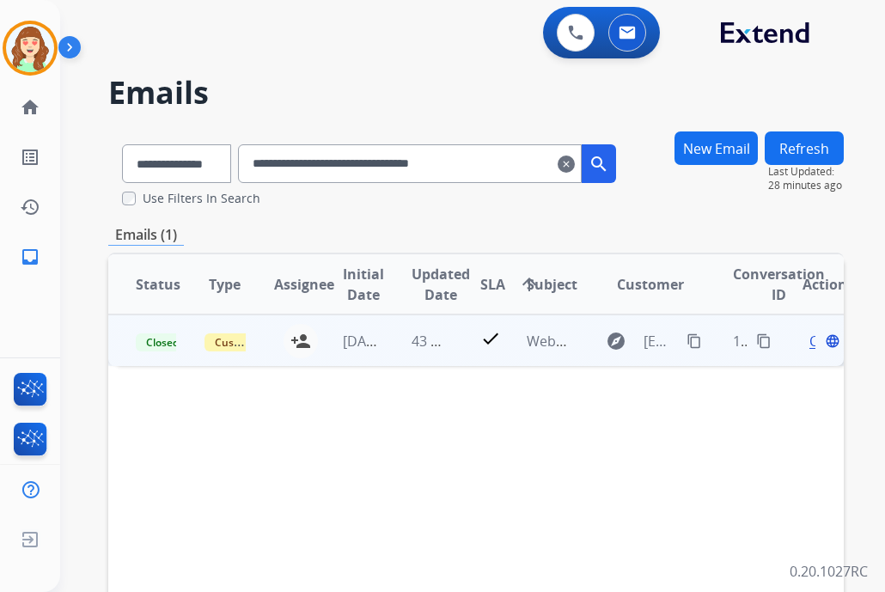
click at [809, 338] on span "Open" at bounding box center [826, 341] width 35 height 21
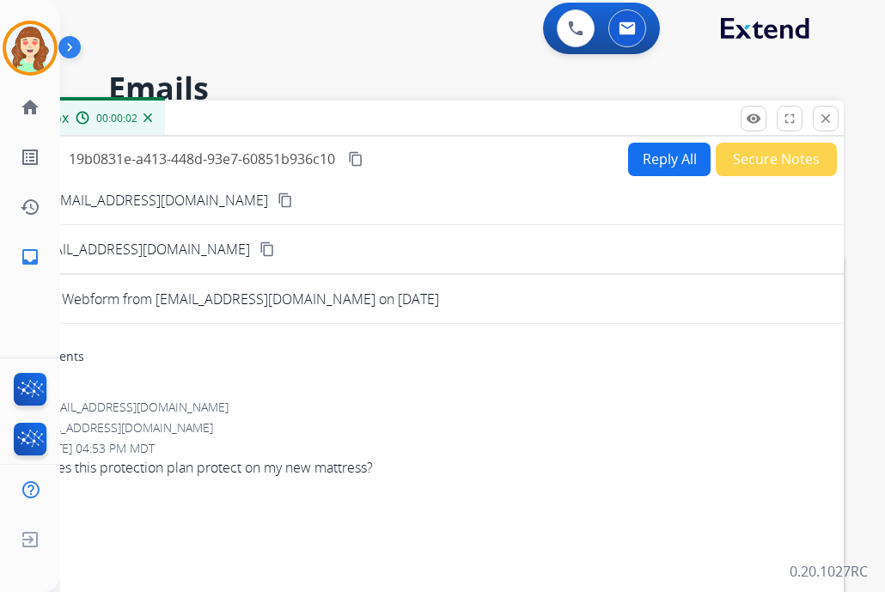
scroll to position [0, 0]
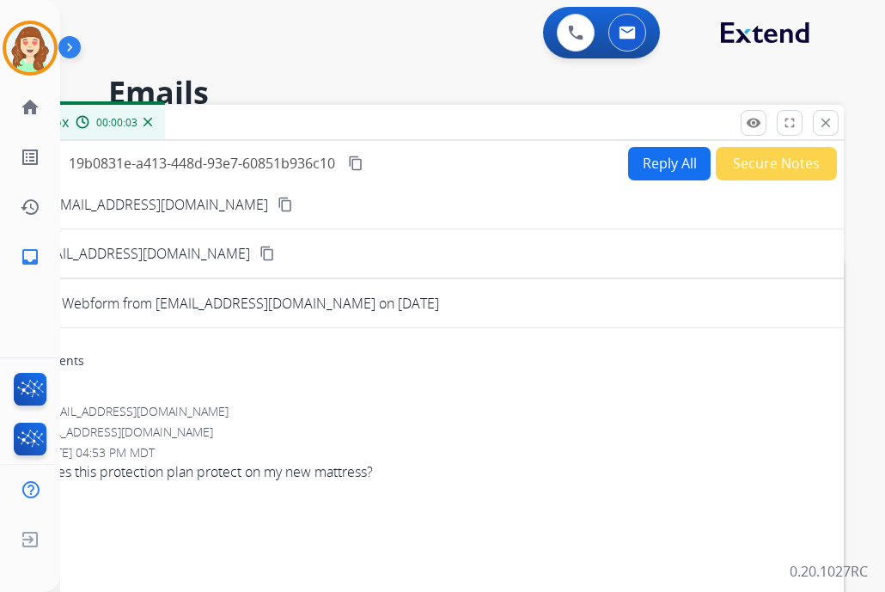
click at [635, 160] on button "Reply All" at bounding box center [669, 163] width 82 height 33
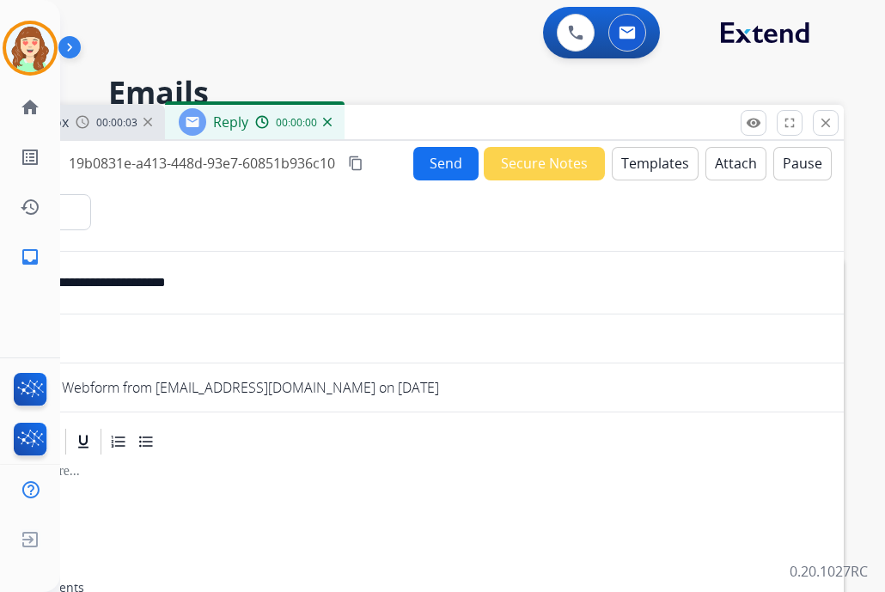
select select "**********"
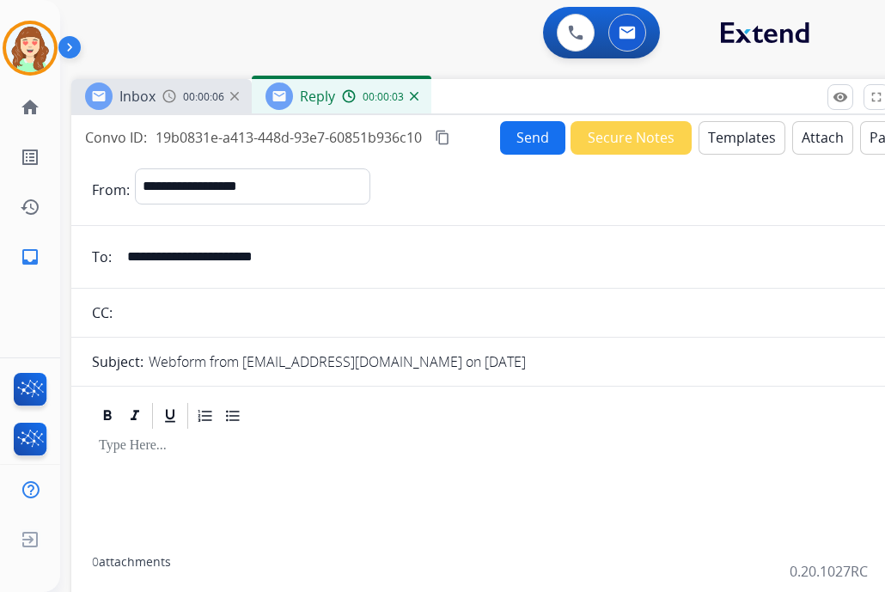
drag, startPoint x: 606, startPoint y: 125, endPoint x: 691, endPoint y: 98, distance: 89.1
click at [691, 98] on div "Inbox 00:00:06 Reply 00:00:03" at bounding box center [500, 97] width 859 height 36
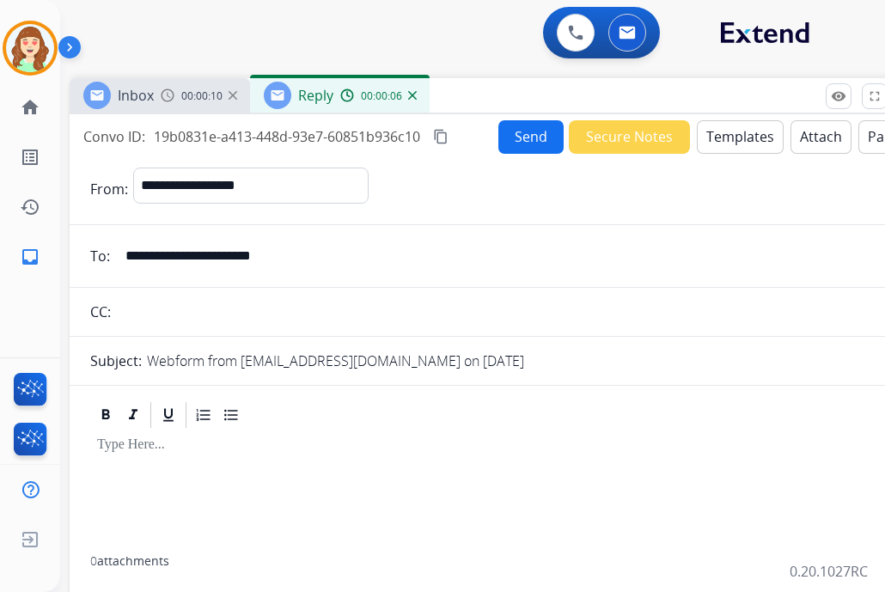
click at [730, 135] on button "Templates" at bounding box center [740, 136] width 87 height 33
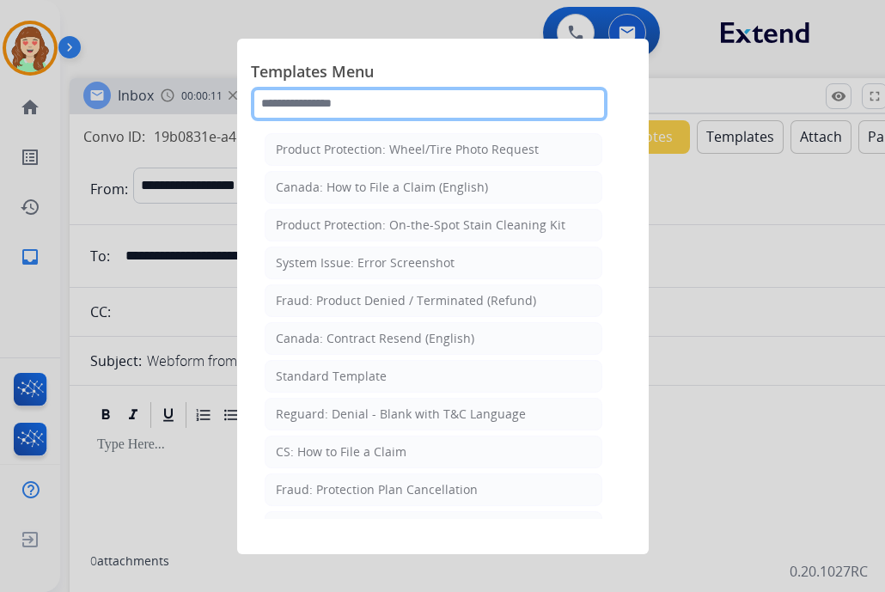
click at [386, 100] on input "text" at bounding box center [429, 104] width 356 height 34
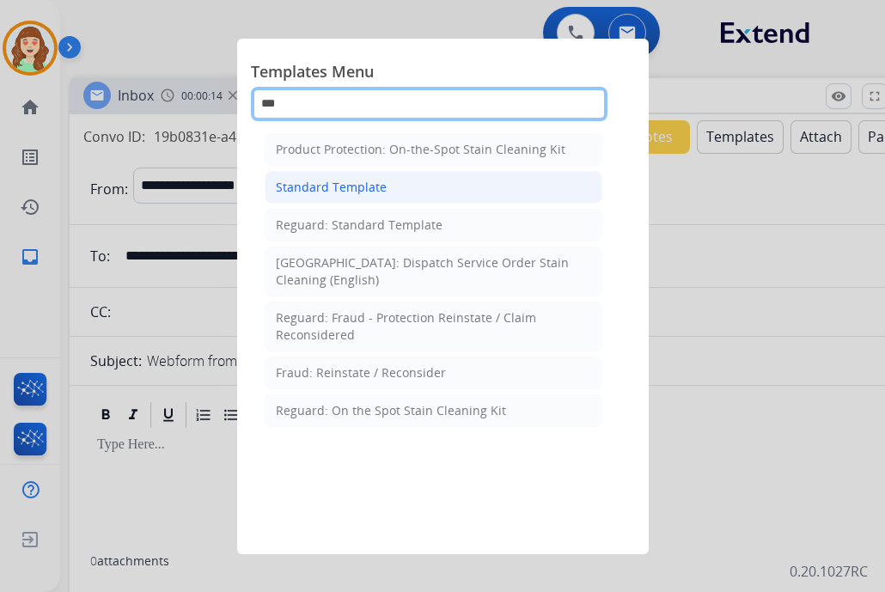
type input "***"
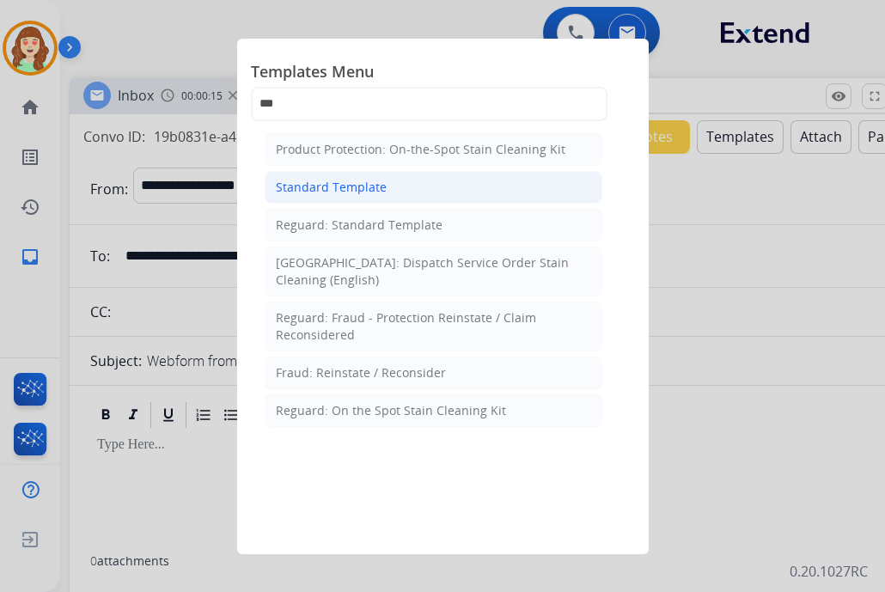
click at [448, 180] on li "Standard Template" at bounding box center [434, 187] width 338 height 33
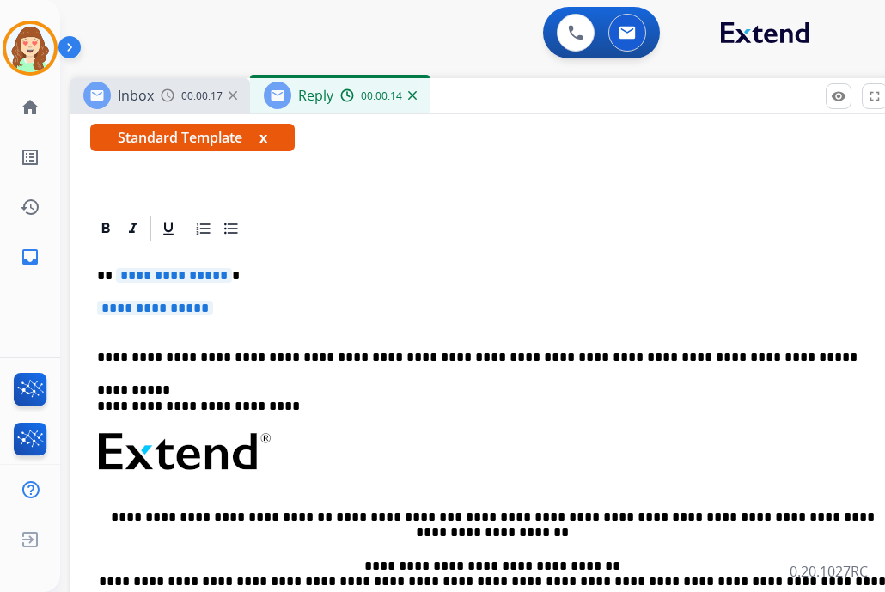
scroll to position [277, 0]
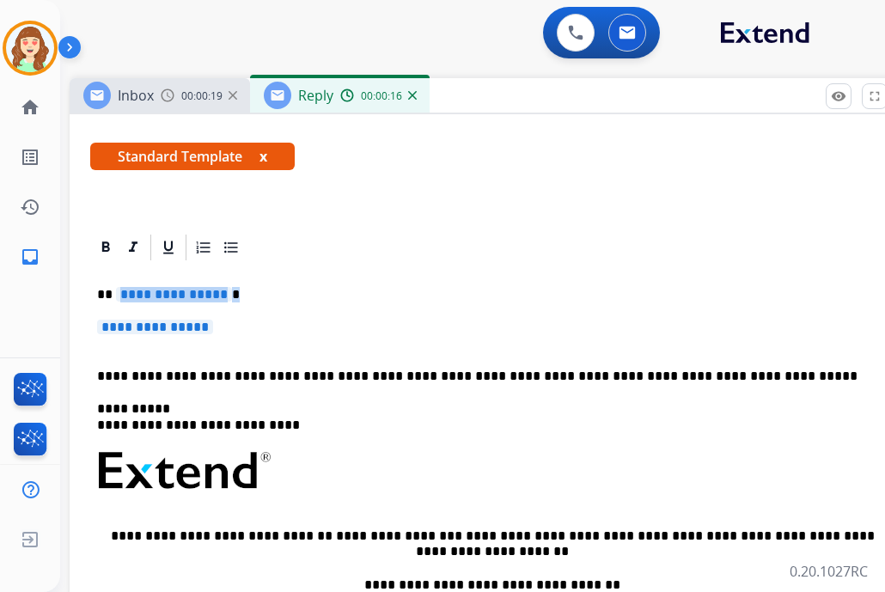
drag, startPoint x: 255, startPoint y: 328, endPoint x: 115, endPoint y: 283, distance: 146.9
click at [115, 283] on div "**********" at bounding box center [499, 516] width 818 height 507
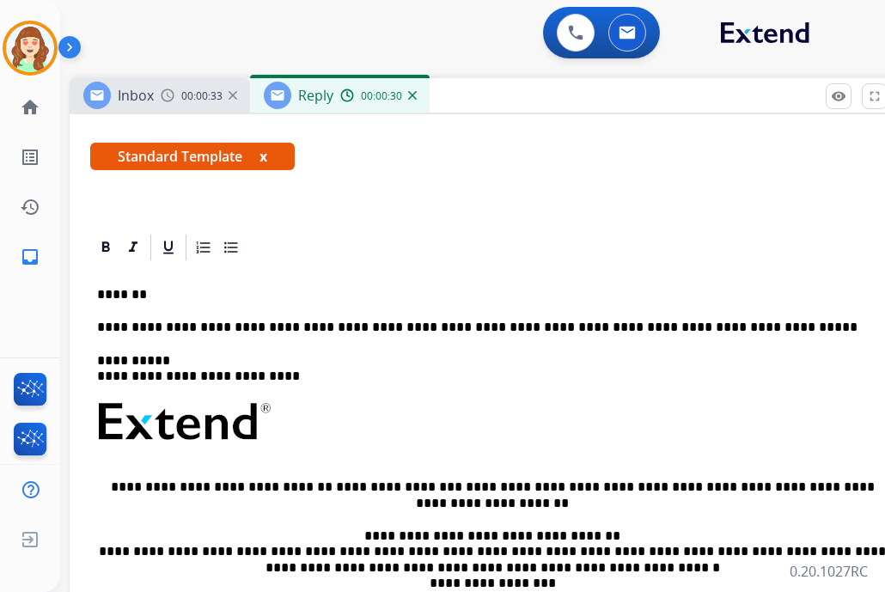
click at [193, 295] on p "*******" at bounding box center [492, 294] width 790 height 15
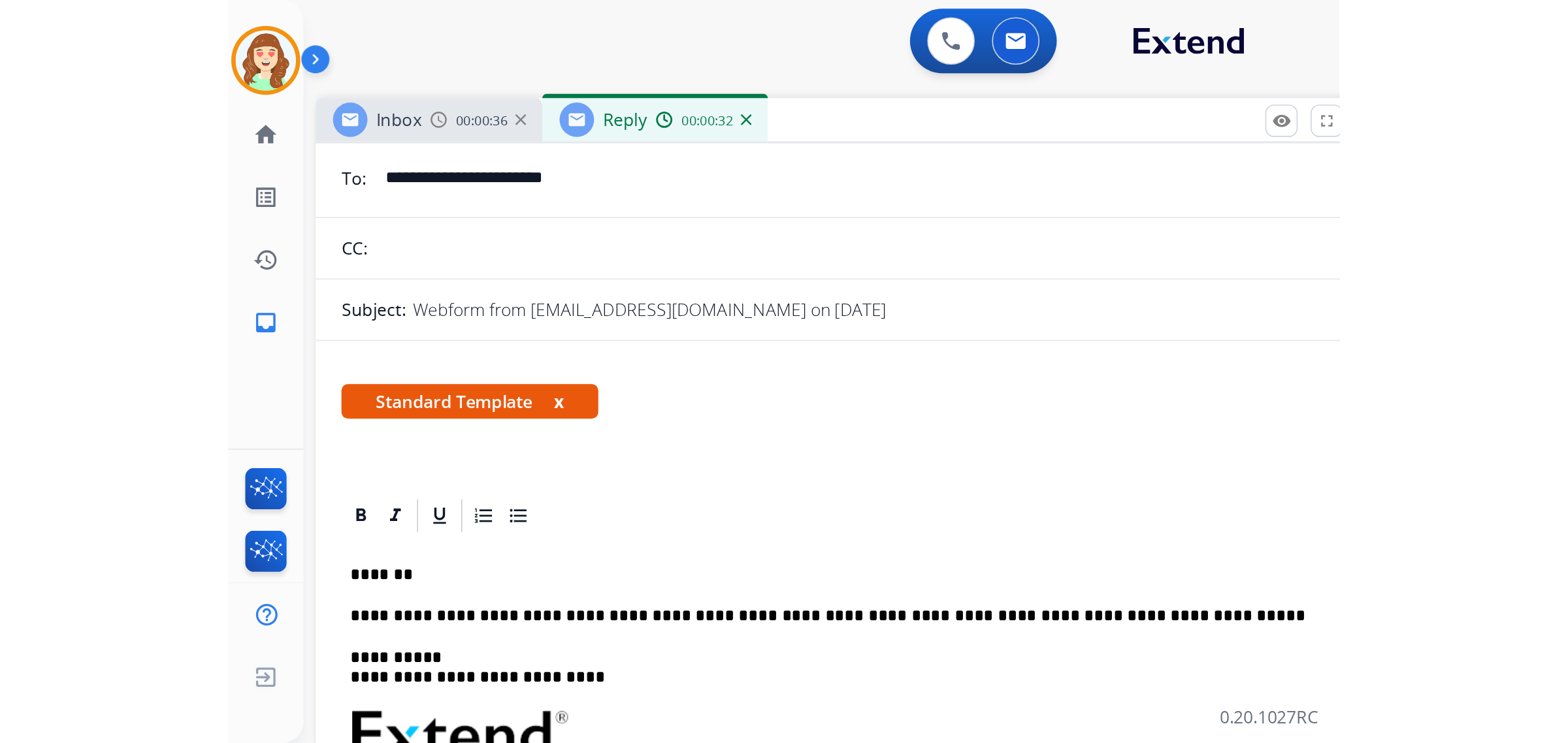
scroll to position [0, 0]
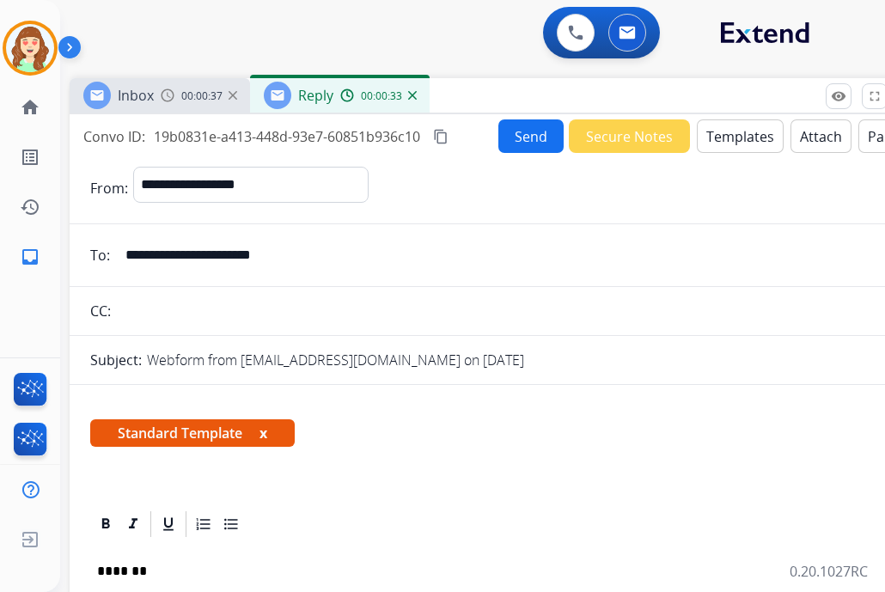
click at [512, 134] on button "Send" at bounding box center [530, 135] width 65 height 33
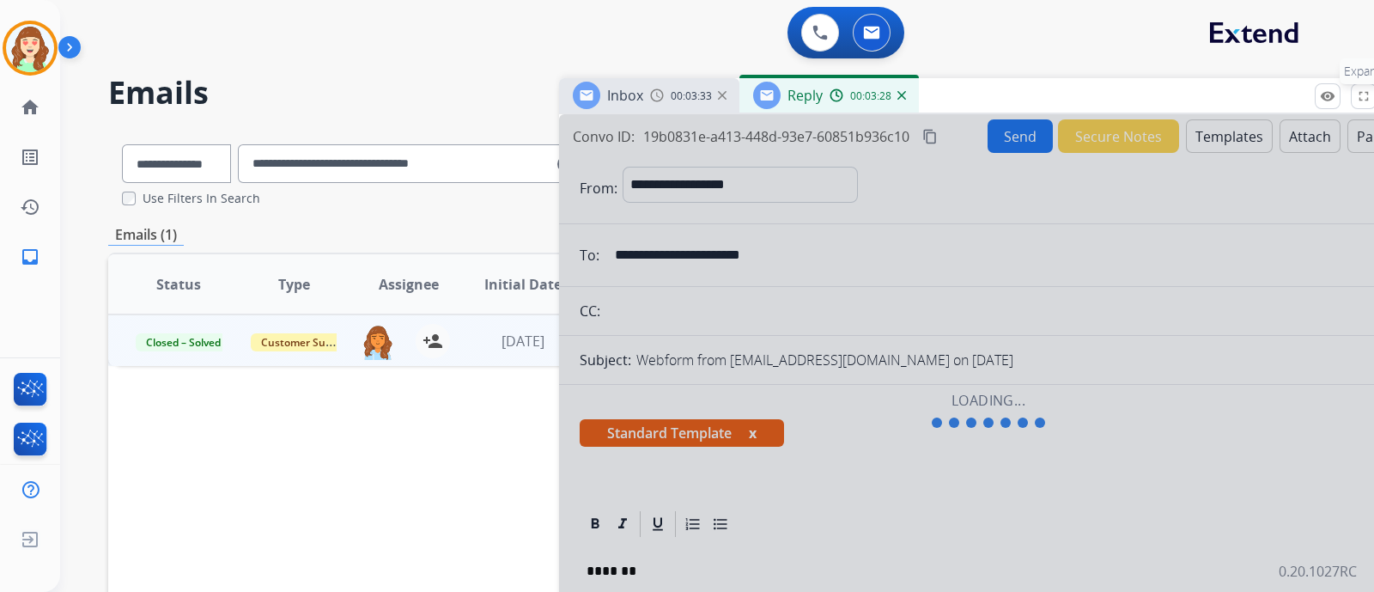
click at [1360, 96] on mat-icon "fullscreen" at bounding box center [1363, 95] width 15 height 15
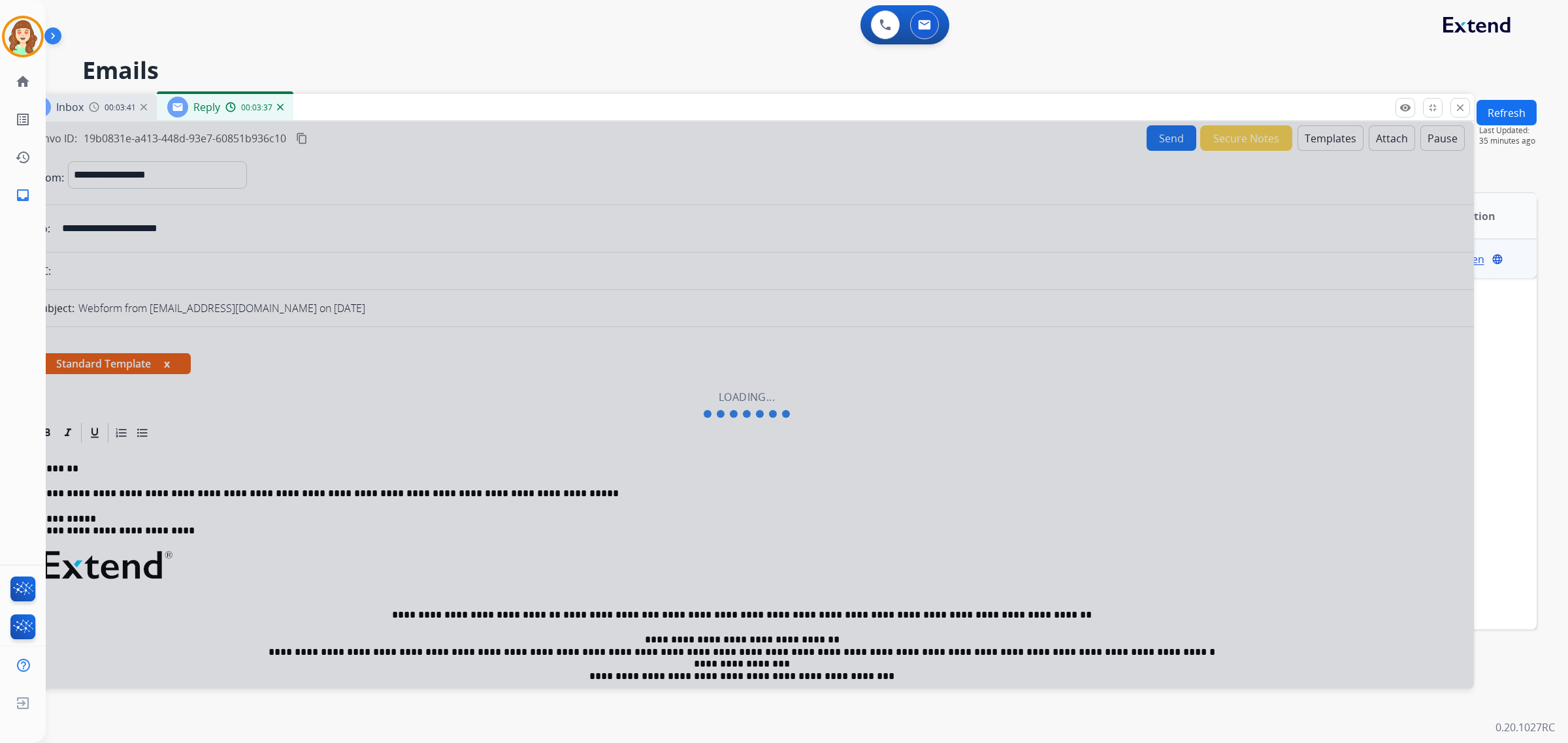
drag, startPoint x: 703, startPoint y: 98, endPoint x: 544, endPoint y: 132, distance: 162.6
click at [544, 122] on div "Inbox 00:03:41 Reply 00:03:37" at bounding box center [747, 108] width 1455 height 27
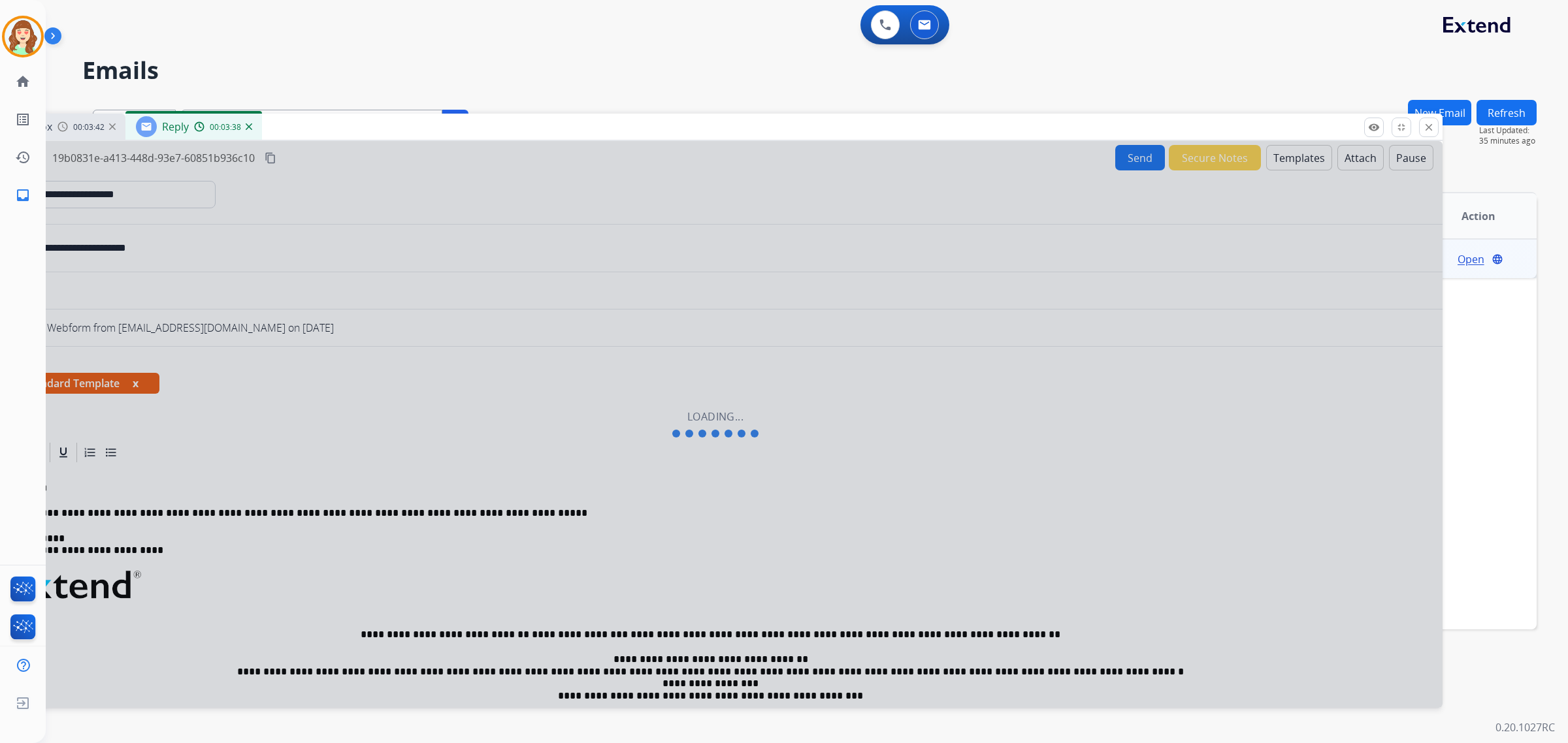
click at [1423, 122] on button "close Close" at bounding box center [1429, 128] width 20 height 20
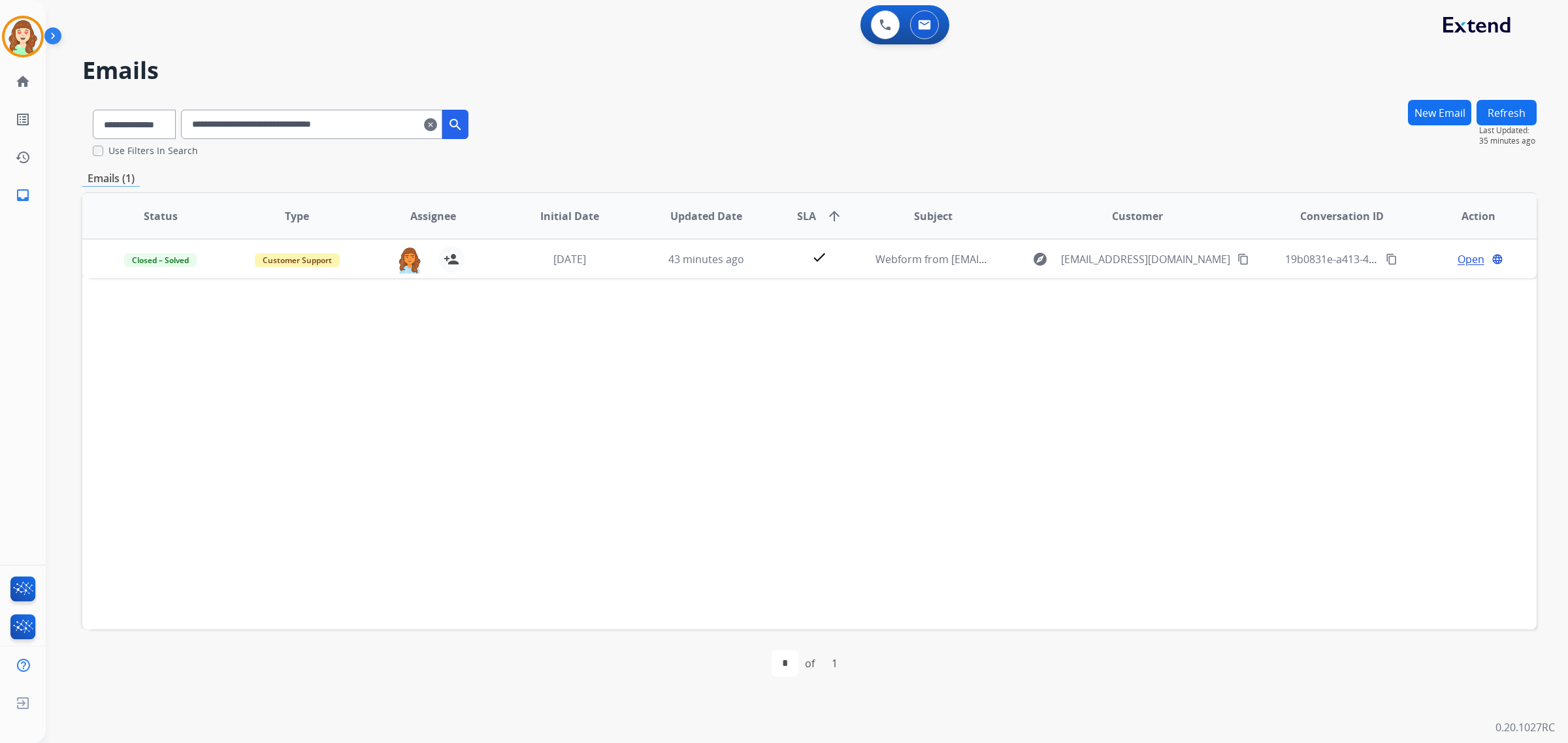
click at [437, 122] on mat-icon "clear" at bounding box center [430, 125] width 13 height 16
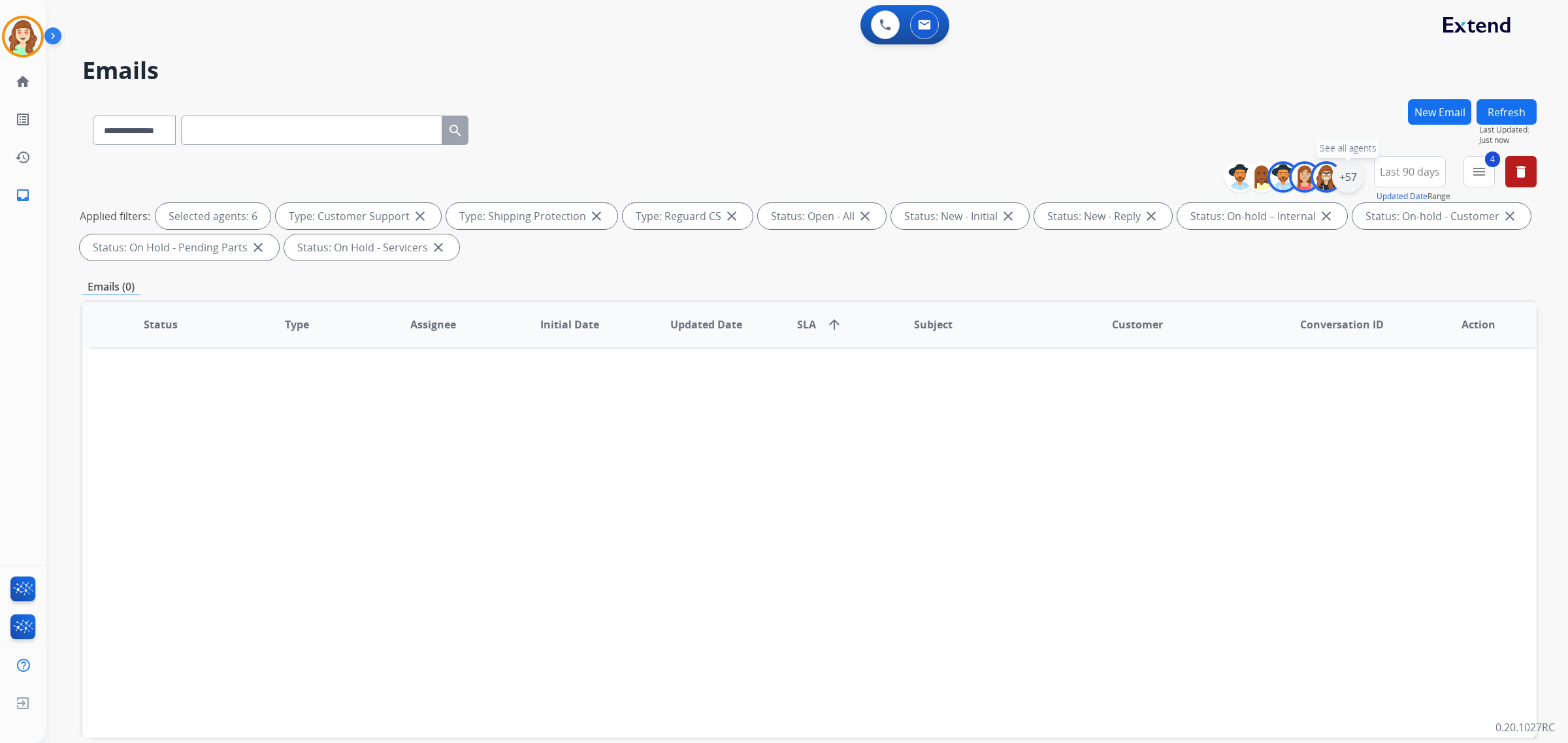
click at [1344, 178] on div "+57" at bounding box center [1347, 176] width 31 height 31
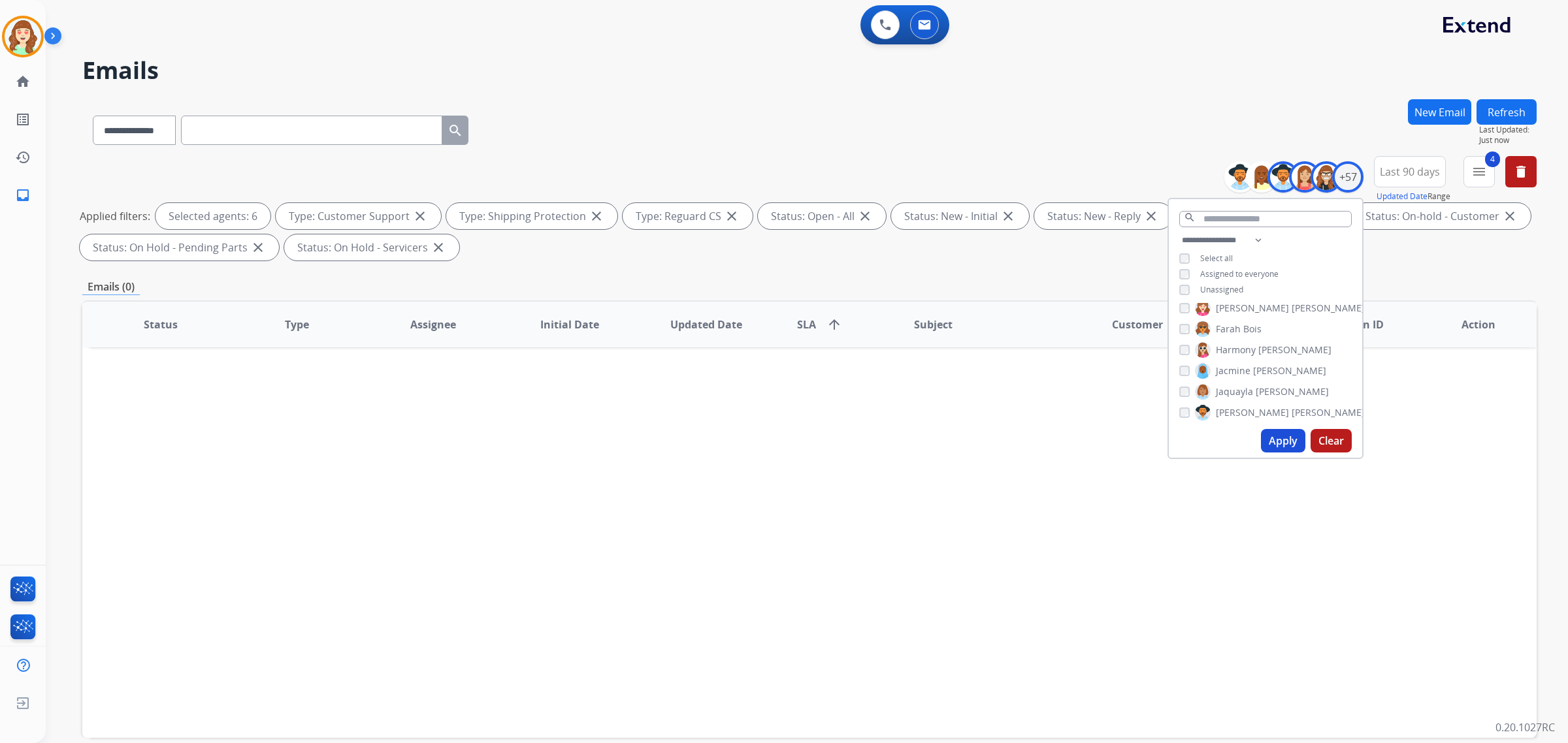
scroll to position [367, 0]
click at [1284, 436] on button "Apply" at bounding box center [1283, 440] width 44 height 24
click at [1279, 443] on button "Apply" at bounding box center [1283, 440] width 44 height 24
click at [1284, 430] on button "Apply" at bounding box center [1283, 440] width 44 height 24
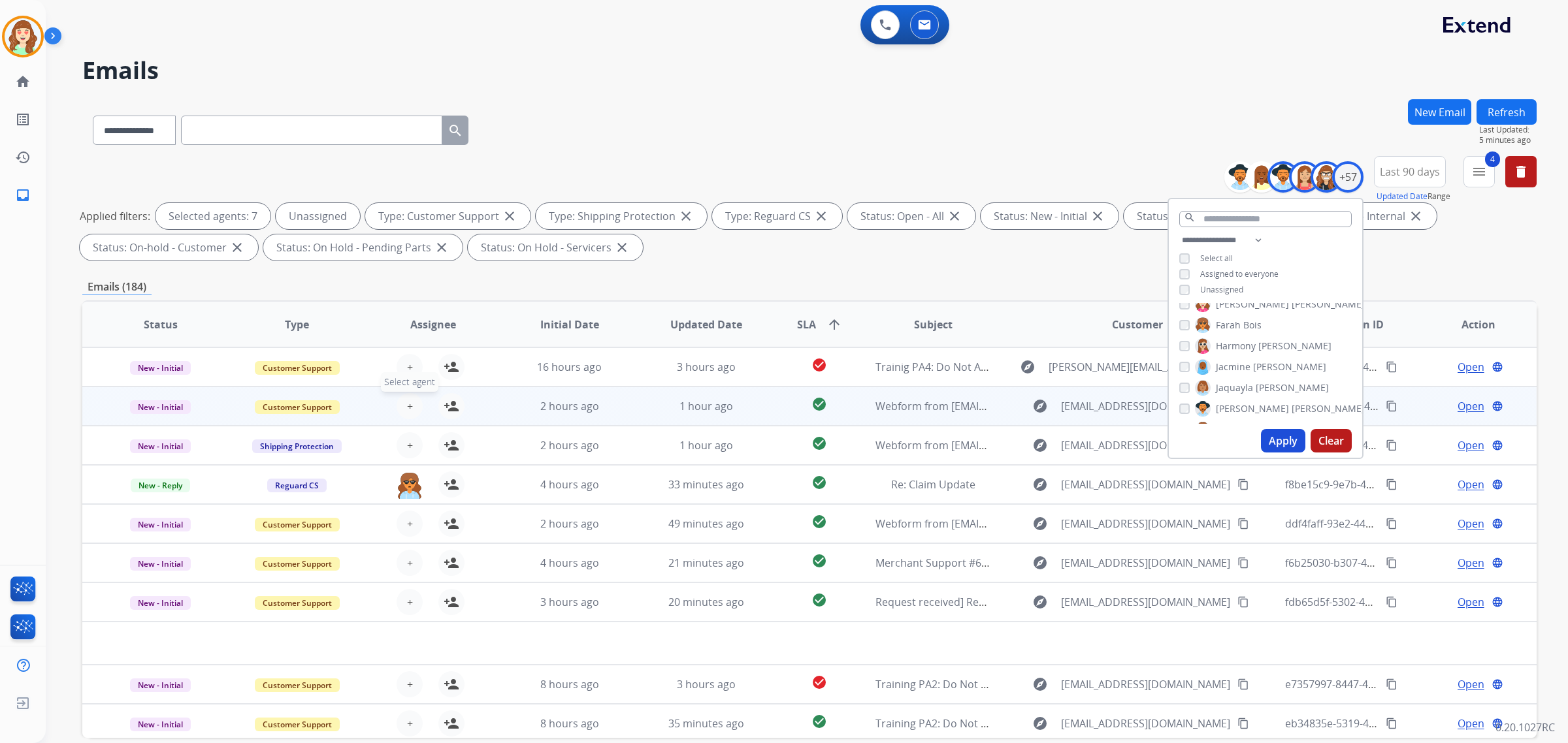
click at [407, 407] on span "+" at bounding box center [410, 406] width 6 height 16
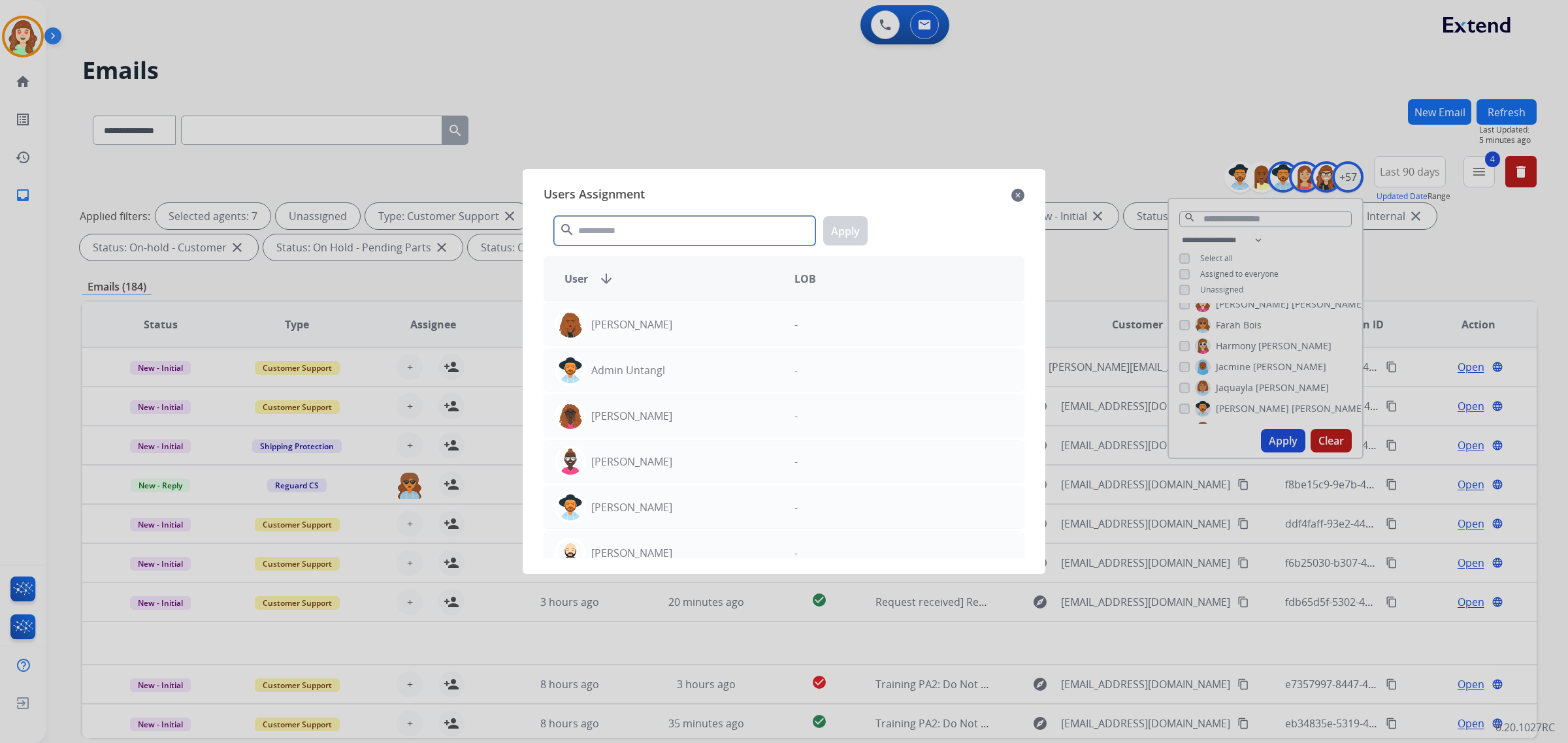
click at [690, 229] on input "text" at bounding box center [685, 230] width 262 height 30
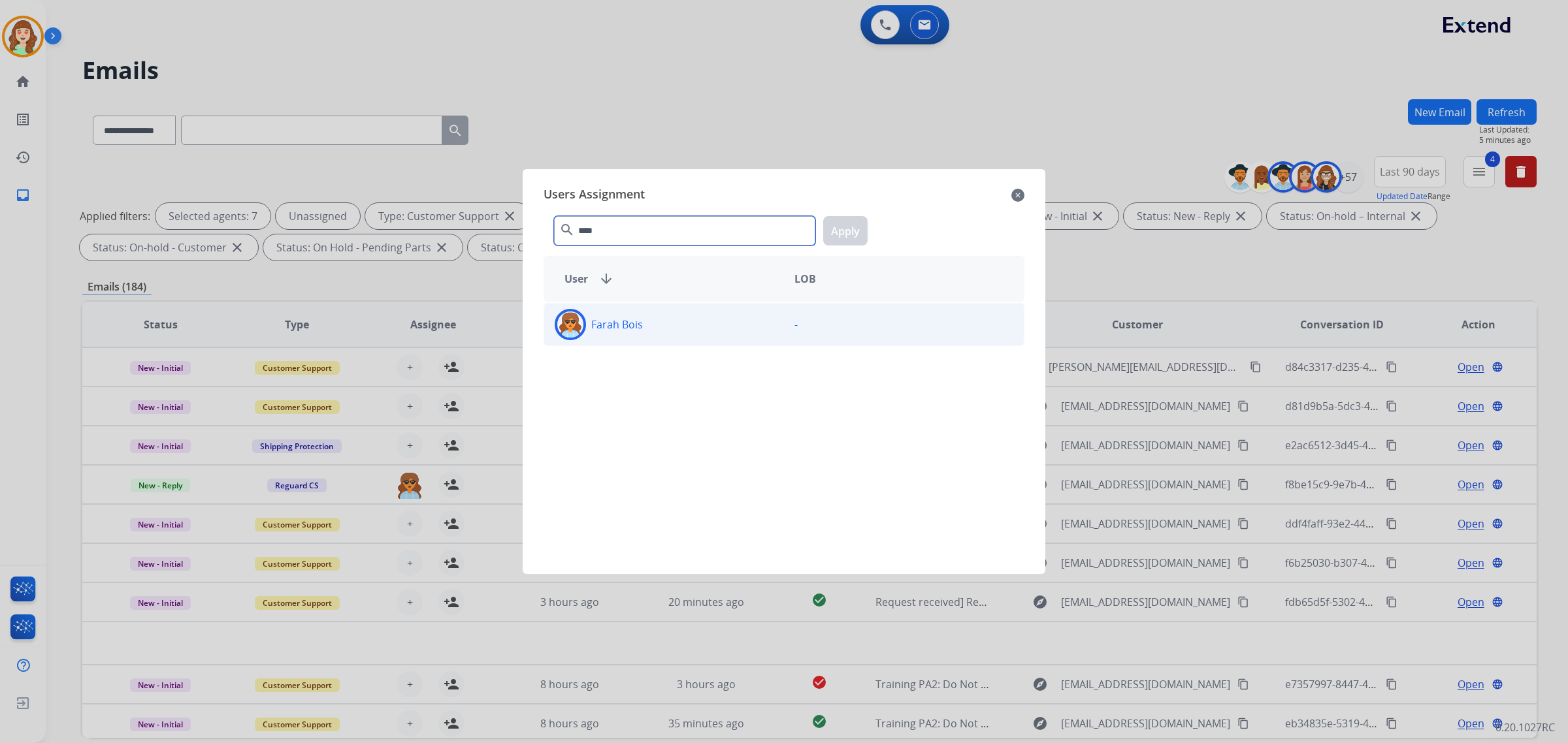
type input "****"
drag, startPoint x: 680, startPoint y: 320, endPoint x: 944, endPoint y: 179, distance: 299.3
click at [681, 320] on div "Farah Bois" at bounding box center [663, 324] width 240 height 31
click at [854, 232] on button "Apply" at bounding box center [845, 230] width 44 height 30
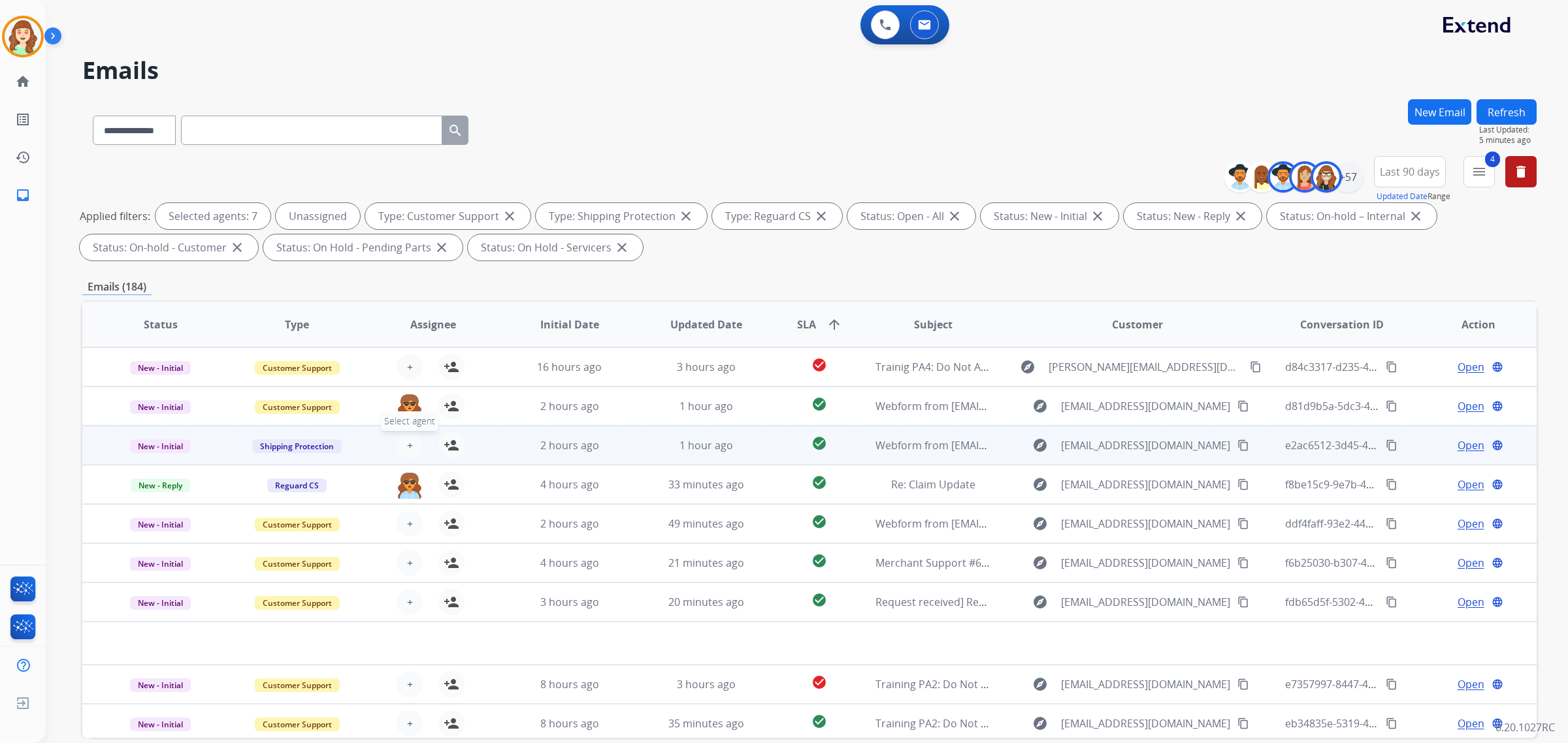
click at [407, 441] on span "+" at bounding box center [410, 445] width 6 height 16
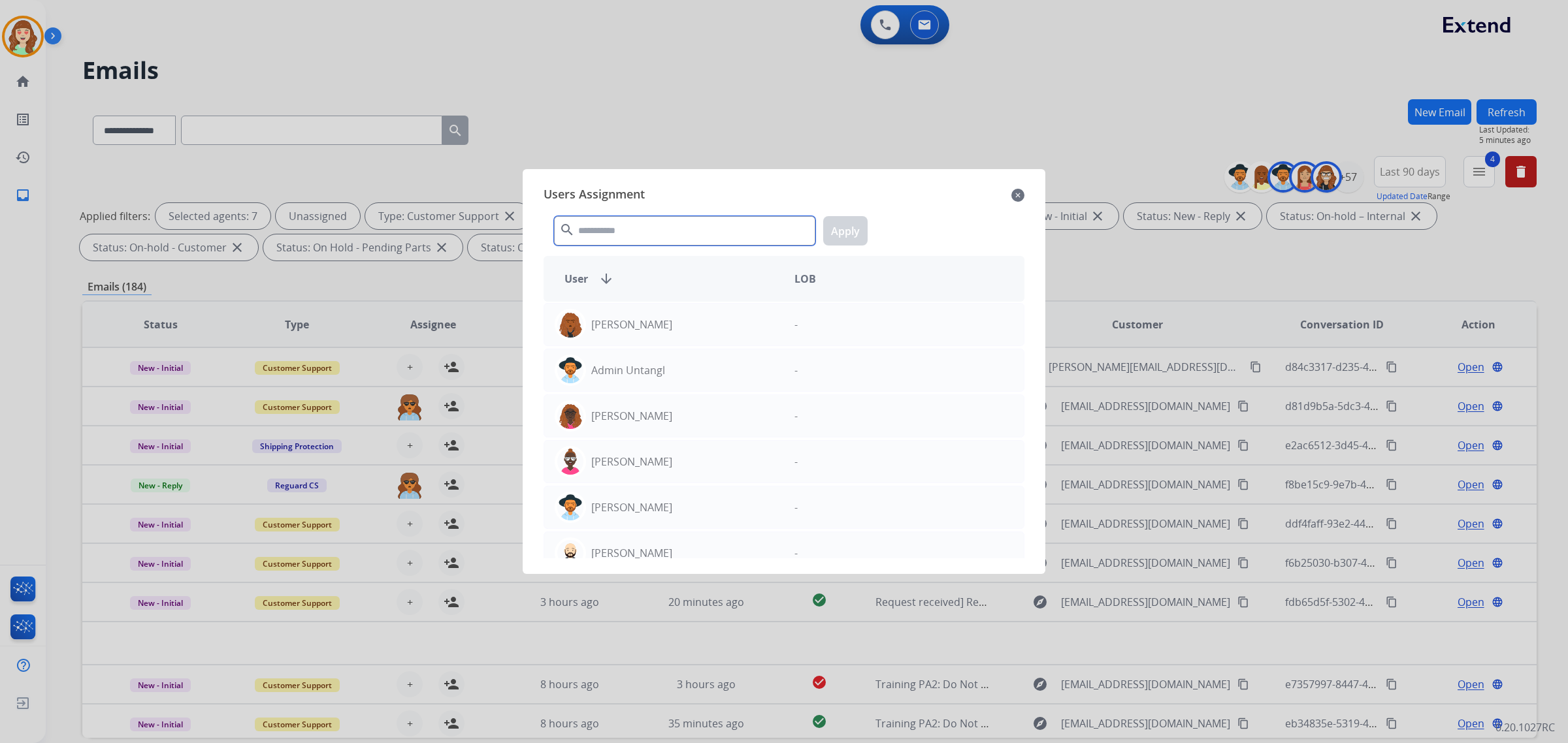
click at [687, 229] on input "text" at bounding box center [685, 230] width 262 height 30
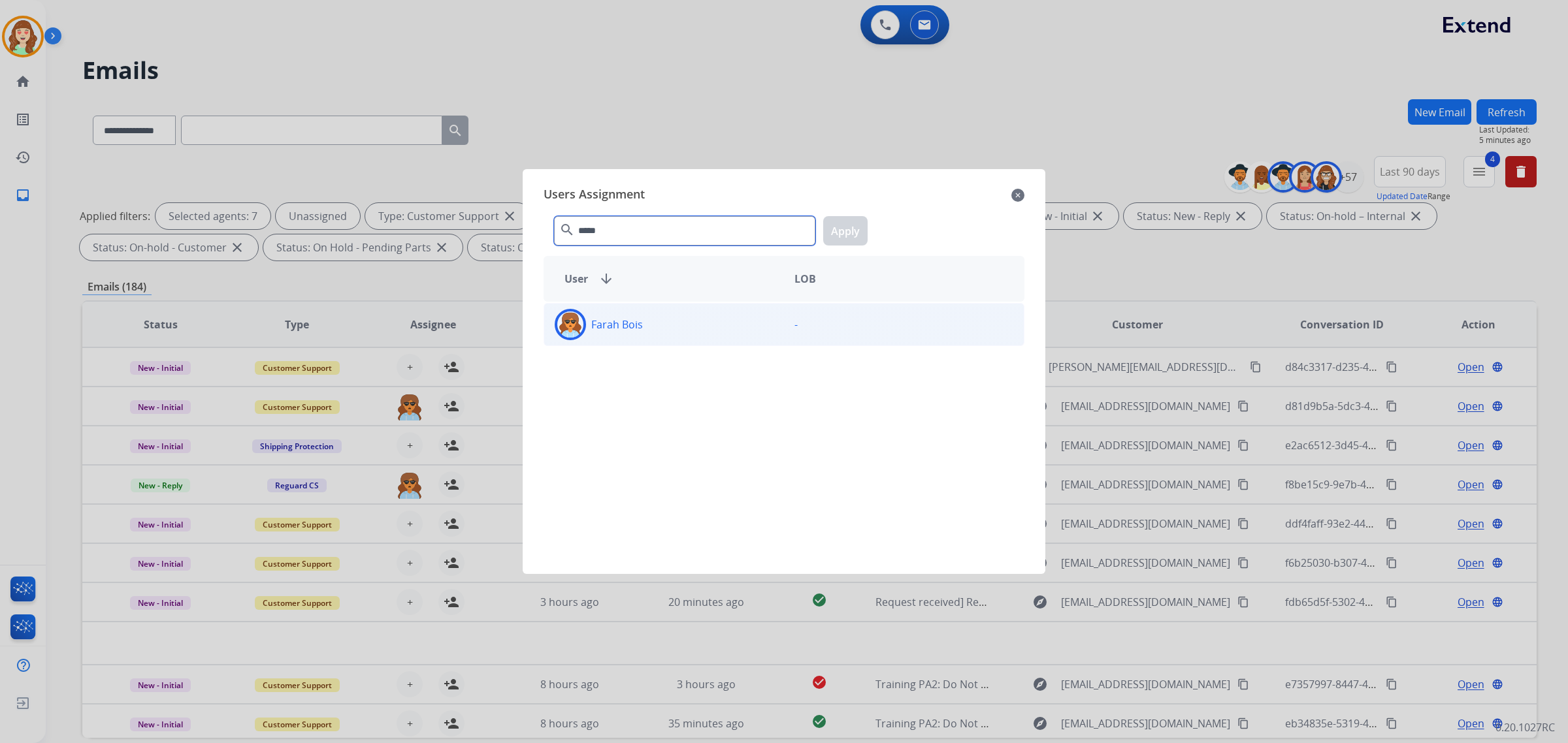
type input "*****"
click at [725, 331] on div "Farah Bois" at bounding box center [663, 324] width 240 height 31
click at [843, 238] on button "Apply" at bounding box center [845, 230] width 44 height 30
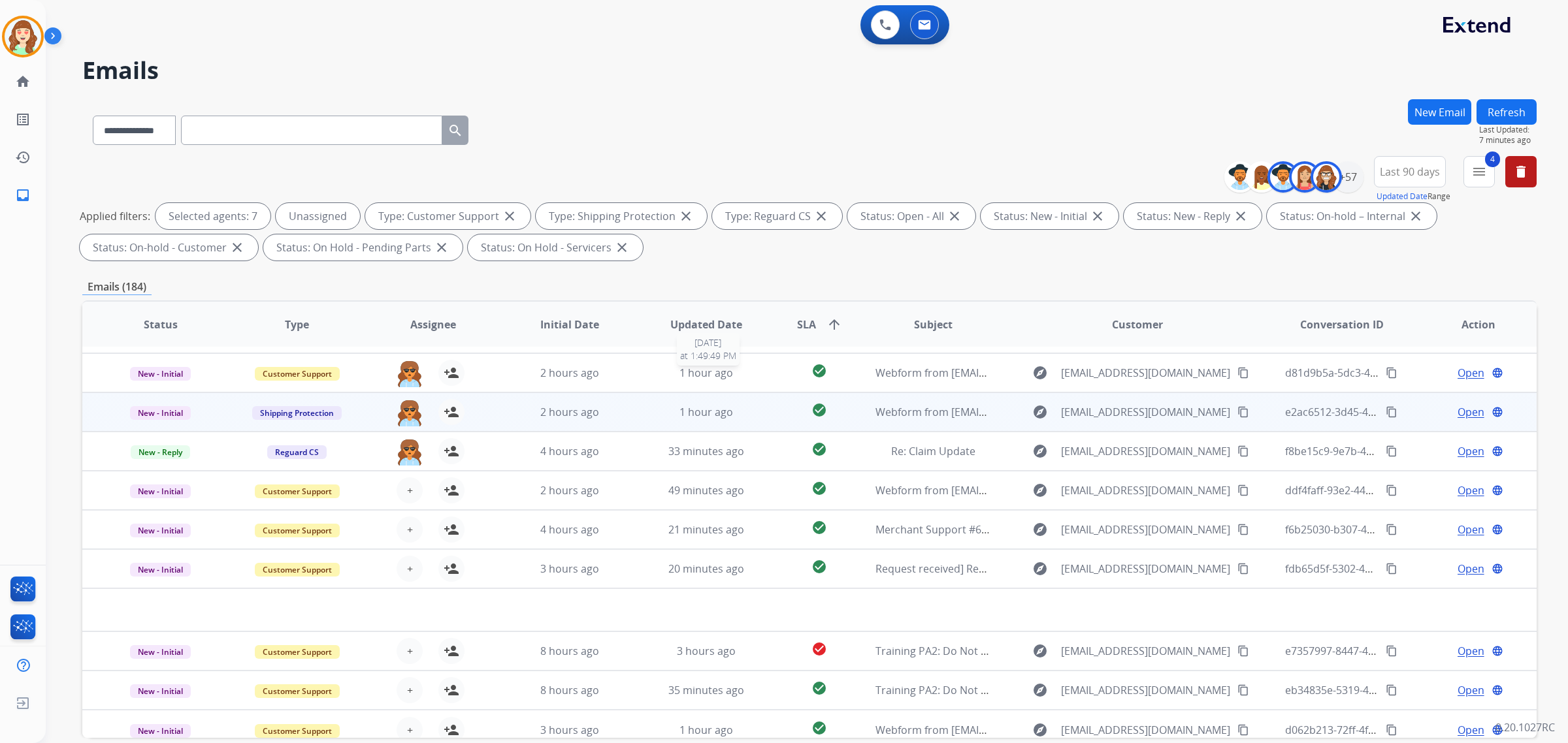
scroll to position [43, 0]
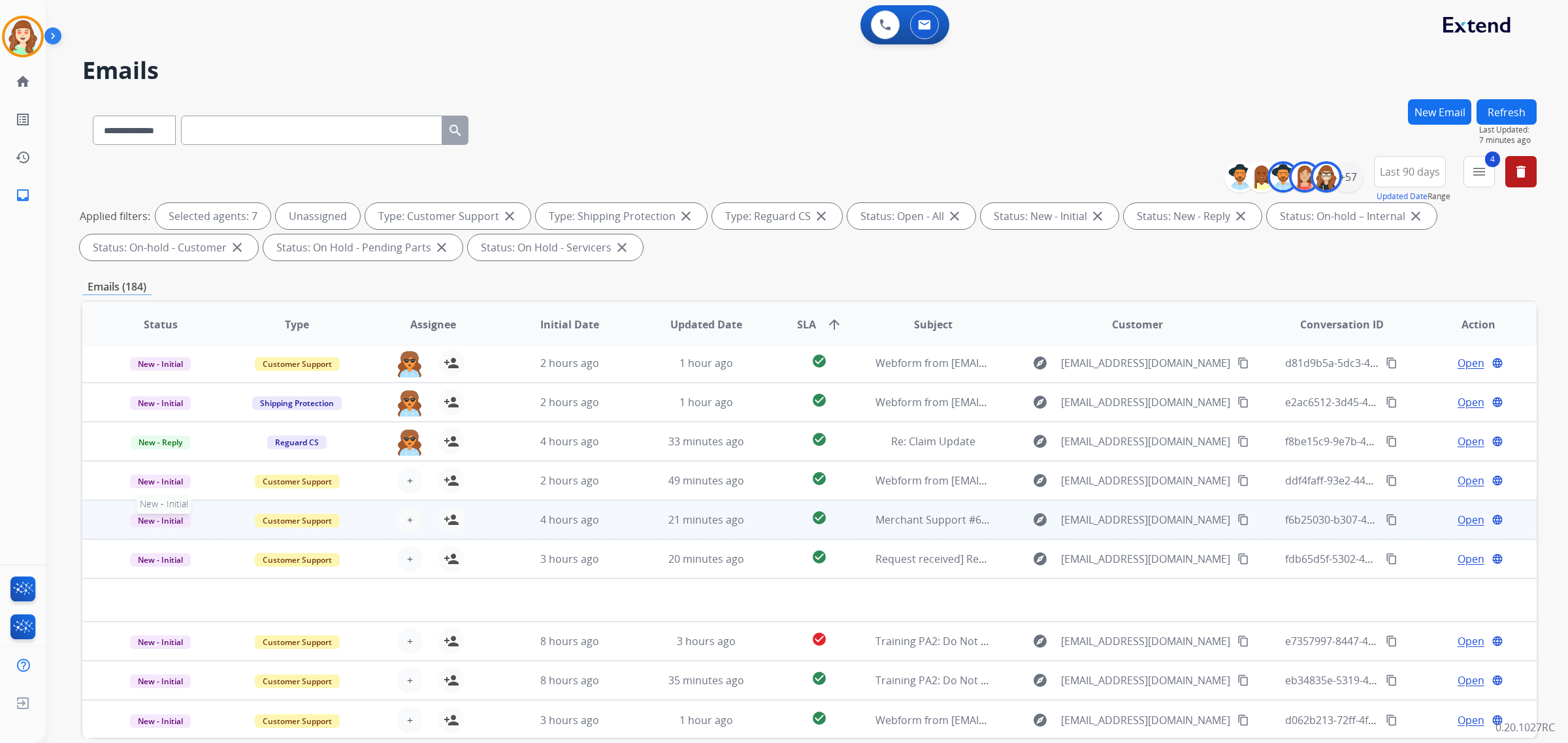
click at [164, 518] on span "New - Initial" at bounding box center [161, 521] width 61 height 14
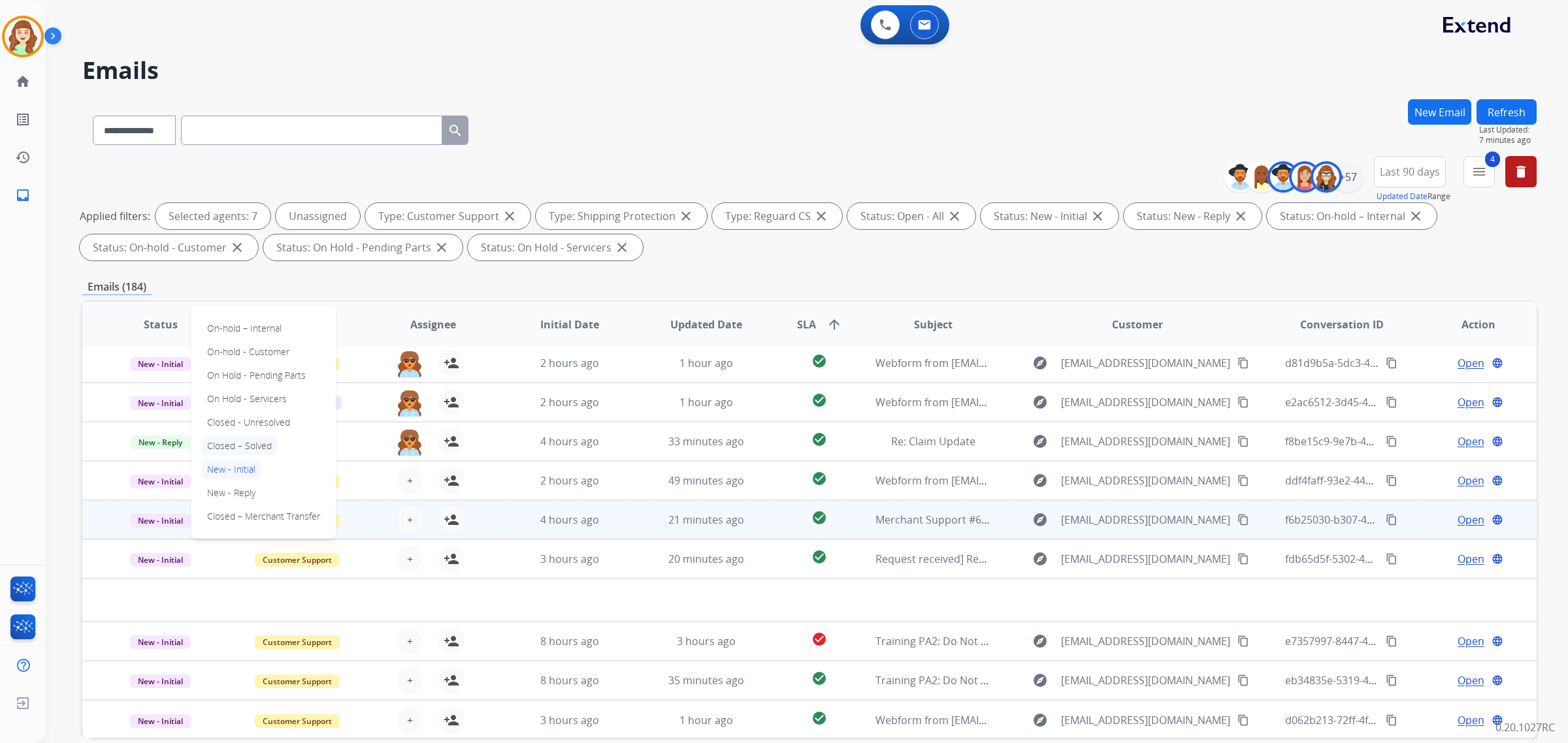
click at [256, 442] on p "Closed – Solved" at bounding box center [239, 446] width 75 height 18
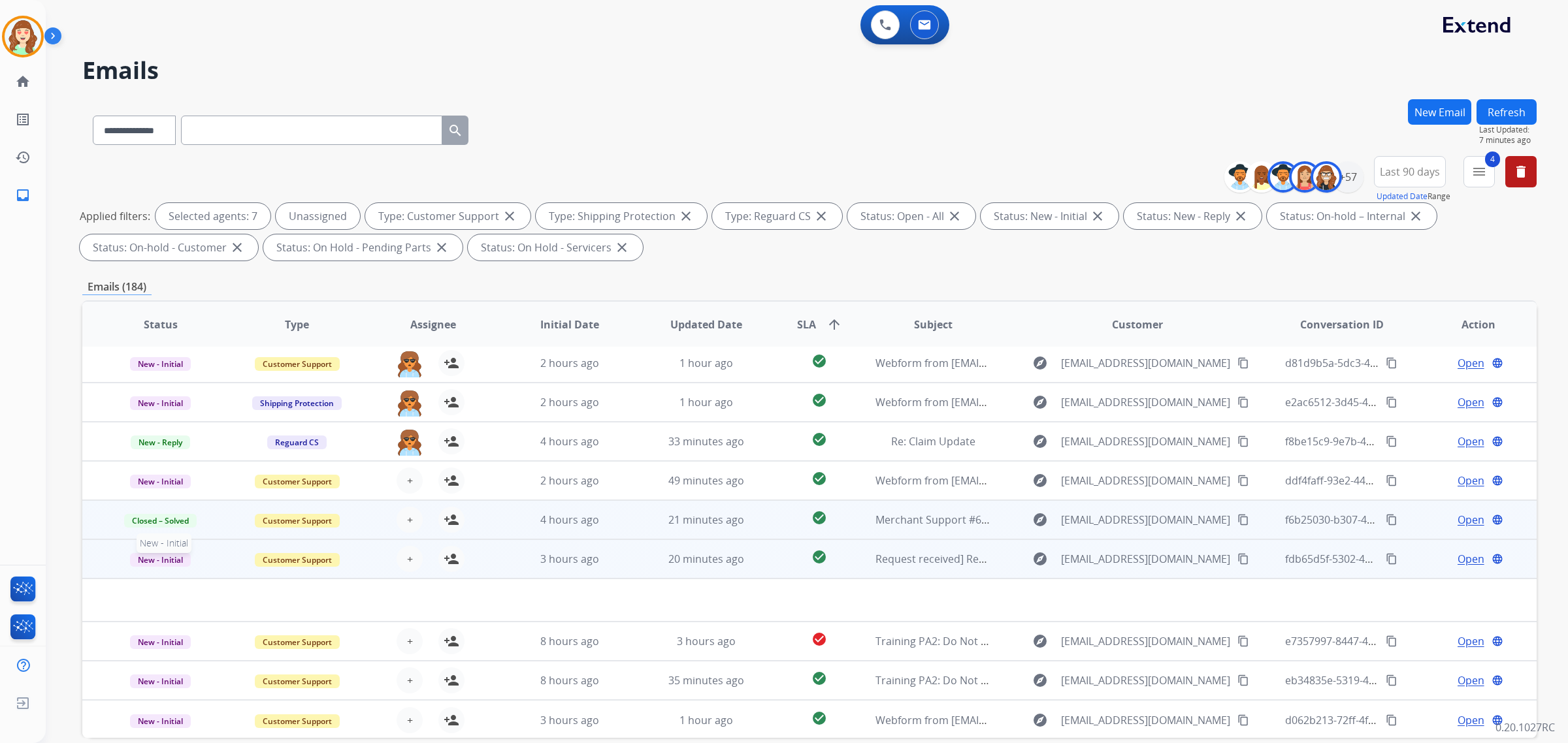
click at [170, 558] on span "New - Initial" at bounding box center [161, 560] width 61 height 14
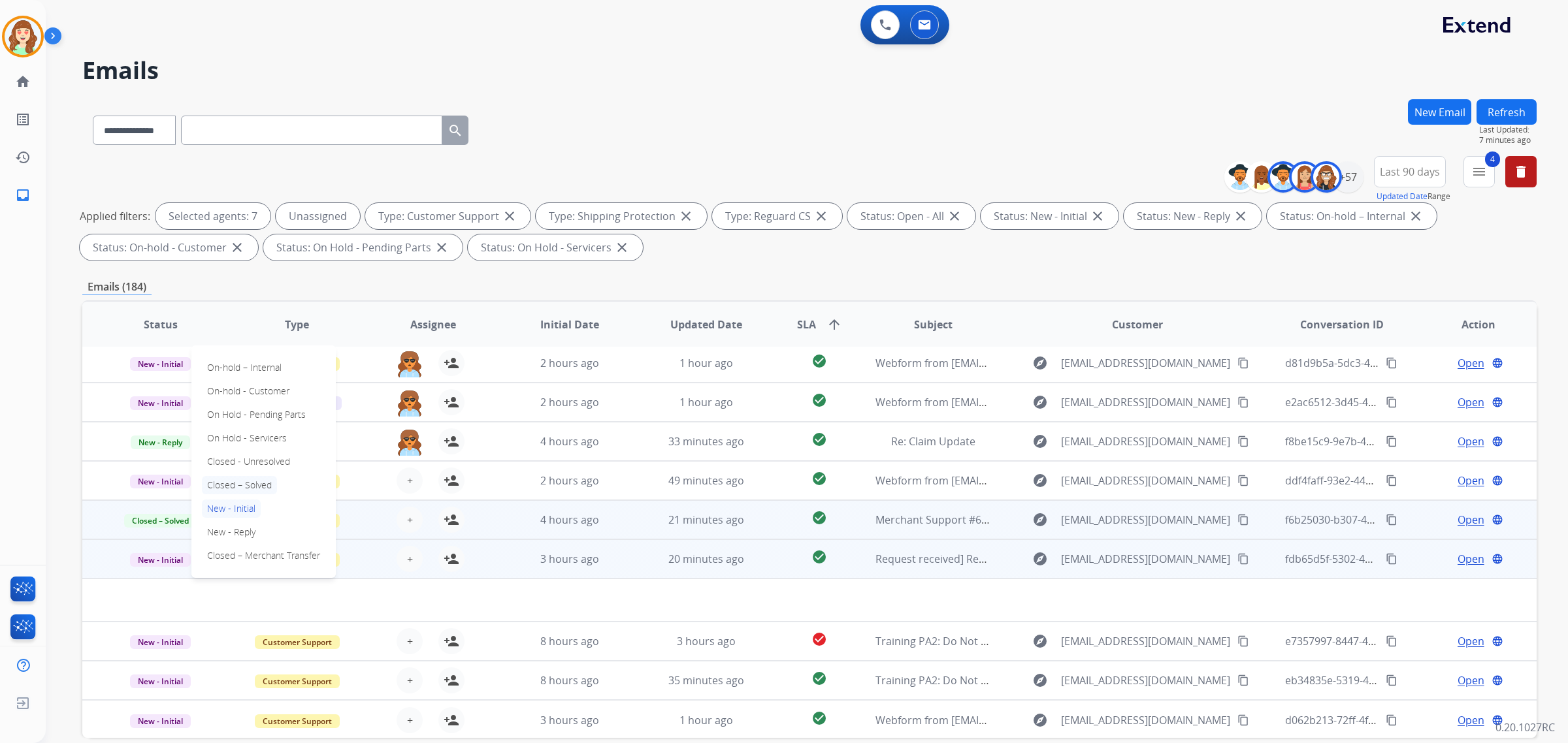
click at [260, 487] on p "Closed – Solved" at bounding box center [239, 485] width 75 height 18
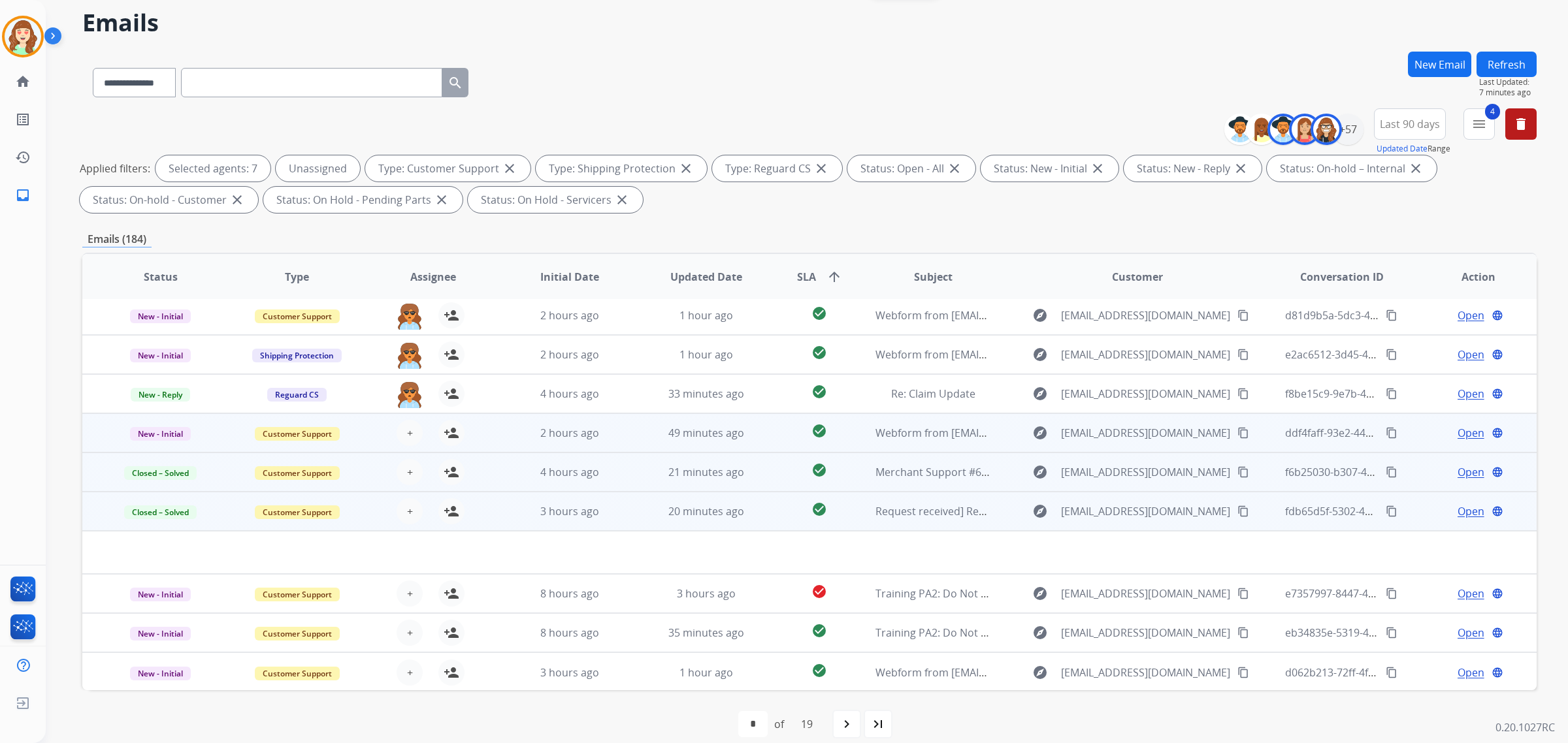
scroll to position [62, 0]
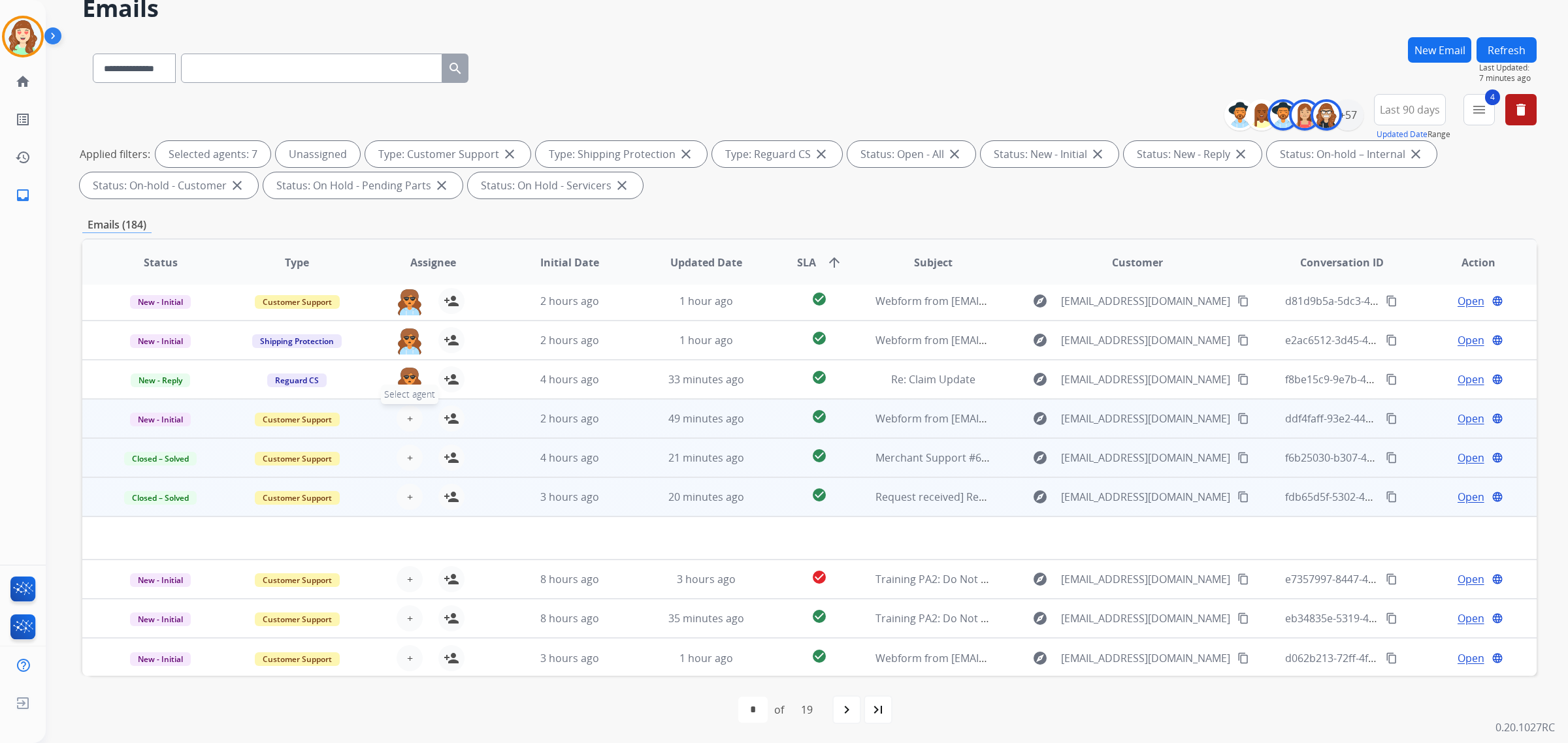
click at [407, 419] on span "+" at bounding box center [410, 418] width 6 height 16
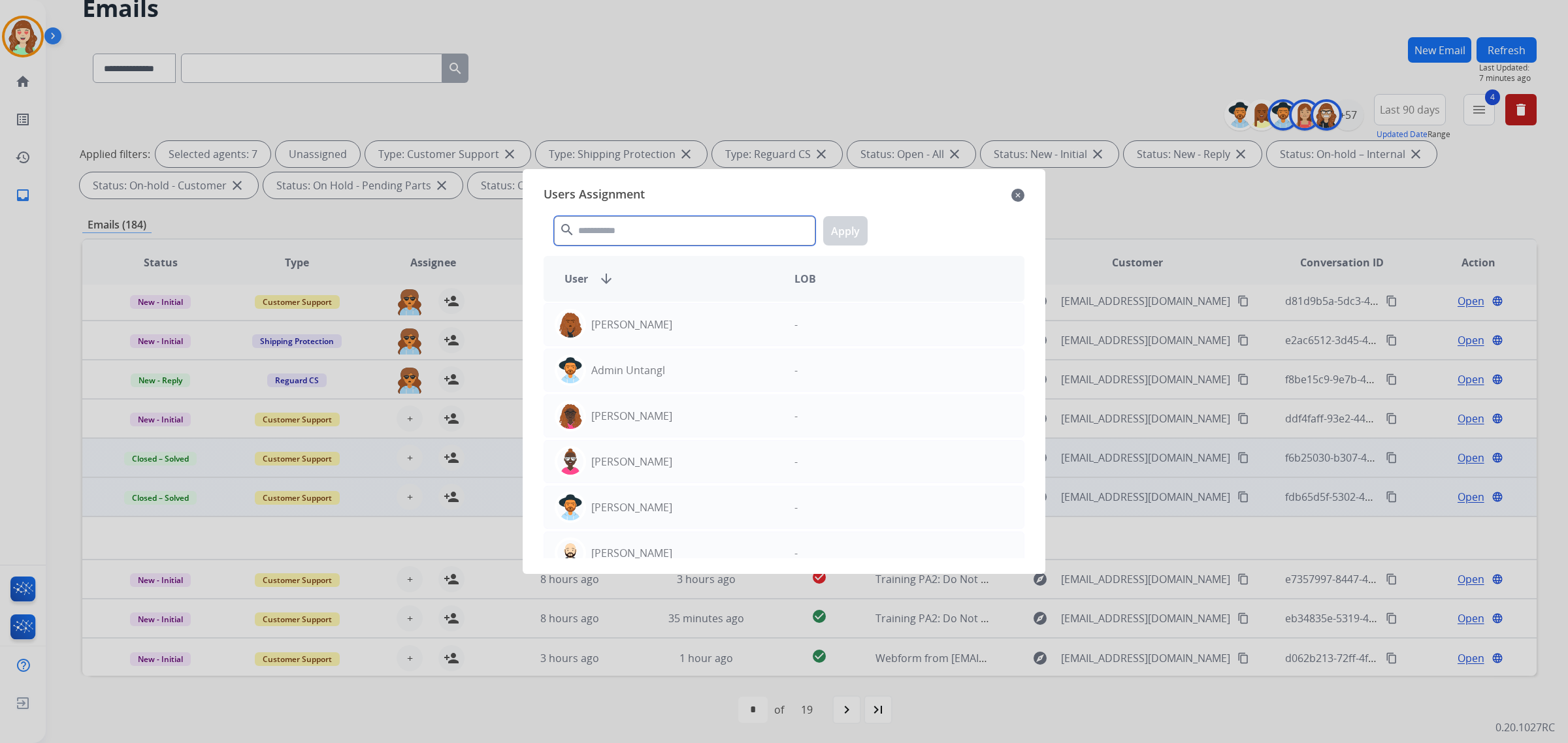
click at [595, 233] on input "text" at bounding box center [685, 230] width 262 height 30
click at [652, 235] on input "text" at bounding box center [685, 230] width 262 height 30
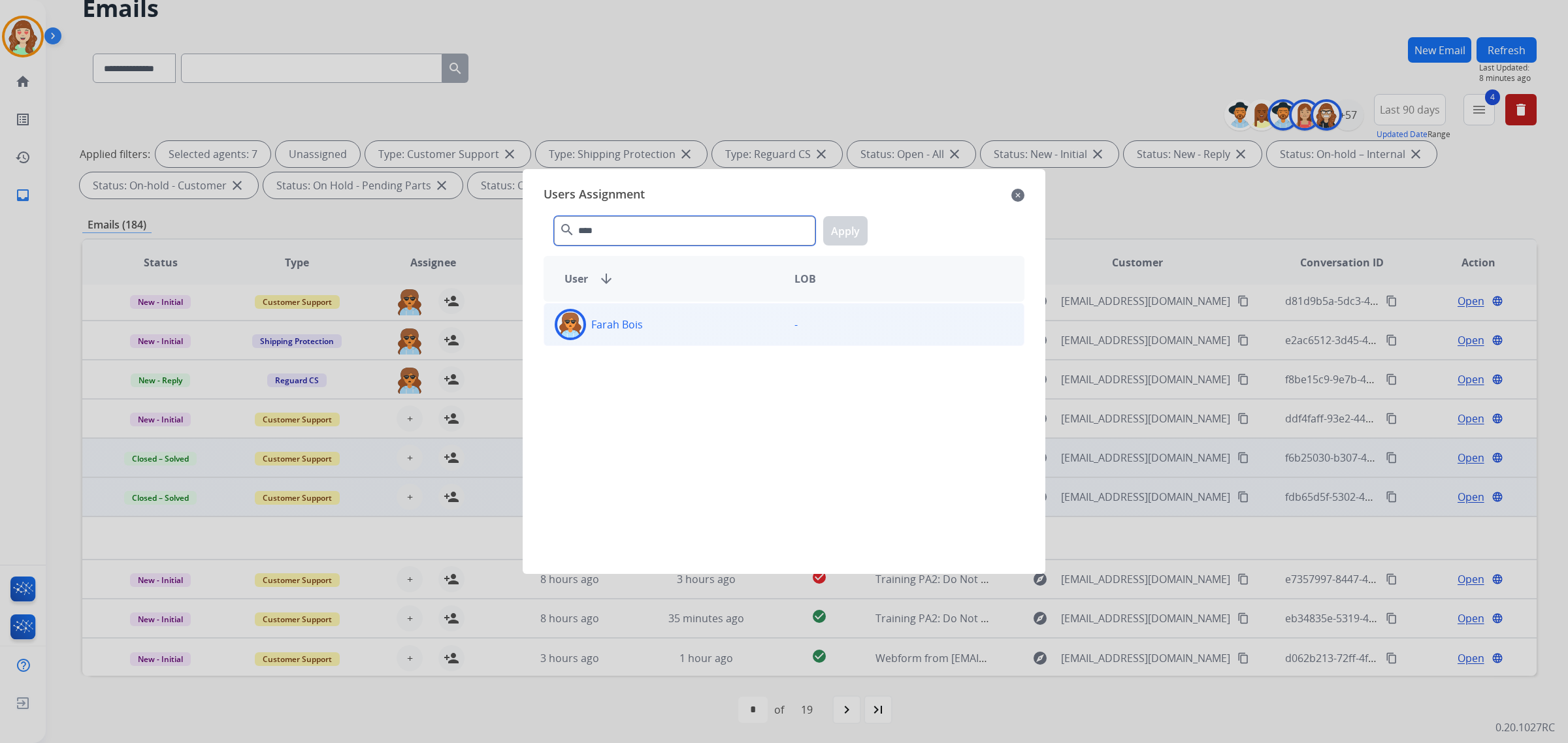
type input "****"
click at [660, 322] on div "Farah Bois" at bounding box center [663, 324] width 240 height 31
click at [868, 227] on div "**** search Apply" at bounding box center [784, 228] width 481 height 45
click at [841, 232] on button "Apply" at bounding box center [845, 230] width 44 height 30
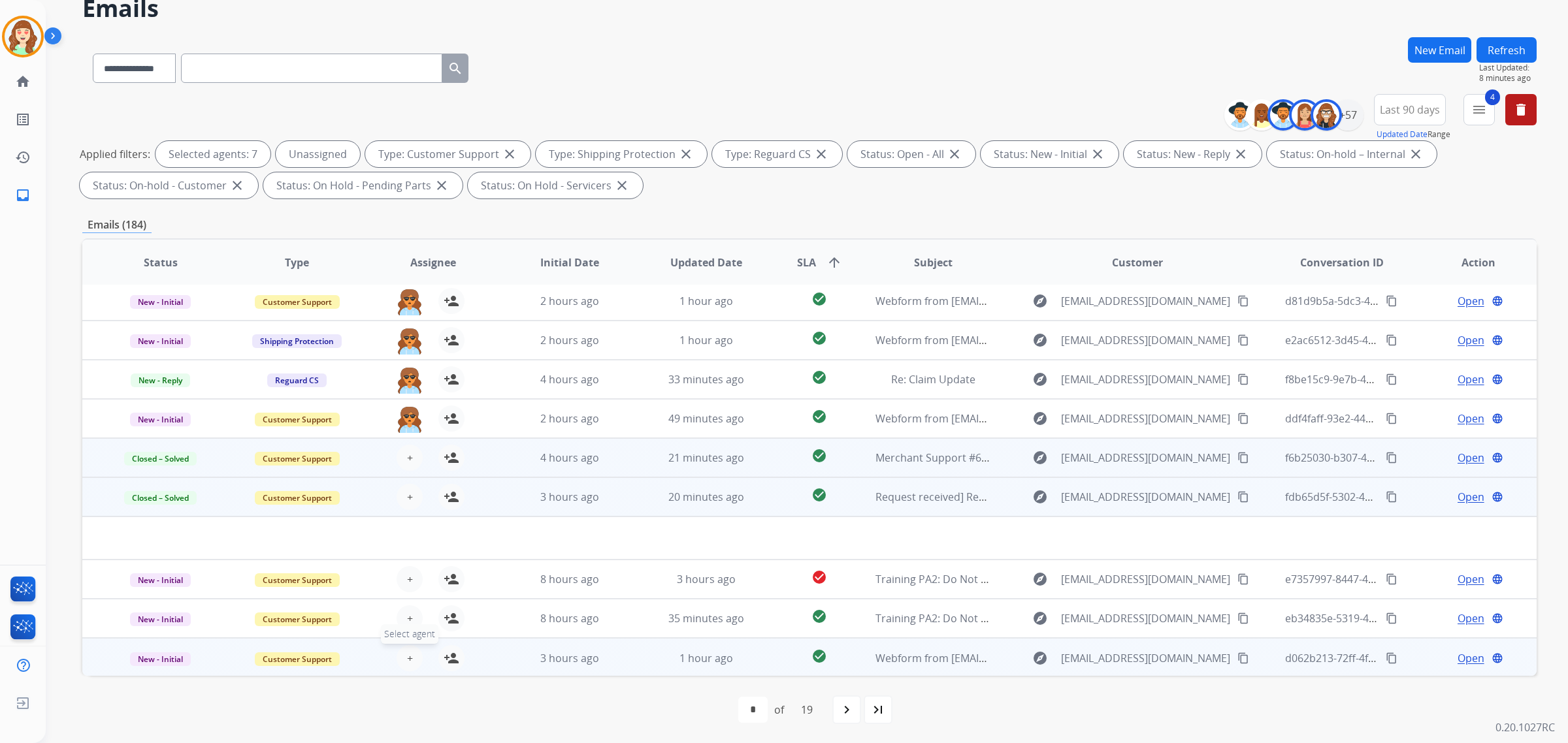
click at [400, 652] on button "+ Select agent" at bounding box center [409, 659] width 26 height 26
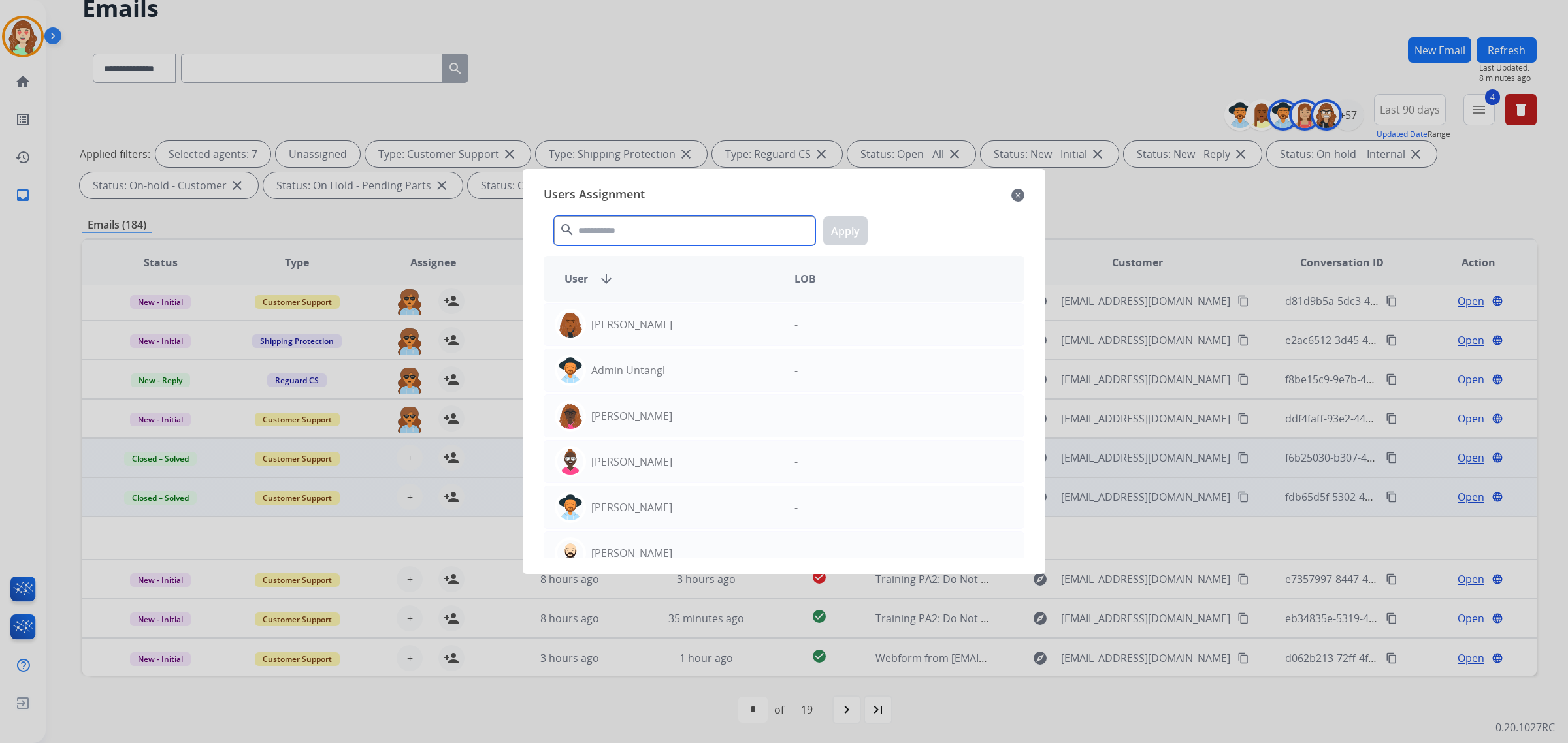
click at [657, 227] on input "text" at bounding box center [685, 230] width 262 height 30
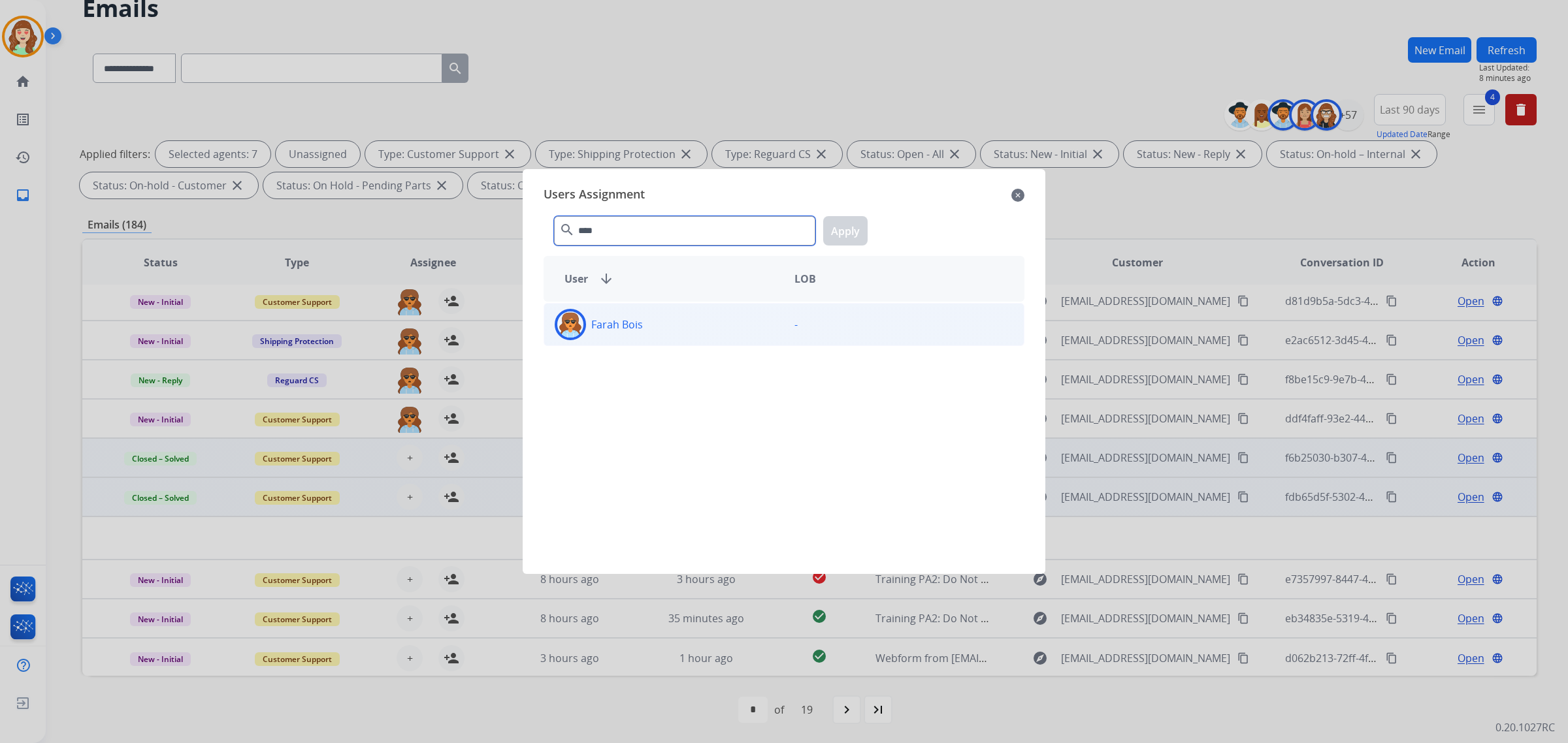
type input "****"
click at [692, 316] on div "Farah Bois" at bounding box center [663, 324] width 240 height 31
click at [851, 233] on button "Apply" at bounding box center [845, 230] width 44 height 30
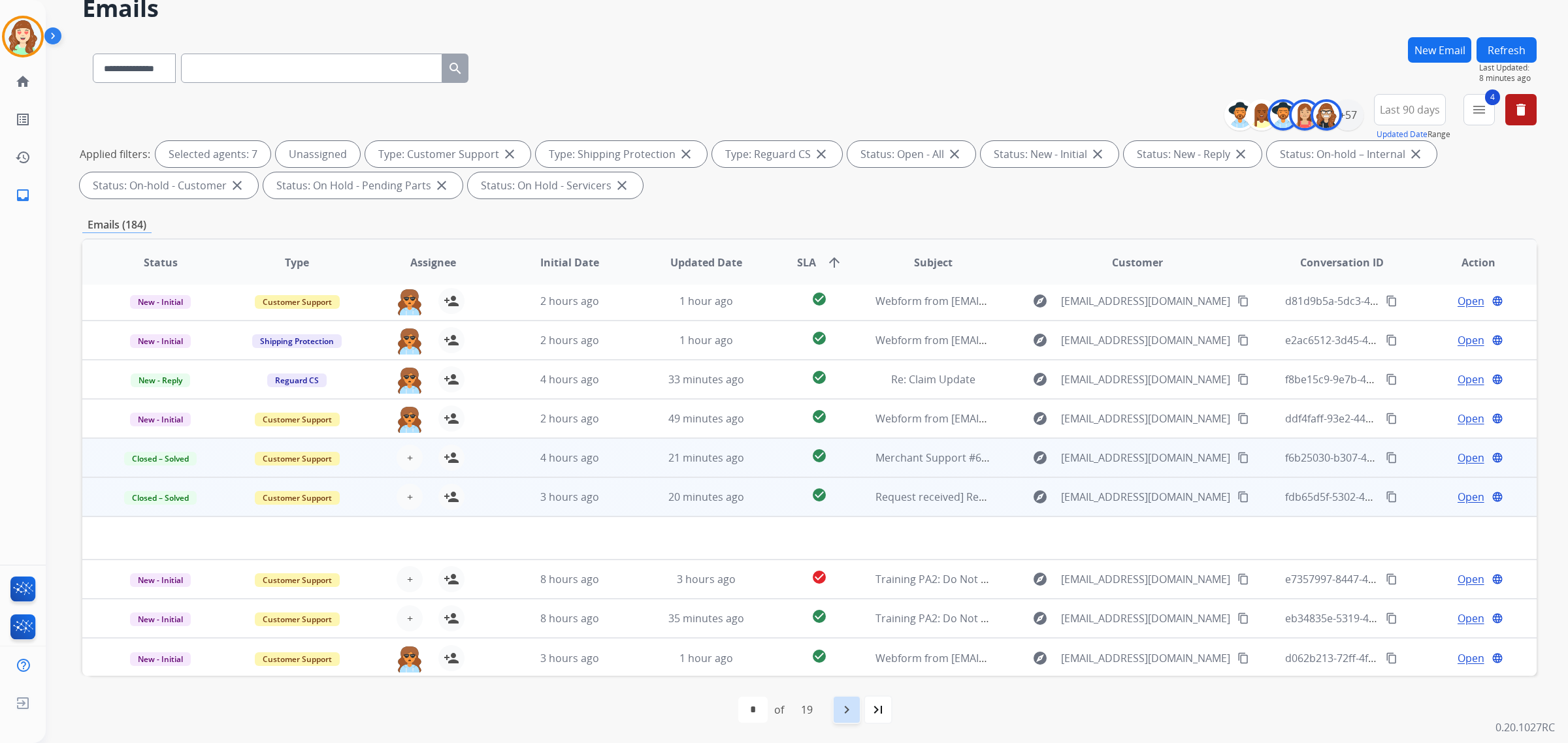
click at [841, 706] on mat-icon "navigate_next" at bounding box center [847, 710] width 16 height 16
select select "*"
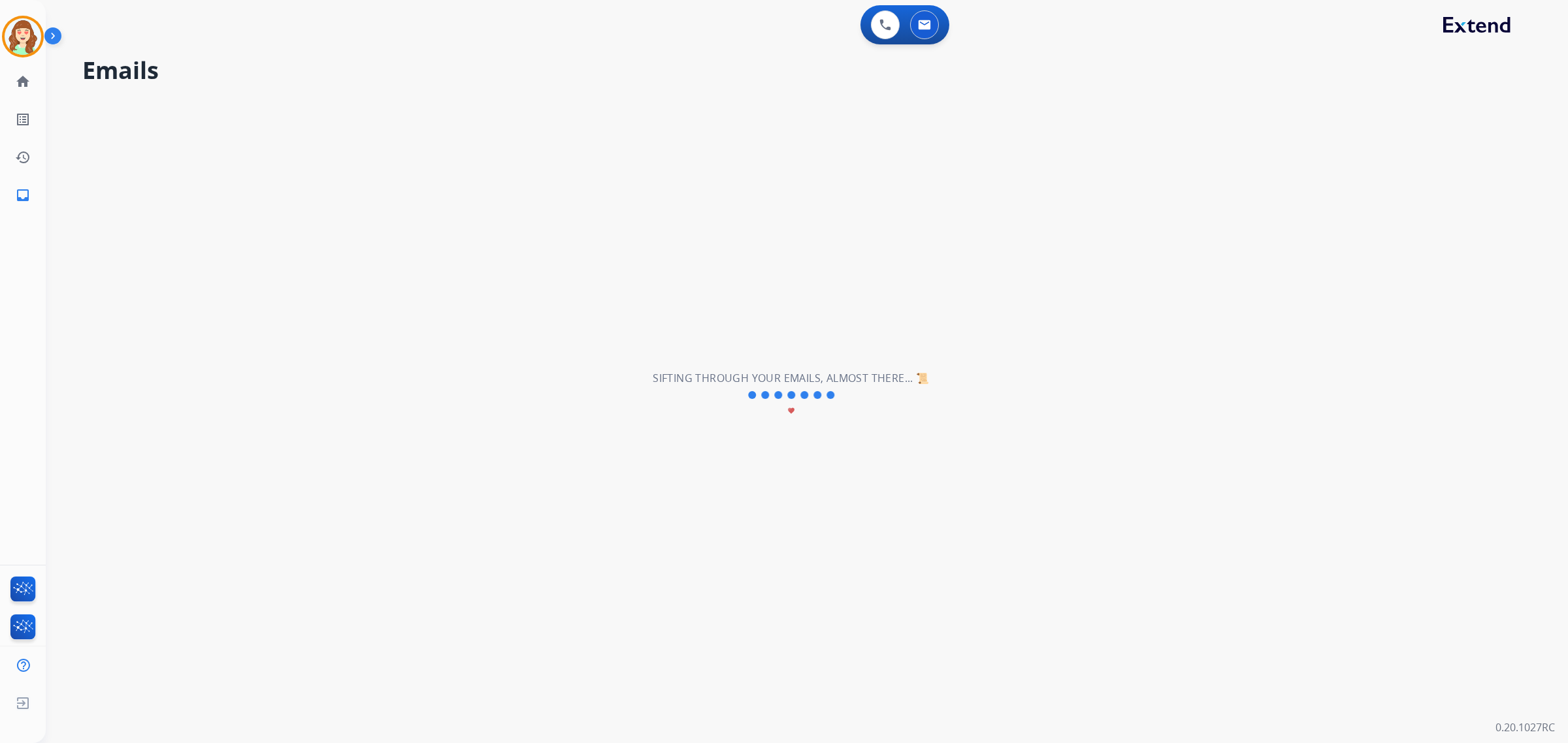
scroll to position [0, 0]
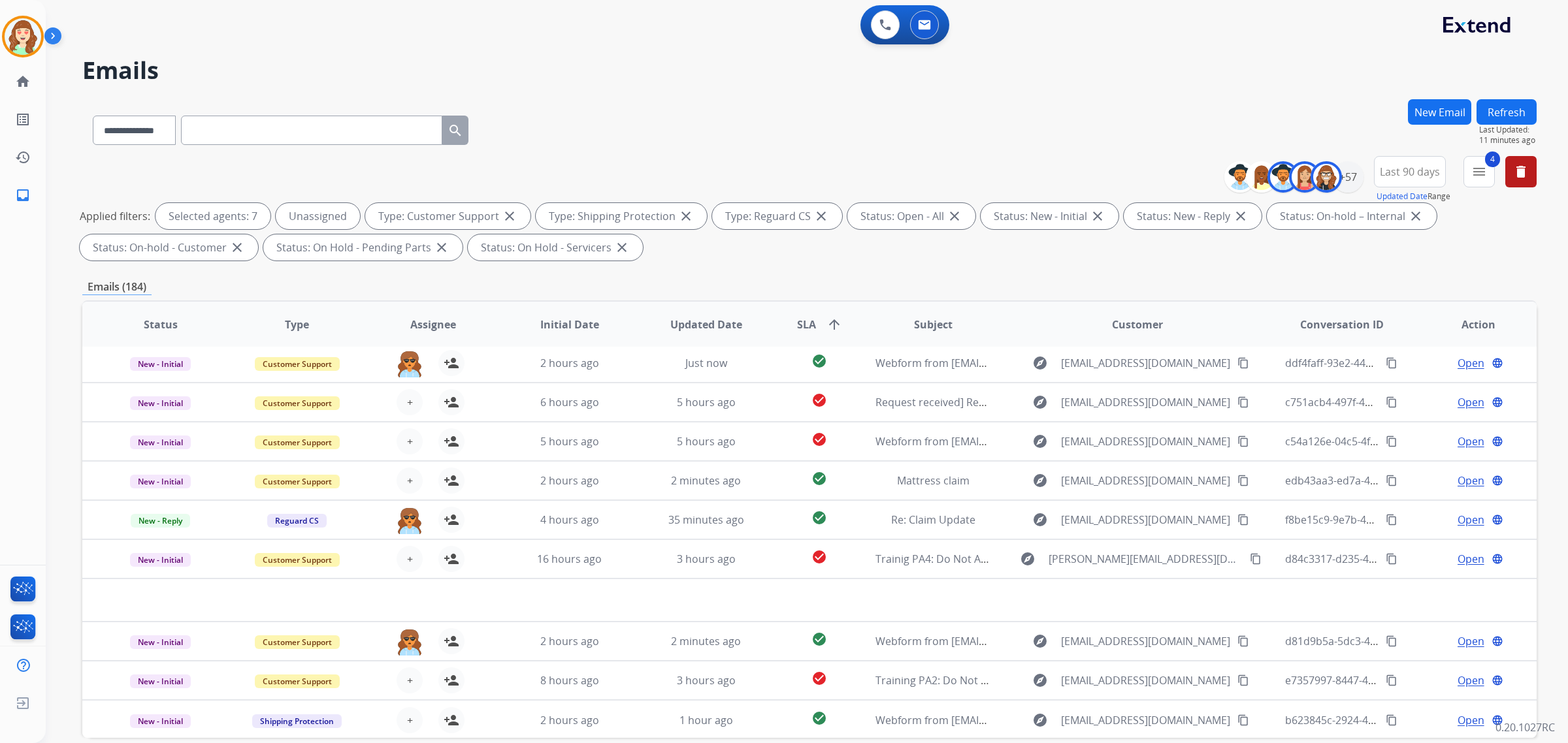
click at [1003, 119] on div "**********" at bounding box center [809, 128] width 1455 height 57
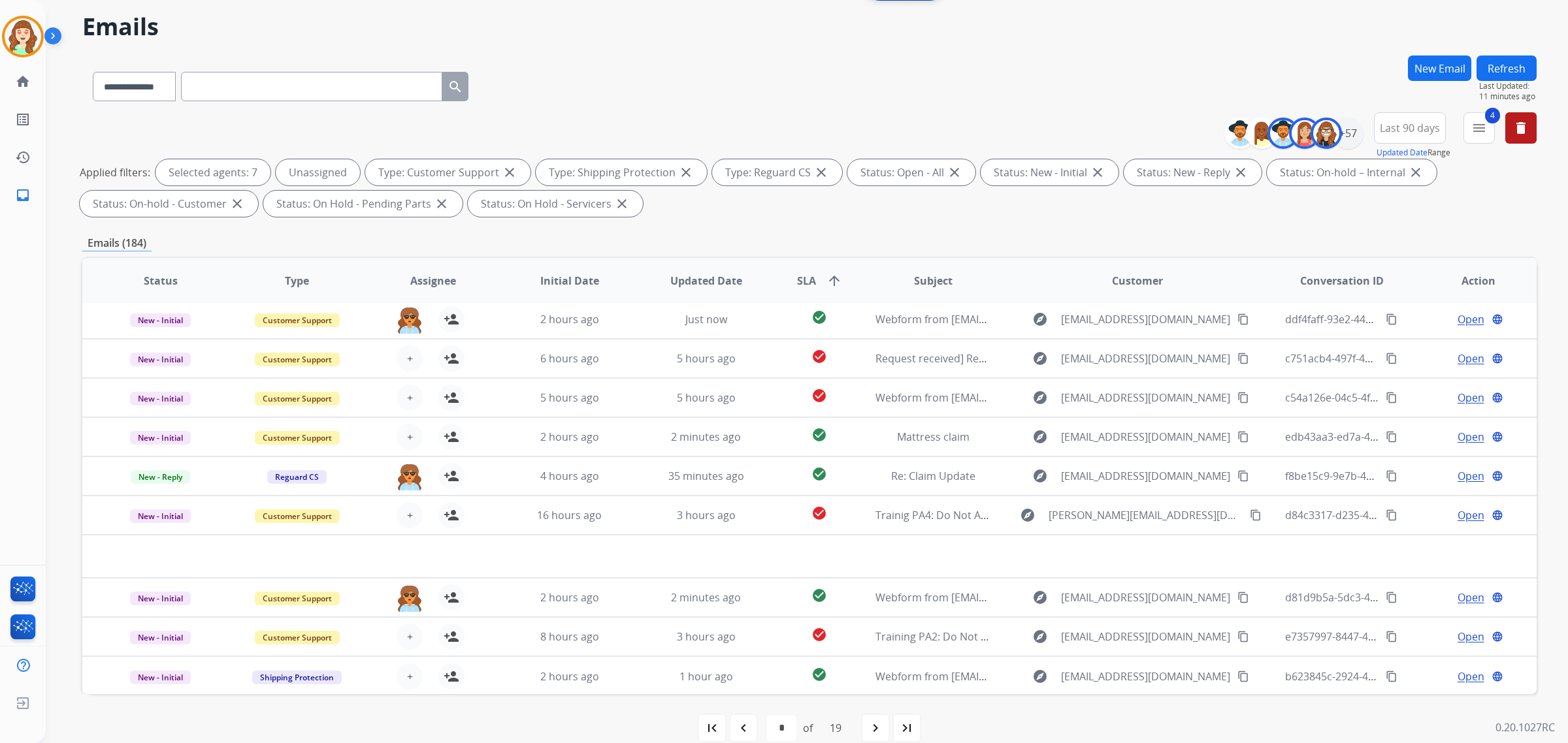
scroll to position [62, 0]
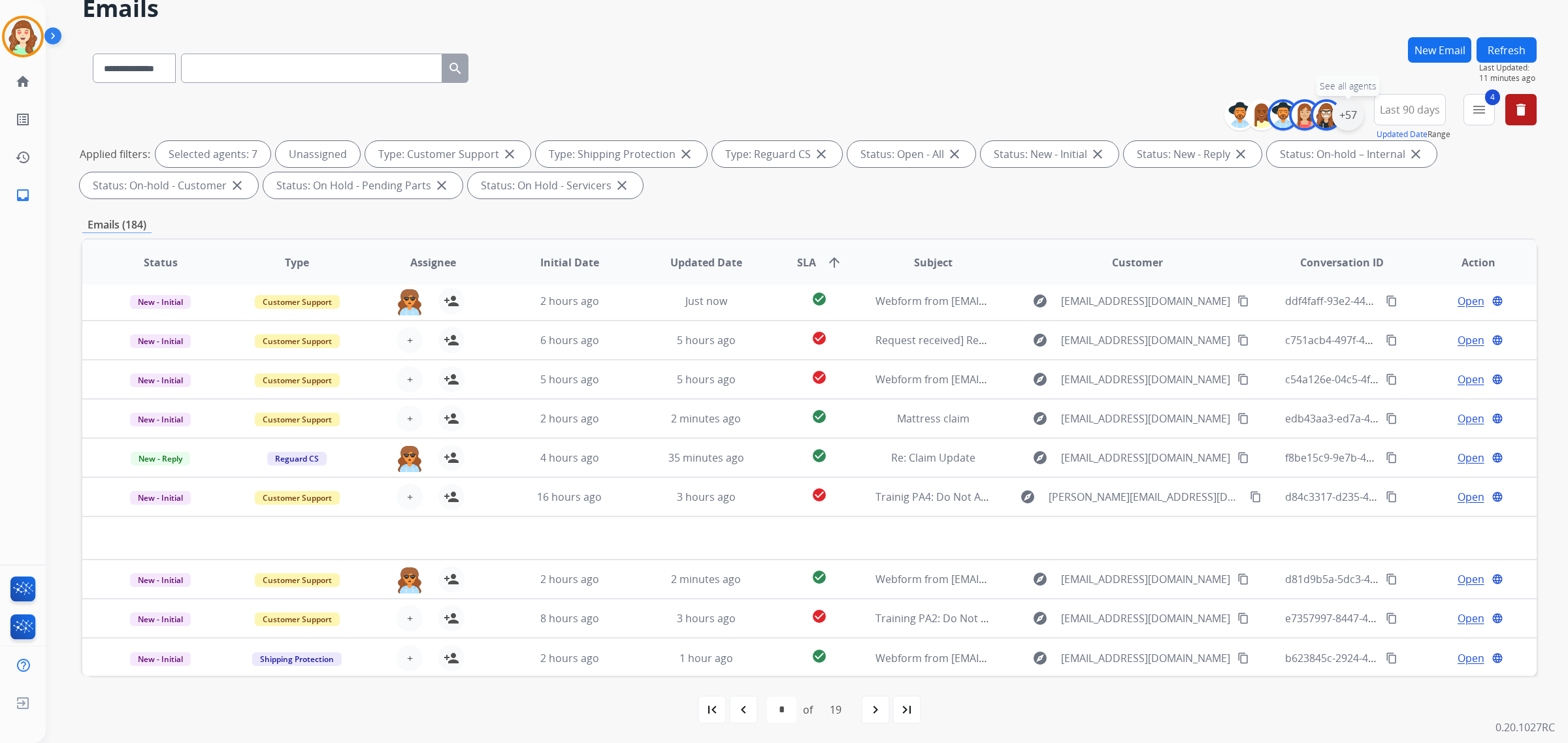
click at [1344, 114] on div "+57" at bounding box center [1347, 115] width 31 height 31
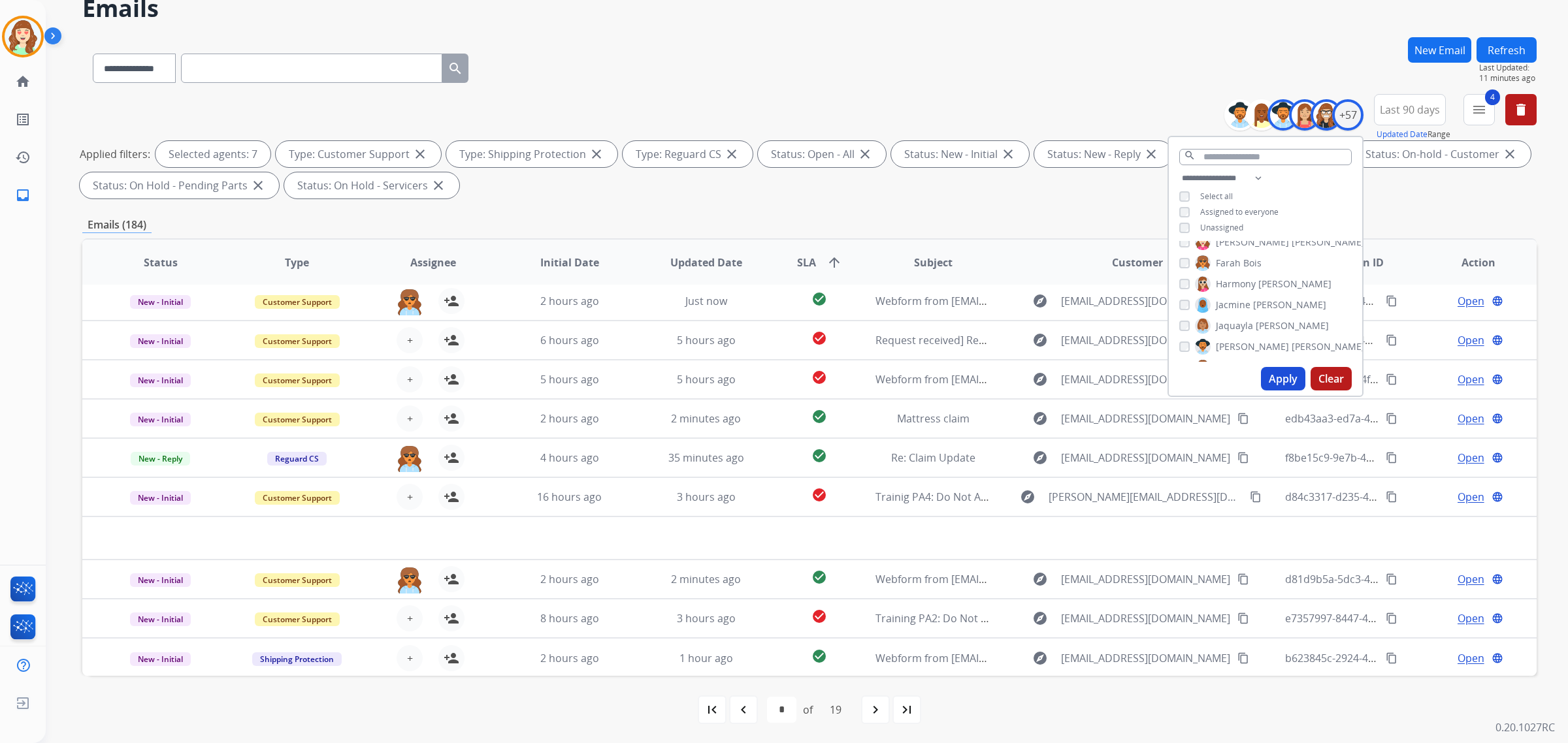
click at [1286, 379] on button "Apply" at bounding box center [1283, 379] width 44 height 24
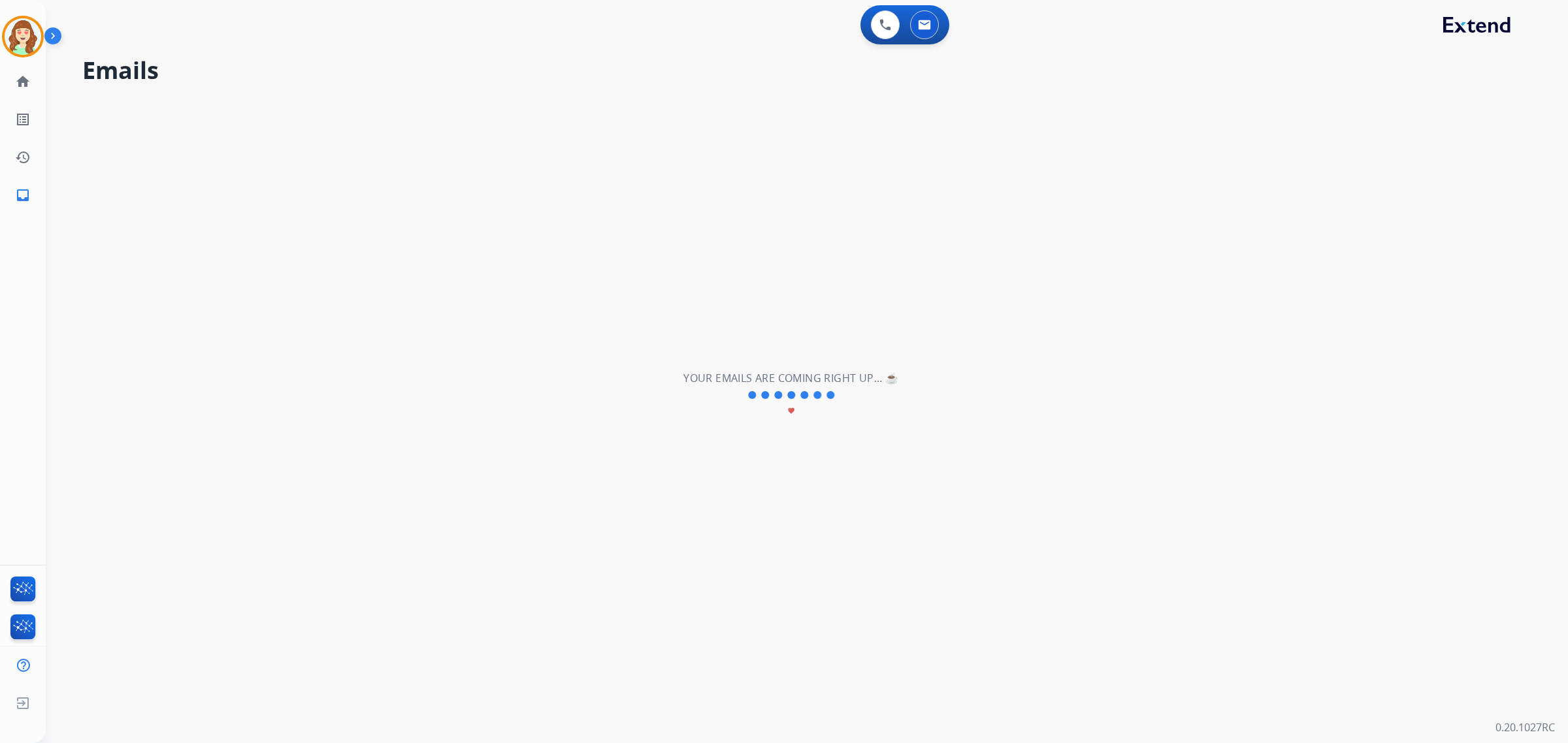
scroll to position [0, 0]
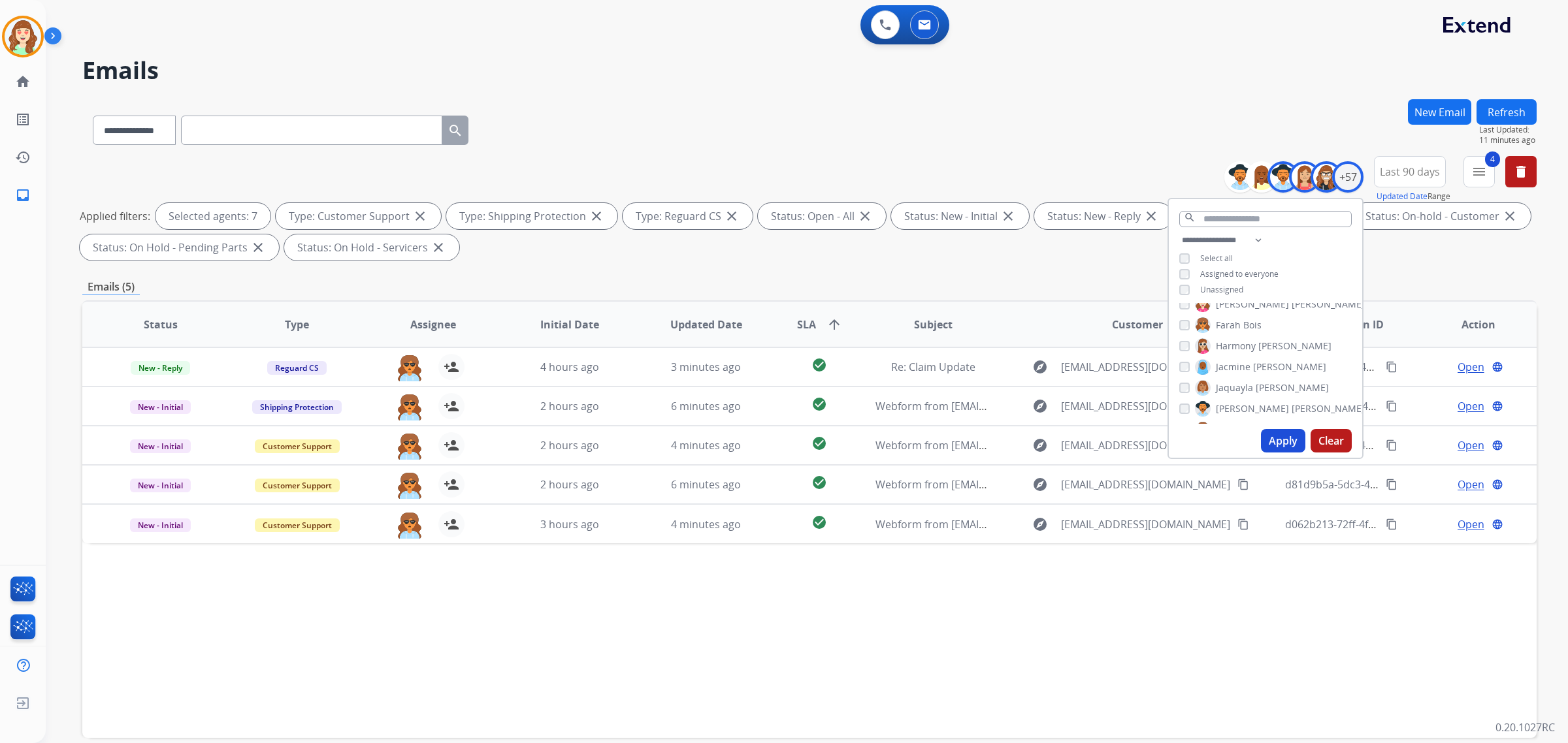
click at [1277, 441] on button "Apply" at bounding box center [1283, 440] width 44 height 24
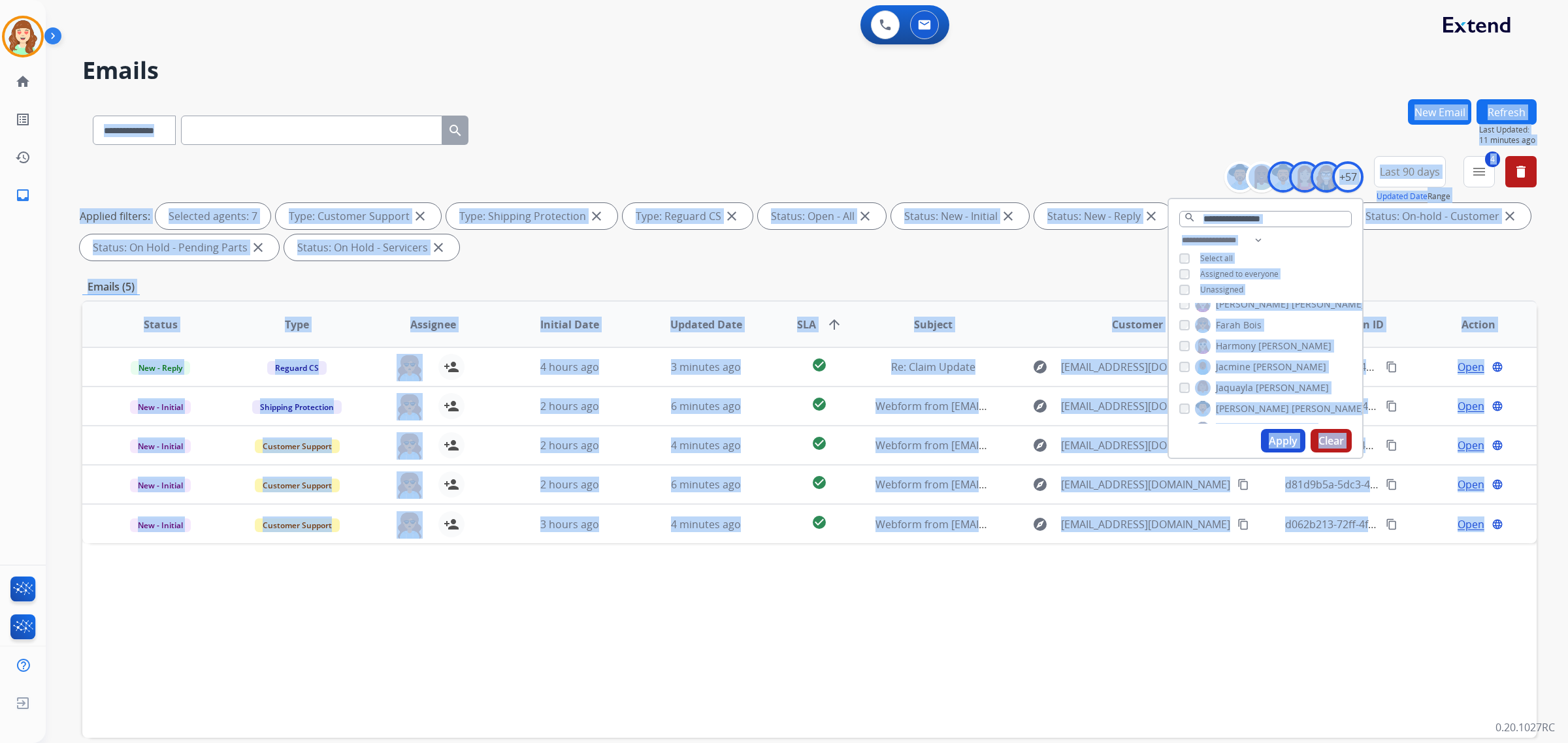
click at [1277, 441] on div "**********" at bounding box center [791, 418] width 1491 height 743
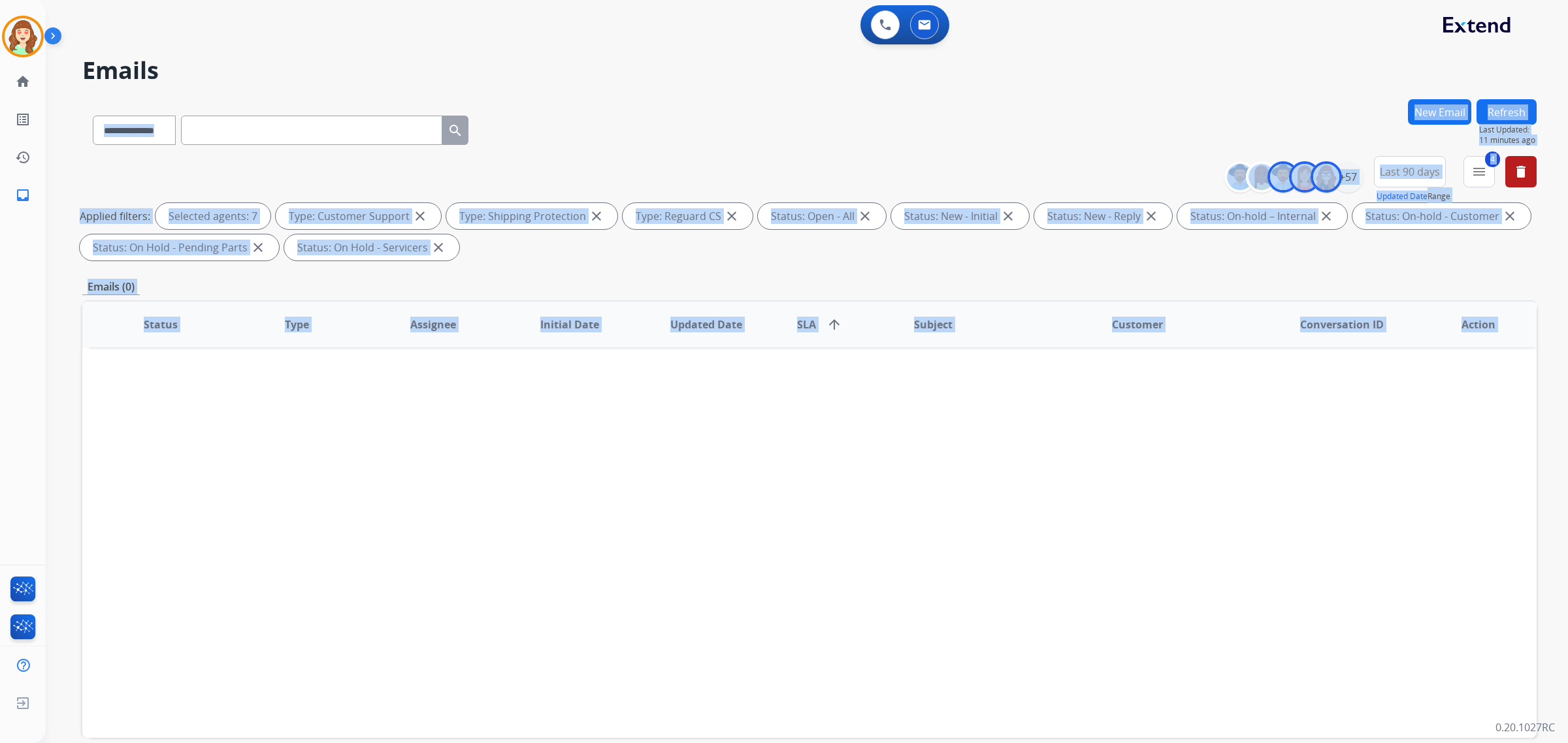
click at [1109, 106] on div "**********" at bounding box center [809, 128] width 1455 height 57
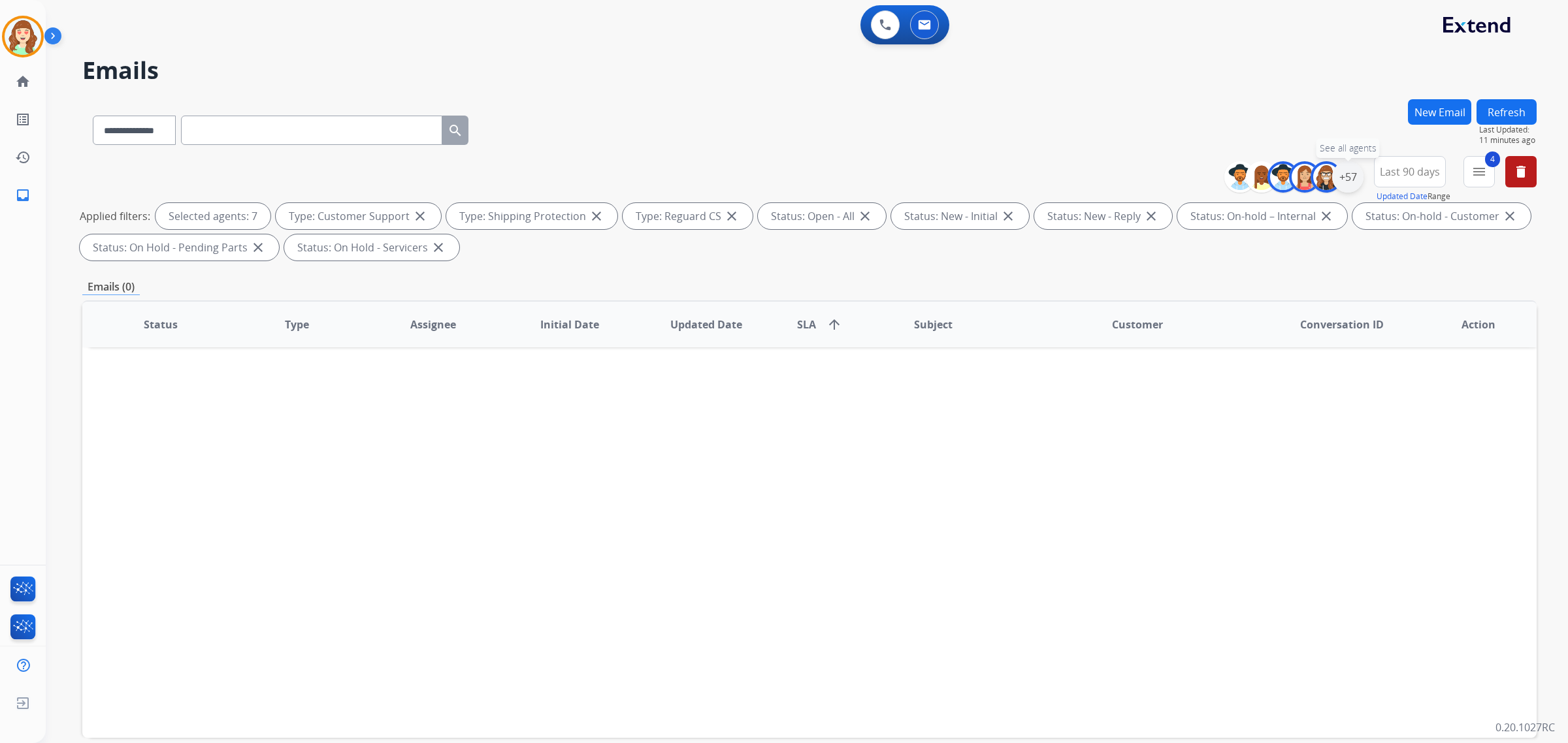
click at [1343, 176] on div "+57" at bounding box center [1347, 176] width 31 height 31
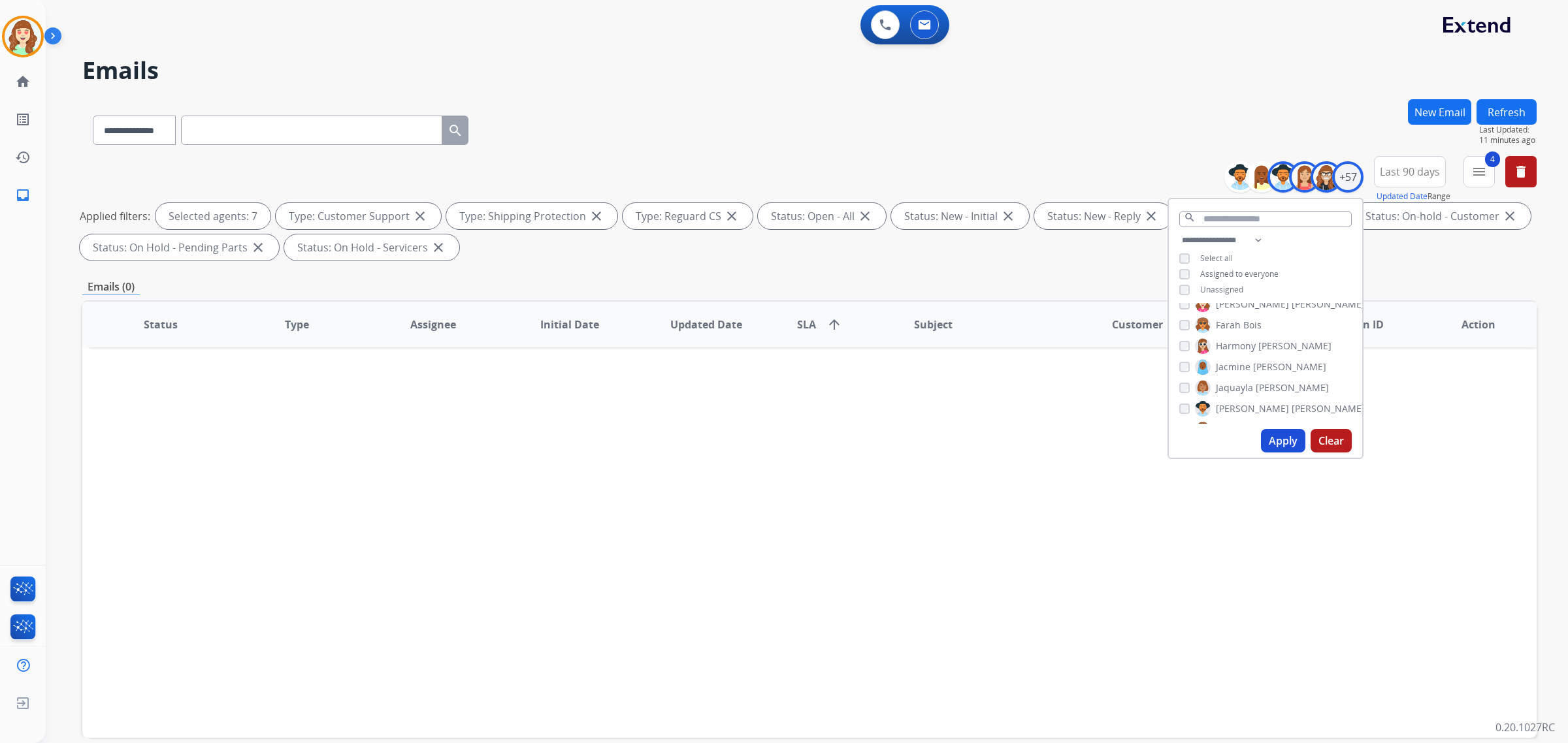
click at [1274, 440] on button "Apply" at bounding box center [1283, 440] width 44 height 24
click at [1279, 433] on button "Apply" at bounding box center [1283, 440] width 44 height 24
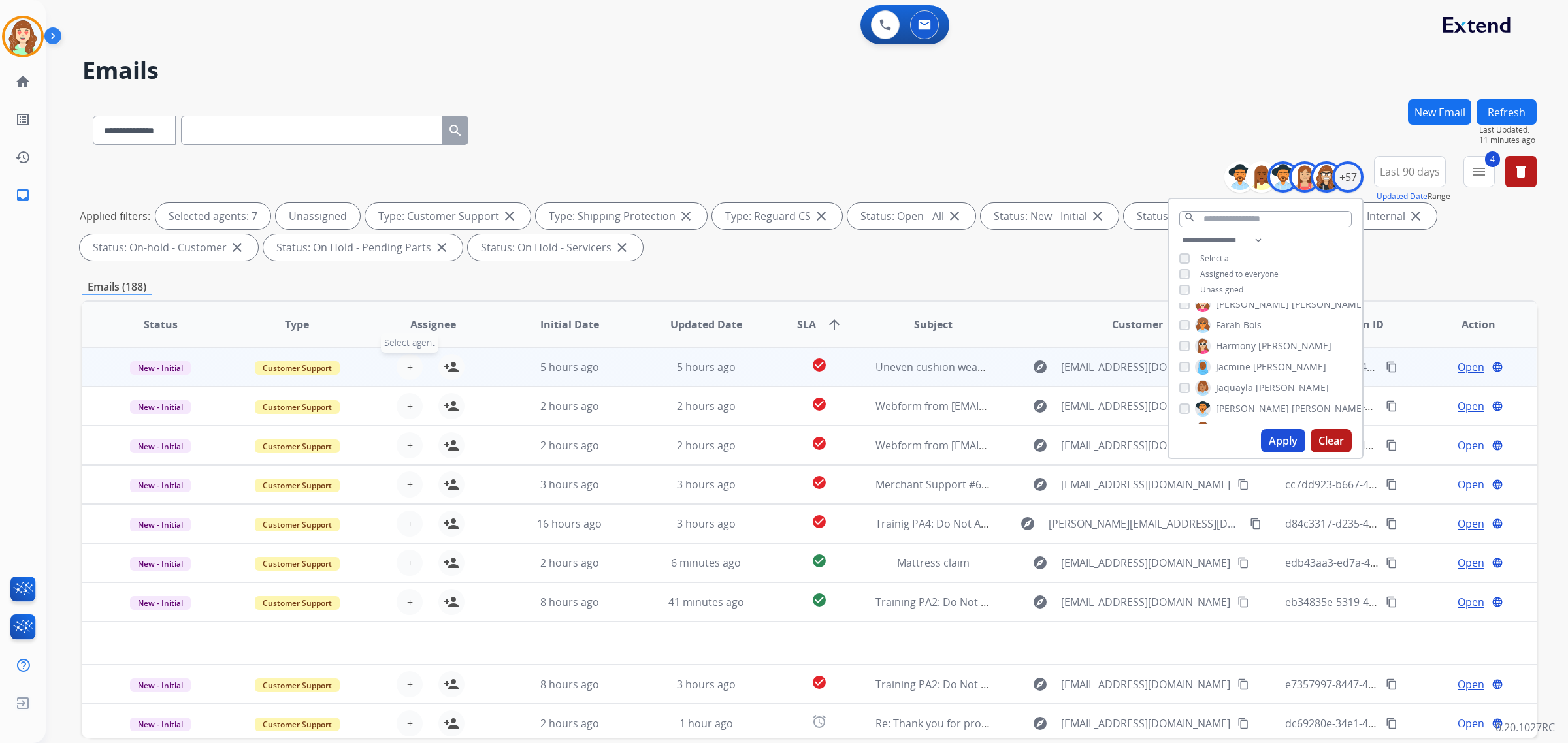
click at [400, 373] on button "+ Select agent" at bounding box center [409, 367] width 26 height 26
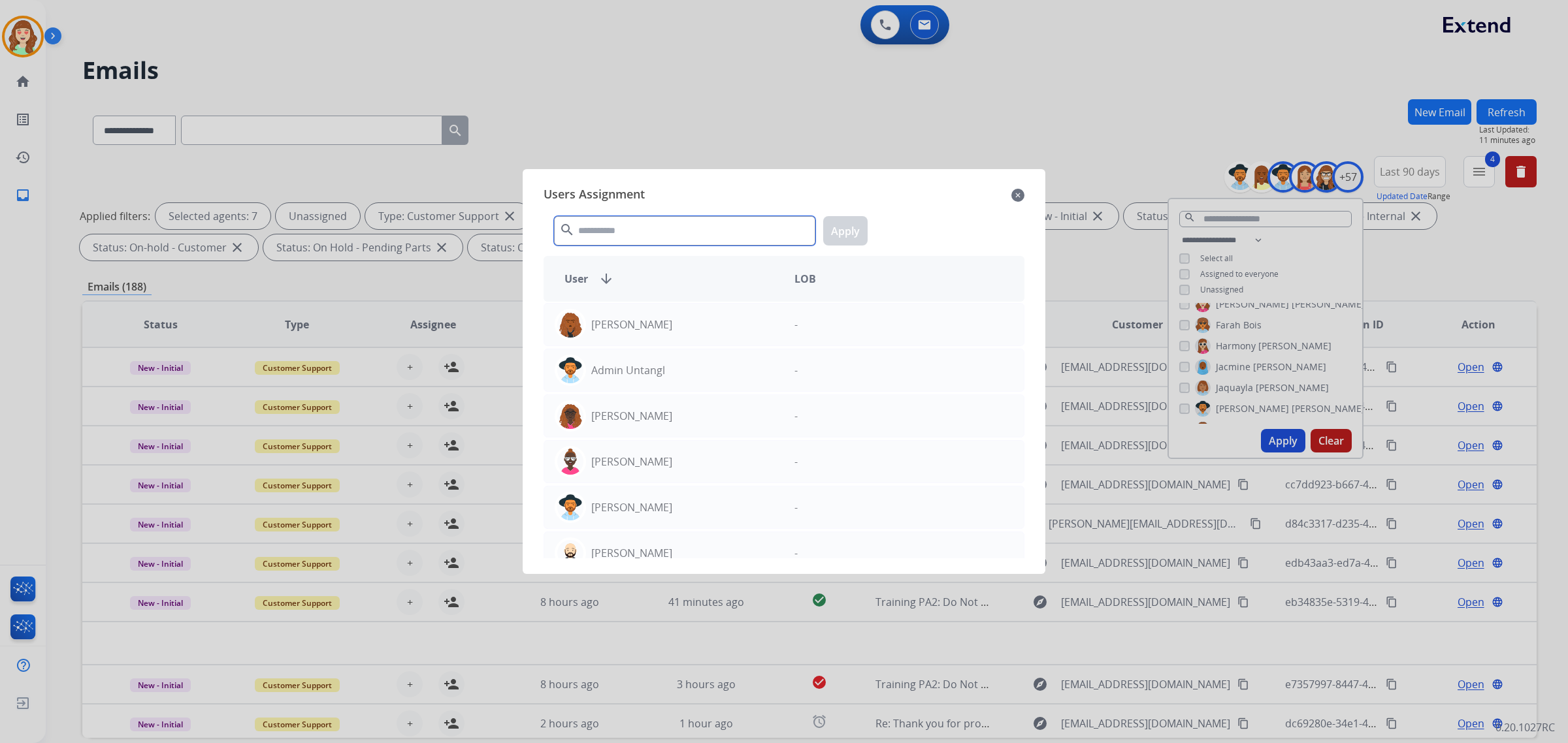
click at [638, 235] on input "text" at bounding box center [685, 230] width 262 height 30
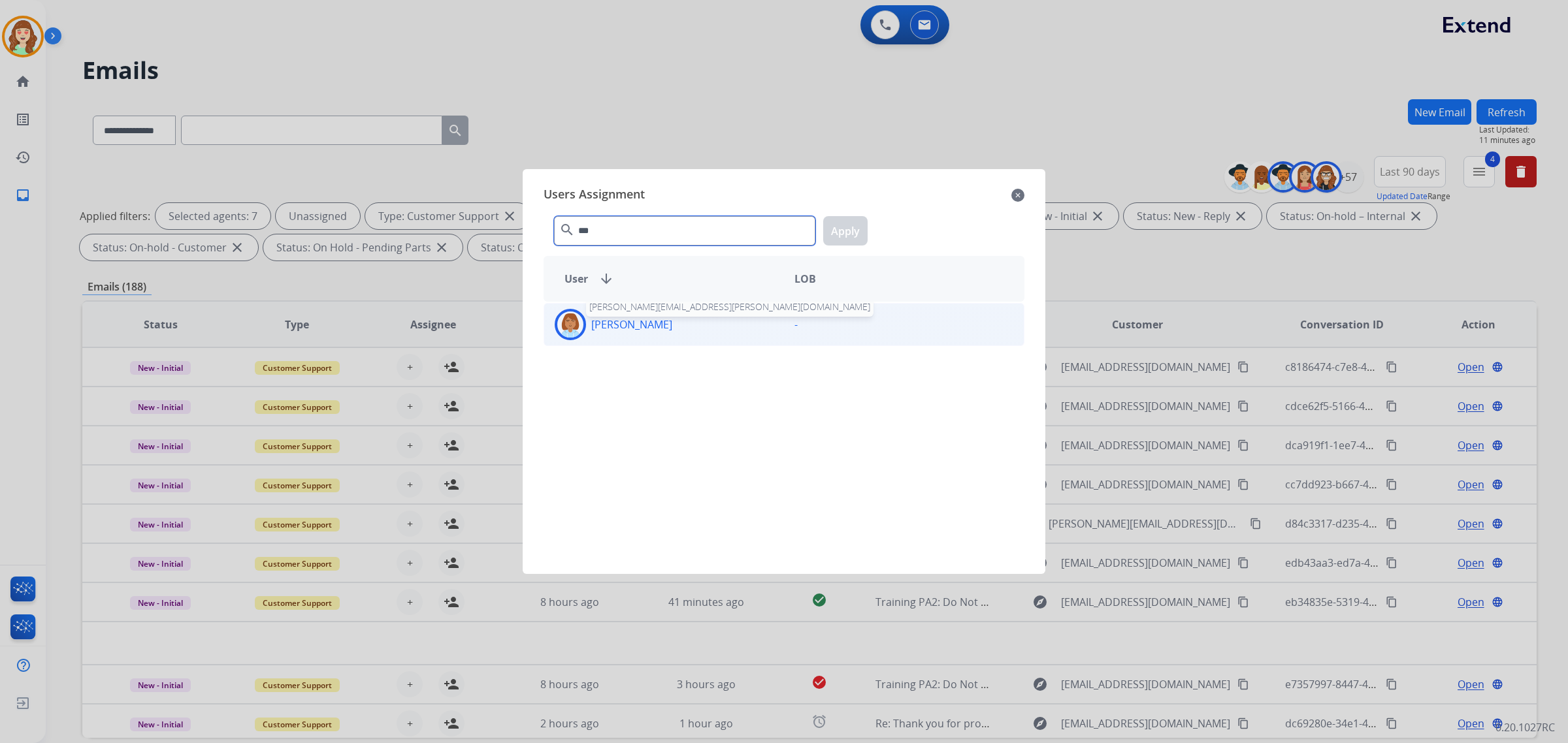
type input "***"
click at [673, 325] on p "[PERSON_NAME]" at bounding box center [631, 325] width 81 height 16
drag, startPoint x: 861, startPoint y: 232, endPoint x: 699, endPoint y: 262, distance: 164.8
click at [854, 233] on button "Apply" at bounding box center [845, 230] width 44 height 30
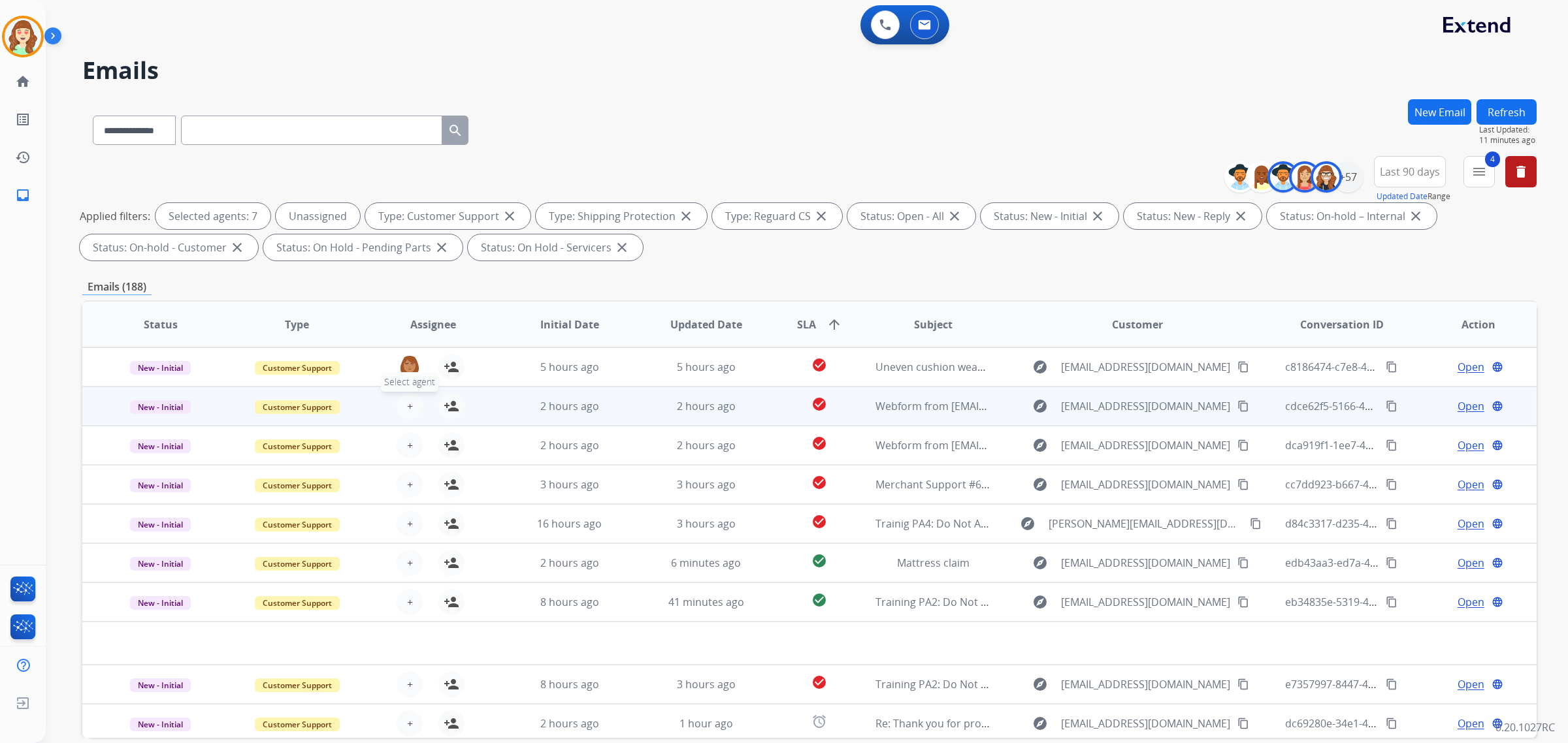
click at [407, 402] on span "+" at bounding box center [410, 406] width 6 height 16
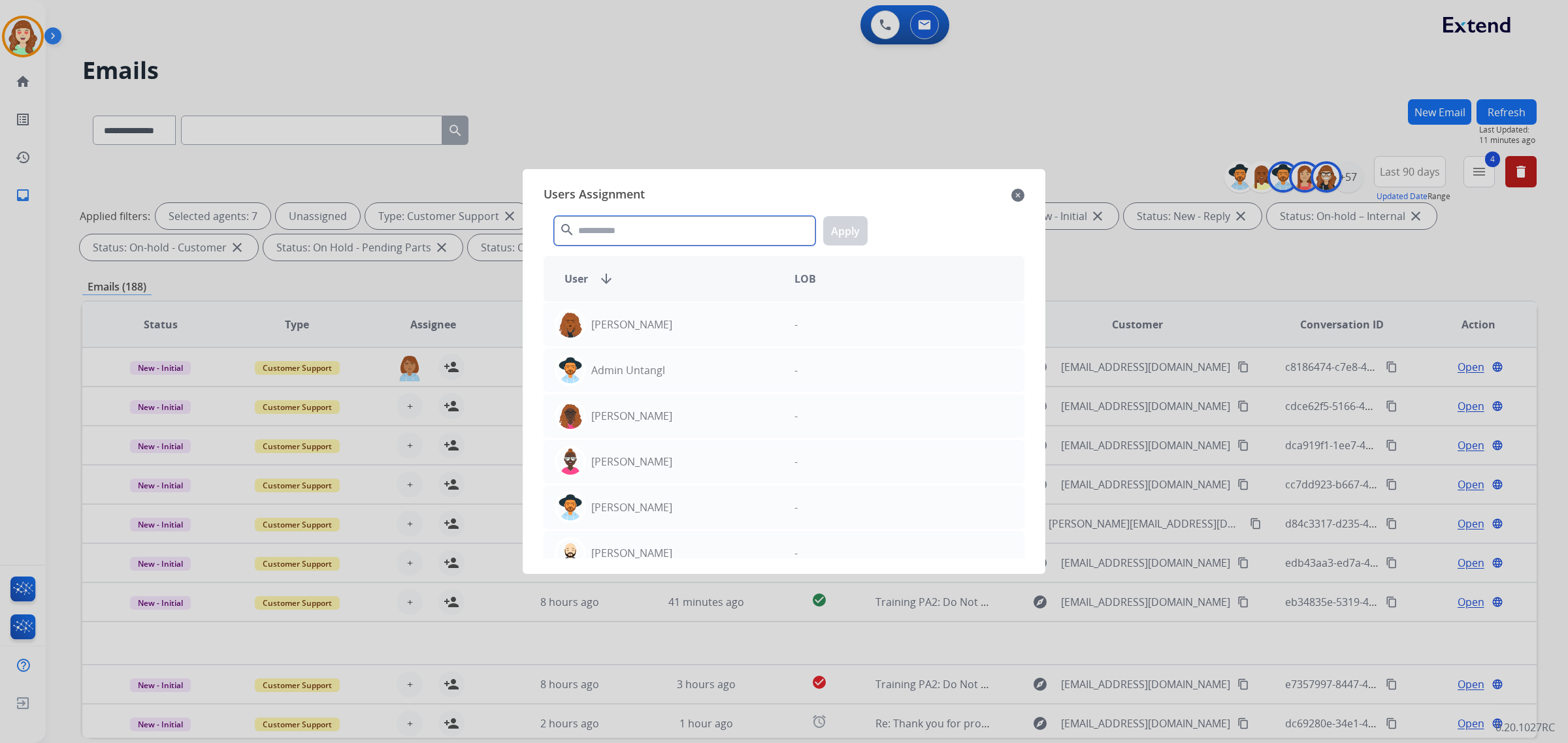
click at [662, 230] on input "text" at bounding box center [685, 230] width 262 height 30
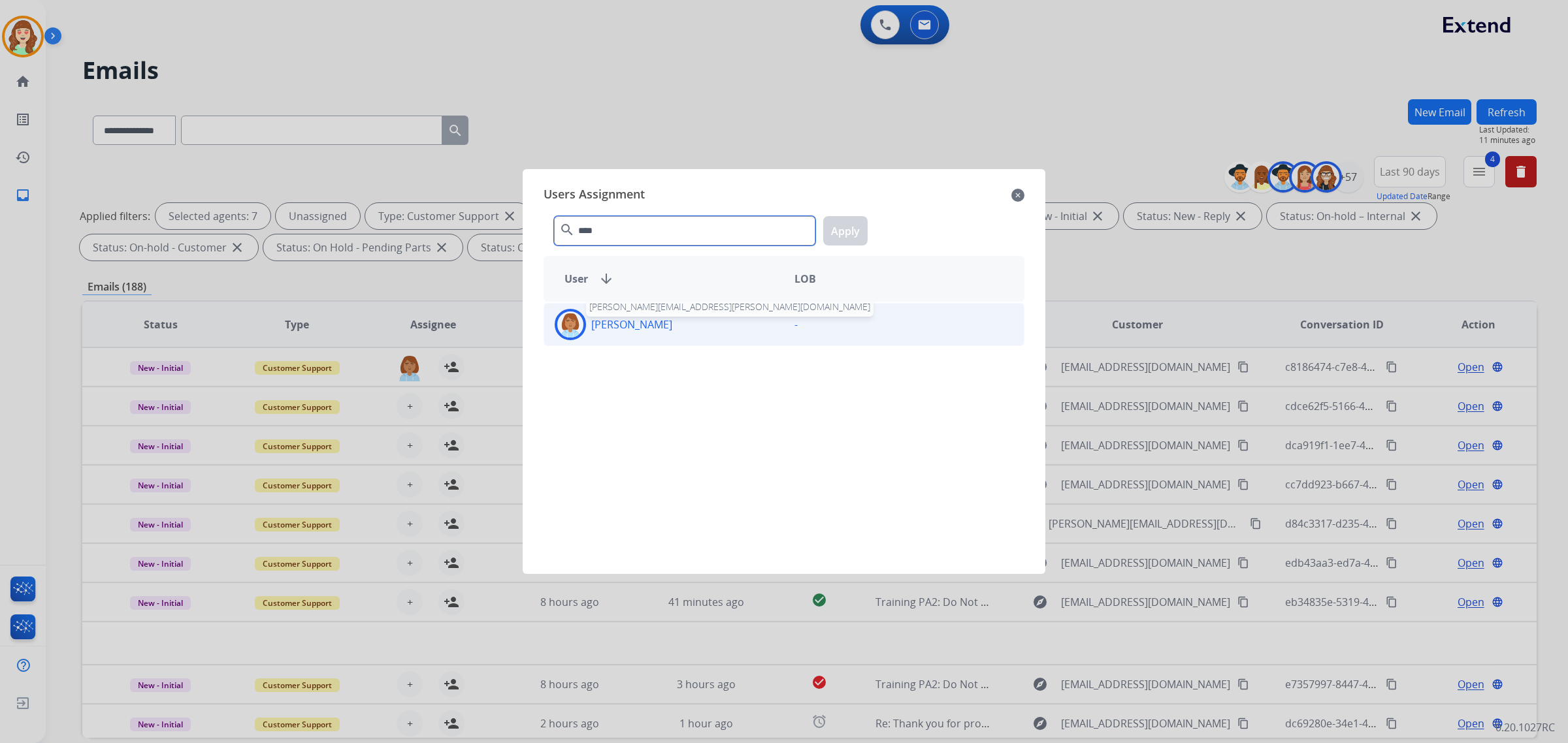
type input "****"
click at [648, 314] on div "[PERSON_NAME]" at bounding box center [663, 324] width 240 height 31
click at [834, 230] on button "Apply" at bounding box center [845, 230] width 44 height 30
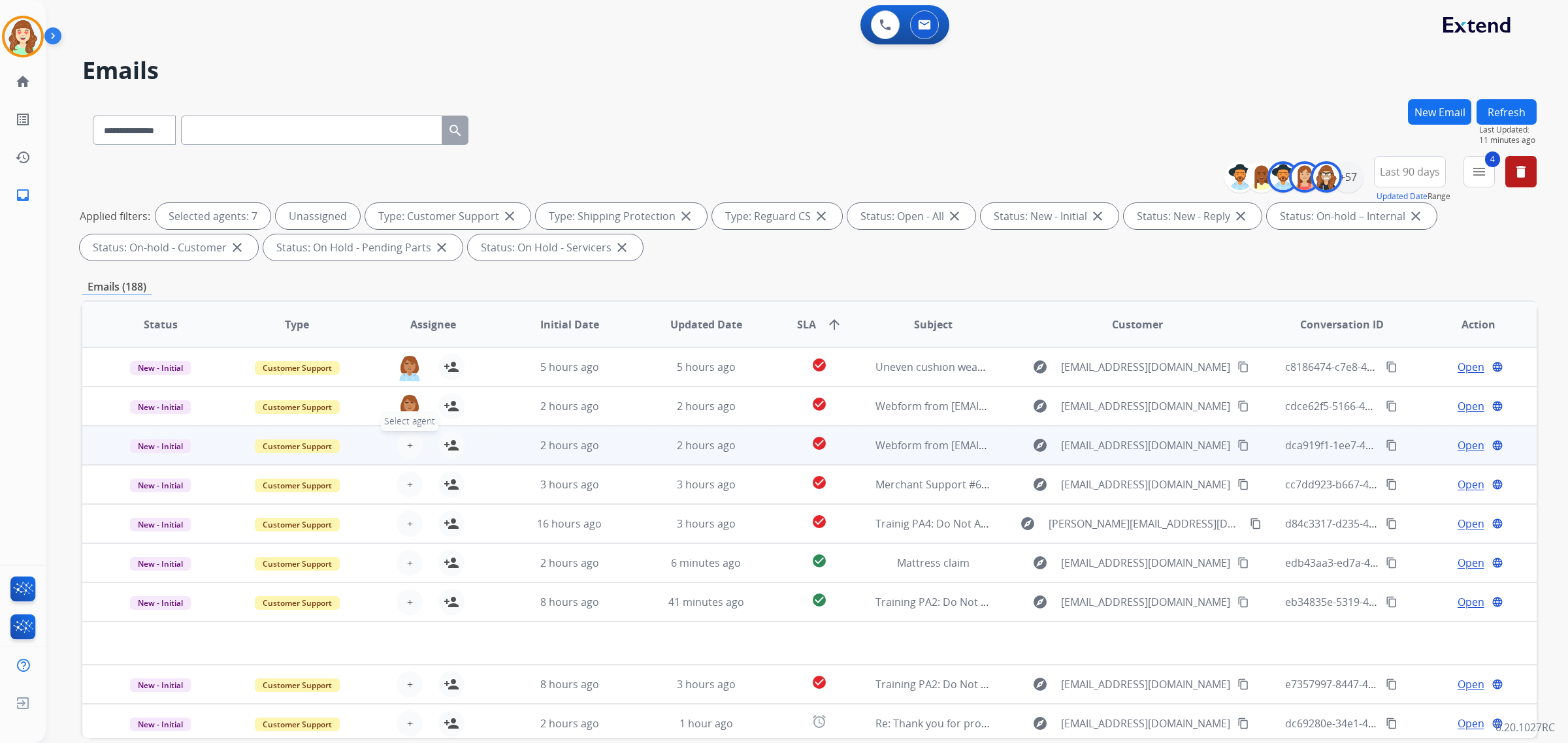
click at [412, 443] on button "+ Select agent" at bounding box center [409, 446] width 26 height 26
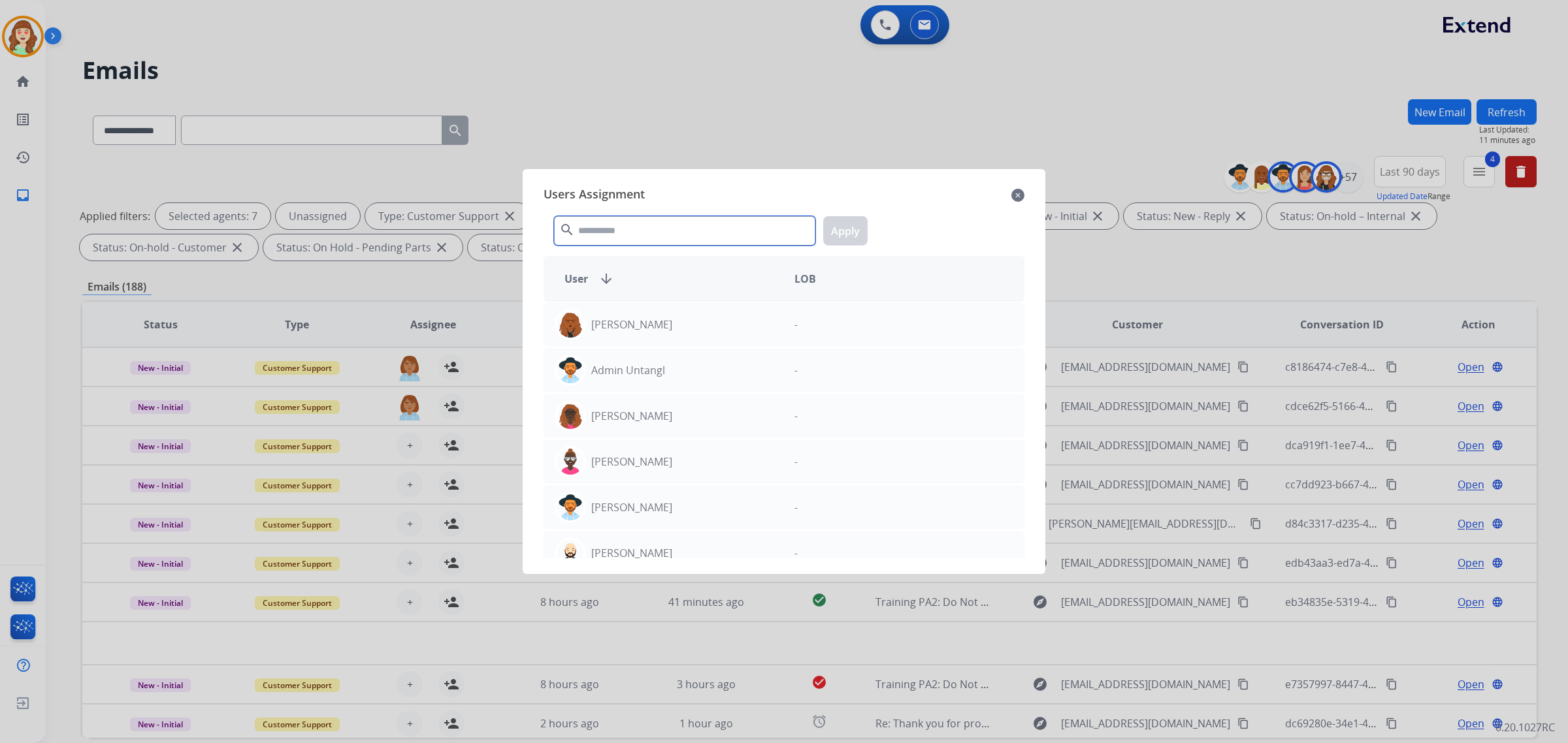
click at [676, 220] on input "text" at bounding box center [685, 230] width 262 height 30
type input "*"
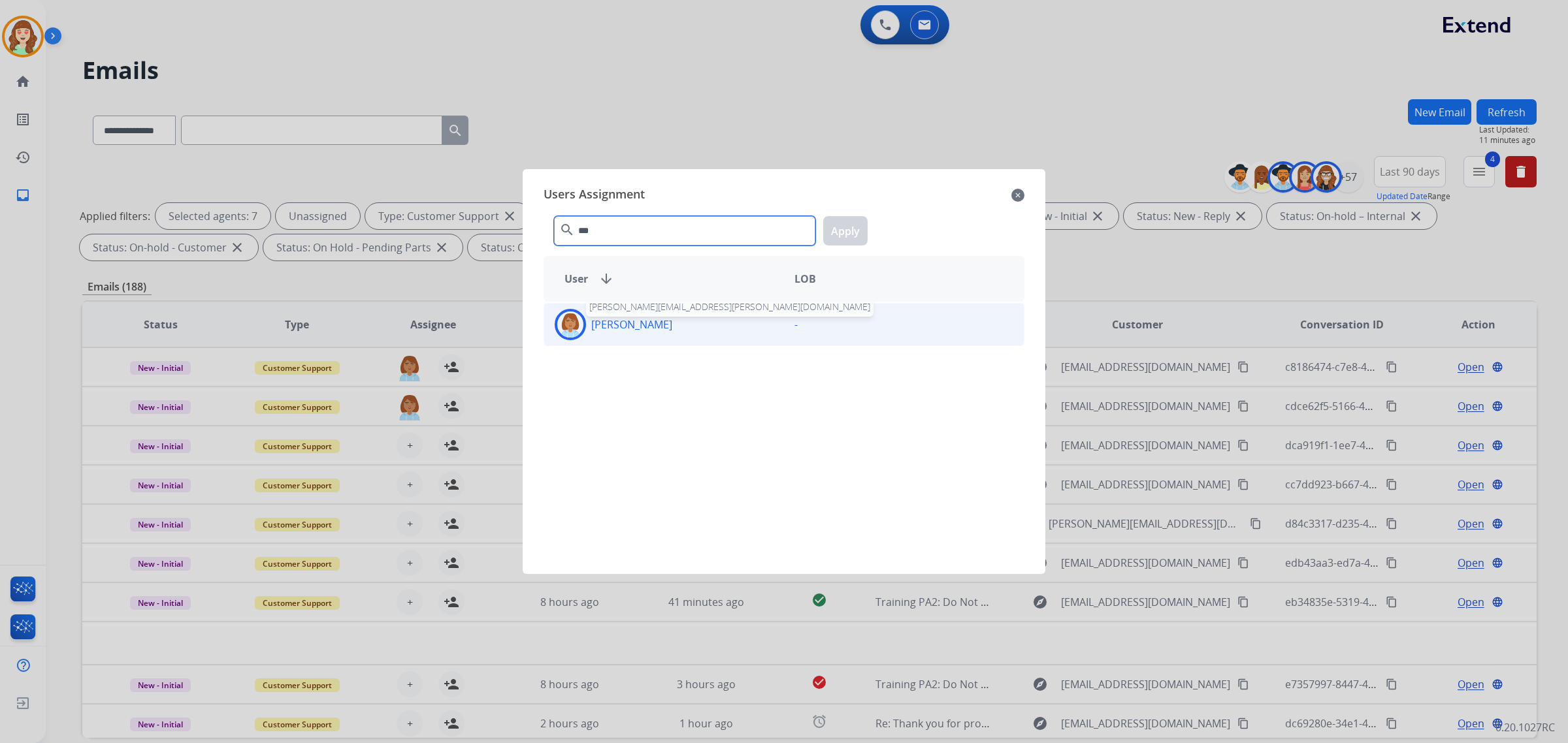
type input "***"
click at [673, 331] on p "[PERSON_NAME]" at bounding box center [631, 325] width 81 height 16
click at [848, 229] on button "Apply" at bounding box center [845, 230] width 44 height 30
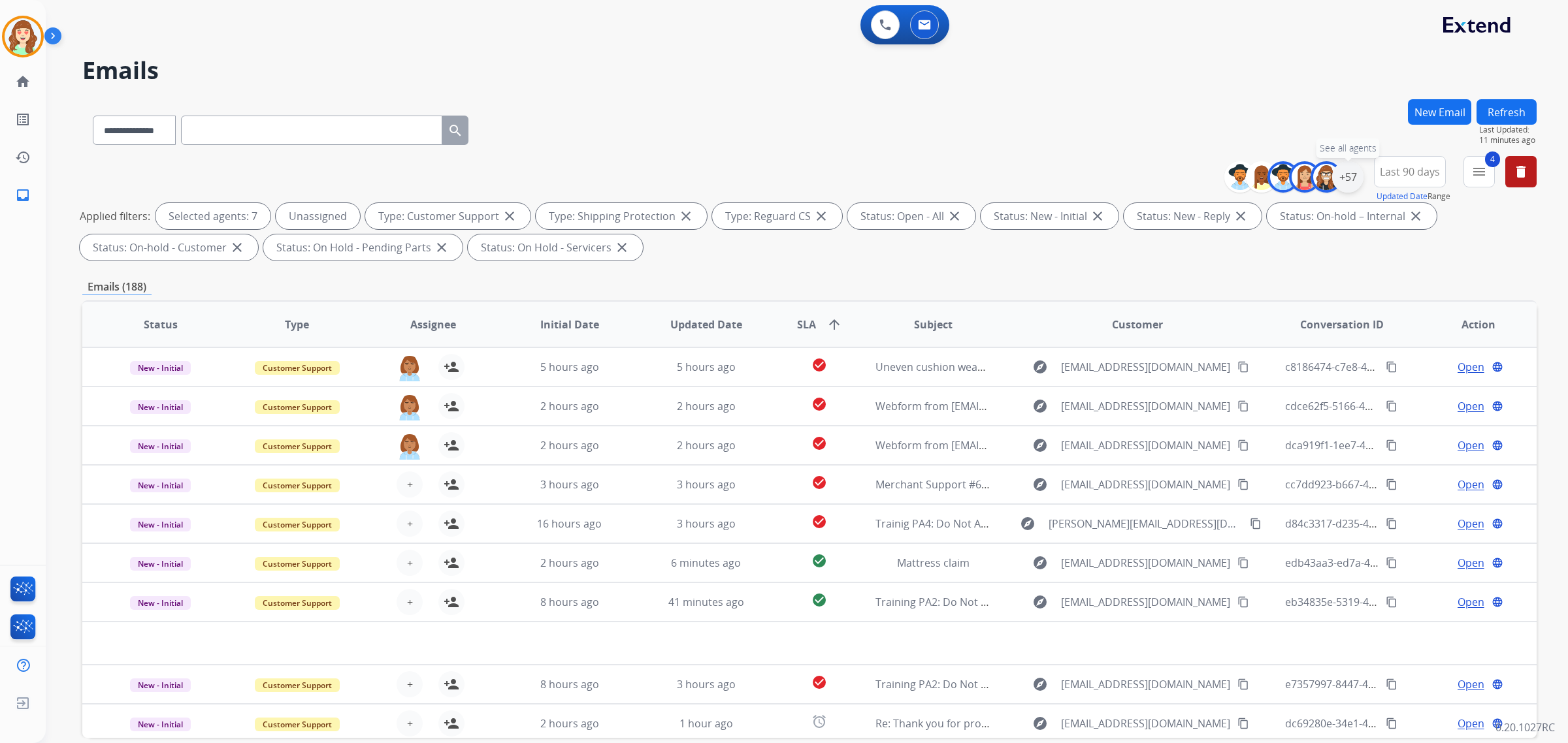
click at [1350, 183] on div "+57" at bounding box center [1347, 176] width 31 height 31
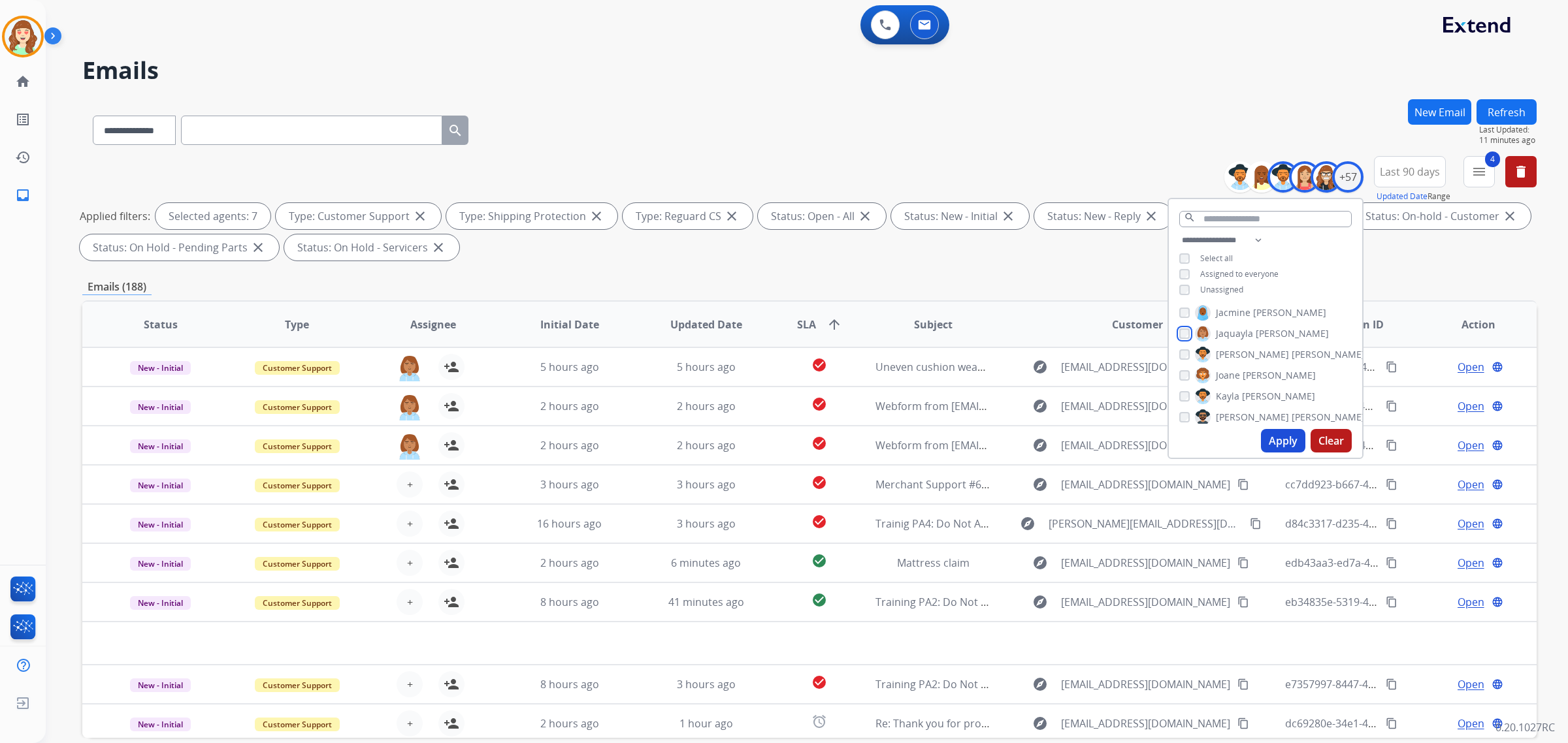
scroll to position [449, 0]
click at [1281, 437] on button "Apply" at bounding box center [1283, 440] width 44 height 24
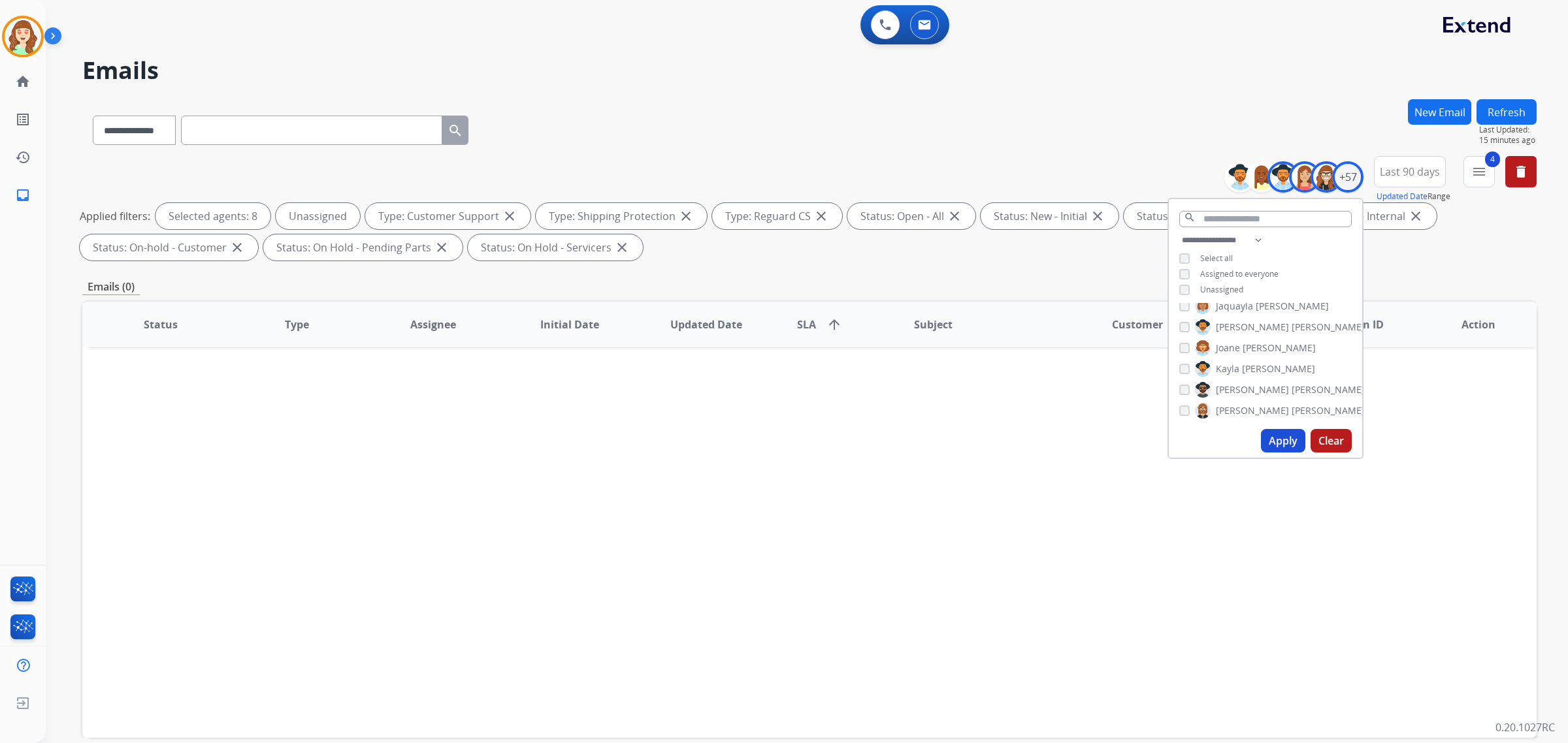
click at [1285, 443] on button "Apply" at bounding box center [1283, 440] width 44 height 24
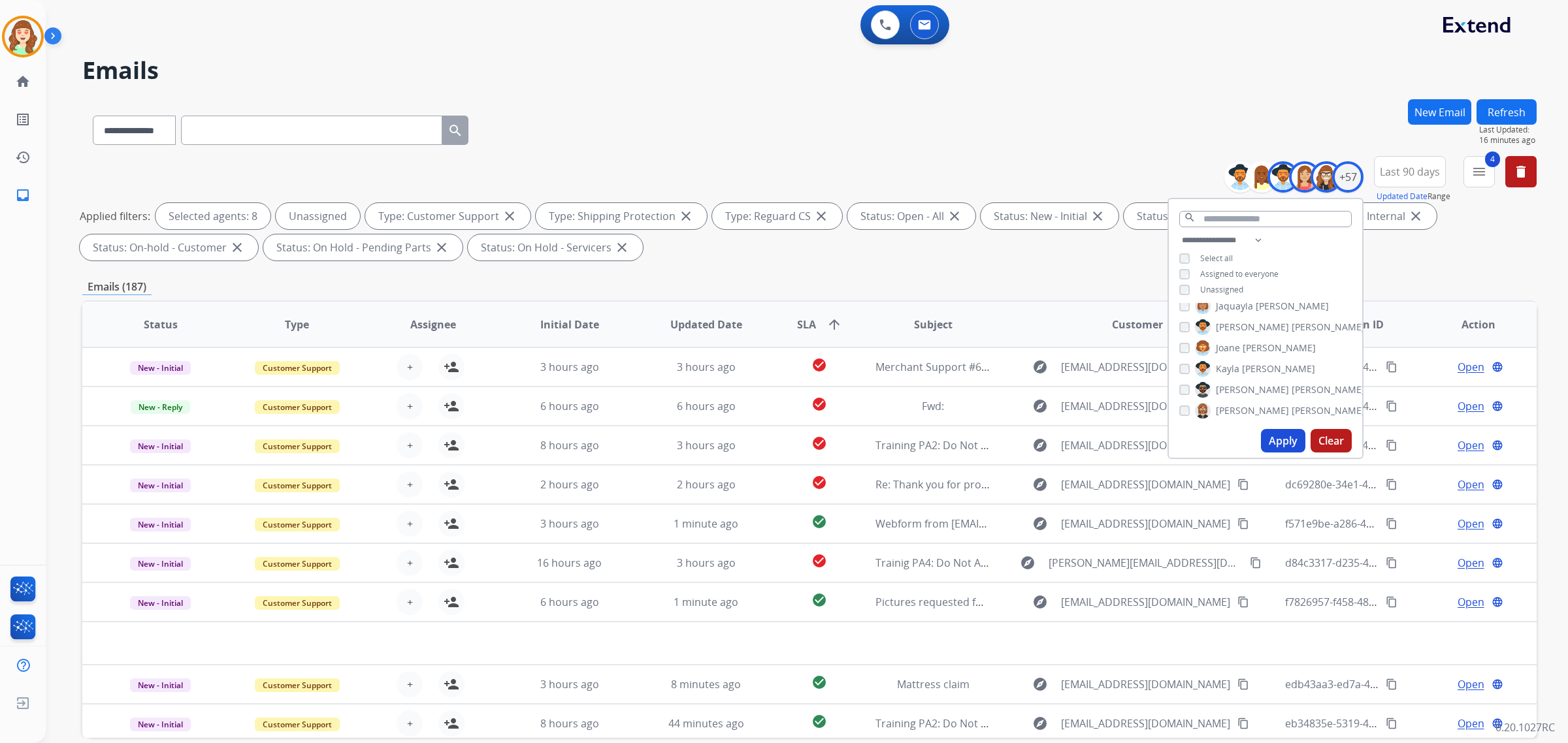
drag, startPoint x: 1005, startPoint y: 111, endPoint x: 1016, endPoint y: 111, distance: 11.0
click at [1011, 111] on div "**********" at bounding box center [809, 128] width 1455 height 57
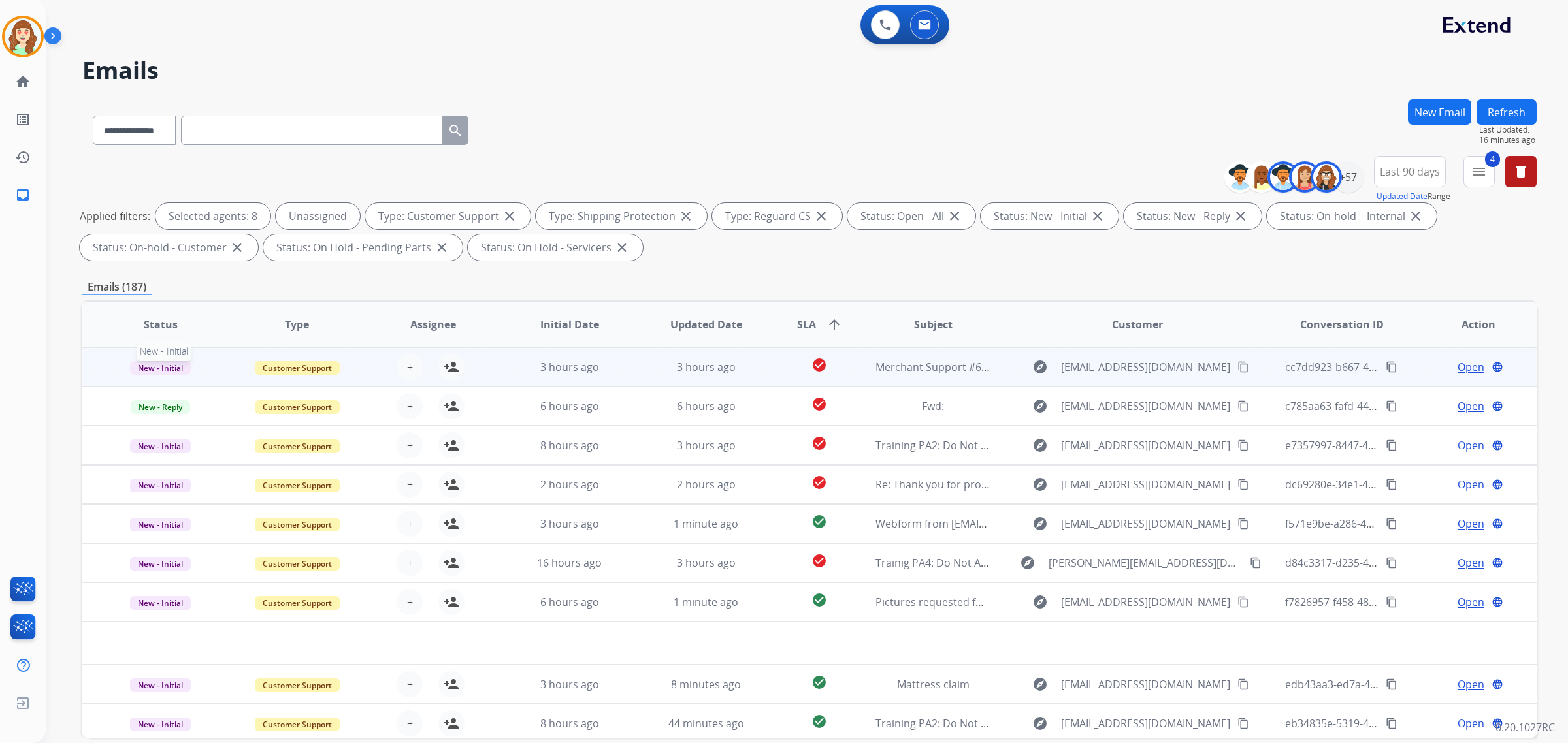
drag, startPoint x: 164, startPoint y: 370, endPoint x: 185, endPoint y: 374, distance: 21.4
click at [164, 370] on span "New - Initial" at bounding box center [161, 368] width 61 height 14
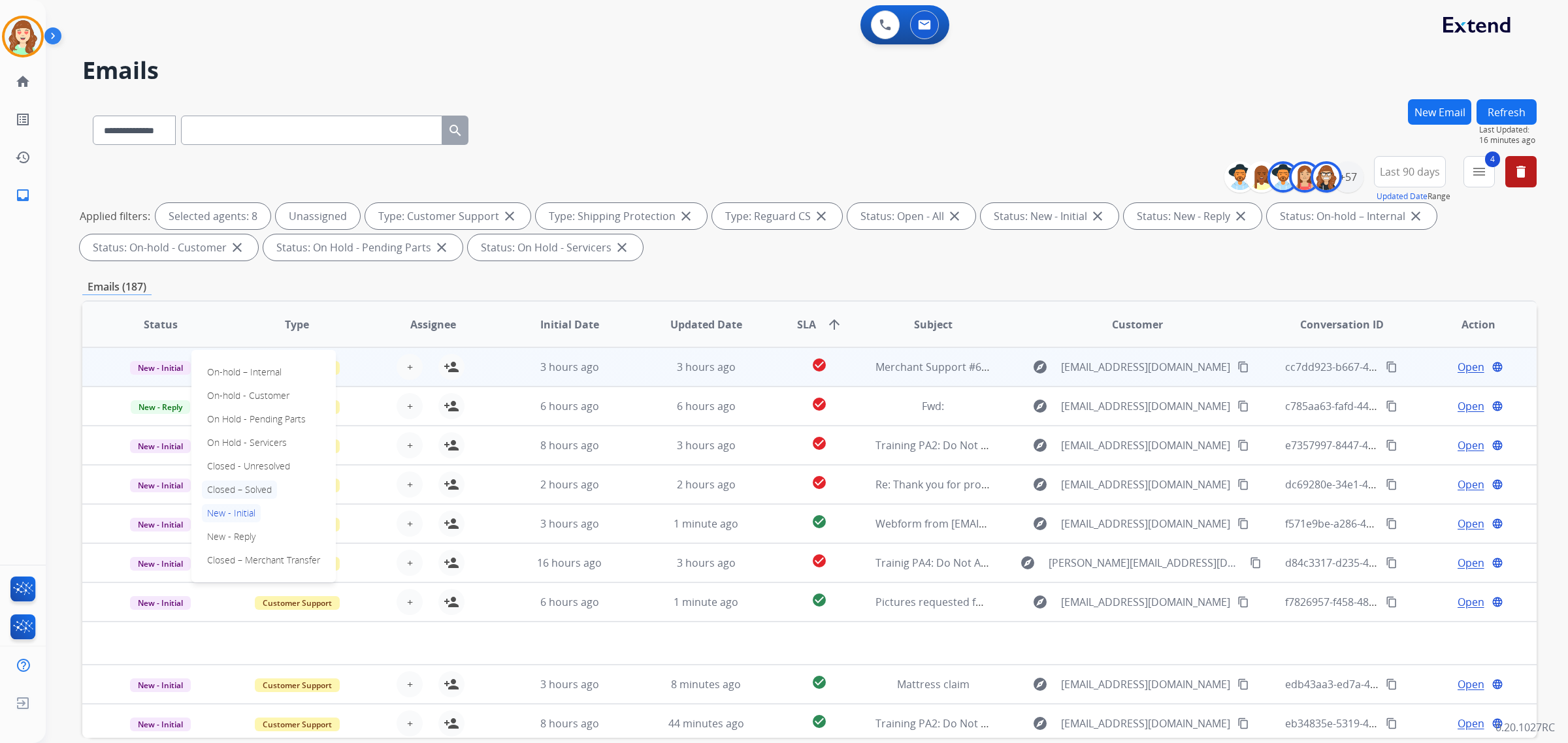
click at [258, 487] on p "Closed – Solved" at bounding box center [239, 490] width 75 height 18
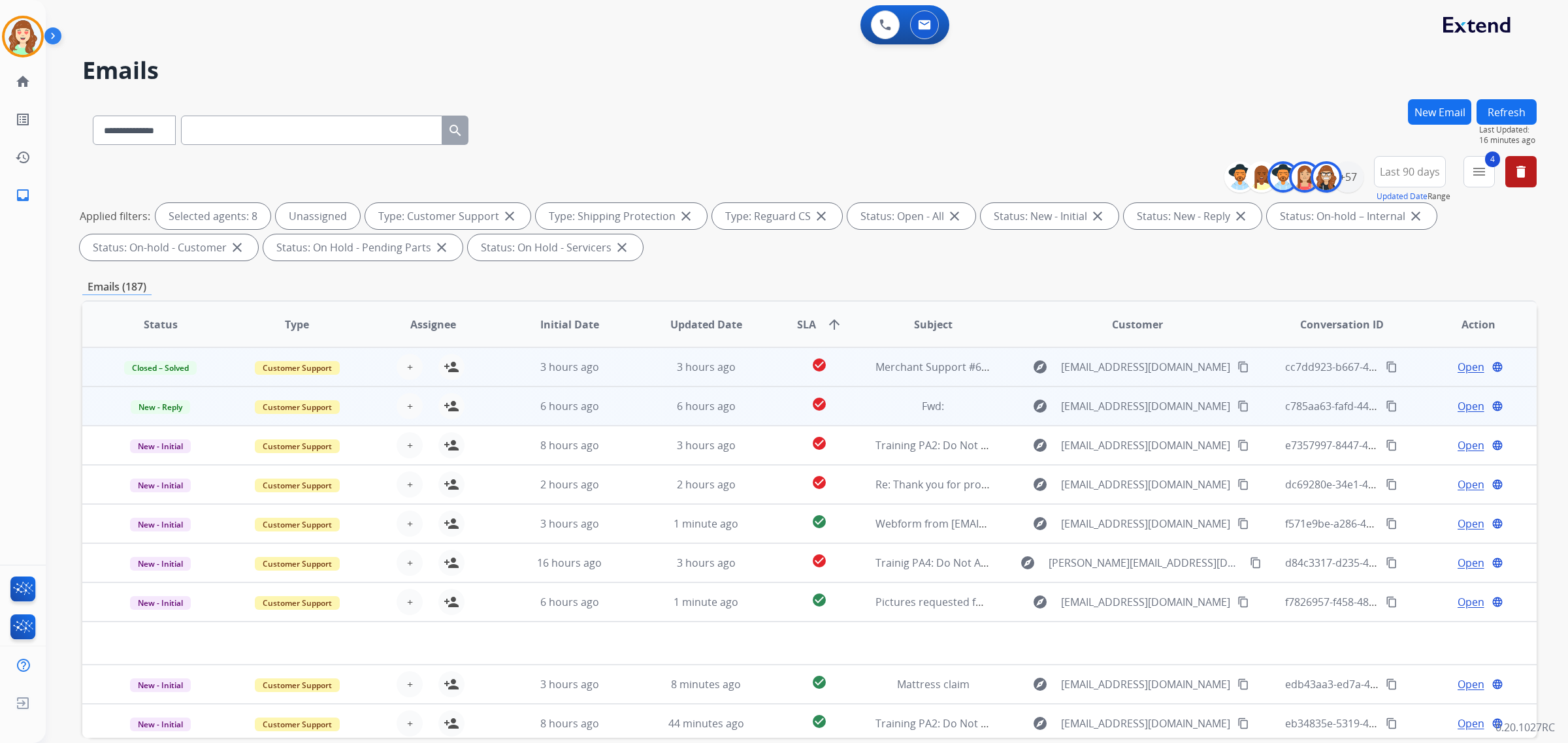
click at [392, 396] on div "+ Select agent person_add Assign to Me" at bounding box center [423, 406] width 84 height 26
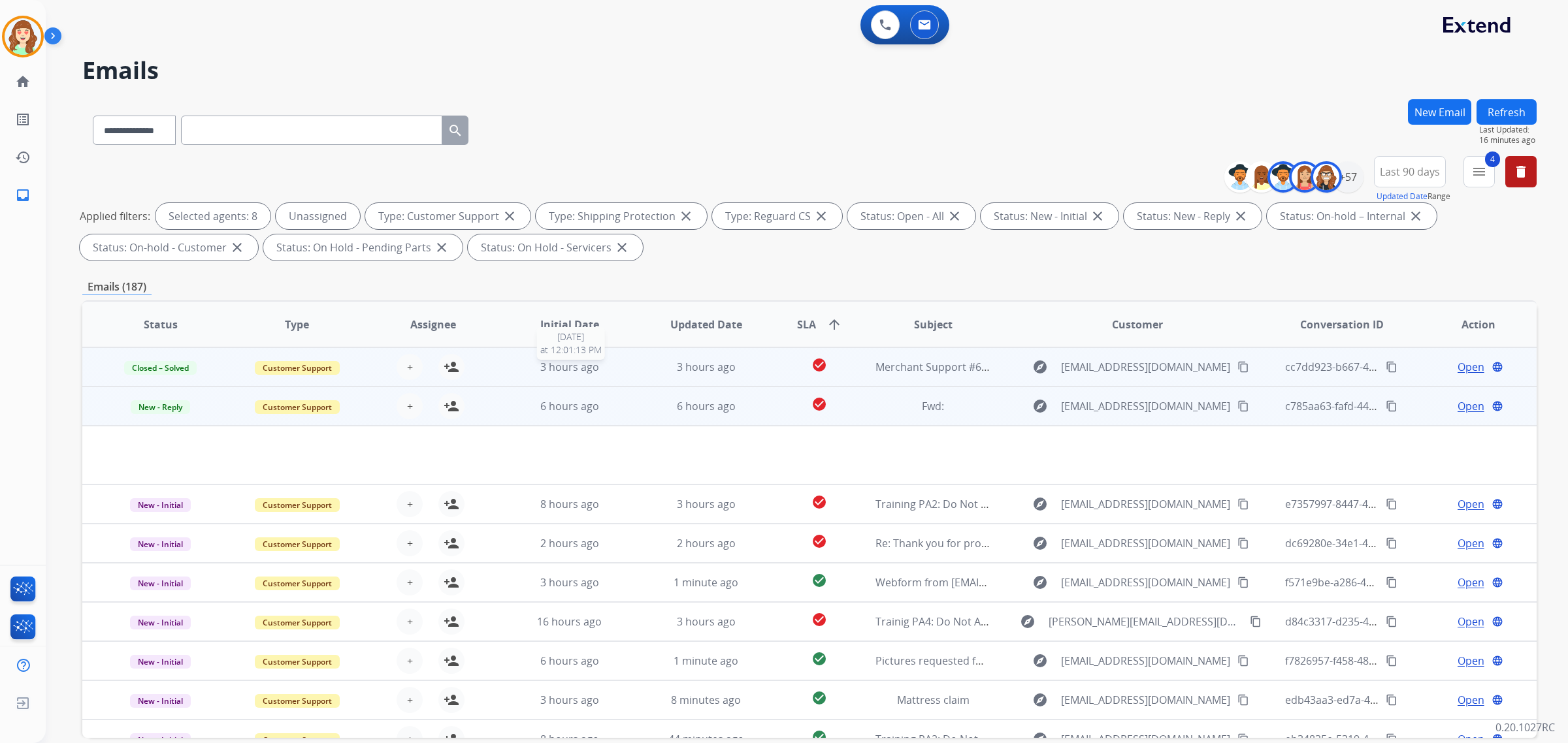
scroll to position [40, 0]
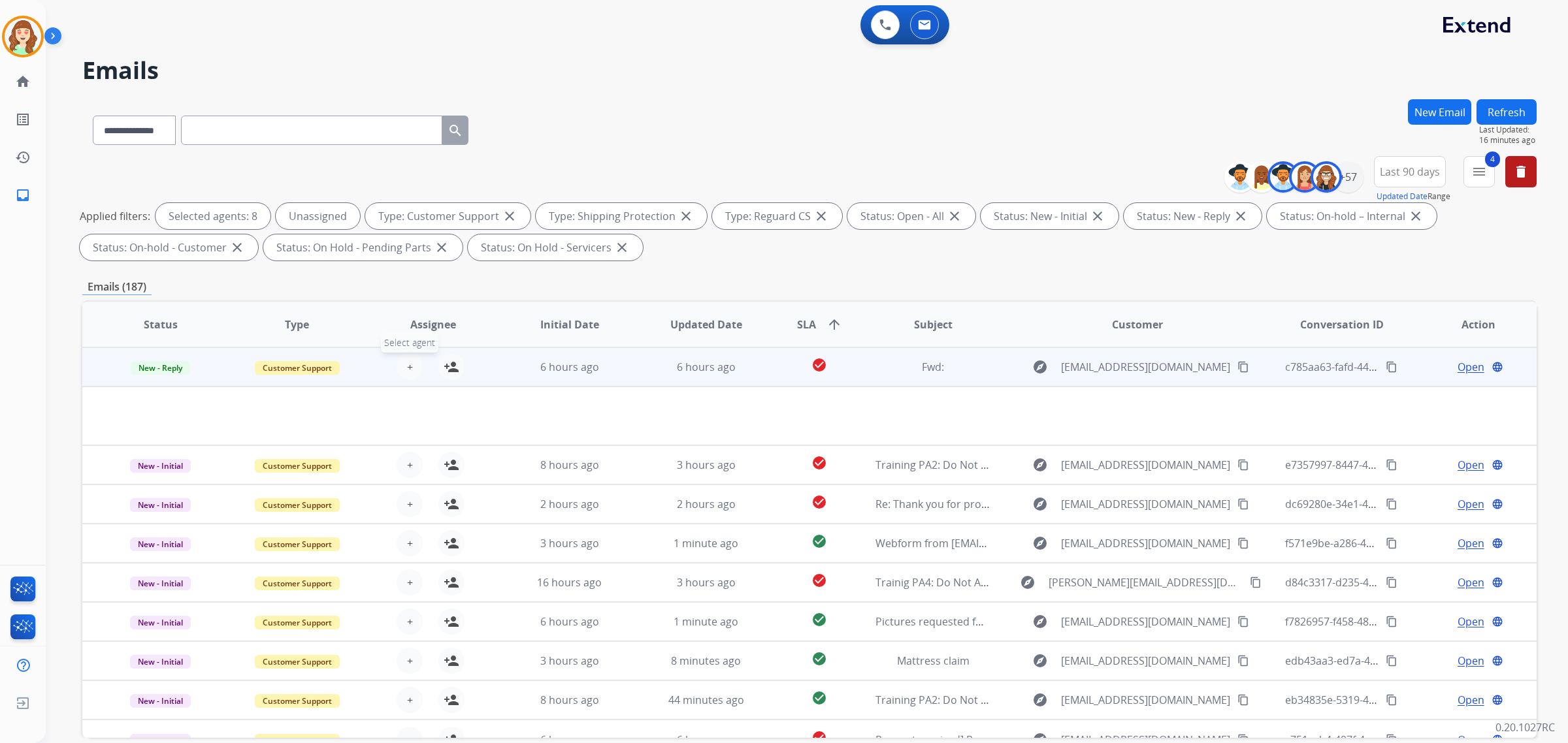
click at [410, 369] on span "+" at bounding box center [410, 367] width 6 height 16
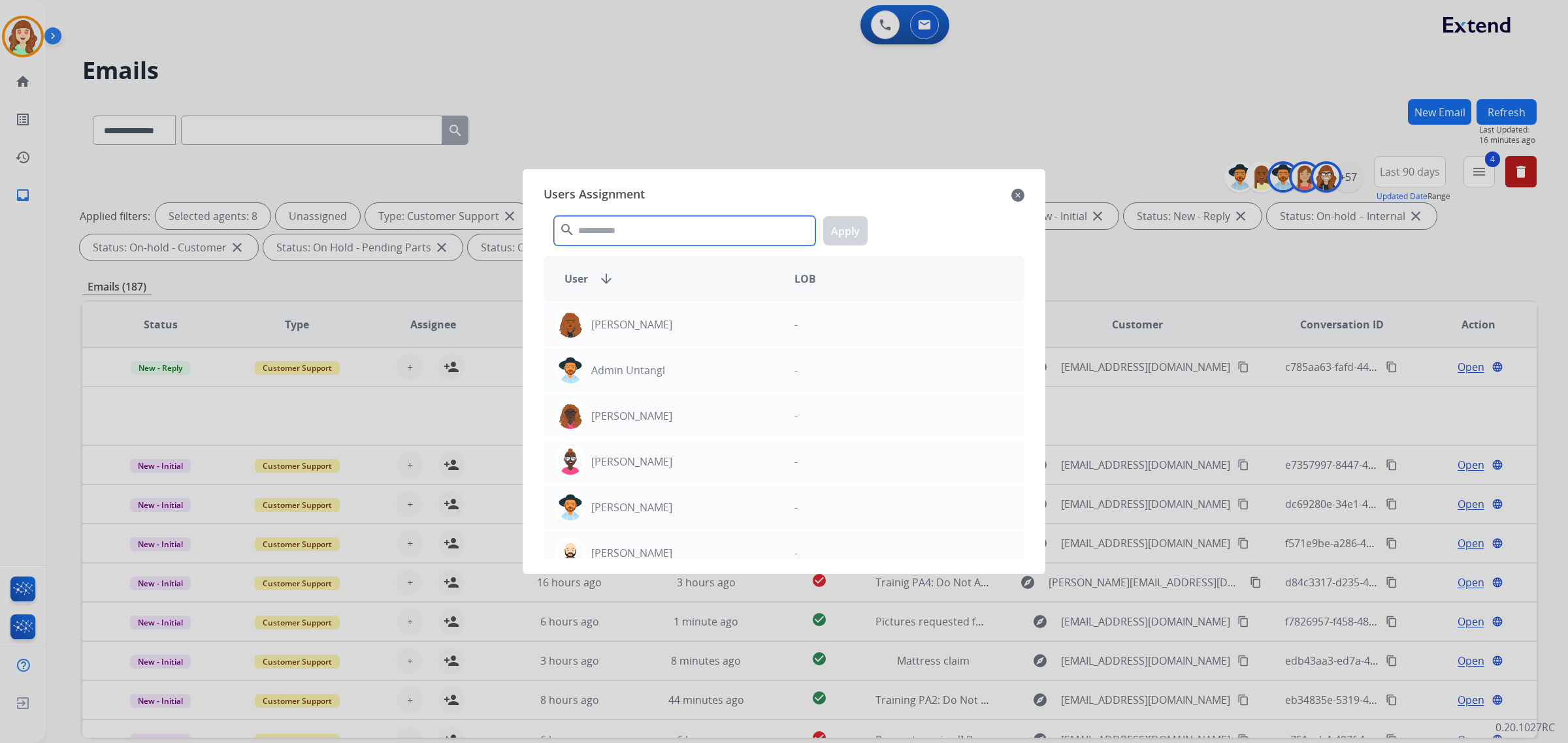
click at [628, 225] on input "text" at bounding box center [685, 230] width 262 height 30
type input "****"
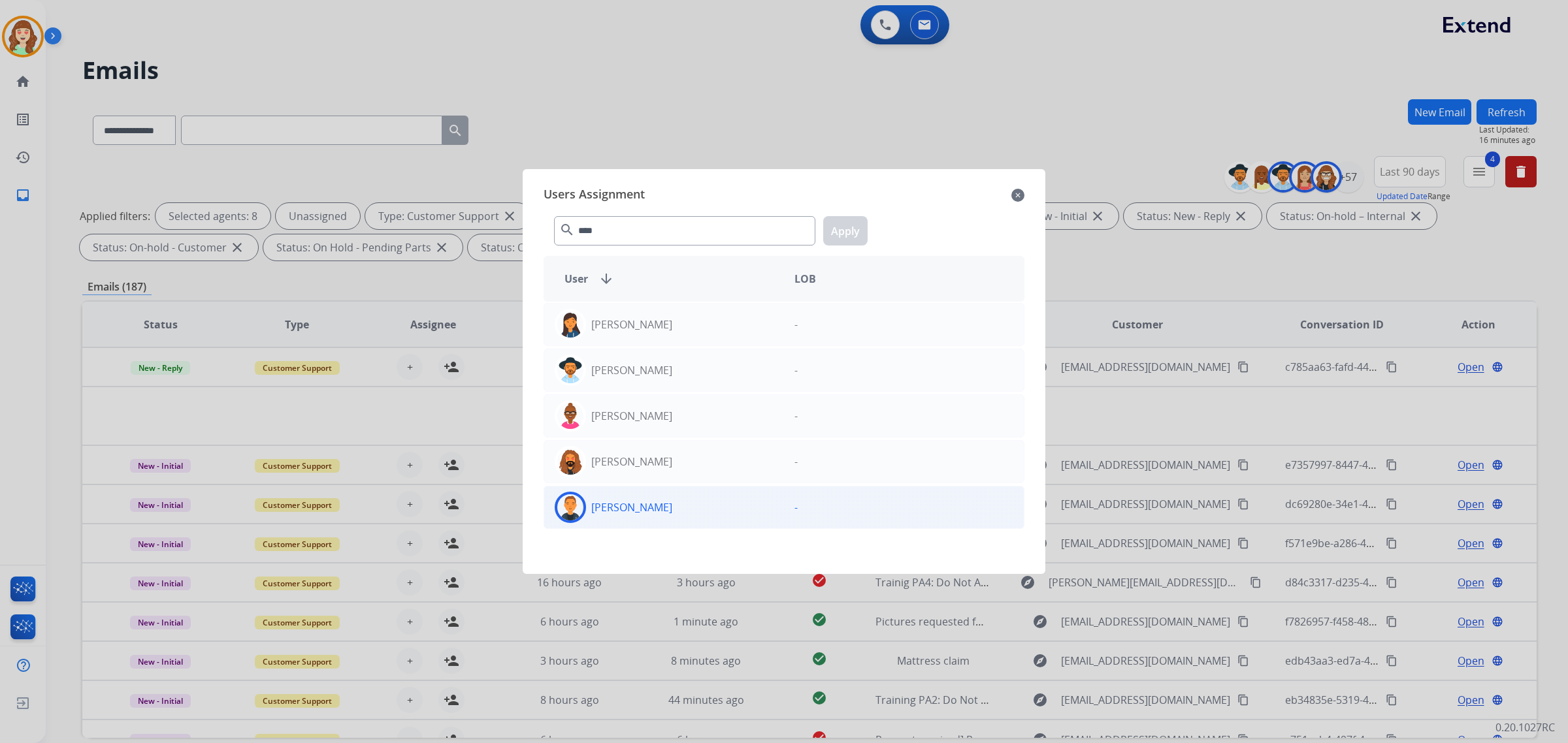
click at [701, 501] on div "[PERSON_NAME]" at bounding box center [663, 507] width 240 height 31
click at [836, 230] on button "Apply" at bounding box center [845, 230] width 44 height 30
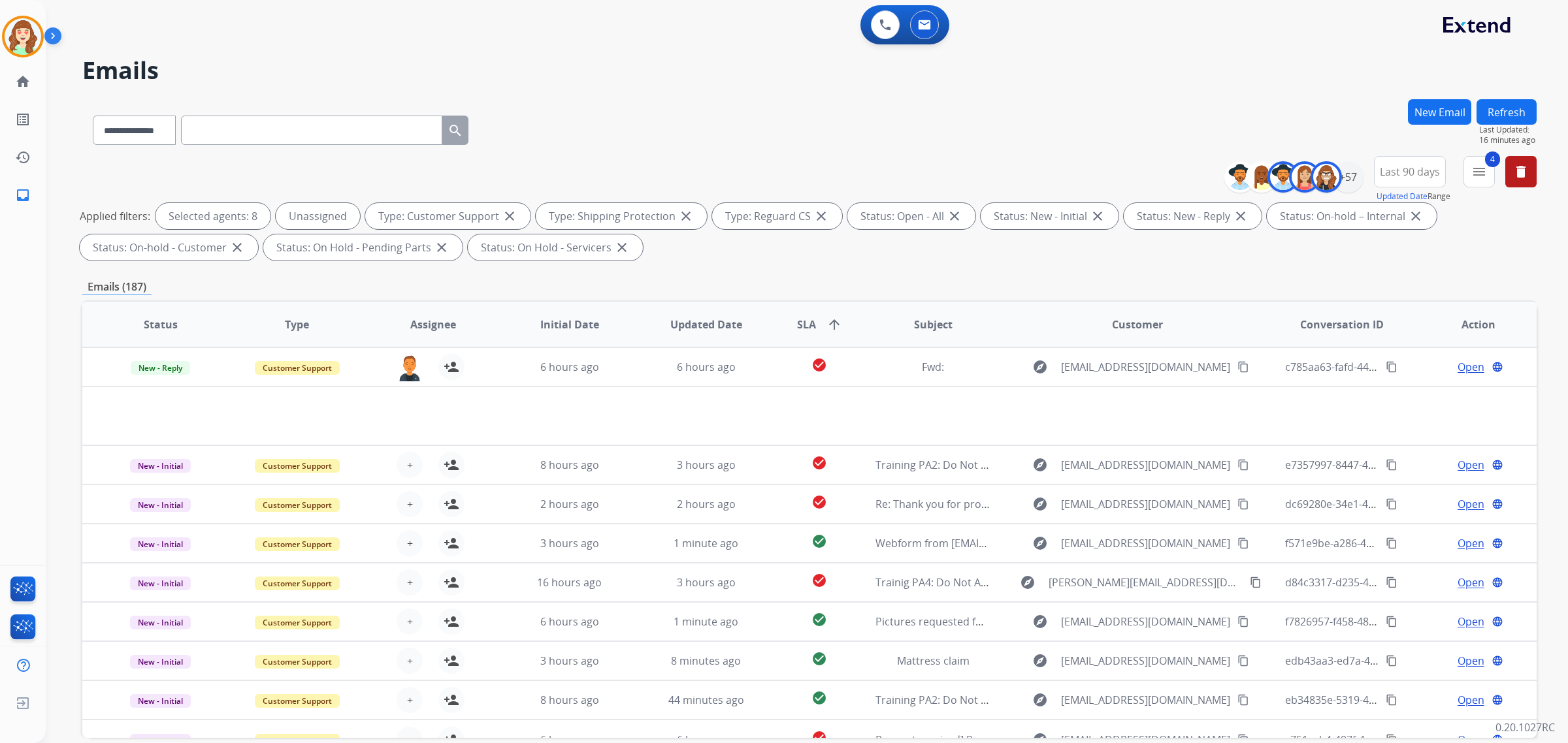
scroll to position [59, 0]
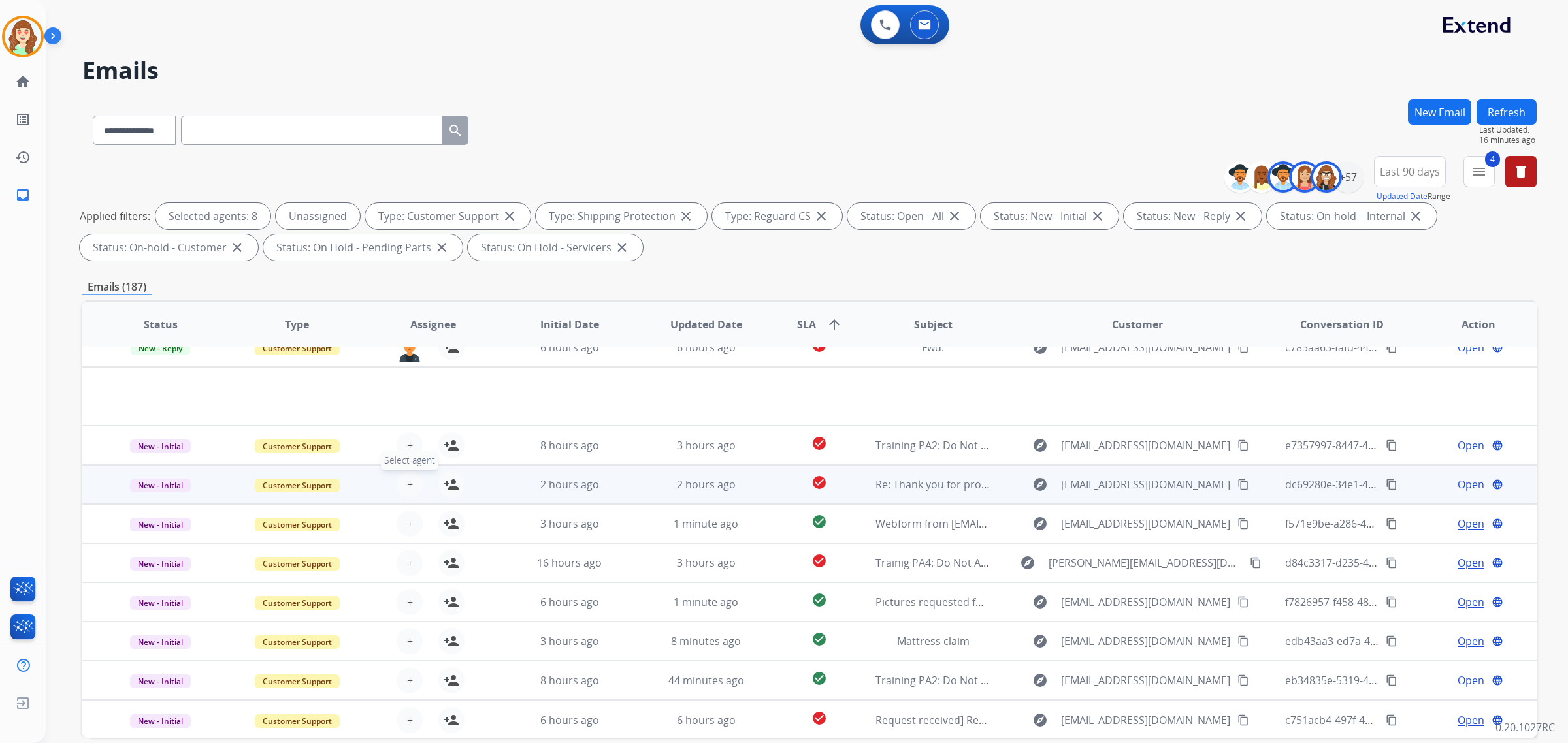
click at [412, 484] on button "+ Select agent" at bounding box center [409, 484] width 26 height 26
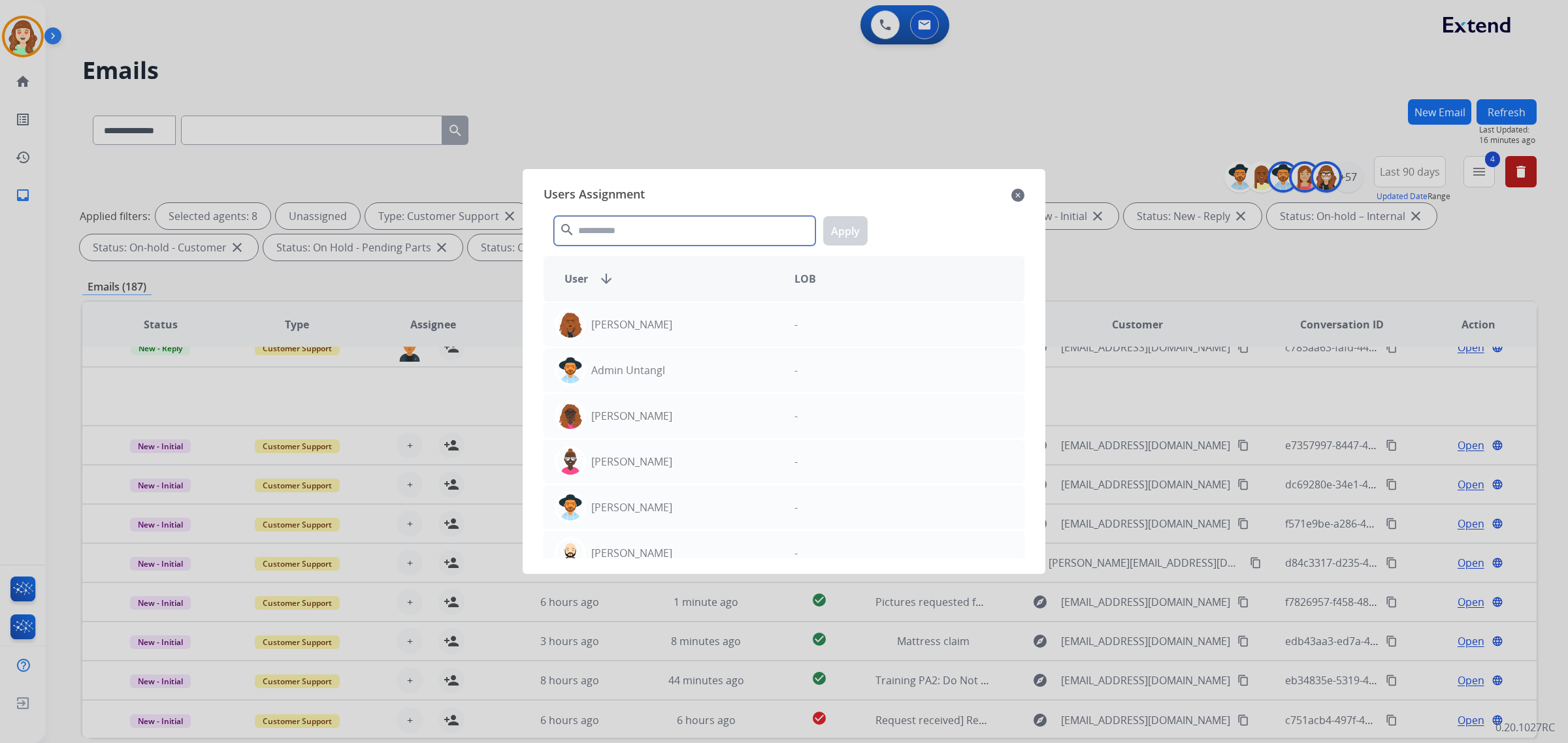
click at [647, 237] on input "text" at bounding box center [685, 230] width 262 height 30
type input "***"
click at [712, 368] on div "[PERSON_NAME]" at bounding box center [663, 370] width 240 height 31
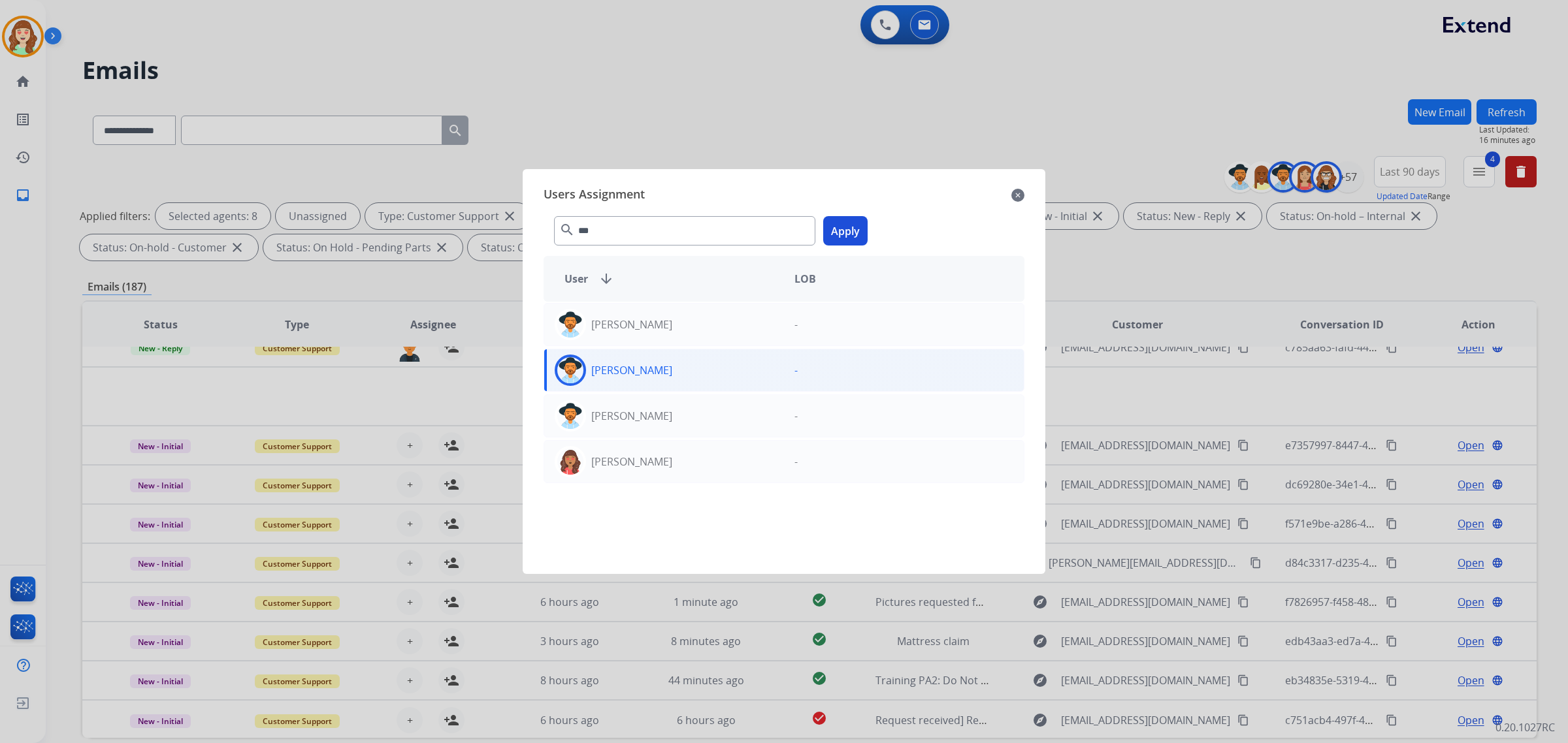
click at [854, 223] on button "Apply" at bounding box center [845, 230] width 44 height 30
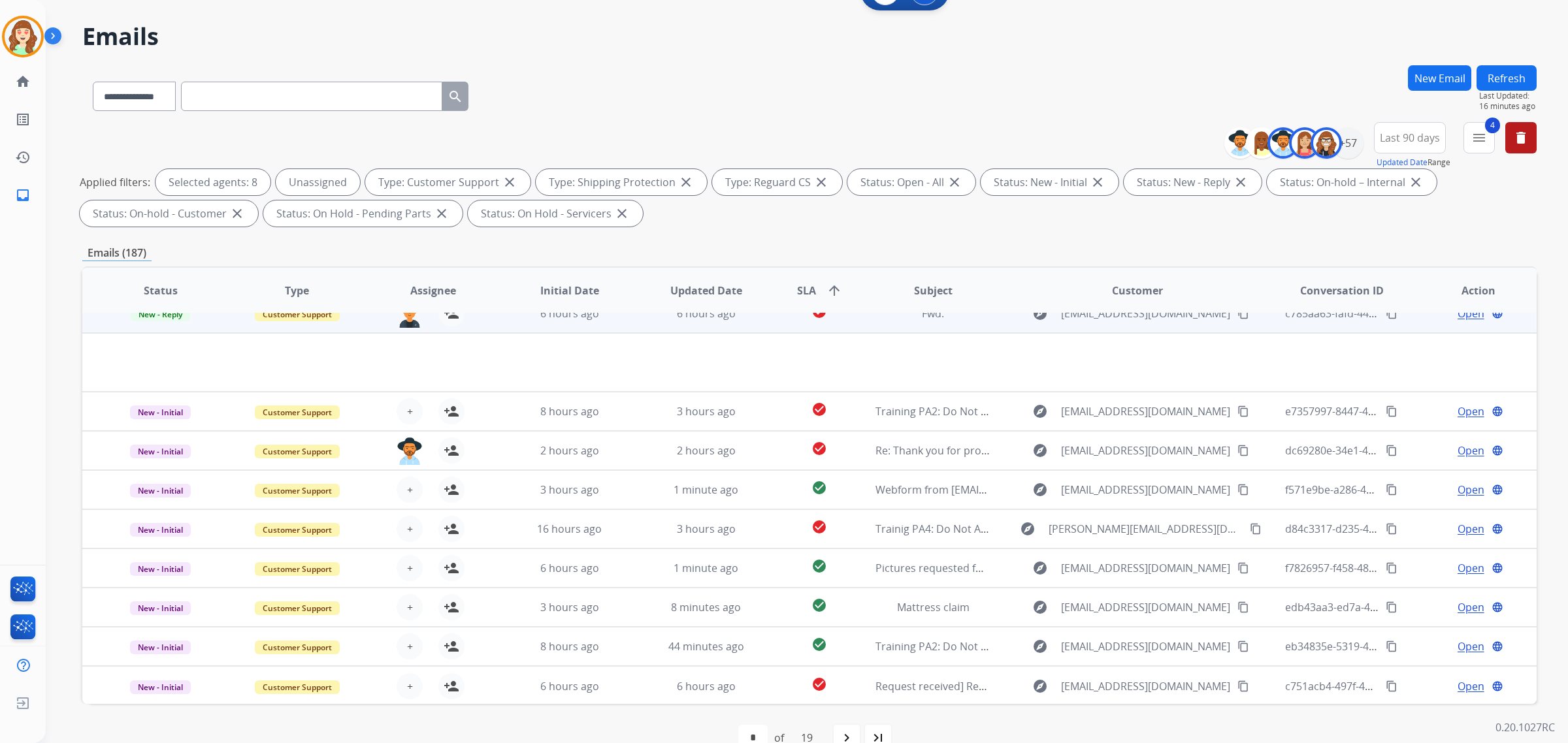
scroll to position [62, 0]
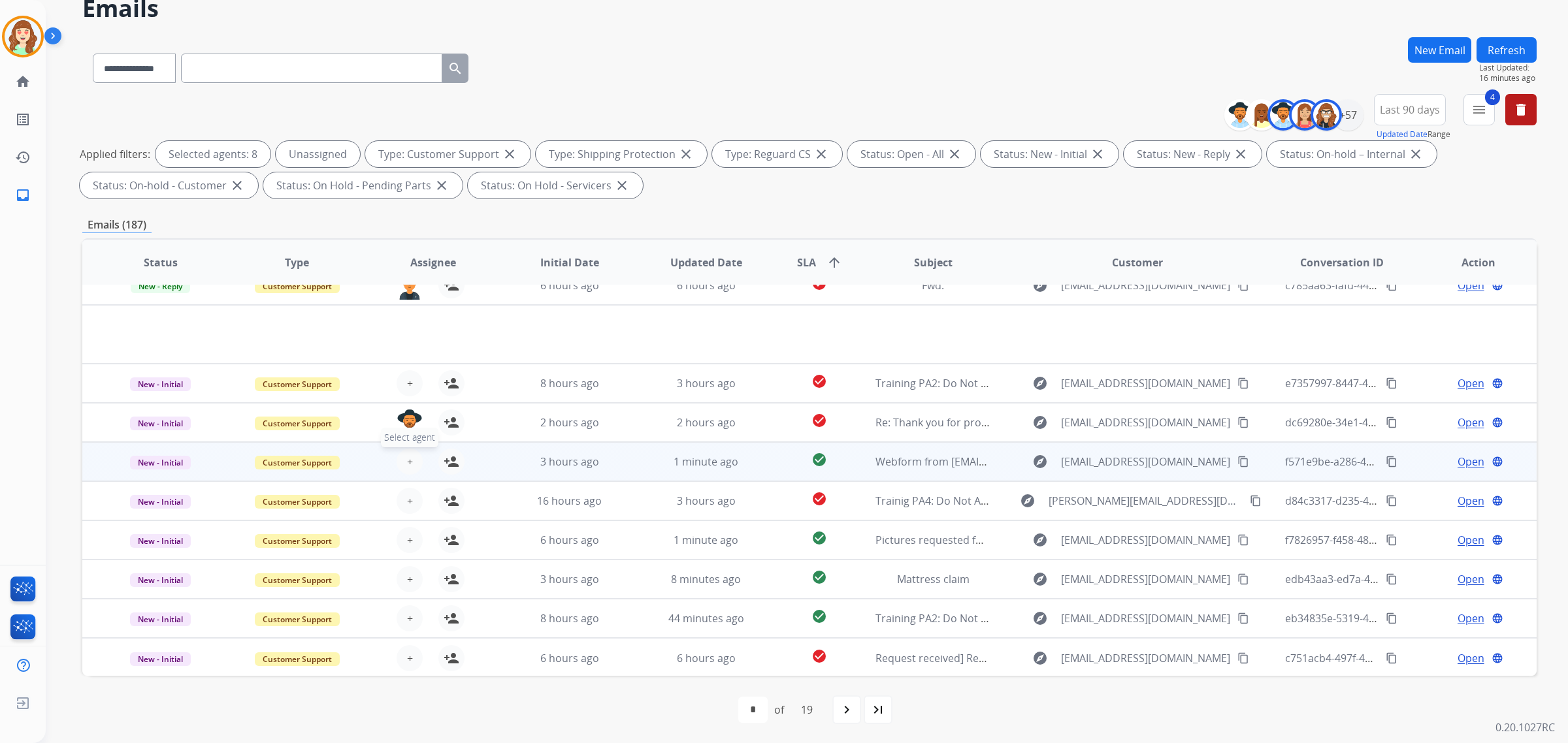
click at [415, 462] on button "+ Select agent" at bounding box center [409, 462] width 26 height 26
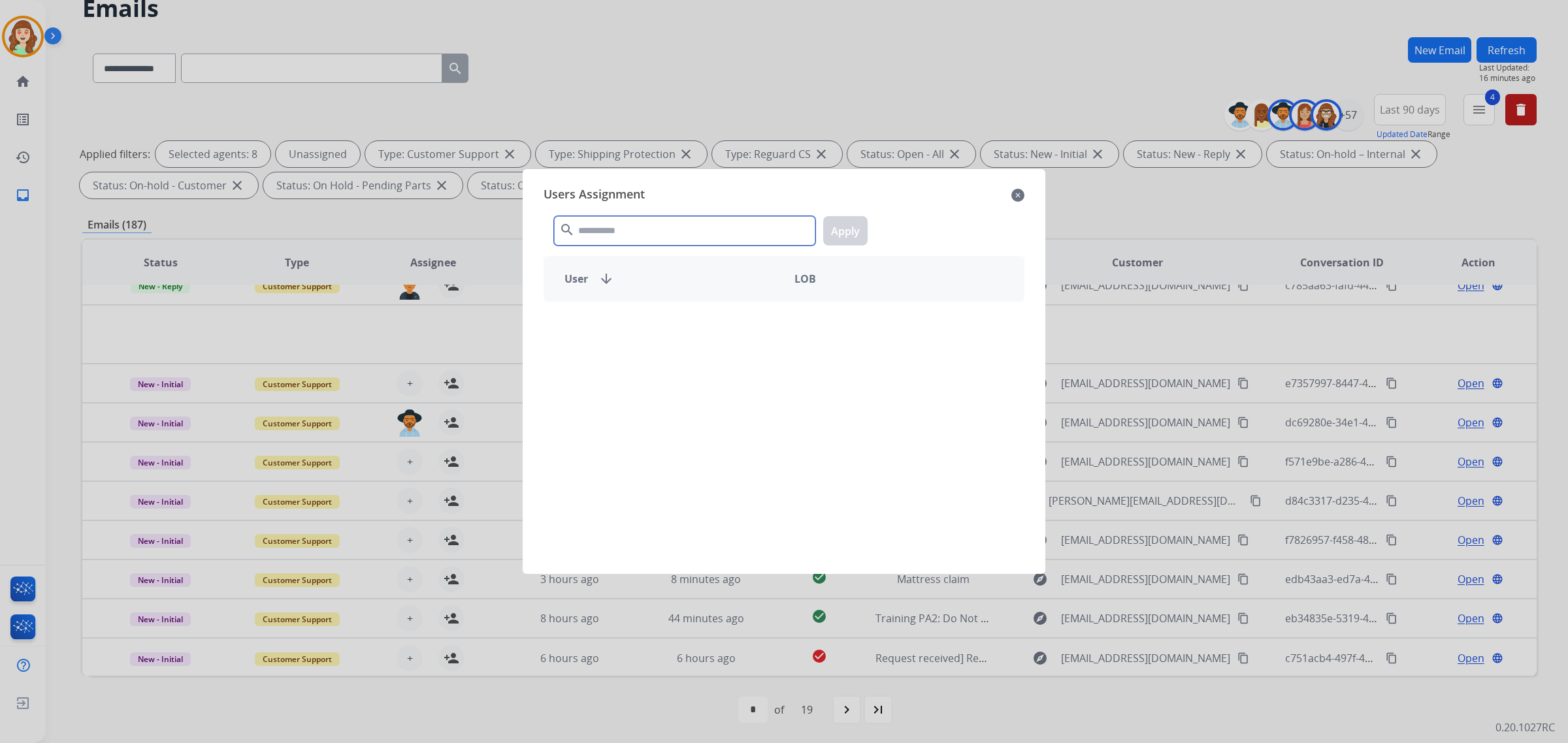
click at [638, 222] on input "text" at bounding box center [685, 230] width 262 height 30
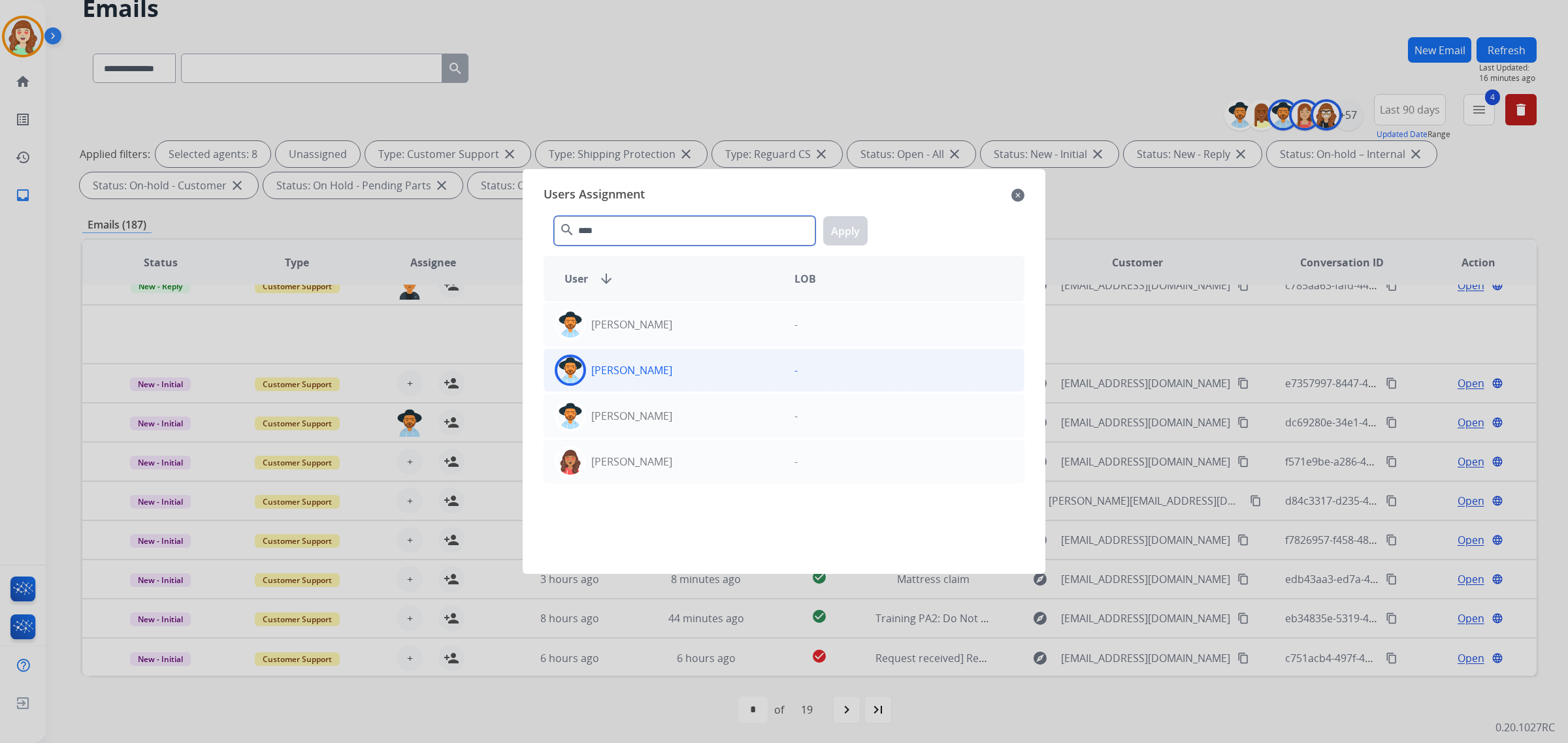
type input "****"
click at [678, 364] on div "[PERSON_NAME]" at bounding box center [663, 370] width 240 height 31
click at [841, 222] on button "Apply" at bounding box center [845, 230] width 44 height 30
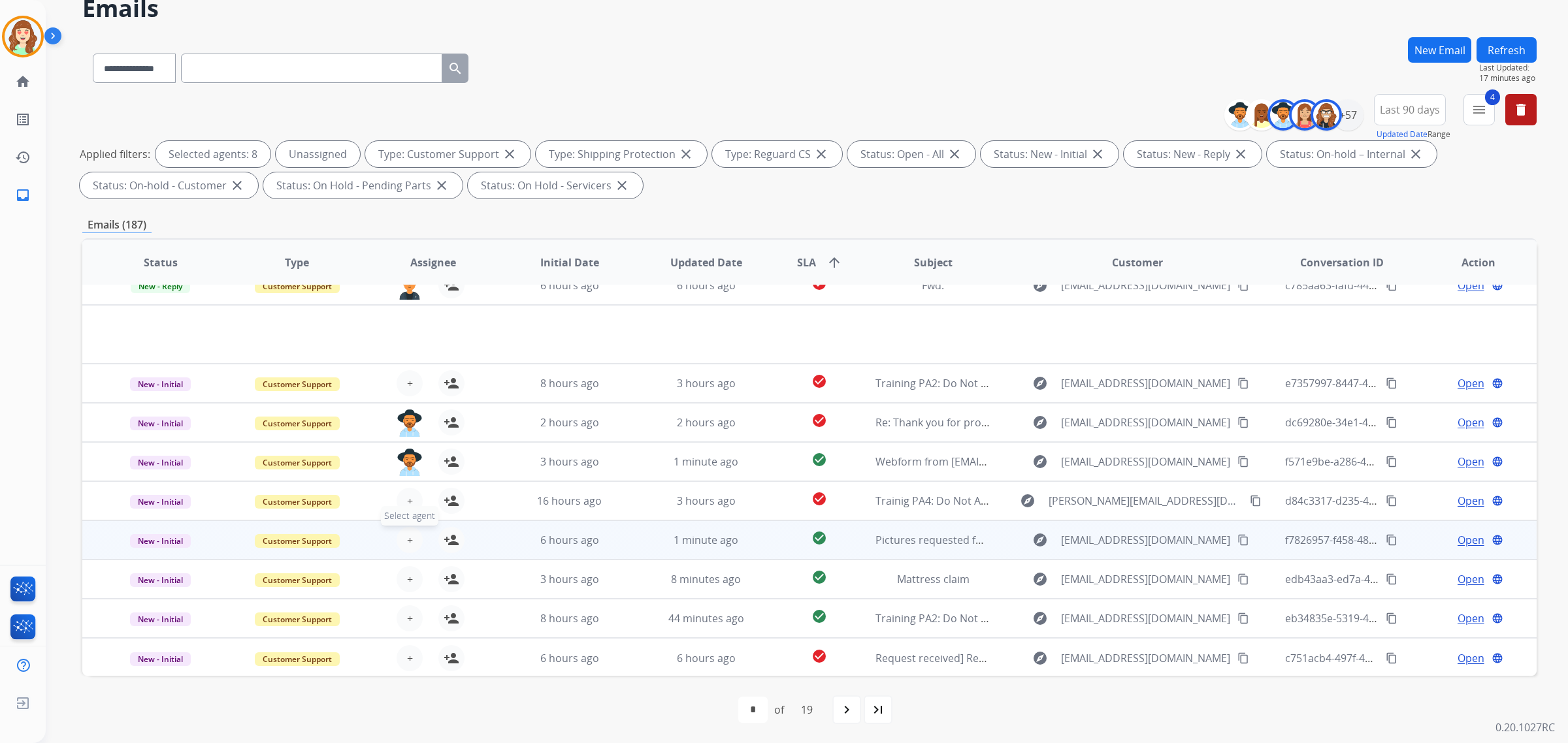
click at [402, 534] on button "+ Select agent" at bounding box center [409, 540] width 26 height 26
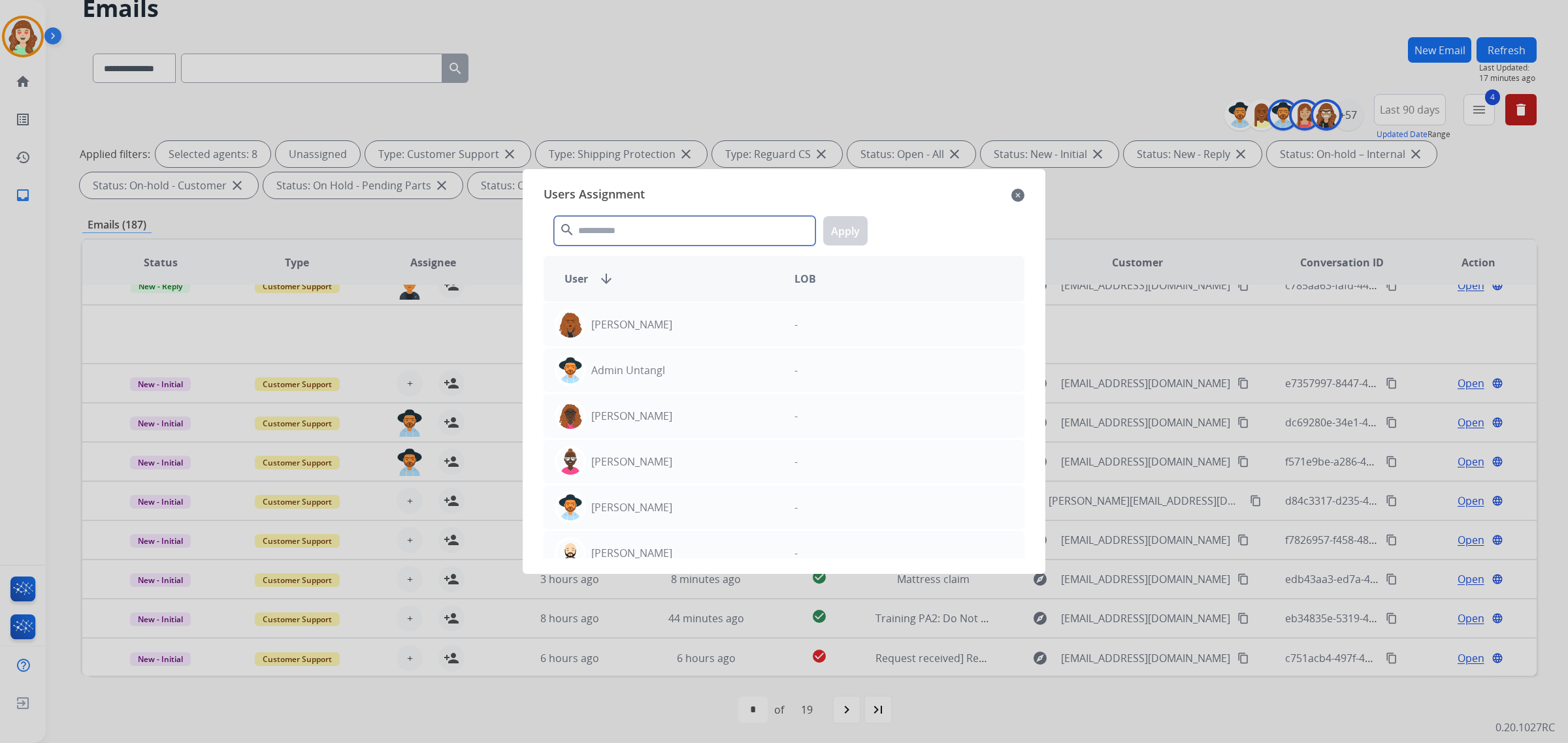
click at [623, 225] on input "text" at bounding box center [685, 230] width 262 height 30
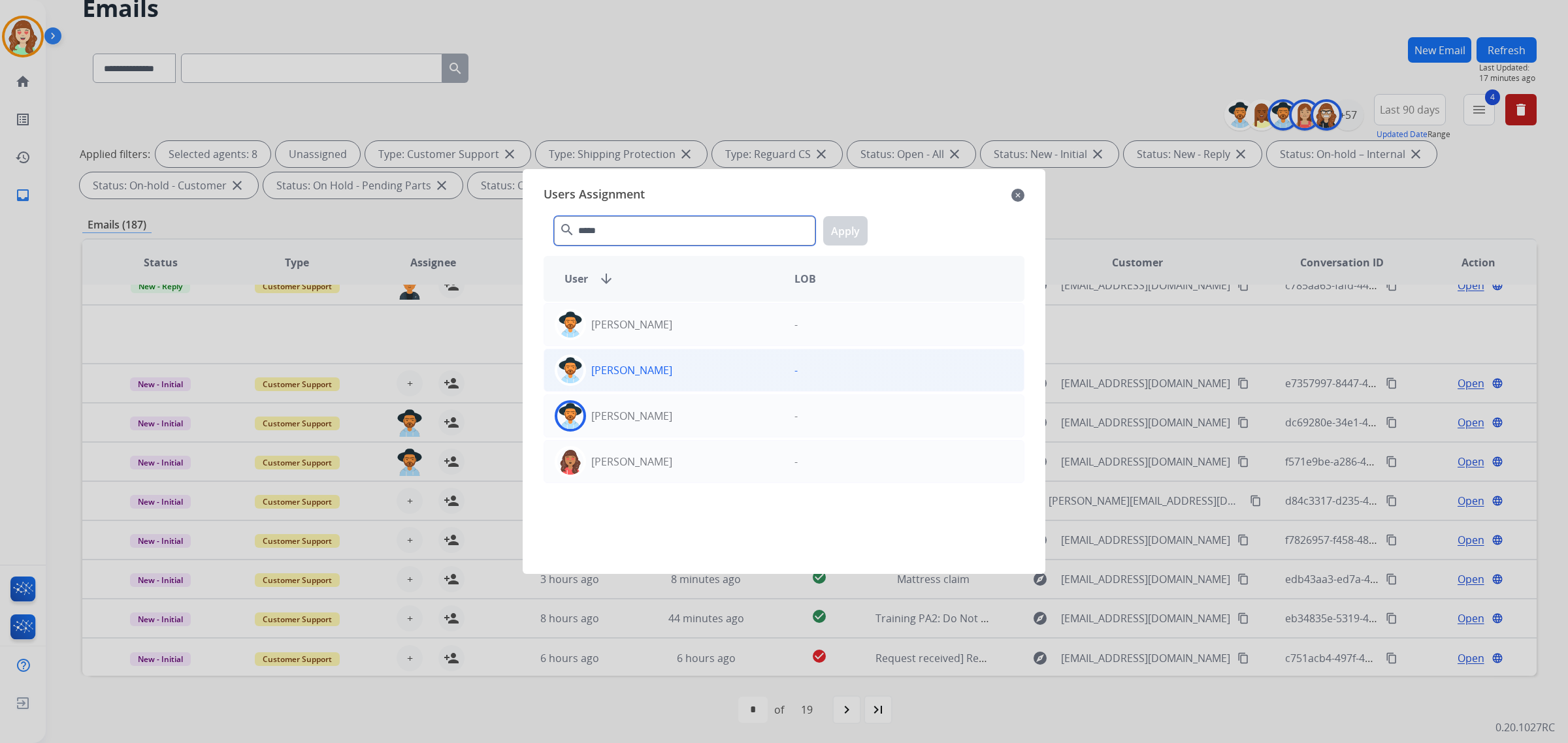
type input "*****"
drag, startPoint x: 739, startPoint y: 366, endPoint x: 770, endPoint y: 350, distance: 34.9
click at [739, 366] on div "[PERSON_NAME]" at bounding box center [663, 370] width 240 height 31
click at [836, 230] on button "Apply" at bounding box center [845, 230] width 44 height 30
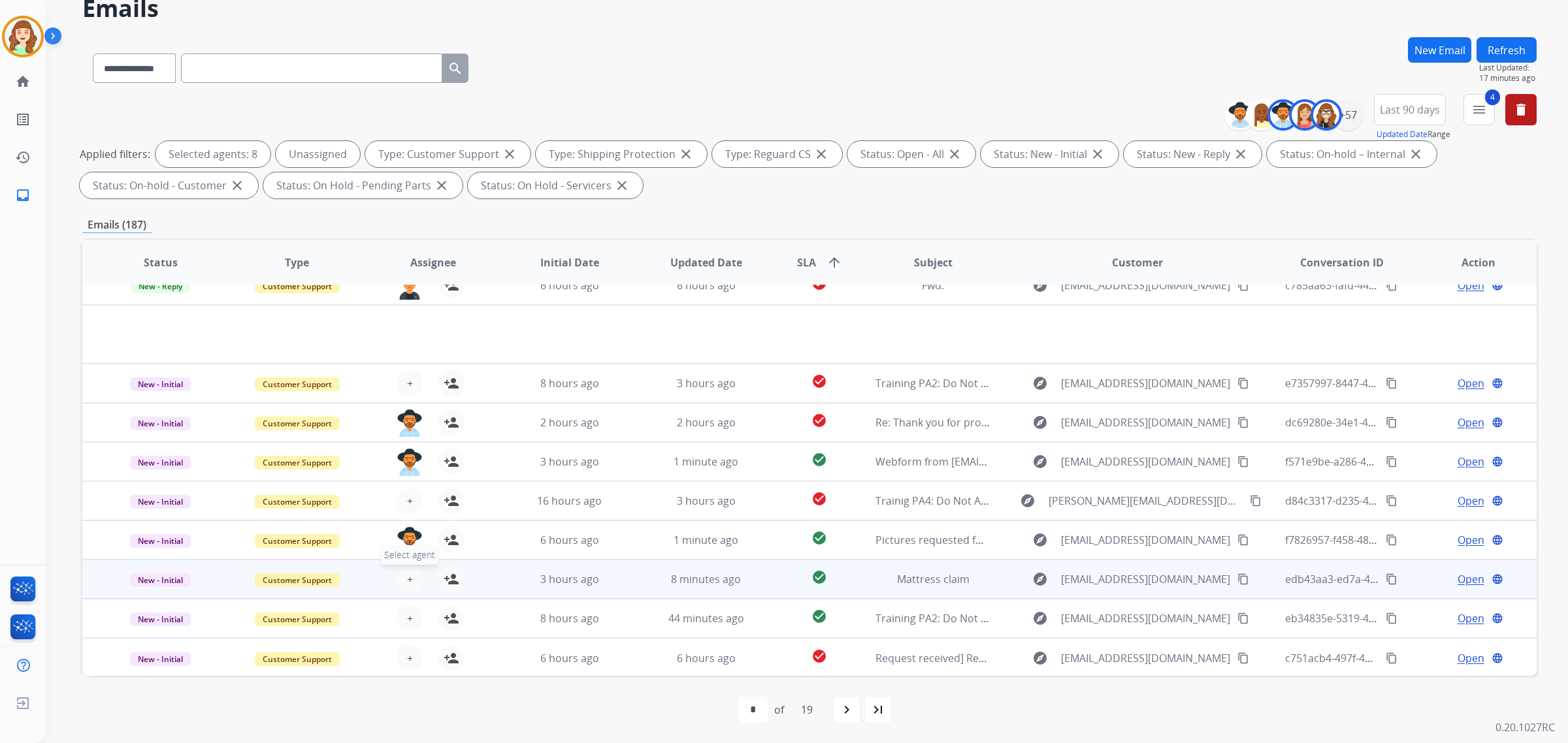
click at [402, 583] on button "+ Select agent" at bounding box center [409, 579] width 26 height 26
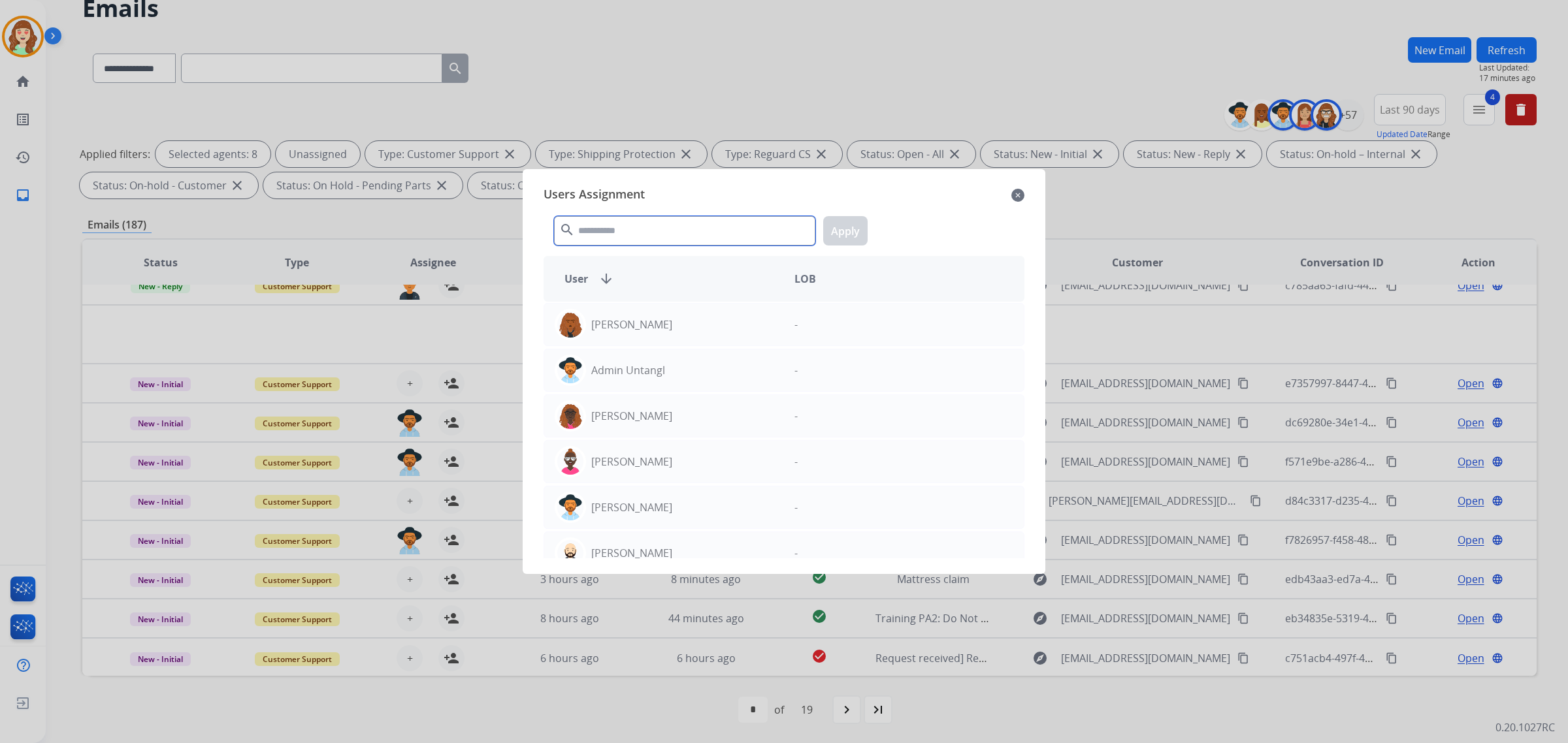
drag, startPoint x: 701, startPoint y: 224, endPoint x: 713, endPoint y: 216, distance: 14.4
click at [701, 225] on input "text" at bounding box center [685, 230] width 262 height 30
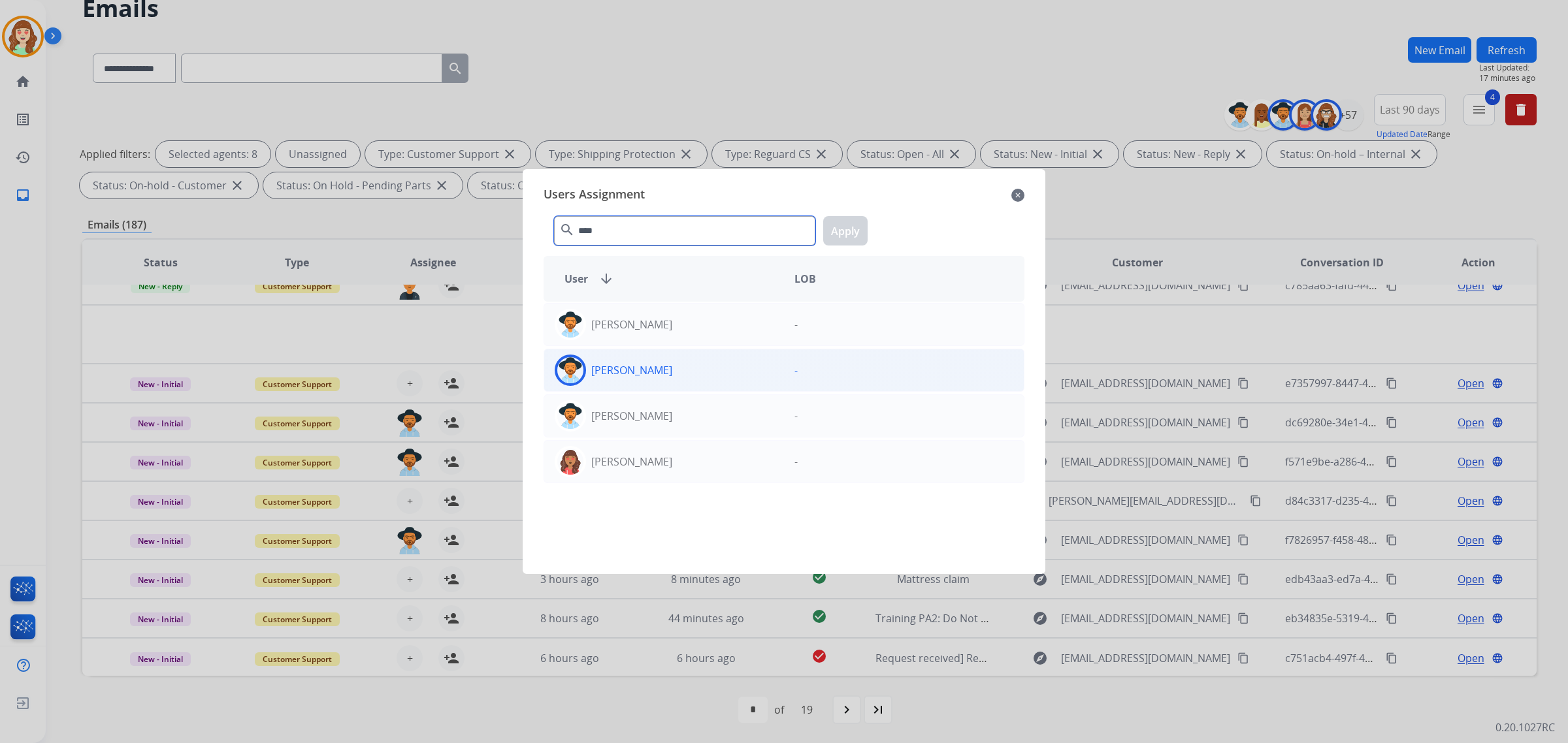
type input "****"
click at [715, 377] on div "[PERSON_NAME]" at bounding box center [663, 370] width 240 height 31
click at [846, 237] on button "Apply" at bounding box center [845, 230] width 44 height 30
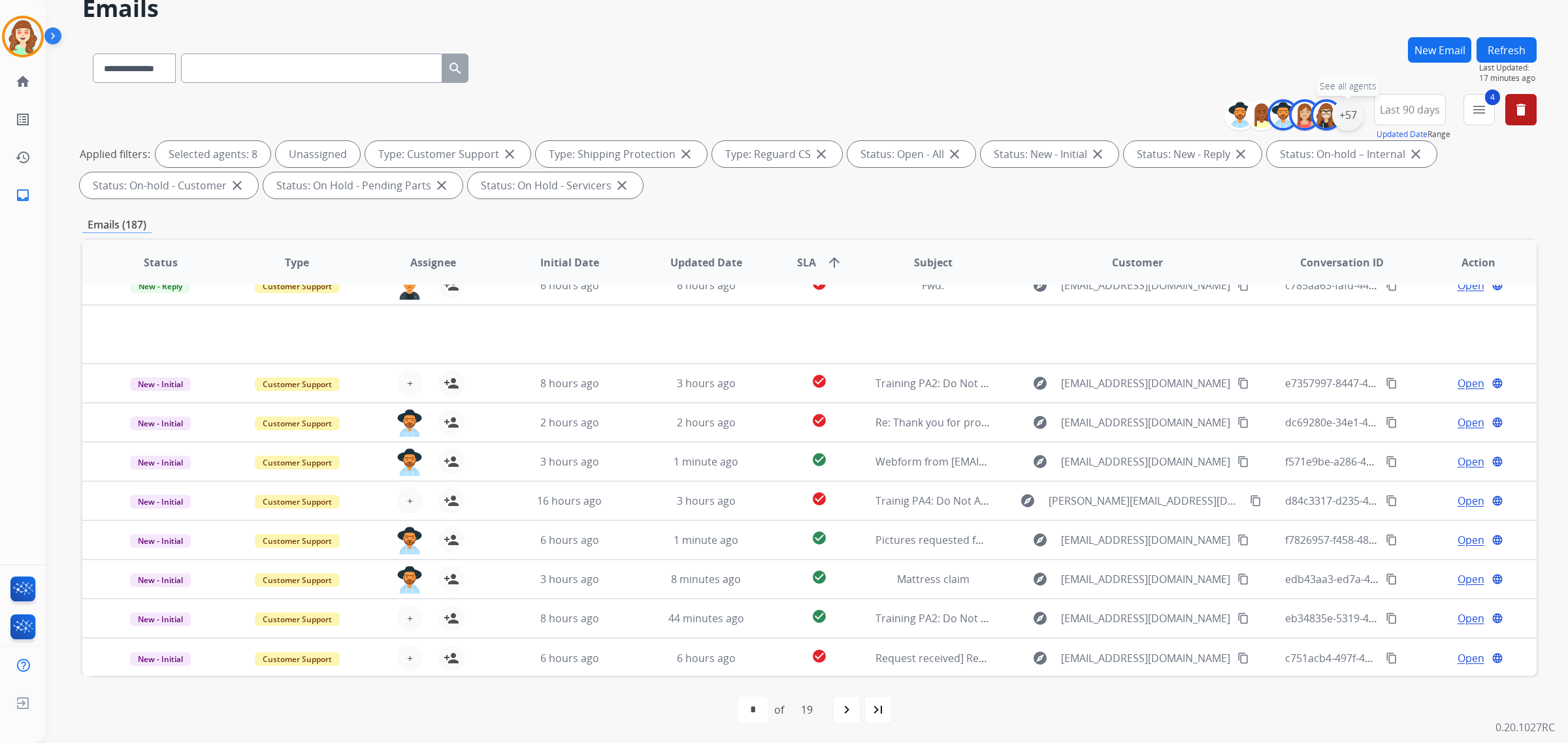
click at [1350, 116] on div "+57" at bounding box center [1347, 115] width 31 height 31
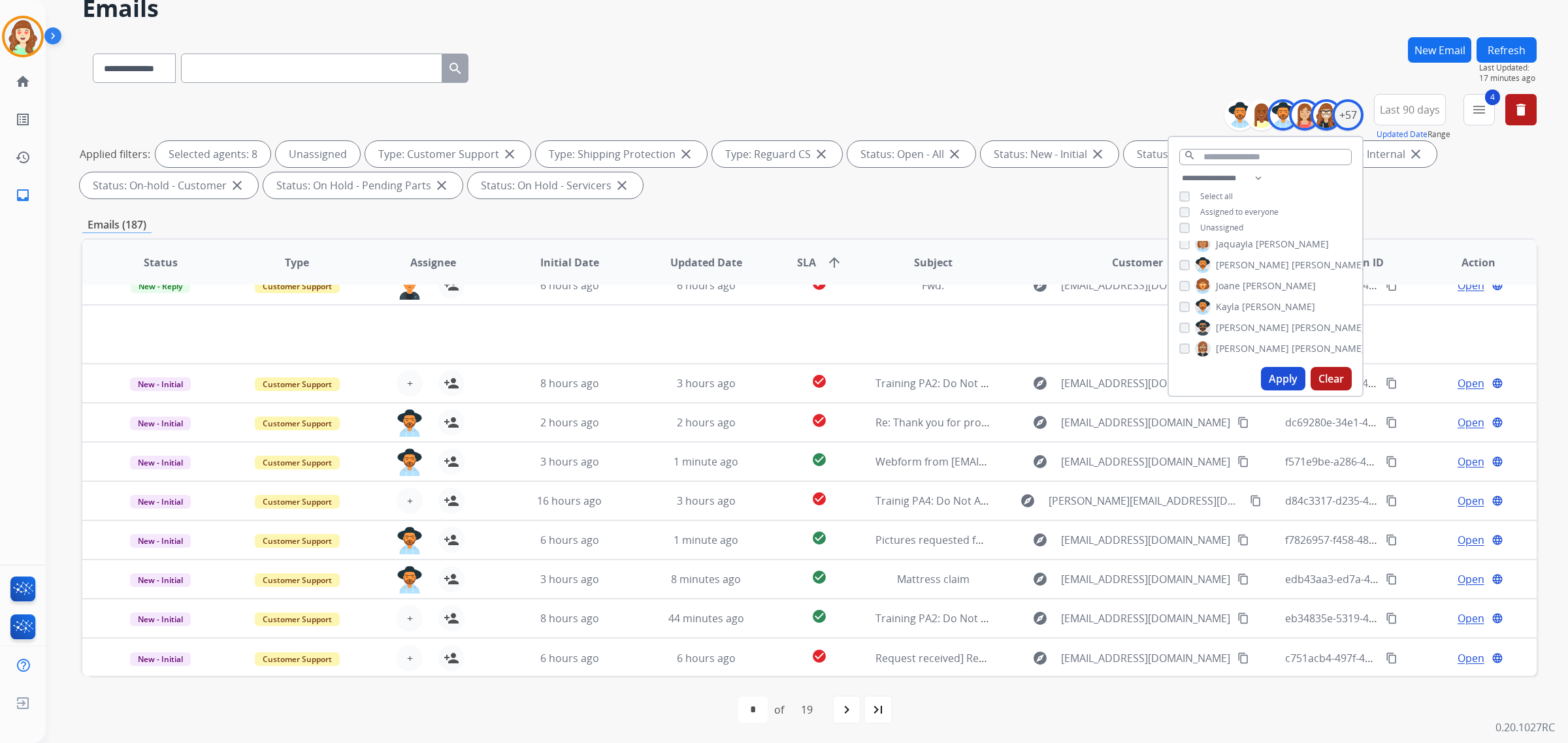
click at [1188, 225] on div "Unassigned" at bounding box center [1211, 228] width 64 height 11
click at [1282, 373] on button "Apply" at bounding box center [1283, 379] width 44 height 24
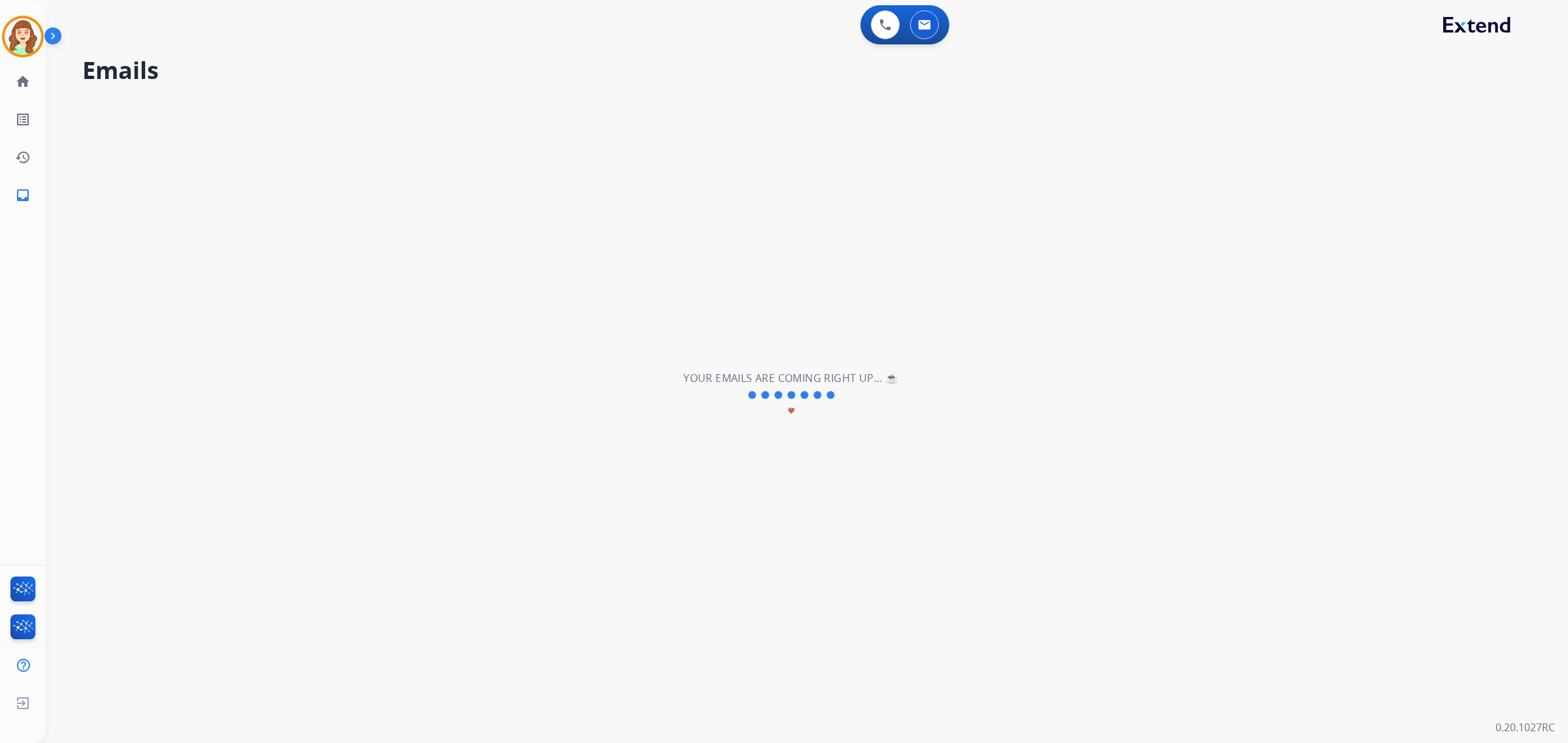
scroll to position [0, 0]
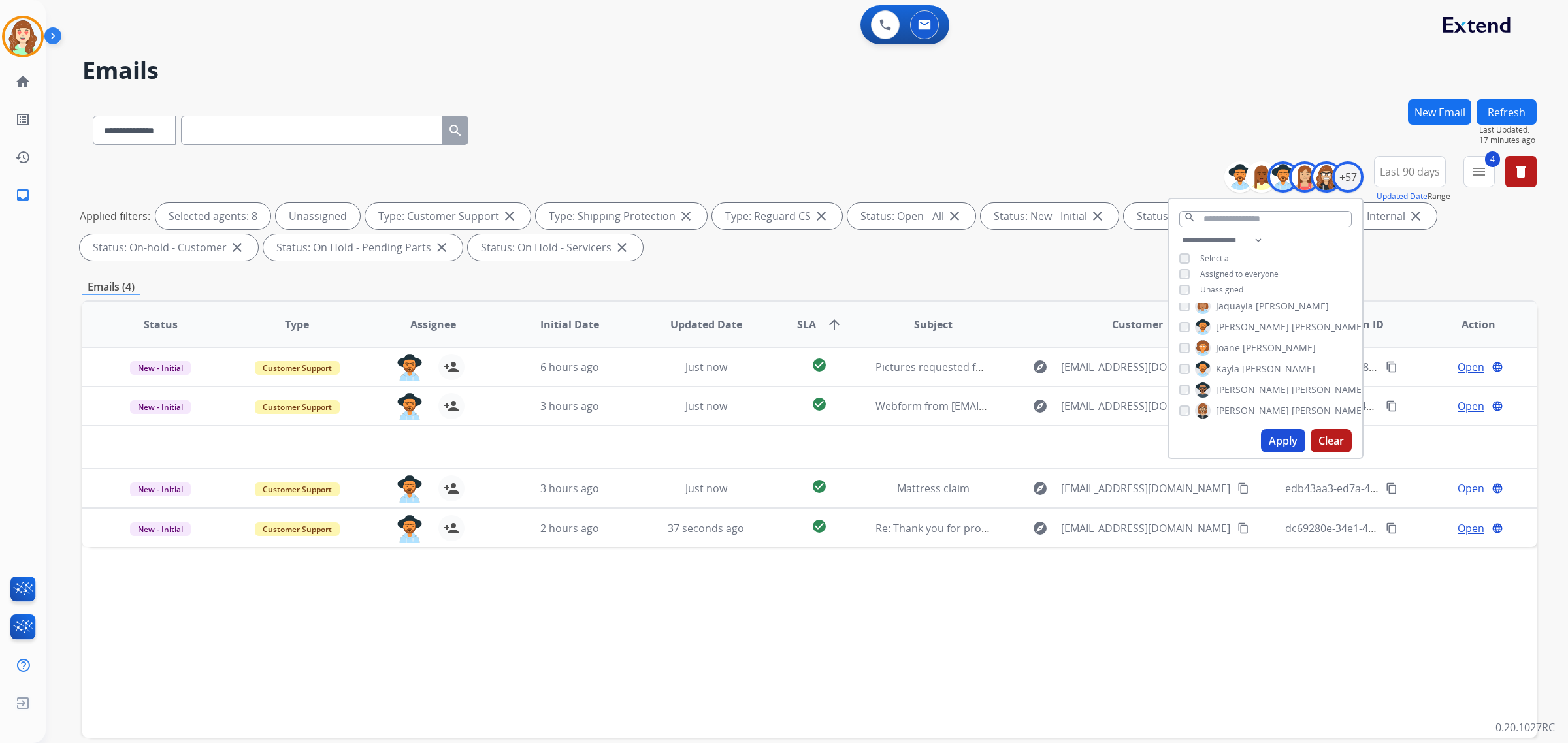
click at [1281, 436] on button "Apply" at bounding box center [1283, 440] width 44 height 24
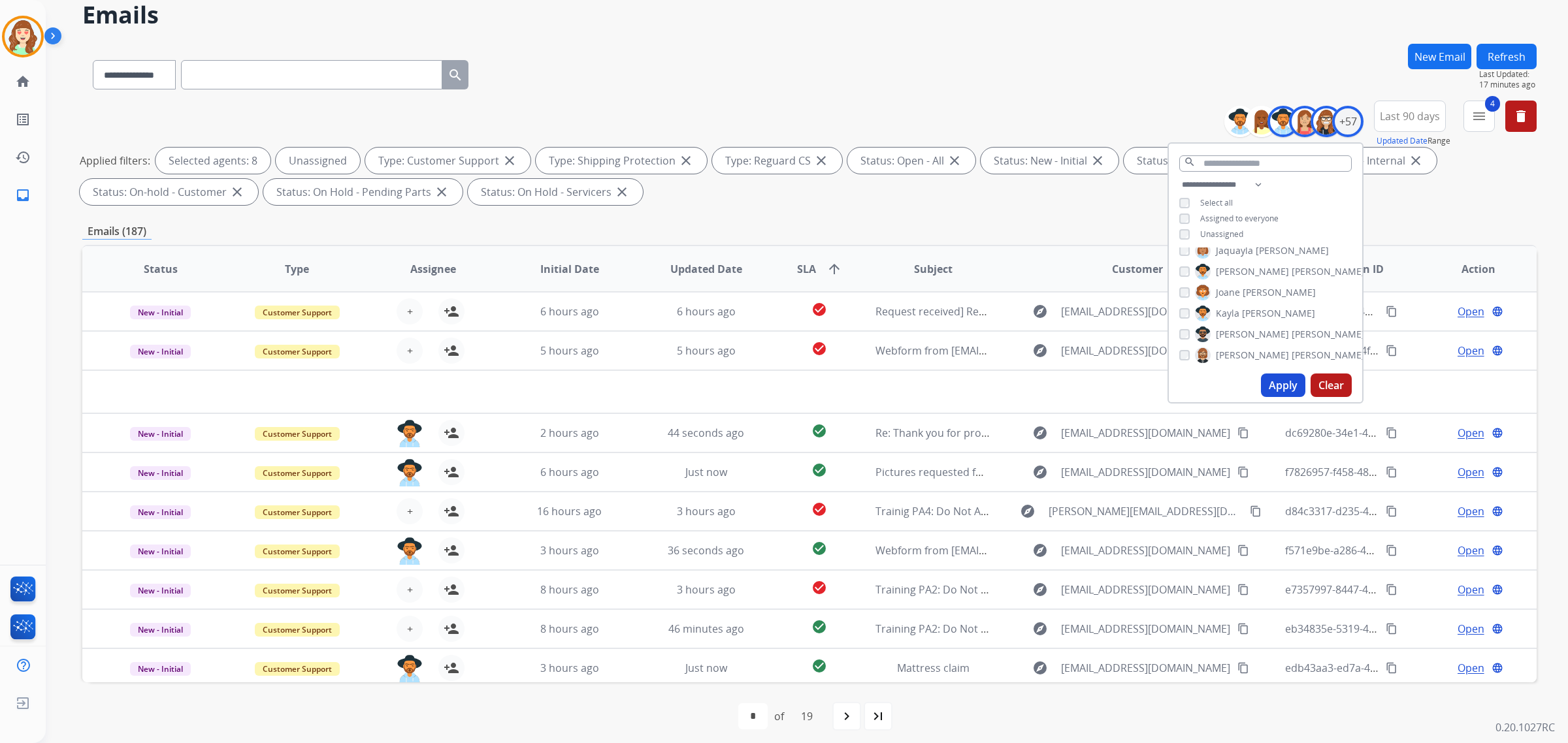
scroll to position [62, 0]
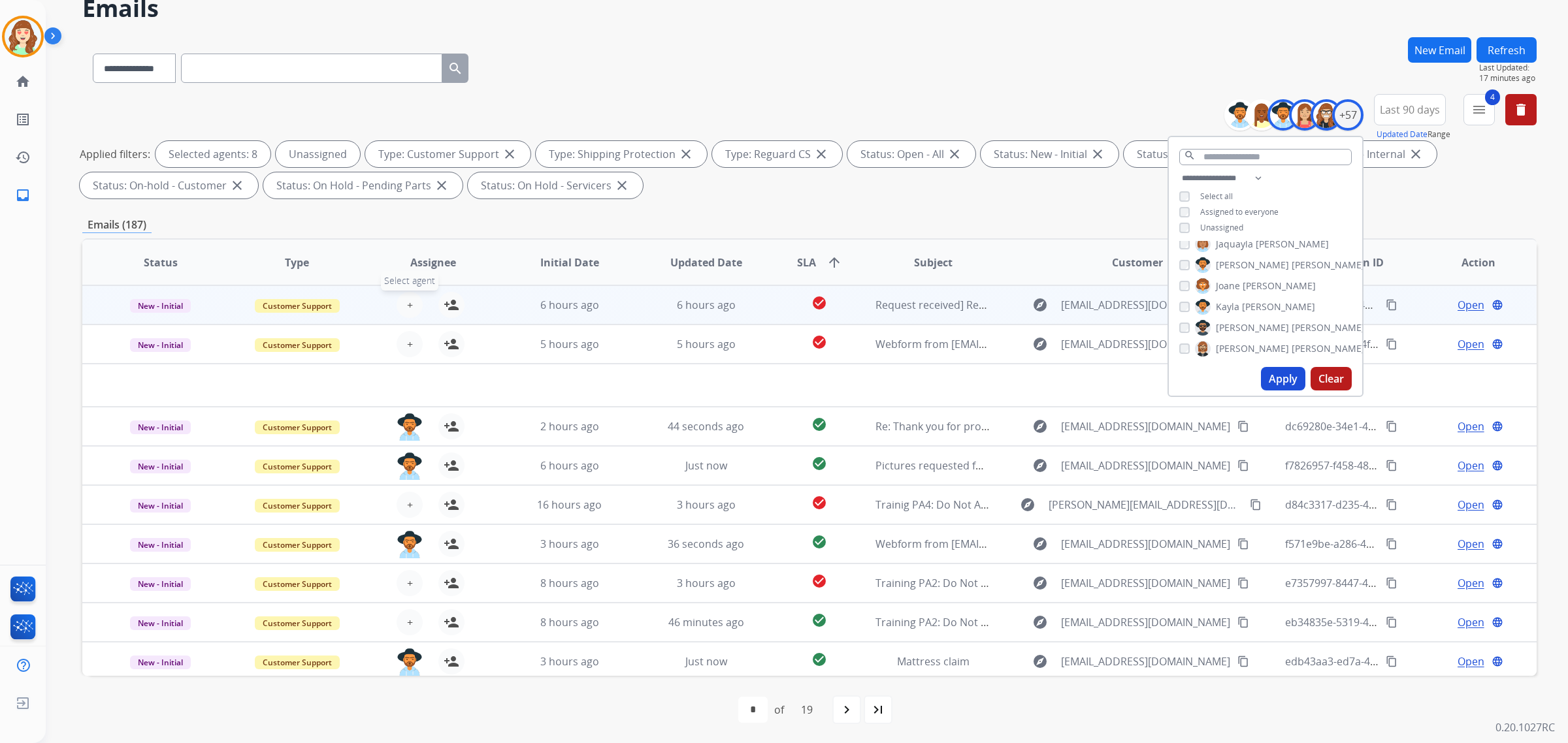
click at [414, 299] on button "+ Select agent" at bounding box center [409, 305] width 26 height 26
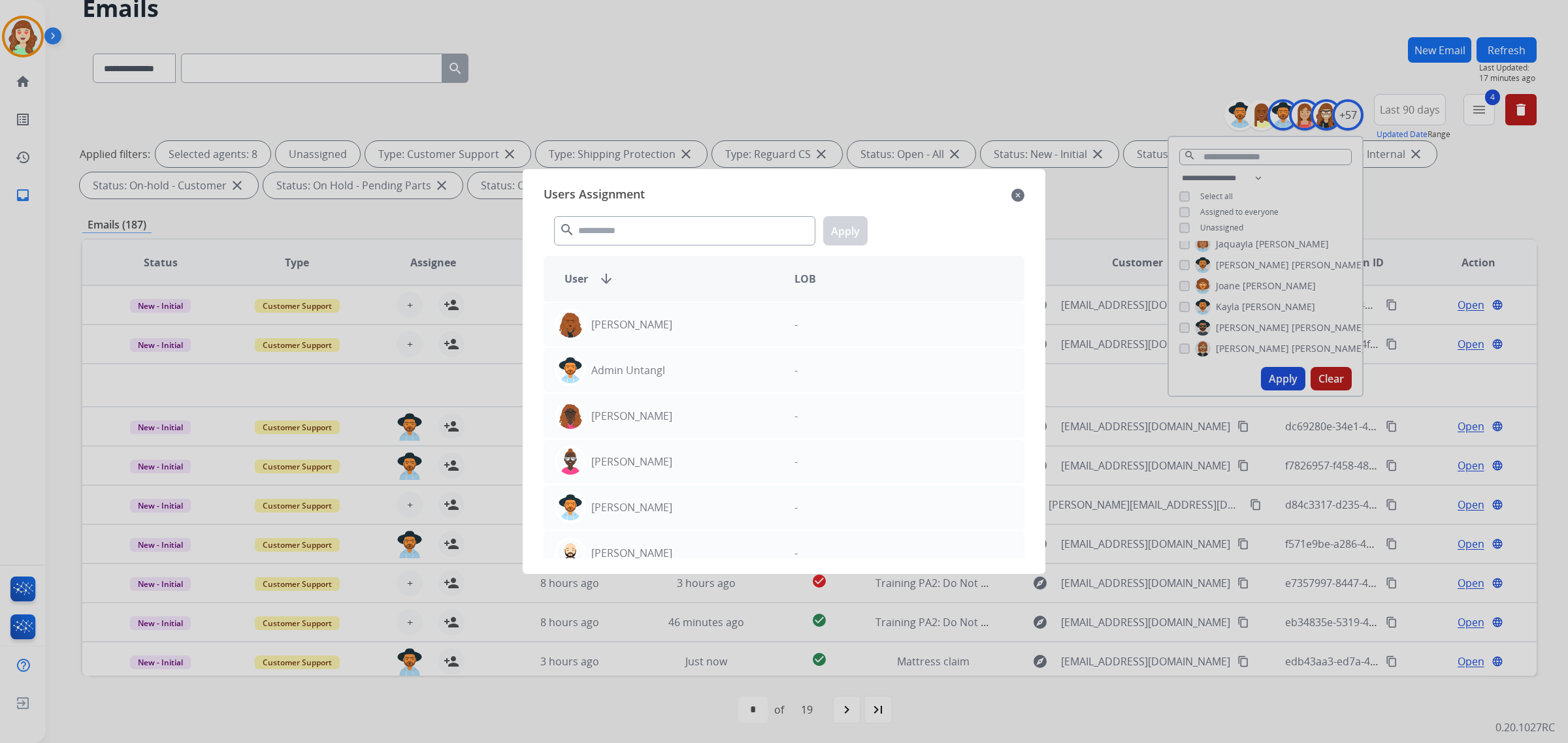
click at [881, 91] on div at bounding box center [784, 371] width 1568 height 743
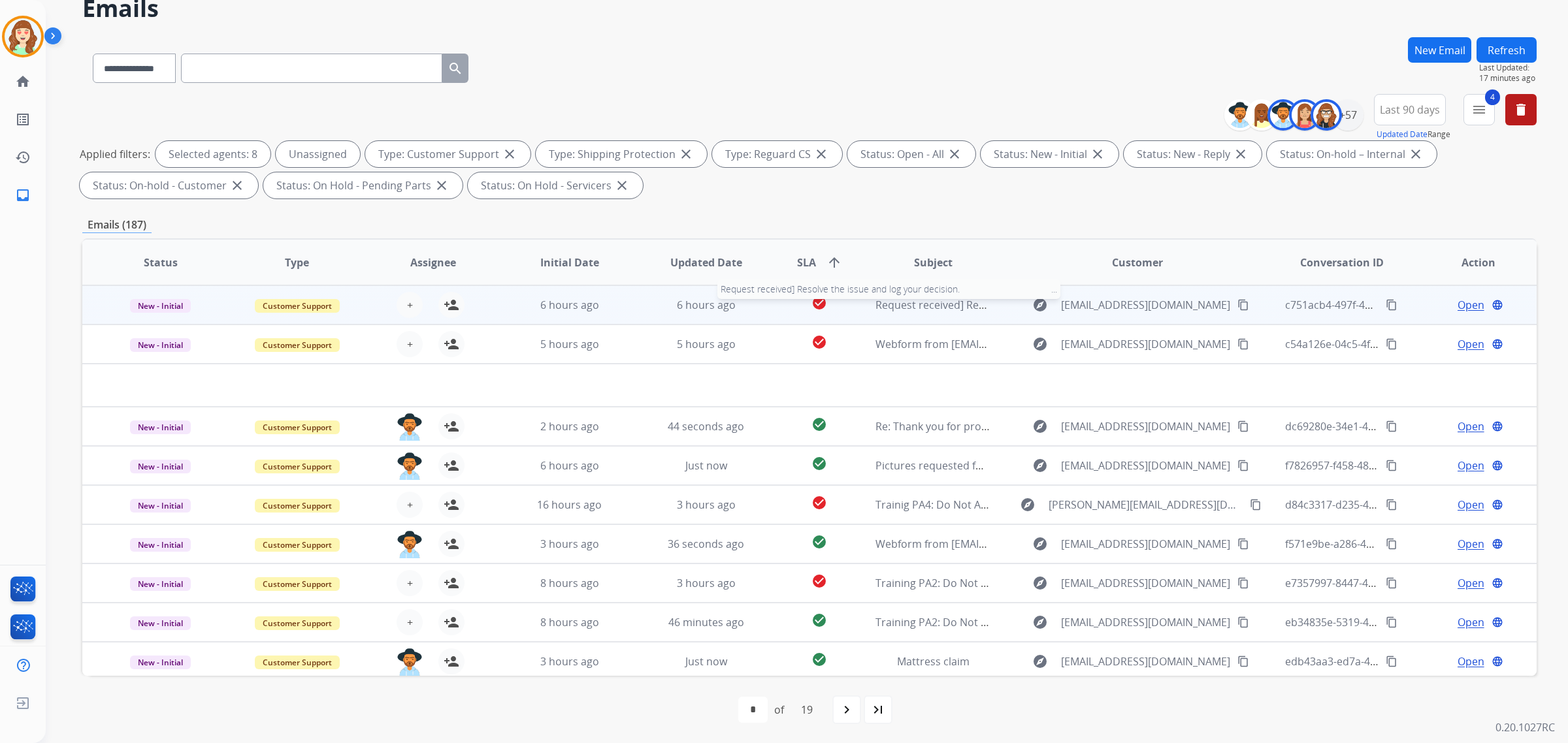
click at [911, 302] on span "Request received] Resolve the issue and log your decision. ͏‌ ͏‌ ͏‌ ͏‌ ͏‌ ͏‌ ͏‌…" at bounding box center [1069, 305] width 386 height 14
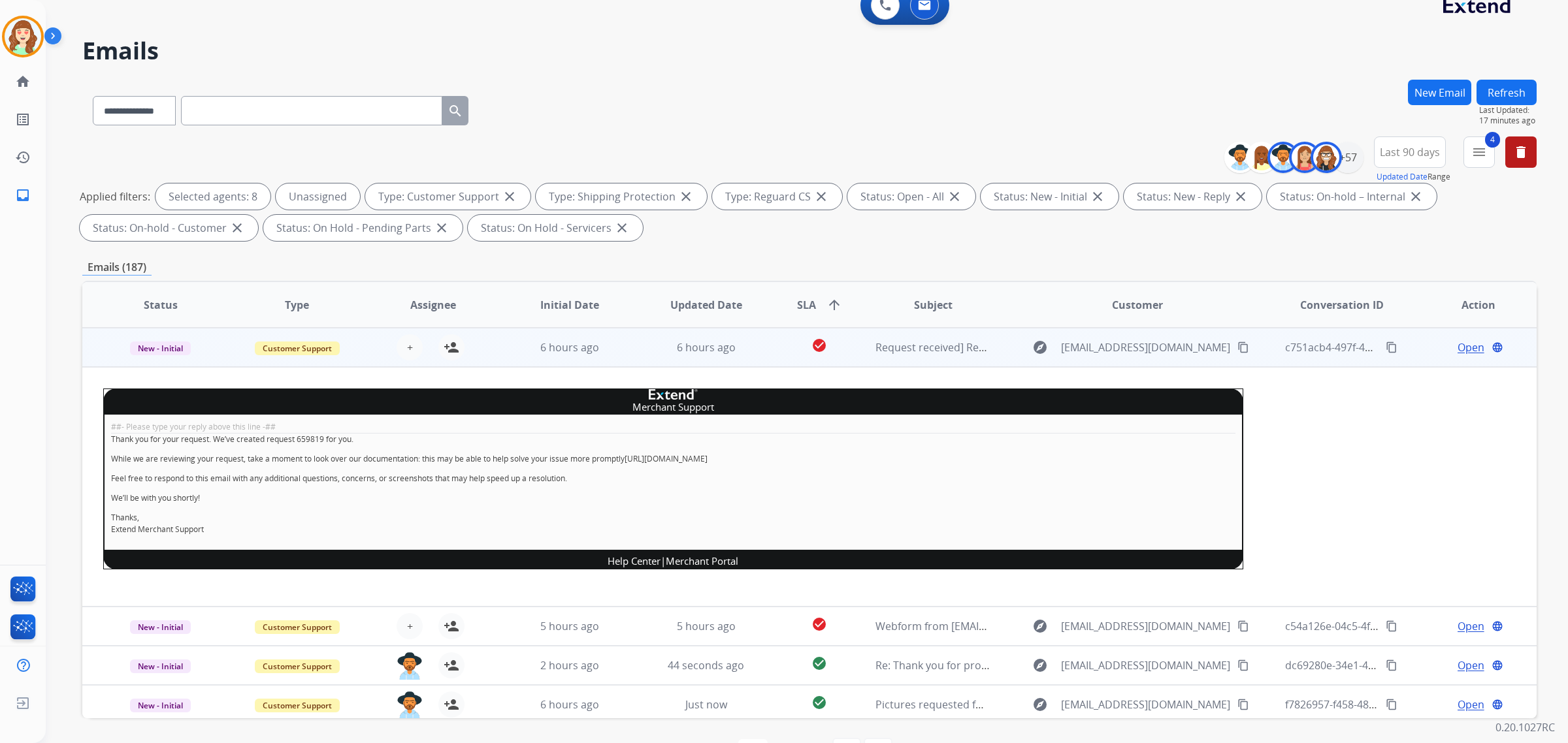
scroll to position [0, 0]
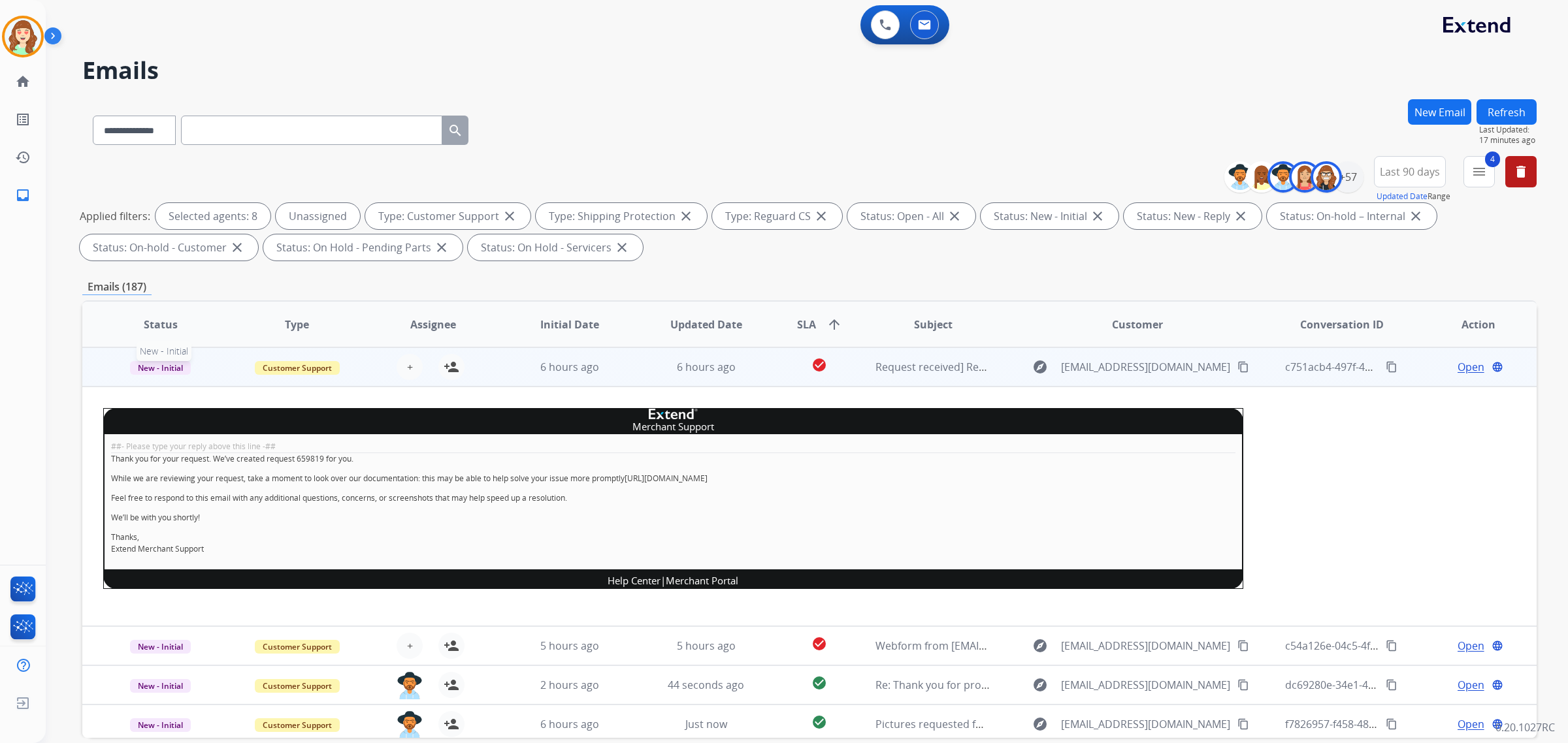
click at [164, 367] on span "New - Initial" at bounding box center [161, 368] width 61 height 14
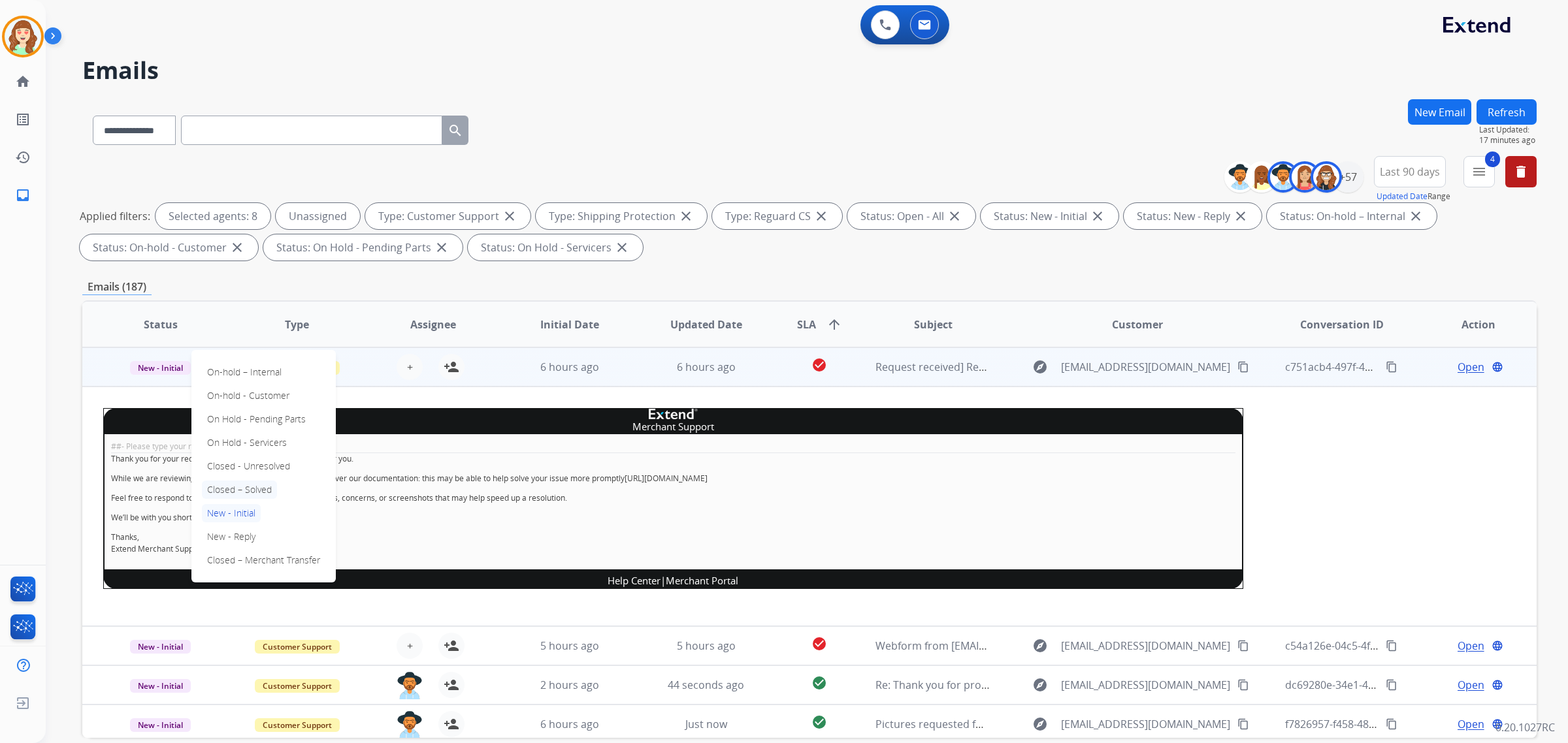
click at [253, 487] on p "Closed – Solved" at bounding box center [239, 490] width 75 height 18
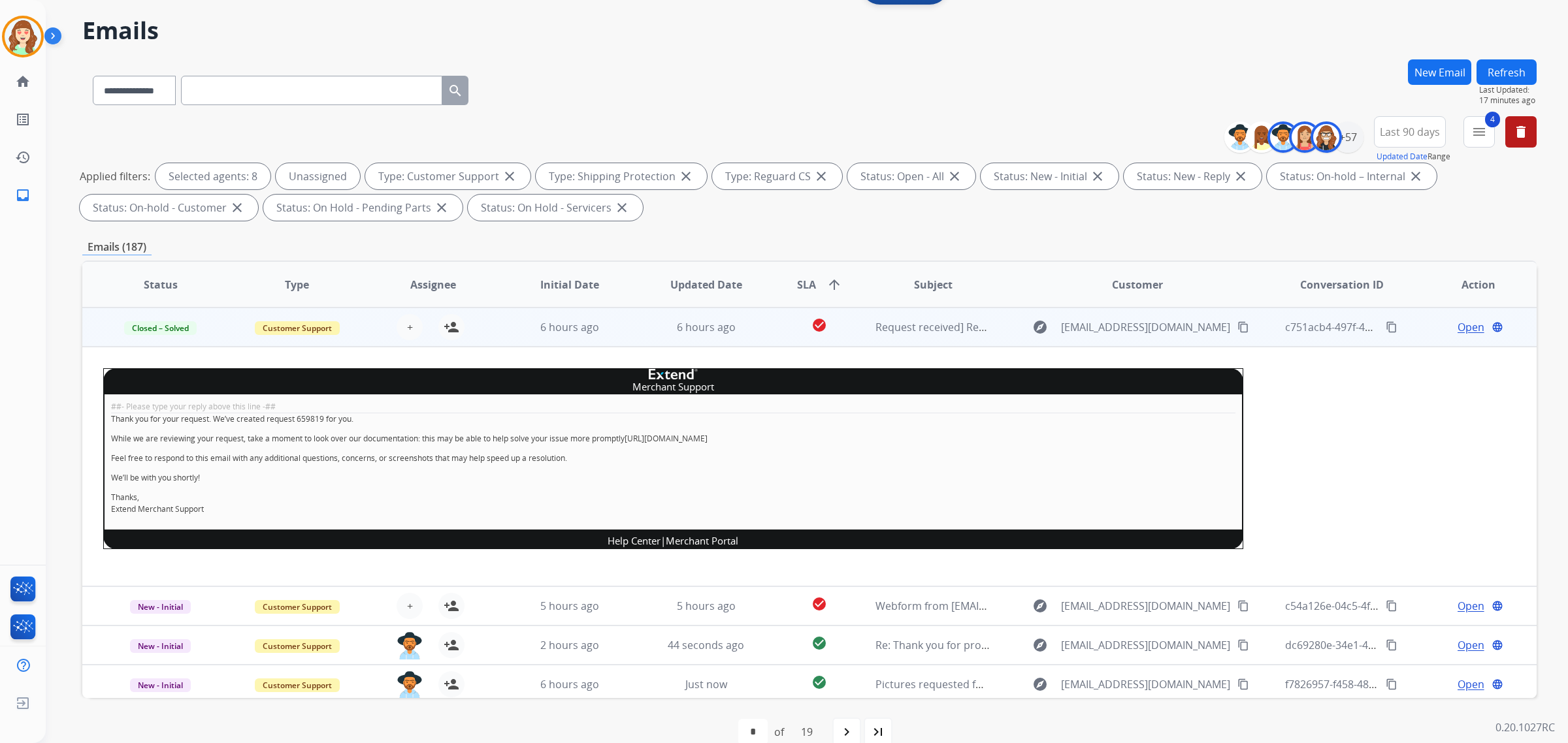
scroll to position [62, 0]
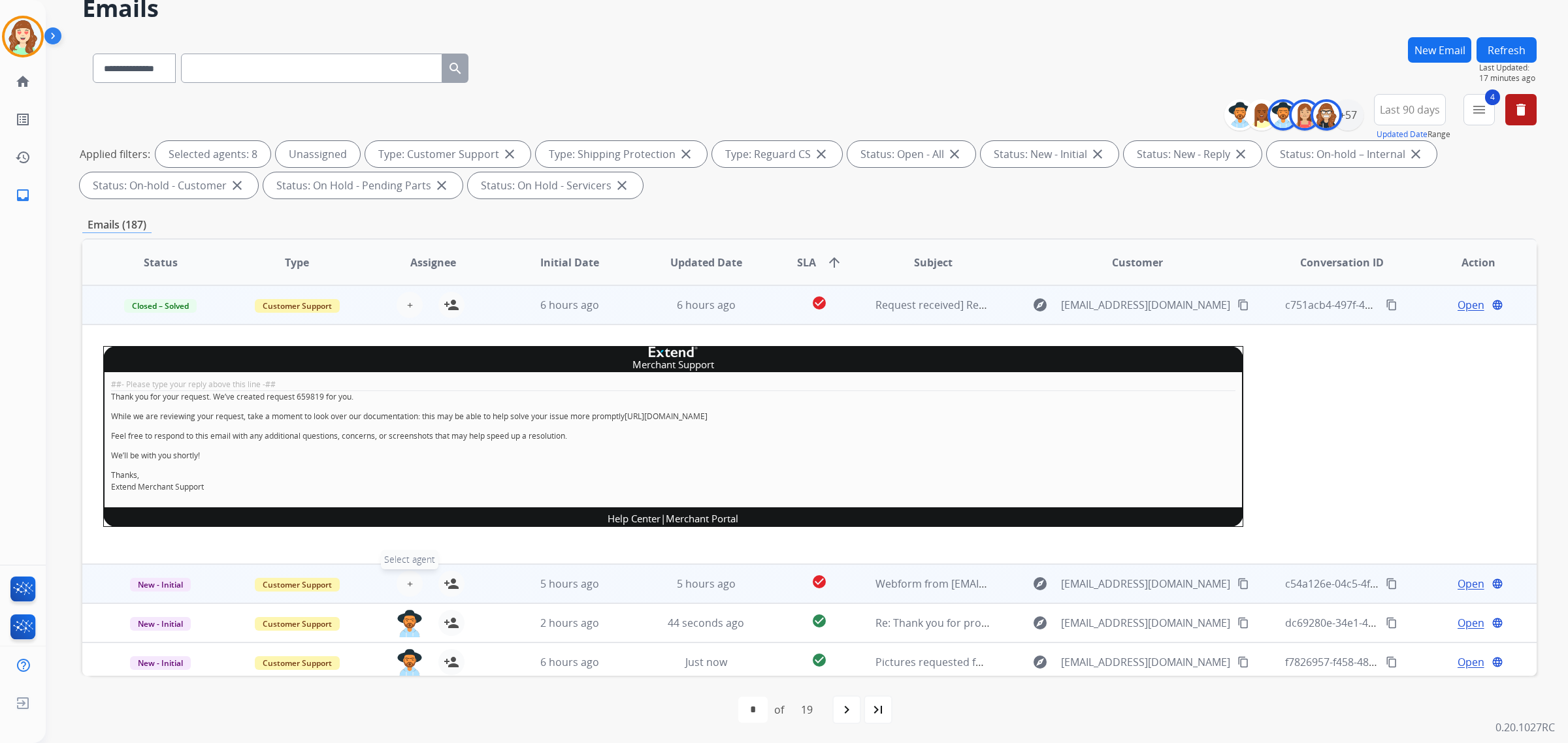
click at [402, 581] on button "+ Select agent" at bounding box center [409, 584] width 26 height 26
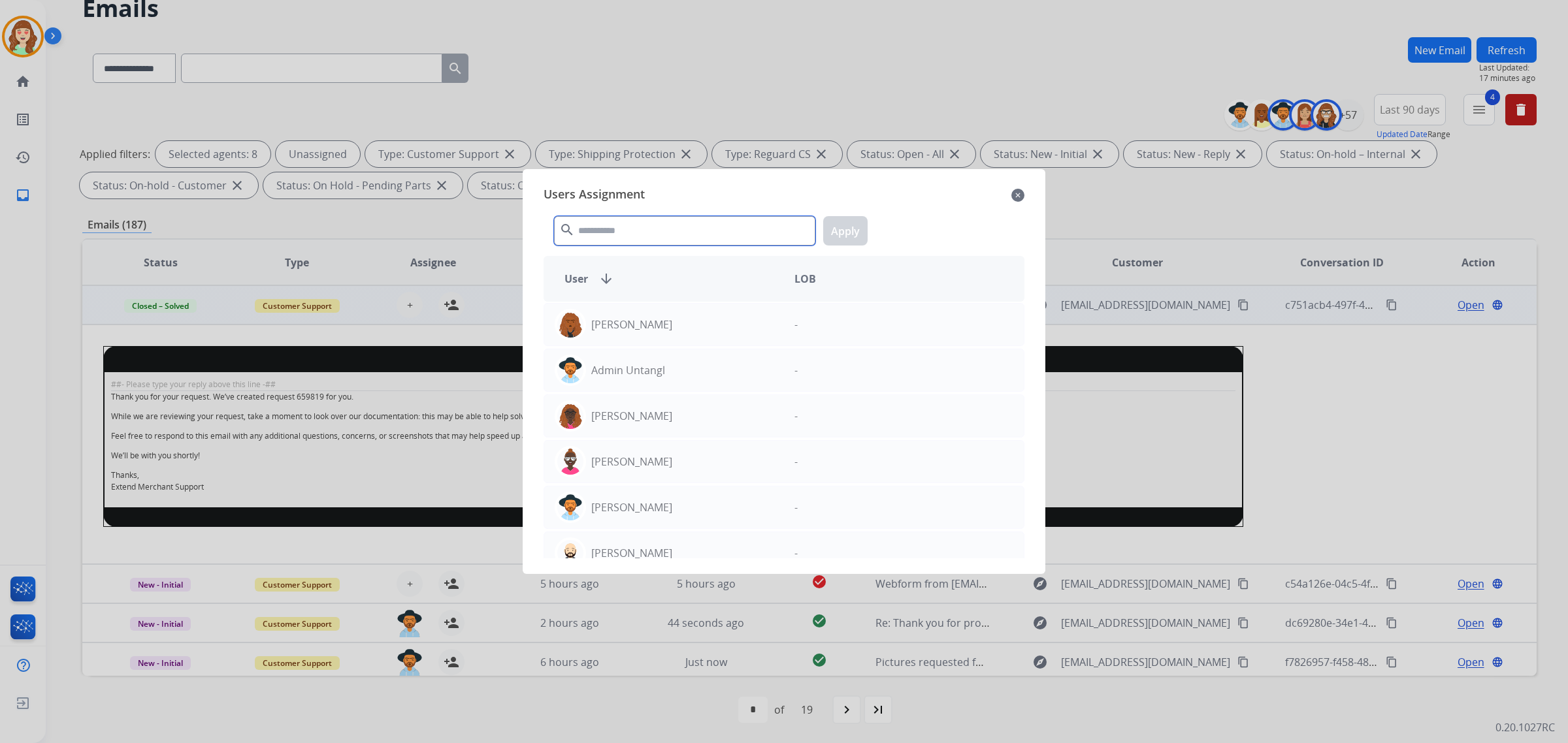
click at [622, 229] on input "text" at bounding box center [685, 230] width 262 height 30
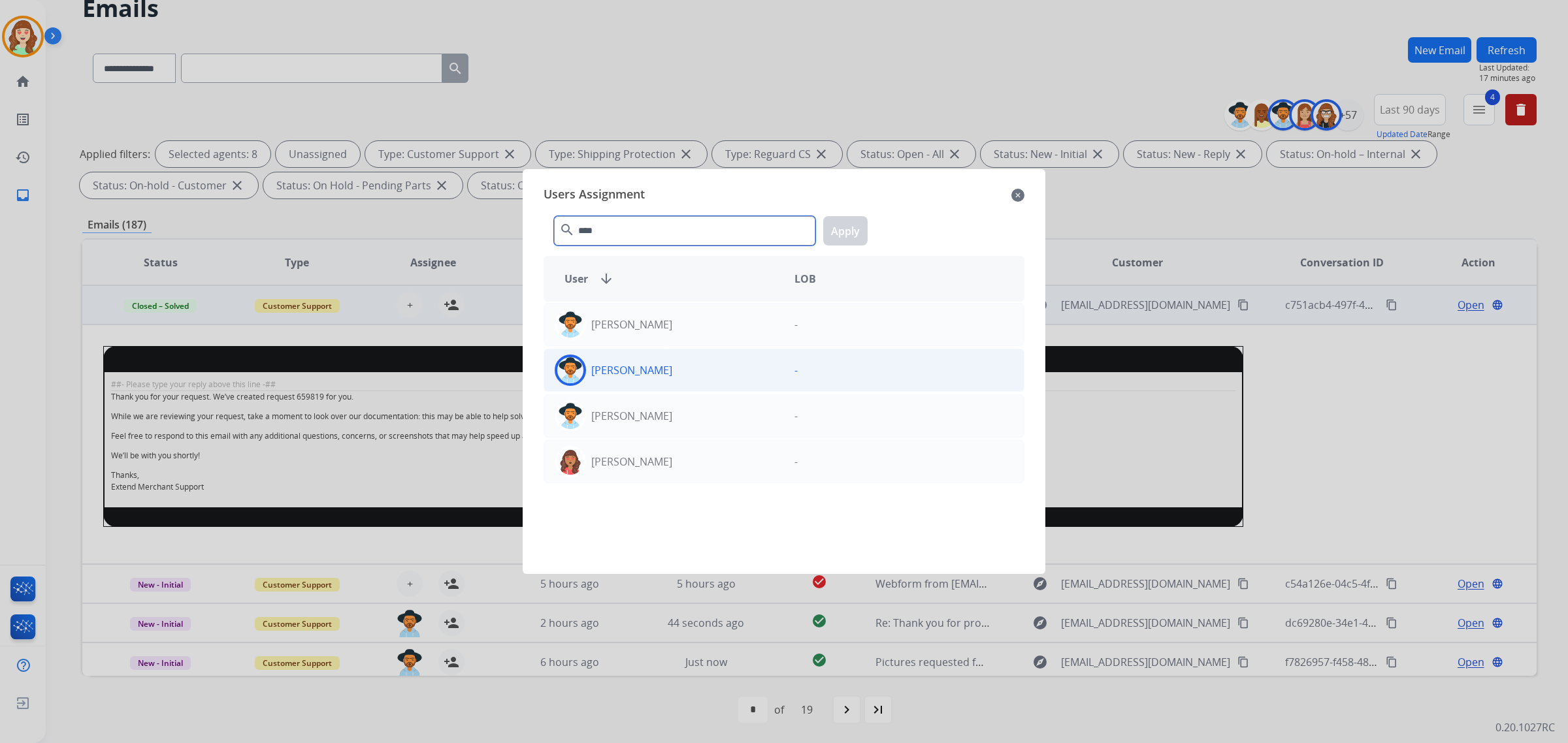
type input "****"
click at [730, 376] on div "[PERSON_NAME]" at bounding box center [663, 370] width 240 height 31
click at [848, 223] on button "Apply" at bounding box center [845, 230] width 44 height 30
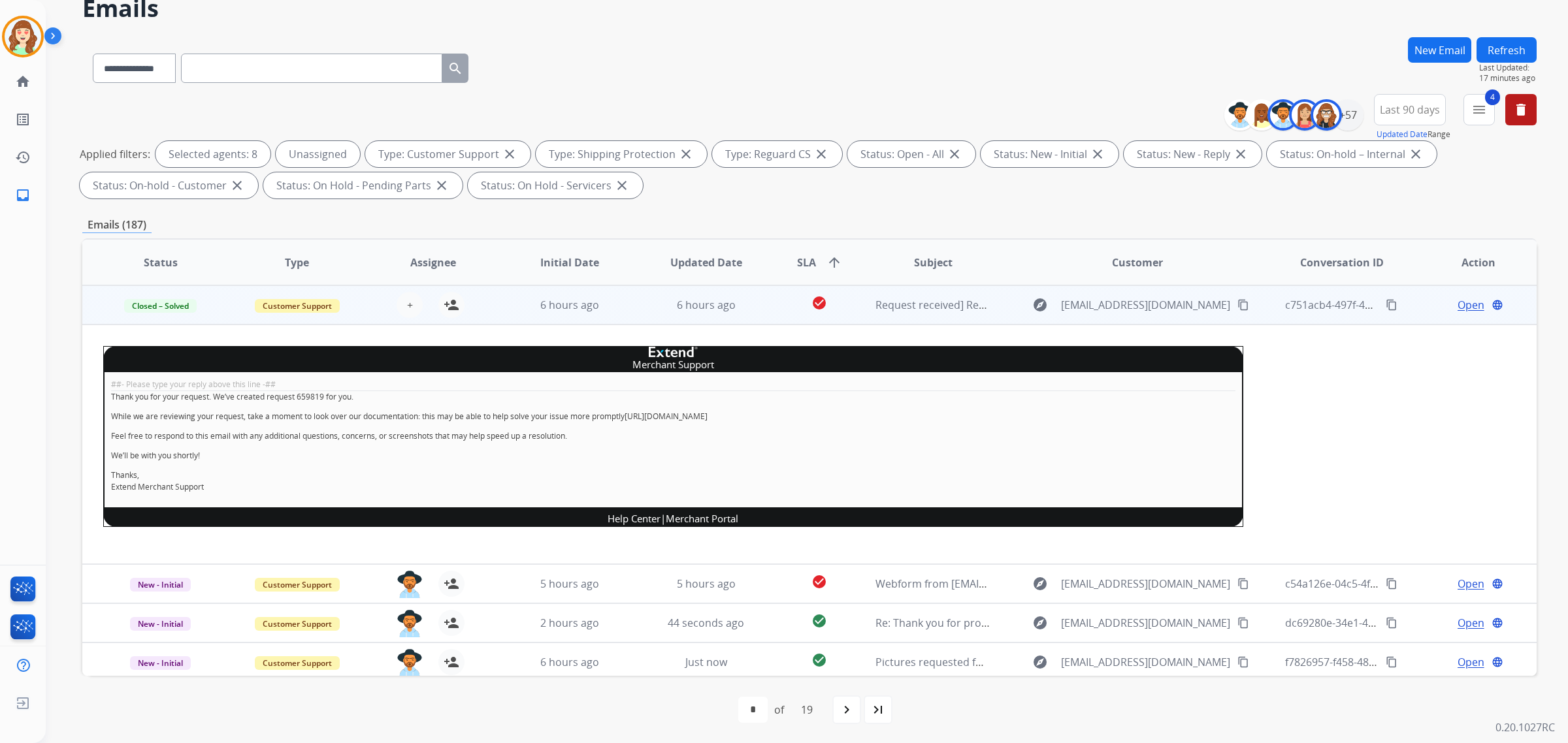
scroll to position [240, 0]
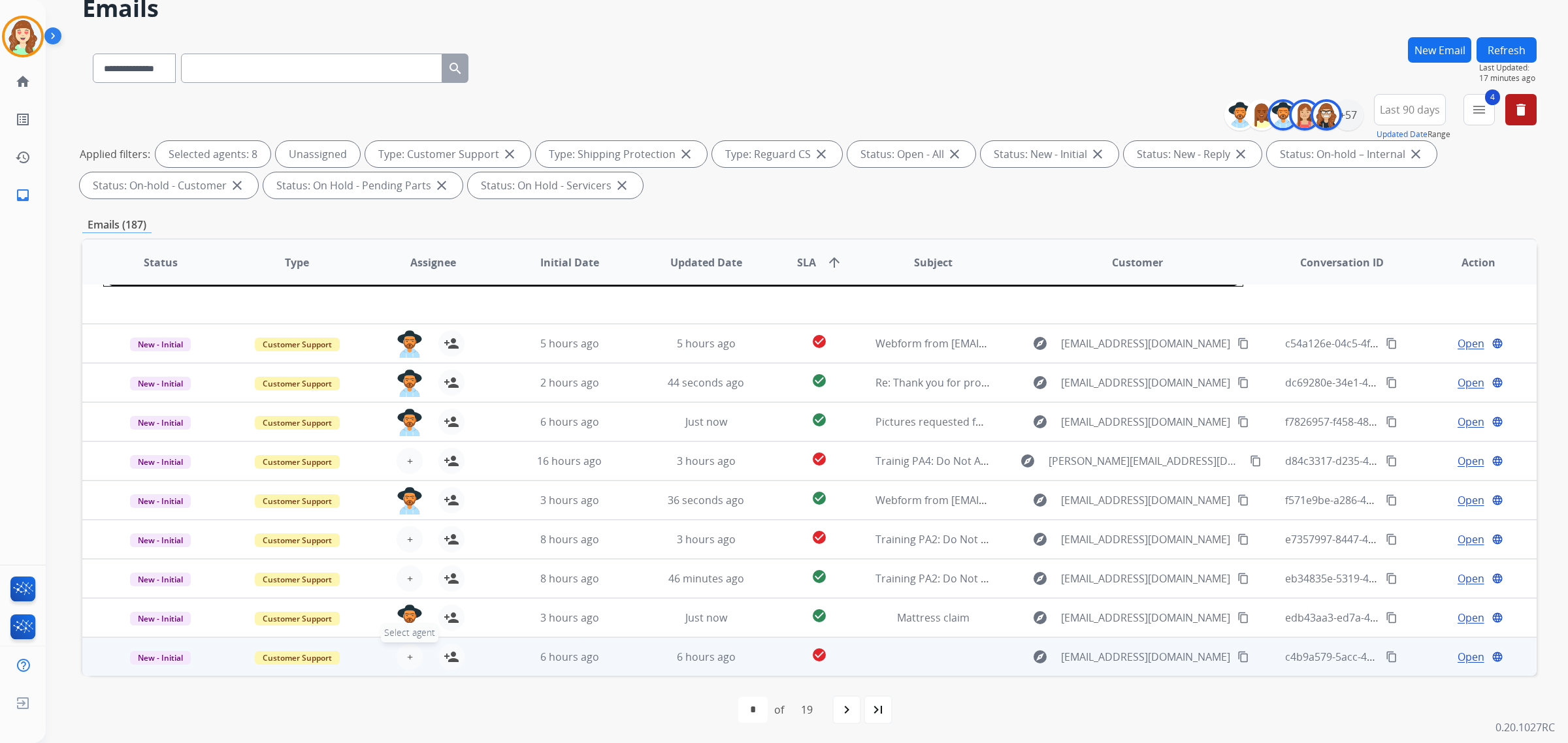
click at [410, 659] on button "+ Select agent" at bounding box center [409, 657] width 26 height 26
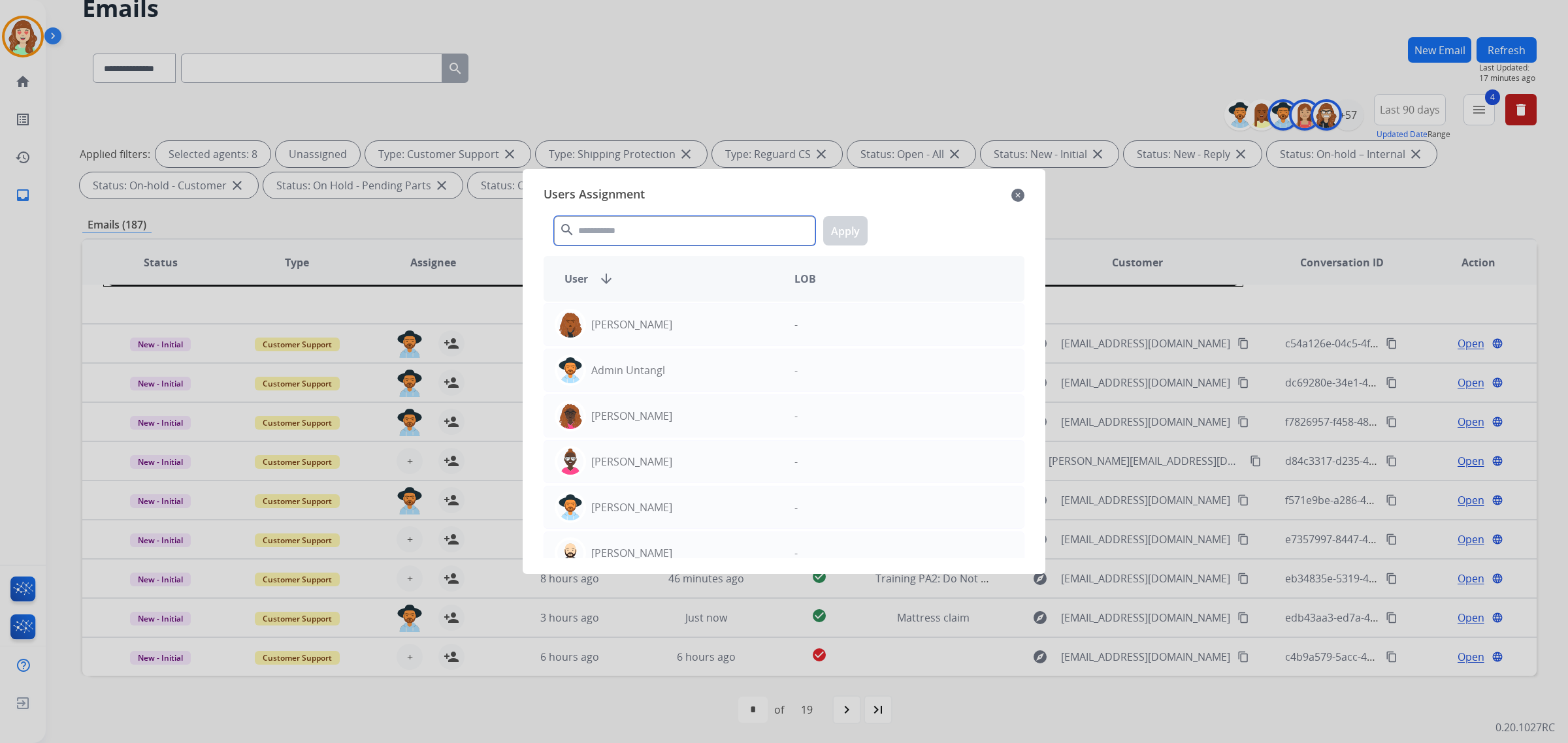
drag, startPoint x: 692, startPoint y: 229, endPoint x: 703, endPoint y: 223, distance: 12.5
click at [696, 226] on input "text" at bounding box center [685, 230] width 262 height 30
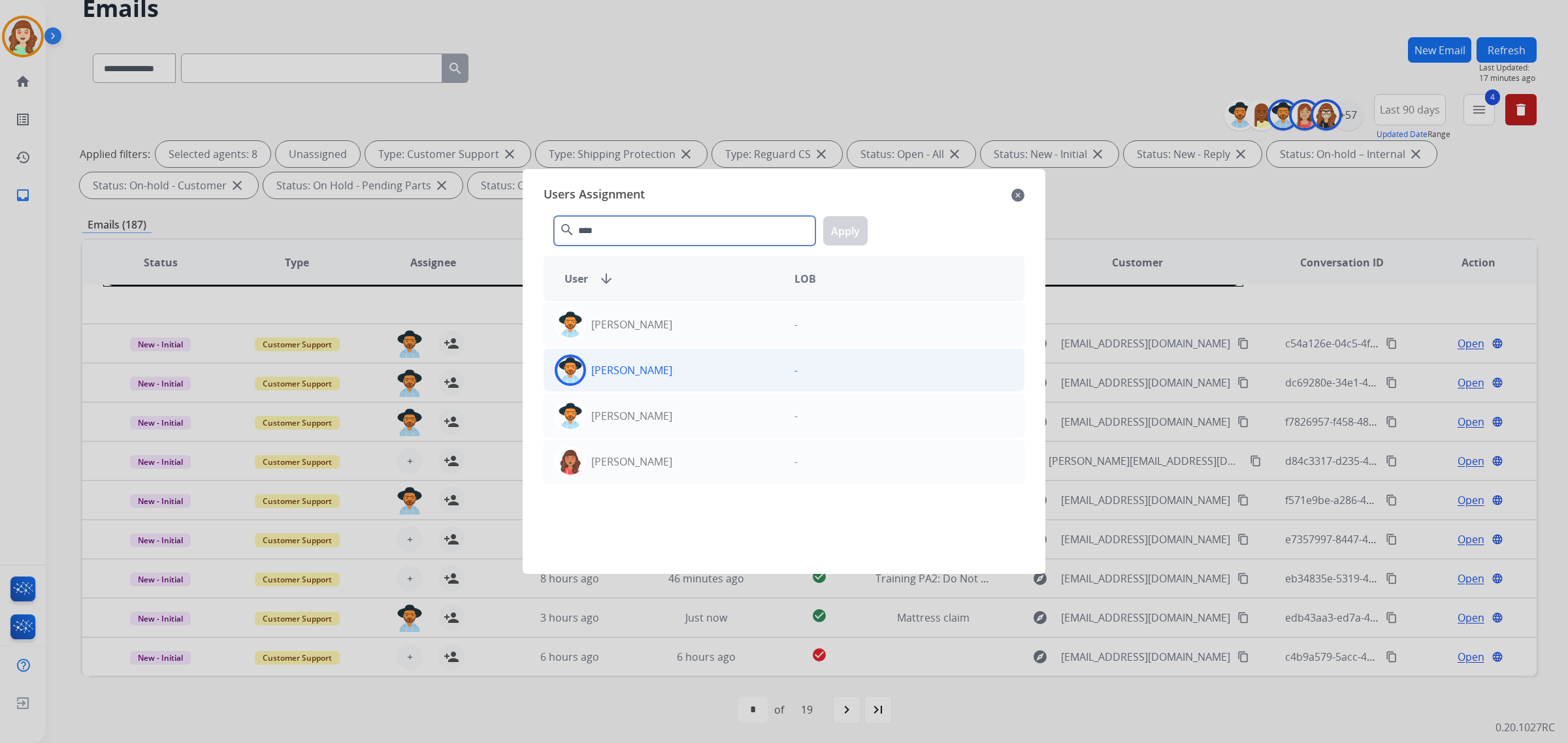
type input "****"
click at [680, 363] on div "[PERSON_NAME]" at bounding box center [663, 370] width 240 height 31
click at [850, 236] on button "Apply" at bounding box center [845, 230] width 44 height 30
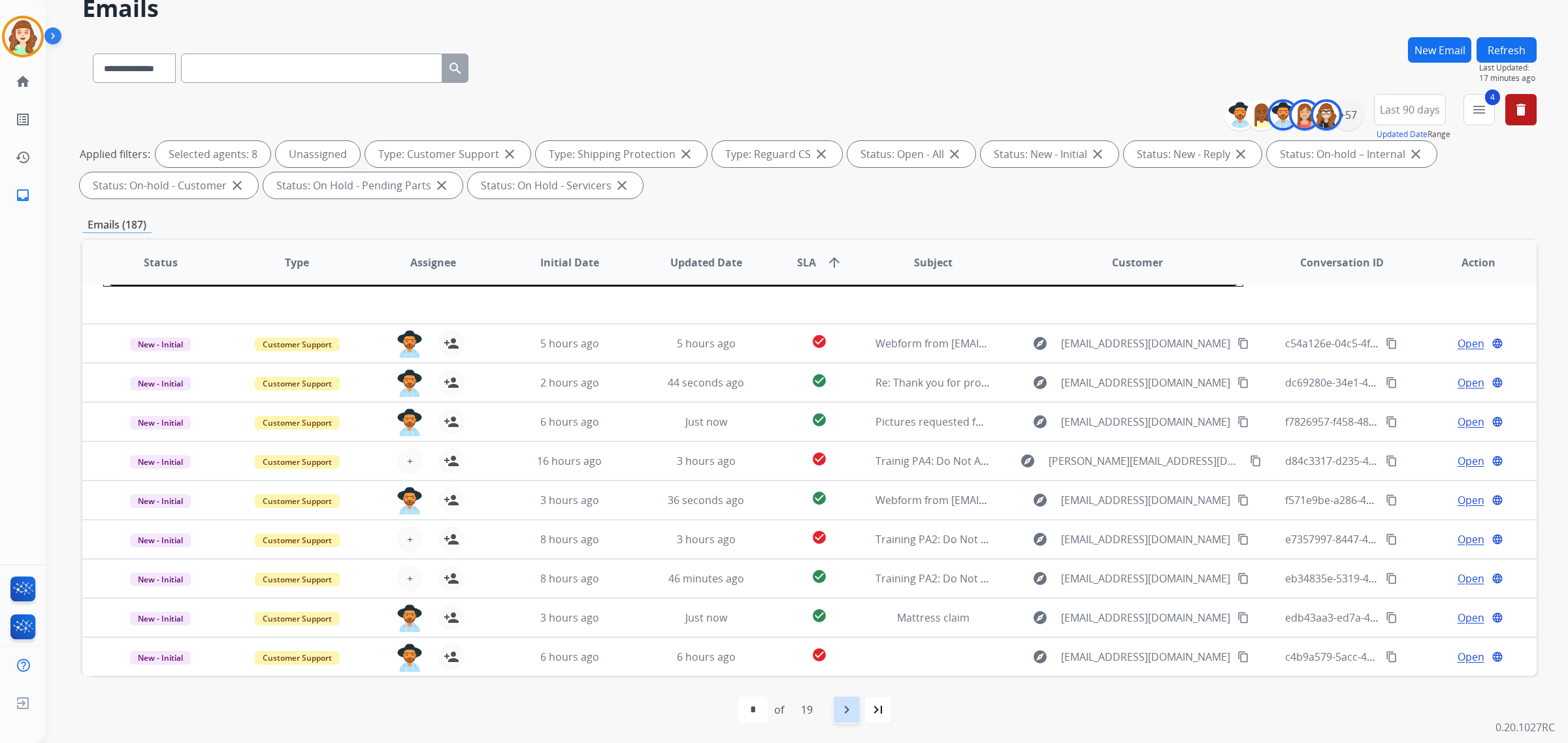
click at [854, 707] on mat-icon "navigate_next" at bounding box center [847, 710] width 16 height 16
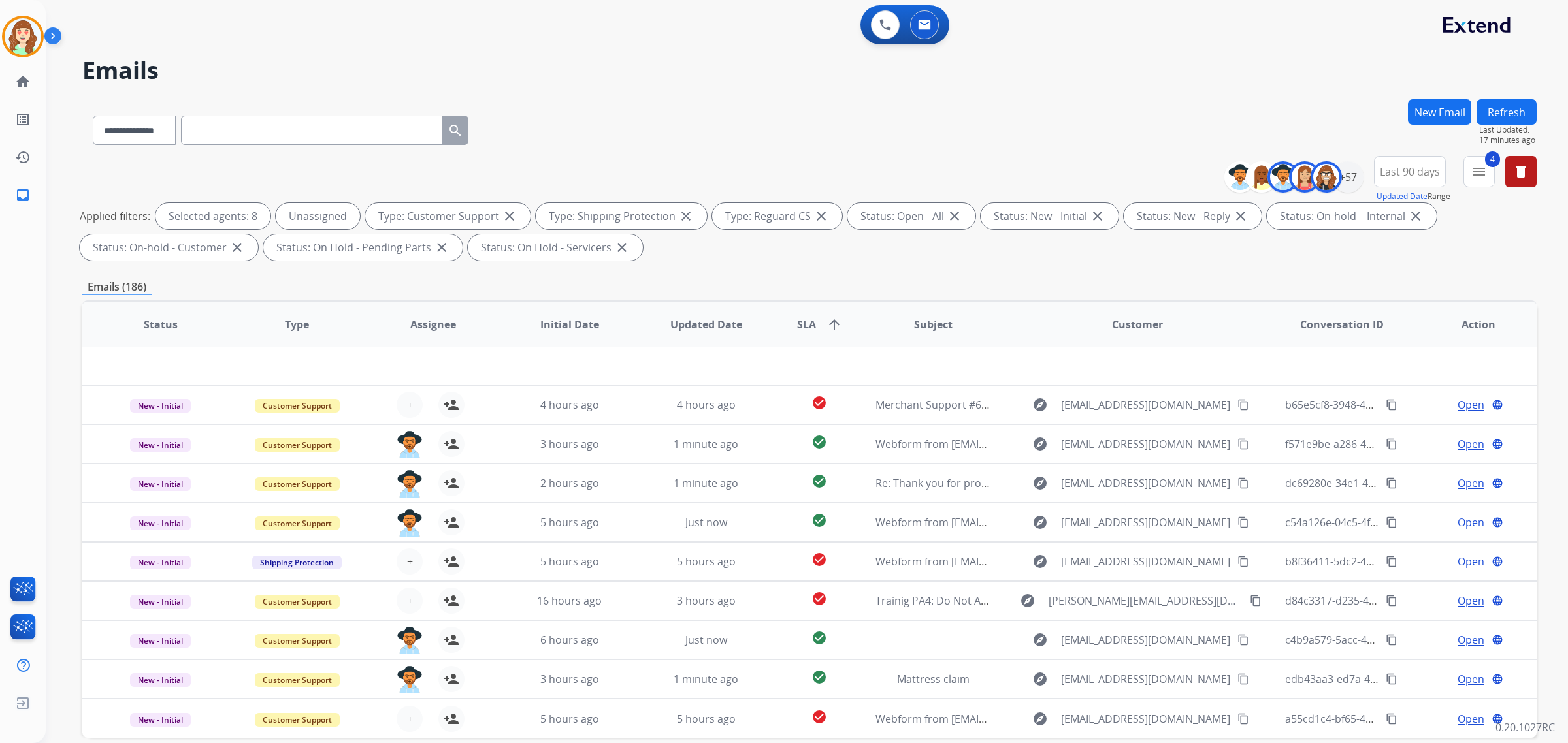
scroll to position [43, 0]
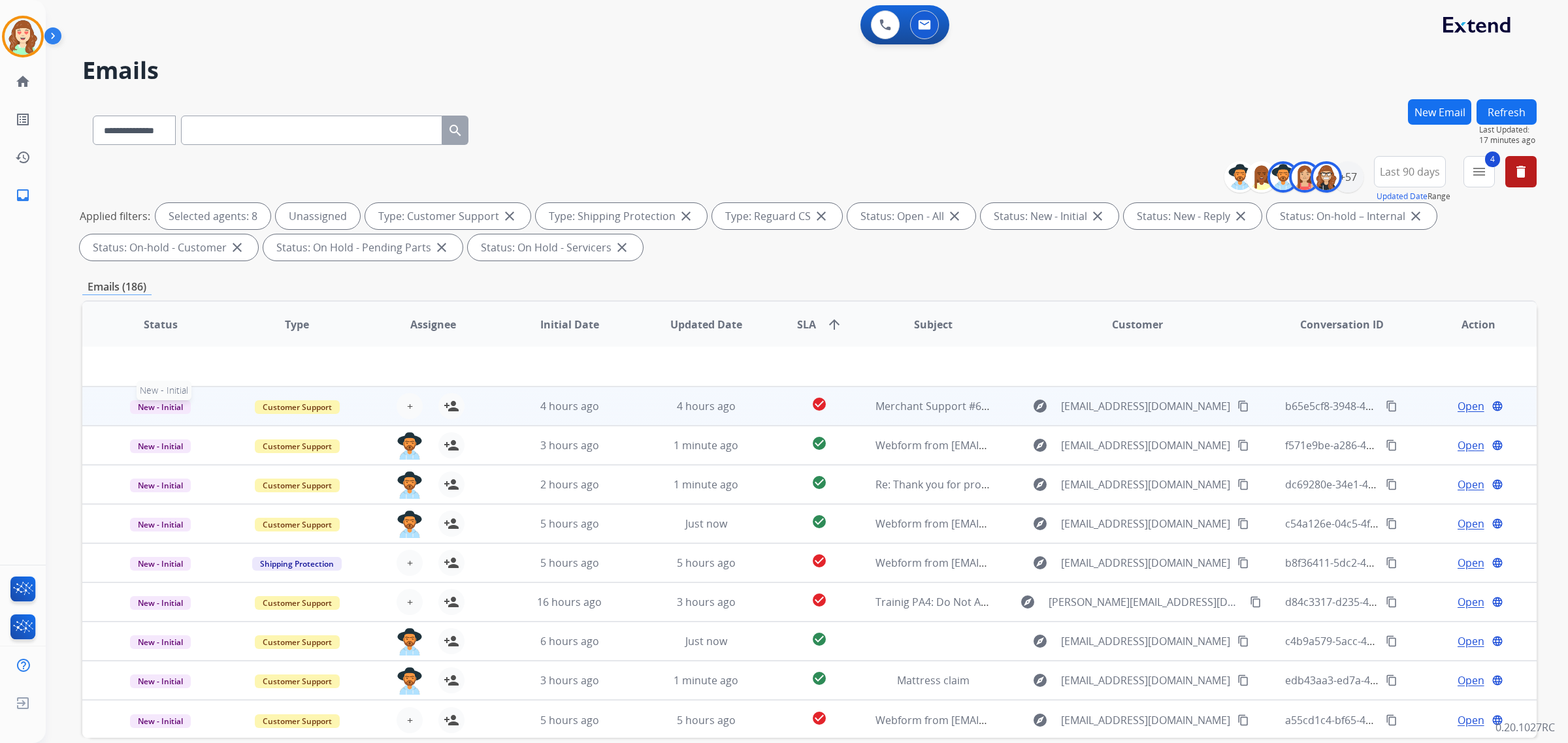
click at [169, 405] on span "New - Initial" at bounding box center [161, 407] width 61 height 14
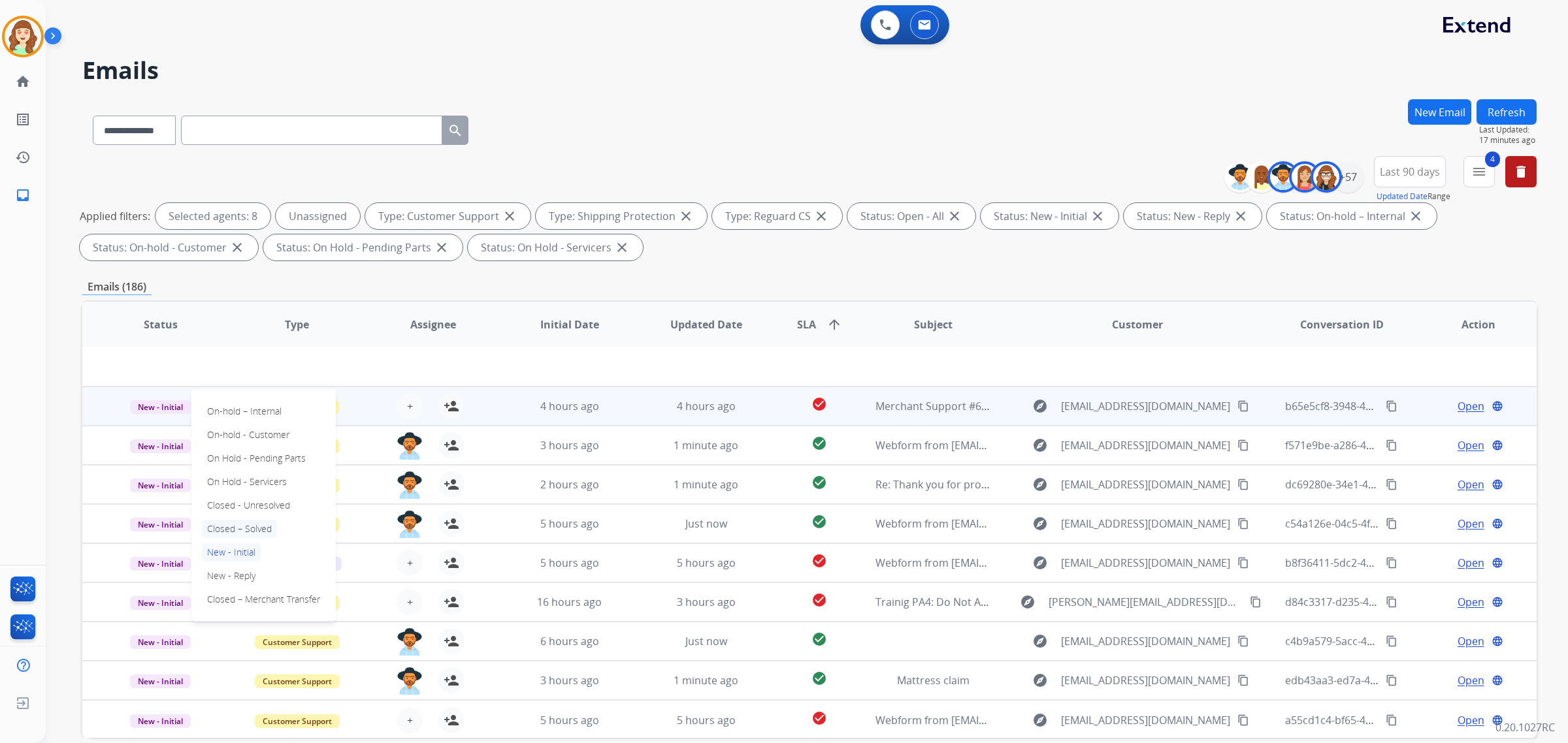
click at [260, 527] on p "Closed – Solved" at bounding box center [239, 529] width 75 height 18
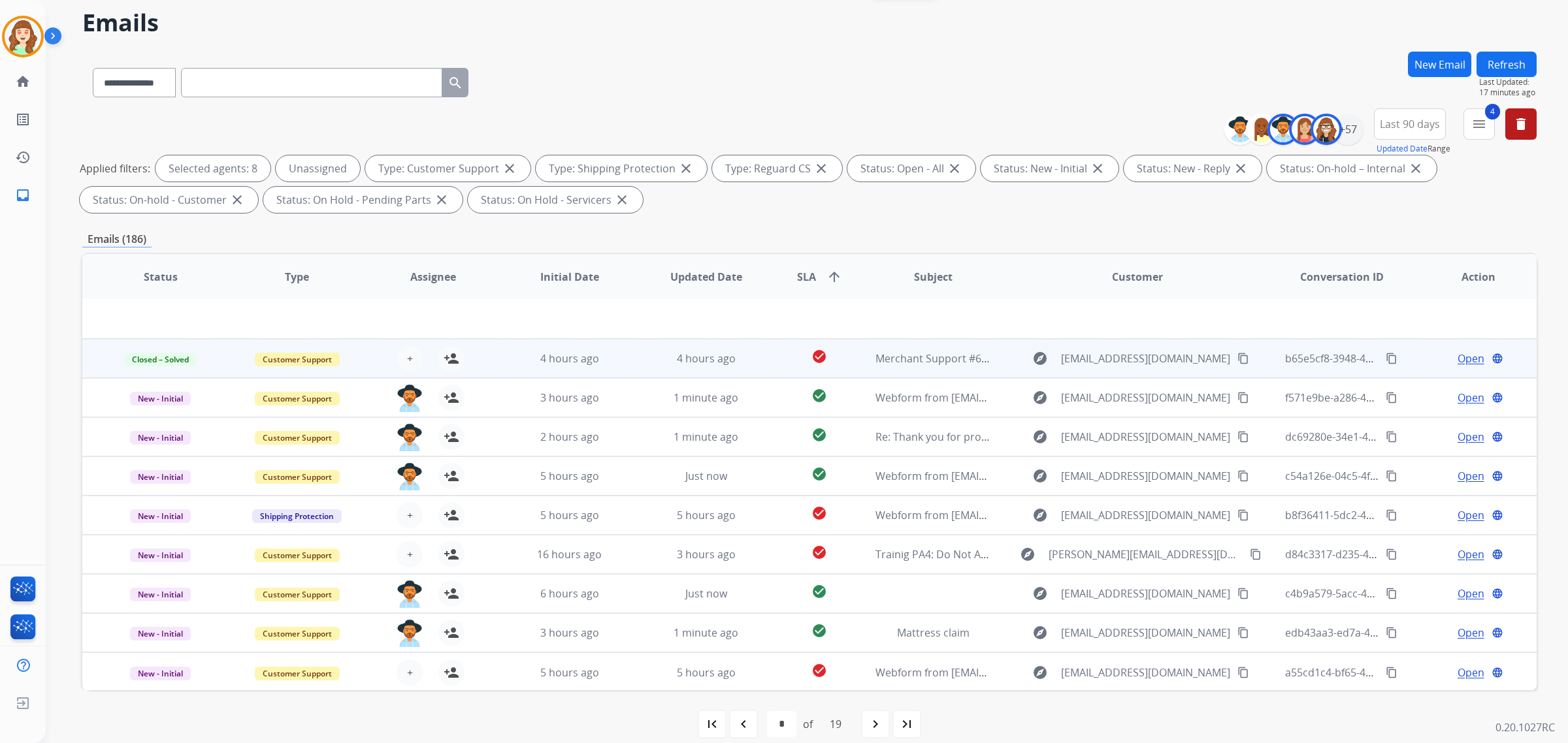
scroll to position [62, 0]
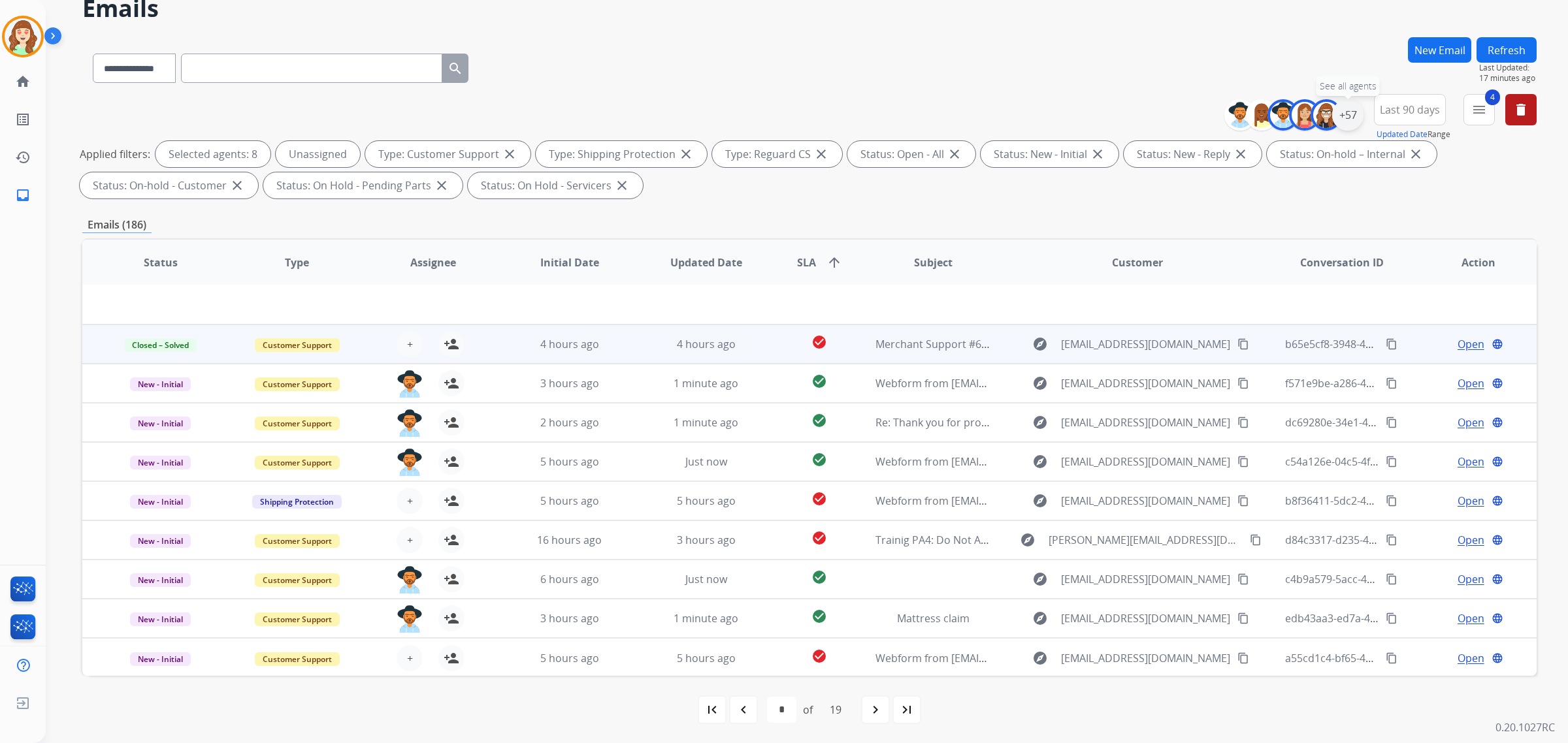
drag, startPoint x: 1344, startPoint y: 110, endPoint x: 1242, endPoint y: 192, distance: 130.9
click at [1344, 111] on div "+57" at bounding box center [1347, 115] width 31 height 31
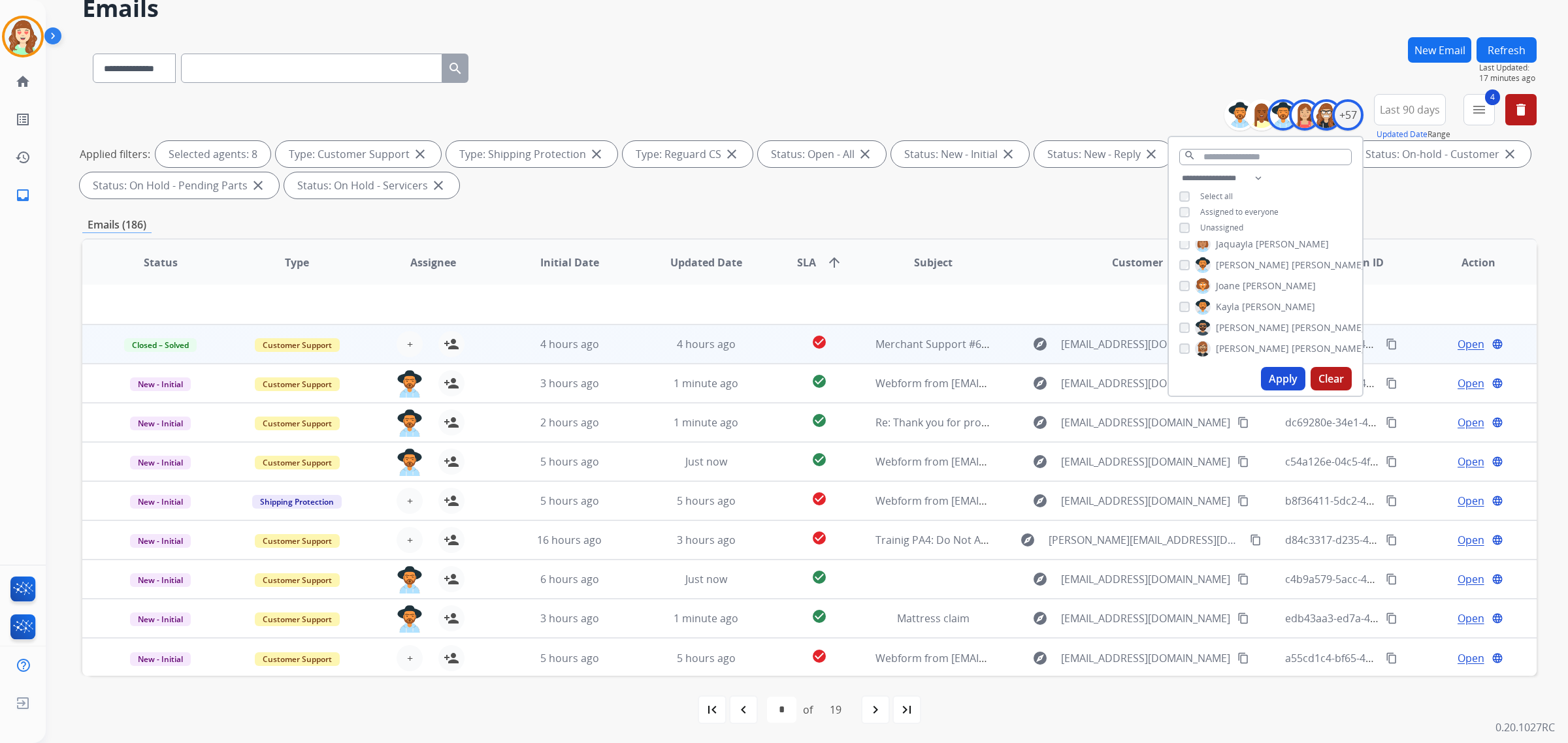
drag, startPoint x: 1275, startPoint y: 379, endPoint x: 1264, endPoint y: 383, distance: 11.7
click at [1276, 379] on button "Apply" at bounding box center [1283, 379] width 44 height 24
select select "*"
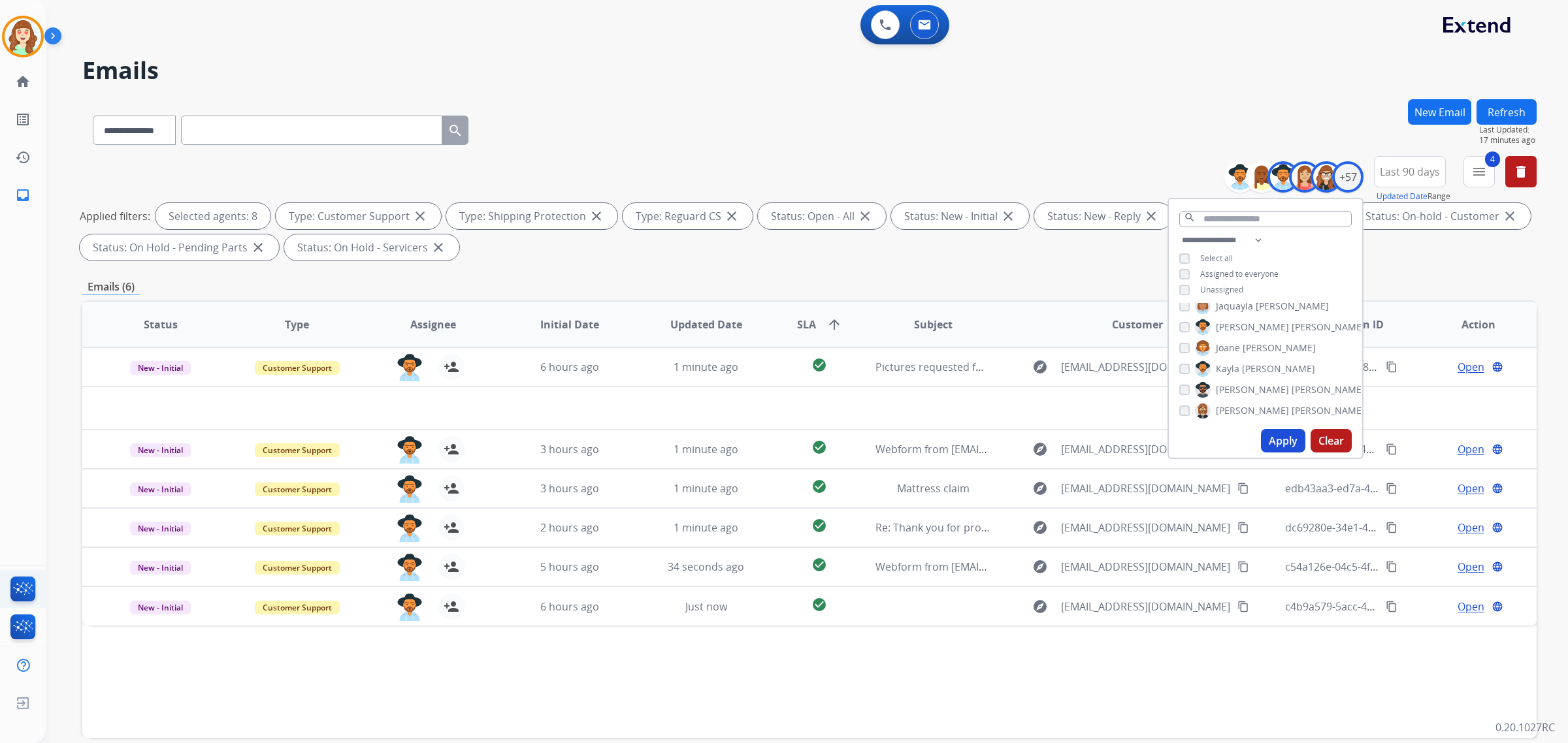
scroll to position [0, 0]
click at [1277, 438] on button "Apply" at bounding box center [1283, 440] width 44 height 24
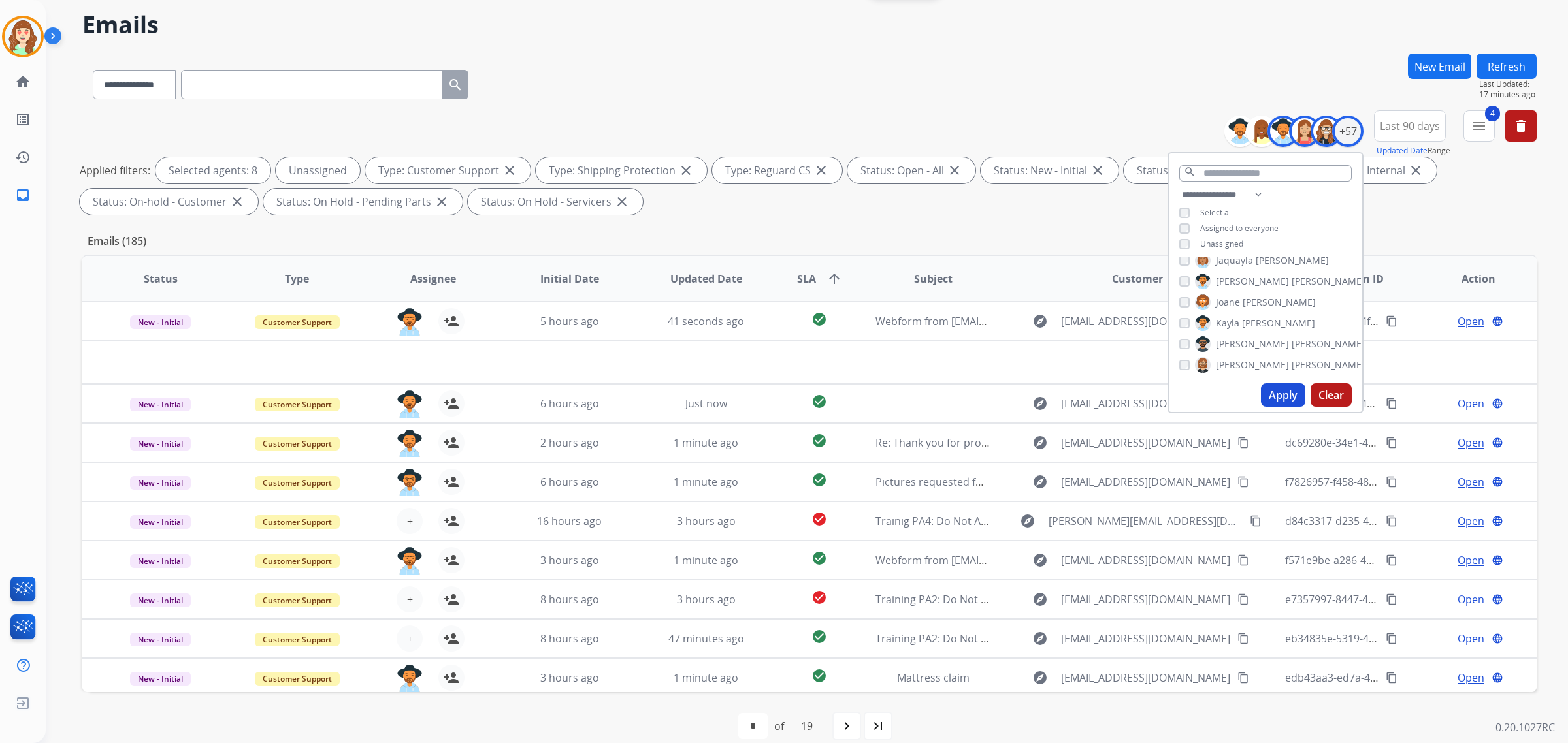
scroll to position [62, 0]
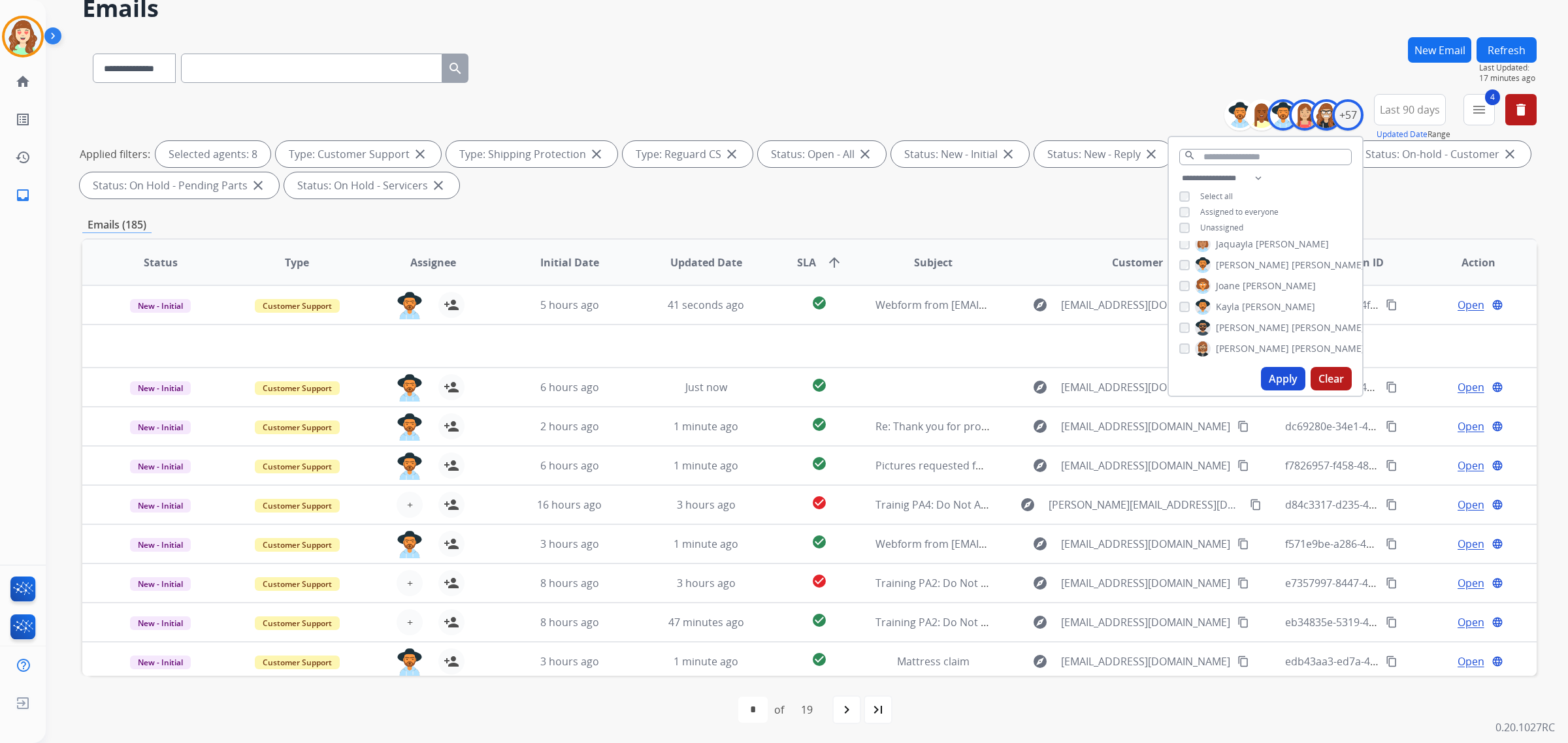
click at [1281, 380] on button "Apply" at bounding box center [1283, 379] width 44 height 24
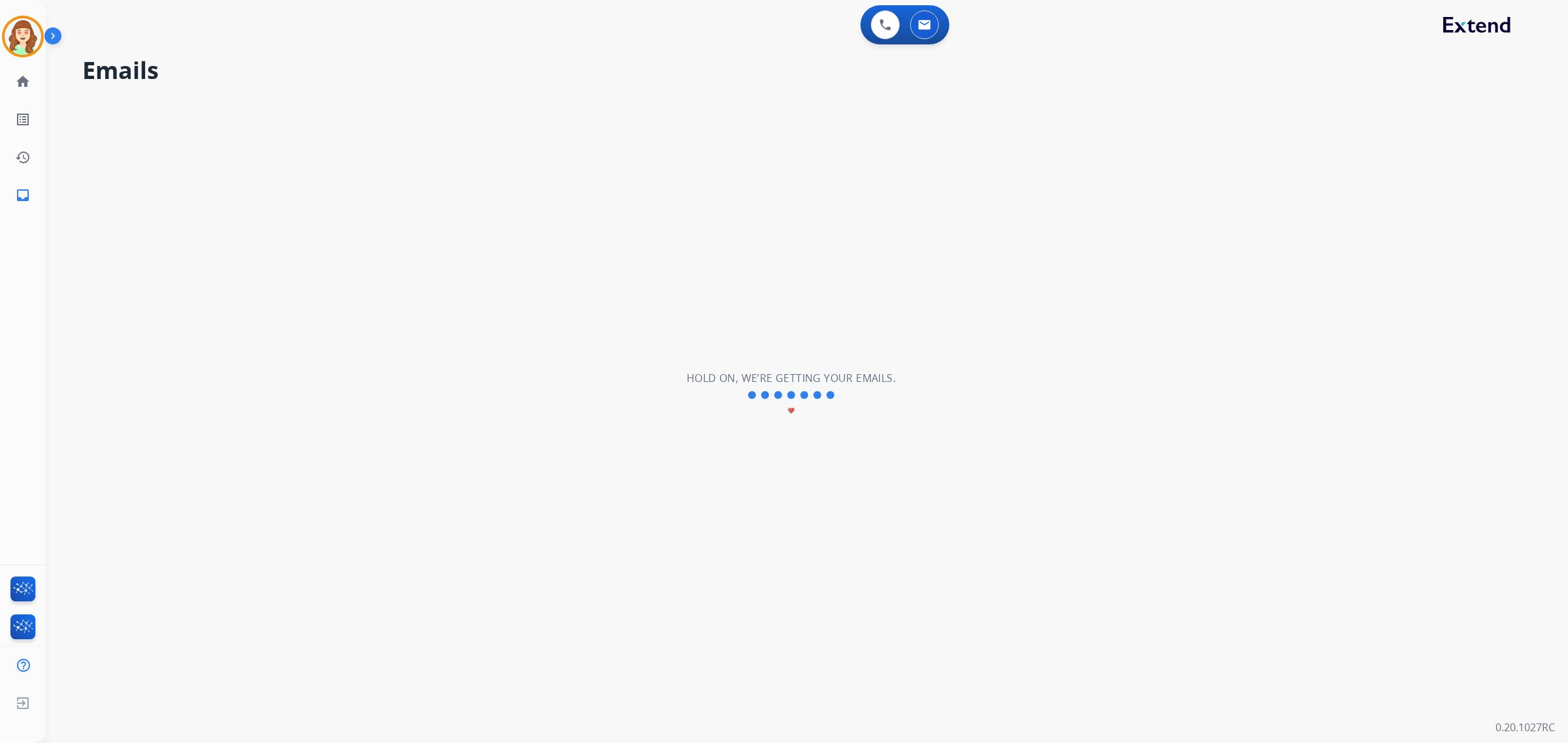
scroll to position [0, 0]
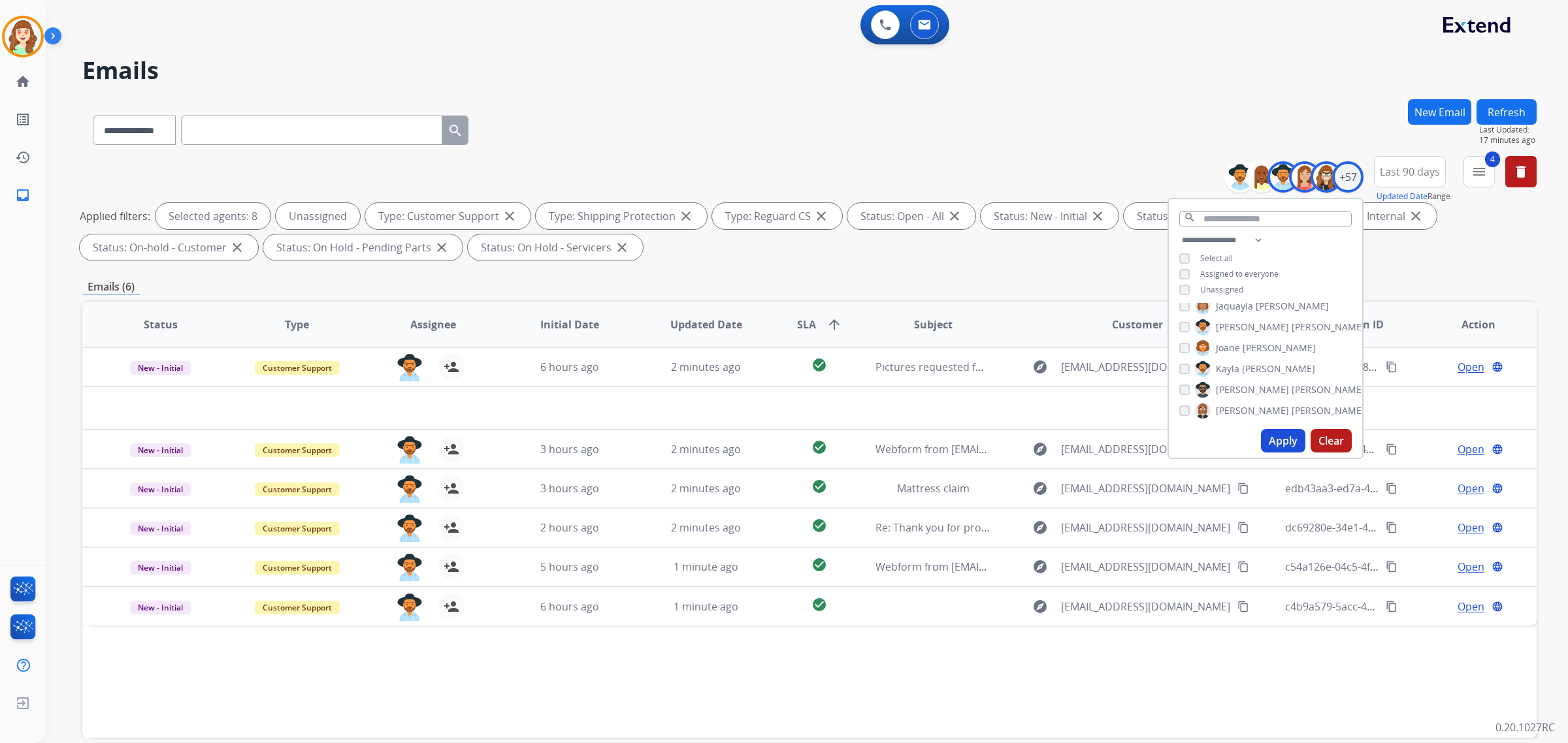
click at [1275, 437] on button "Apply" at bounding box center [1283, 440] width 44 height 24
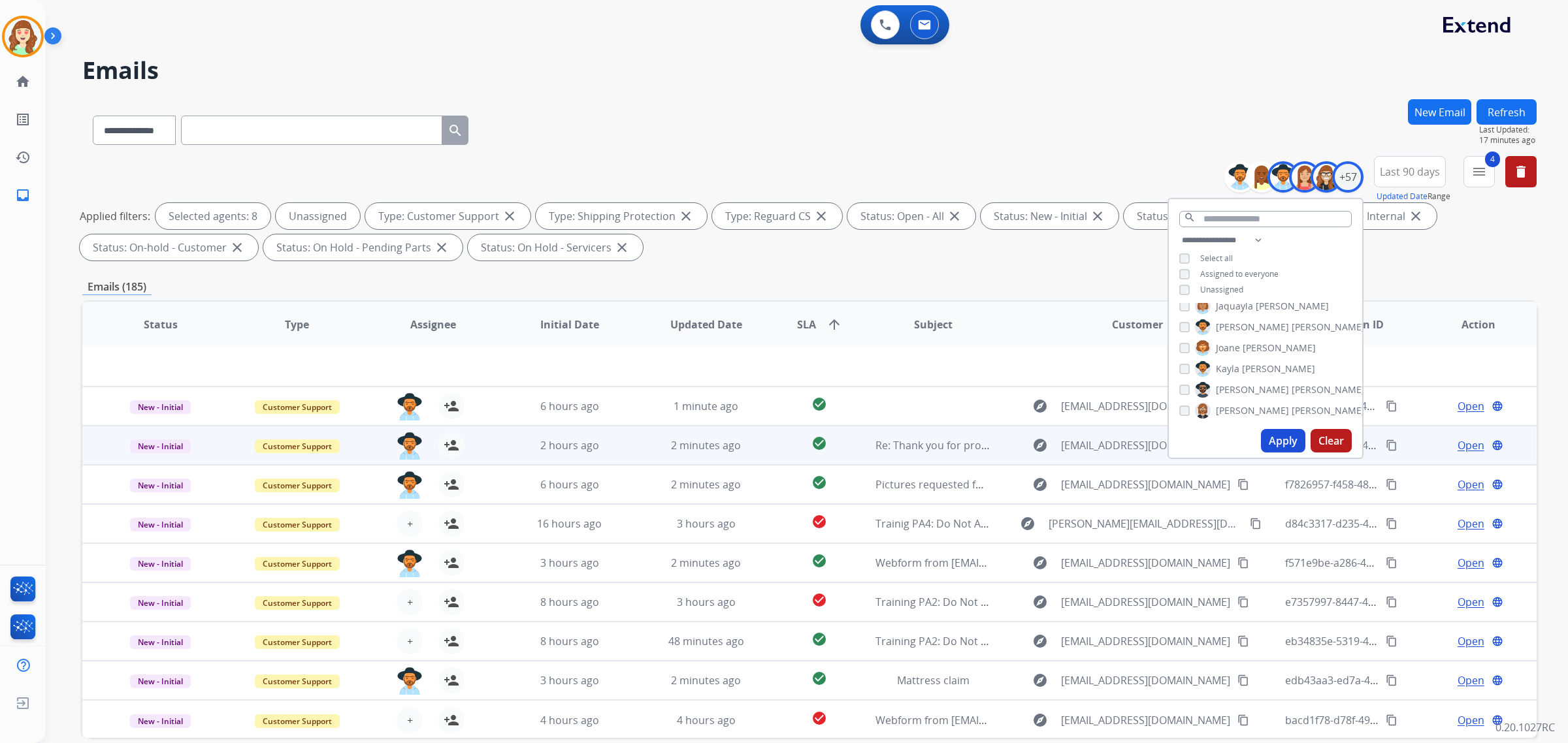
scroll to position [62, 0]
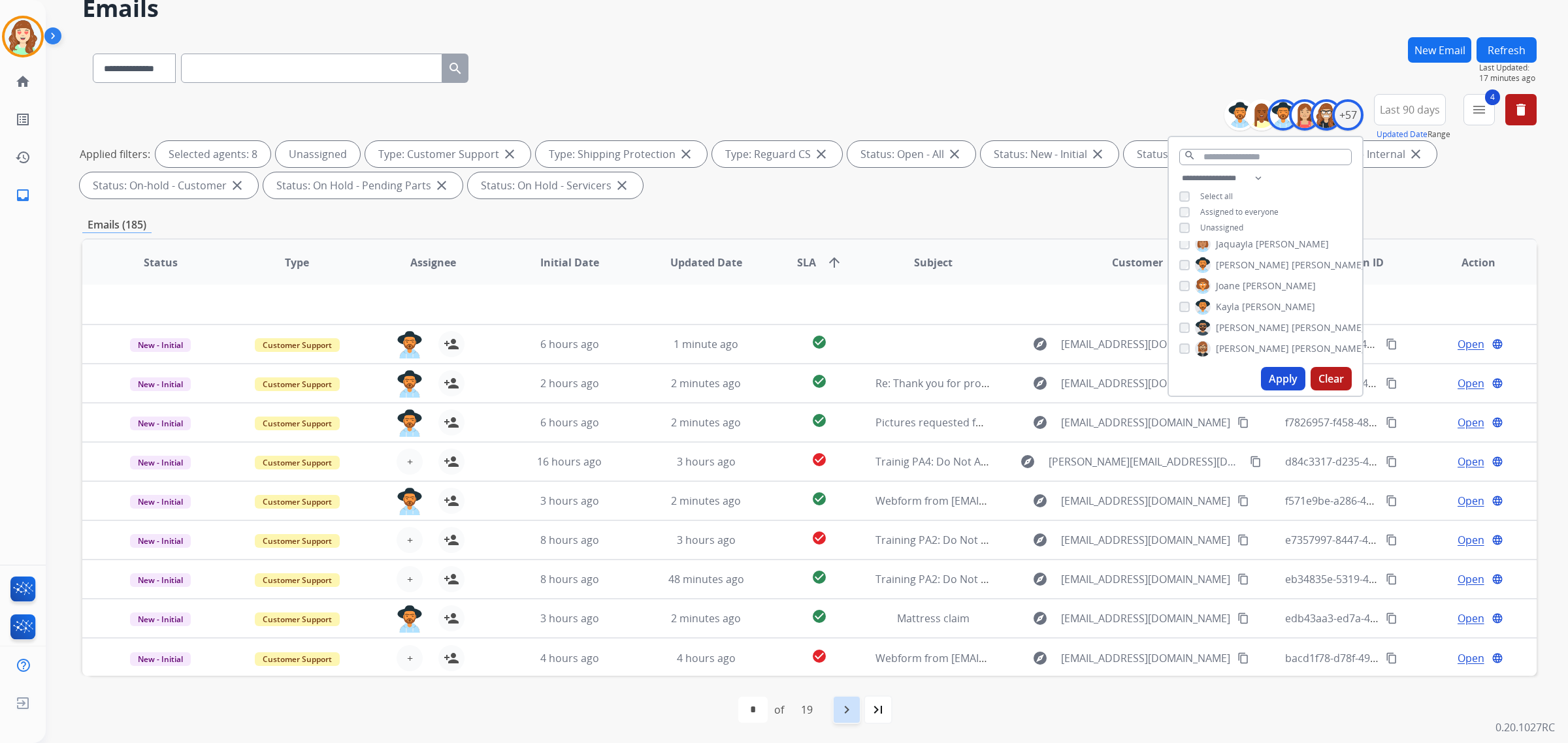
click at [858, 707] on div "navigate_next" at bounding box center [847, 710] width 29 height 29
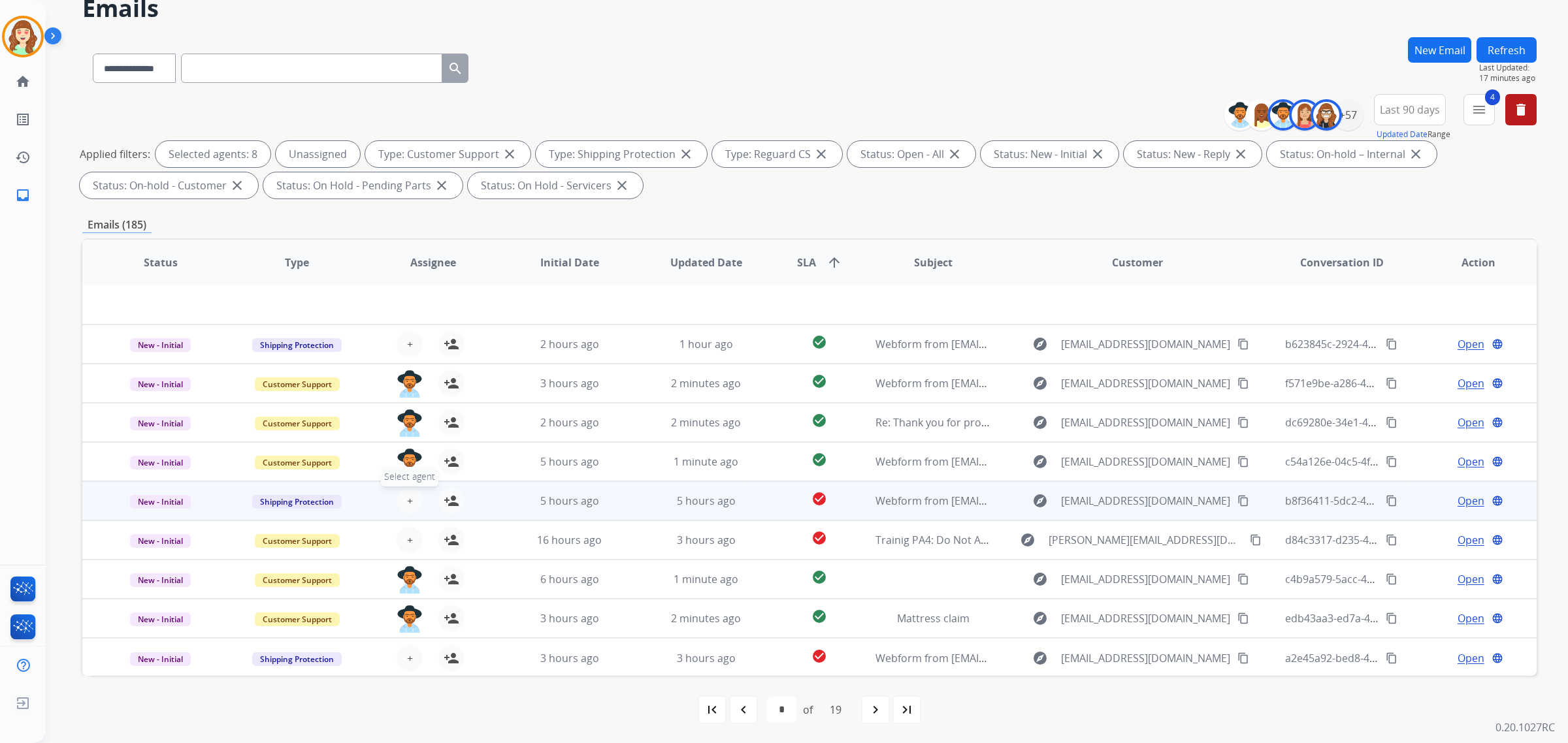
click at [409, 493] on span "+" at bounding box center [410, 500] width 6 height 16
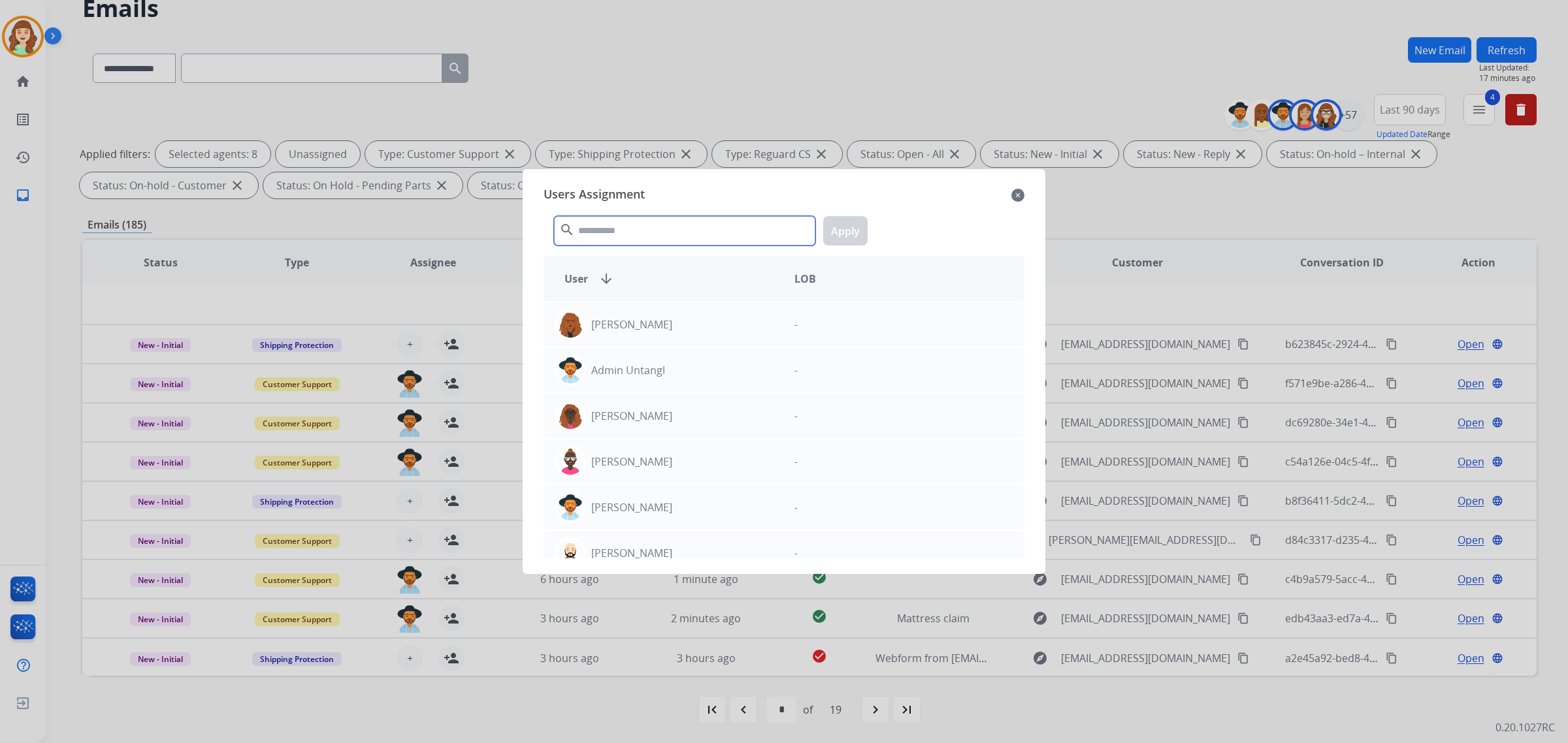
click at [631, 230] on input "text" at bounding box center [685, 230] width 262 height 30
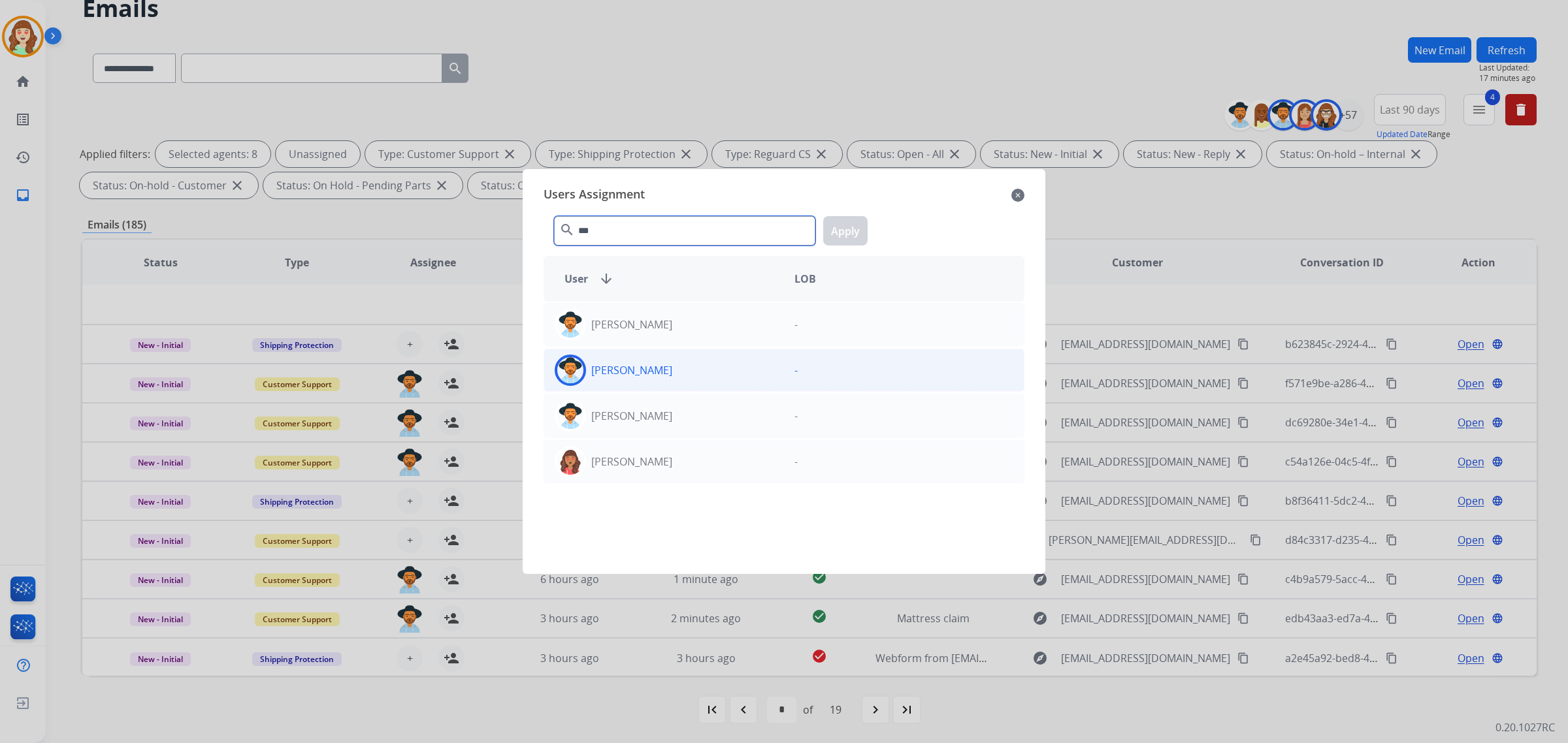
type input "***"
click at [655, 368] on div "[PERSON_NAME]" at bounding box center [663, 370] width 240 height 31
drag, startPoint x: 853, startPoint y: 226, endPoint x: 841, endPoint y: 230, distance: 12.6
click at [851, 227] on button "Apply" at bounding box center [845, 230] width 44 height 30
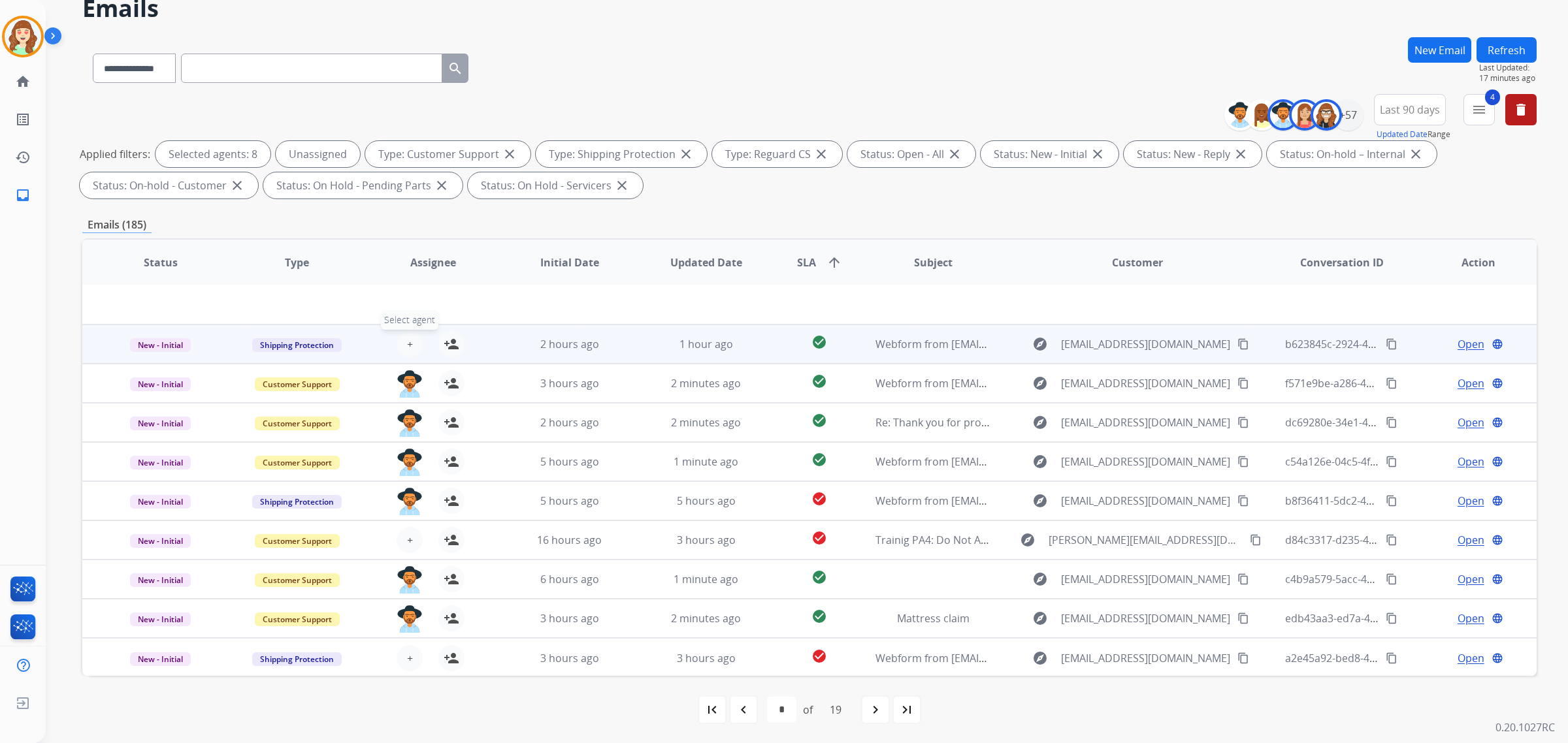
click at [407, 340] on span "+" at bounding box center [410, 344] width 6 height 16
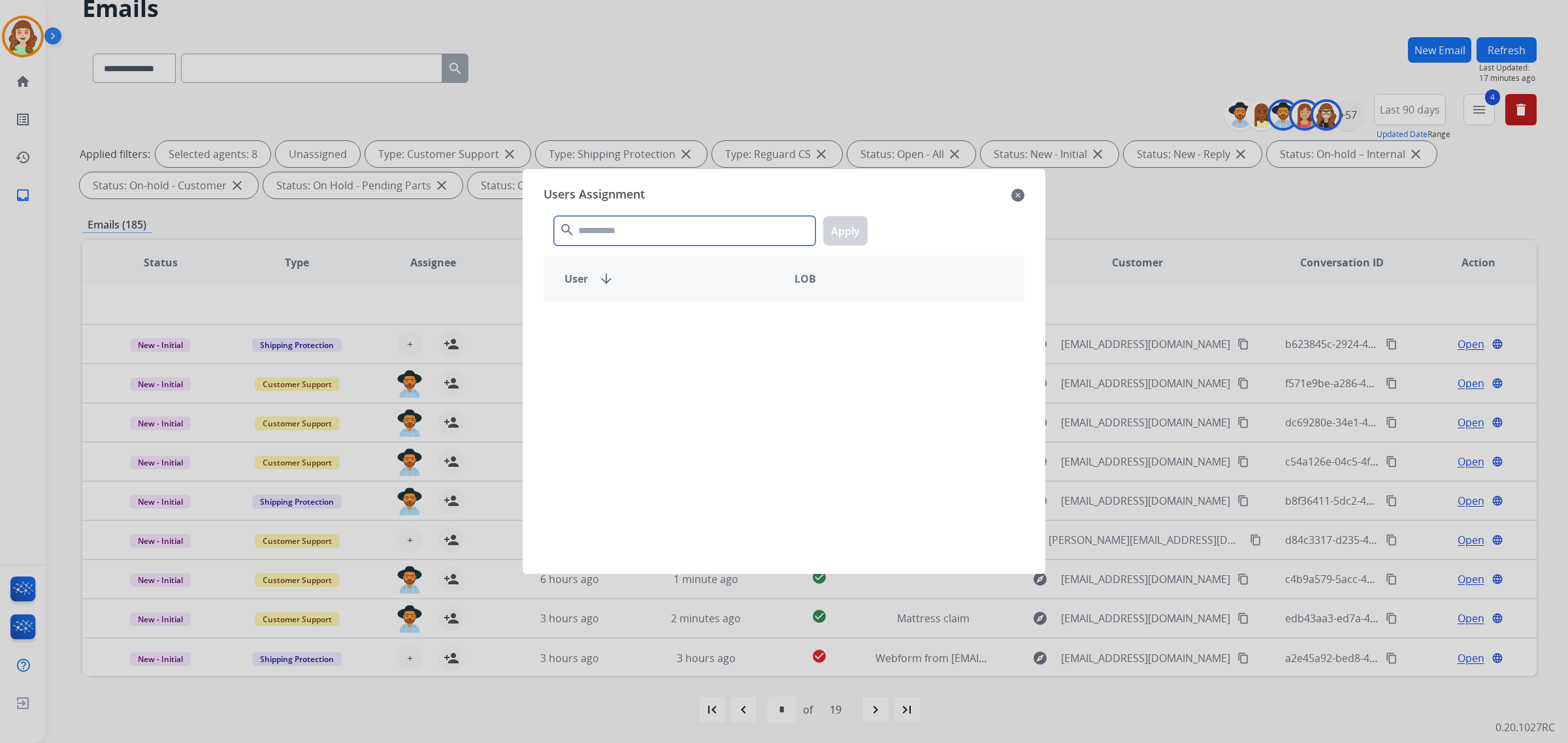
click at [681, 230] on input "text" at bounding box center [685, 230] width 262 height 30
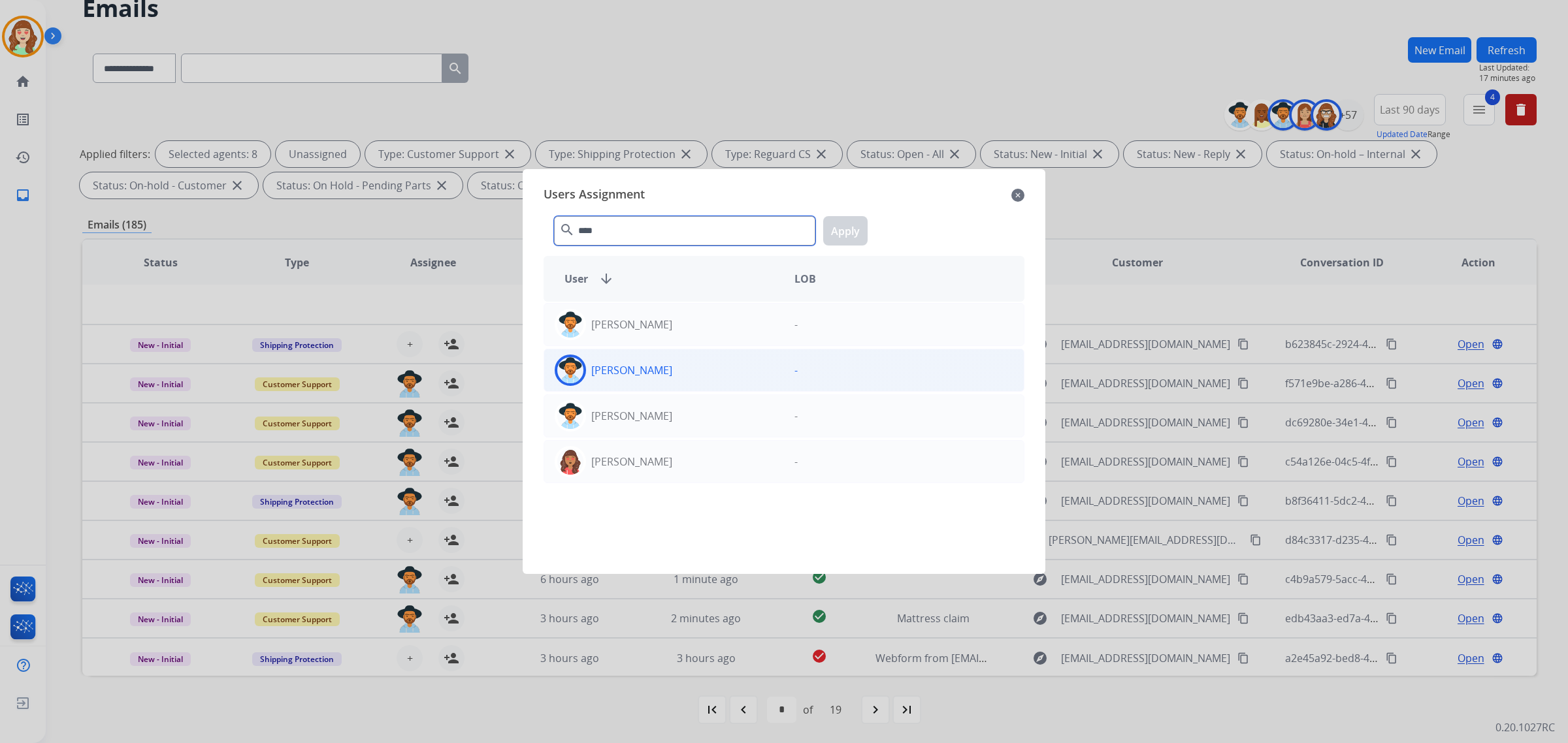
type input "****"
click at [717, 373] on div "[PERSON_NAME]" at bounding box center [663, 370] width 240 height 31
click at [846, 237] on button "Apply" at bounding box center [845, 230] width 44 height 30
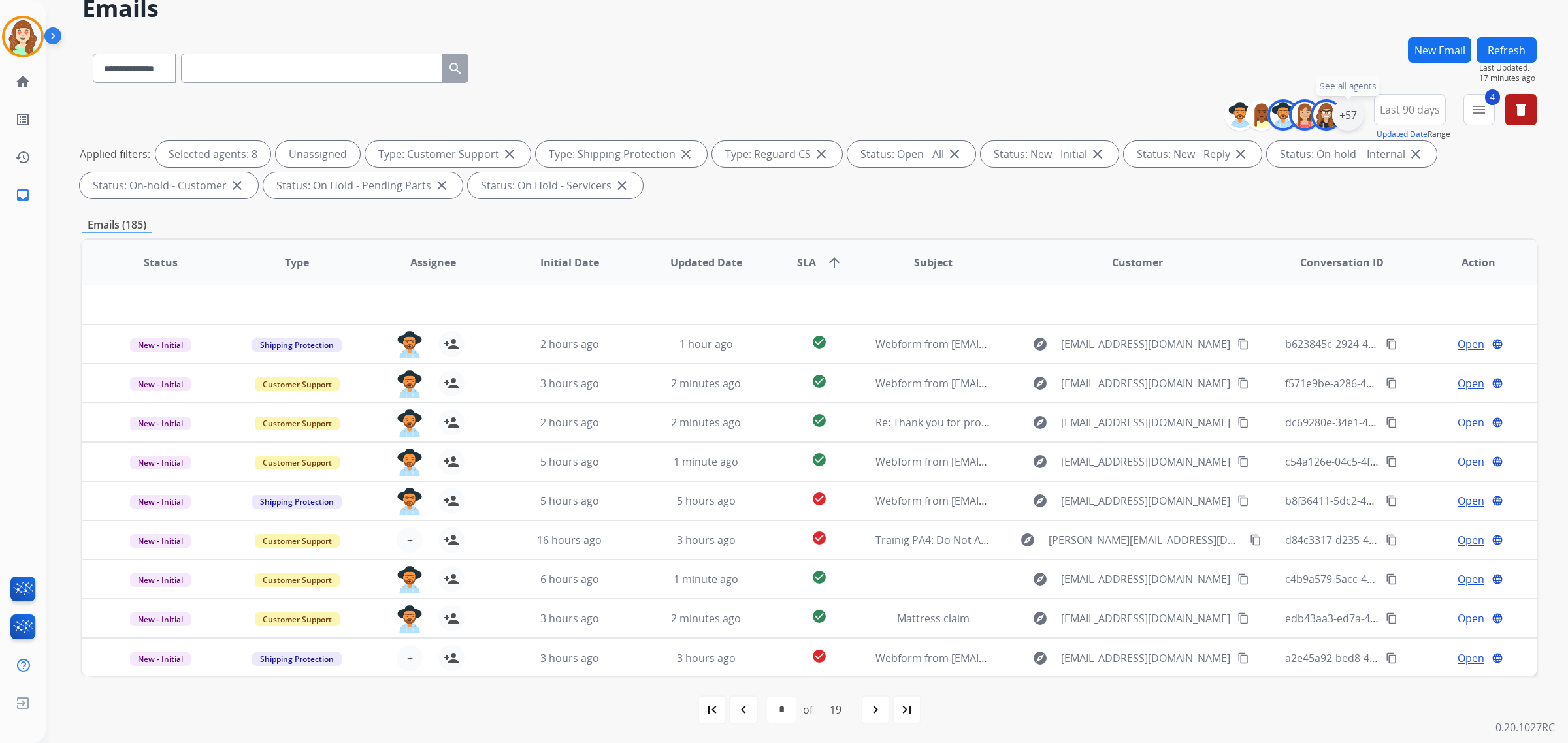
click at [1350, 109] on div "+57" at bounding box center [1347, 115] width 31 height 31
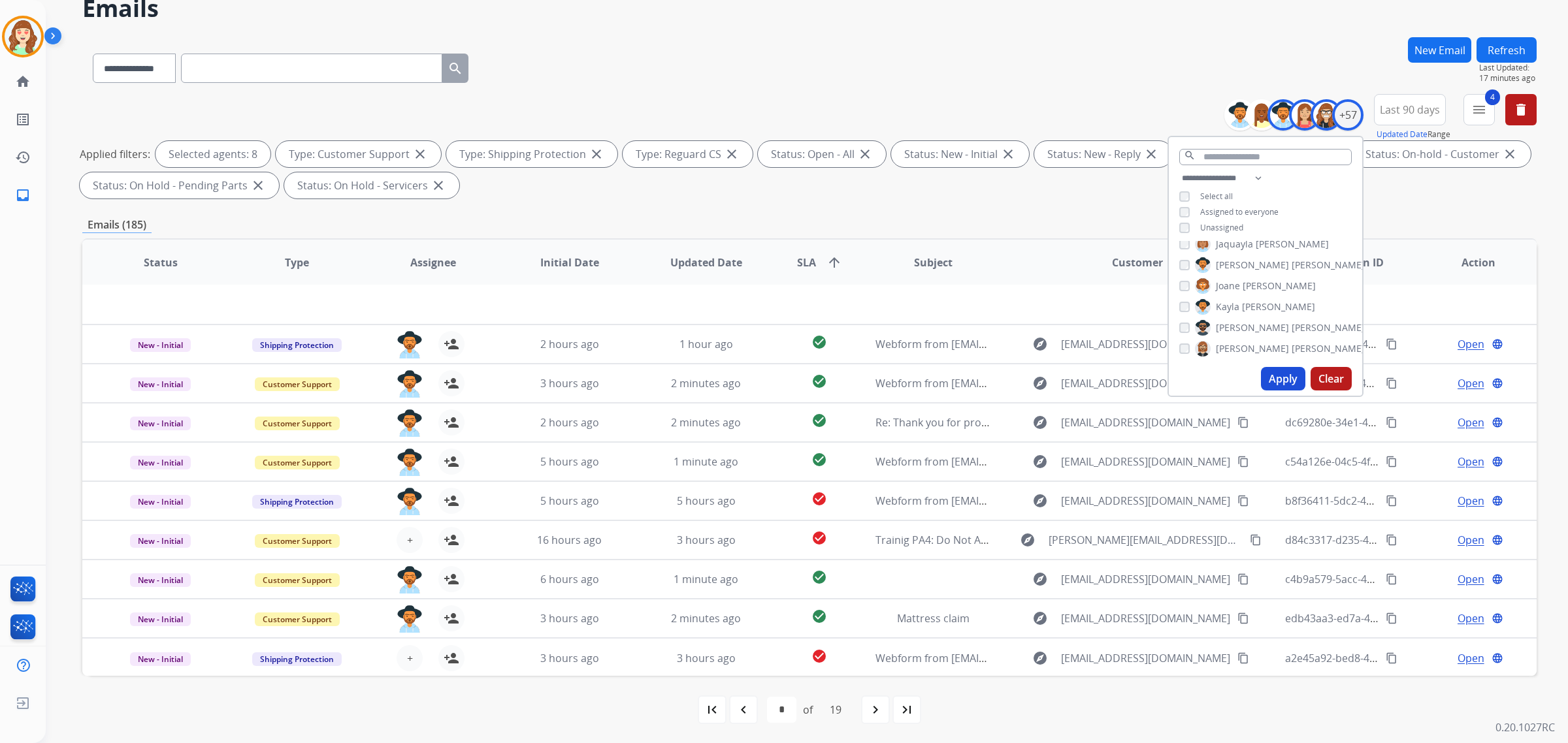
drag, startPoint x: 1279, startPoint y: 379, endPoint x: 1090, endPoint y: 405, distance: 190.8
click at [1279, 380] on button "Apply" at bounding box center [1283, 379] width 44 height 24
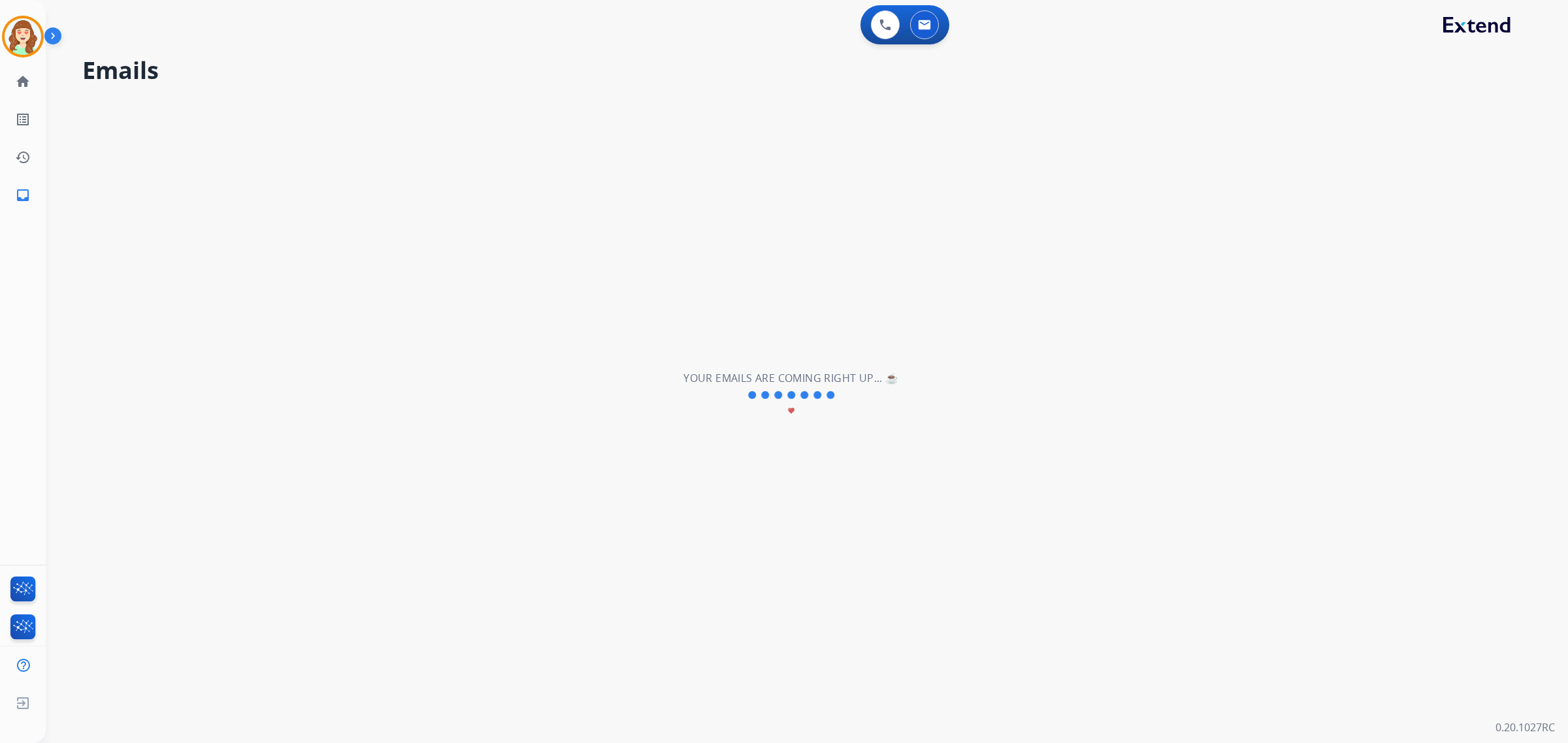
scroll to position [0, 0]
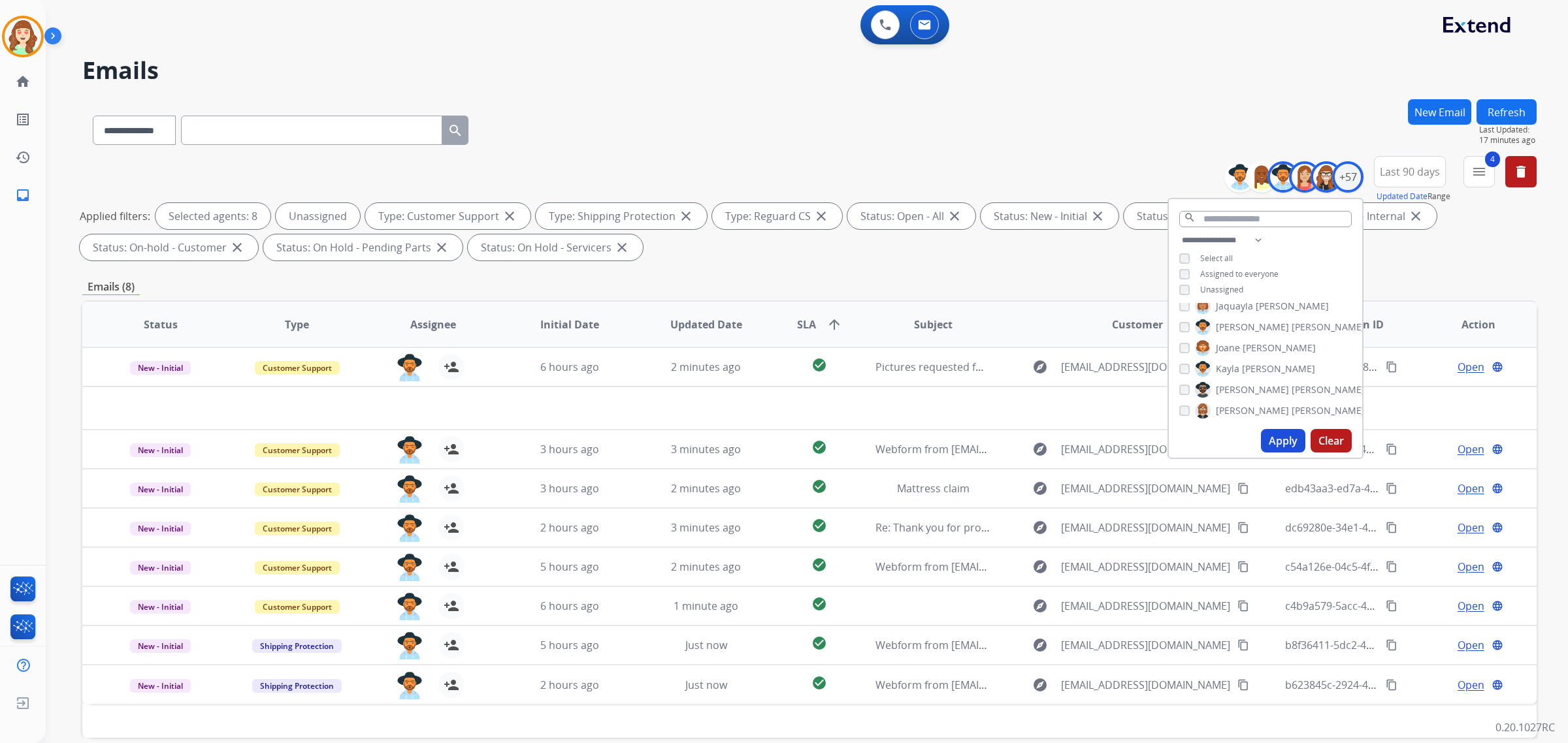
click at [1290, 459] on div "**********" at bounding box center [1266, 329] width 196 height 262
click at [1281, 439] on button "Apply" at bounding box center [1283, 440] width 44 height 24
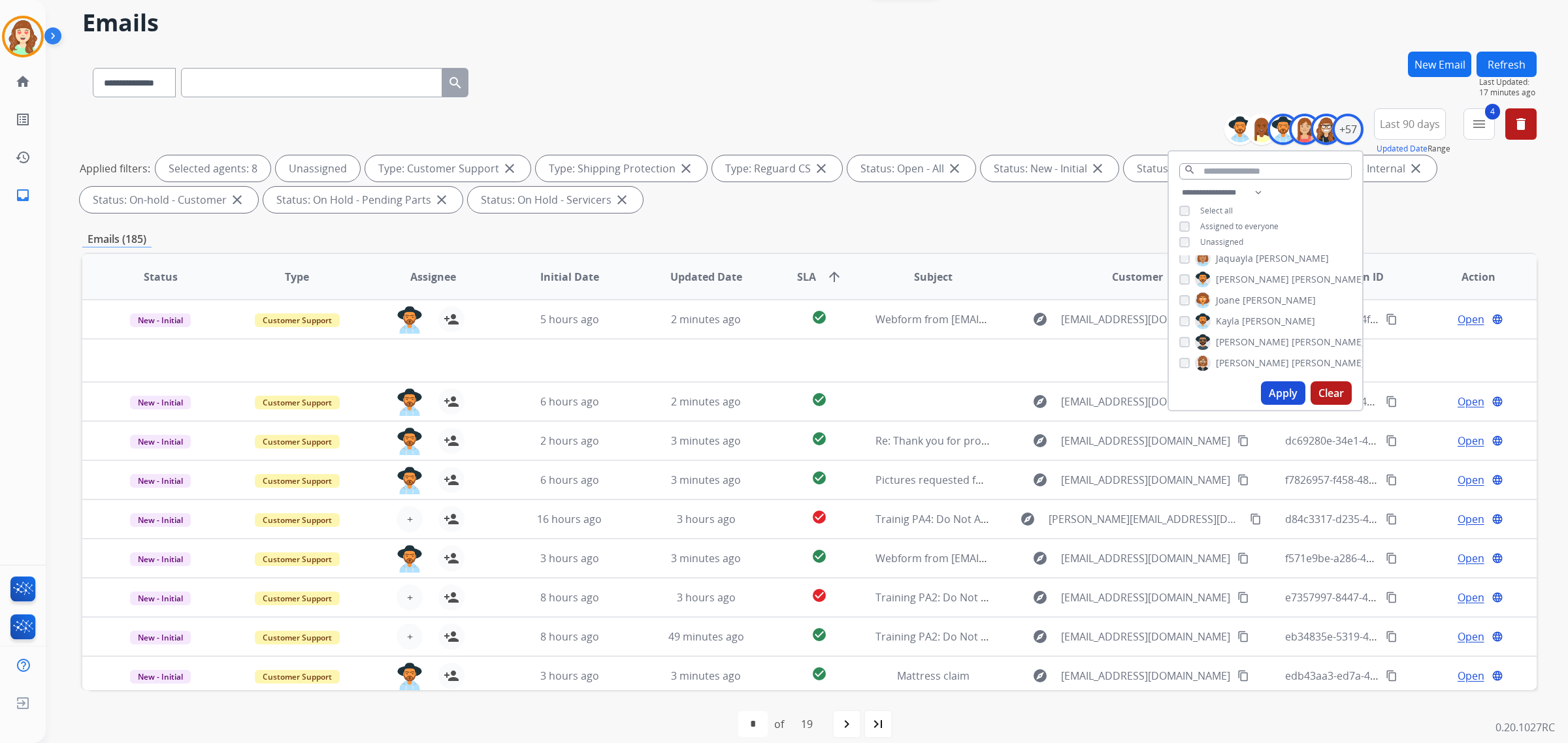
scroll to position [62, 0]
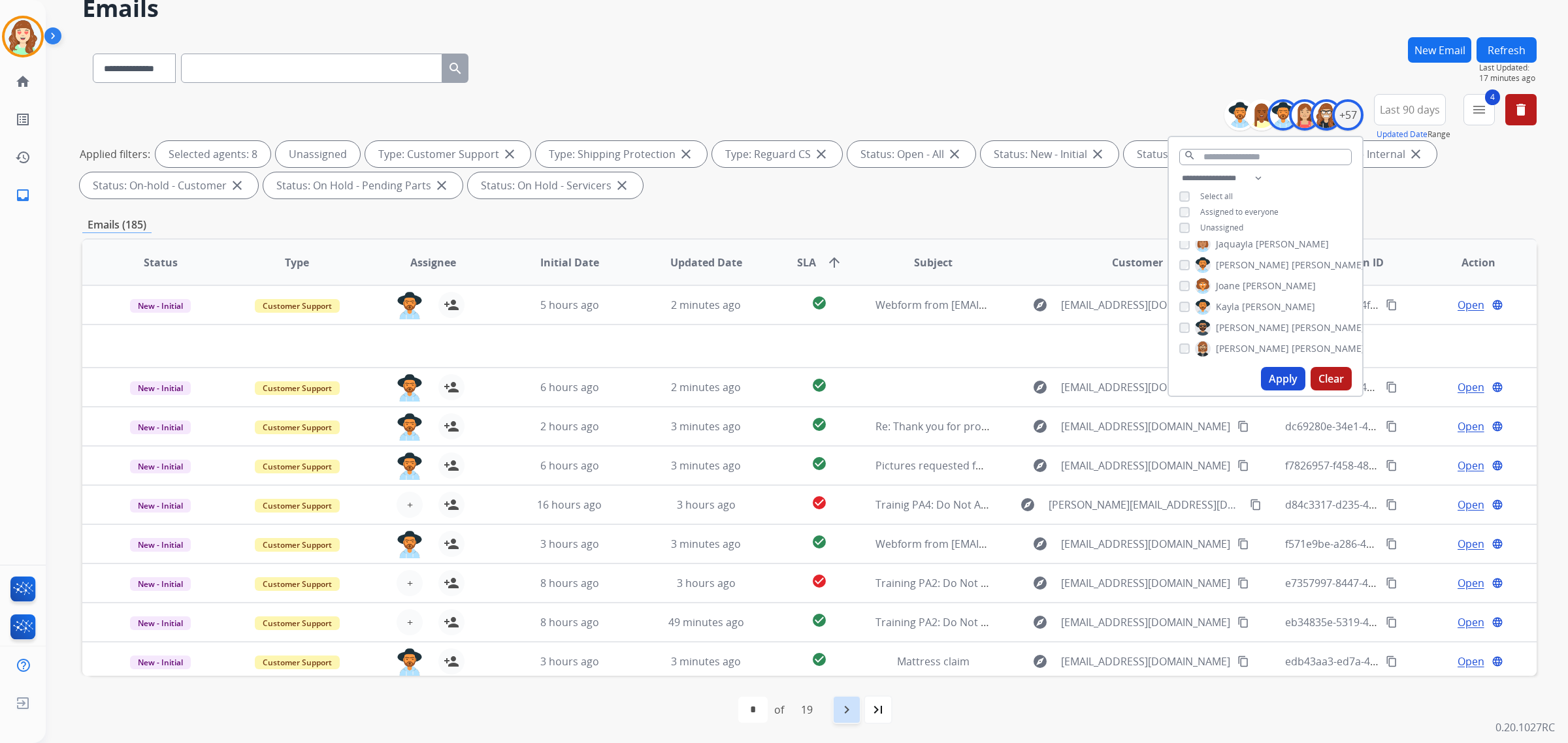
click at [851, 712] on mat-icon "navigate_next" at bounding box center [847, 710] width 16 height 16
select select "*"
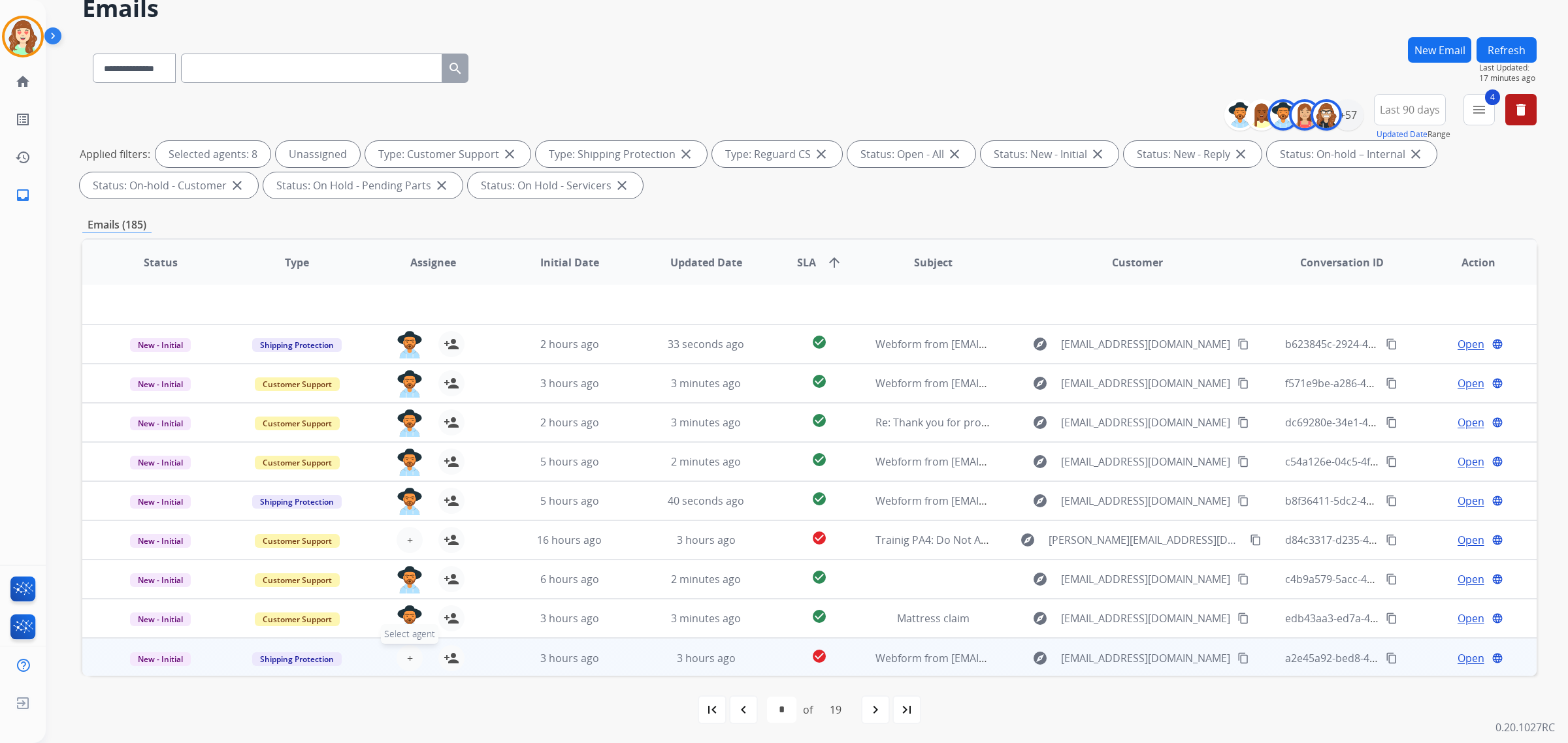
click at [402, 650] on button "+ Select agent" at bounding box center [409, 659] width 26 height 26
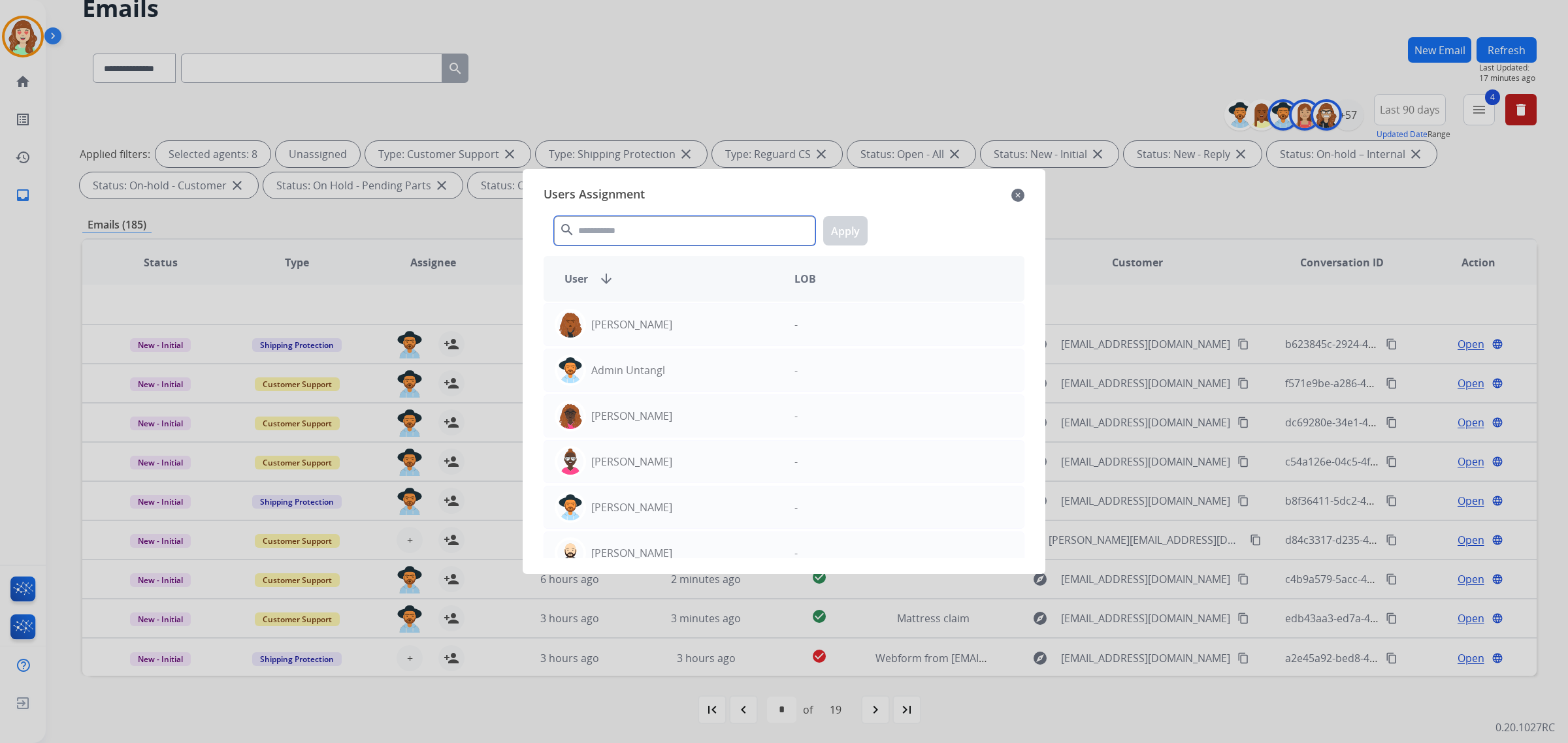
click at [628, 227] on input "text" at bounding box center [685, 230] width 262 height 30
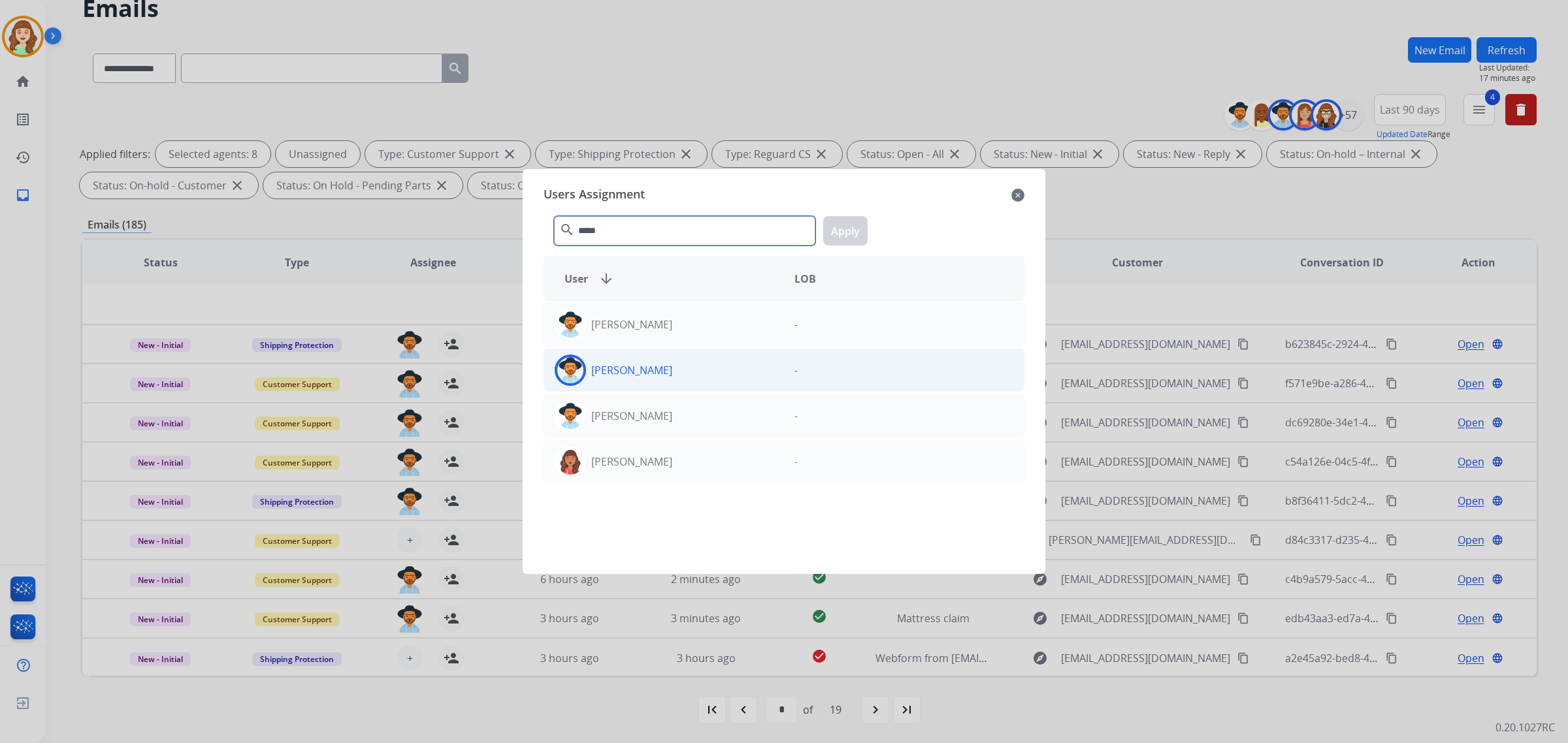
type input "*****"
click at [707, 376] on div "[PERSON_NAME]" at bounding box center [663, 370] width 240 height 31
drag, startPoint x: 841, startPoint y: 233, endPoint x: 831, endPoint y: 240, distance: 12.2
click at [841, 233] on button "Apply" at bounding box center [845, 230] width 44 height 30
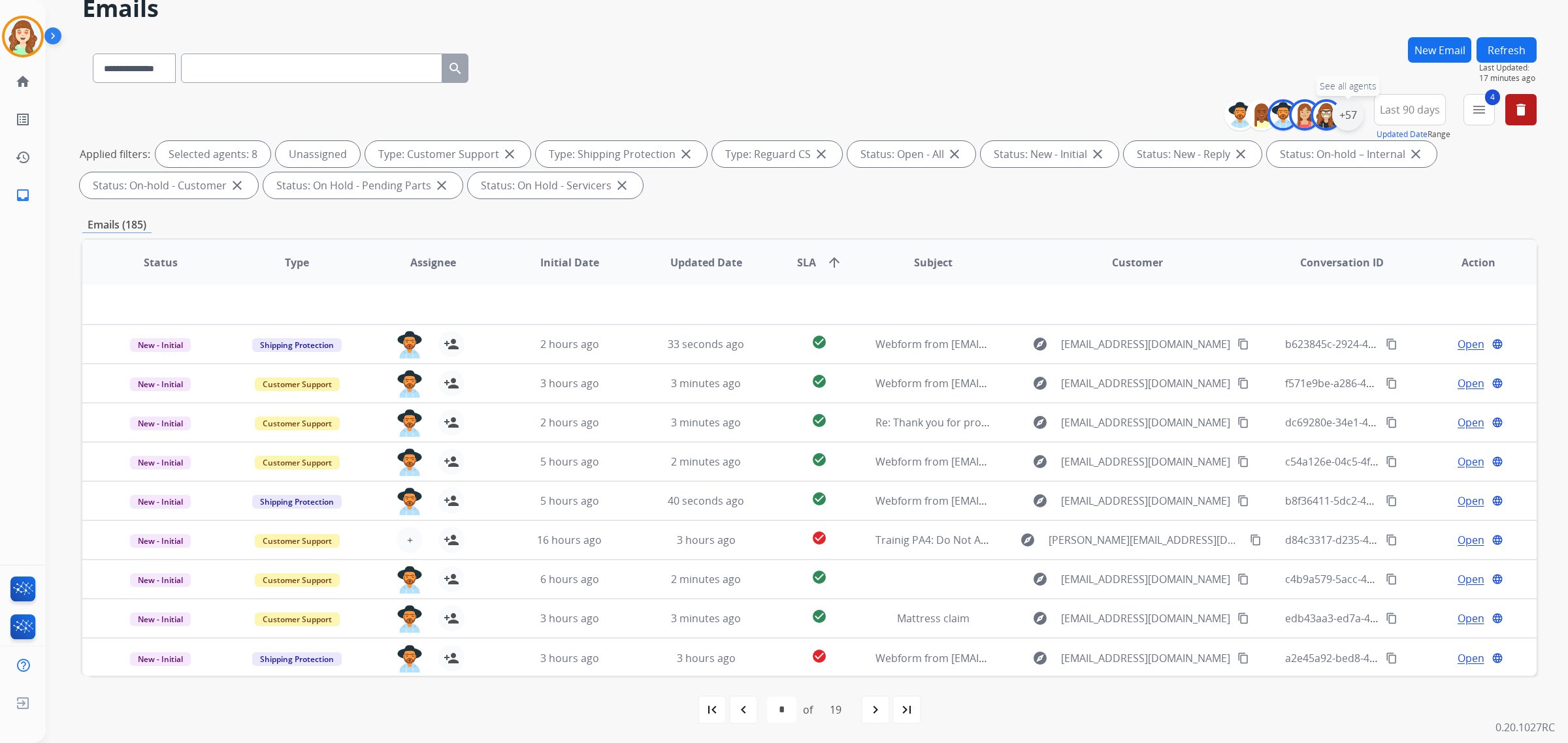
click at [1344, 113] on div "+57" at bounding box center [1347, 115] width 31 height 31
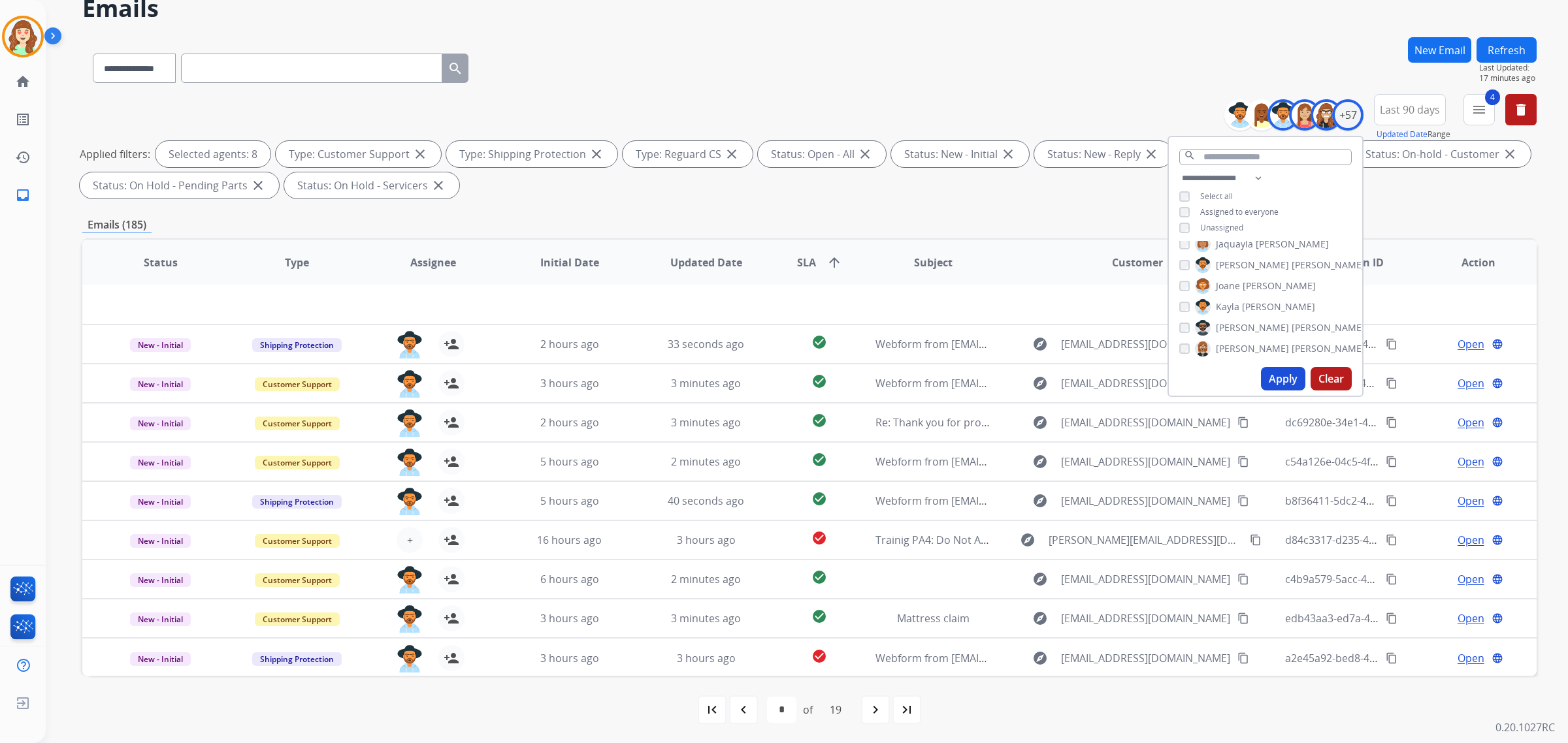
click at [1274, 377] on button "Apply" at bounding box center [1283, 379] width 44 height 24
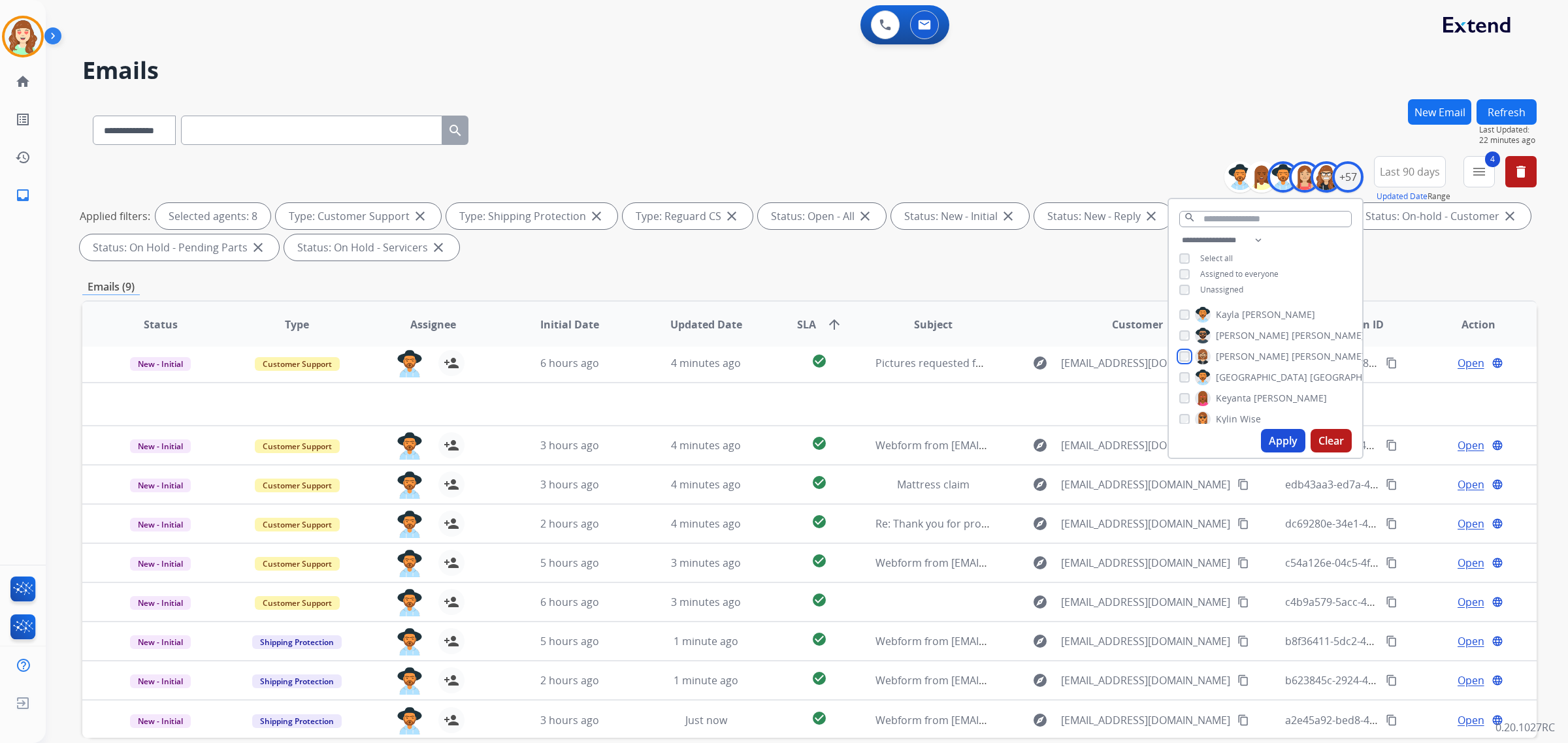
scroll to position [530, 0]
click at [1275, 435] on button "Apply" at bounding box center [1283, 440] width 44 height 24
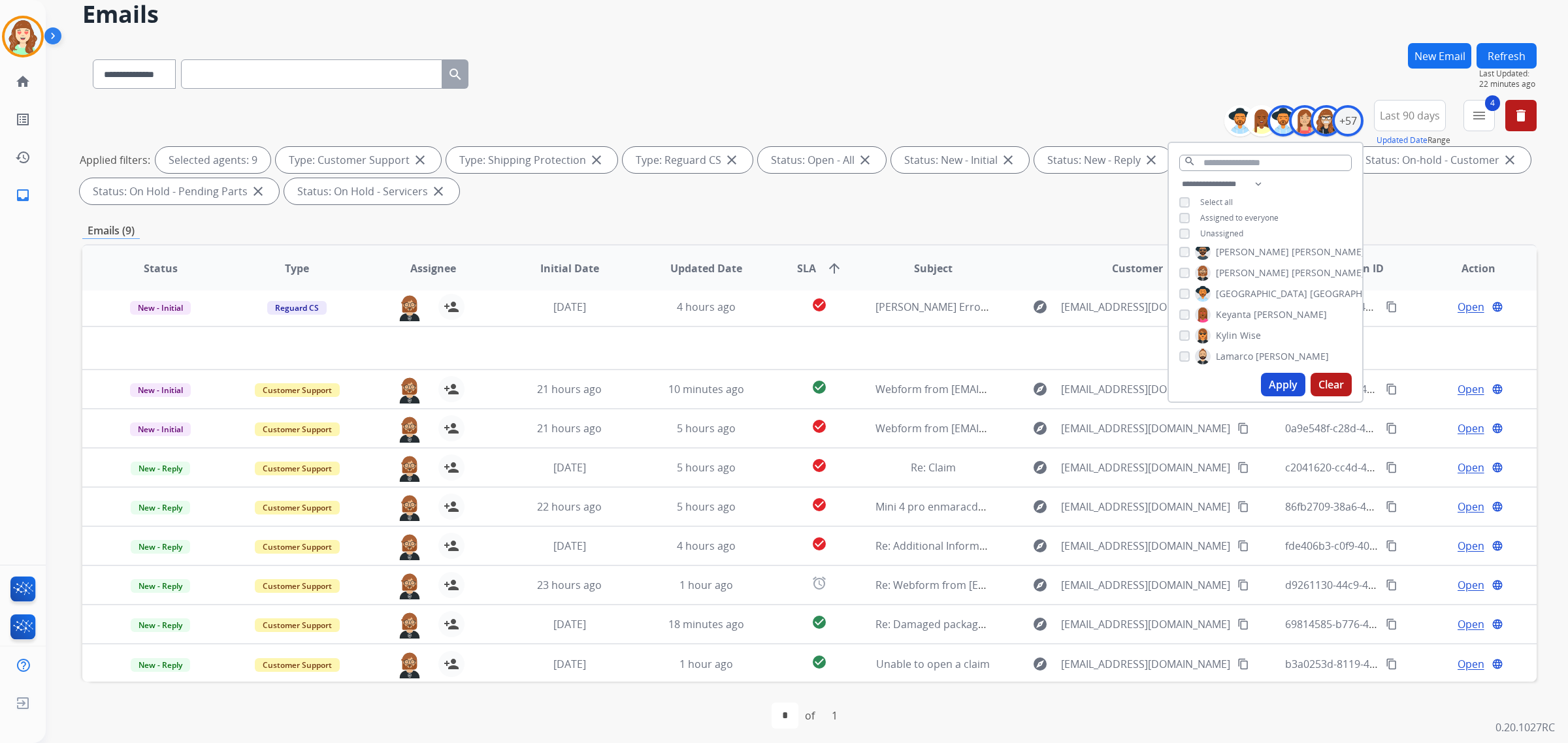
scroll to position [62, 0]
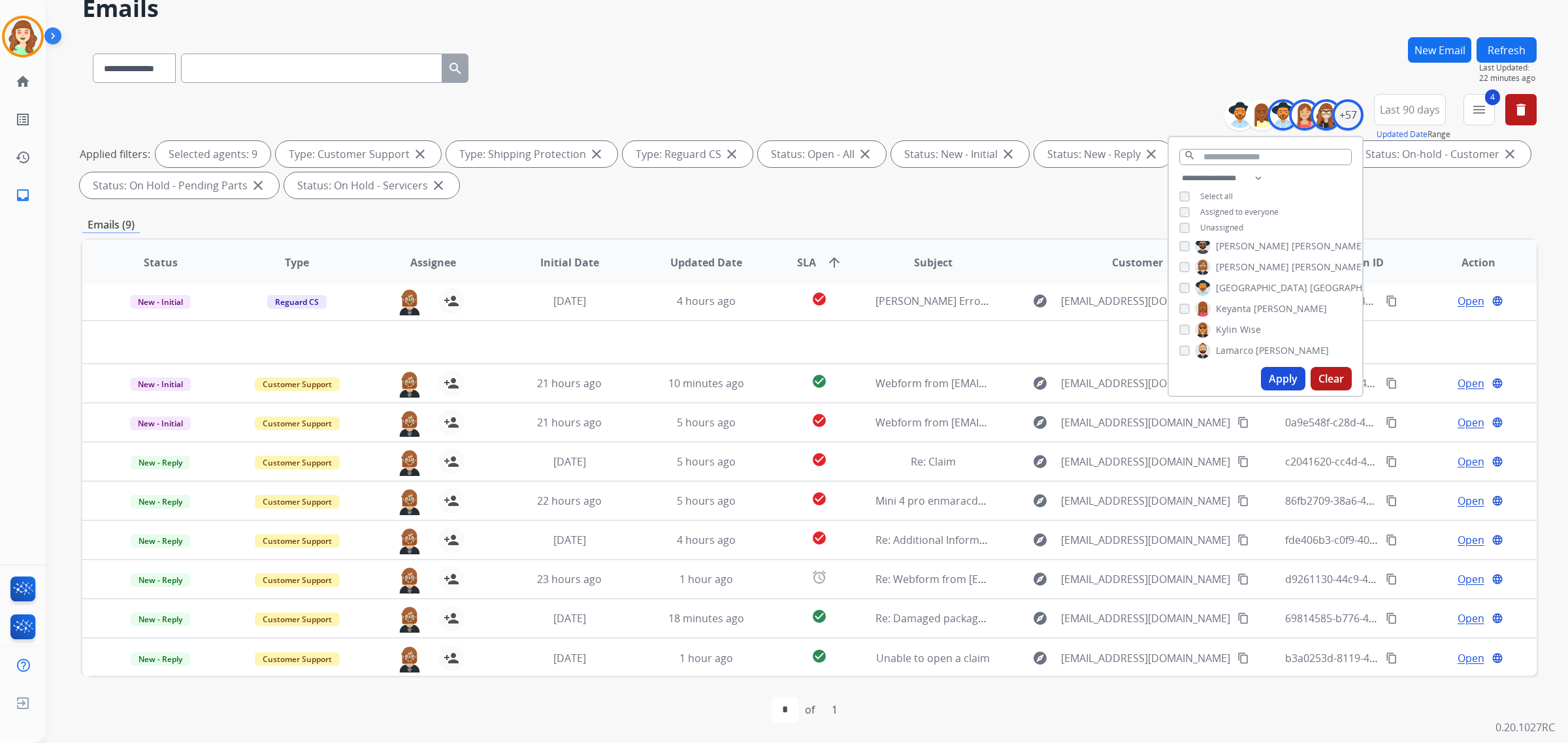
click at [1181, 313] on div "[PERSON_NAME]" at bounding box center [1253, 309] width 148 height 16
click at [1285, 377] on button "Apply" at bounding box center [1283, 379] width 44 height 24
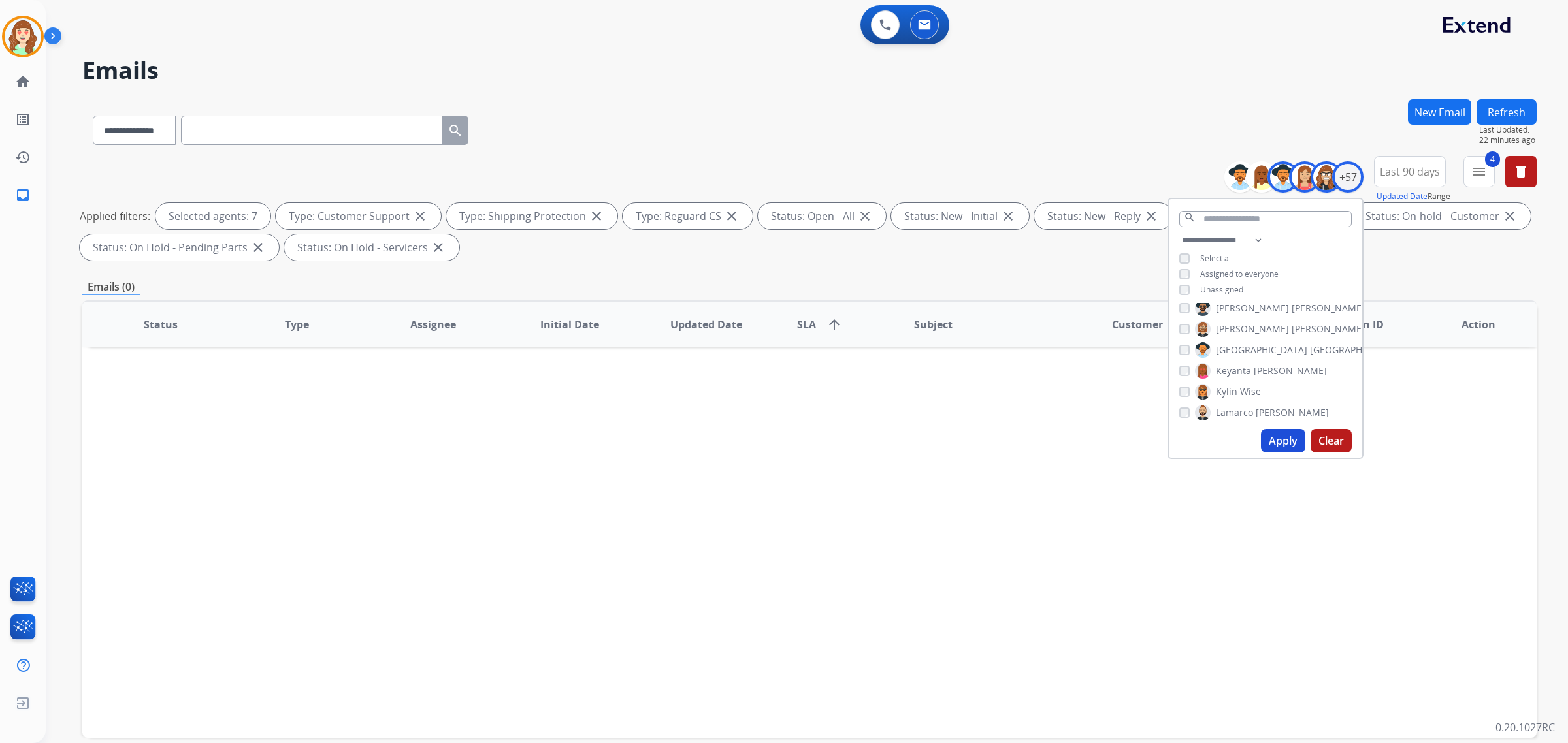
scroll to position [612, 0]
click at [1272, 446] on button "Apply" at bounding box center [1283, 440] width 44 height 24
